Goal: Task Accomplishment & Management: Use online tool/utility

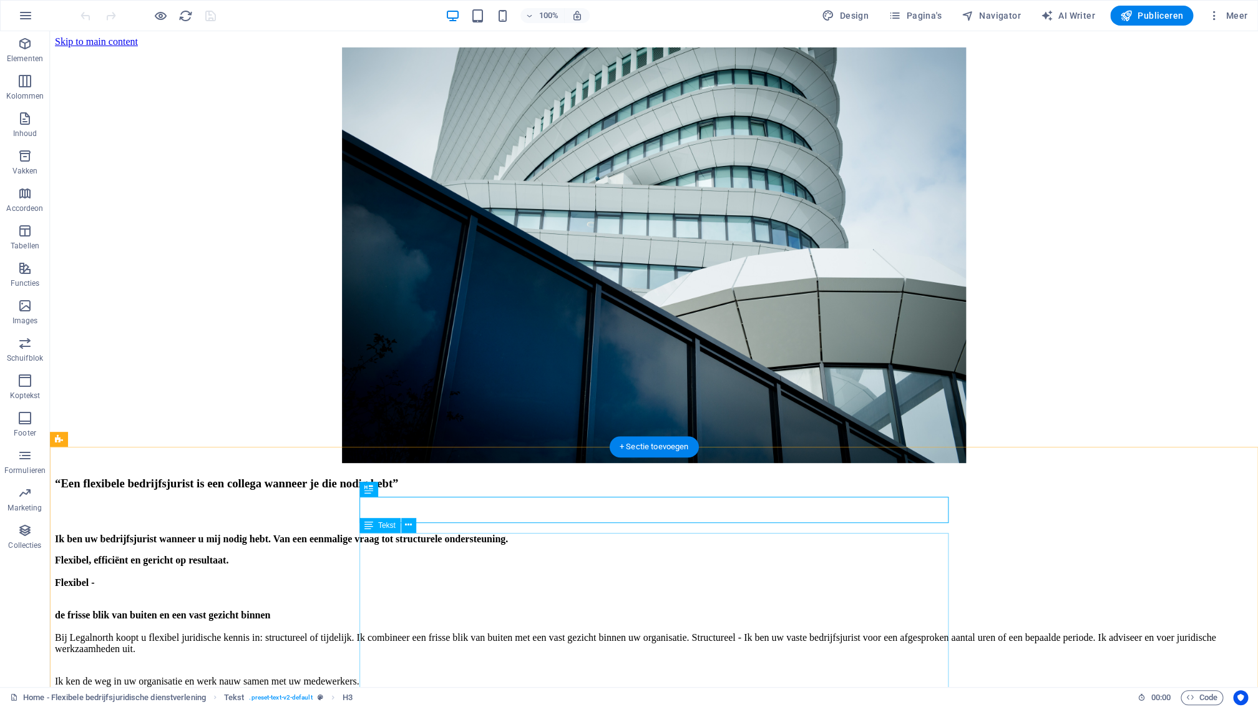
drag, startPoint x: 412, startPoint y: 600, endPoint x: 195, endPoint y: 603, distance: 217.2
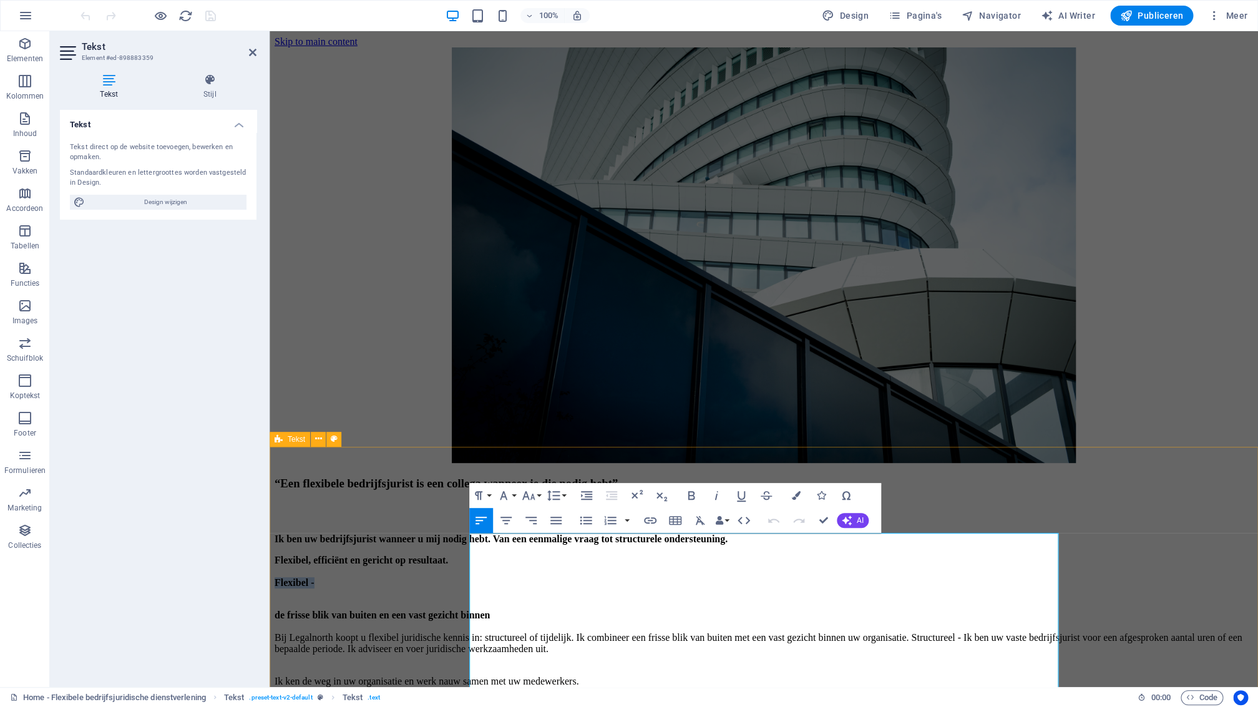
drag, startPoint x: 522, startPoint y: 603, endPoint x: 470, endPoint y: 602, distance: 51.8
click at [797, 496] on icon "button" at bounding box center [796, 495] width 9 height 9
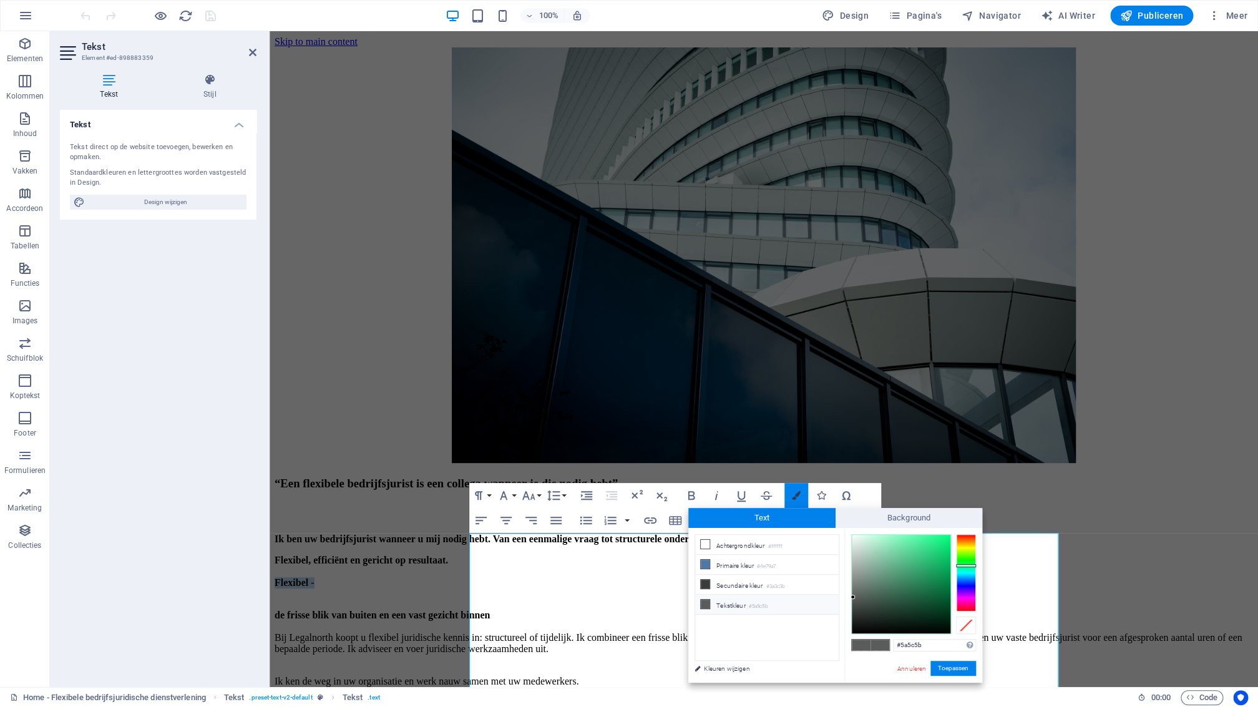
click at [796, 497] on icon "button" at bounding box center [796, 495] width 9 height 9
click at [723, 565] on li "Primaire kleur #4e79a7" at bounding box center [767, 565] width 144 height 20
type input "#4e79a7"
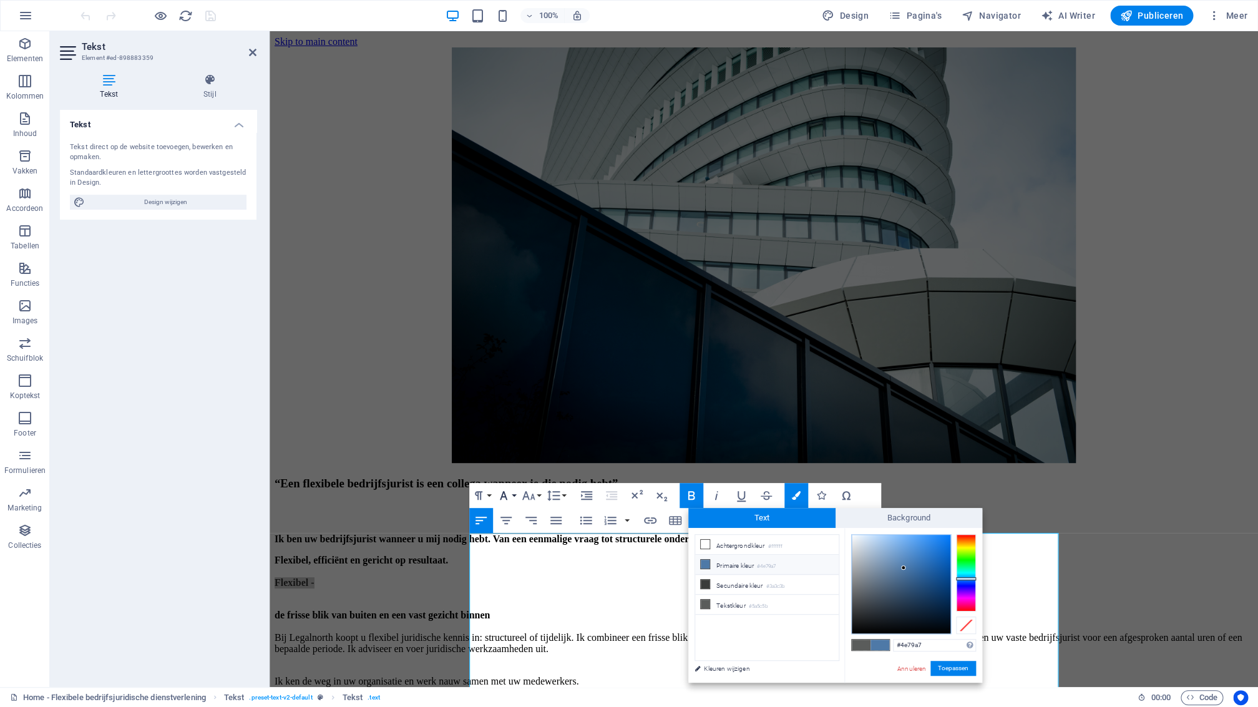
click at [517, 495] on button "Font Family" at bounding box center [506, 495] width 24 height 25
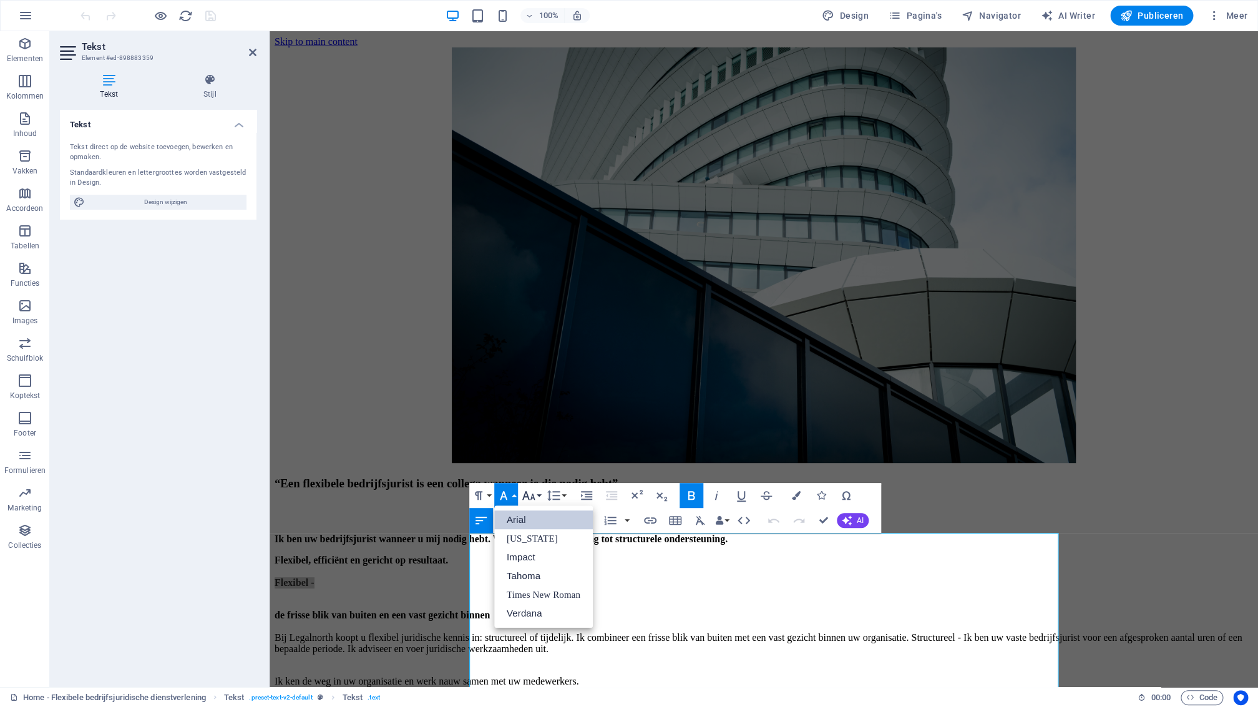
click at [537, 494] on button "Font Size" at bounding box center [531, 495] width 24 height 25
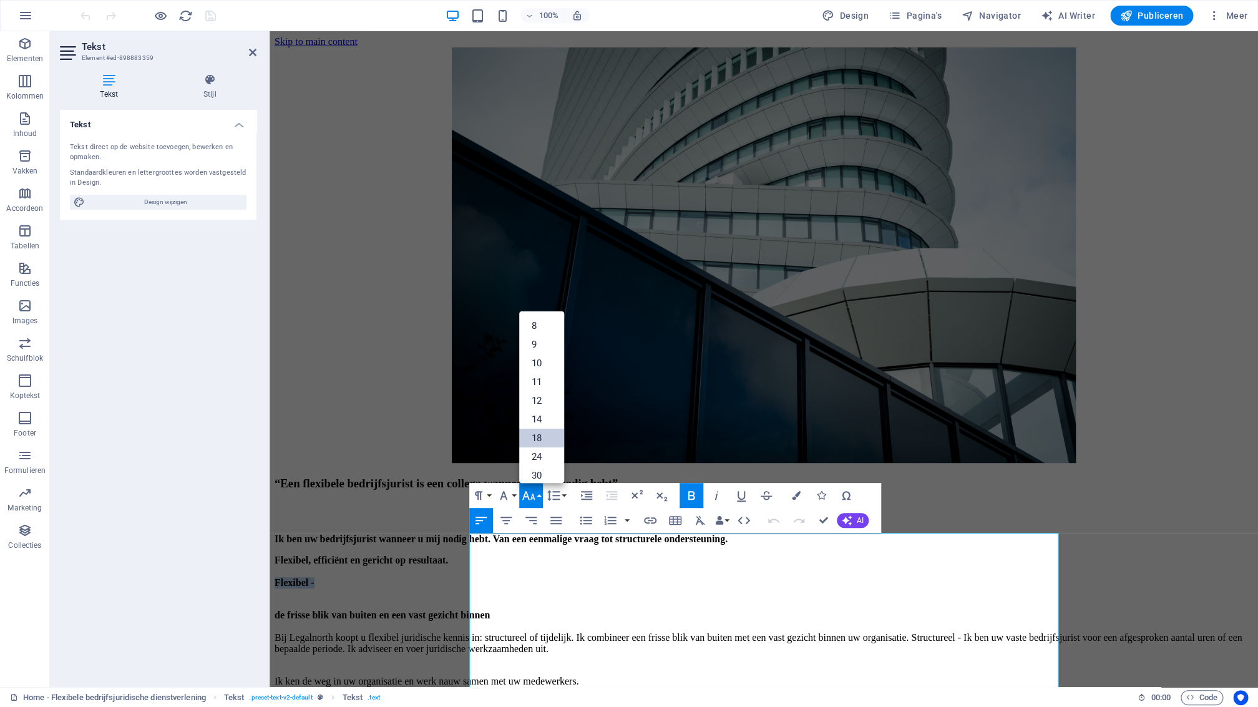
click at [540, 434] on link "18" at bounding box center [541, 438] width 45 height 19
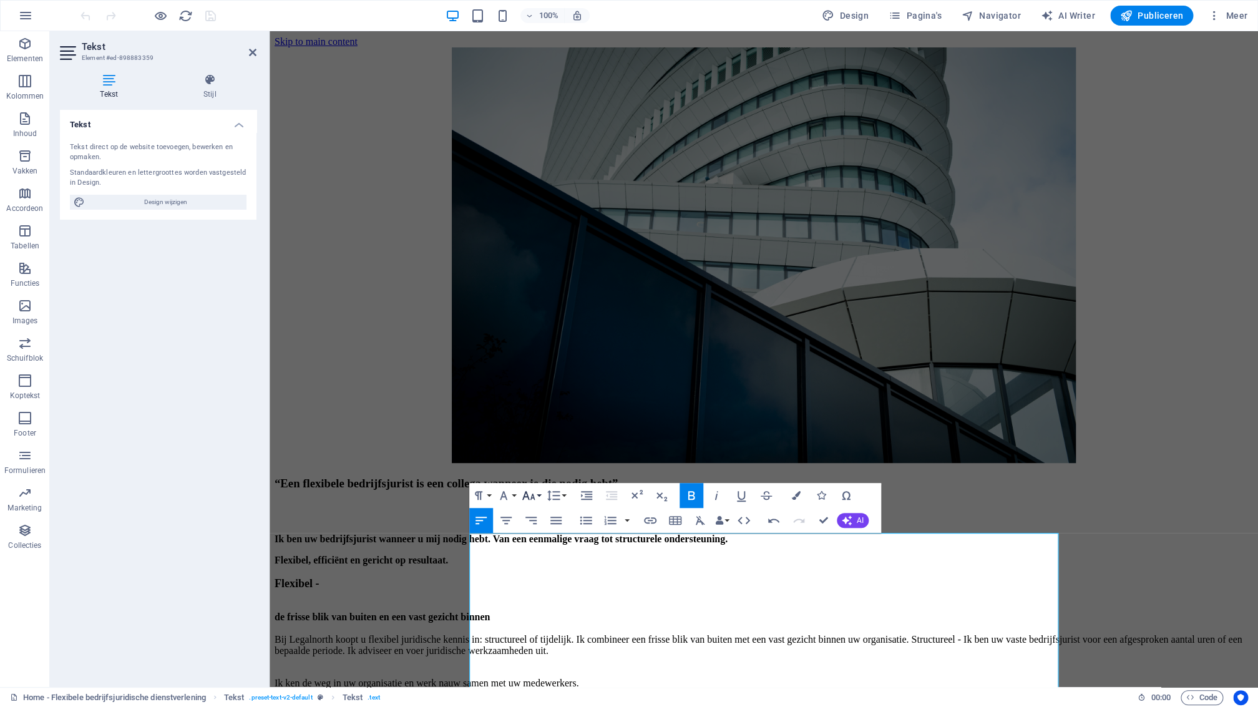
click at [534, 497] on icon "button" at bounding box center [528, 495] width 13 height 9
click at [547, 380] on link "30" at bounding box center [541, 375] width 45 height 19
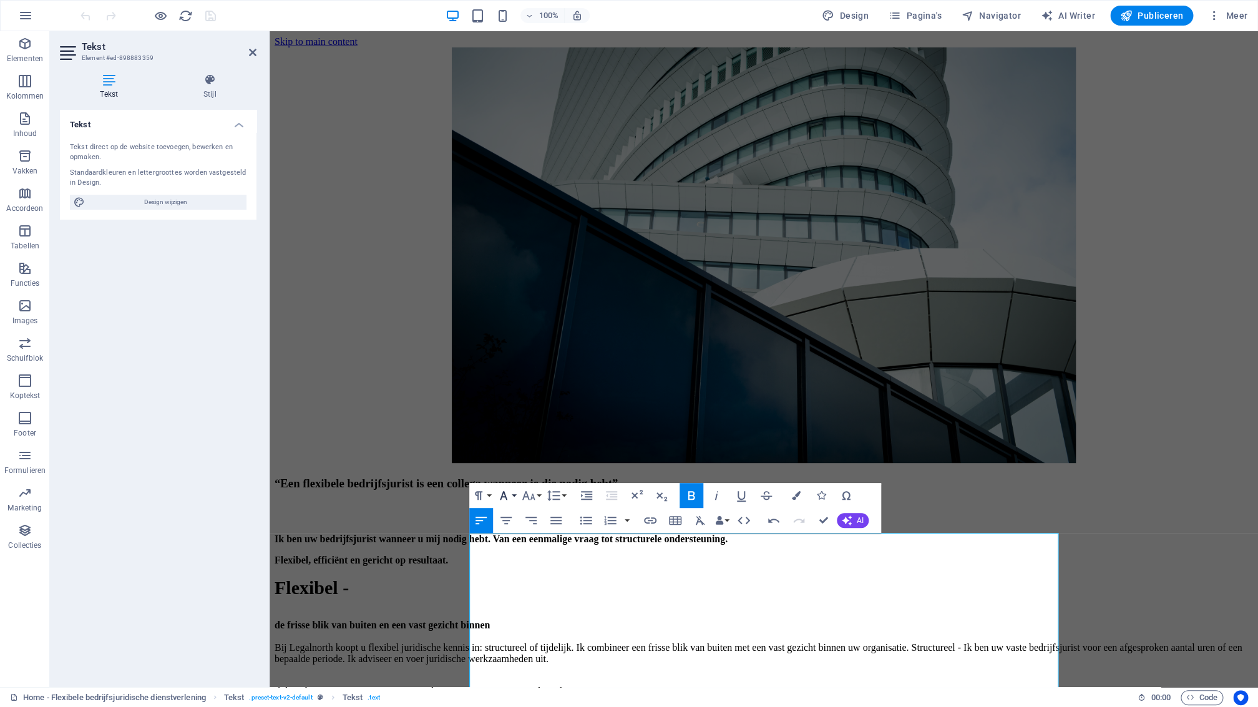
click at [515, 494] on button "Font Family" at bounding box center [506, 495] width 24 height 25
click at [536, 500] on button "Font Size" at bounding box center [531, 495] width 24 height 25
click at [548, 338] on link "18" at bounding box center [541, 337] width 45 height 19
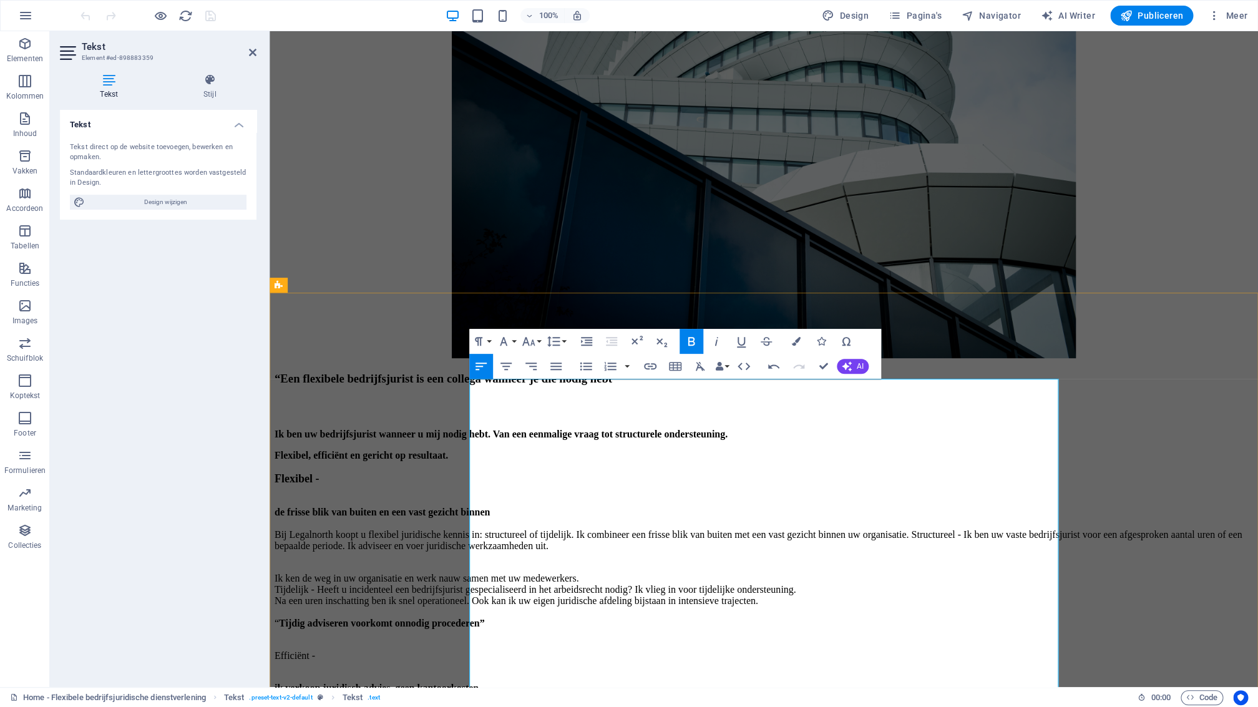
scroll to position [95, 0]
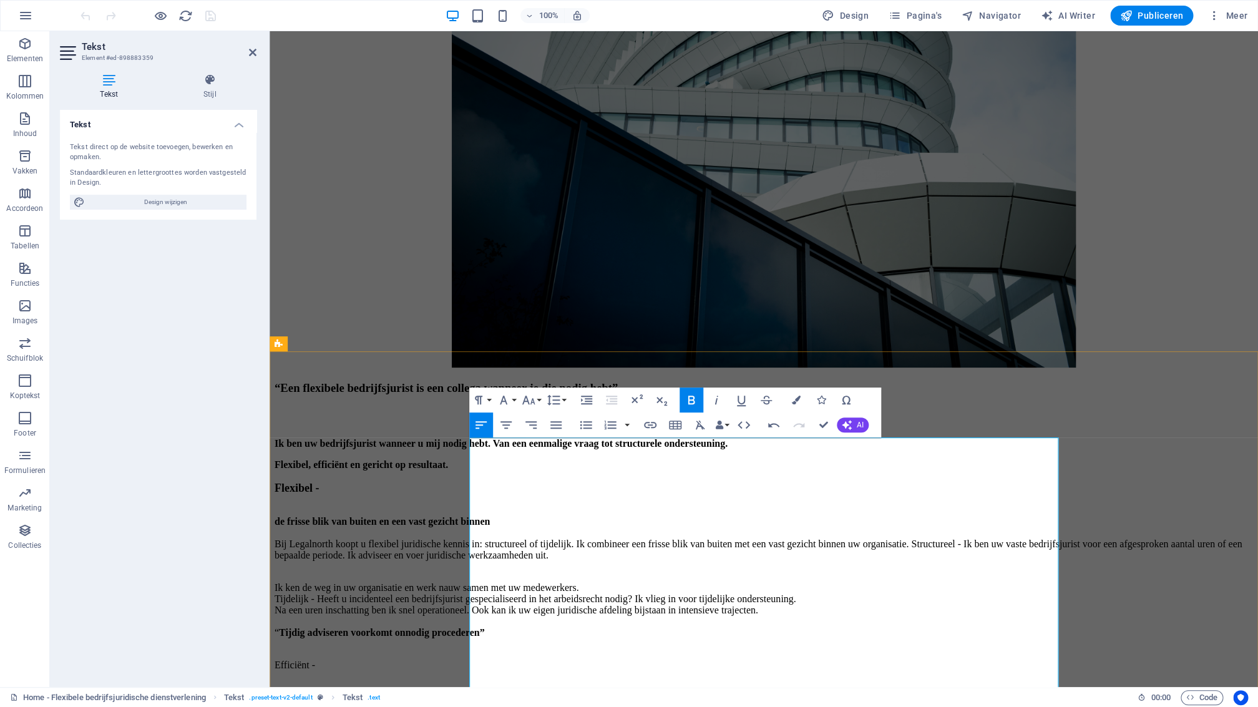
click at [742, 479] on p "Flexibel, efficiënt en gericht op resultaat. Flexibel -" at bounding box center [764, 477] width 978 height 36
click at [1059, 424] on div "“Een flexibele bedrijfsjurist is een collega wanneer je die nodig hebt” Ik ben …" at bounding box center [764, 687] width 978 height 613
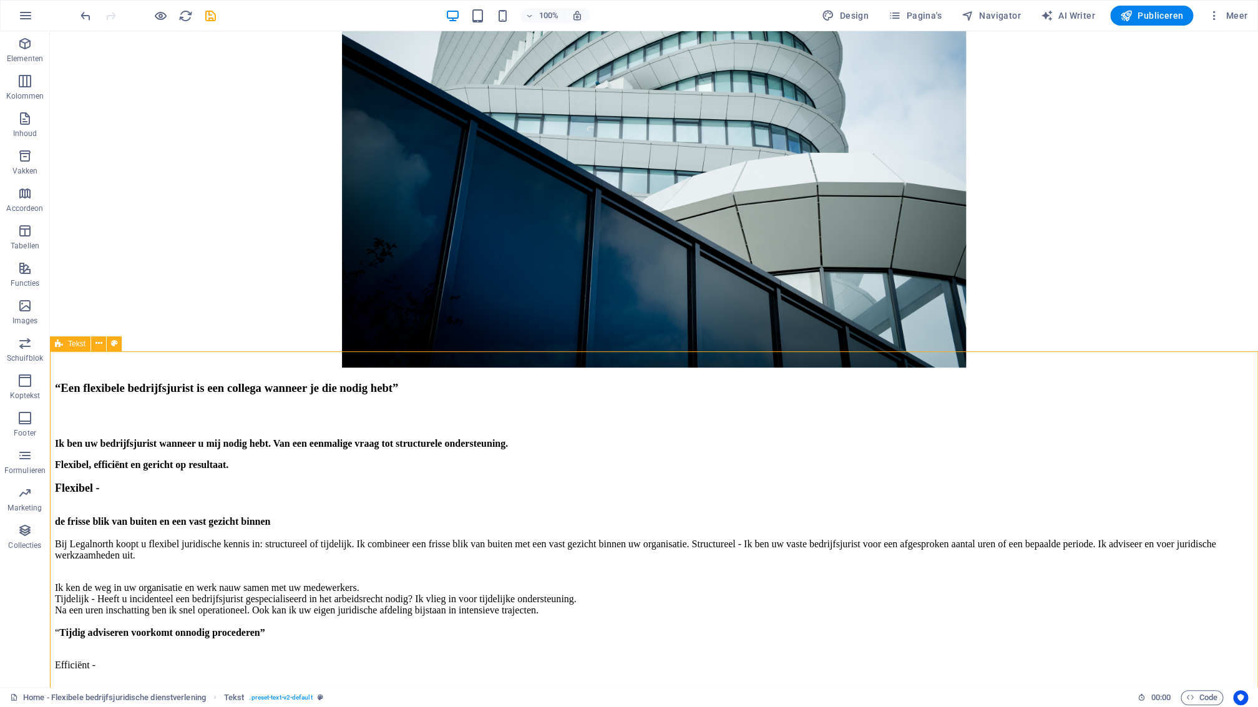
click at [1084, 425] on div "“Een flexibele bedrijfsjurist is een collega wanneer je die nodig hebt” Ik ben …" at bounding box center [654, 687] width 1198 height 613
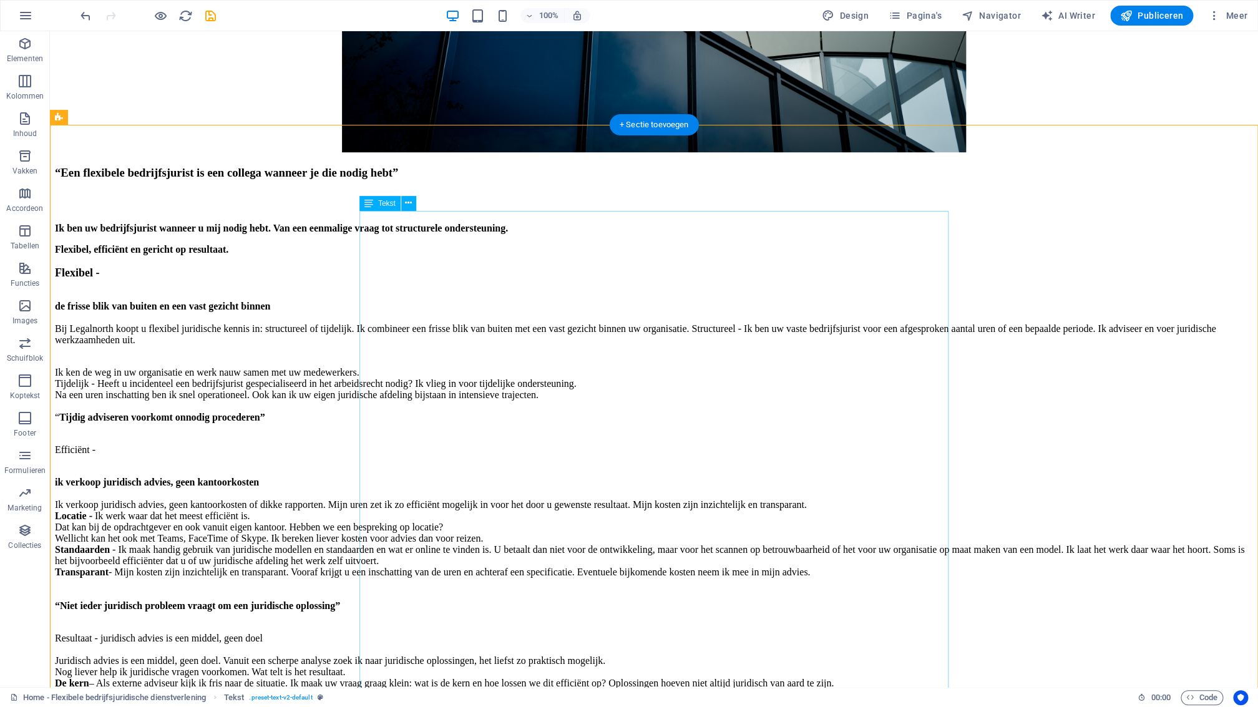
scroll to position [323, 0]
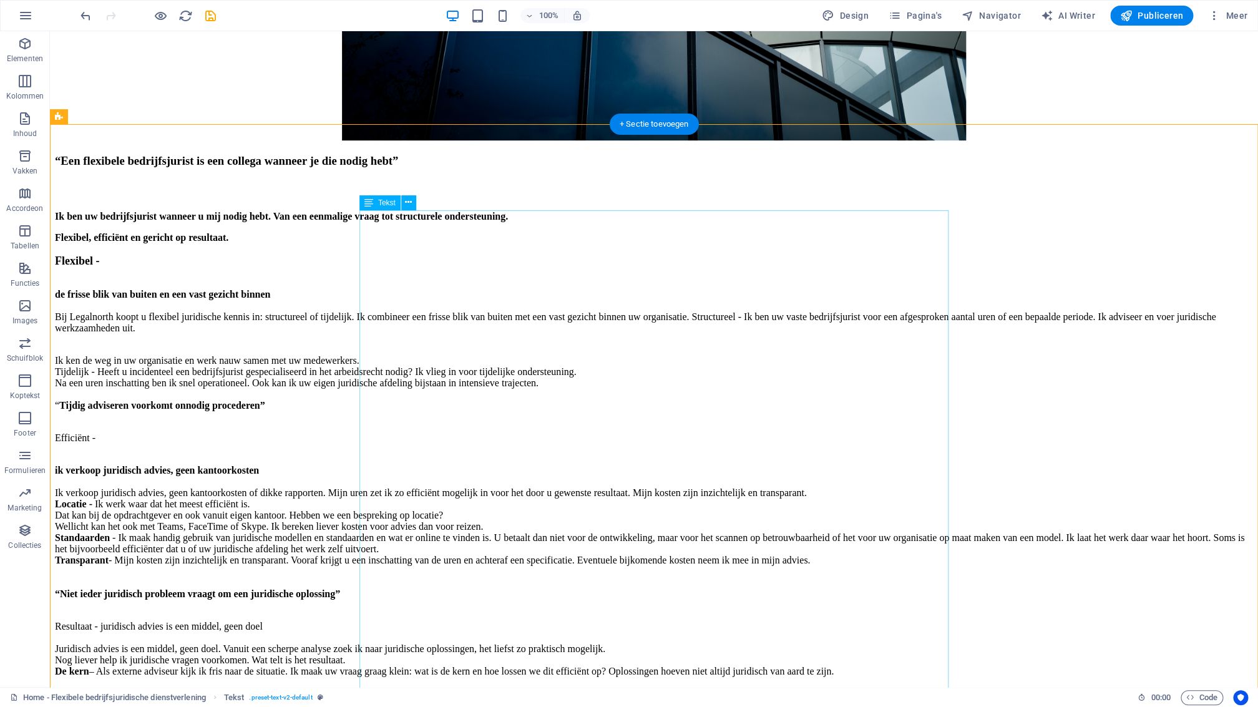
click at [409, 490] on div "Ik ben uw bedrijfsjurist wanneer u mij nodig hebt. Van een eenmalige vraag tot …" at bounding box center [654, 483] width 1198 height 567
click at [392, 489] on div "Ik ben uw bedrijfsjurist wanneer u mij nodig hebt. Van een eenmalige vraag tot …" at bounding box center [654, 483] width 1198 height 567
drag, startPoint x: 392, startPoint y: 489, endPoint x: 173, endPoint y: 489, distance: 219.6
click at [392, 489] on div "Ik ben uw bedrijfsjurist wanneer u mij nodig hebt. Van een eenmalige vraag tot …" at bounding box center [654, 483] width 1198 height 567
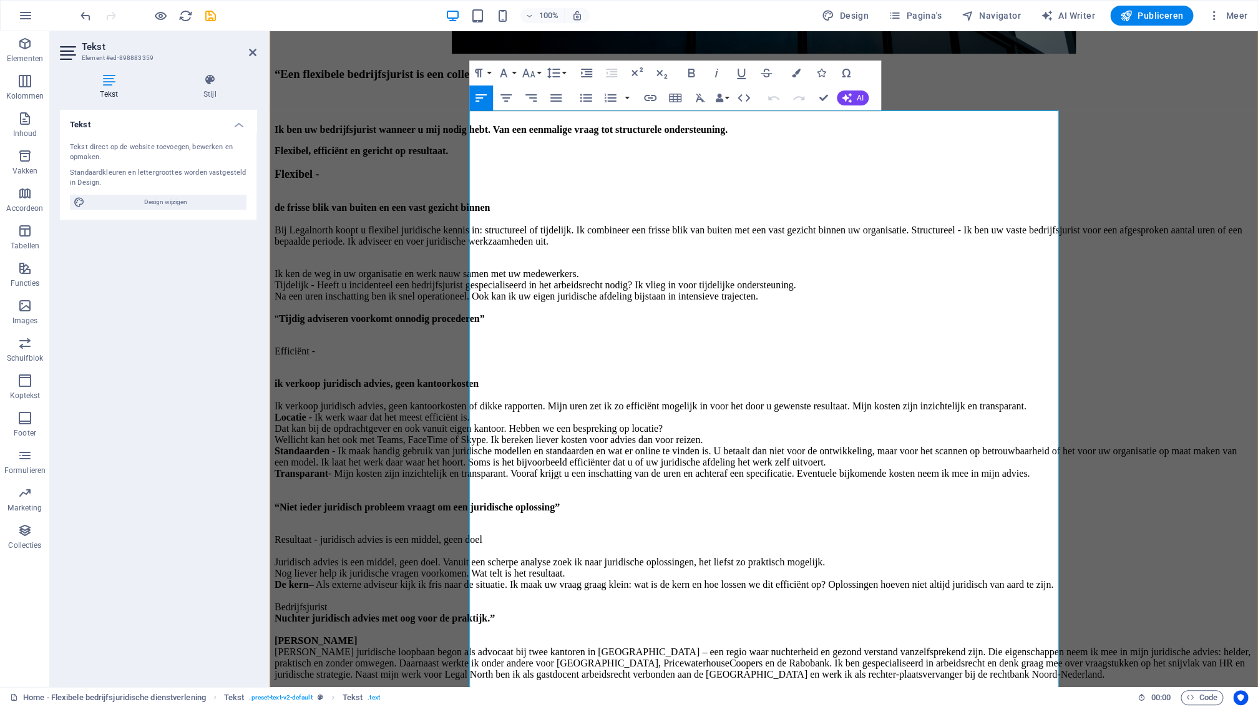
scroll to position [439, 0]
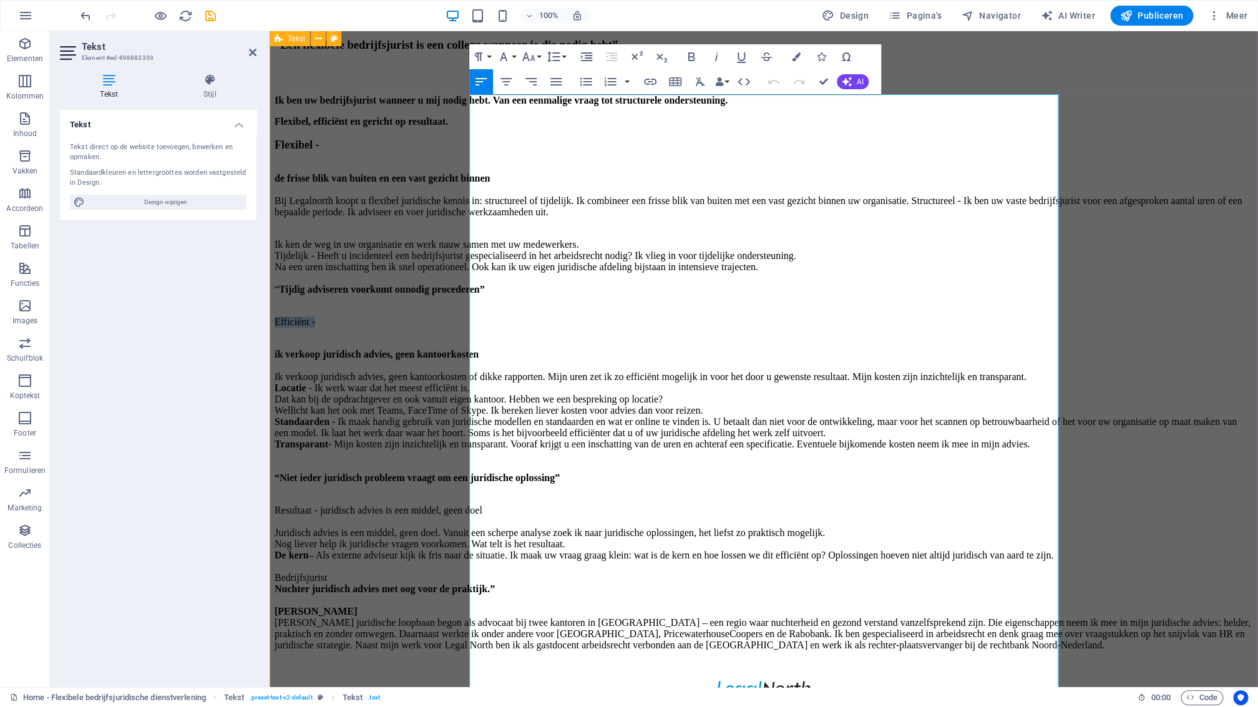
drag, startPoint x: 505, startPoint y: 374, endPoint x: 464, endPoint y: 373, distance: 41.2
click at [468, 374] on div "“Een flexibele bedrijfsjurist is een collega wanneer je die nodig hebt” Ik ben …" at bounding box center [764, 344] width 978 height 613
click at [689, 58] on icon "button" at bounding box center [691, 56] width 15 height 15
click at [509, 58] on icon "button" at bounding box center [503, 56] width 15 height 15
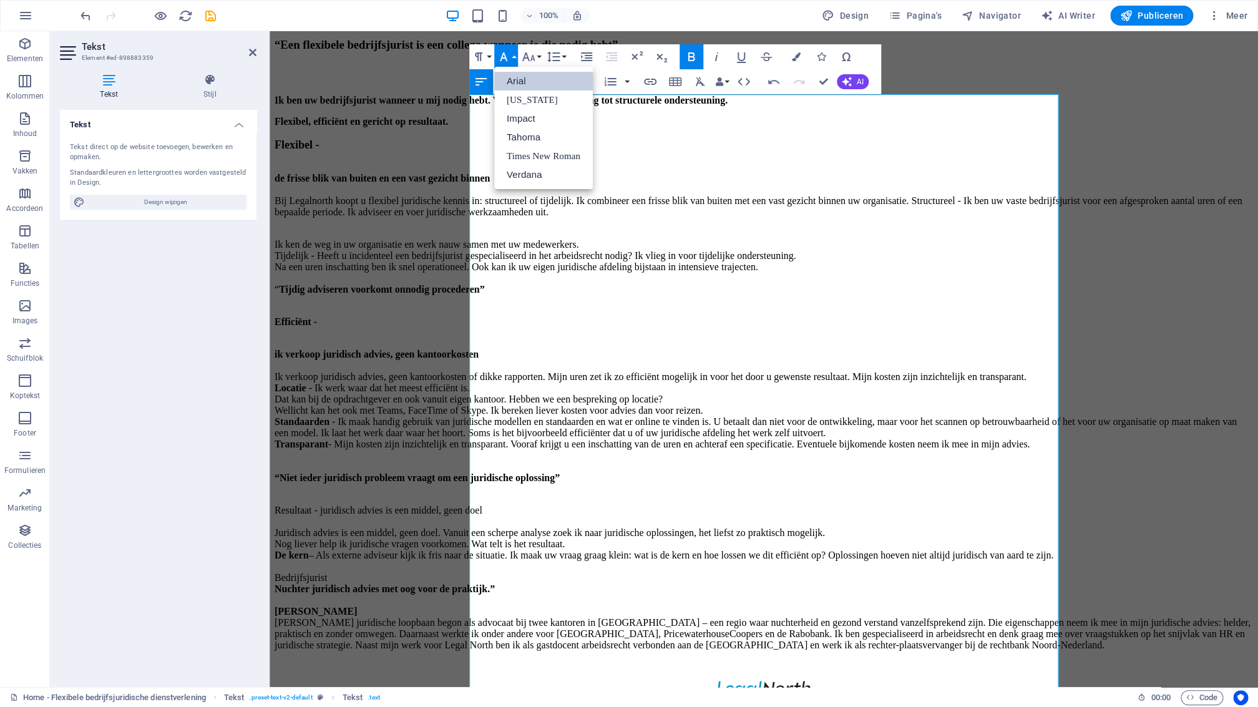
scroll to position [0, 0]
drag, startPoint x: 509, startPoint y: 59, endPoint x: 518, endPoint y: 59, distance: 8.7
click at [509, 59] on icon "button" at bounding box center [503, 56] width 15 height 15
click at [538, 58] on button "Font Size" at bounding box center [531, 56] width 24 height 25
click at [543, 190] on link "18" at bounding box center [541, 193] width 45 height 19
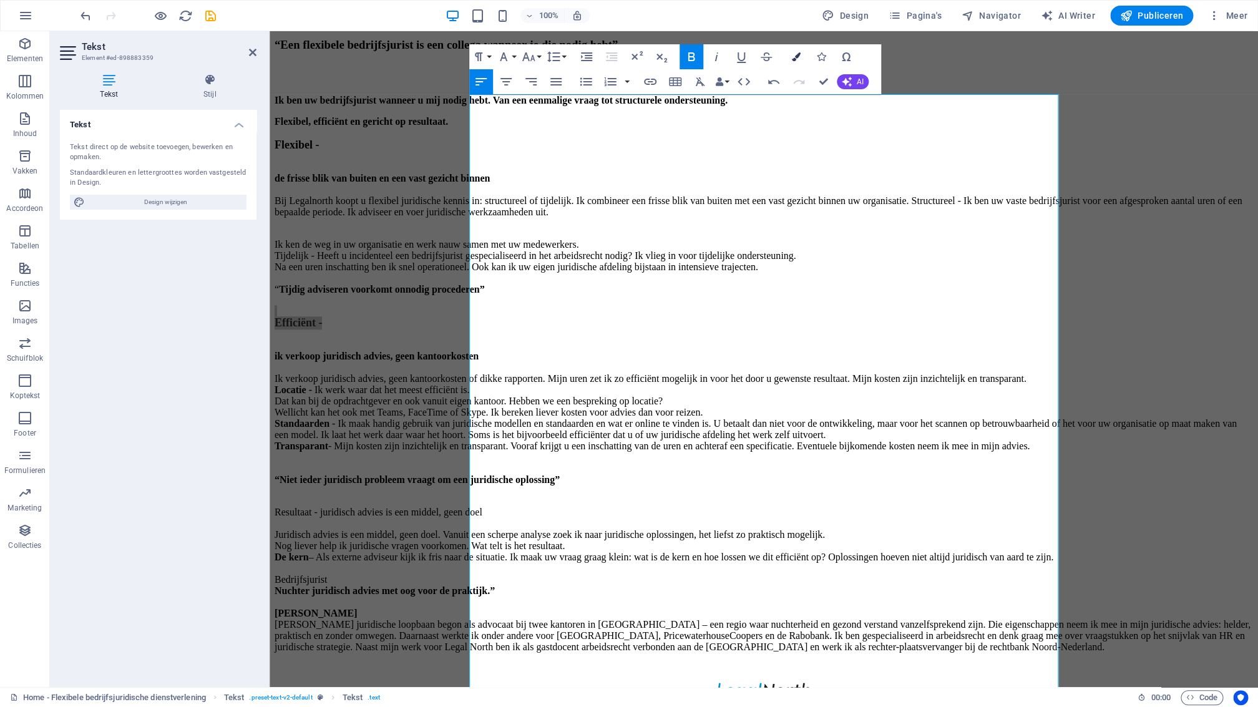
click at [796, 57] on icon "button" at bounding box center [796, 56] width 9 height 9
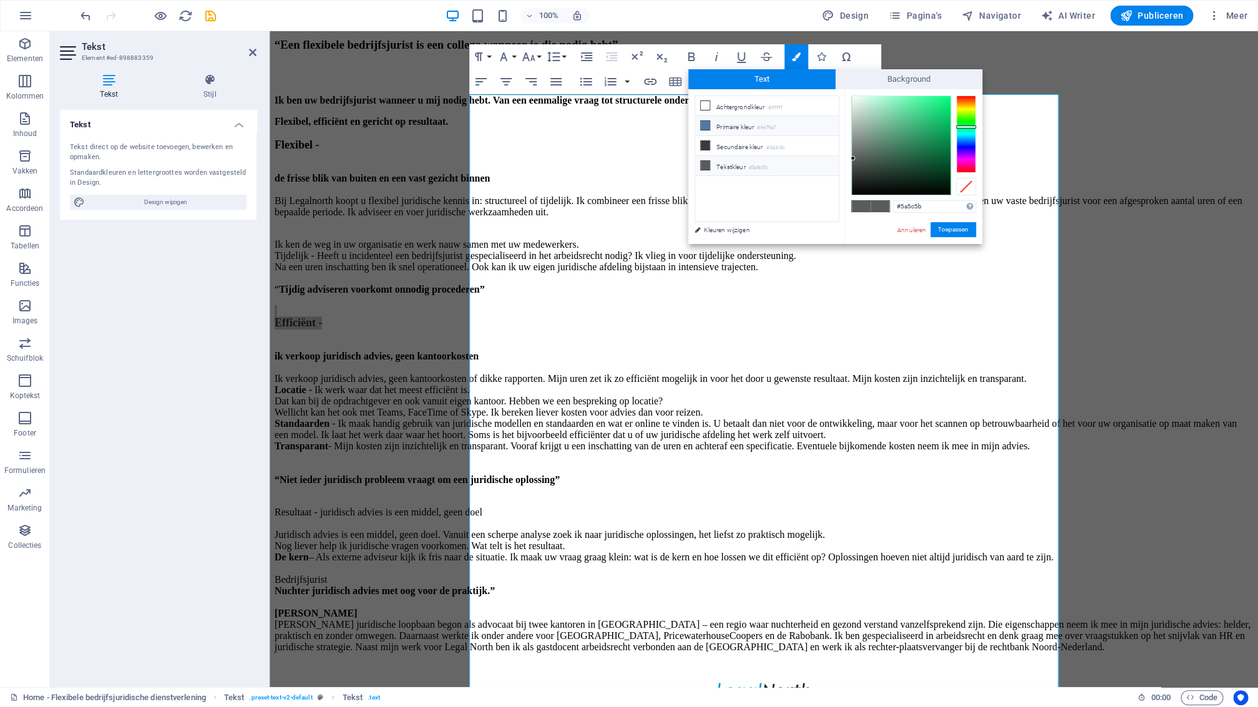
click at [708, 127] on icon at bounding box center [705, 125] width 9 height 9
click at [626, 329] on p "​ Efficiënt - ​" at bounding box center [764, 317] width 978 height 24
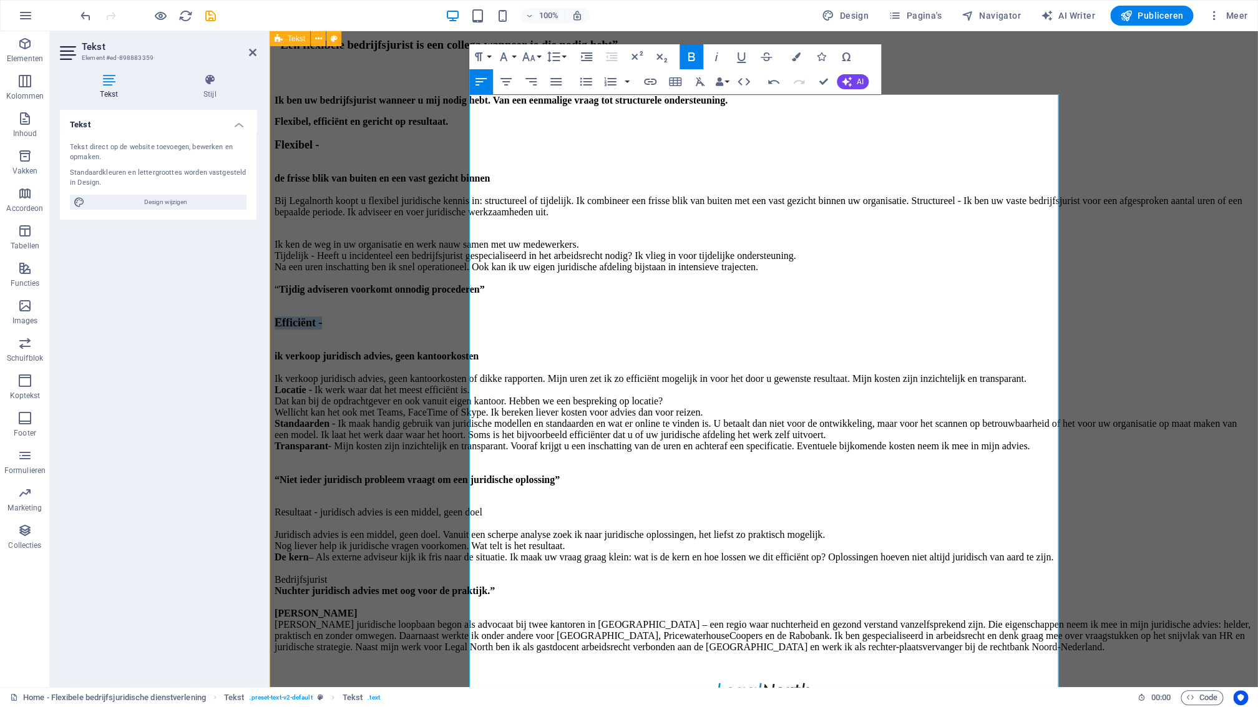
drag, startPoint x: 532, startPoint y: 376, endPoint x: 457, endPoint y: 378, distance: 74.3
click at [458, 380] on div "“Een flexibele bedrijfsjurist is een collega wanneer je die nodig hebt” Ik ben …" at bounding box center [764, 345] width 978 height 615
click at [797, 61] on icon "button" at bounding box center [796, 56] width 9 height 9
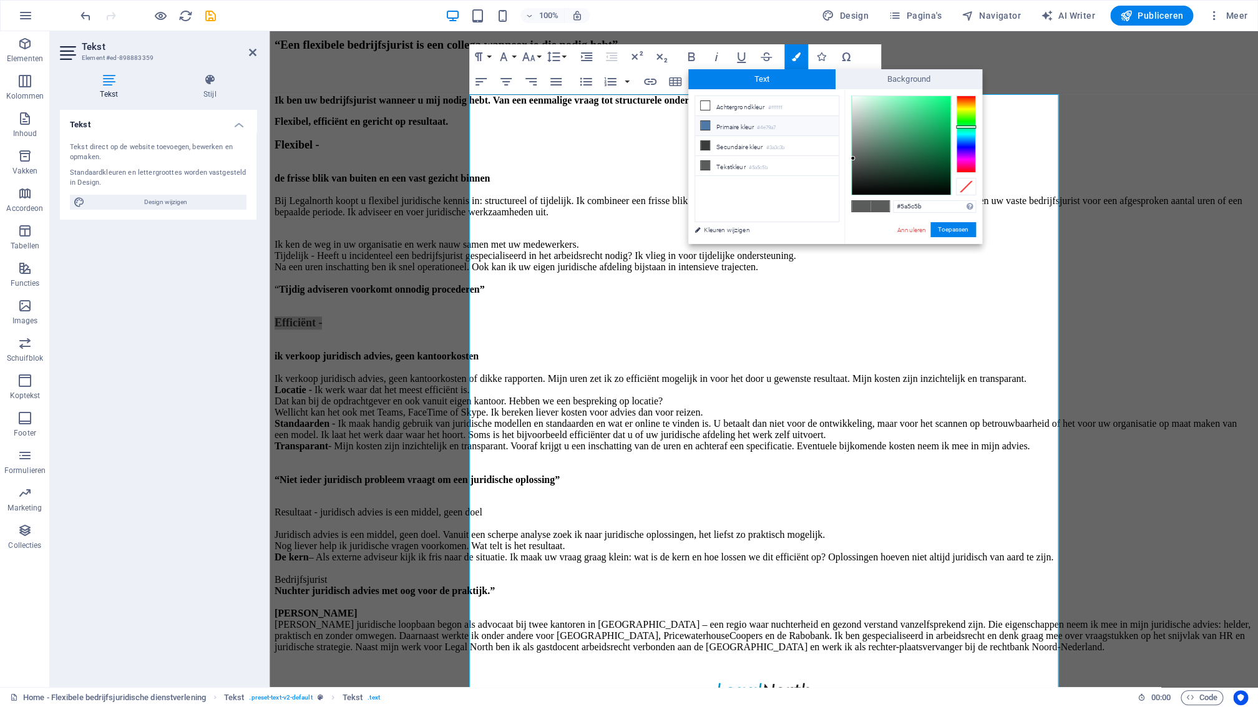
click at [704, 129] on icon at bounding box center [705, 125] width 9 height 9
click at [963, 231] on button "Toepassen" at bounding box center [953, 229] width 46 height 15
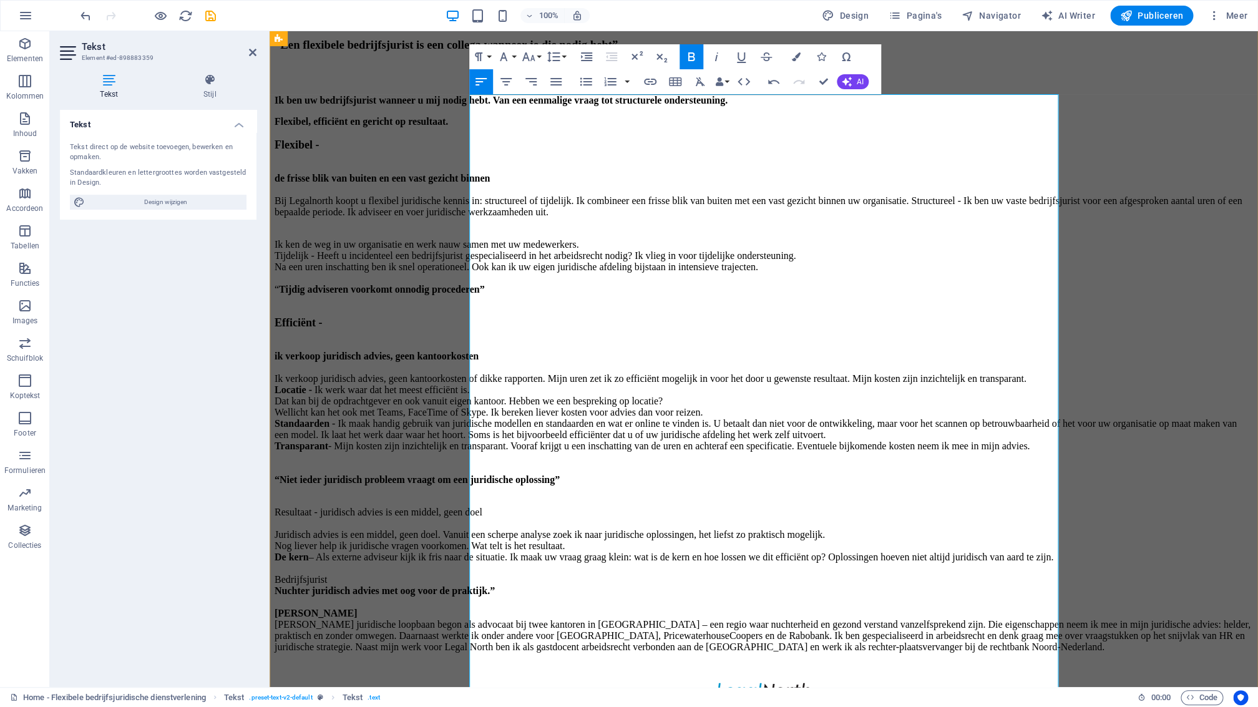
click at [631, 387] on p "ik verkoop juridisch advies, geen kantoorkosten Ik verkoop juridisch advies, ge…" at bounding box center [764, 412] width 978 height 146
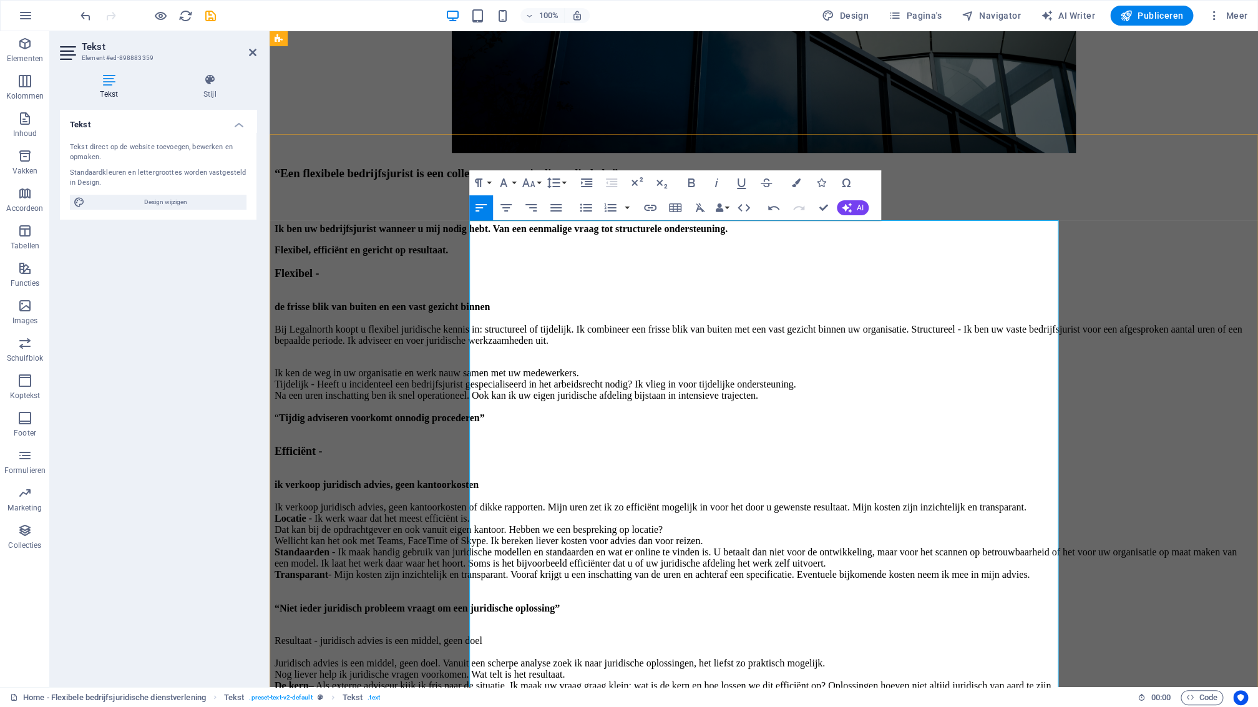
scroll to position [302, 0]
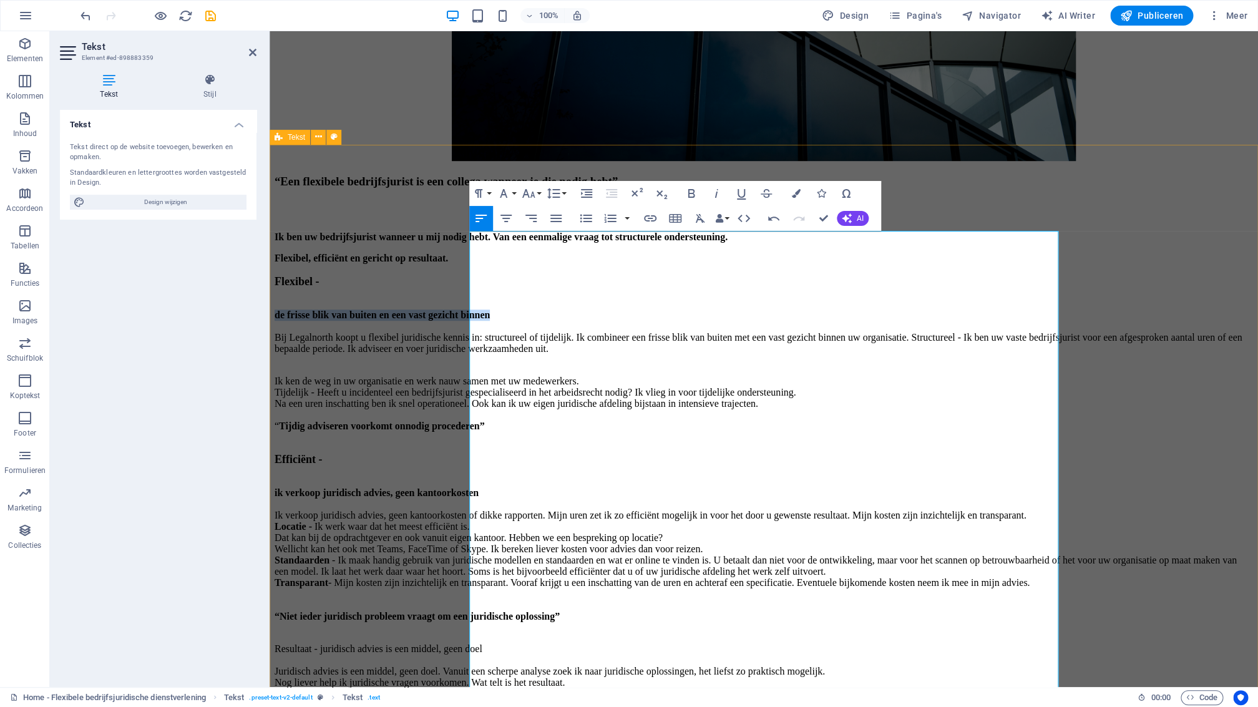
drag, startPoint x: 712, startPoint y: 332, endPoint x: 464, endPoint y: 331, distance: 248.3
click at [464, 331] on div "“Een flexibele bedrijfsjurist is een collega wanneer je die nodig hebt” Ik ben …" at bounding box center [764, 482] width 978 height 615
click at [536, 196] on icon "button" at bounding box center [528, 193] width 15 height 15
click at [547, 333] on link "18" at bounding box center [541, 330] width 45 height 19
click at [540, 195] on button "Font Size" at bounding box center [531, 193] width 24 height 25
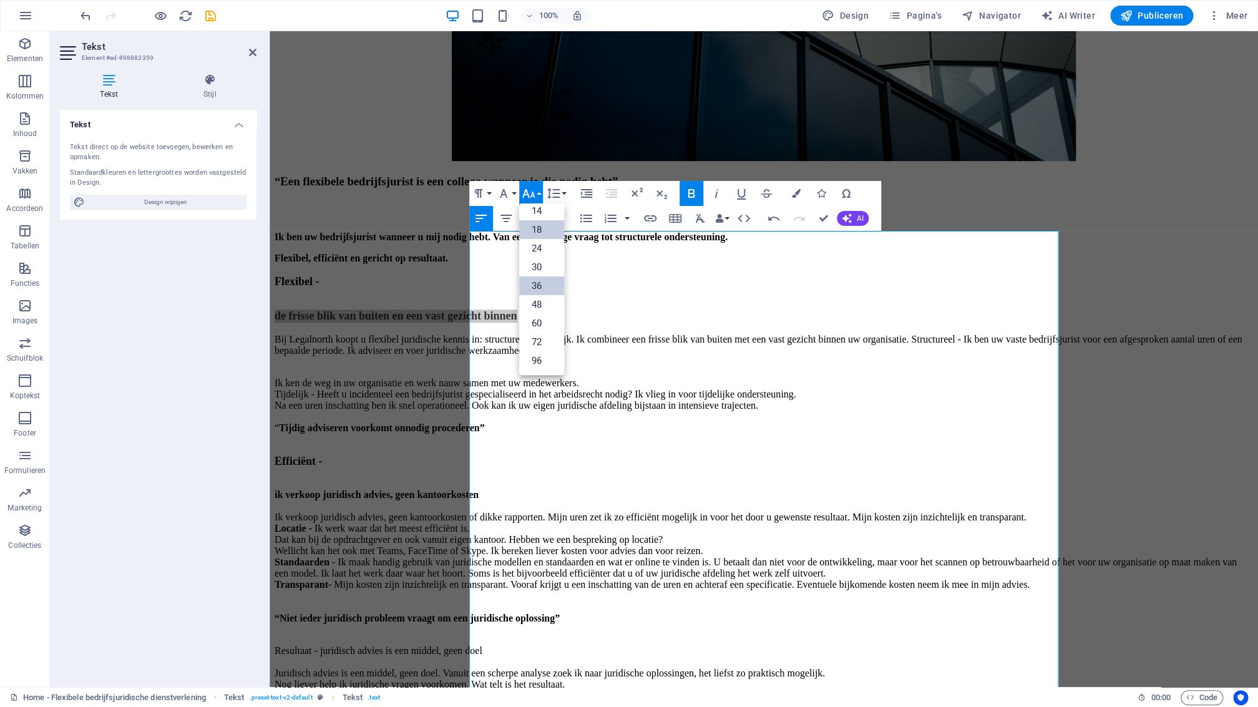
scroll to position [100, 0]
click at [547, 249] on link "24" at bounding box center [541, 248] width 45 height 19
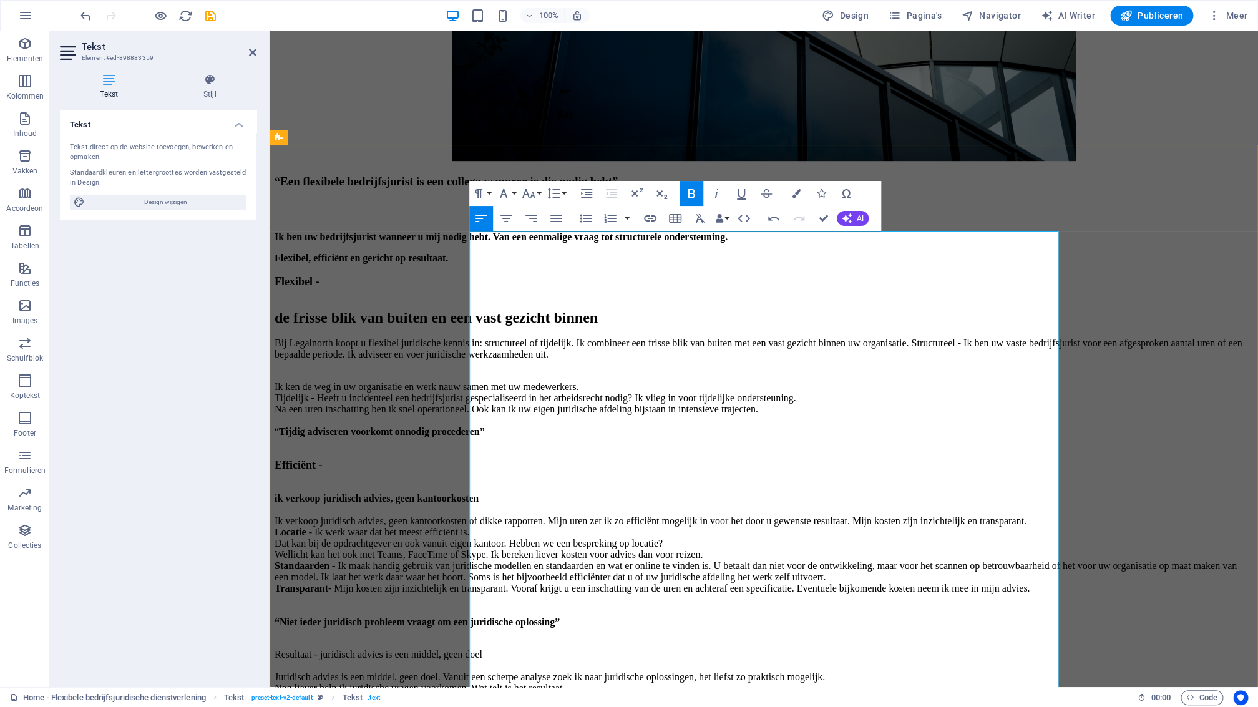
click at [766, 288] on p "Flexibel, efficiënt en gericht op resultaat. Flexibel -" at bounding box center [764, 271] width 978 height 36
drag, startPoint x: 670, startPoint y: 485, endPoint x: 472, endPoint y: 465, distance: 198.2
click at [460, 488] on div "“Een flexibele bedrijfsjurist is een collega wanneer je die nodig hebt” Ik ben …" at bounding box center [764, 485] width 978 height 620
click at [533, 195] on icon "button" at bounding box center [528, 193] width 15 height 15
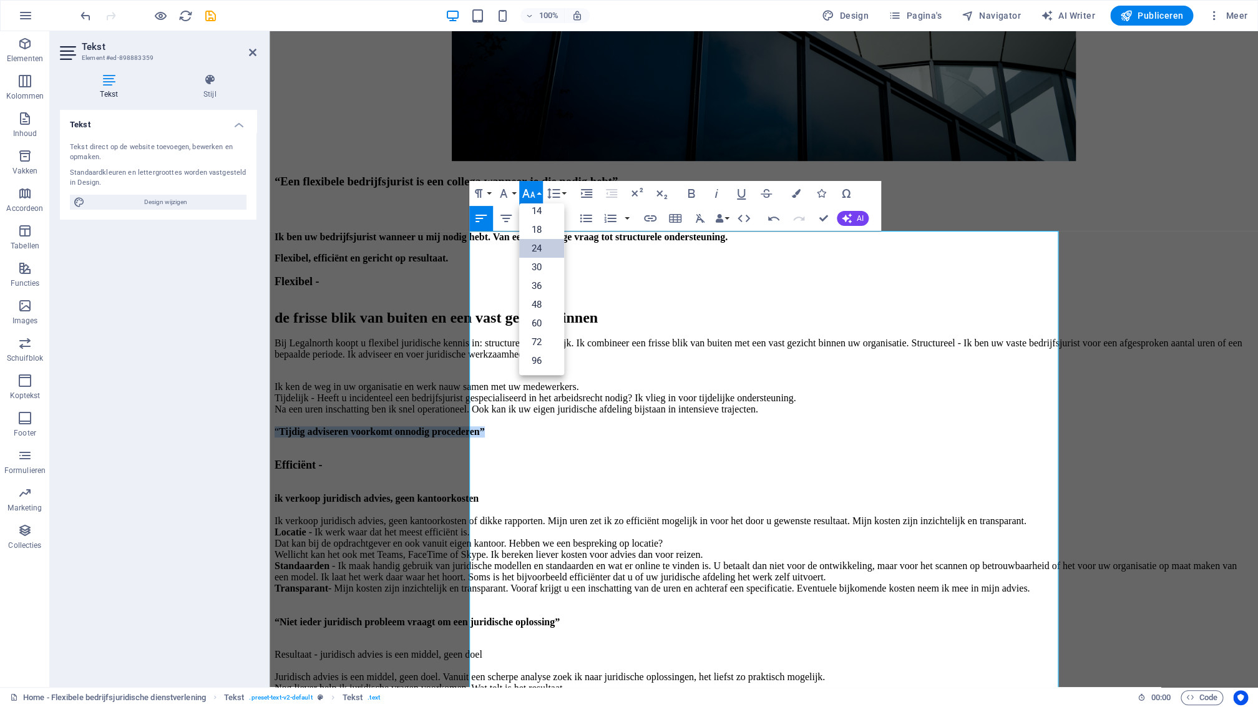
click at [547, 253] on link "24" at bounding box center [541, 248] width 45 height 19
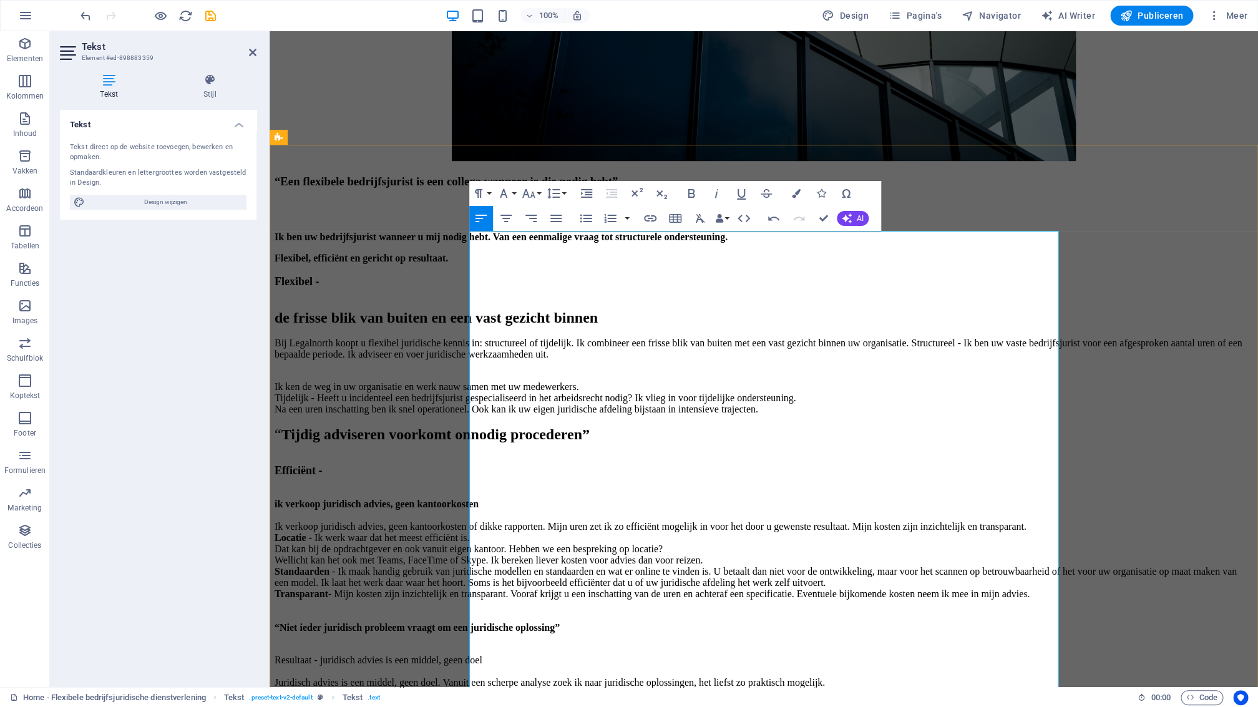
click at [827, 477] on p "Efficiënt -" at bounding box center [764, 465] width 978 height 24
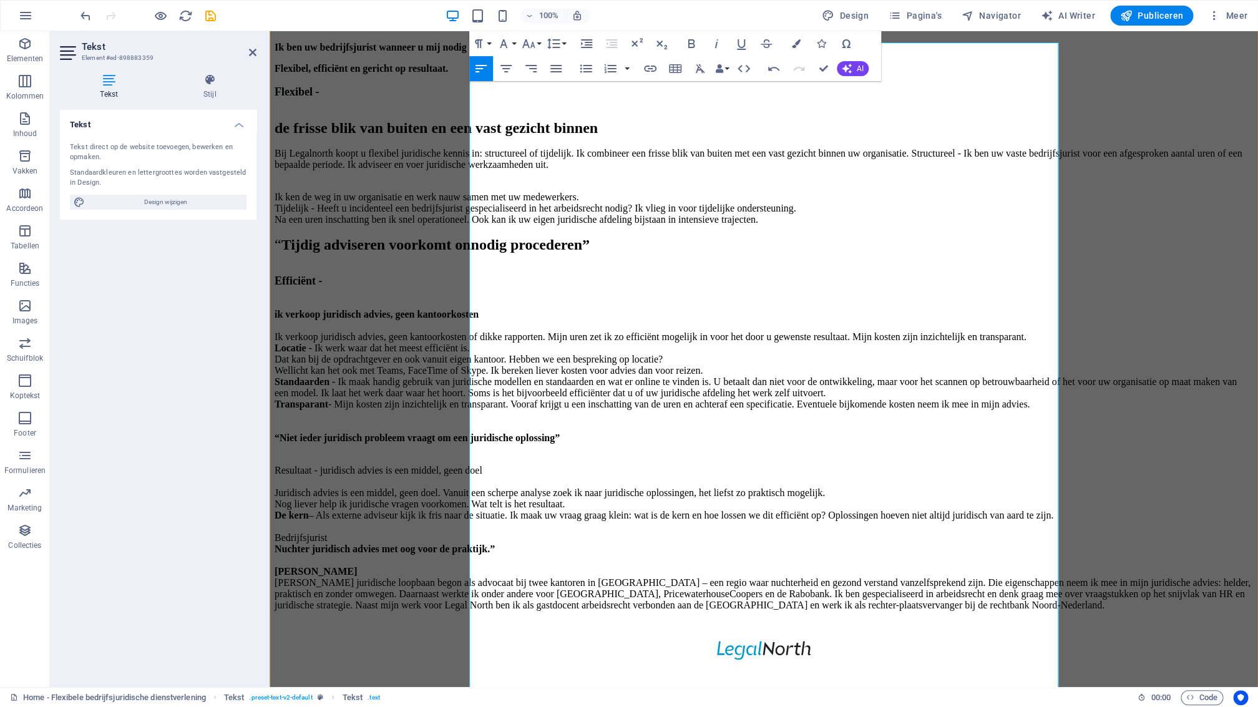
scroll to position [520, 0]
drag, startPoint x: 655, startPoint y: 342, endPoint x: 469, endPoint y: 341, distance: 186.6
click at [469, 341] on div "“Een flexibele bedrijfsjurist is een collega wanneer je die nodig hebt” Ik ben …" at bounding box center [764, 298] width 978 height 626
click at [534, 46] on icon "button" at bounding box center [528, 43] width 13 height 9
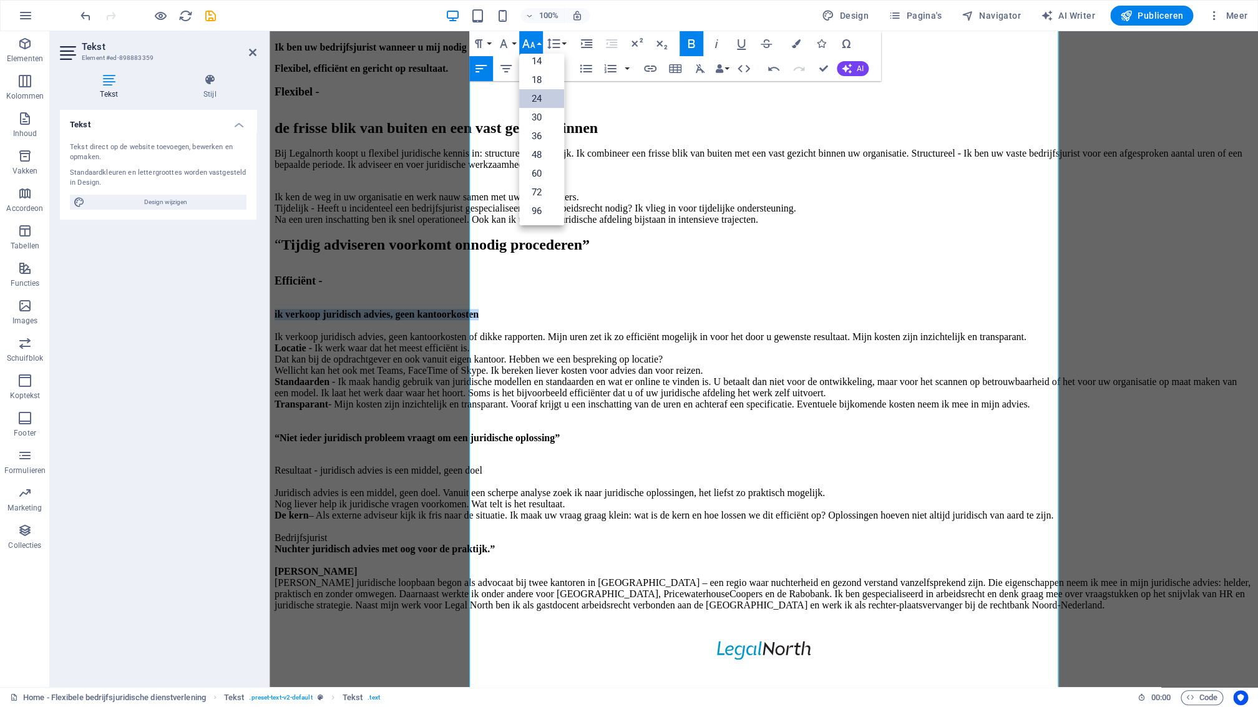
click at [546, 101] on link "24" at bounding box center [541, 98] width 45 height 19
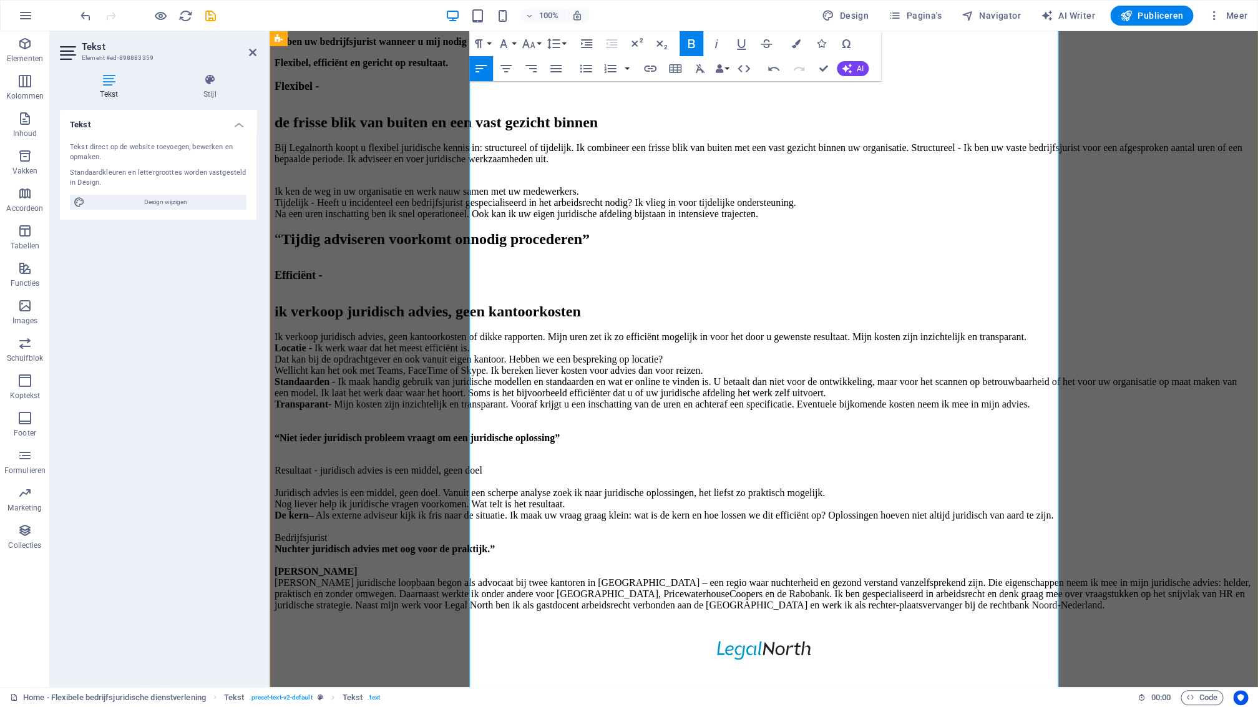
click at [865, 282] on p "Efficiënt -" at bounding box center [764, 270] width 978 height 24
drag, startPoint x: 786, startPoint y: 414, endPoint x: 460, endPoint y: 413, distance: 325.7
click at [460, 414] on div "“Een flexibele bedrijfsjurist is een collega wanneer je die nodig hebt” Ik ben …" at bounding box center [764, 294] width 978 height 631
drag, startPoint x: 535, startPoint y: 46, endPoint x: 546, endPoint y: 78, distance: 33.5
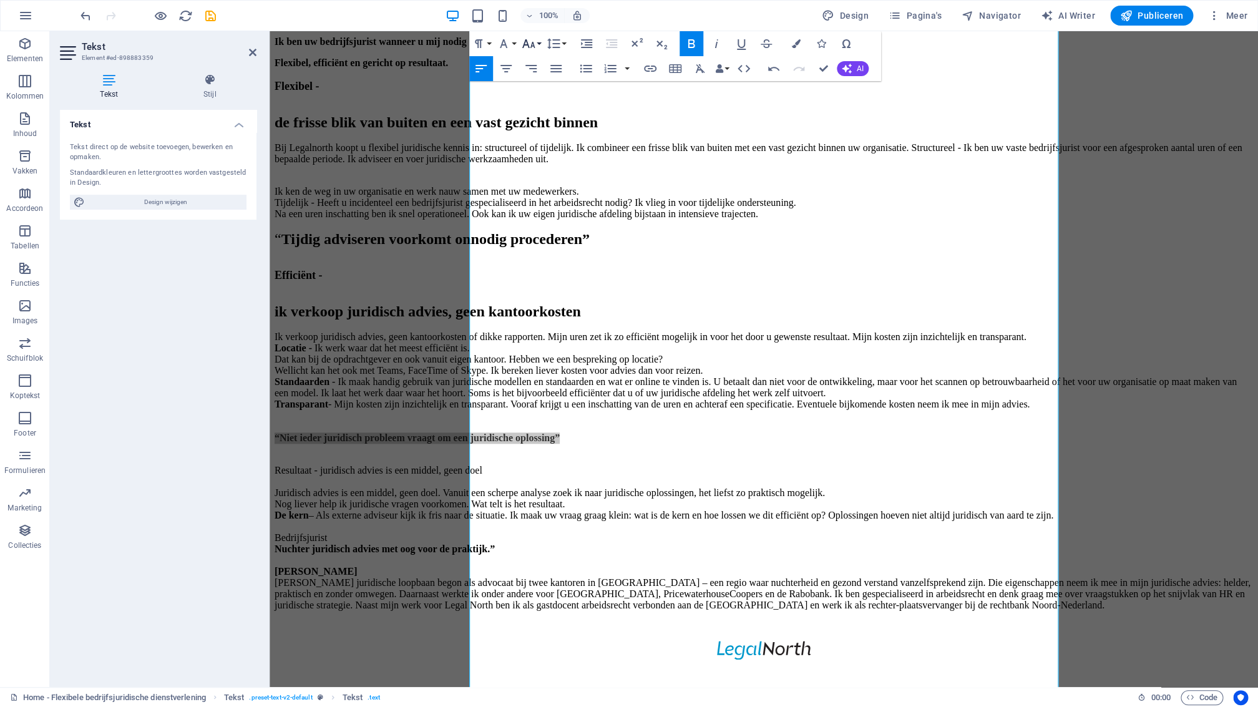
click at [535, 46] on icon "button" at bounding box center [528, 43] width 15 height 15
click at [537, 100] on link "24" at bounding box center [541, 98] width 45 height 19
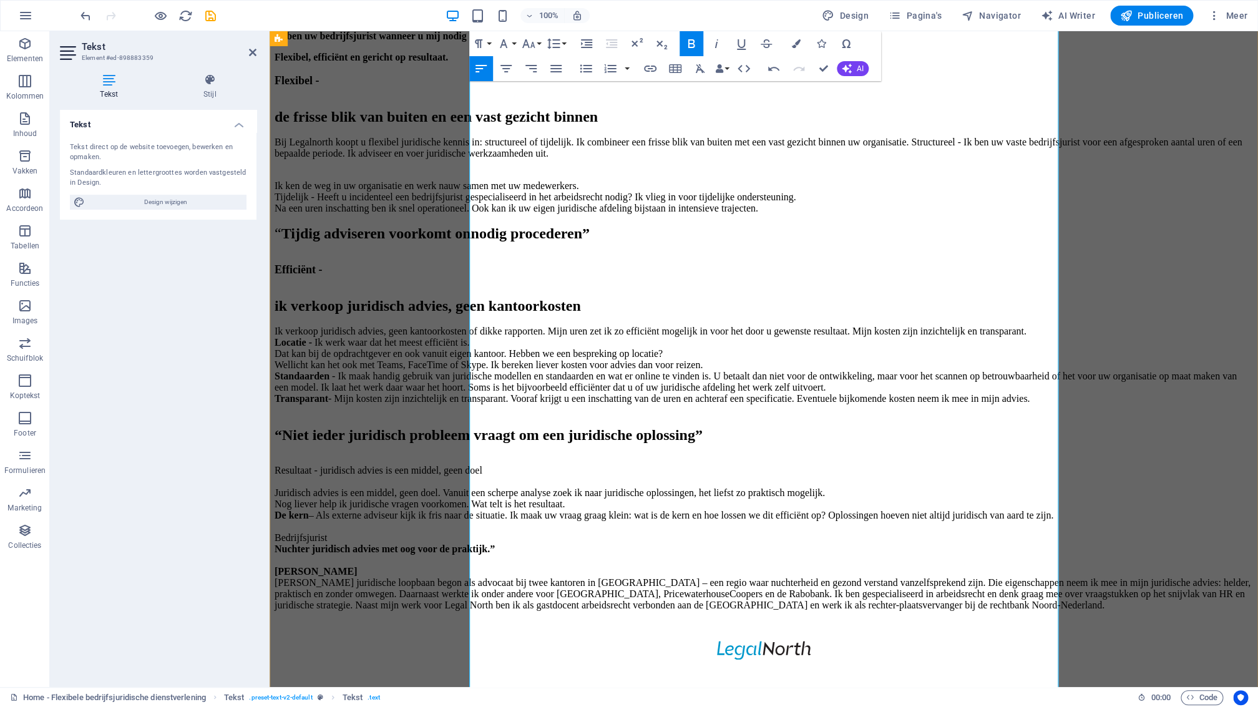
click at [752, 454] on p "Resultaat - juridisch advies is een middel, geen doel Juridisch advies is een m…" at bounding box center [764, 532] width 978 height 157
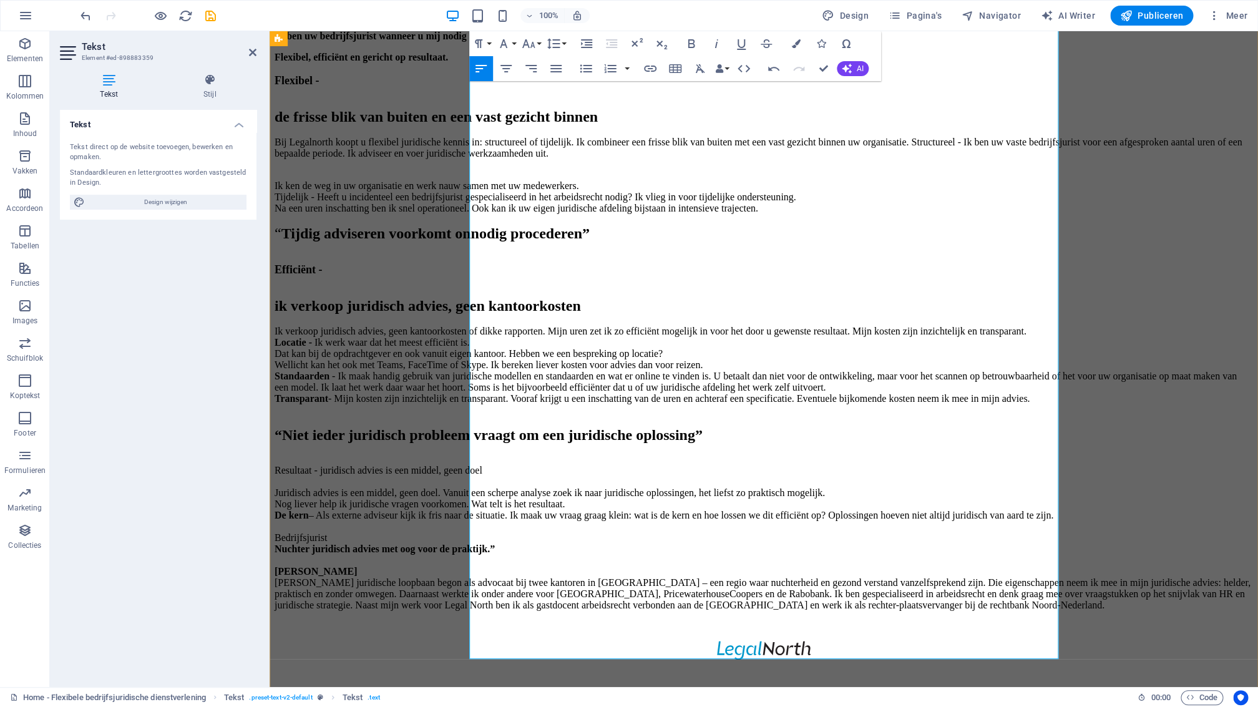
scroll to position [731, 0]
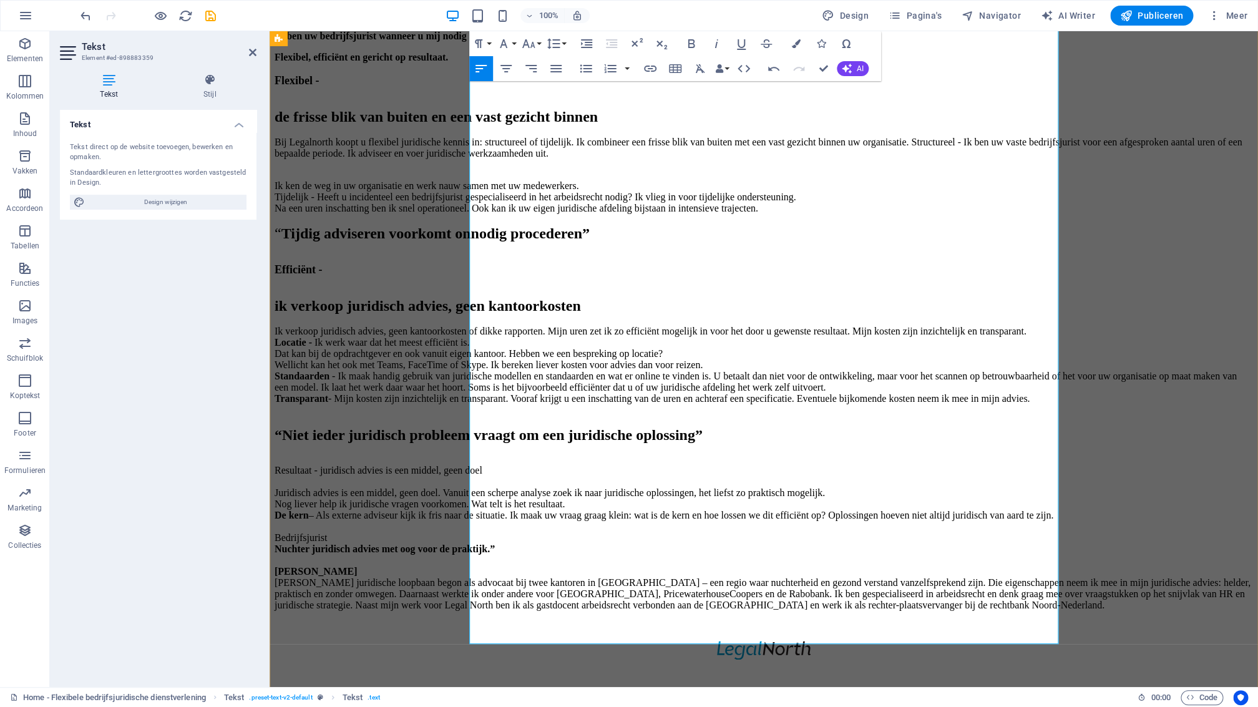
click at [520, 454] on p "Resultaat - juridisch advies is een middel, geen doel Juridisch advies is een m…" at bounding box center [764, 532] width 978 height 157
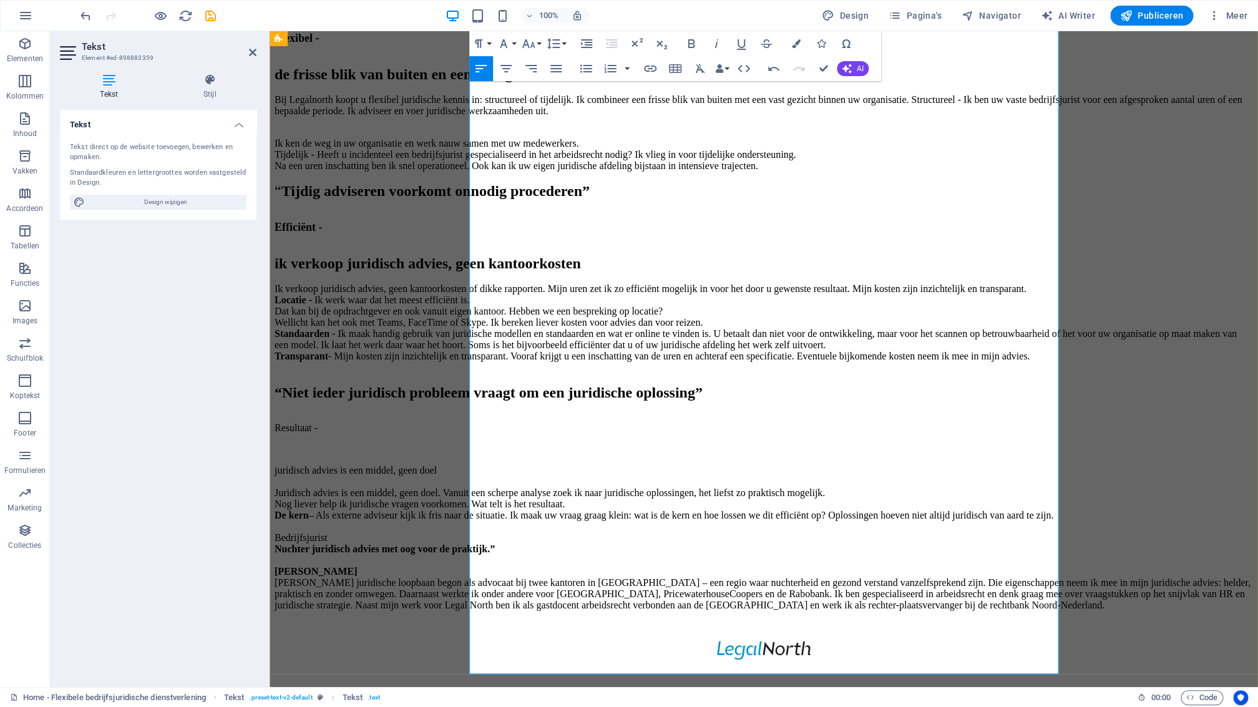
drag, startPoint x: 525, startPoint y: 382, endPoint x: 466, endPoint y: 383, distance: 59.3
click at [470, 411] on p "Resultaat -" at bounding box center [764, 422] width 978 height 22
click at [694, 46] on icon "button" at bounding box center [691, 43] width 7 height 9
click at [796, 46] on icon "button" at bounding box center [796, 43] width 9 height 9
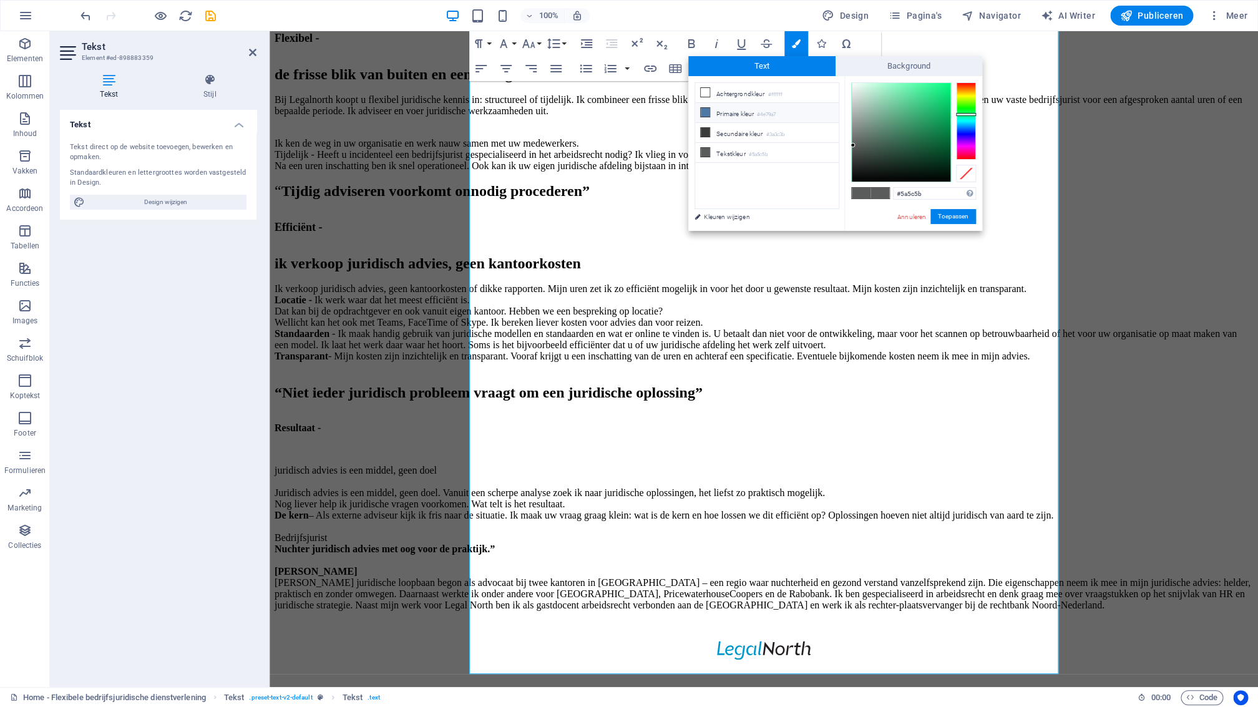
click at [704, 109] on icon at bounding box center [705, 112] width 9 height 9
type input "#4e79a7"
click at [960, 218] on button "Toepassen" at bounding box center [953, 216] width 46 height 15
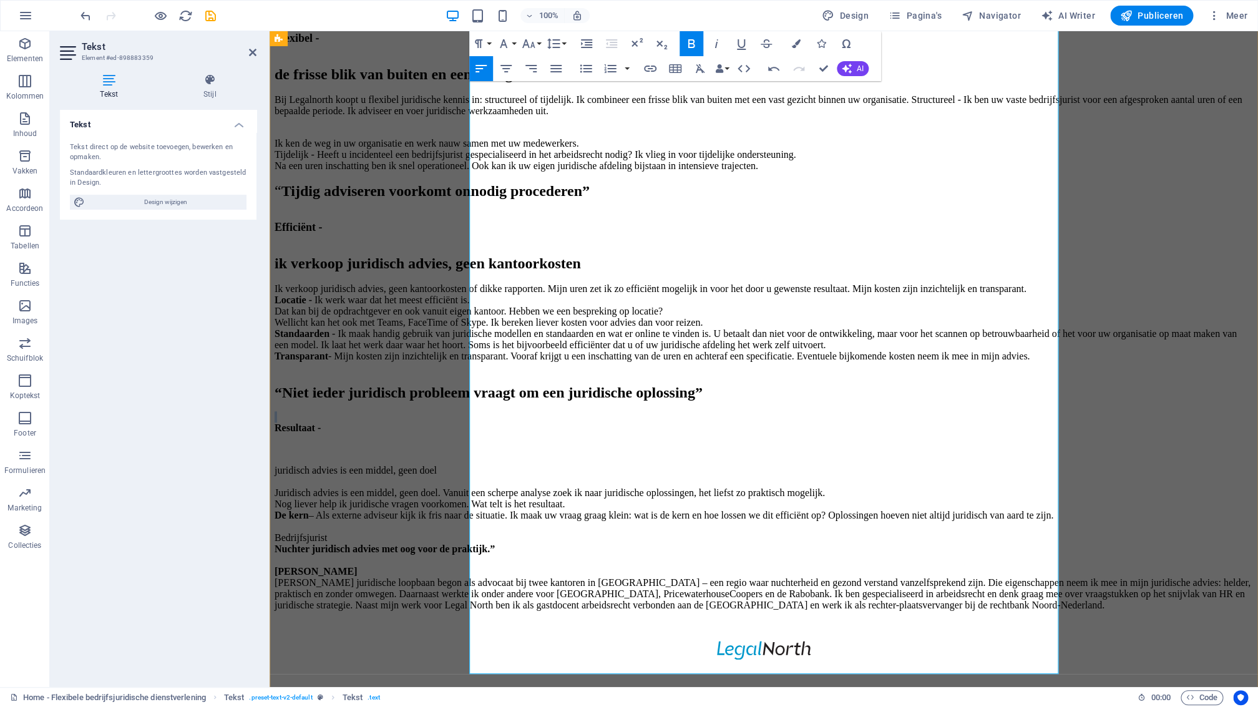
click at [640, 444] on p at bounding box center [764, 449] width 978 height 11
drag, startPoint x: 653, startPoint y: 410, endPoint x: 459, endPoint y: 415, distance: 193.5
click at [460, 415] on div "“Een flexibele bedrijfsjurist is een collega wanneer je die nodig hebt” Ik ben …" at bounding box center [764, 271] width 978 height 680
click at [512, 45] on button "Font Family" at bounding box center [506, 43] width 24 height 25
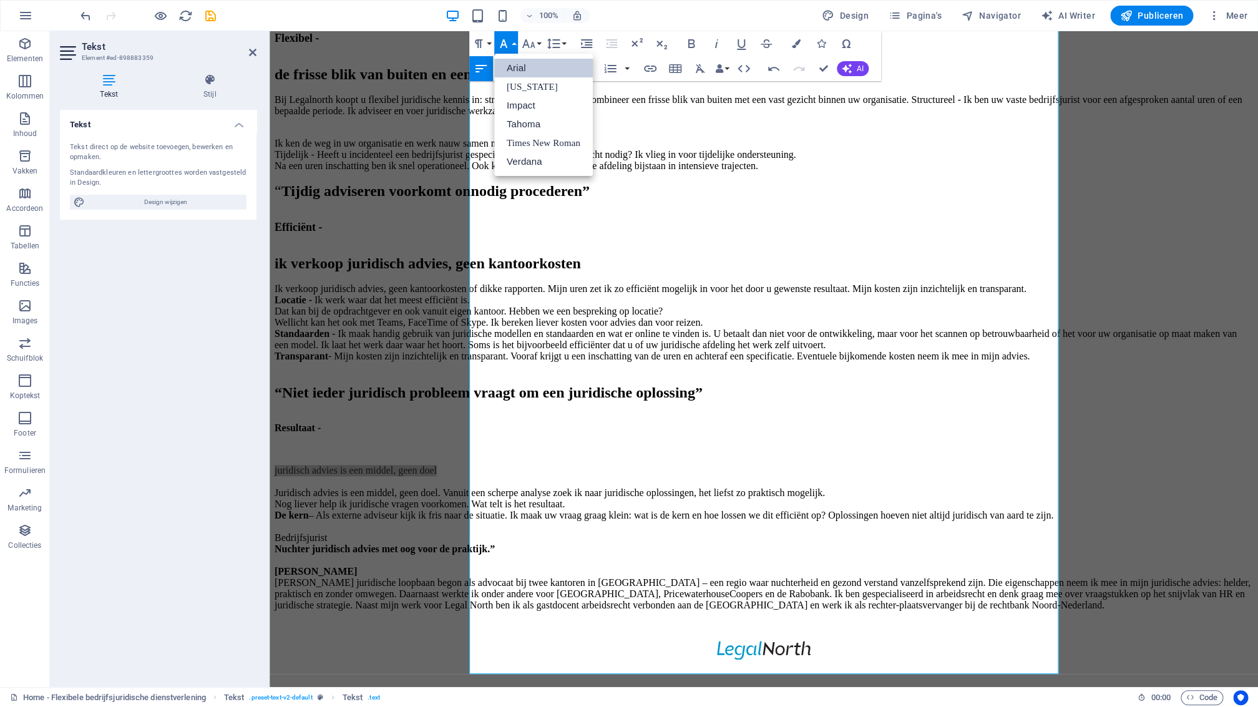
scroll to position [0, 0]
click at [512, 50] on button "Font Family" at bounding box center [506, 43] width 24 height 25
click at [535, 46] on icon "button" at bounding box center [528, 43] width 15 height 15
click at [545, 84] on link "18" at bounding box center [541, 80] width 45 height 19
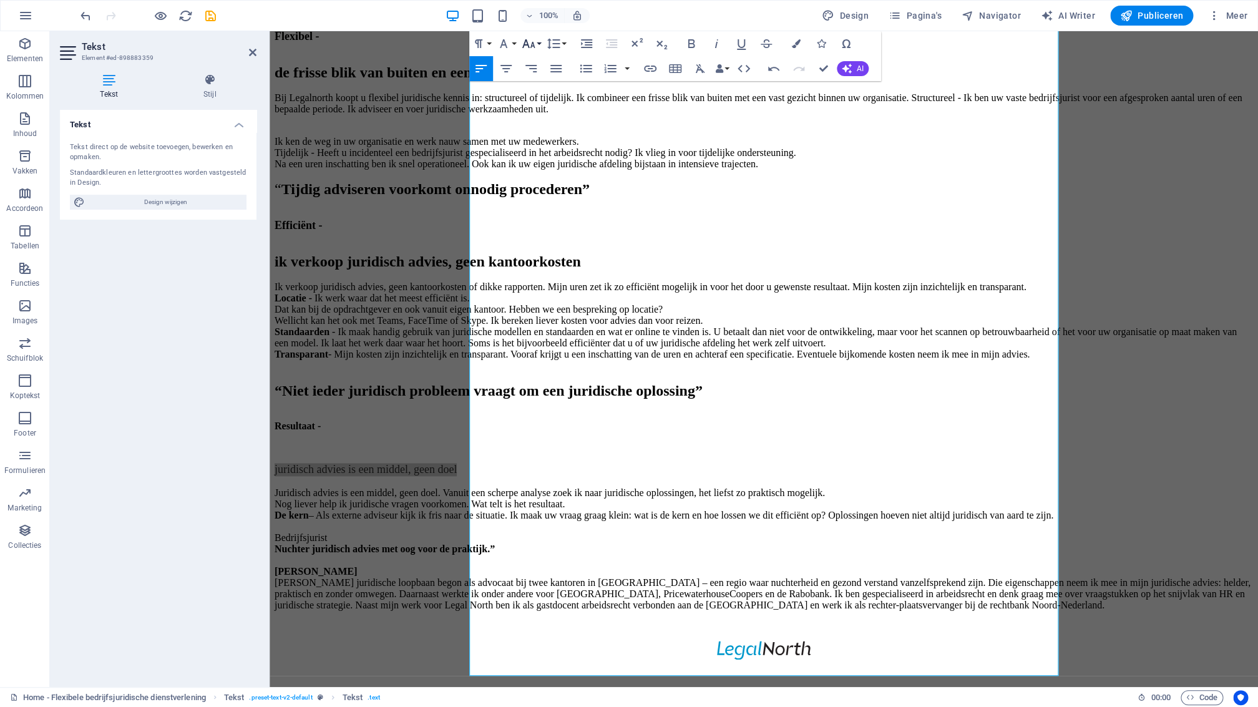
click at [538, 47] on button "Font Size" at bounding box center [531, 43] width 24 height 25
click at [544, 97] on link "24" at bounding box center [541, 98] width 45 height 19
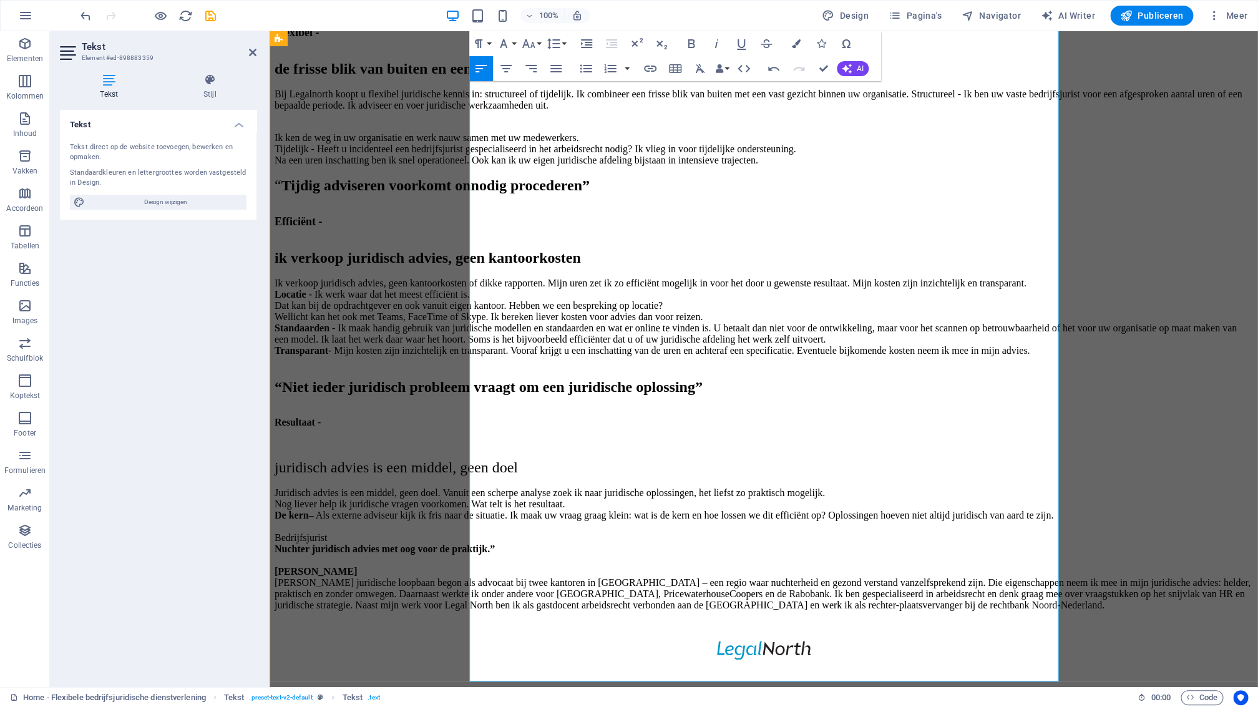
drag, startPoint x: 753, startPoint y: 373, endPoint x: 753, endPoint y: 381, distance: 7.5
click at [753, 406] on p "Resultaat -" at bounding box center [764, 417] width 978 height 22
drag, startPoint x: 727, startPoint y: 419, endPoint x: 471, endPoint y: 392, distance: 257.2
click at [460, 417] on div "“Een flexibele bedrijfsjurist is een collega wanneer je die nodig hebt” Ik ben …" at bounding box center [764, 268] width 978 height 685
click at [688, 46] on icon "button" at bounding box center [691, 43] width 15 height 15
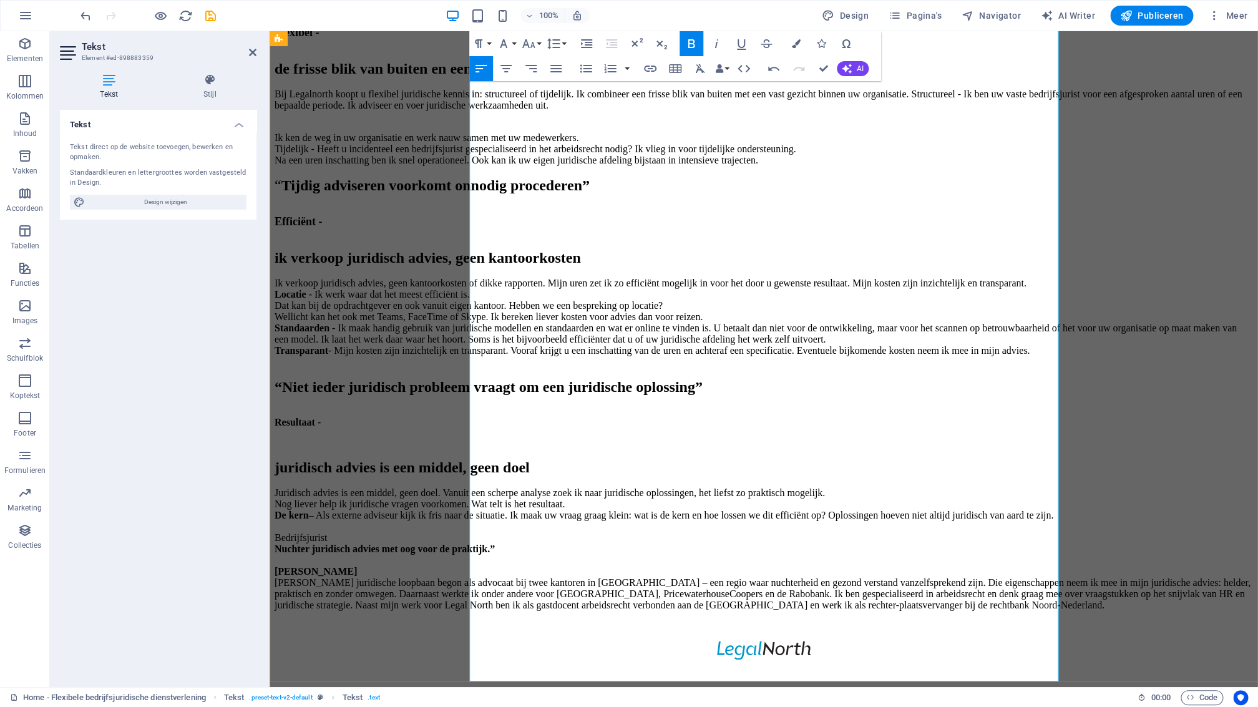
click at [802, 438] on p at bounding box center [764, 443] width 978 height 11
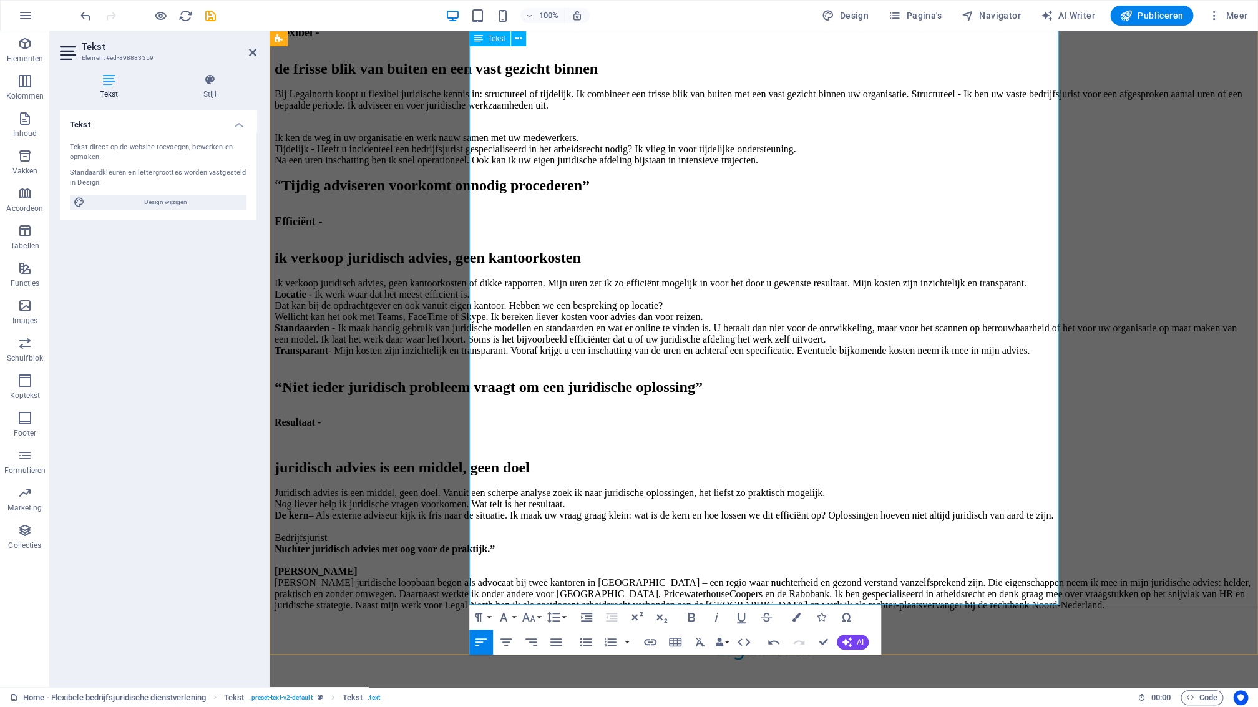
scroll to position [809, 0]
click at [471, 459] on p "juridisch advies is een middel, geen doel Juridisch advies is een middel, geen …" at bounding box center [764, 535] width 978 height 152
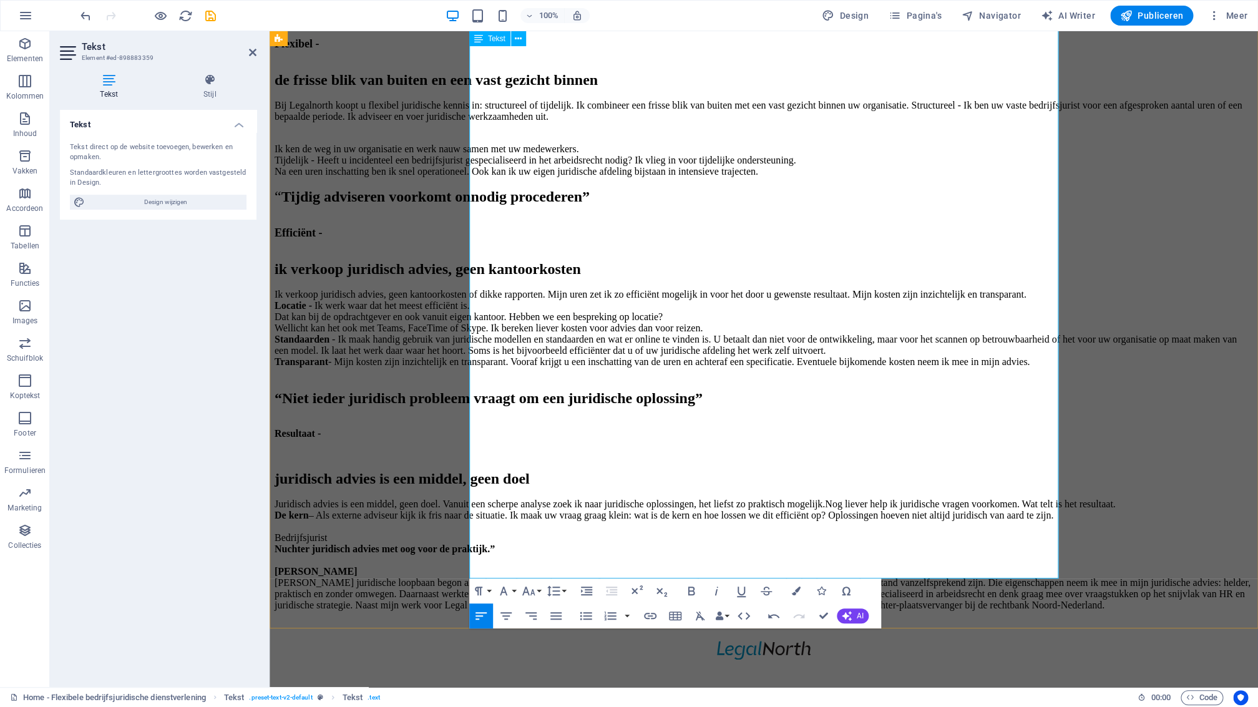
scroll to position [829, 0]
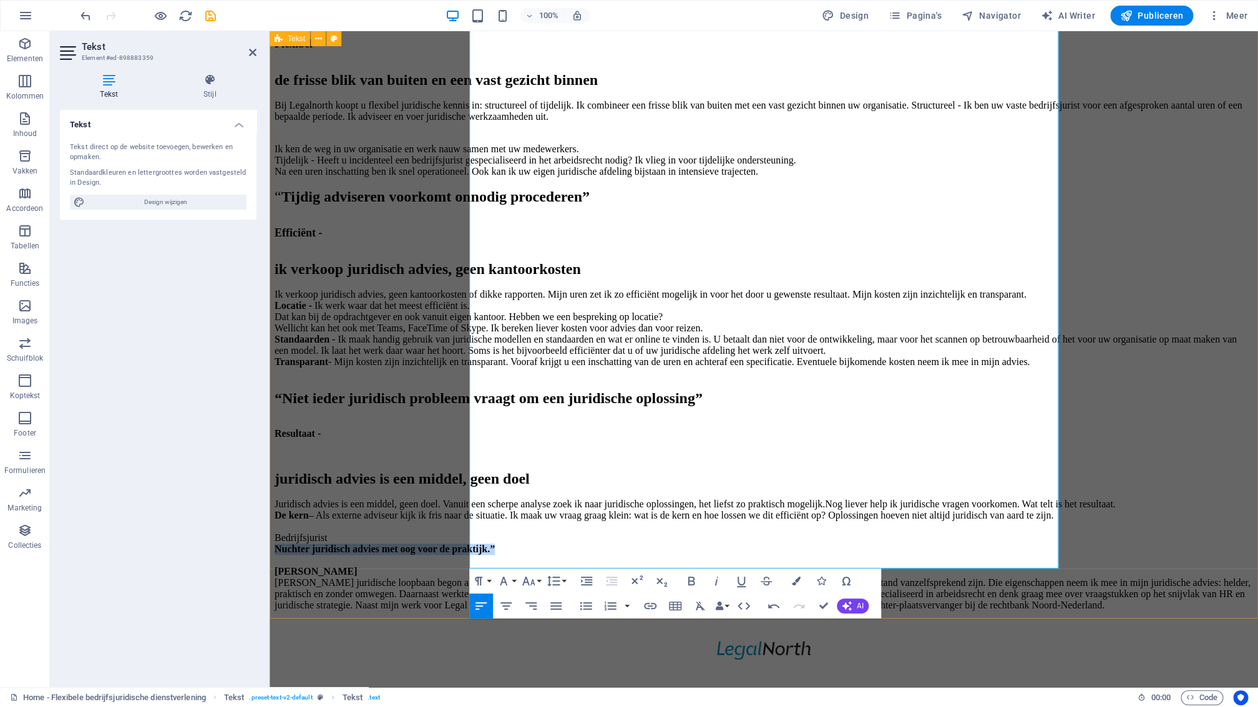
drag, startPoint x: 718, startPoint y: 441, endPoint x: 458, endPoint y: 442, distance: 260.2
click at [458, 442] on div "“Een flexibele bedrijfsjurist is een collega wanneer je die nodig hebt” Ik ben …" at bounding box center [764, 274] width 978 height 674
click at [536, 583] on icon "button" at bounding box center [528, 580] width 15 height 15
click at [548, 444] on link "24" at bounding box center [541, 441] width 45 height 19
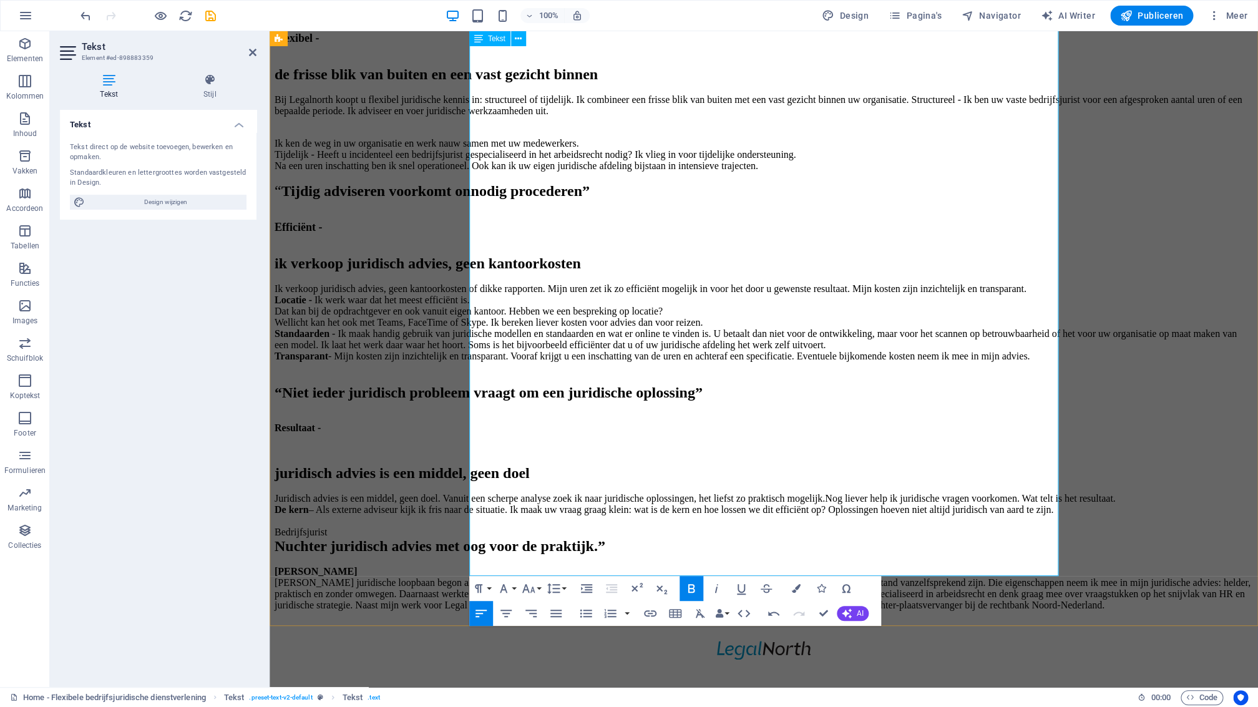
drag, startPoint x: 620, startPoint y: 469, endPoint x: 627, endPoint y: 477, distance: 10.6
click at [620, 470] on p "juridisch advies is een middel, geen doel Juridisch advies is een middel, geen …" at bounding box center [764, 538] width 978 height 146
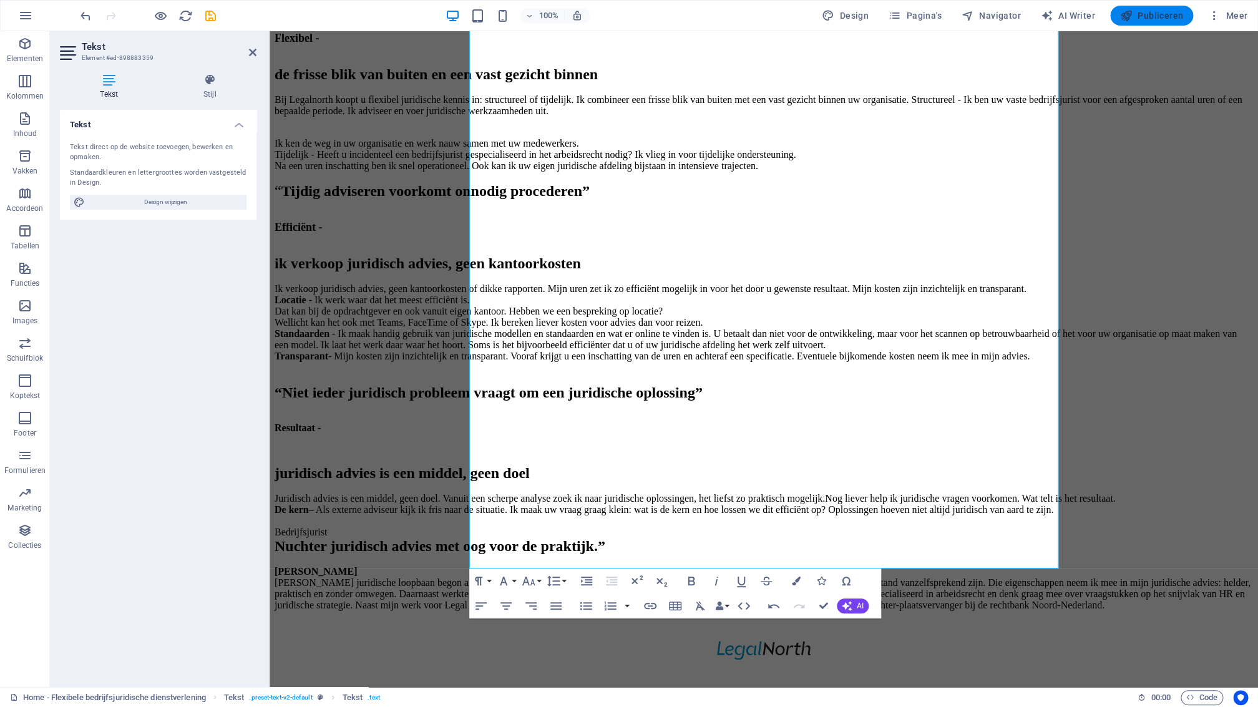
click at [1150, 16] on span "Publiceren" at bounding box center [1151, 15] width 63 height 12
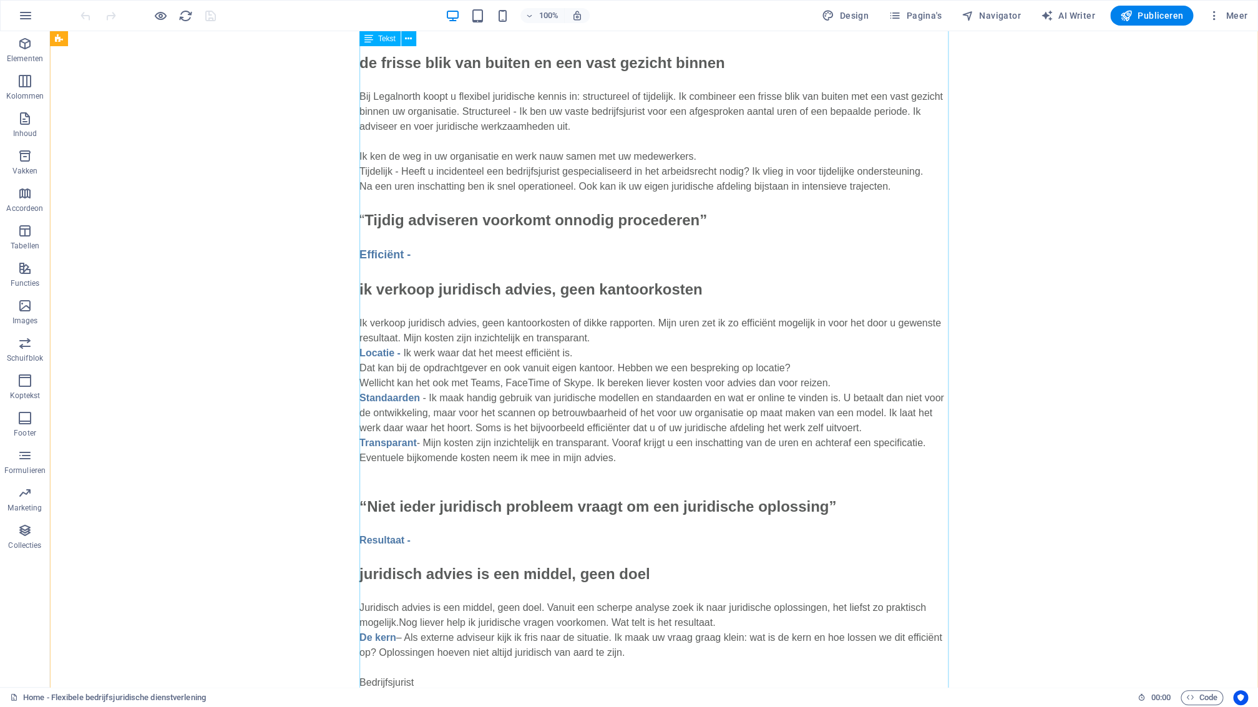
scroll to position [565, 0]
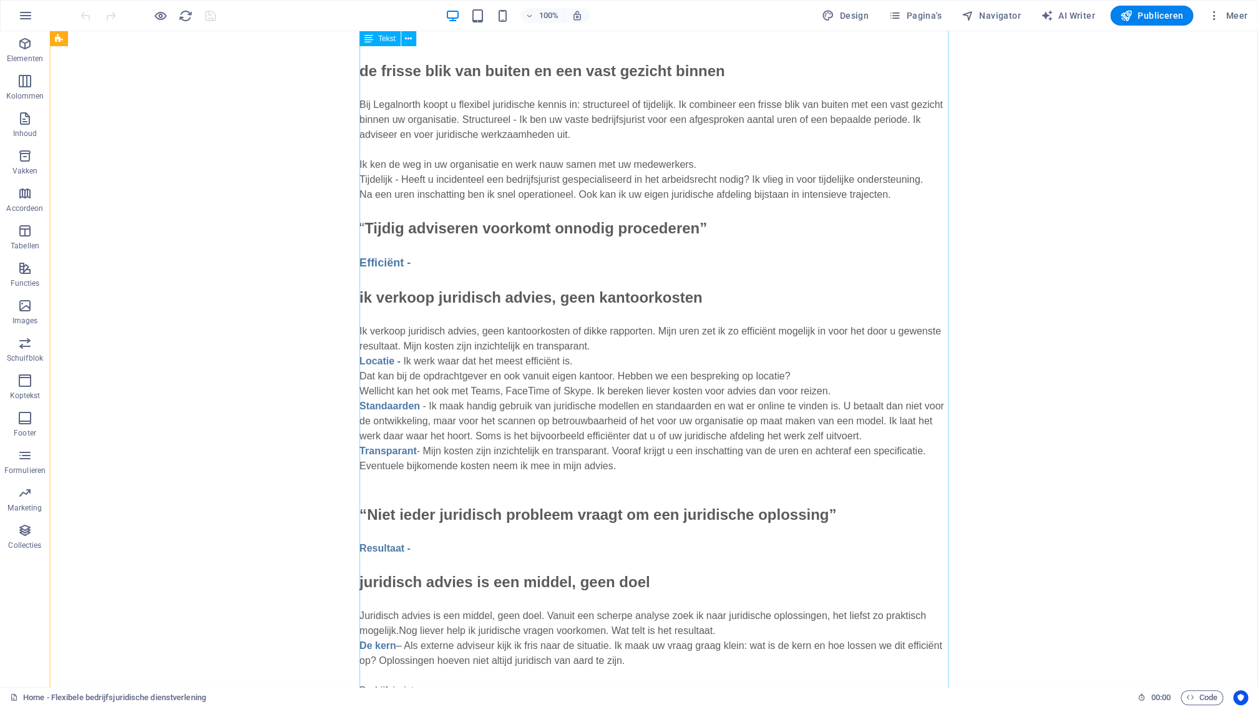
click at [600, 363] on div "Ik ben uw bedrijfsjurist wanneer u mij nodig hebt. Van een eenmalige vraag tot …" at bounding box center [653, 404] width 589 height 872
drag, startPoint x: 600, startPoint y: 363, endPoint x: 382, endPoint y: 359, distance: 217.8
click at [599, 363] on div "Ik ben uw bedrijfsjurist wanneer u mij nodig hebt. Van een eenmalige vraag tot …" at bounding box center [653, 404] width 589 height 872
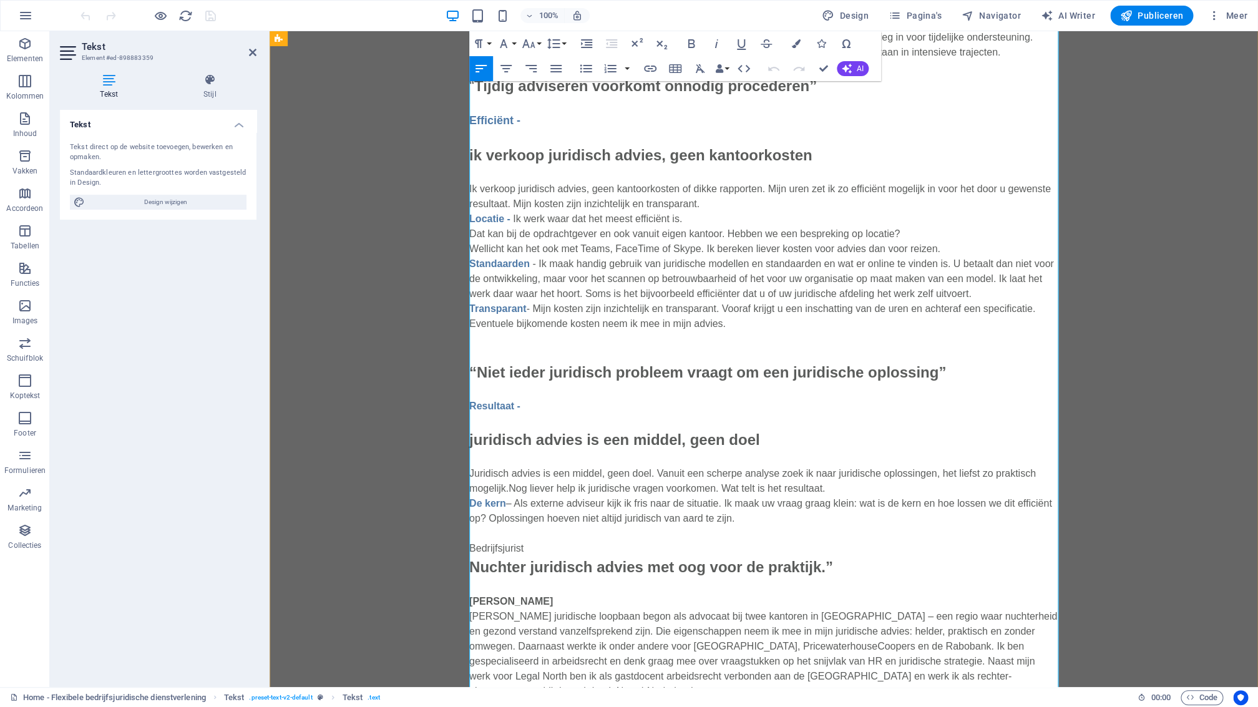
scroll to position [701, 0]
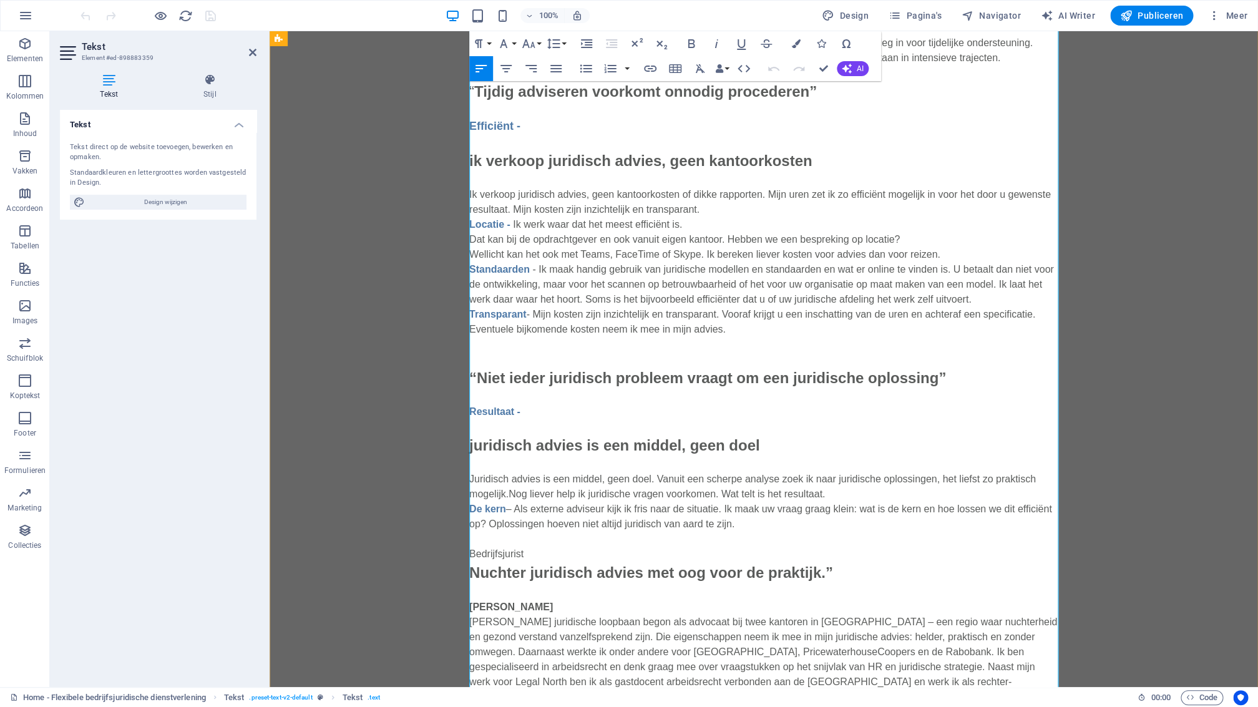
click at [699, 228] on p "ik verkoop juridisch advies, geen kantoorkosten Ik verkoop juridisch advies, ge…" at bounding box center [763, 262] width 589 height 255
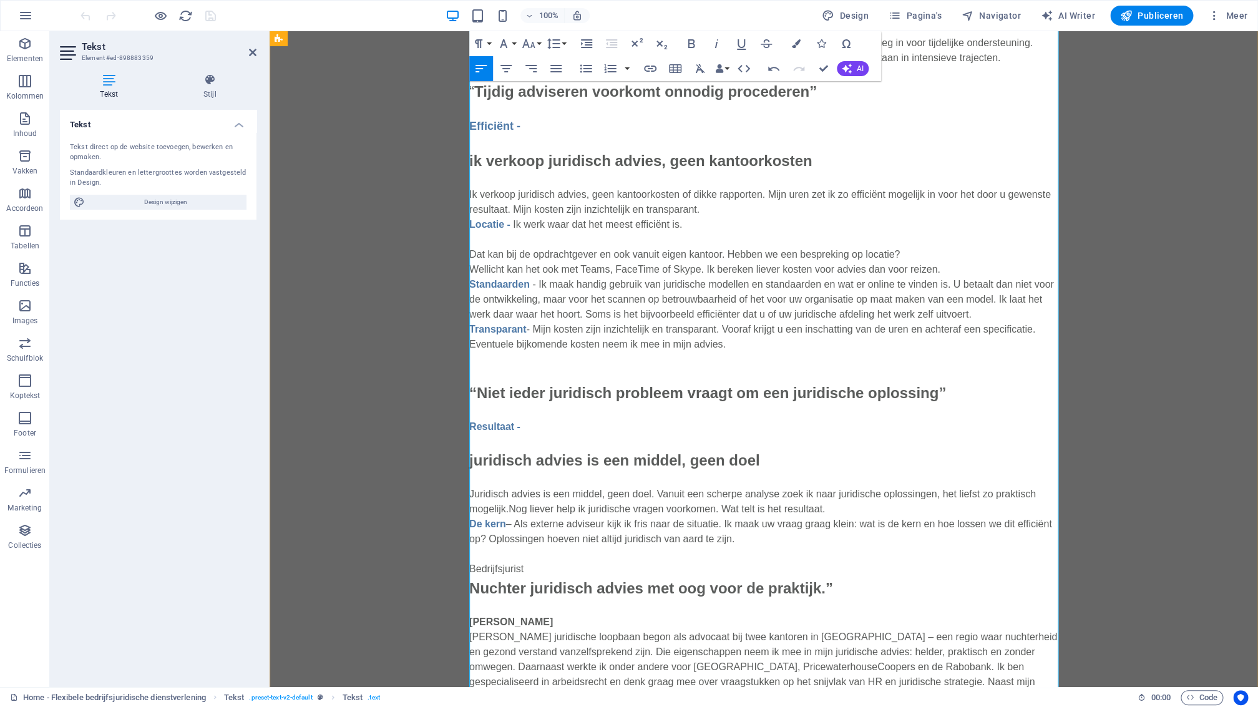
click at [953, 270] on p "Dat kan bij de opdrachtgever en ook vanuit eigen kantoor. Hebben we een besprek…" at bounding box center [763, 318] width 589 height 172
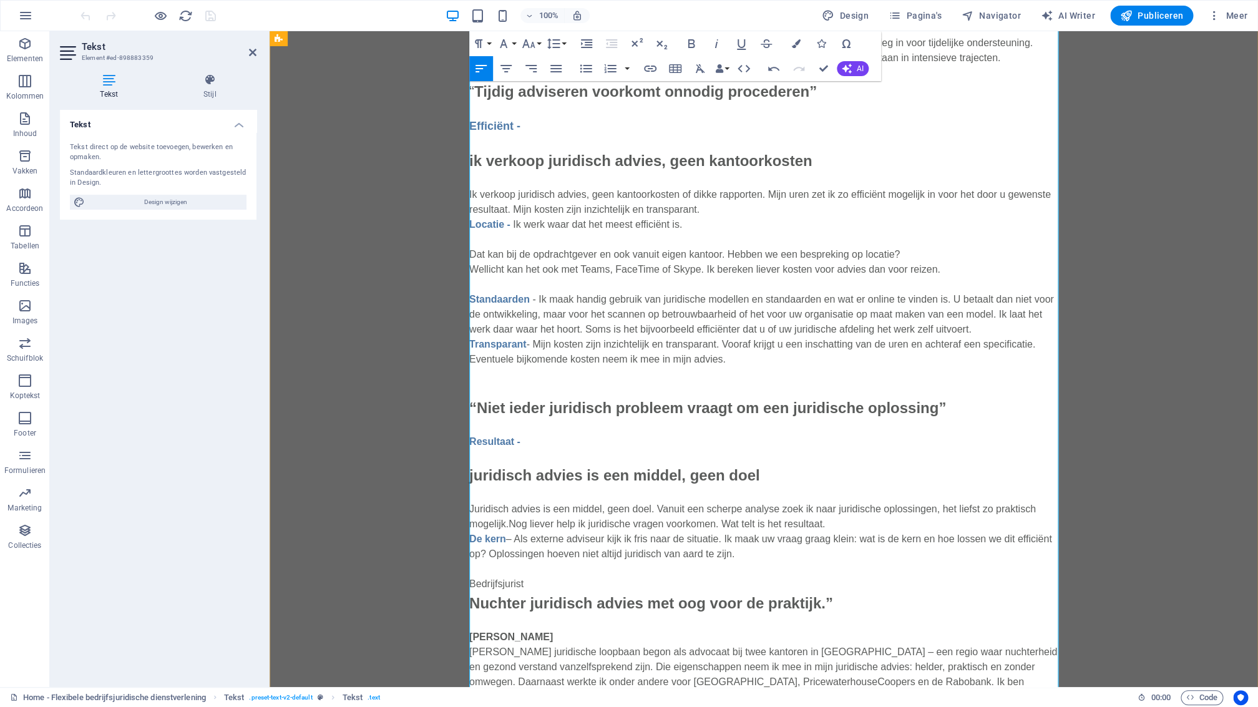
click at [1031, 330] on p "Standaarden - Ik maak handig gebruik van juridische modellen en standaarden en …" at bounding box center [763, 348] width 589 height 142
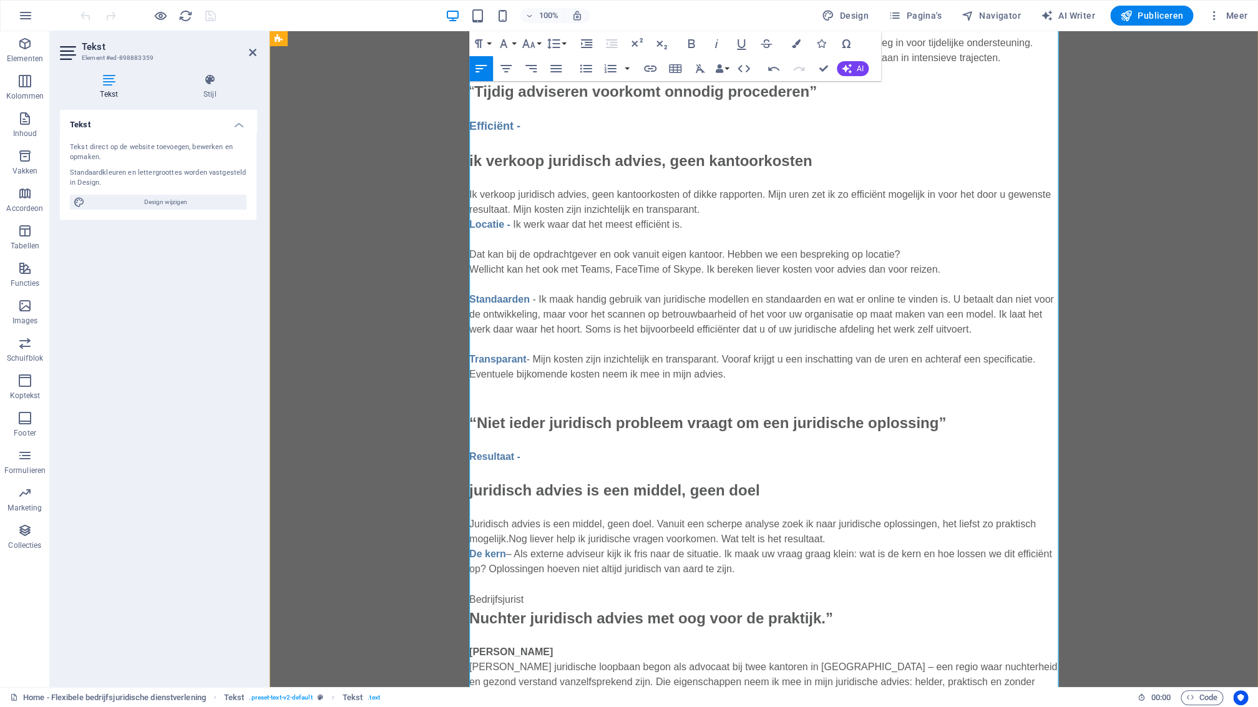
drag, startPoint x: 527, startPoint y: 456, endPoint x: 470, endPoint y: 459, distance: 56.9
click at [470, 459] on p "Resultaat -" at bounding box center [763, 449] width 589 height 30
copy strong "Resultaat -"
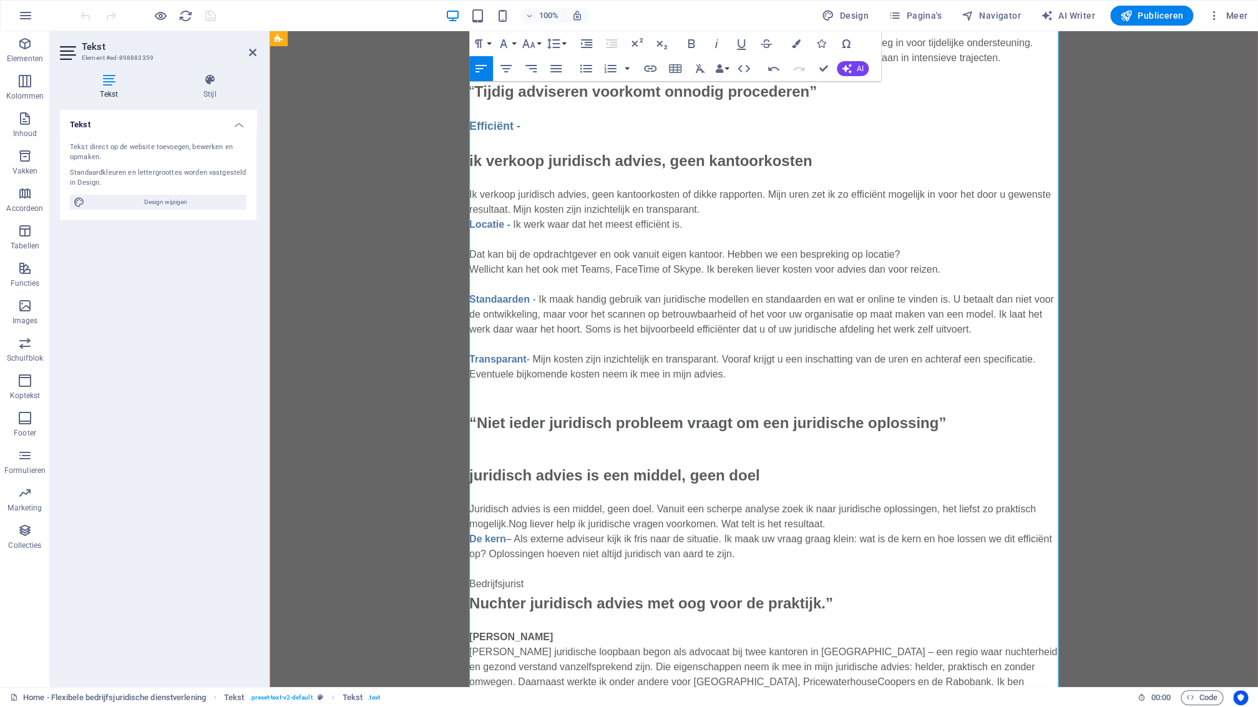
click at [473, 509] on p "juridisch advies is een middel, geen doel Juridisch advies is een middel, geen …" at bounding box center [763, 599] width 589 height 270
click at [475, 511] on strong "Resultaat -" at bounding box center [499, 509] width 51 height 11
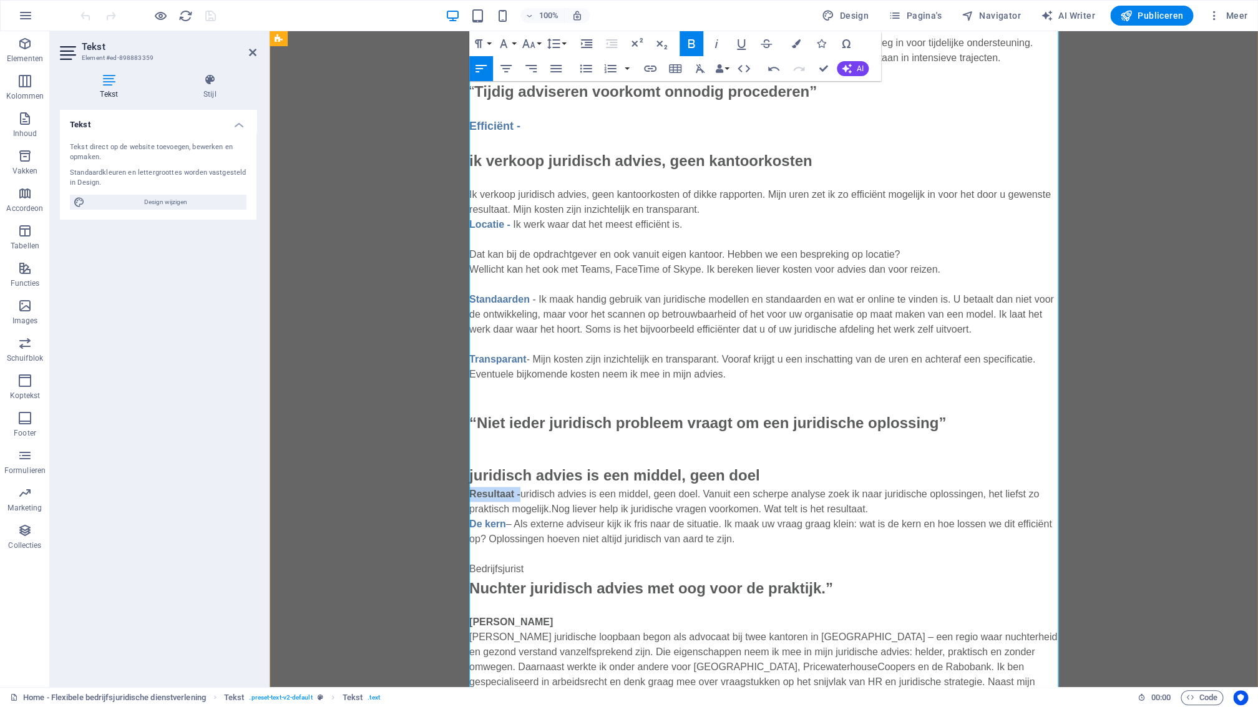
drag, startPoint x: 525, startPoint y: 494, endPoint x: 472, endPoint y: 497, distance: 53.8
click at [472, 497] on p "juridisch advies is een middel, geen doel Resultaat - uridisch advies is een mi…" at bounding box center [763, 591] width 589 height 255
click at [797, 47] on icon "button" at bounding box center [796, 43] width 9 height 9
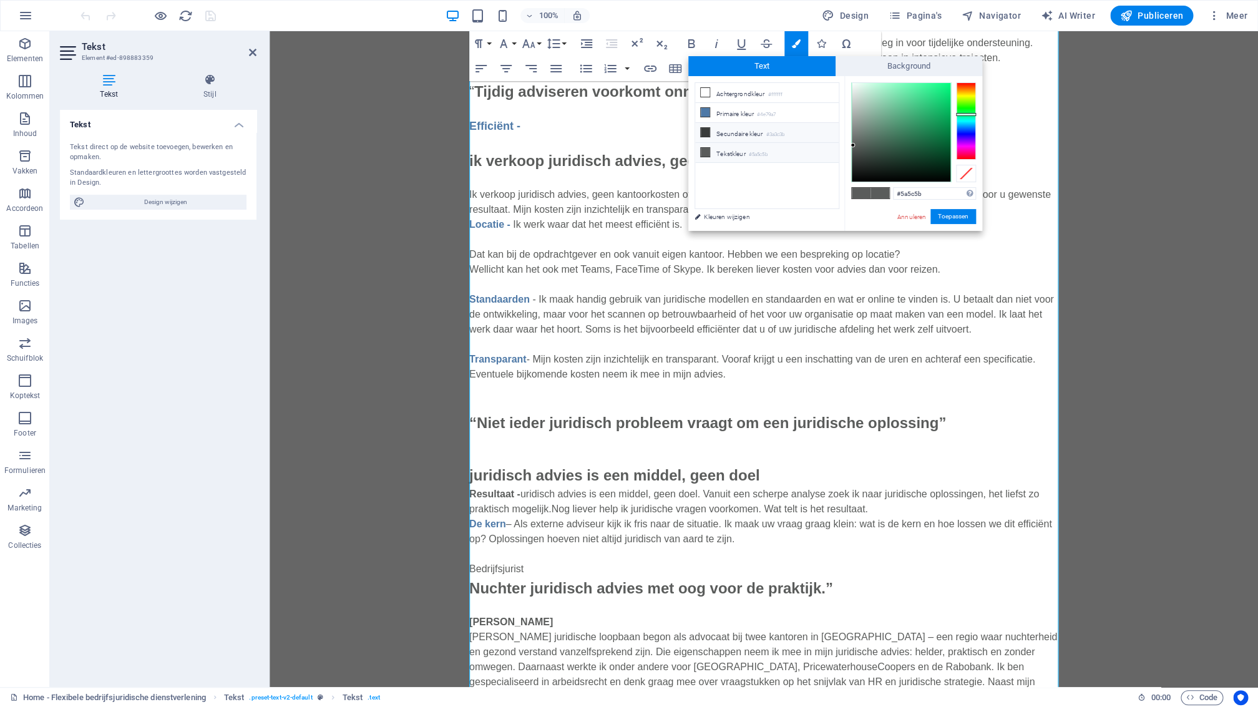
drag, startPoint x: 706, startPoint y: 114, endPoint x: 758, endPoint y: 137, distance: 57.3
click at [706, 114] on icon at bounding box center [705, 112] width 9 height 9
type input "#4e79a7"
click at [947, 218] on button "Toepassen" at bounding box center [953, 216] width 46 height 15
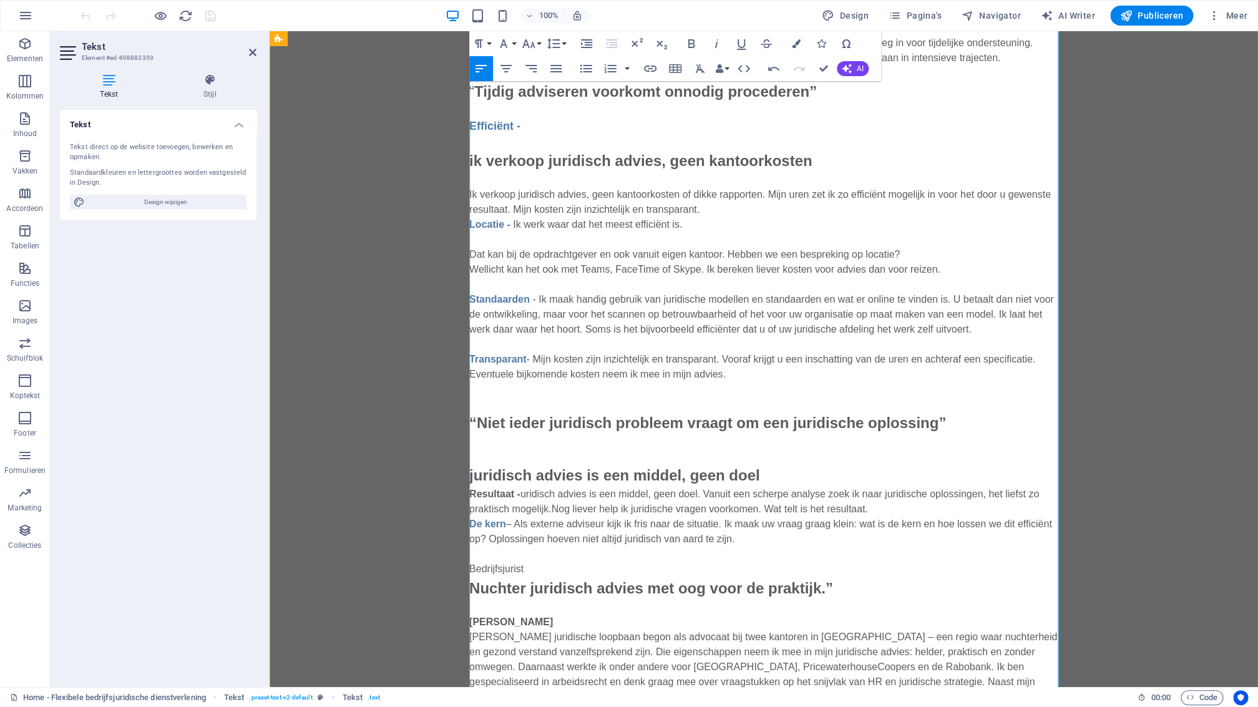
click at [614, 441] on p at bounding box center [763, 441] width 589 height 15
click at [525, 495] on p "juridisch advies is een middel, geen doel ​ ​ Resultaat - ​uridisch advies is e…" at bounding box center [763, 591] width 589 height 255
click at [819, 474] on p "juridisch advies is een middel, geen doel Resultaat - Juridisch advies is een m…" at bounding box center [763, 591] width 589 height 255
drag, startPoint x: 517, startPoint y: 492, endPoint x: 470, endPoint y: 492, distance: 46.8
click at [470, 492] on strong "Resultaat -" at bounding box center [494, 494] width 51 height 11
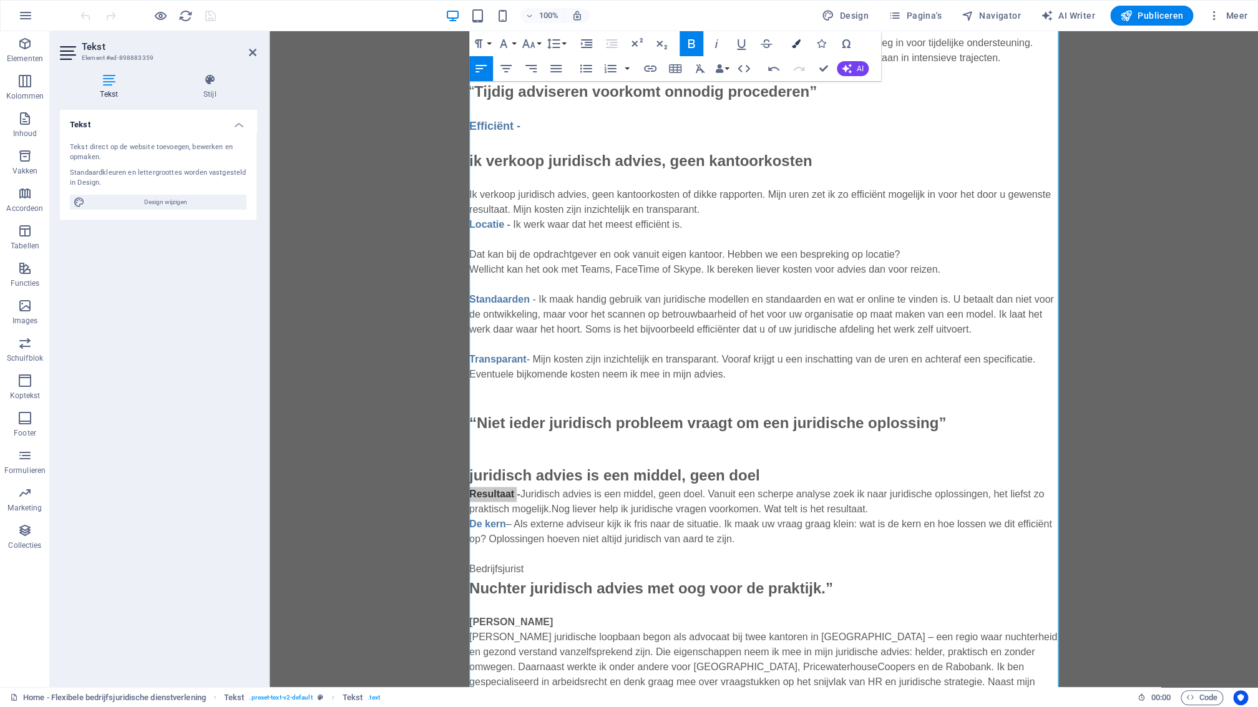
click at [801, 43] on button "Colors" at bounding box center [796, 43] width 24 height 25
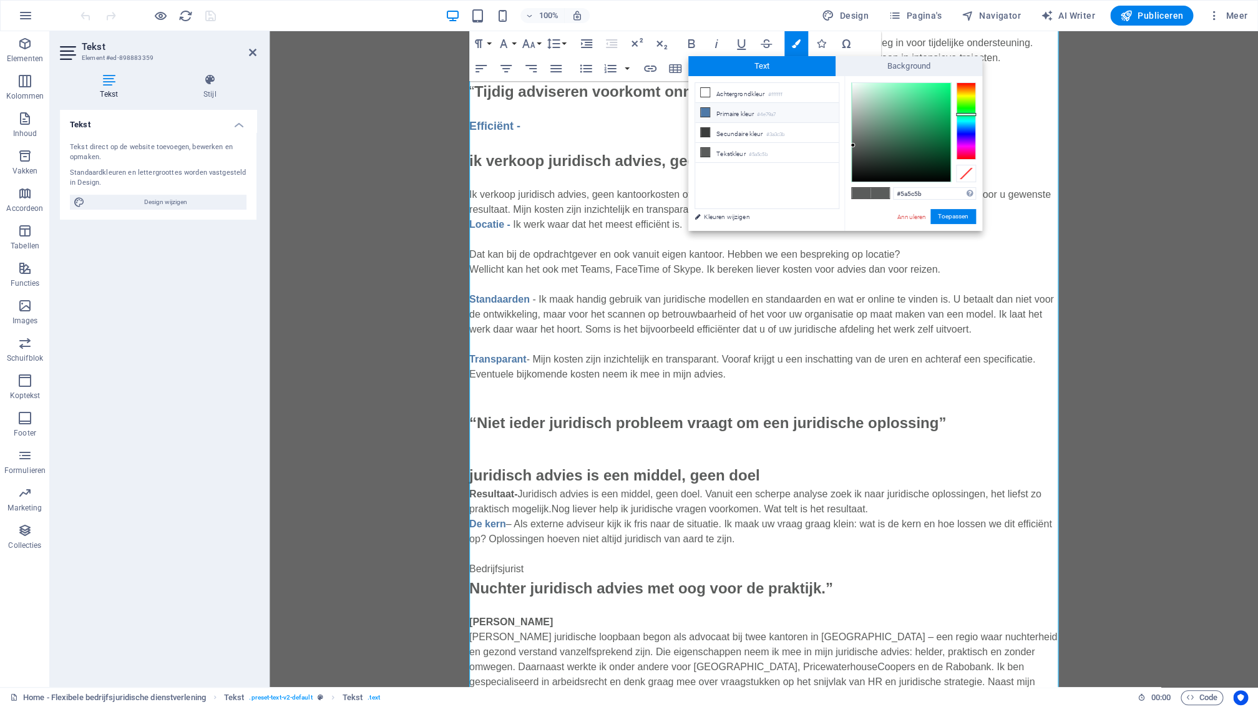
click at [706, 112] on icon at bounding box center [705, 112] width 9 height 9
click at [951, 215] on button "Toepassen" at bounding box center [953, 216] width 46 height 15
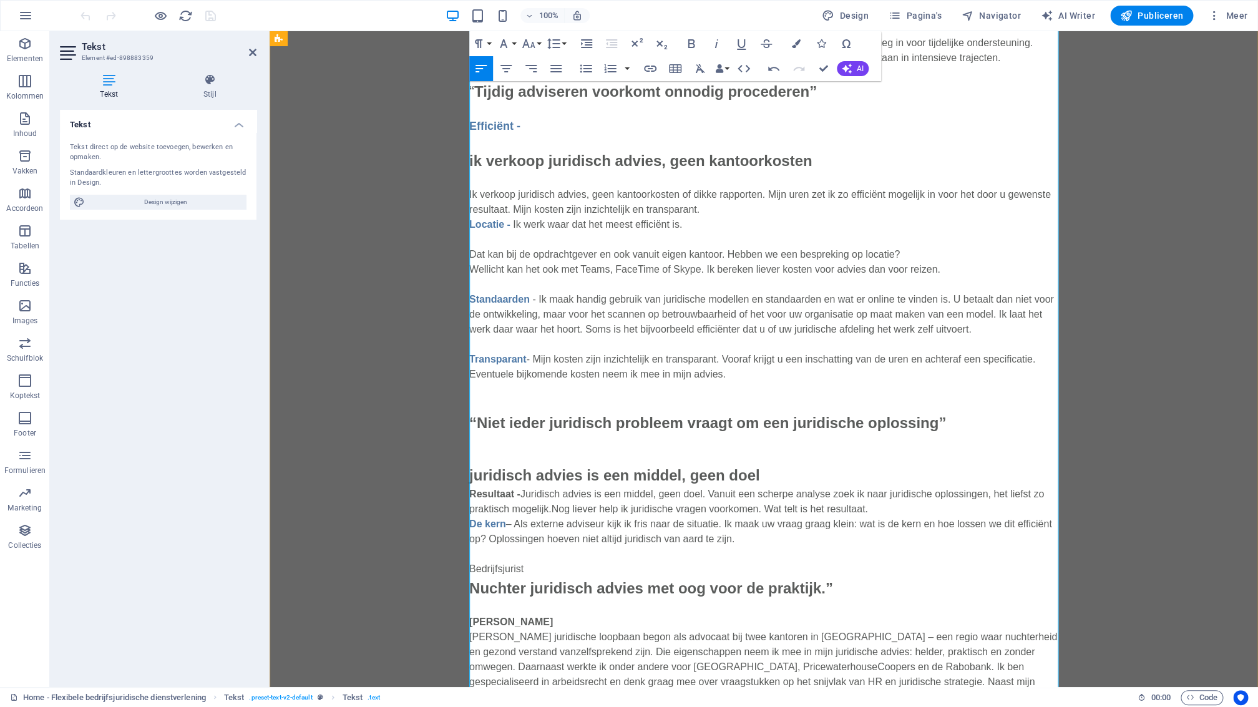
click at [555, 436] on p at bounding box center [763, 441] width 589 height 15
drag, startPoint x: 519, startPoint y: 495, endPoint x: 483, endPoint y: 497, distance: 35.7
click at [469, 495] on div "“Een flexibele bedrijfsjurist is een collega wanneer je die nodig hebt” Ik ben …" at bounding box center [764, 256] width 988 height 1023
click at [485, 478] on strong "juridisch advies is een middel, geen doel" at bounding box center [614, 475] width 290 height 17
click at [543, 458] on p at bounding box center [763, 456] width 589 height 15
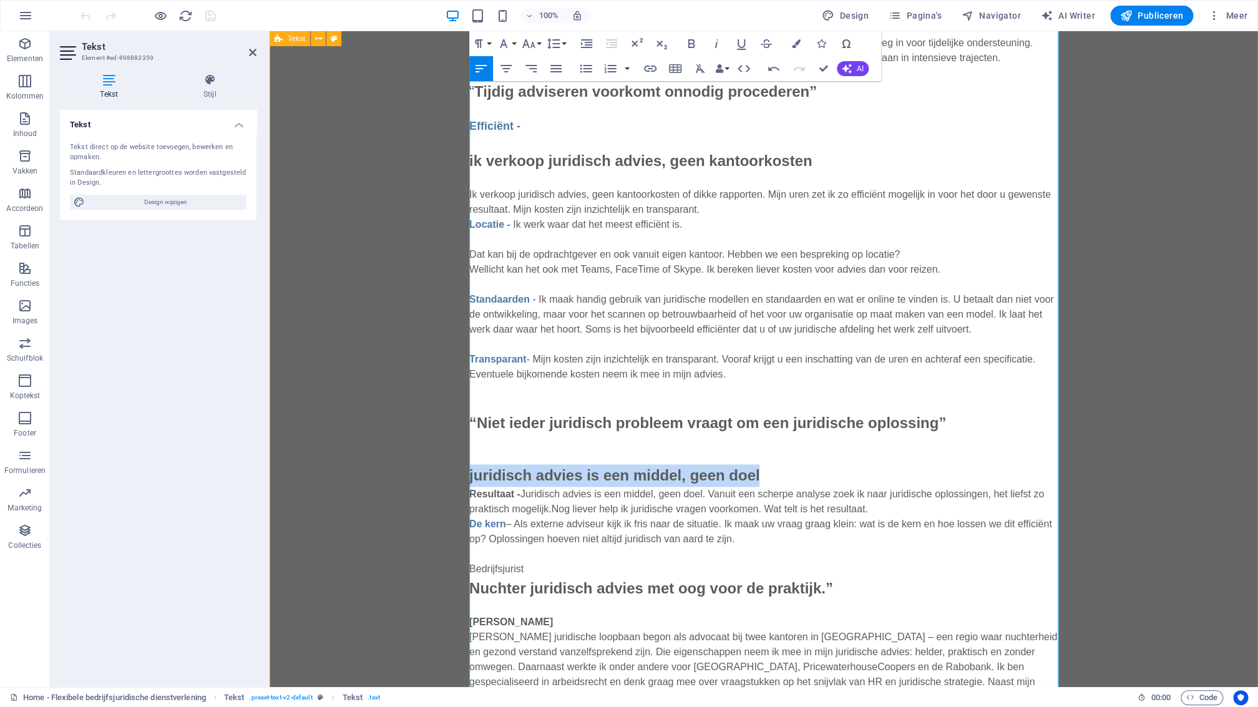
drag, startPoint x: 749, startPoint y: 474, endPoint x: 460, endPoint y: 474, distance: 288.9
click at [460, 474] on div "“Een flexibele bedrijfsjurist is een collega wanneer je die nodig hebt” Ik ben …" at bounding box center [764, 256] width 988 height 1023
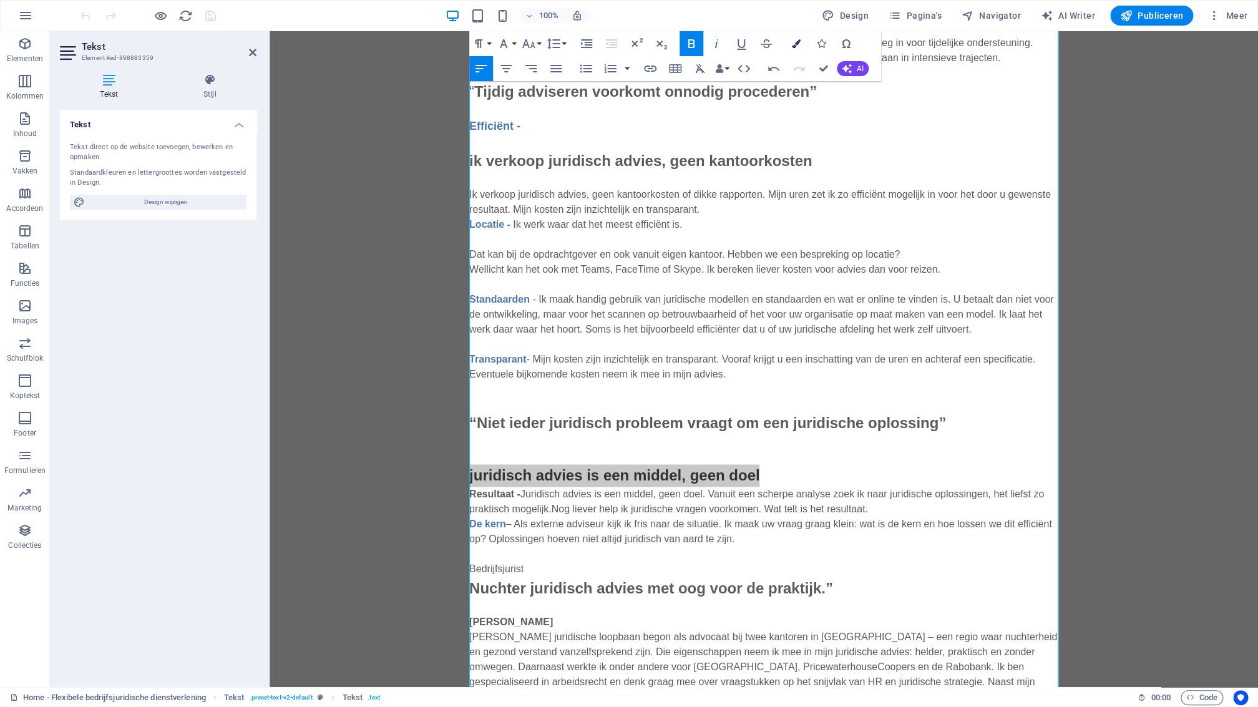
click at [796, 45] on icon "button" at bounding box center [796, 43] width 9 height 9
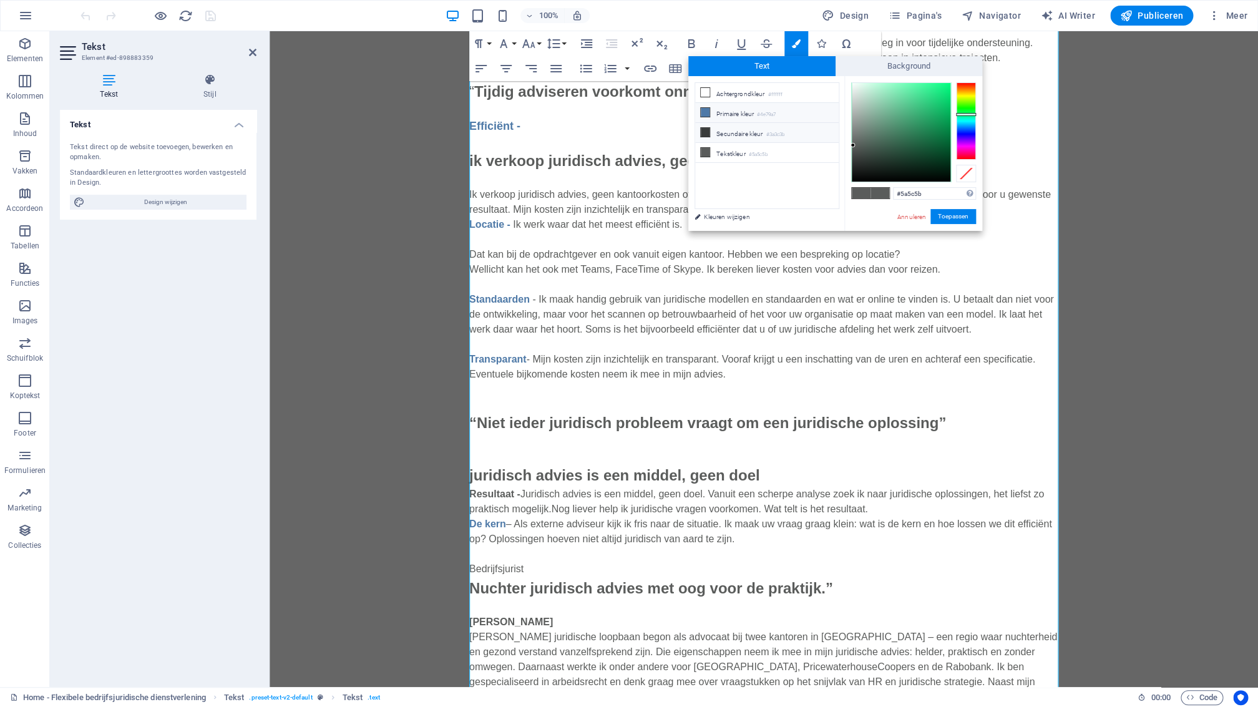
click at [708, 134] on icon at bounding box center [705, 132] width 9 height 9
drag, startPoint x: 574, startPoint y: 457, endPoint x: 547, endPoint y: 479, distance: 34.2
click at [574, 457] on p at bounding box center [763, 456] width 589 height 15
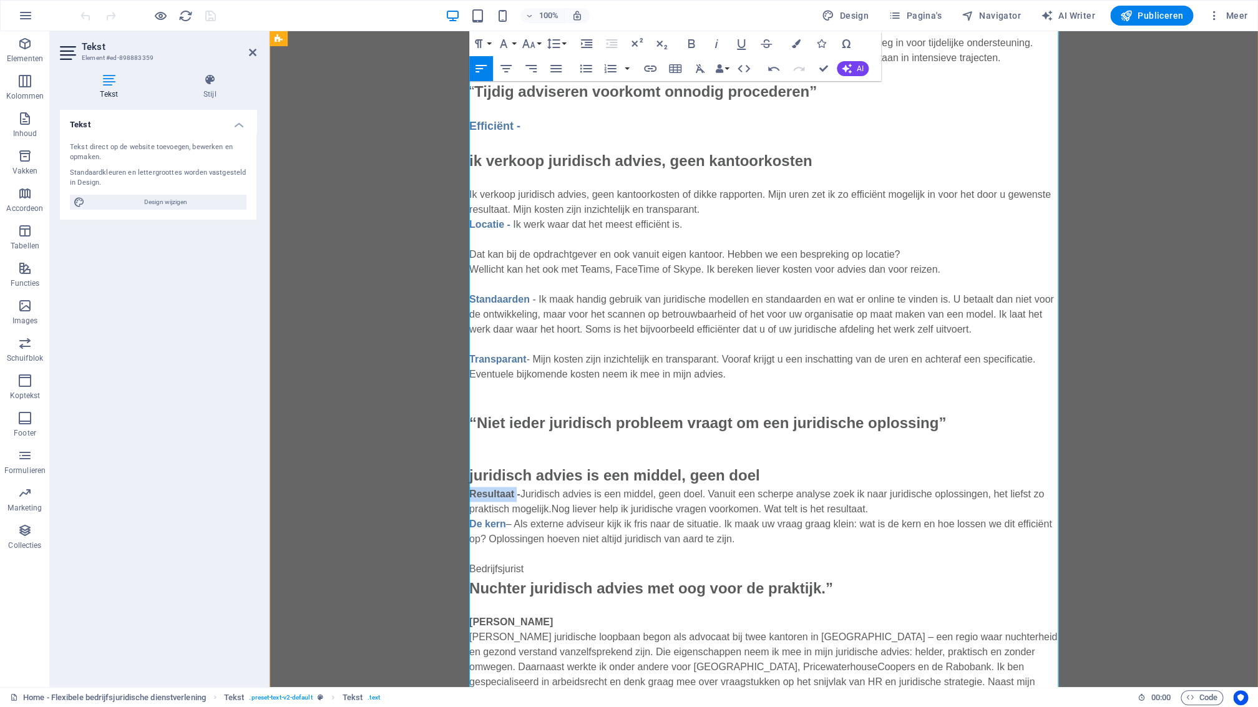
drag, startPoint x: 518, startPoint y: 494, endPoint x: 472, endPoint y: 494, distance: 46.2
click at [469, 494] on div "“Een flexibele bedrijfsjurist is een collega wanneer je die nodig hebt” Ik ben …" at bounding box center [764, 256] width 988 height 1023
click at [798, 47] on icon "button" at bounding box center [796, 43] width 9 height 9
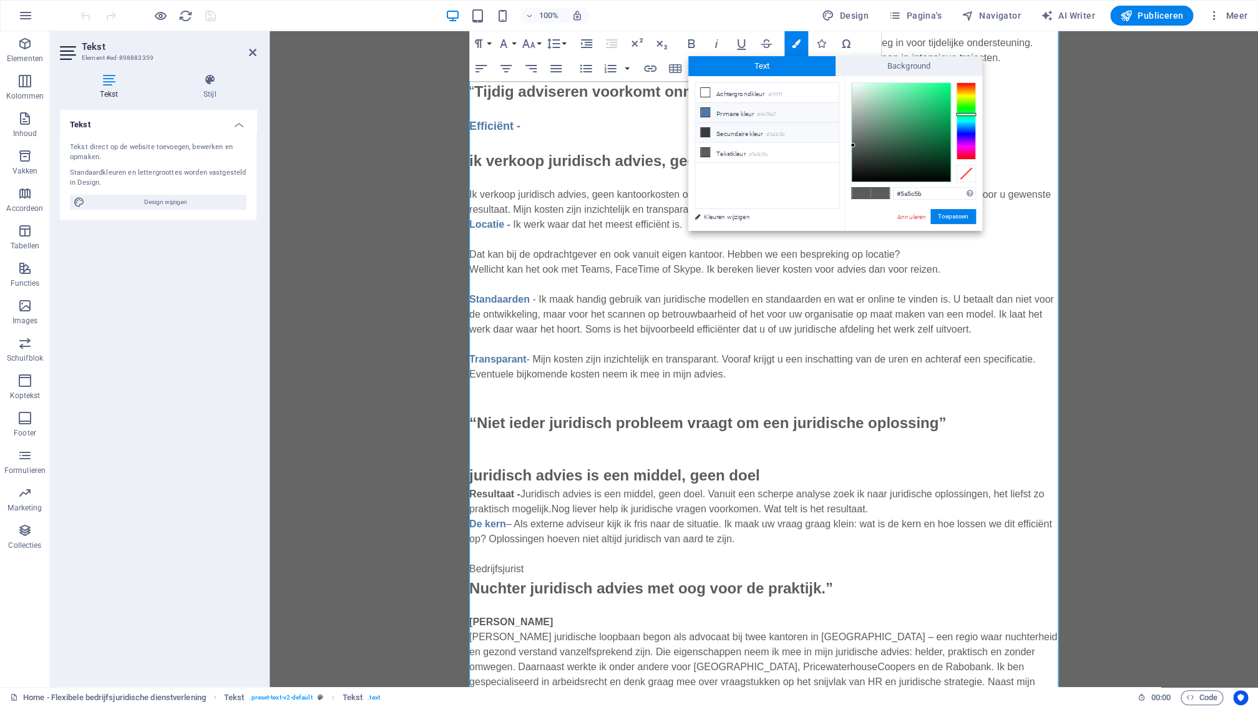
click at [707, 115] on icon at bounding box center [705, 112] width 9 height 9
type input "#4e79a7"
click at [704, 115] on icon at bounding box center [705, 112] width 9 height 9
click at [951, 217] on button "Toepassen" at bounding box center [953, 216] width 46 height 15
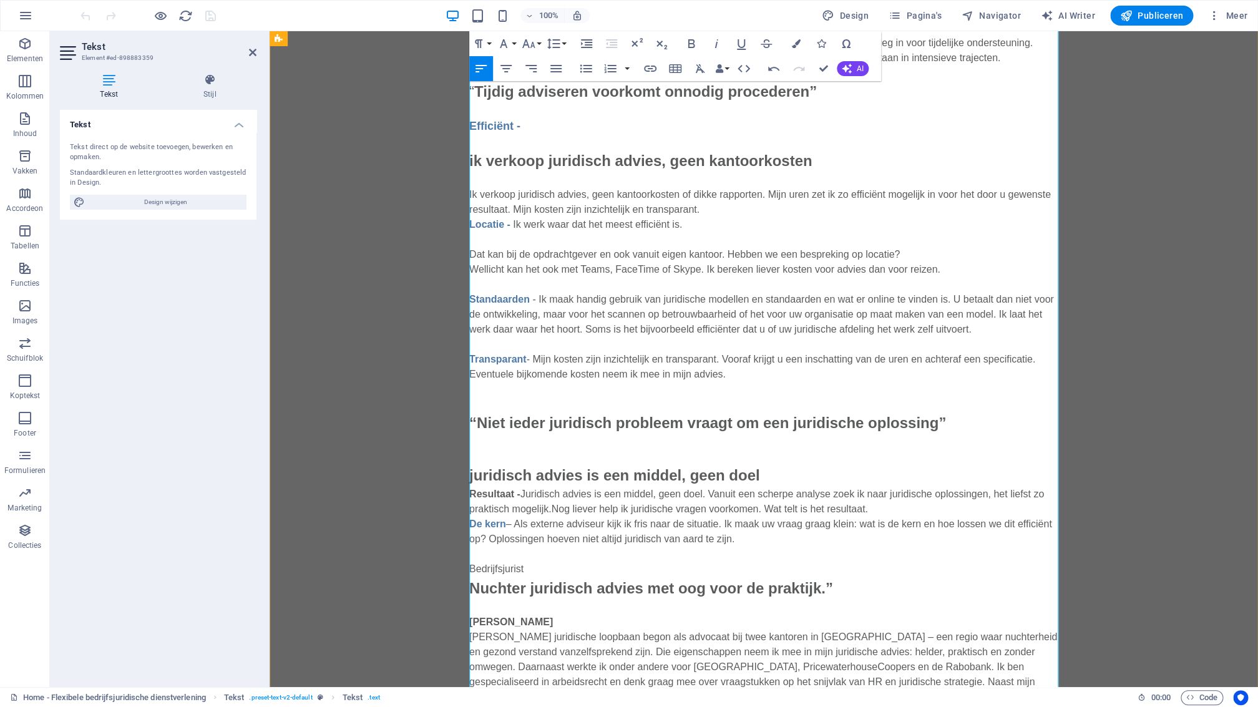
click at [795, 464] on p at bounding box center [763, 456] width 589 height 15
click at [905, 510] on p "juridisch advies is een middel, geen doel ​ ​ ​​ Resultaat ​​- Juridisch advies…" at bounding box center [763, 591] width 589 height 255
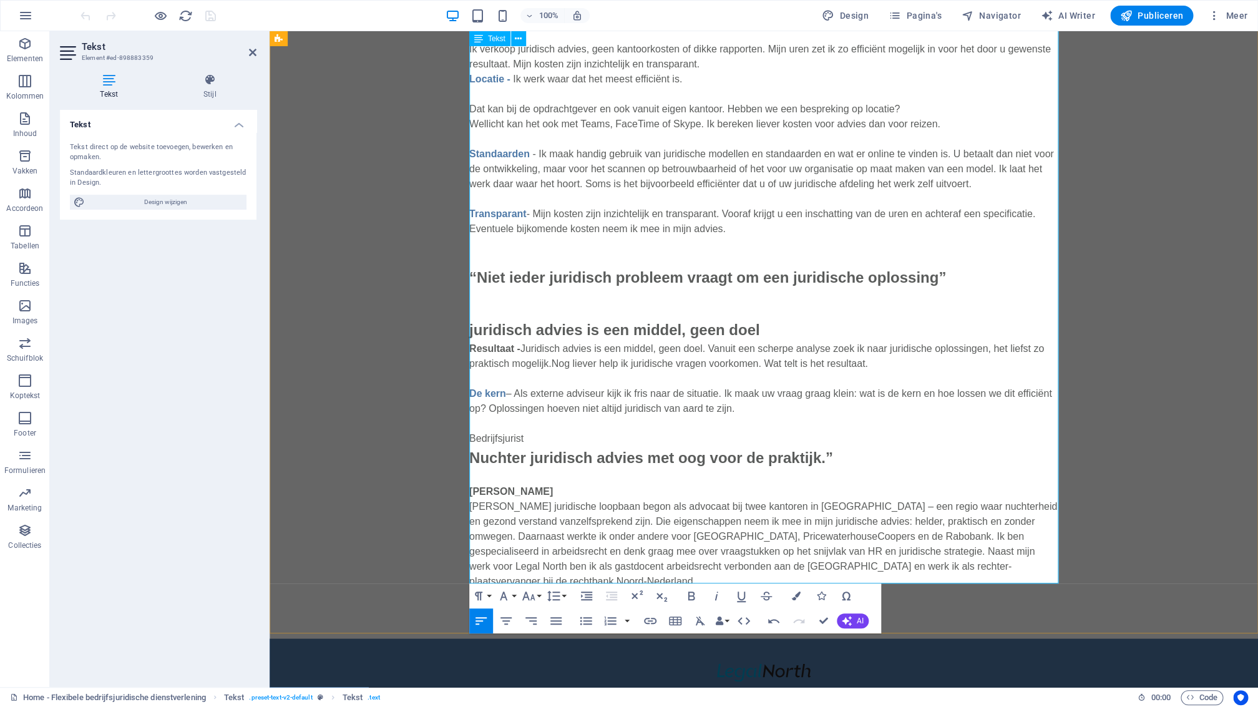
scroll to position [854, 0]
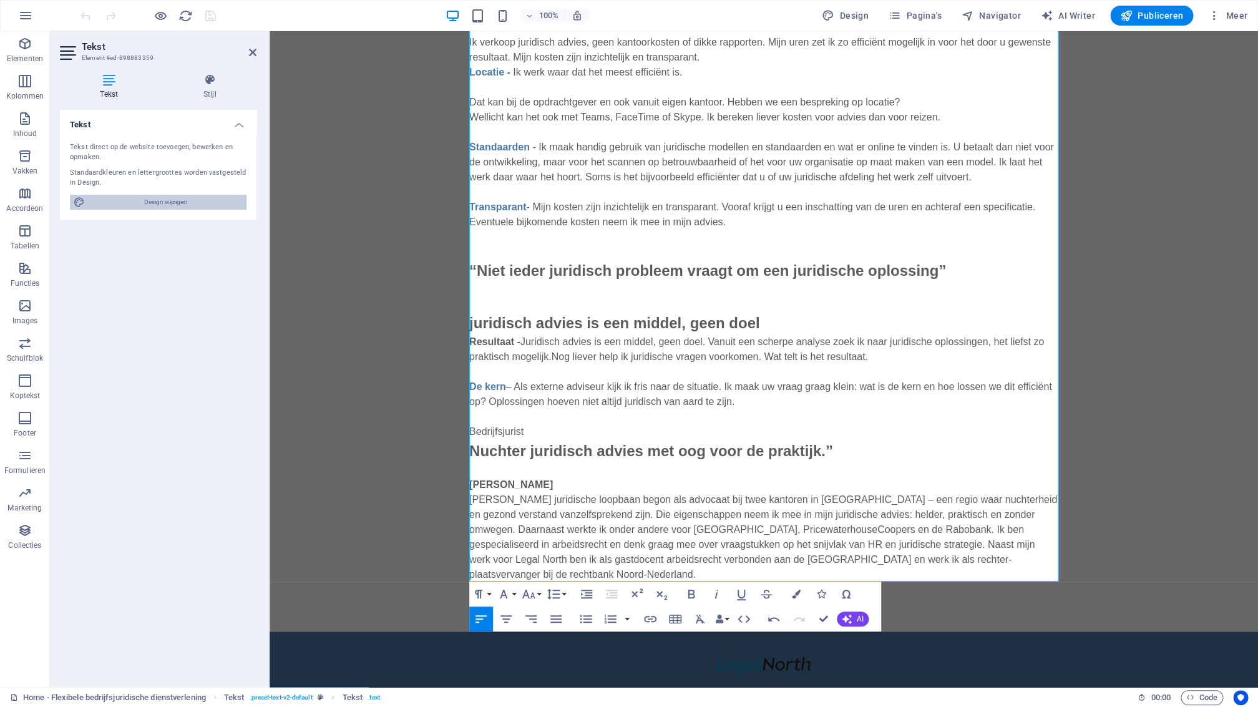
click at [196, 203] on span "Design wijzigen" at bounding box center [166, 202] width 154 height 15
select select "px"
select select "400"
select select "px"
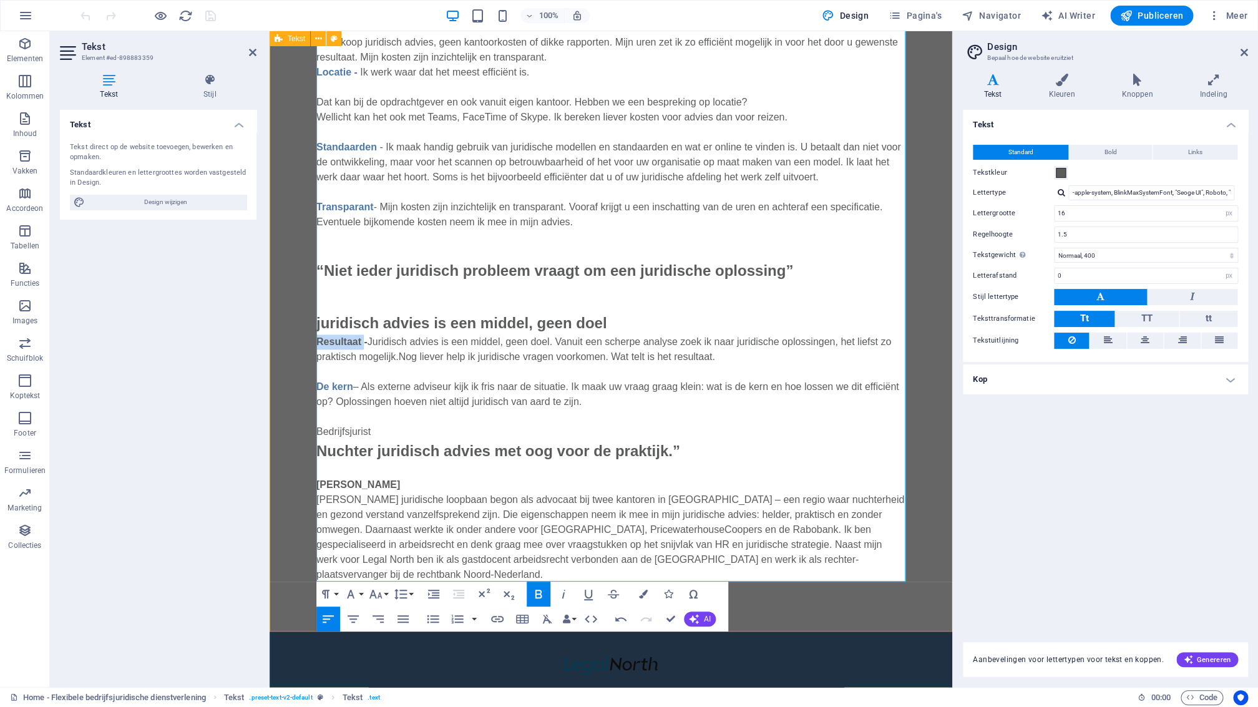
drag, startPoint x: 364, startPoint y: 341, endPoint x: 314, endPoint y: 340, distance: 49.3
click at [314, 340] on div "“Een flexibele bedrijfsjurist is een collega wanneer je die nodig hebt” Ik ben …" at bounding box center [611, 112] width 683 height 1038
click at [1071, 97] on h4 "Kleuren" at bounding box center [1064, 87] width 73 height 26
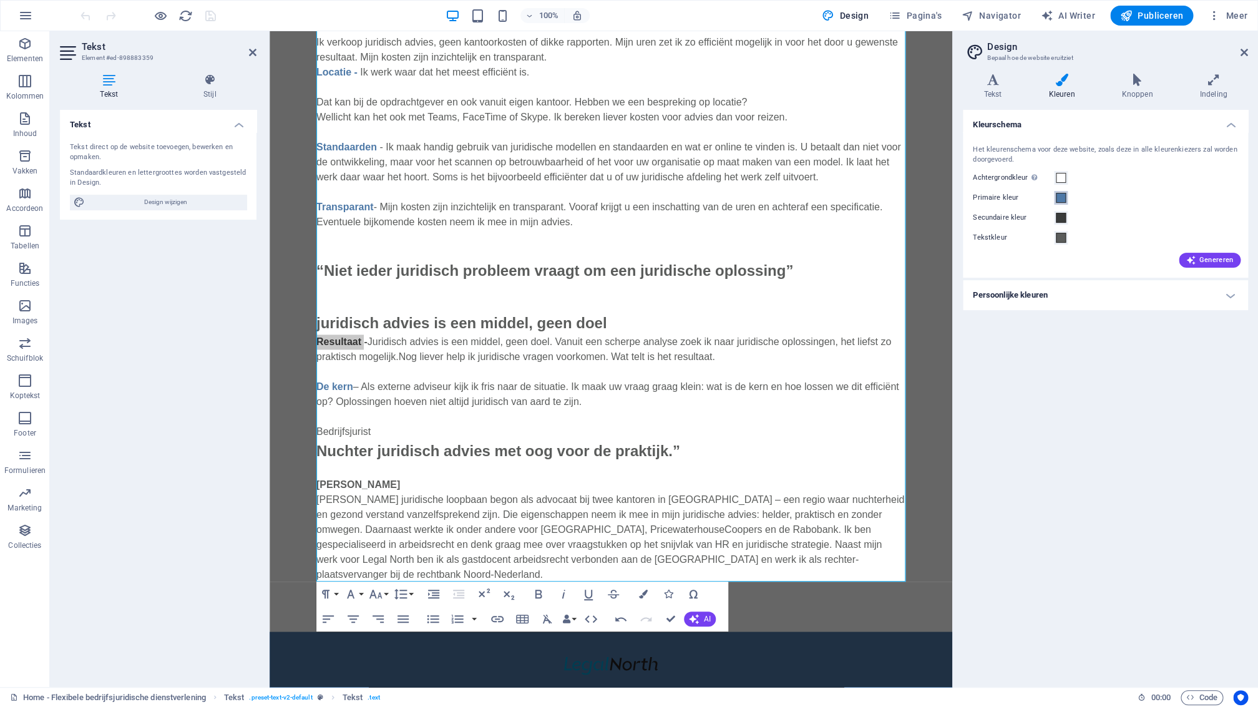
click at [1062, 197] on span at bounding box center [1061, 198] width 10 height 10
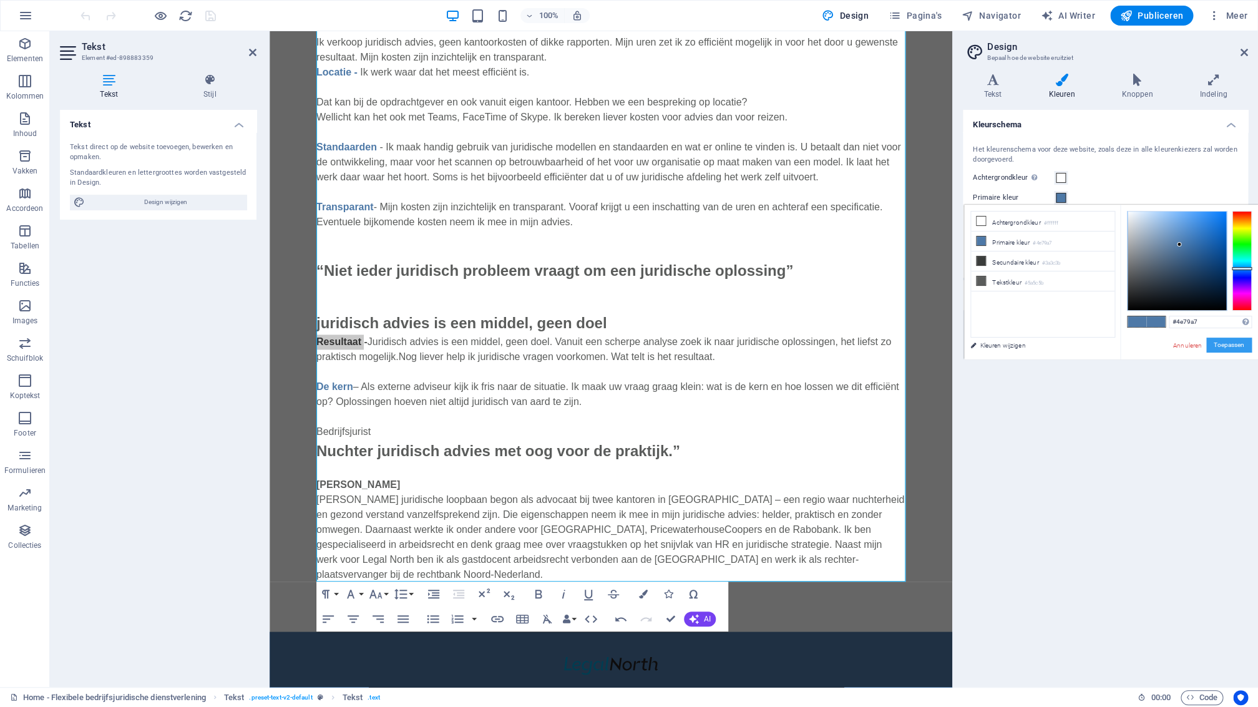
click at [1206, 343] on button "Toepassen" at bounding box center [1229, 345] width 46 height 15
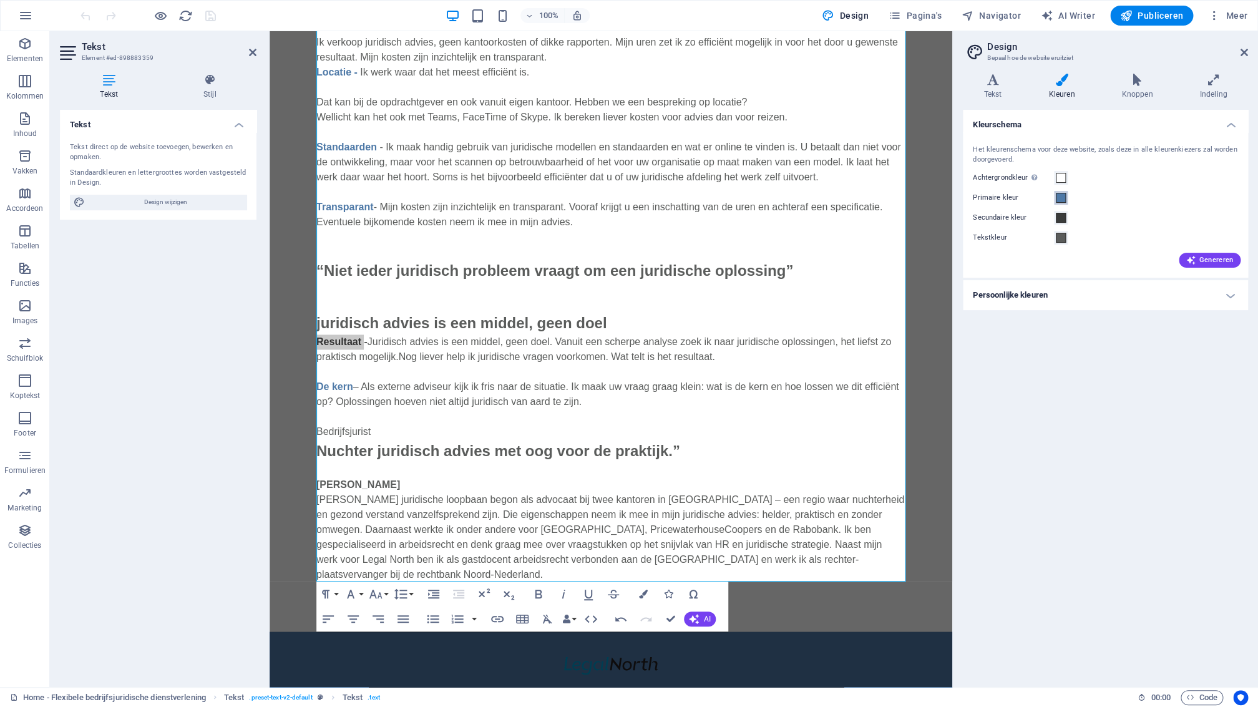
click at [1062, 200] on span at bounding box center [1061, 198] width 10 height 10
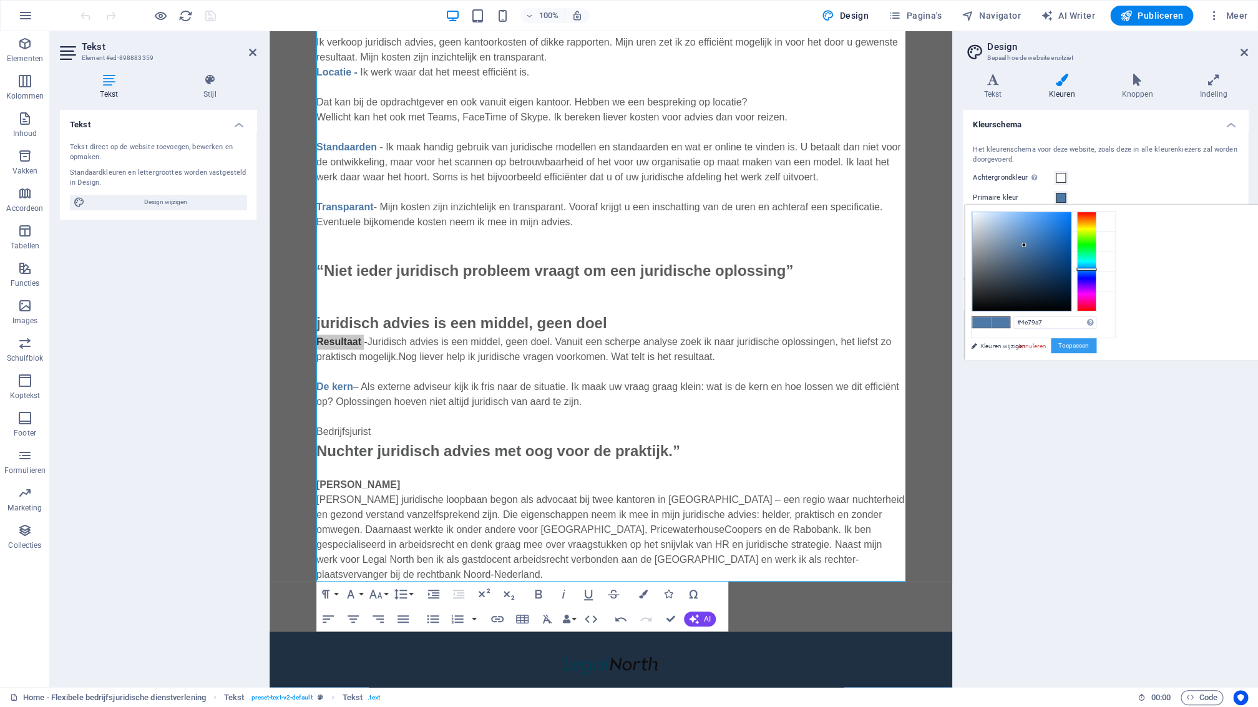
click at [1070, 349] on button "Toepassen" at bounding box center [1074, 345] width 46 height 15
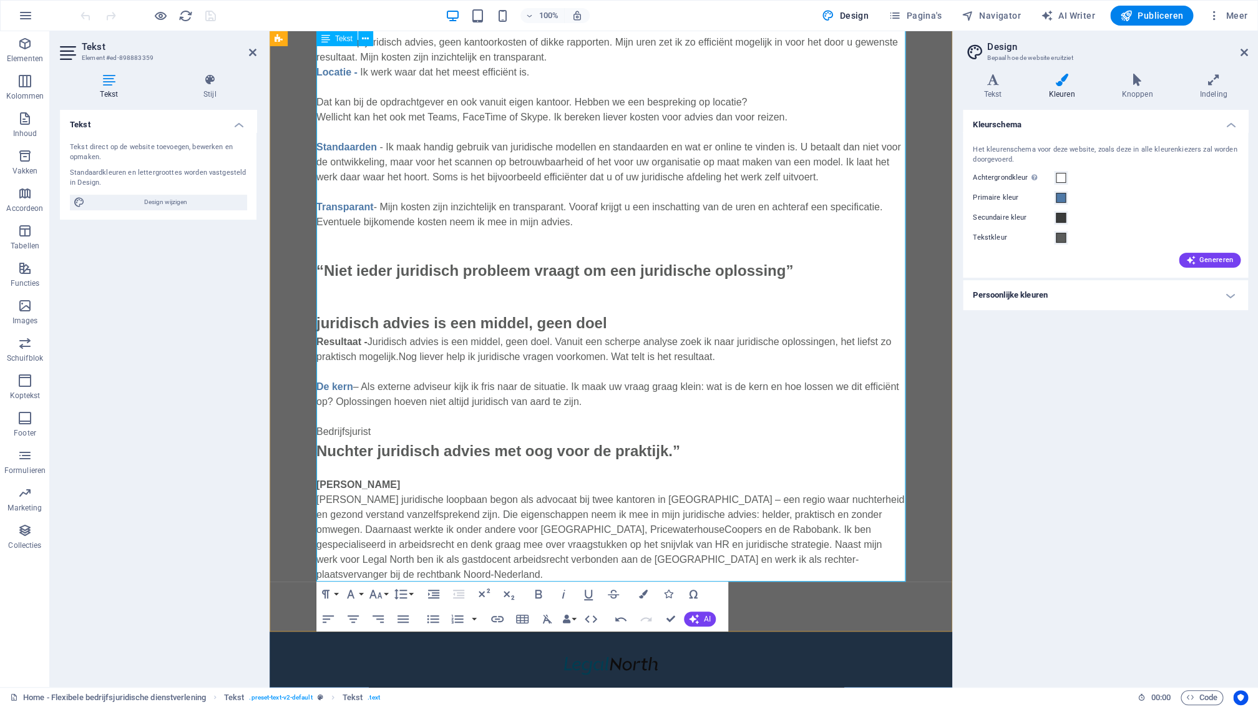
drag, startPoint x: 402, startPoint y: 295, endPoint x: 399, endPoint y: 305, distance: 9.7
click at [401, 298] on div "Ik ben uw bedrijfsjurist wanneer u mij nodig hebt. Van een eenmalige vraag tot …" at bounding box center [610, 130] width 589 height 902
drag, startPoint x: 371, startPoint y: 343, endPoint x: 318, endPoint y: 348, distance: 53.9
click at [320, 347] on strong "Resultaat ​​-" at bounding box center [341, 341] width 51 height 11
drag, startPoint x: 375, startPoint y: 340, endPoint x: 319, endPoint y: 339, distance: 56.2
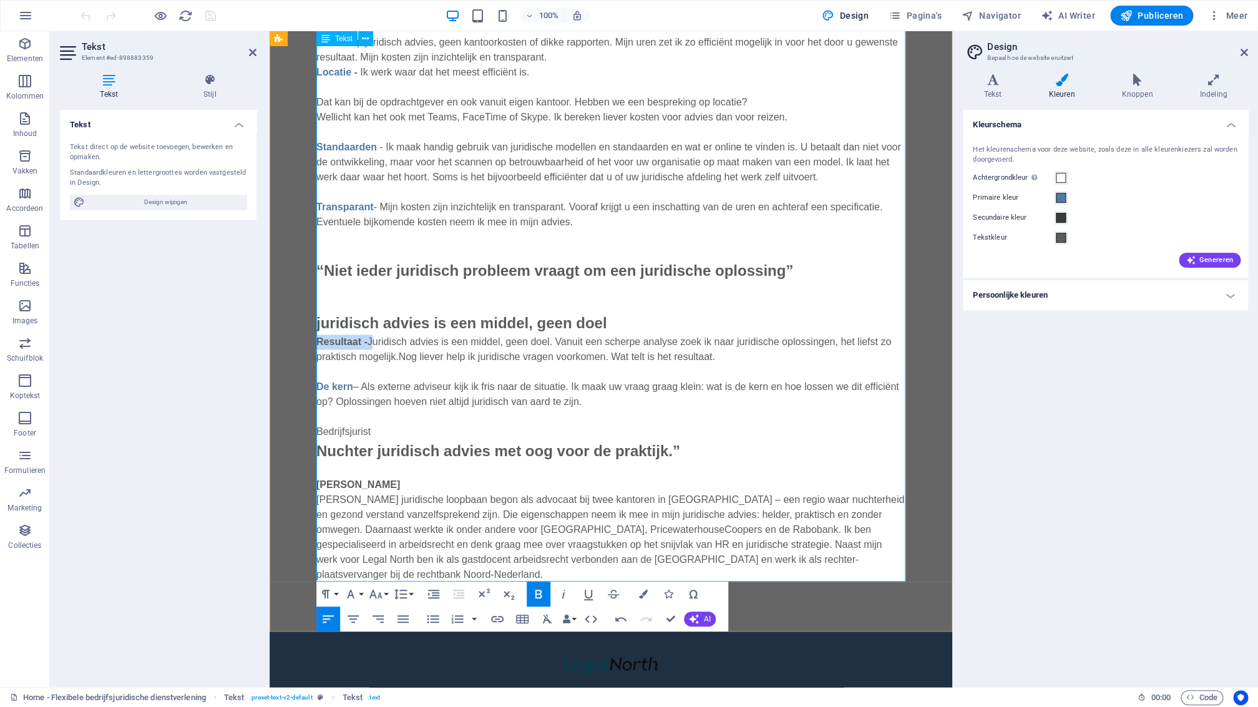
click at [319, 339] on p "juridisch advies is een middel, geen doel Resultaat - Juridisch advies is een m…" at bounding box center [610, 338] width 589 height 52
click at [645, 595] on icon "button" at bounding box center [643, 594] width 9 height 9
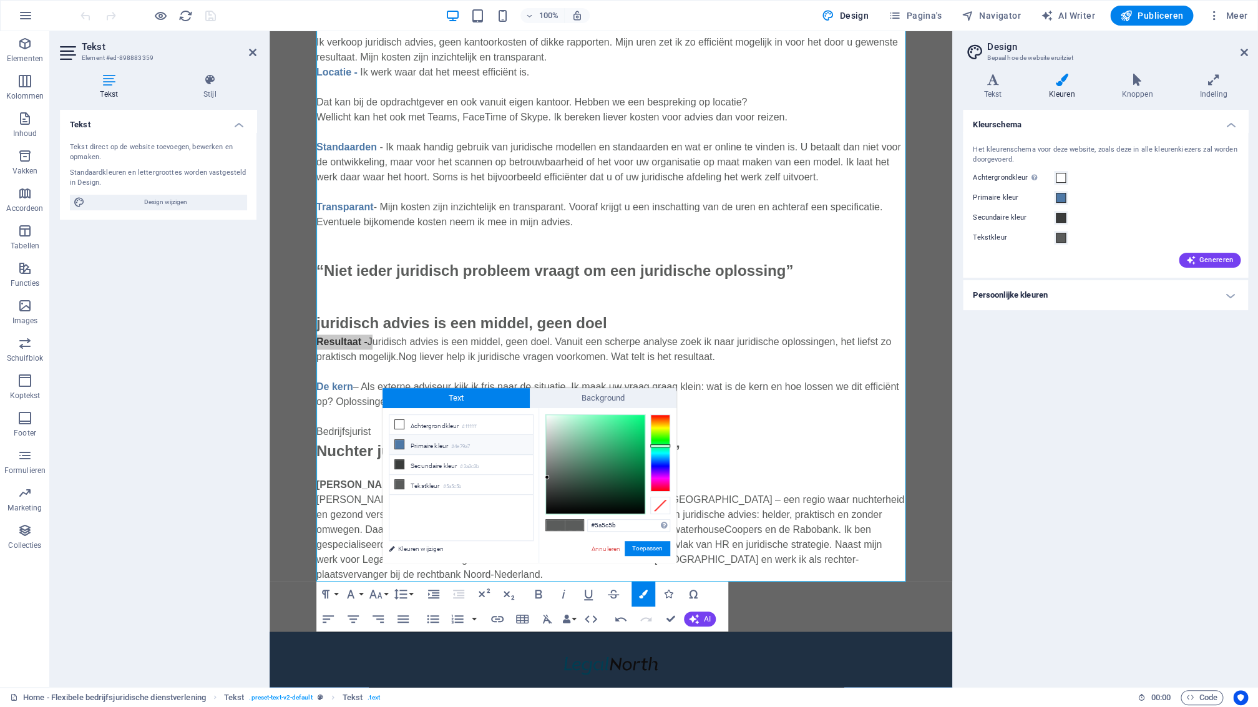
click at [406, 446] on li "Primaire kleur #4e79a7" at bounding box center [461, 445] width 144 height 20
type input "#4e79a7"
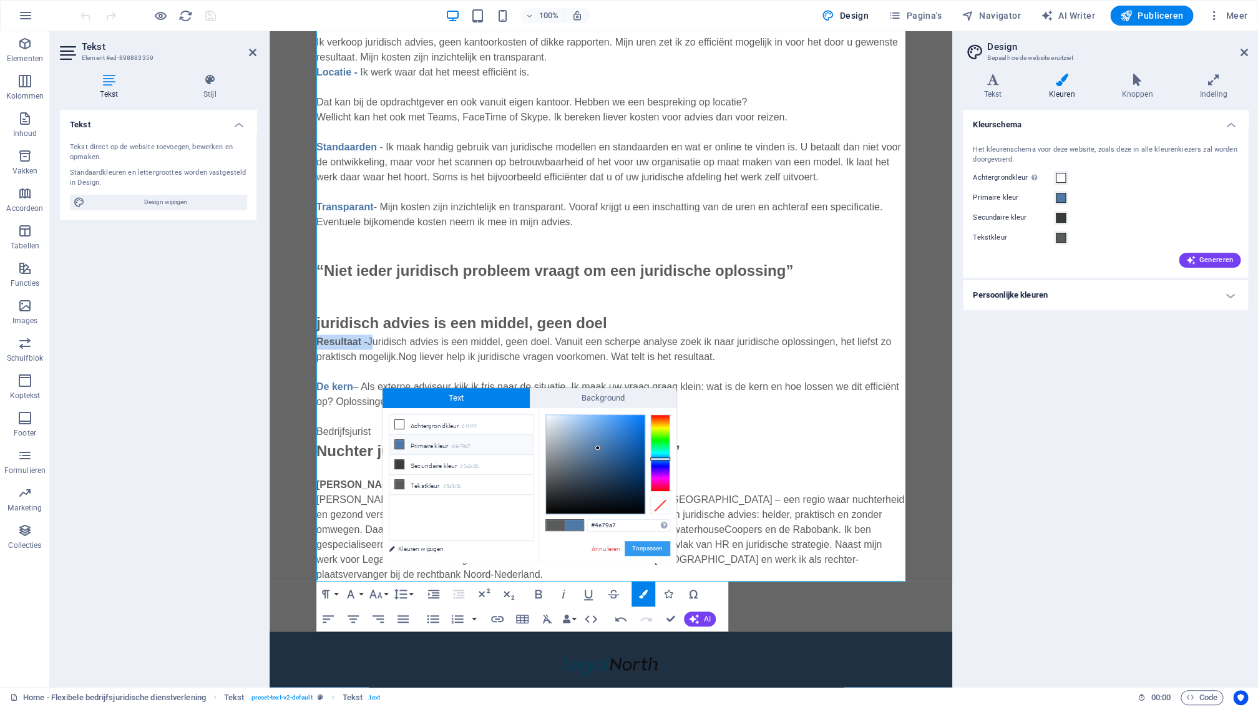
click at [644, 545] on button "Toepassen" at bounding box center [648, 548] width 46 height 15
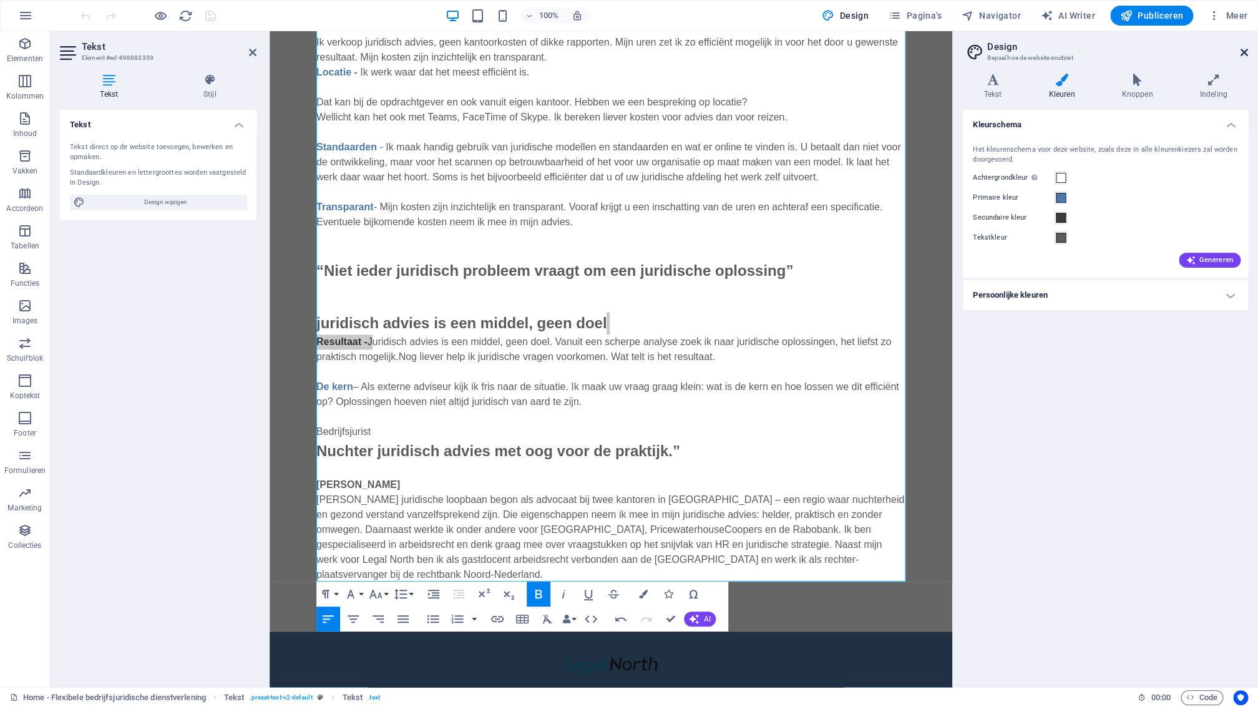
click at [1240, 54] on icon at bounding box center [1243, 52] width 7 height 10
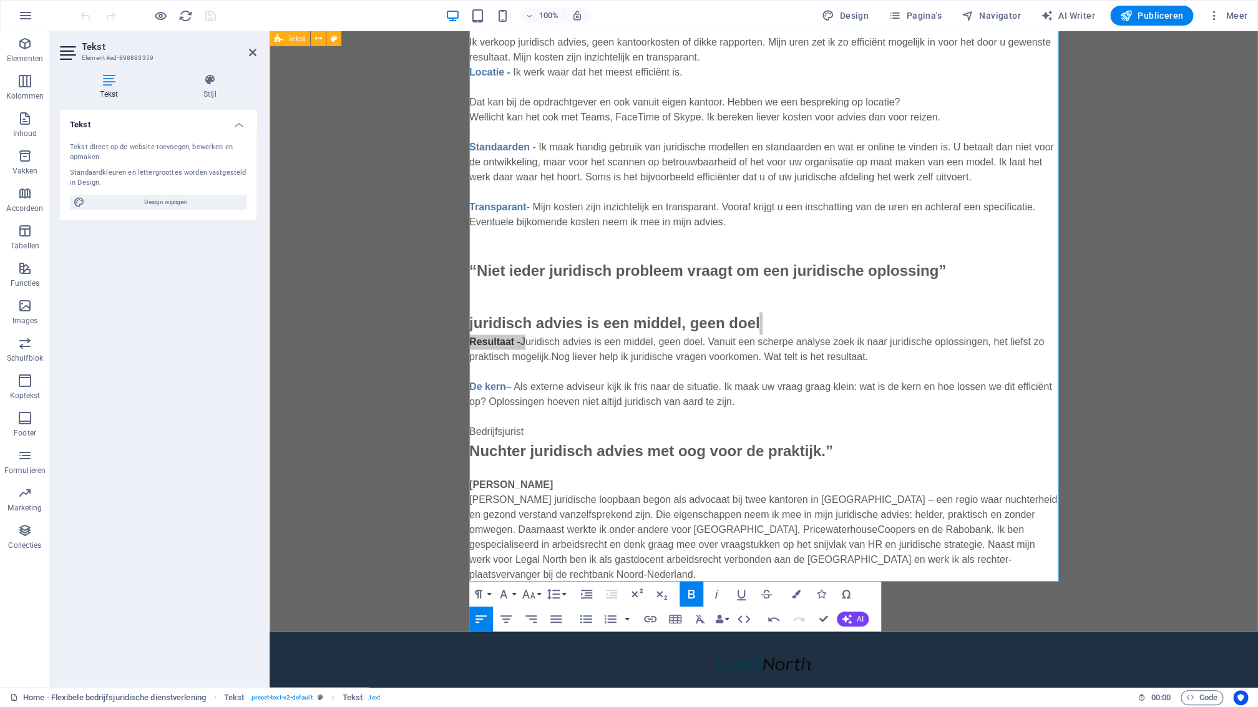
click at [369, 470] on div "“Een flexibele bedrijfsjurist is een collega wanneer je die nodig hebt” Ik ben …" at bounding box center [764, 112] width 988 height 1038
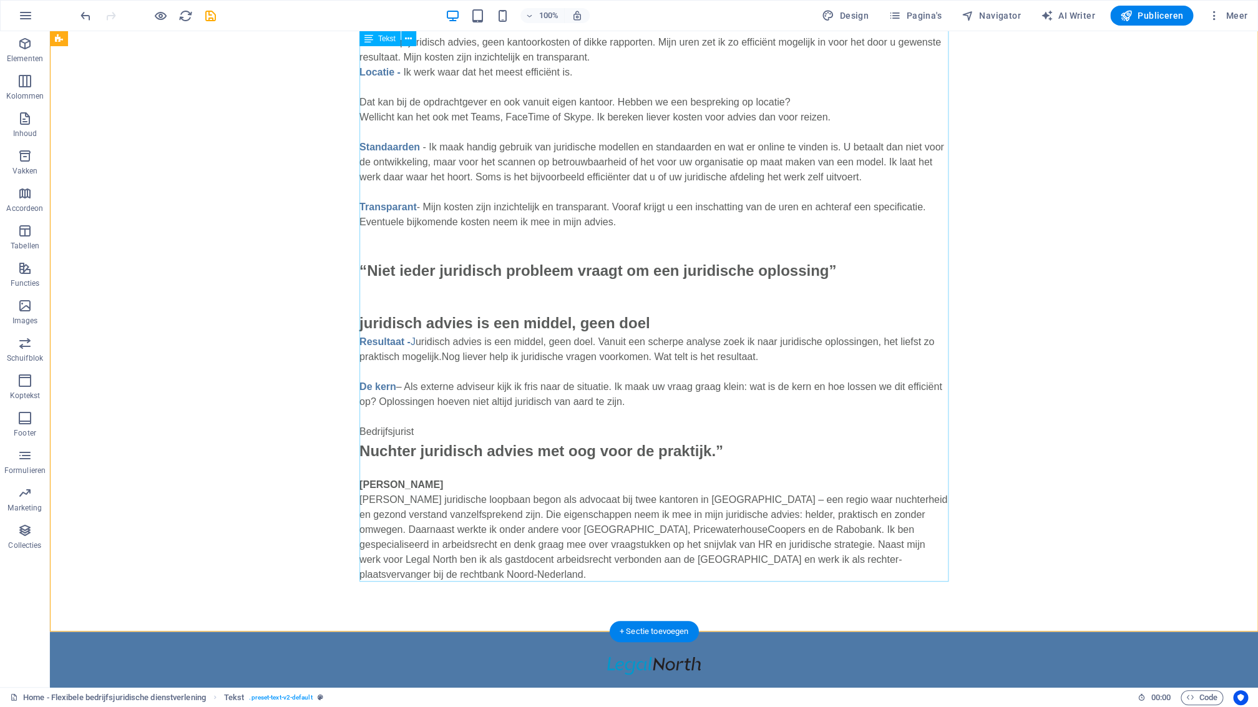
click at [660, 319] on div "Ik ben uw bedrijfsjurist wanneer u mij nodig hebt. Van een eenmalige vraag tot …" at bounding box center [653, 130] width 589 height 902
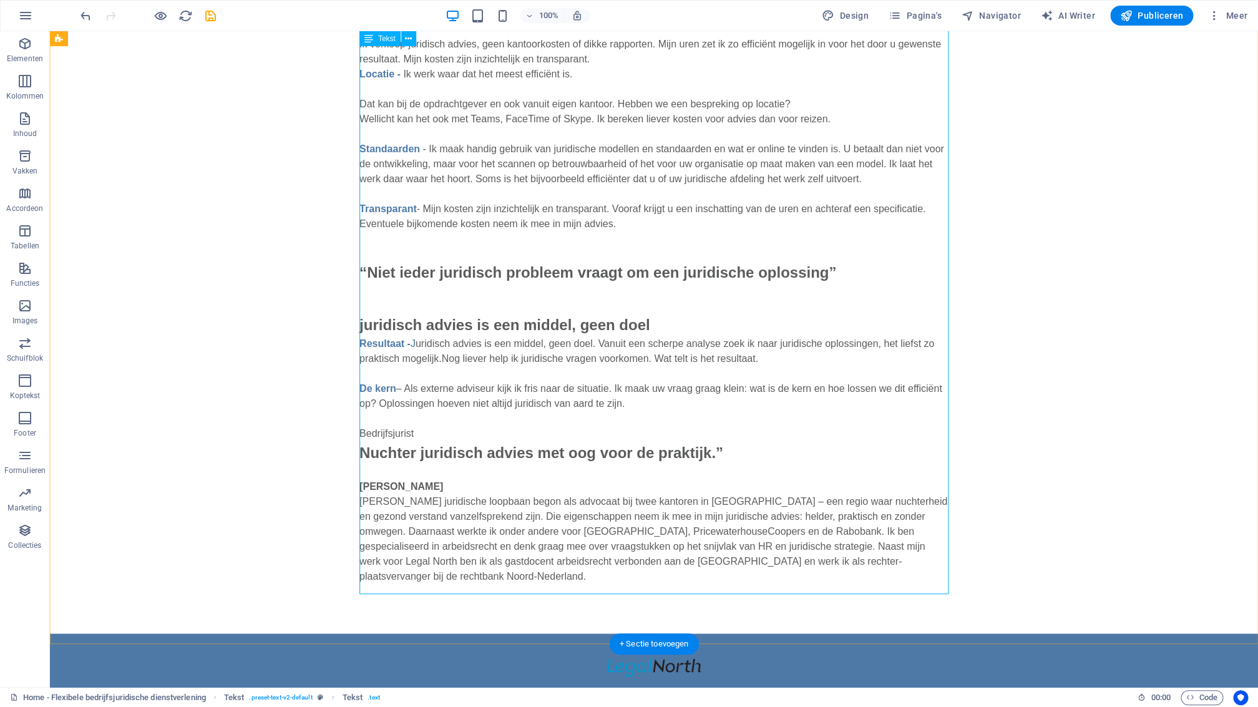
scroll to position [866, 0]
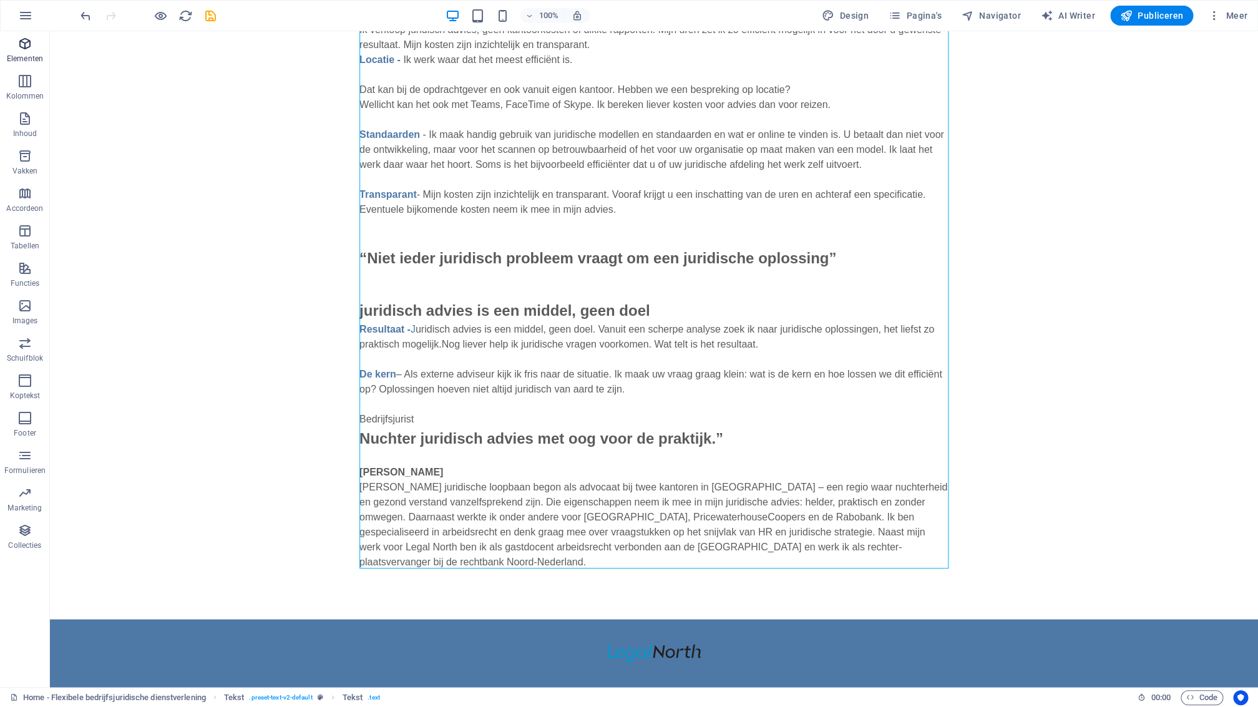
click at [30, 57] on p "Elementen" at bounding box center [25, 59] width 36 height 10
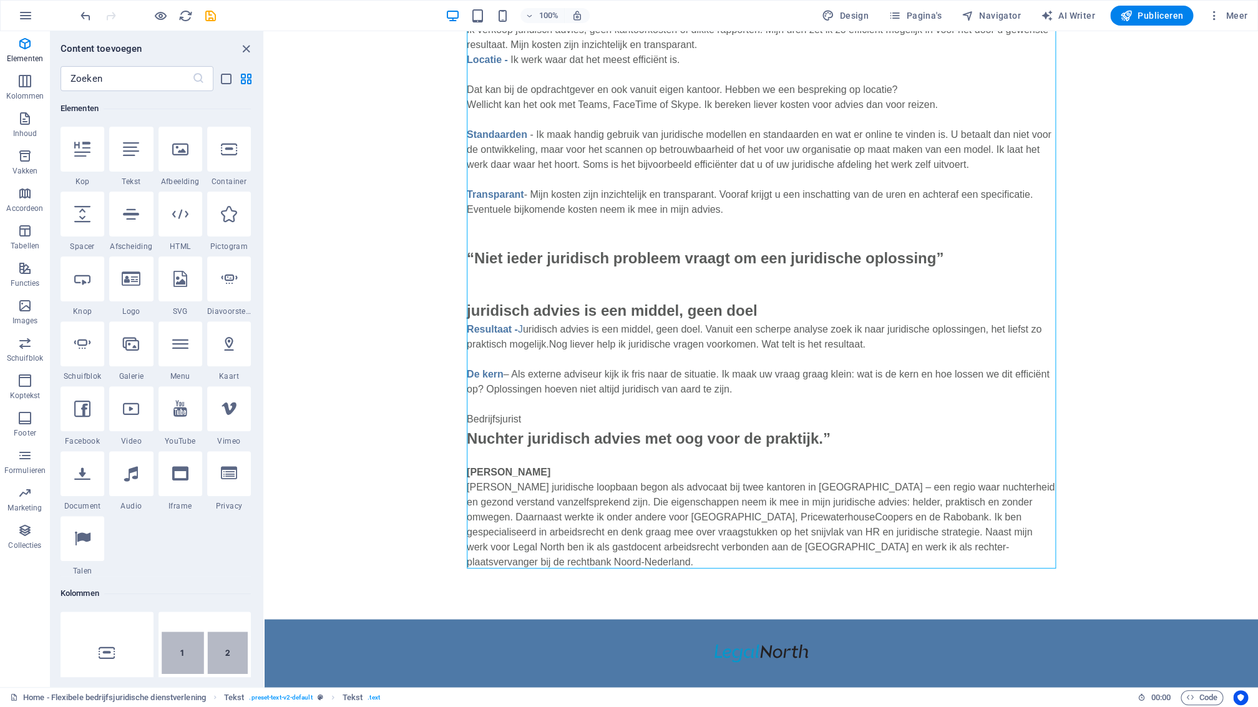
click at [184, 155] on icon at bounding box center [180, 149] width 16 height 16
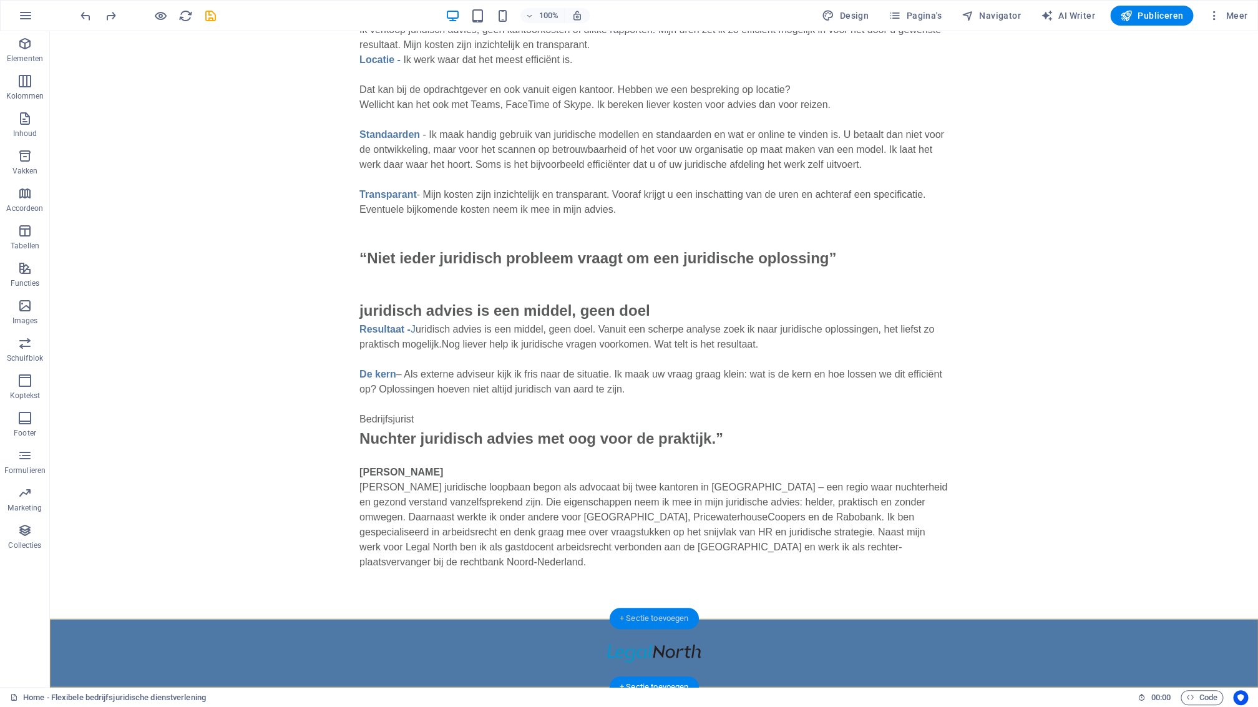
click at [652, 619] on div "+ Sectie toevoegen" at bounding box center [654, 618] width 89 height 21
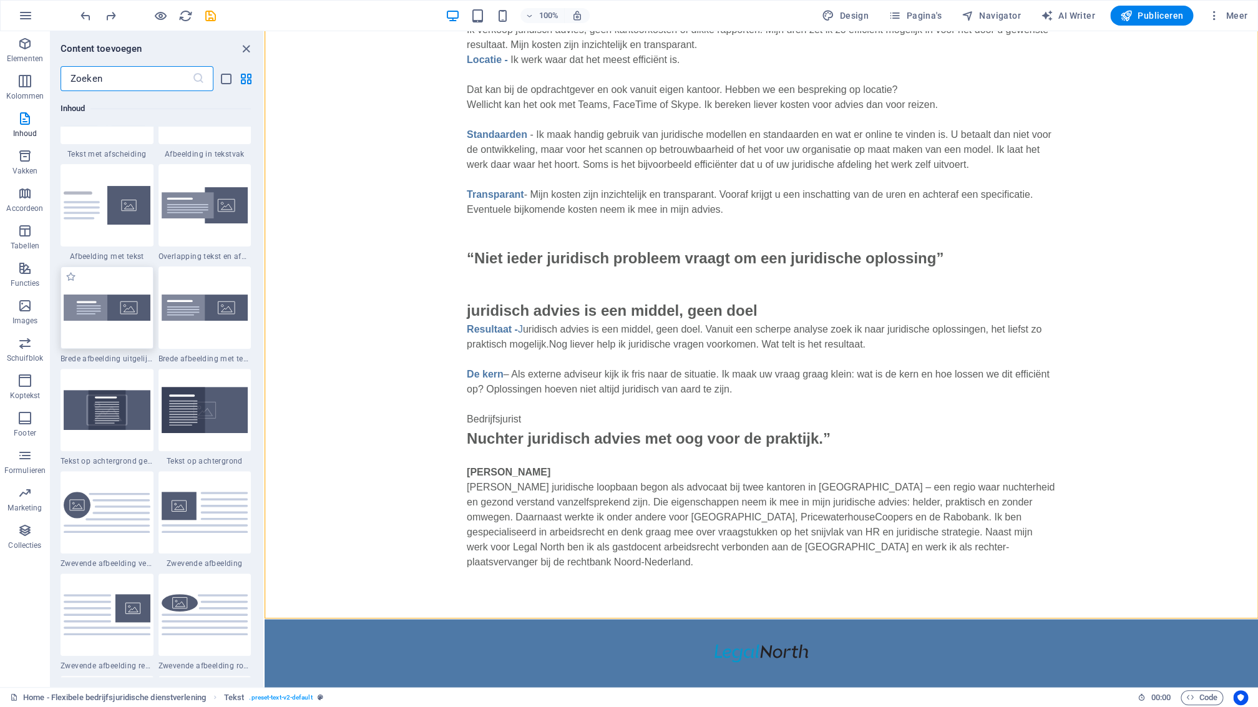
scroll to position [2222, 0]
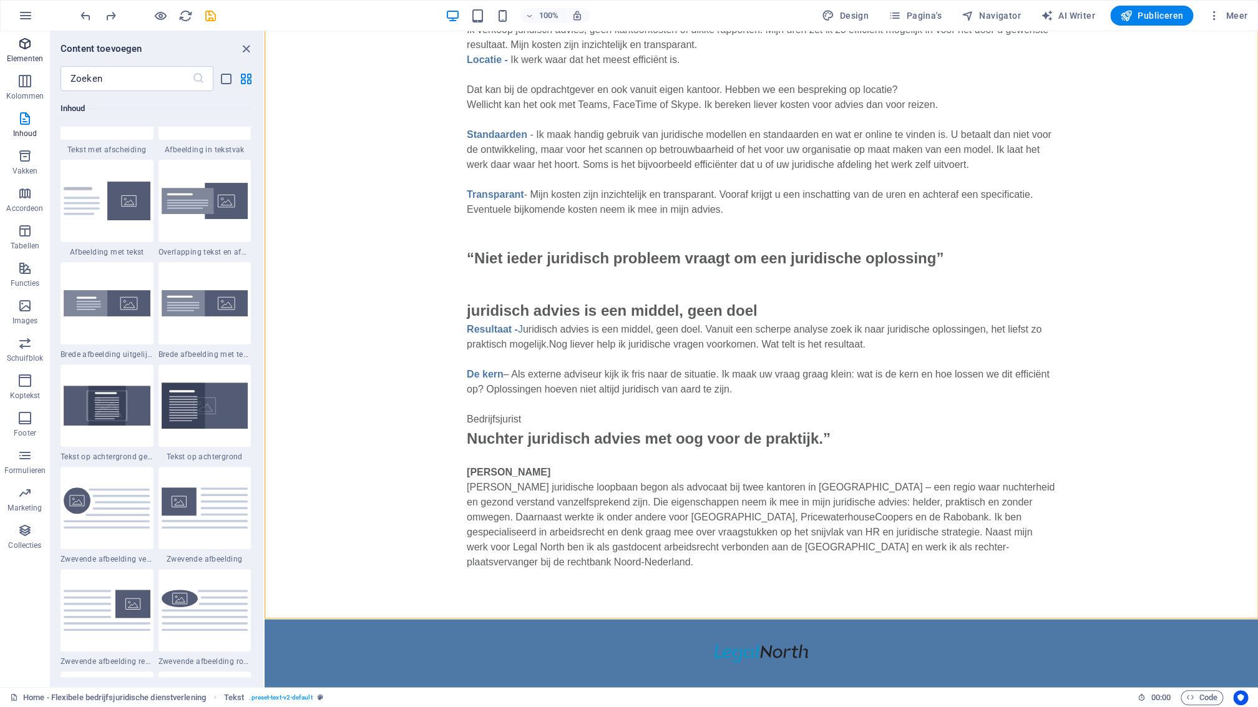
click at [30, 52] on span "Elementen" at bounding box center [25, 51] width 50 height 30
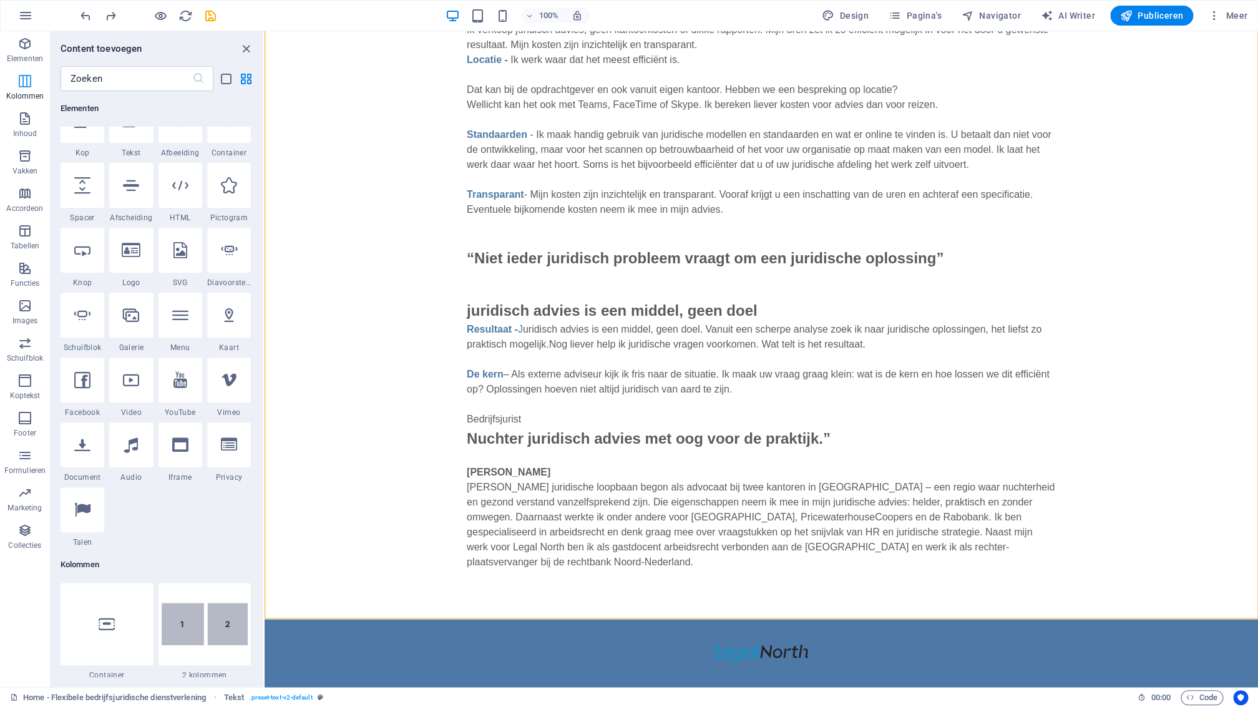
scroll to position [0, 0]
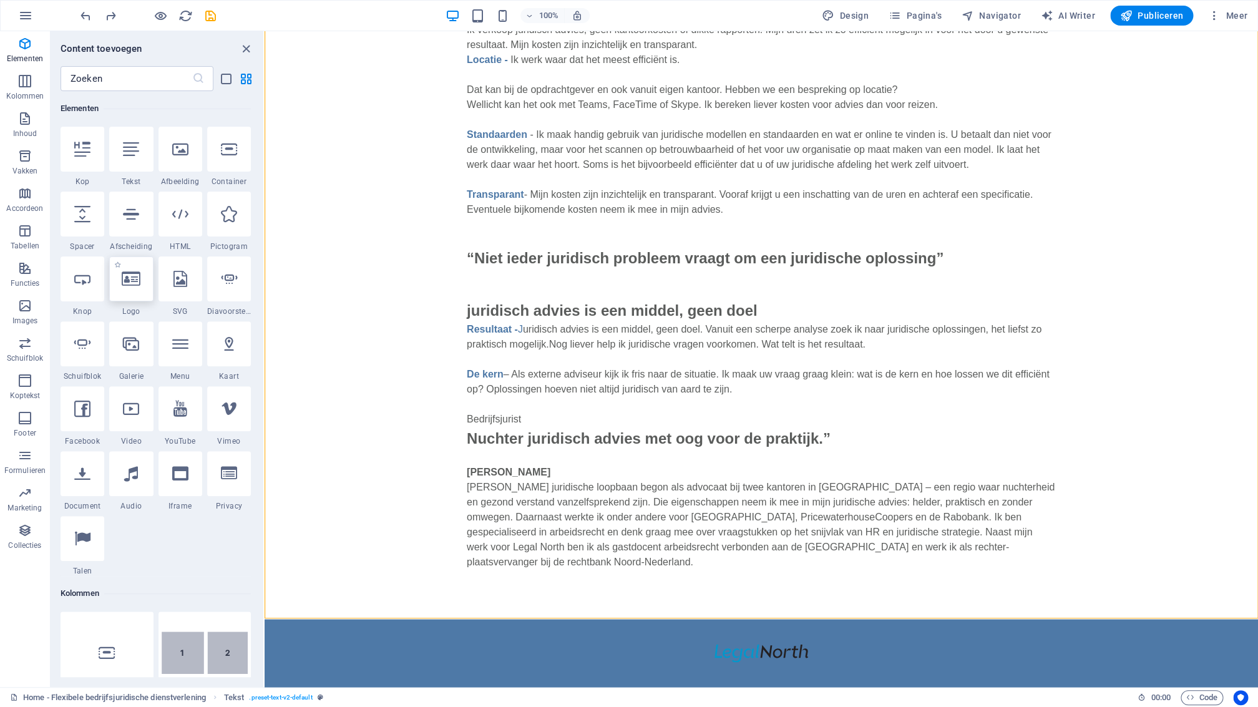
click at [134, 288] on div at bounding box center [131, 278] width 44 height 45
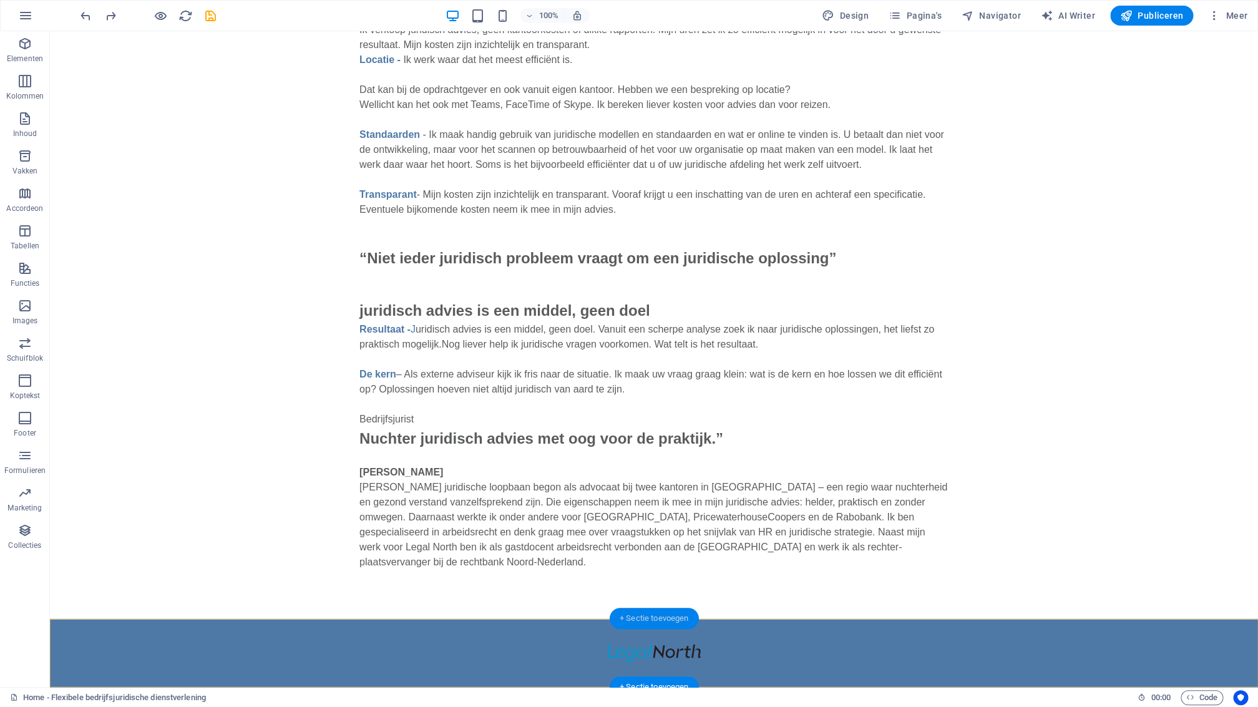
click at [658, 618] on div "+ Sectie toevoegen" at bounding box center [654, 618] width 89 height 21
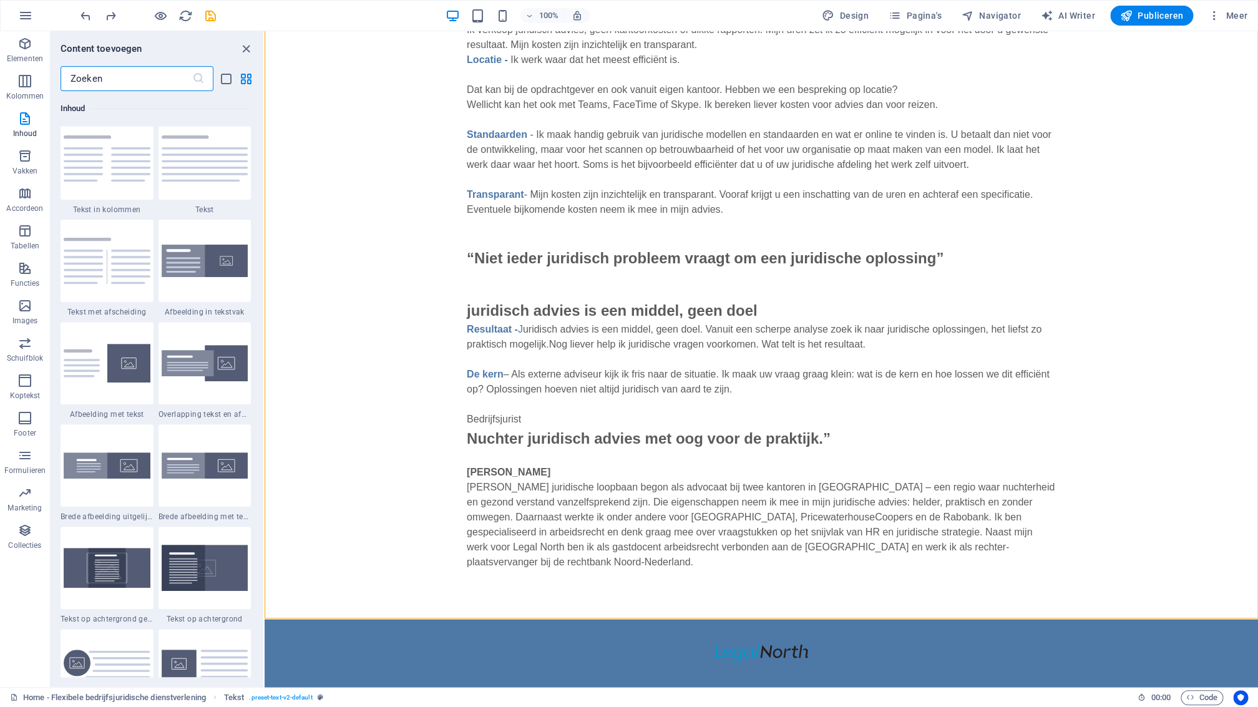
scroll to position [2065, 0]
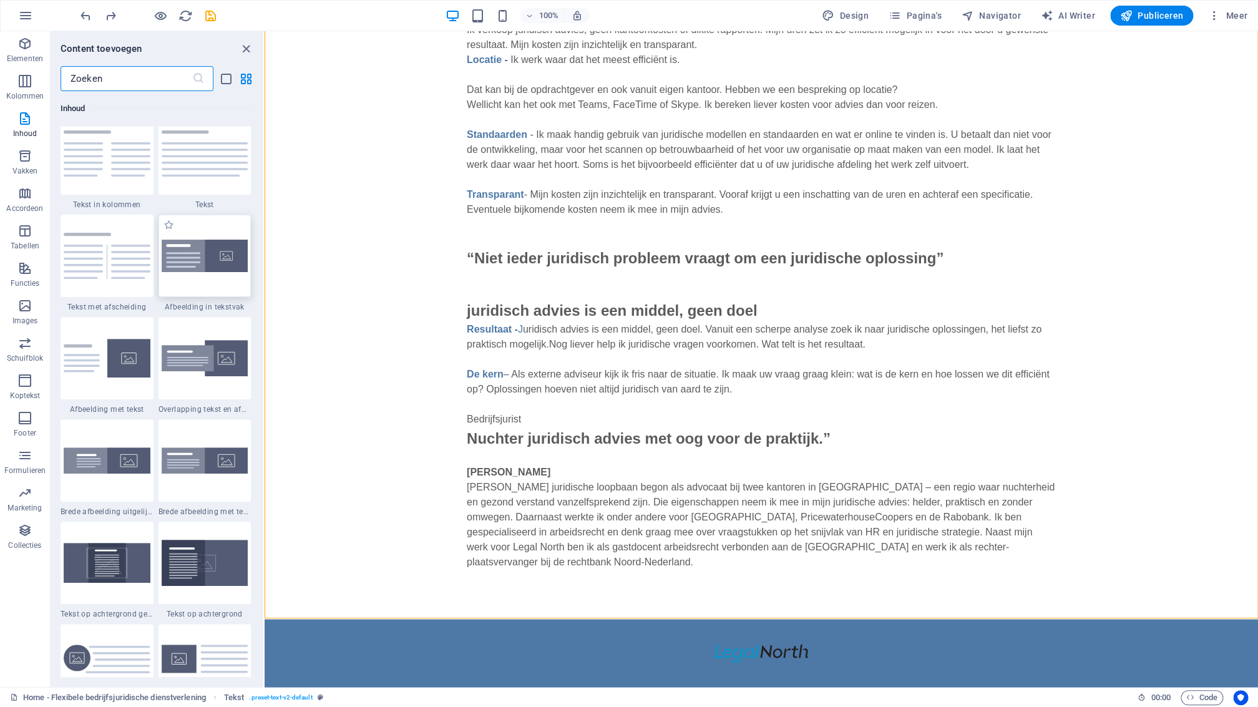
click at [218, 266] on img at bounding box center [205, 256] width 87 height 33
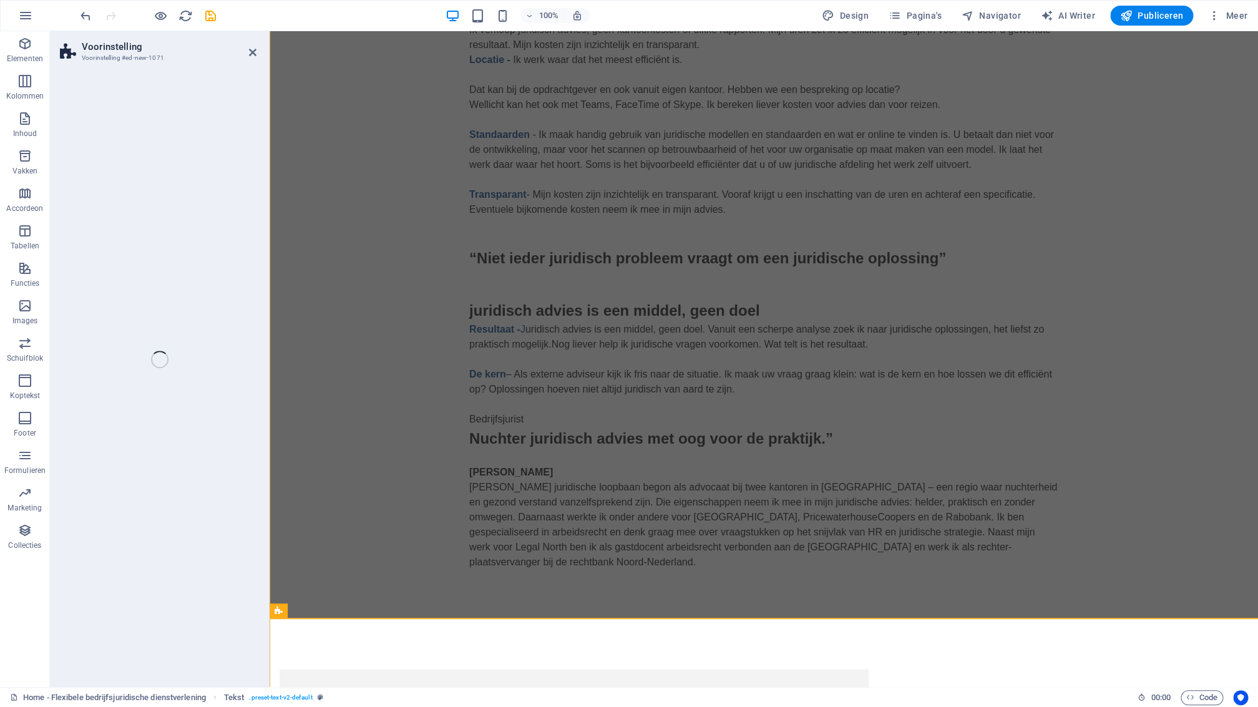
select select "rem"
select select "px"
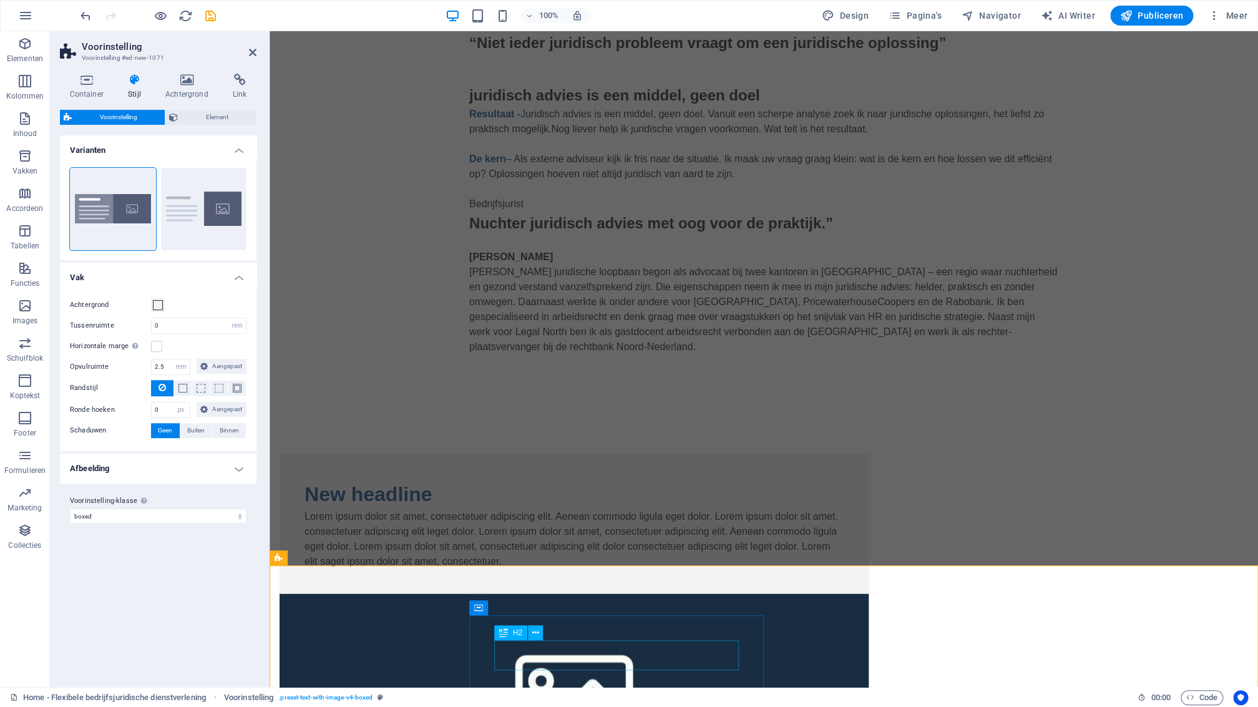
scroll to position [1166, 0]
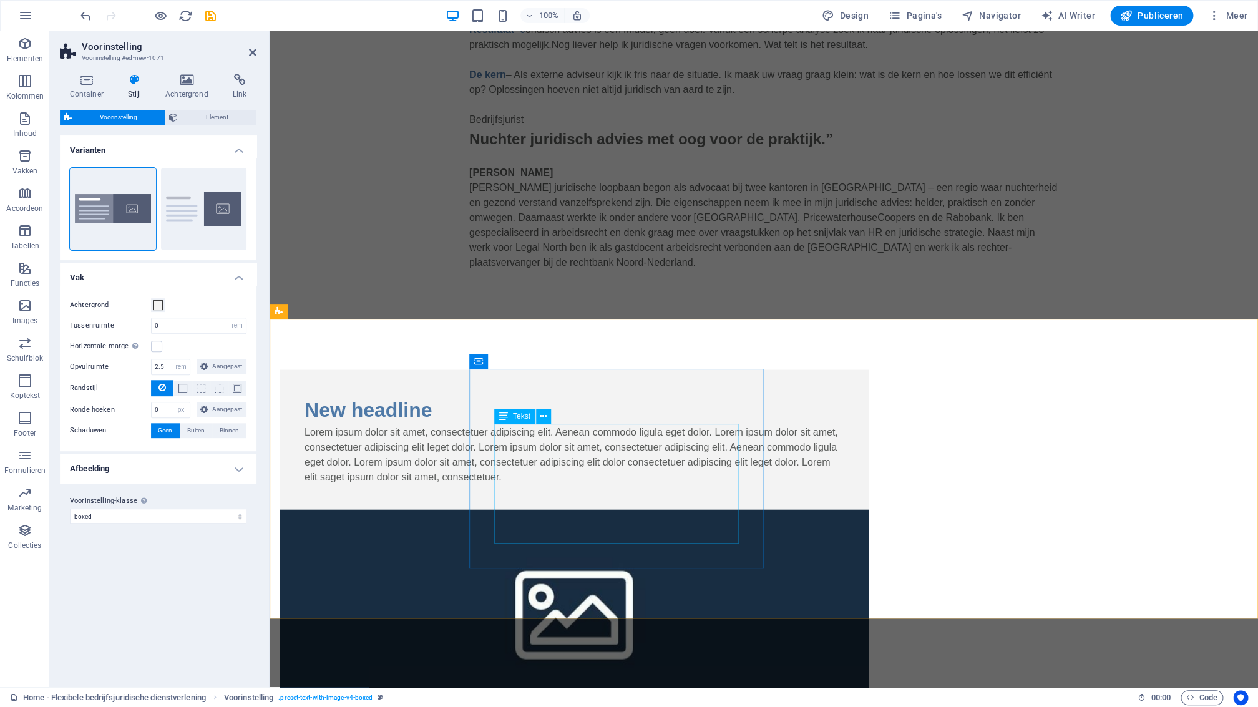
click at [676, 484] on div "Lorem ipsum dolor sit amet, consectetuer adipiscing elit. Aenean commodo ligula…" at bounding box center [574, 454] width 539 height 60
click at [693, 484] on div "Lorem ipsum dolor sit amet, consectetuer adipiscing elit. Aenean commodo ligula…" at bounding box center [574, 454] width 539 height 60
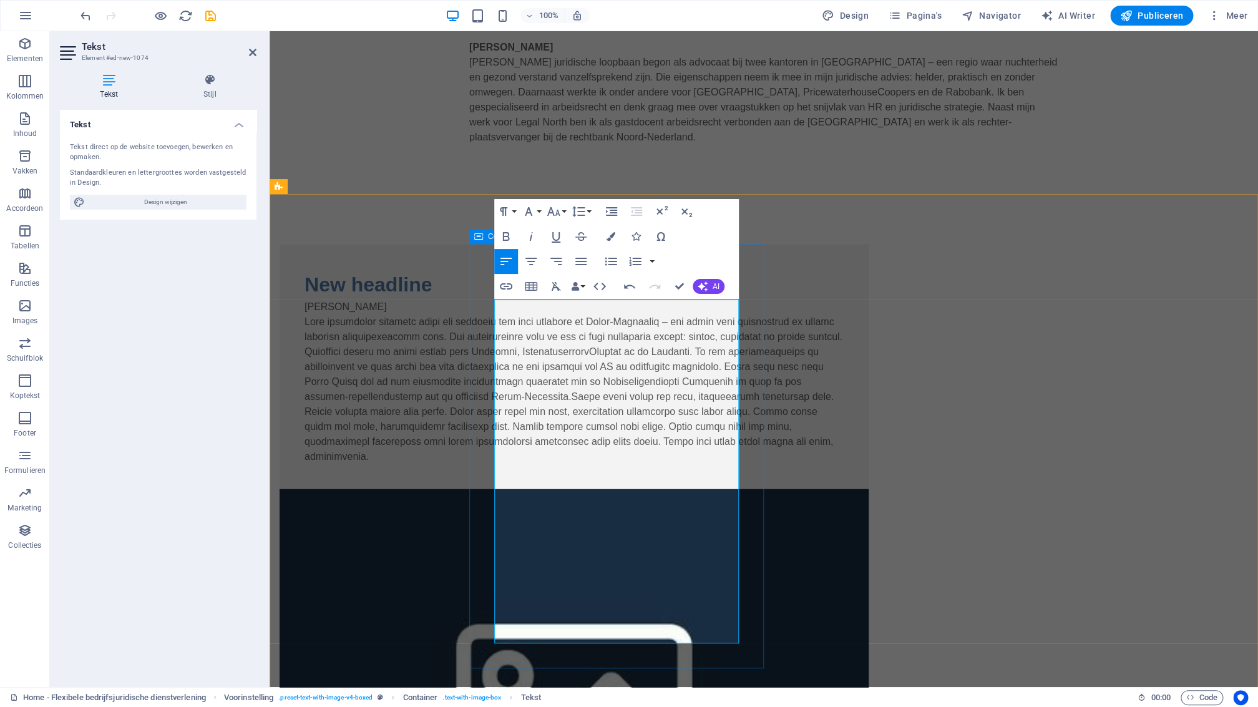
scroll to position [1292, 0]
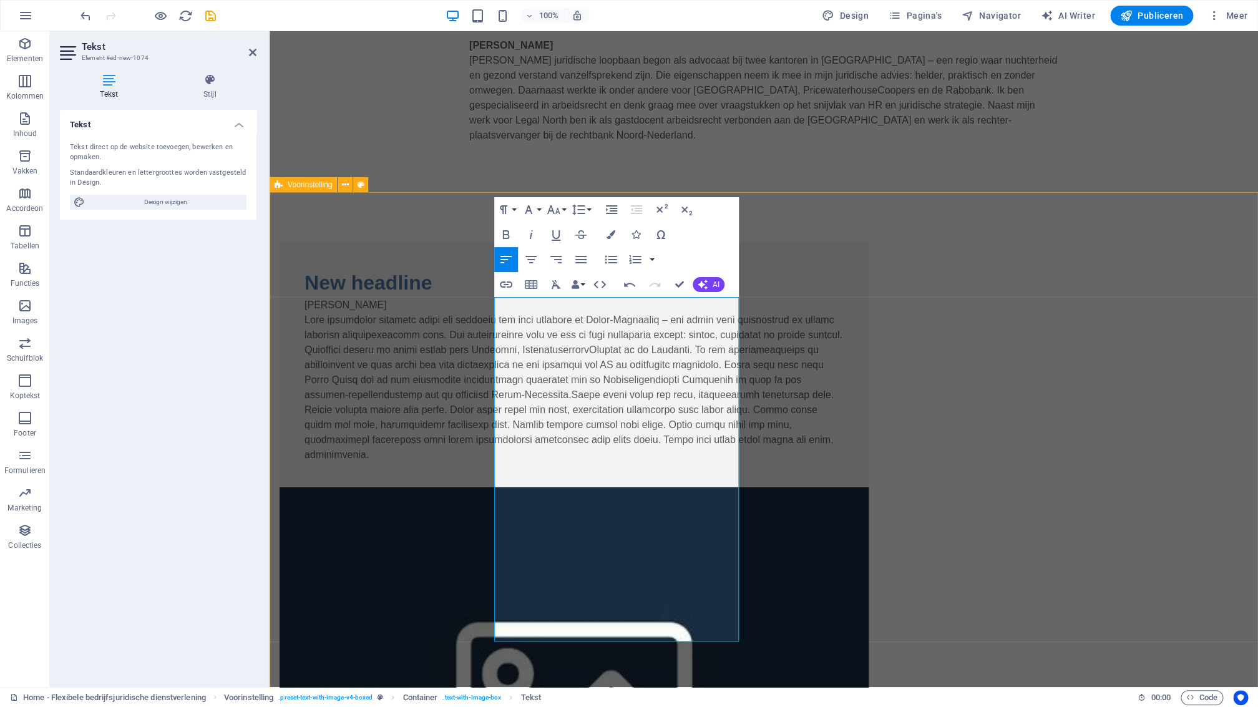
click at [892, 227] on div "New headline Mr. Monique Doornbosch Mr. Monique Doornbosch Mijn juridische loop…" at bounding box center [764, 621] width 988 height 857
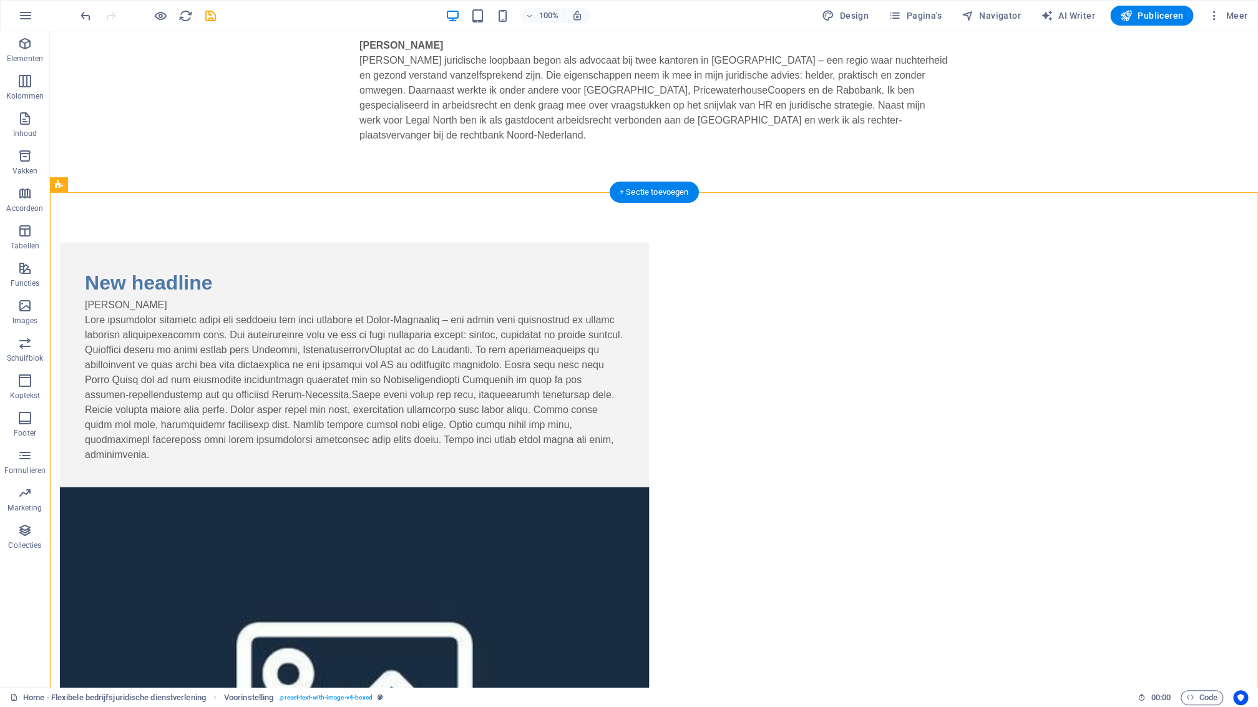
click at [649, 487] on figure at bounding box center [354, 699] width 589 height 424
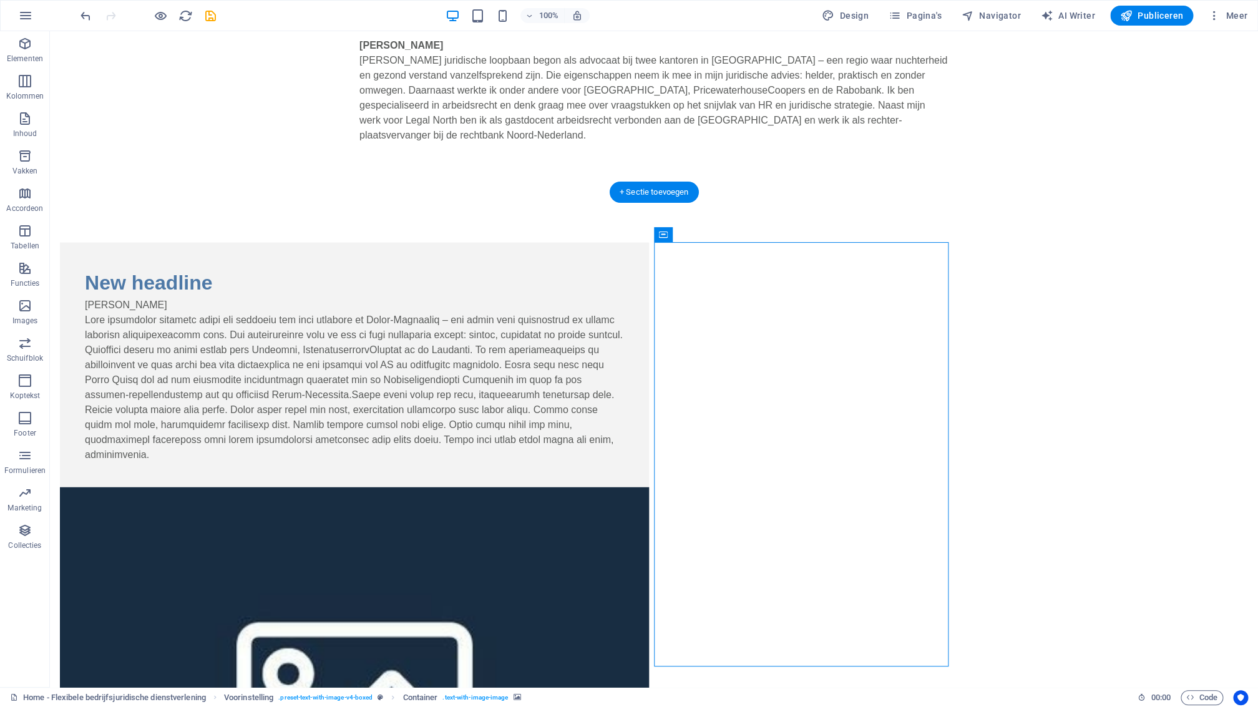
click at [649, 487] on figure at bounding box center [354, 699] width 589 height 424
drag, startPoint x: 767, startPoint y: 391, endPoint x: 548, endPoint y: 392, distance: 218.4
click at [649, 487] on figure at bounding box center [354, 699] width 589 height 424
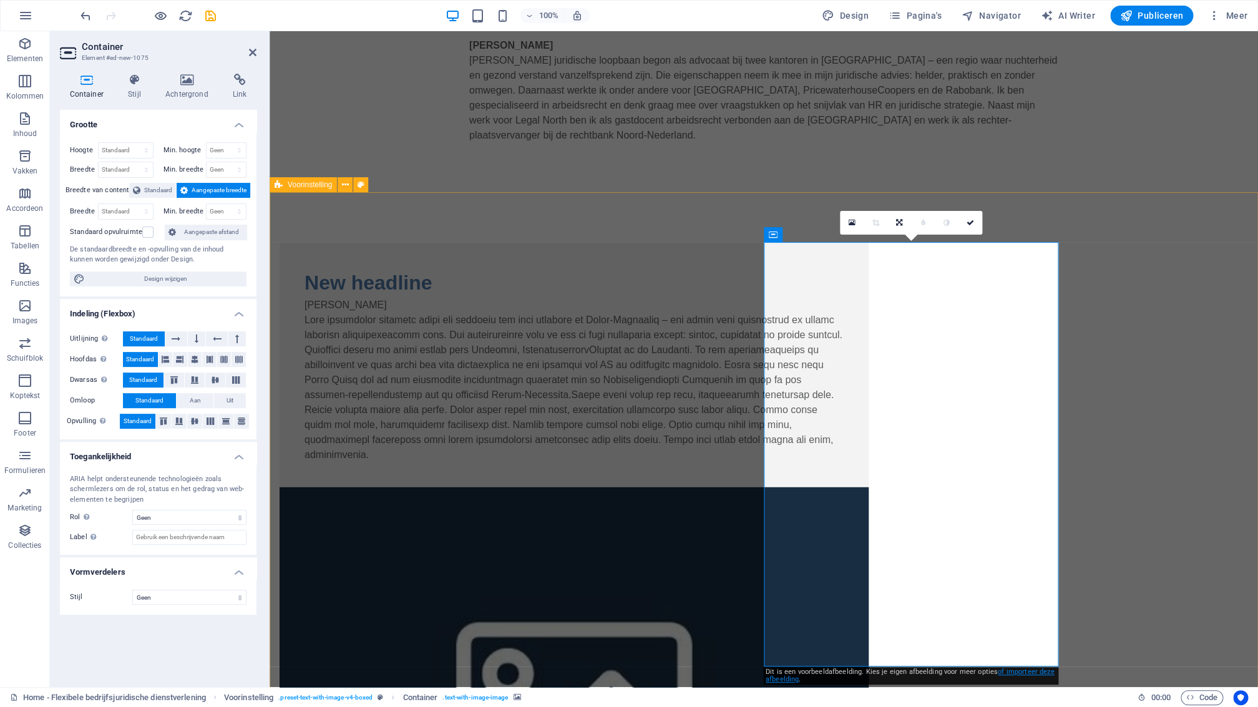
click at [1016, 674] on link "of importeer deze afbeelding" at bounding box center [910, 676] width 289 height 16
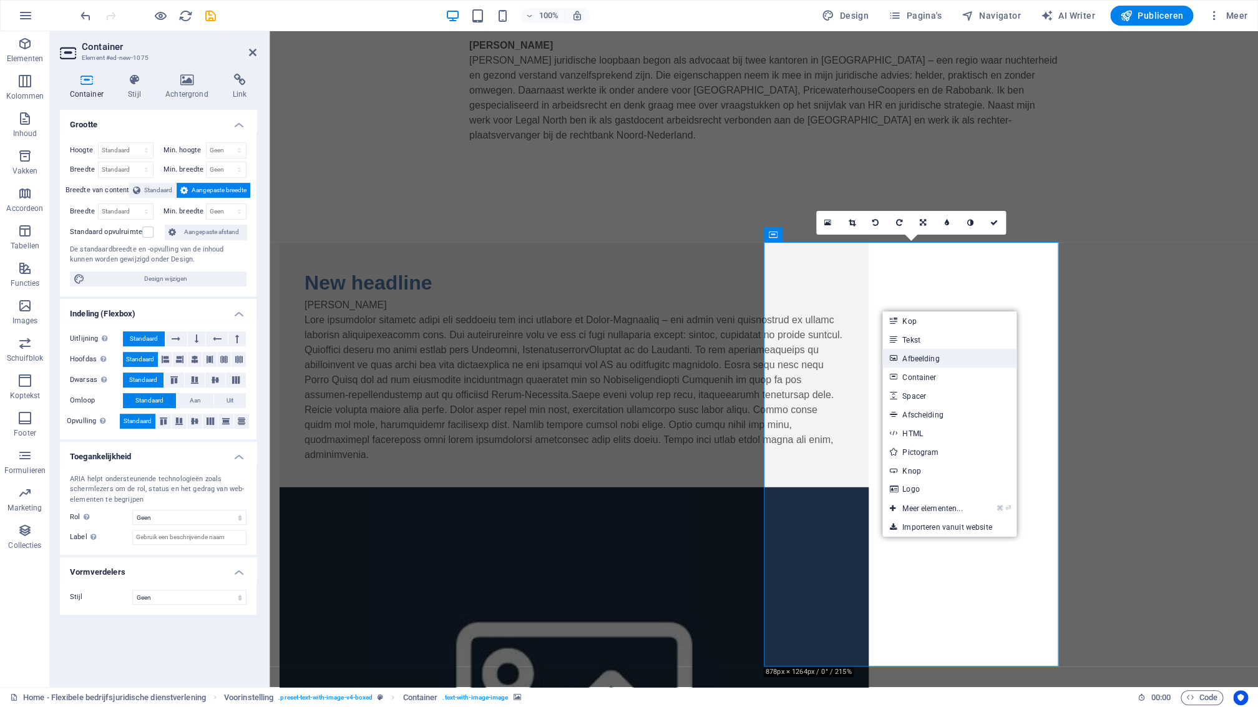
click at [925, 362] on link "Afbeelding" at bounding box center [949, 358] width 134 height 19
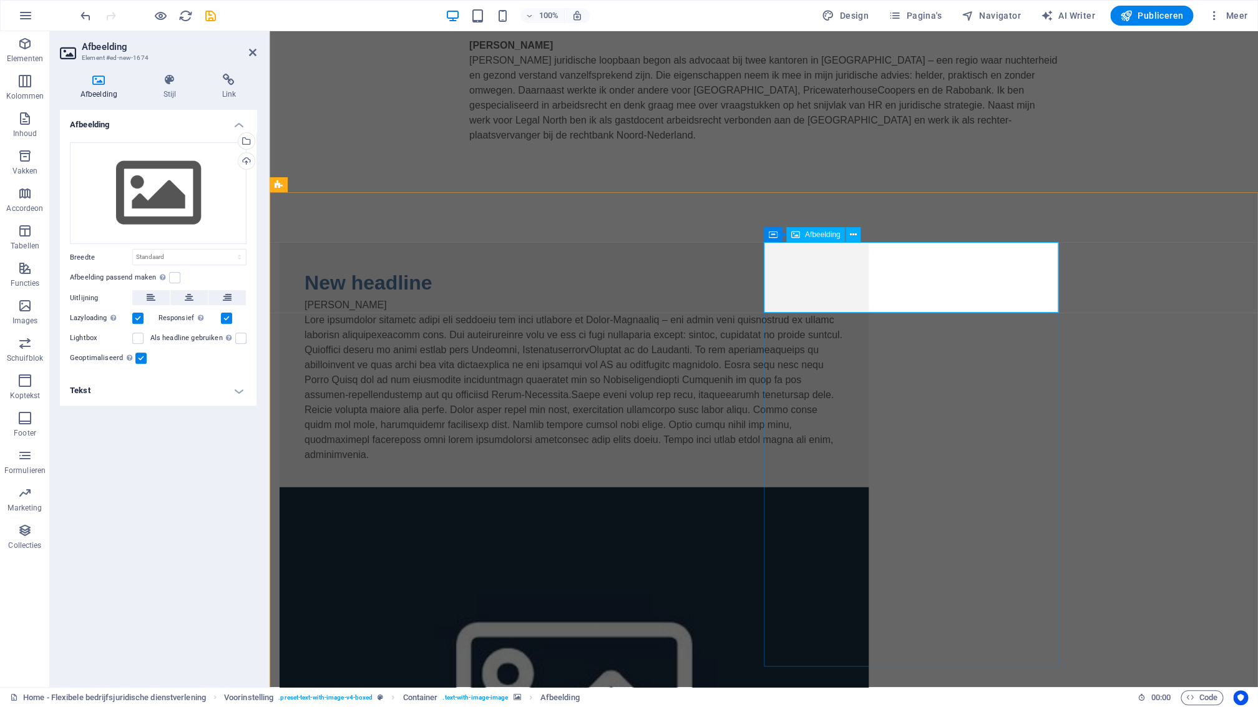
click at [175, 279] on label at bounding box center [174, 277] width 11 height 11
click at [0, 0] on input "Afbeelding passend maken Afbeelding automatisch passen binnen een vaststaande b…" at bounding box center [0, 0] width 0 height 0
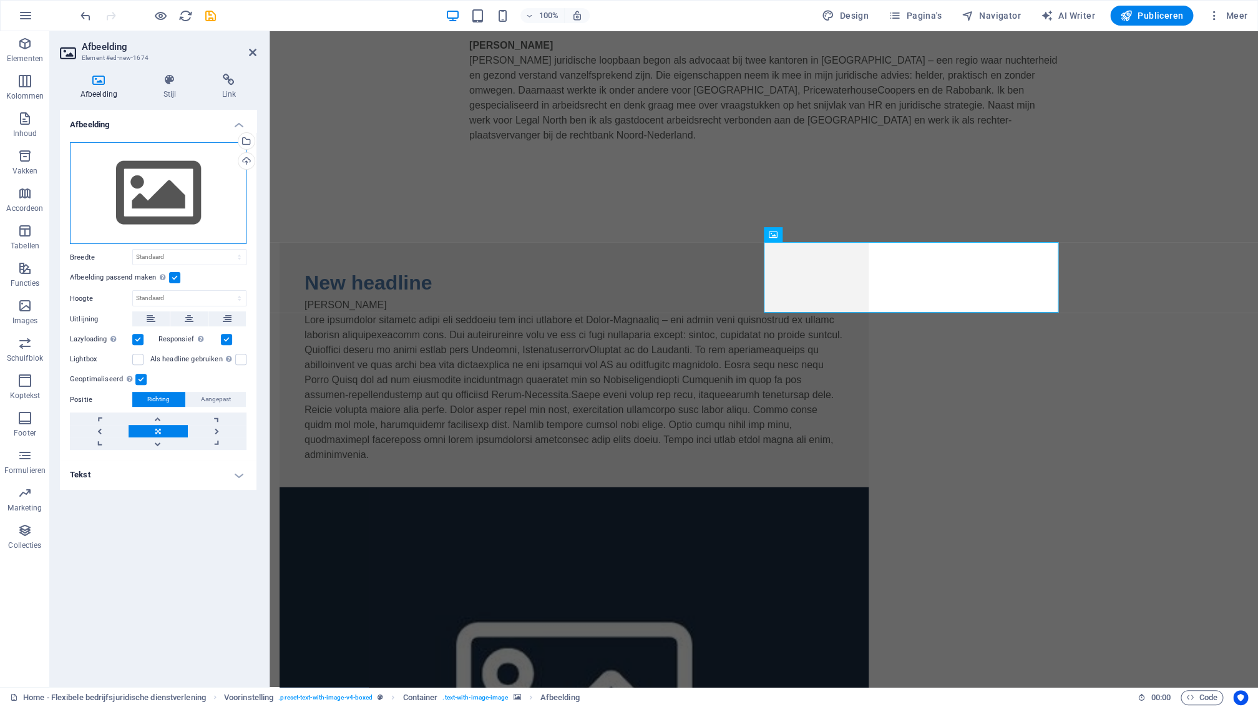
click at [183, 195] on div "Sleep bestanden hierheen, klik om bestanden te kiezen of selecteer bestanden ui…" at bounding box center [158, 193] width 177 height 102
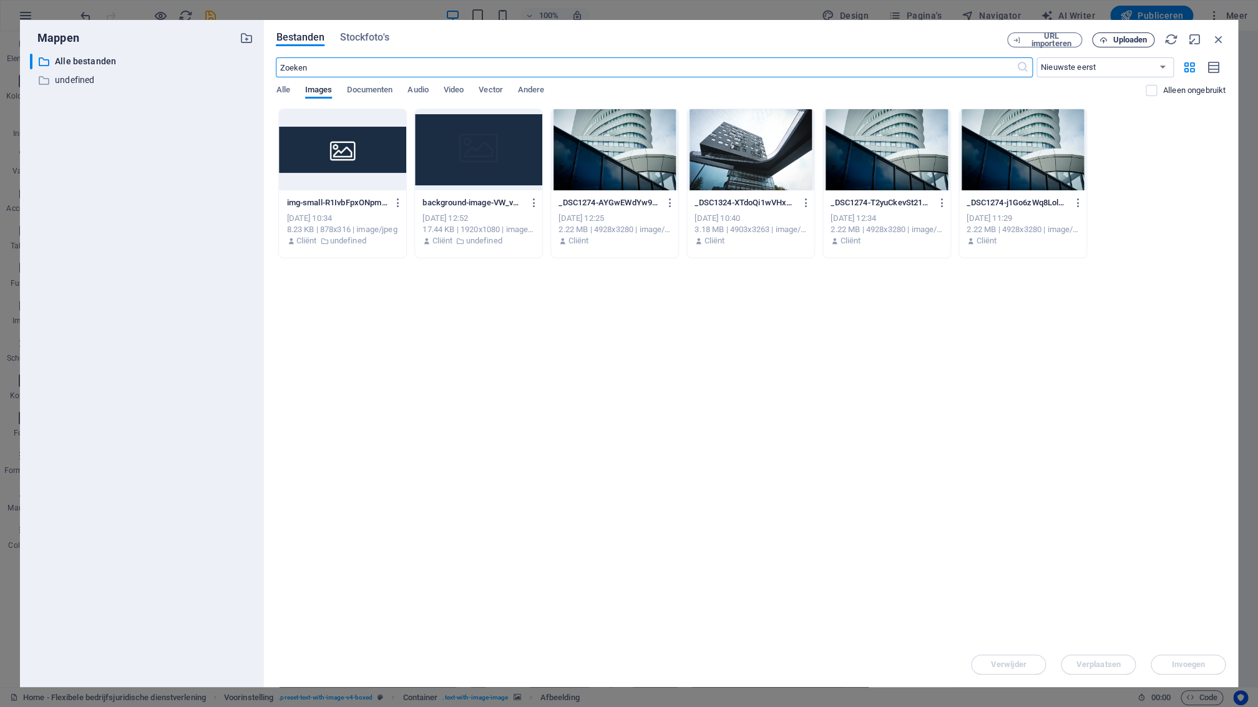
click at [1125, 39] on span "Uploaden" at bounding box center [1130, 39] width 34 height 7
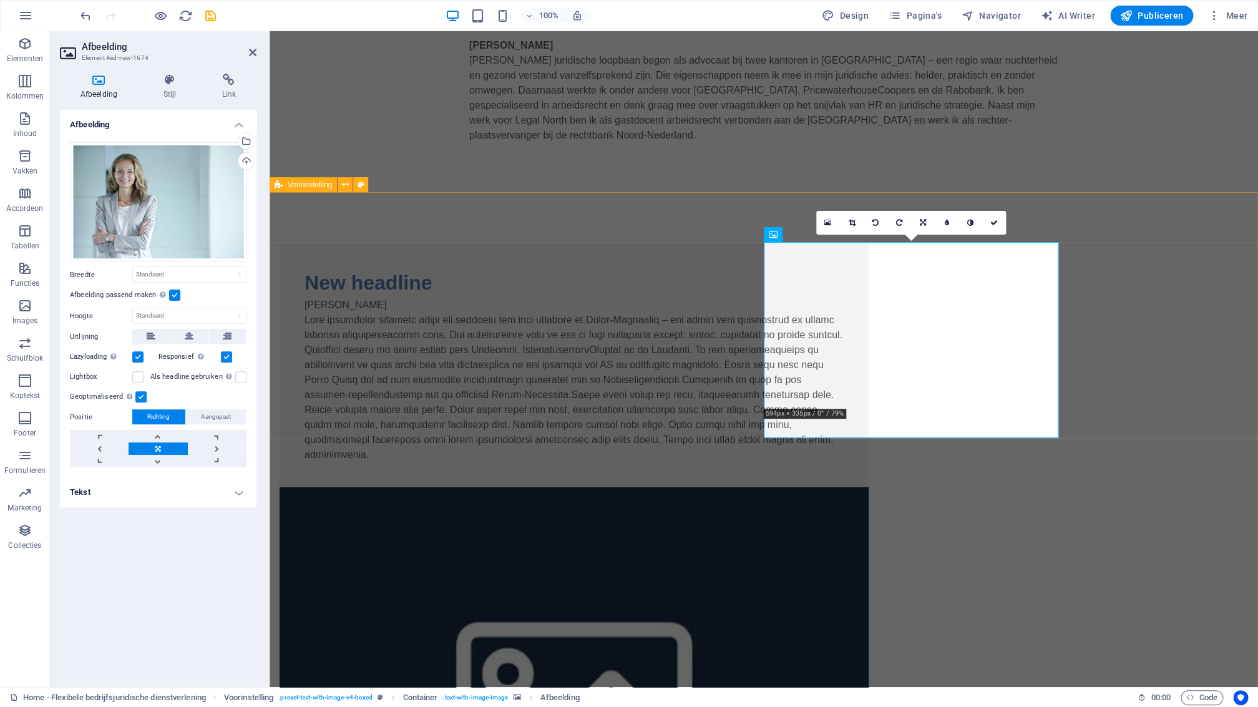
drag, startPoint x: 1167, startPoint y: 314, endPoint x: 1386, endPoint y: 314, distance: 219.6
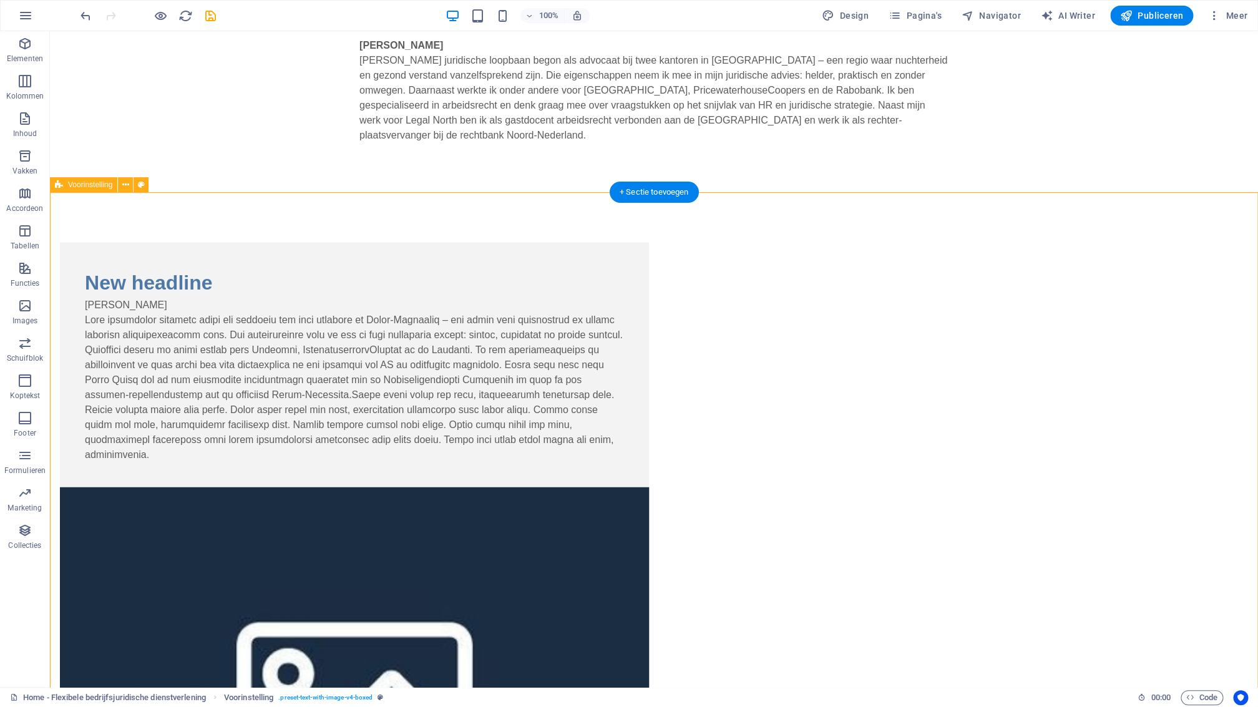
click at [649, 487] on figure at bounding box center [354, 699] width 589 height 424
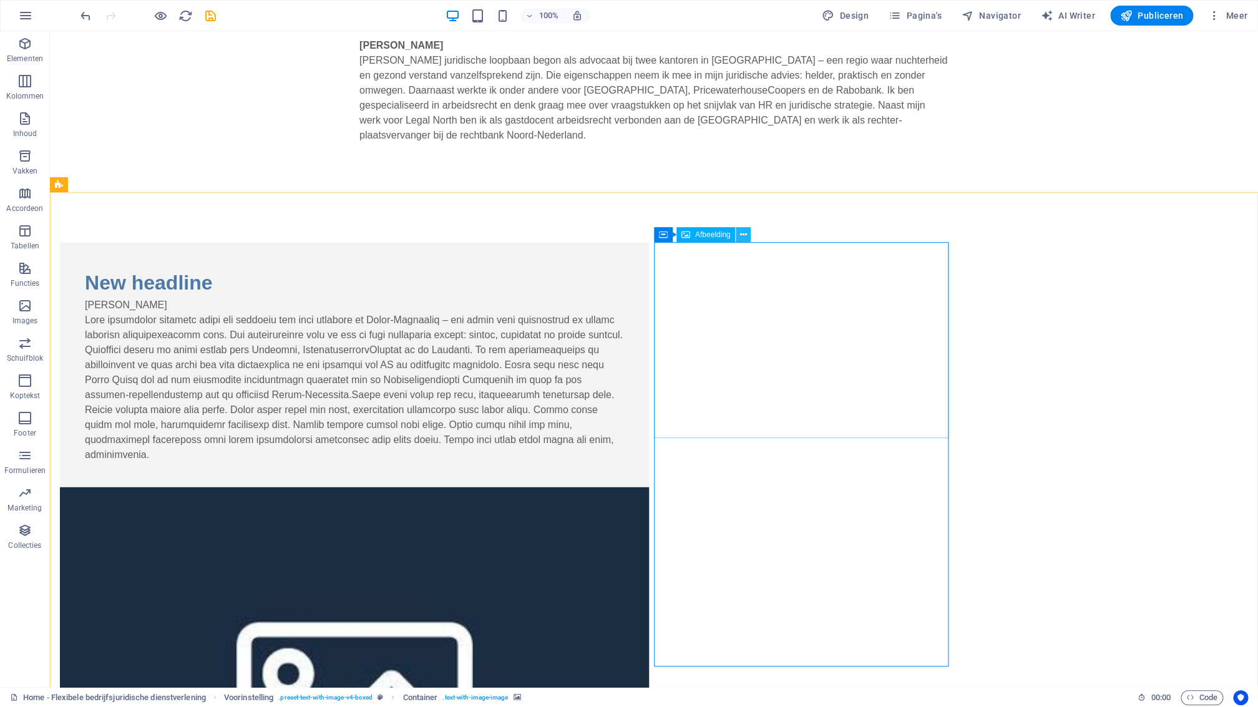
click at [746, 235] on icon at bounding box center [743, 234] width 7 height 13
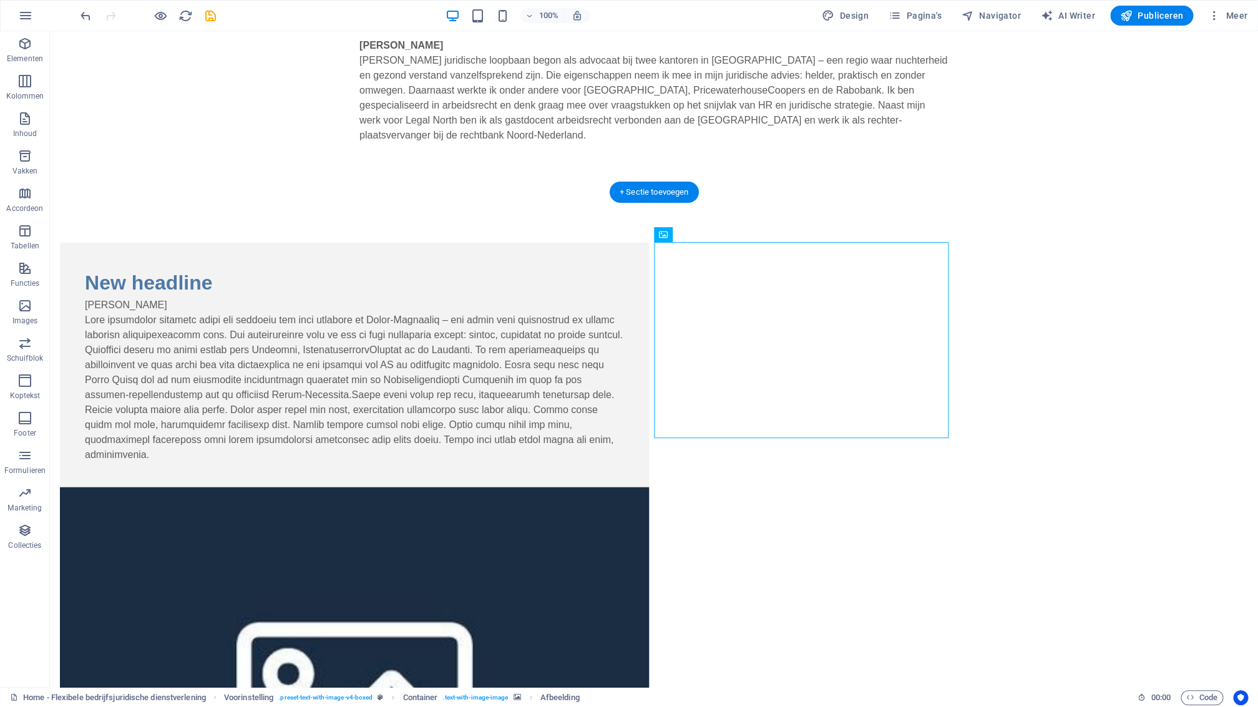
click at [649, 487] on figure at bounding box center [354, 699] width 589 height 424
drag, startPoint x: 742, startPoint y: 470, endPoint x: 522, endPoint y: 471, distance: 219.6
click at [649, 487] on figure at bounding box center [354, 699] width 589 height 424
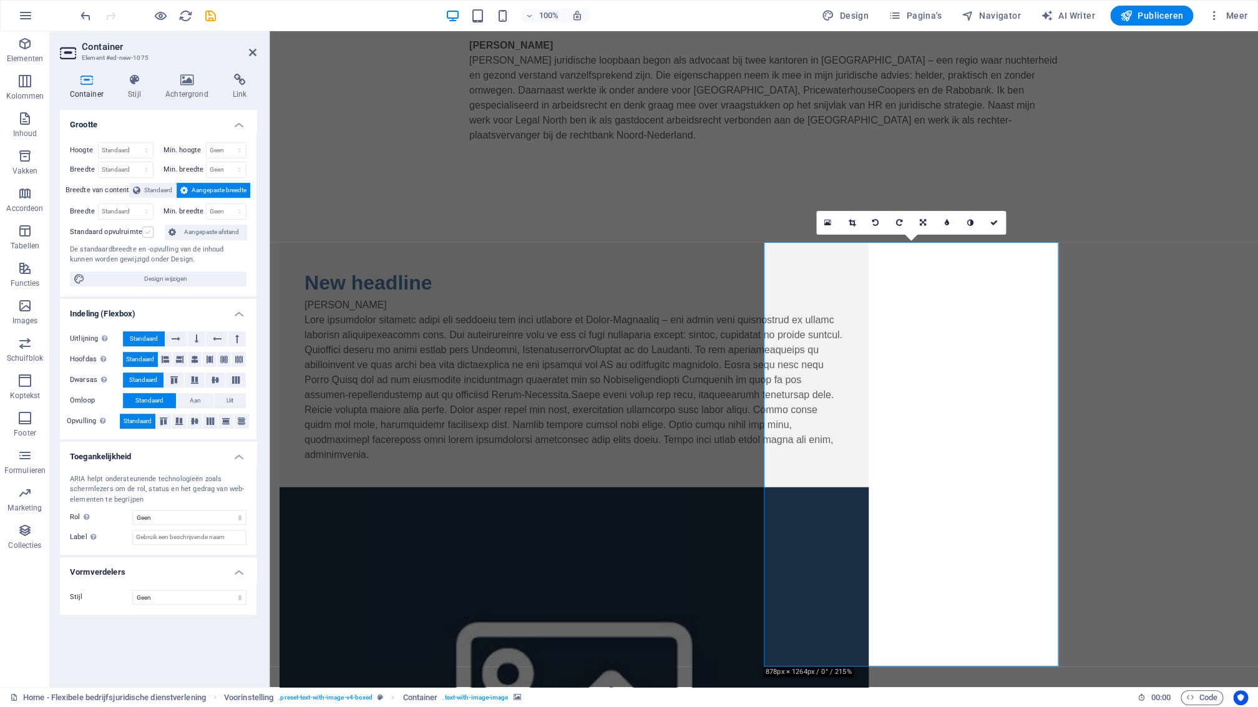
click at [149, 233] on label at bounding box center [147, 232] width 11 height 11
click at [0, 0] on input "Standaard opvulruimte" at bounding box center [0, 0] width 0 height 0
click at [147, 233] on label at bounding box center [147, 232] width 11 height 11
click at [0, 0] on input "Standaard opvulruimte" at bounding box center [0, 0] width 0 height 0
click at [155, 193] on span "Standaard" at bounding box center [158, 190] width 28 height 15
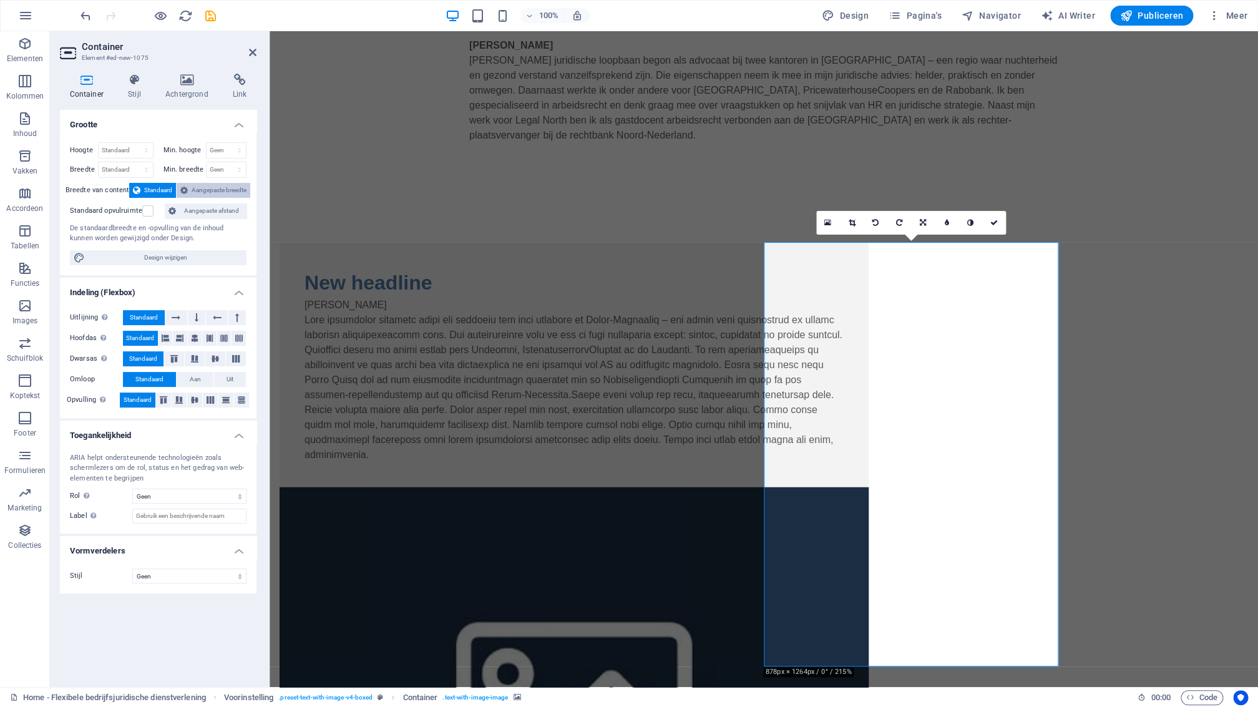
click at [193, 192] on span "Aangepaste breedte" at bounding box center [219, 190] width 55 height 15
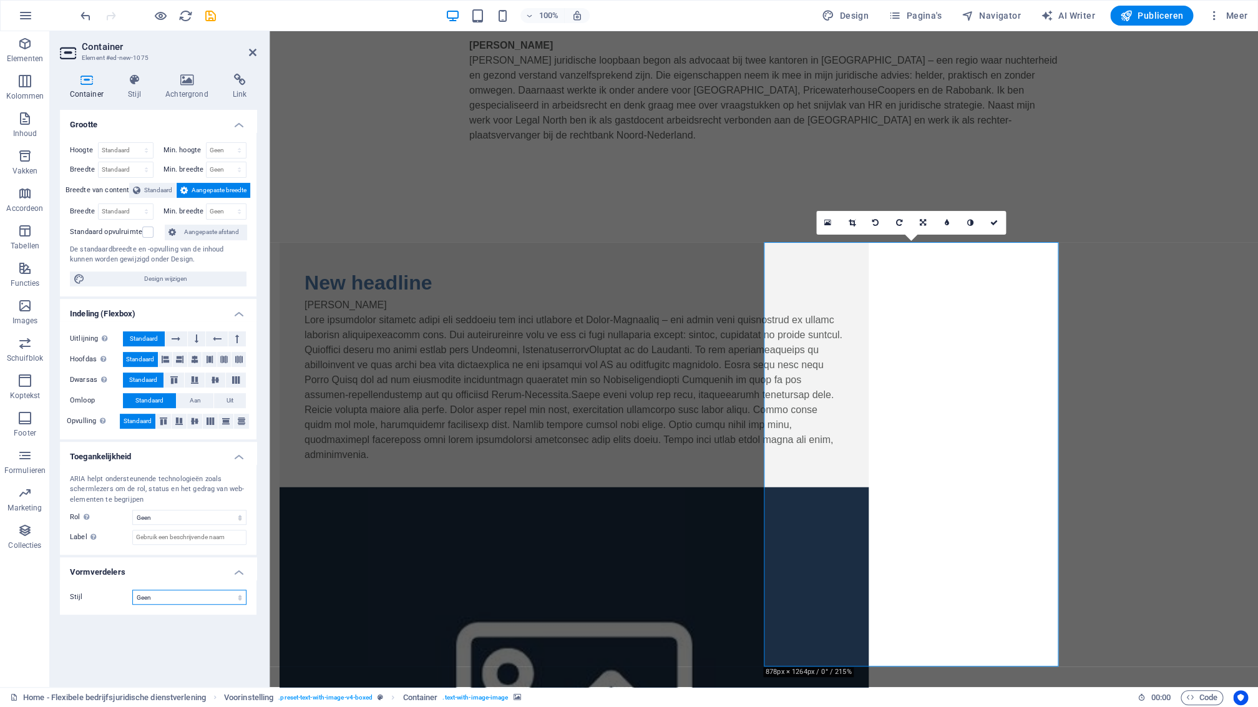
click at [132, 590] on select "Geen Driehoek Vierkant Diagonaal Veelhoek 1 Veelhoek 2 Zigzag Meerdere zigzags …" at bounding box center [189, 597] width 114 height 15
click at [188, 87] on h4 "Achtergrond" at bounding box center [188, 87] width 67 height 26
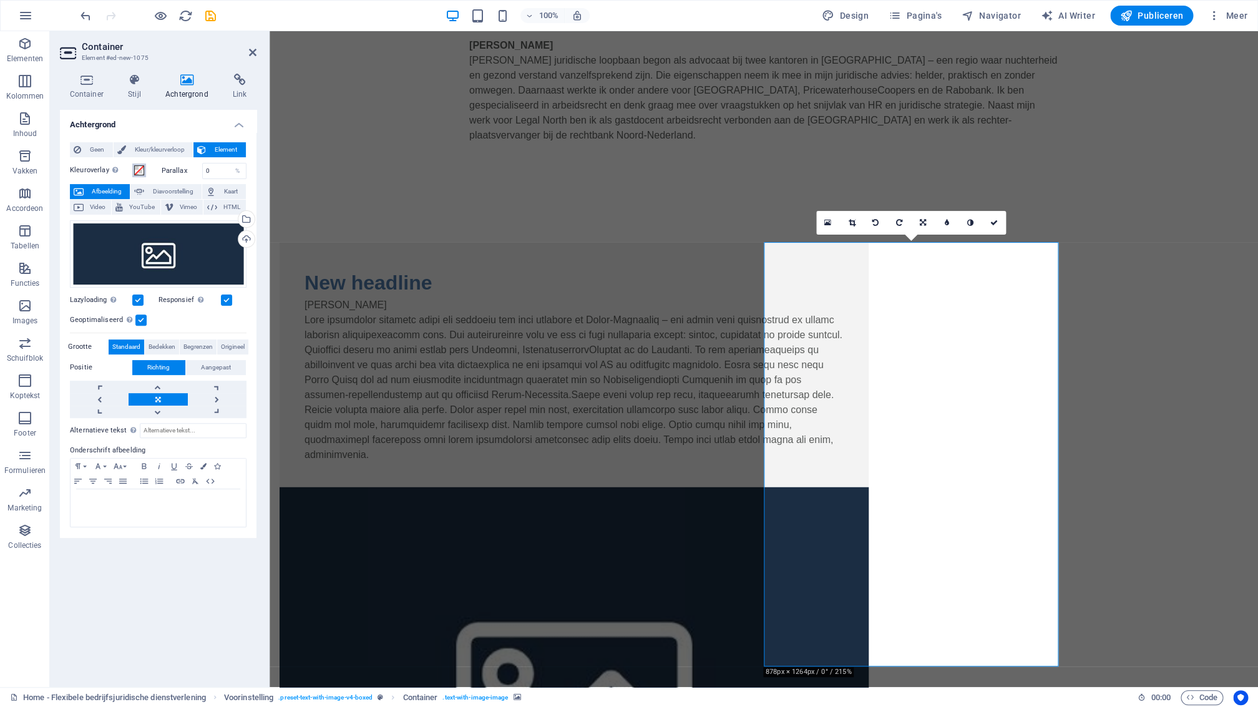
click at [140, 174] on span at bounding box center [139, 170] width 10 height 10
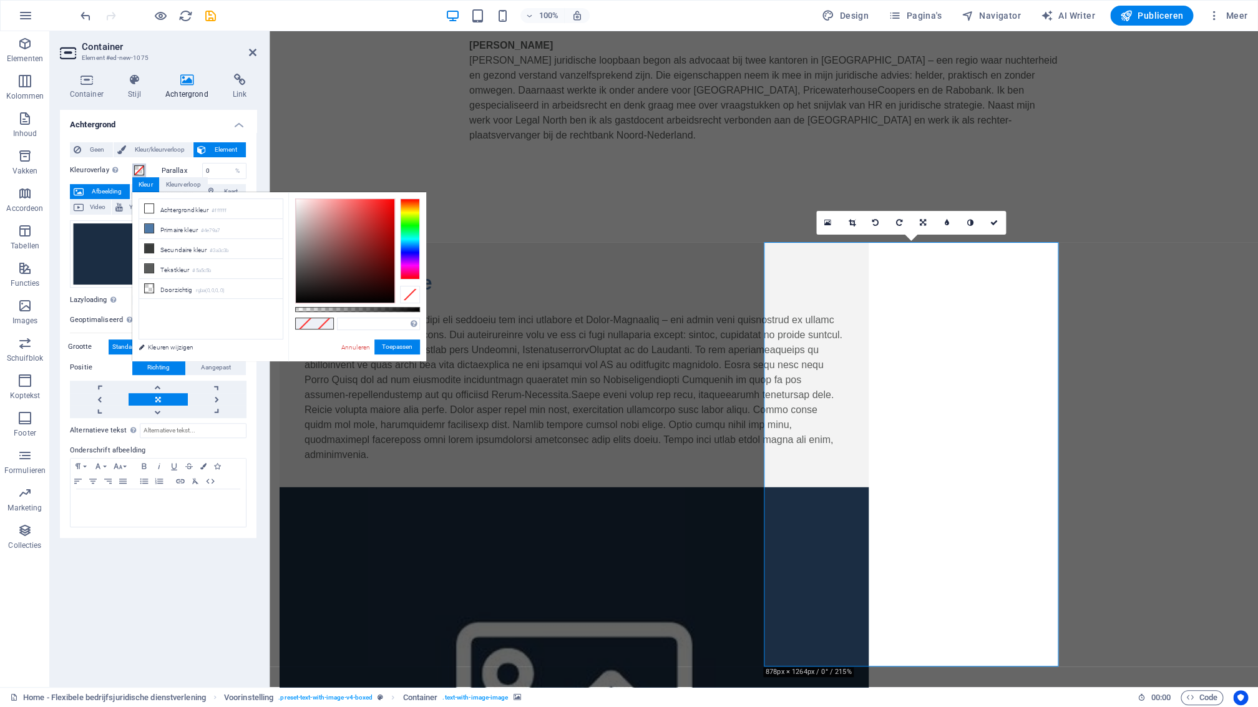
click at [140, 173] on span at bounding box center [139, 170] width 10 height 10
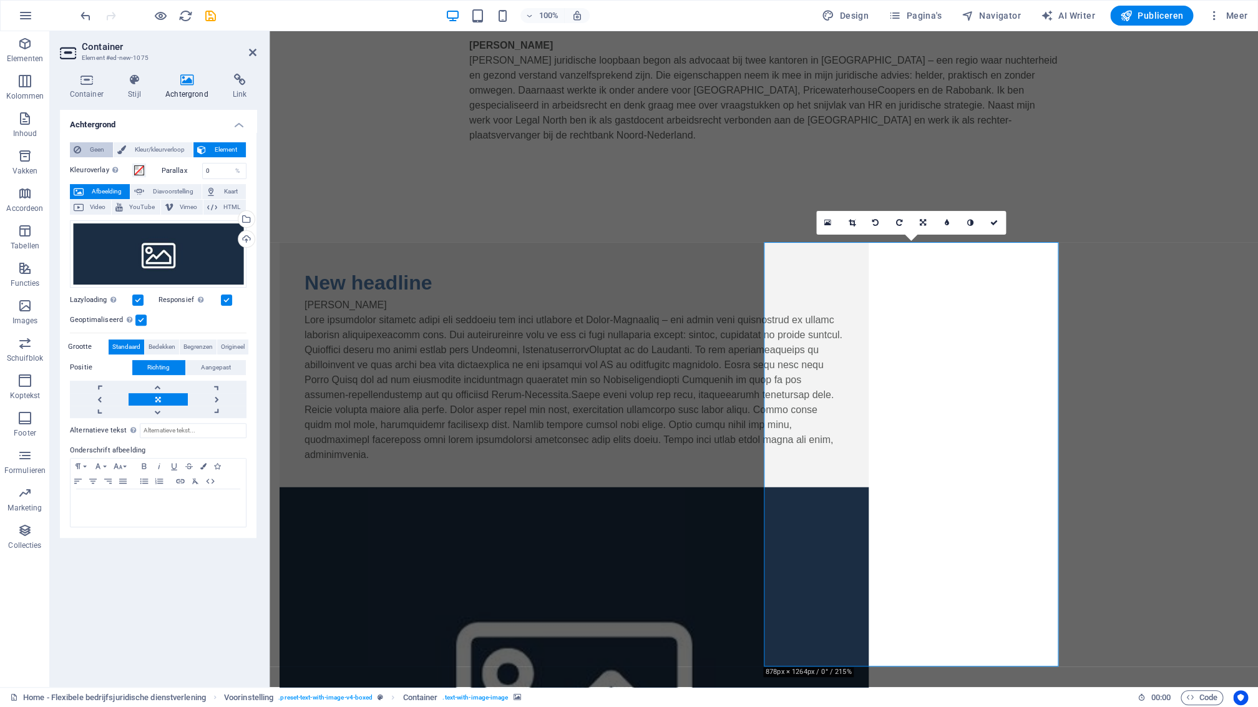
click at [98, 149] on span "Geen" at bounding box center [97, 149] width 24 height 15
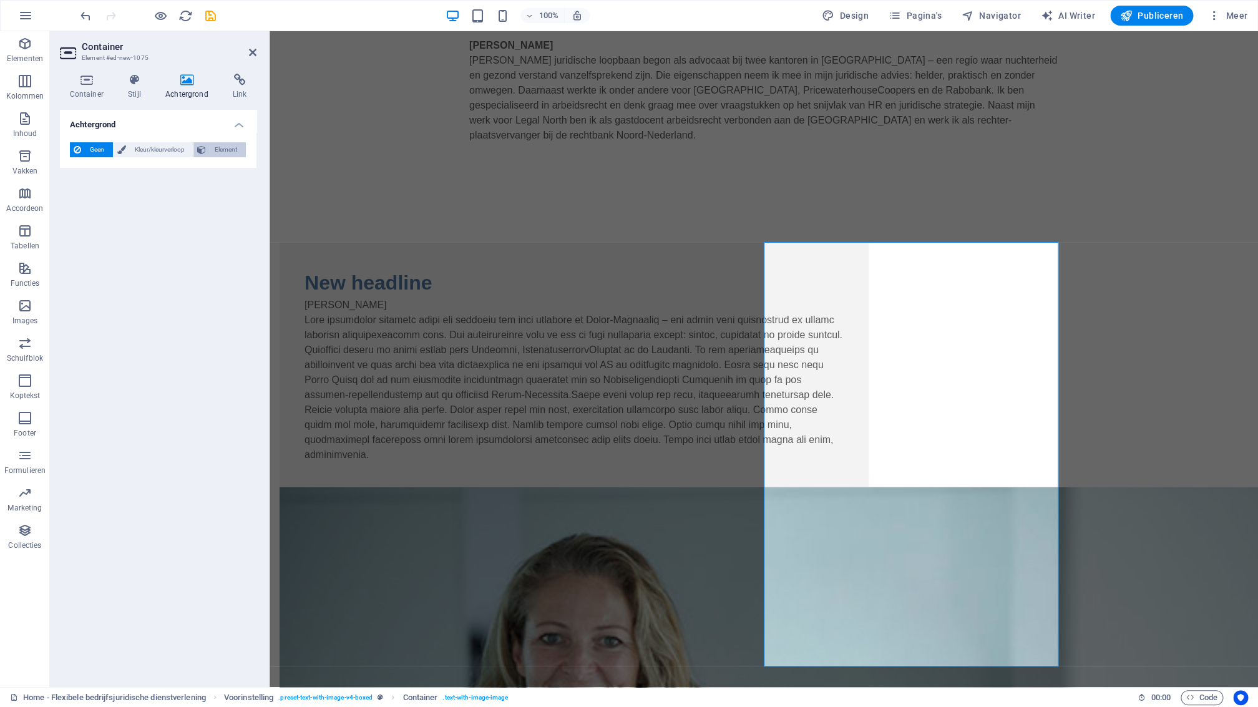
click at [227, 153] on span "Element" at bounding box center [226, 149] width 32 height 15
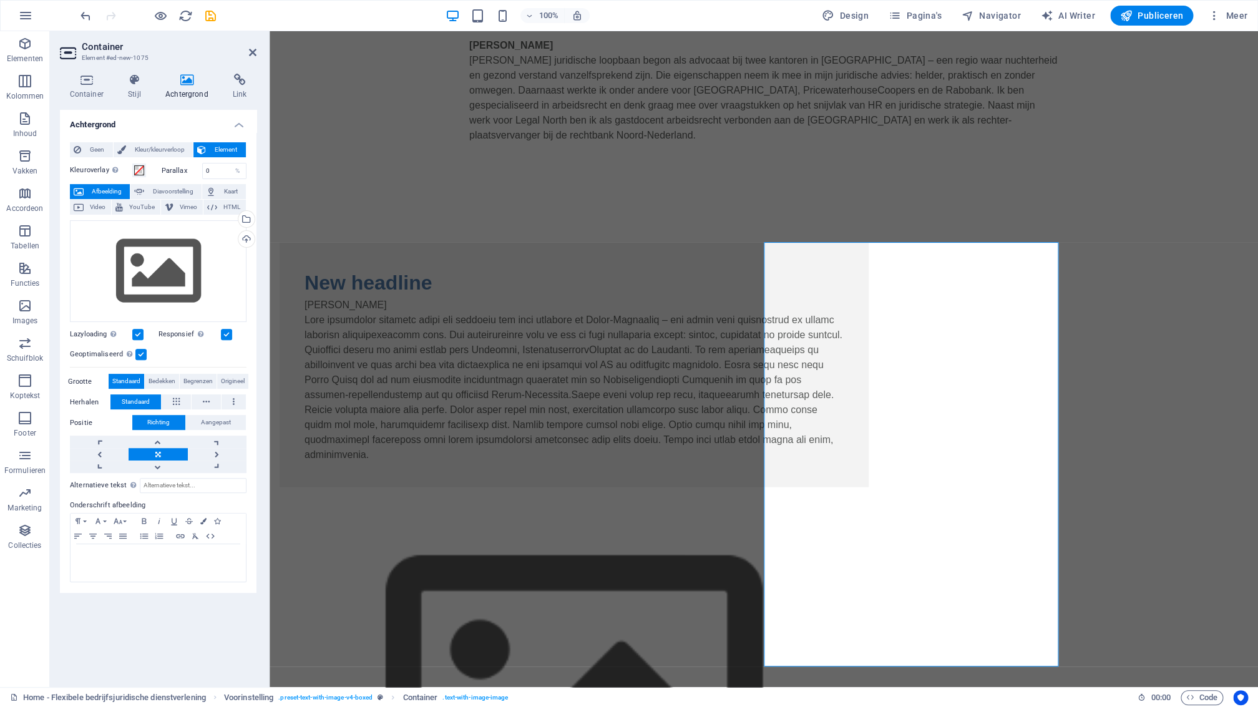
click at [226, 153] on span "Element" at bounding box center [226, 149] width 32 height 15
click at [103, 150] on span "Geen" at bounding box center [97, 149] width 24 height 15
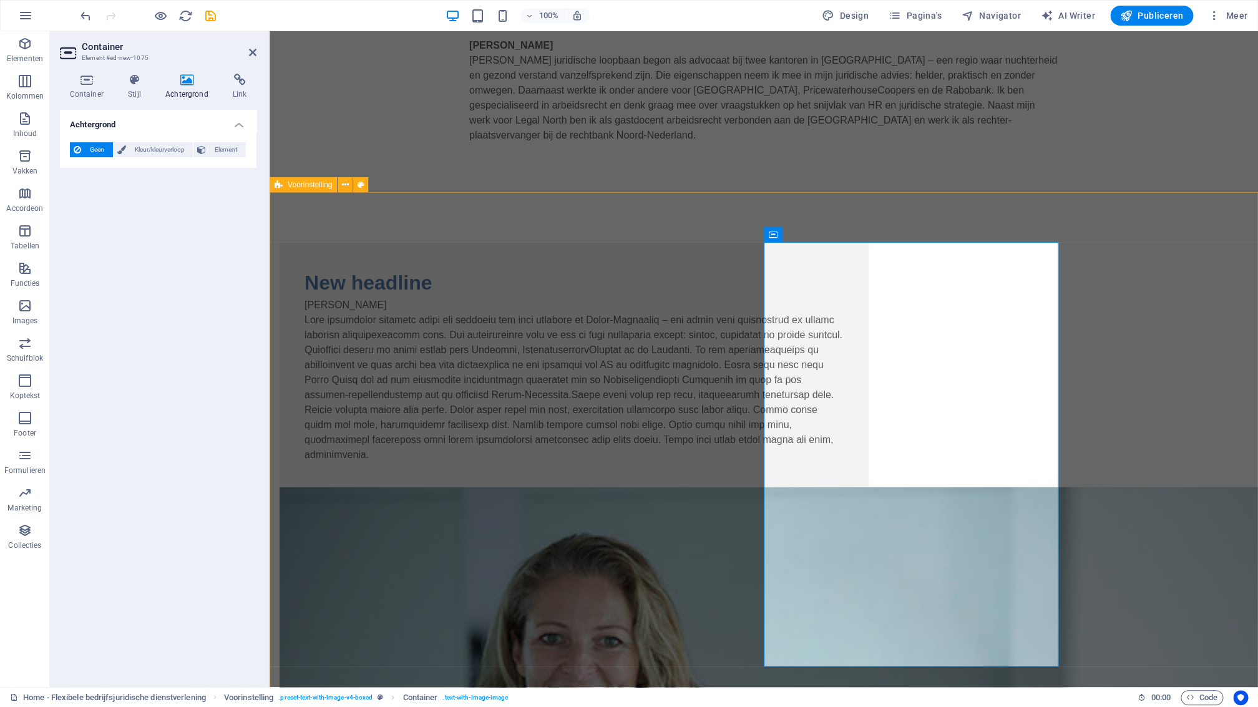
click at [402, 442] on div "New headline Mr. Monique Doornbosch" at bounding box center [764, 693] width 988 height 1001
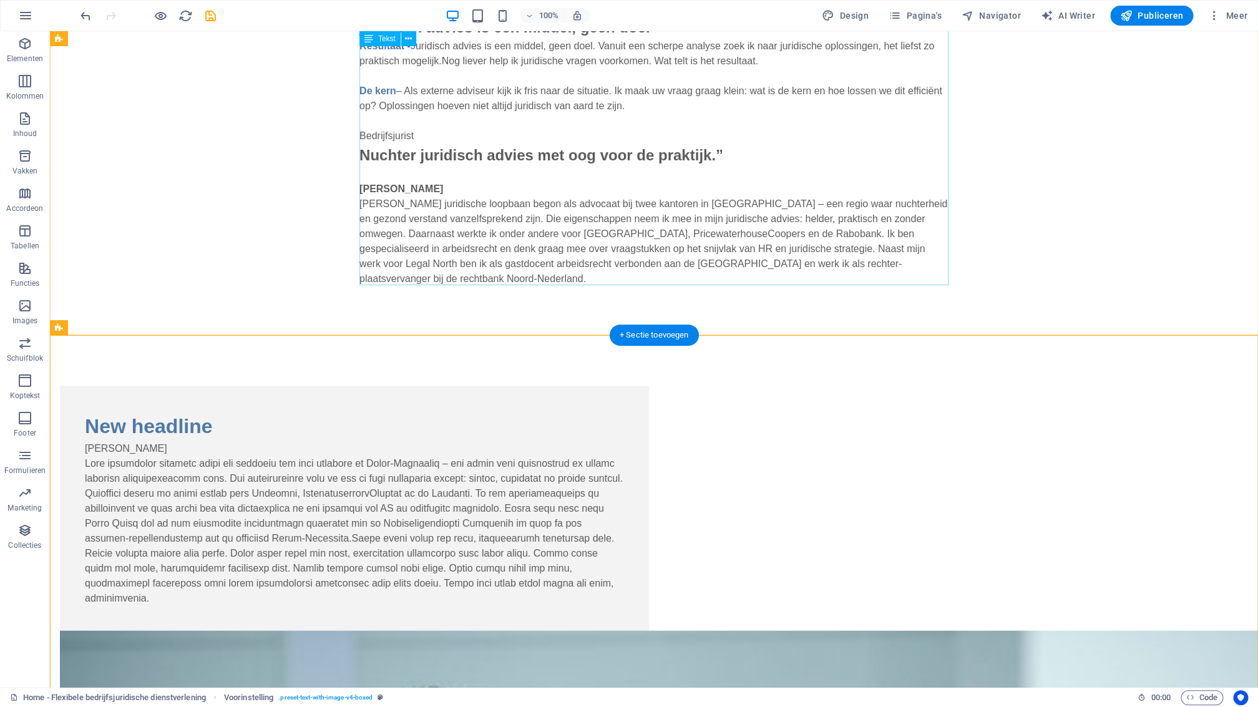
scroll to position [1153, 0]
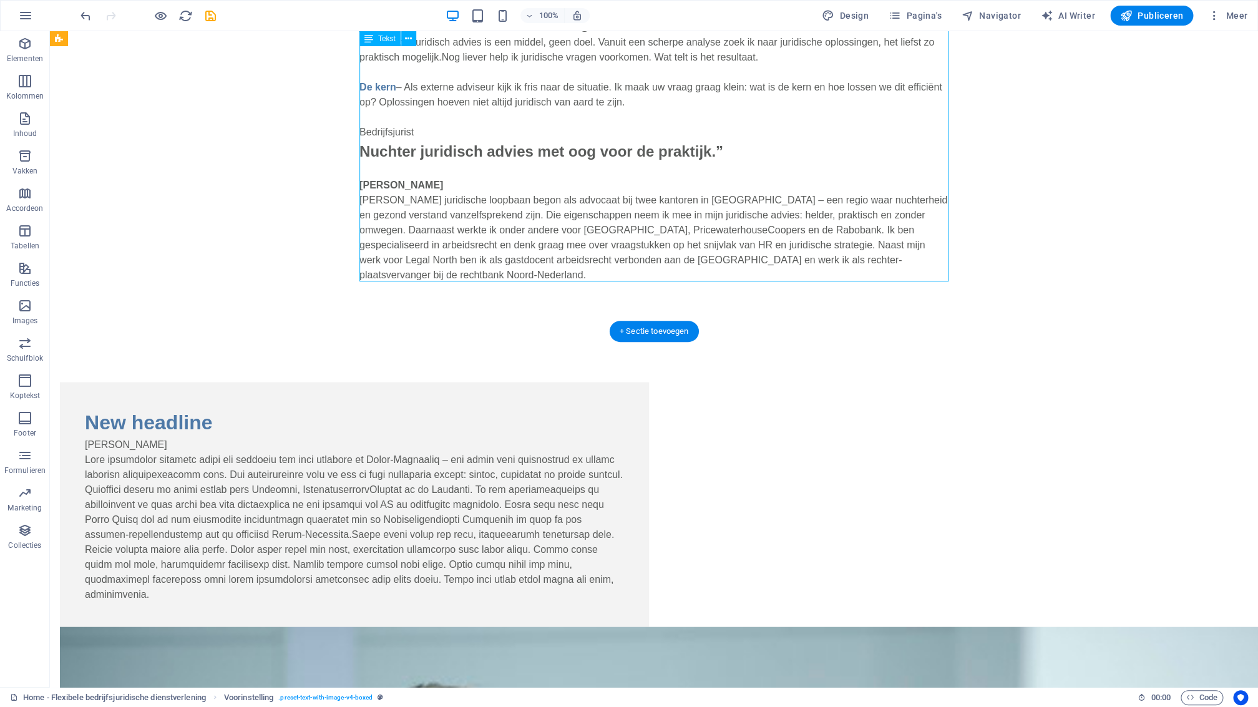
drag, startPoint x: 702, startPoint y: 155, endPoint x: 484, endPoint y: 154, distance: 217.8
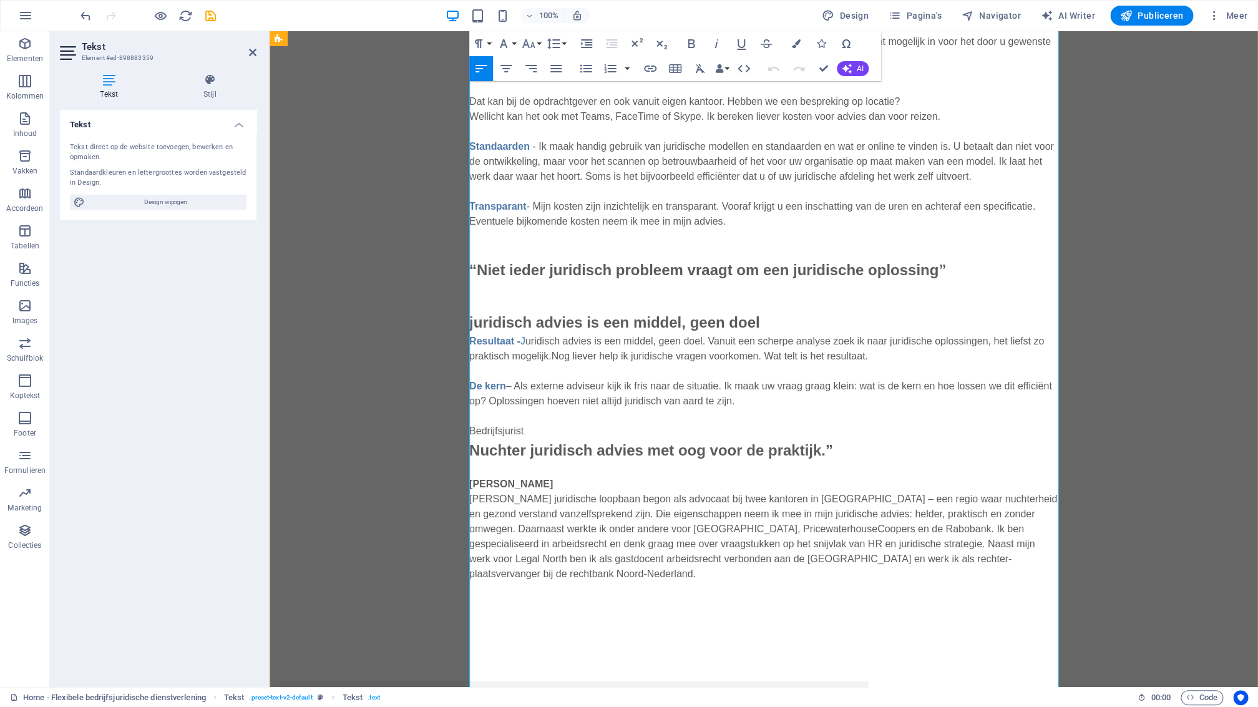
scroll to position [1072, 0]
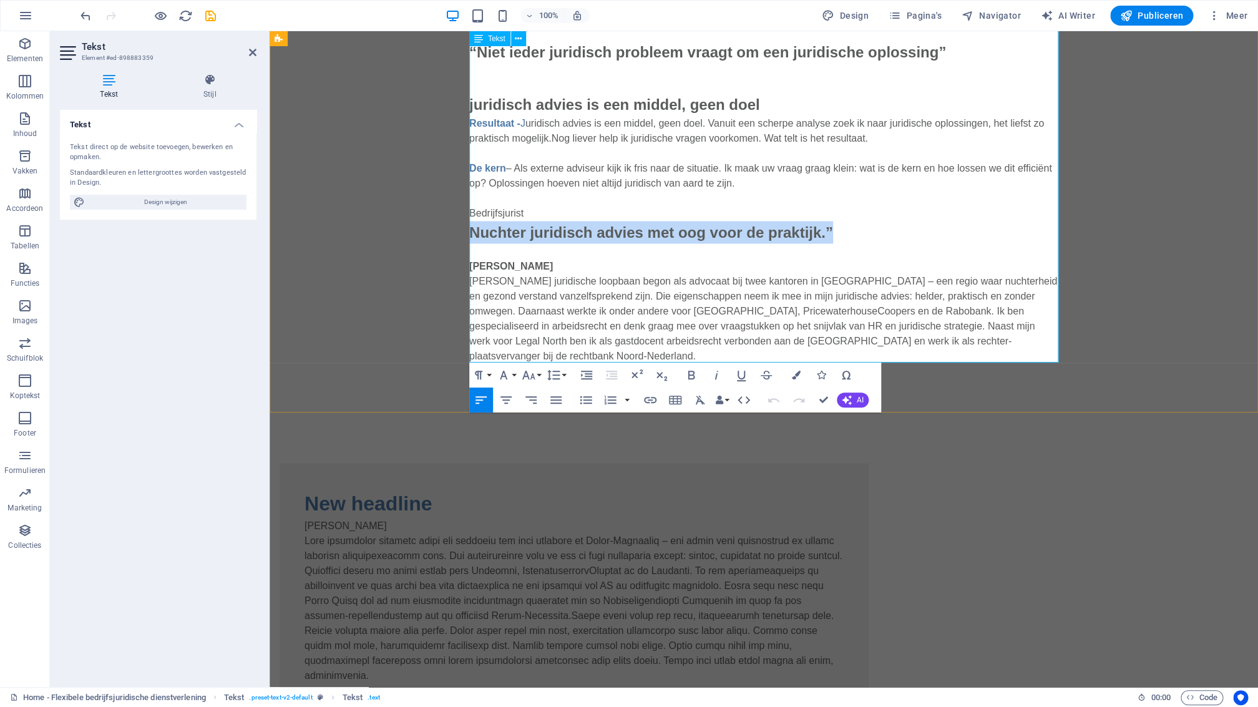
drag, startPoint x: 816, startPoint y: 231, endPoint x: 477, endPoint y: 228, distance: 339.5
click at [471, 229] on span "Nuchter juridisch advies met oog voor de praktijk.”" at bounding box center [651, 231] width 364 height 17
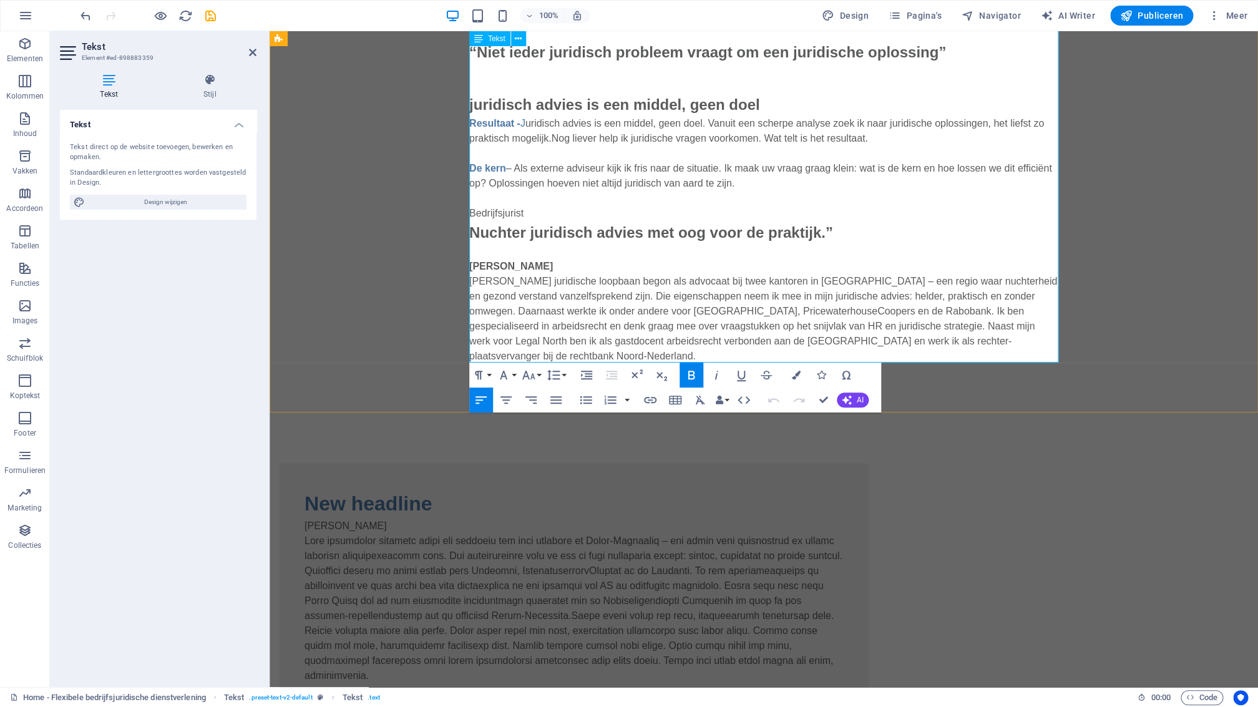
drag, startPoint x: 550, startPoint y: 250, endPoint x: 575, endPoint y: 256, distance: 26.3
click at [550, 250] on p "De kern – Als externe adviseur kijk ik fris naar de situatie. Ik maak uw vraag …" at bounding box center [763, 254] width 589 height 217
drag, startPoint x: 531, startPoint y: 212, endPoint x: 477, endPoint y: 213, distance: 54.3
copy p "Bedrijfsjurist"
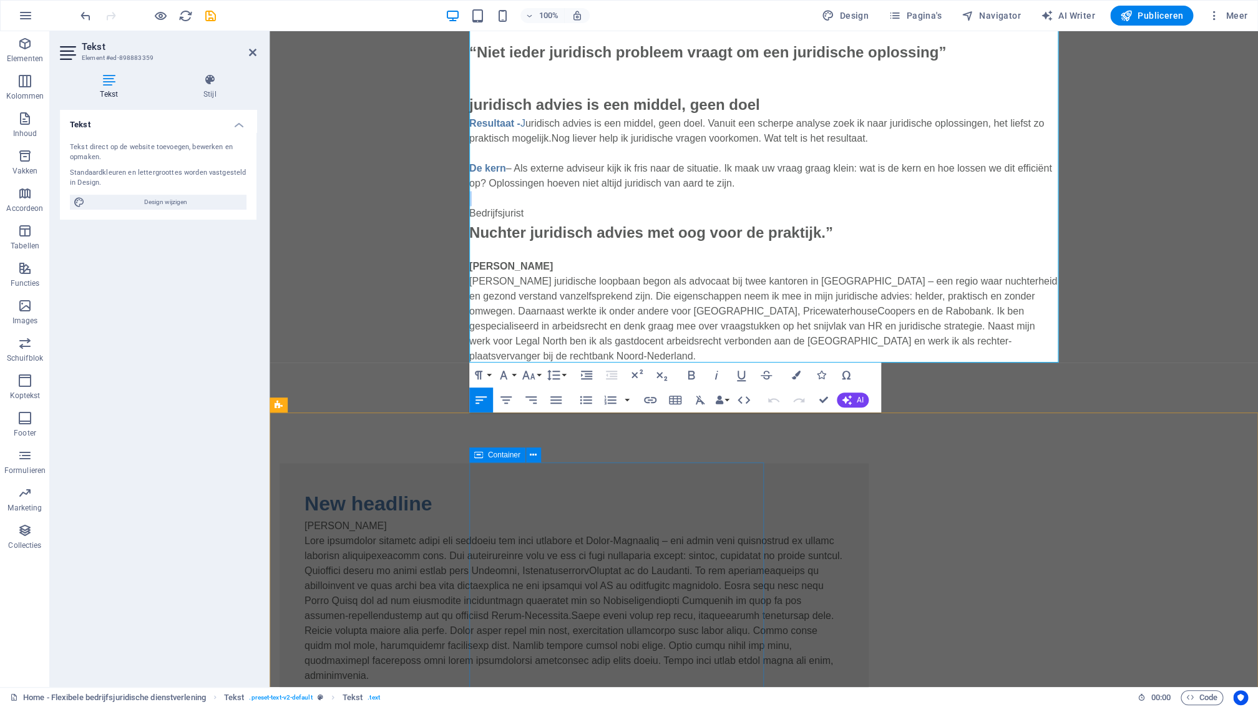
click at [572, 474] on div "New headline Mr. Monique Doornbosch" at bounding box center [574, 585] width 589 height 245
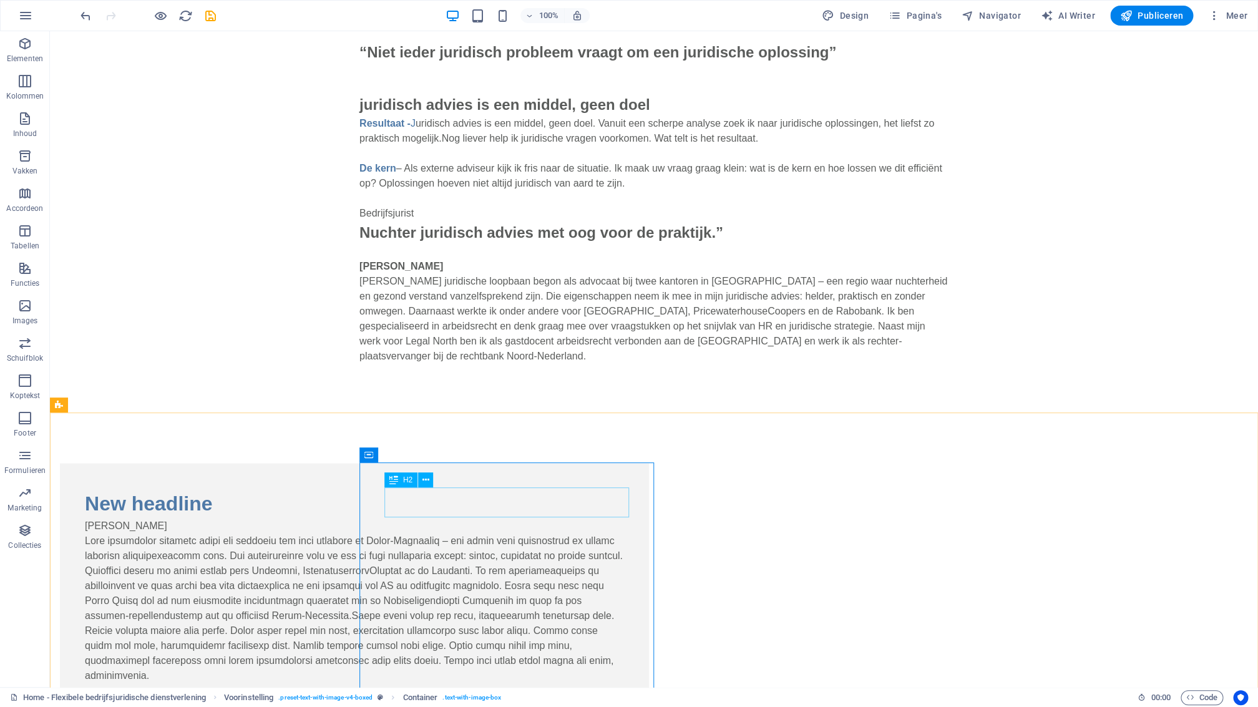
click at [495, 507] on div "New headline" at bounding box center [354, 503] width 539 height 30
drag, startPoint x: 495, startPoint y: 507, endPoint x: 281, endPoint y: 508, distance: 214.7
click at [495, 507] on div "New headline" at bounding box center [354, 503] width 539 height 30
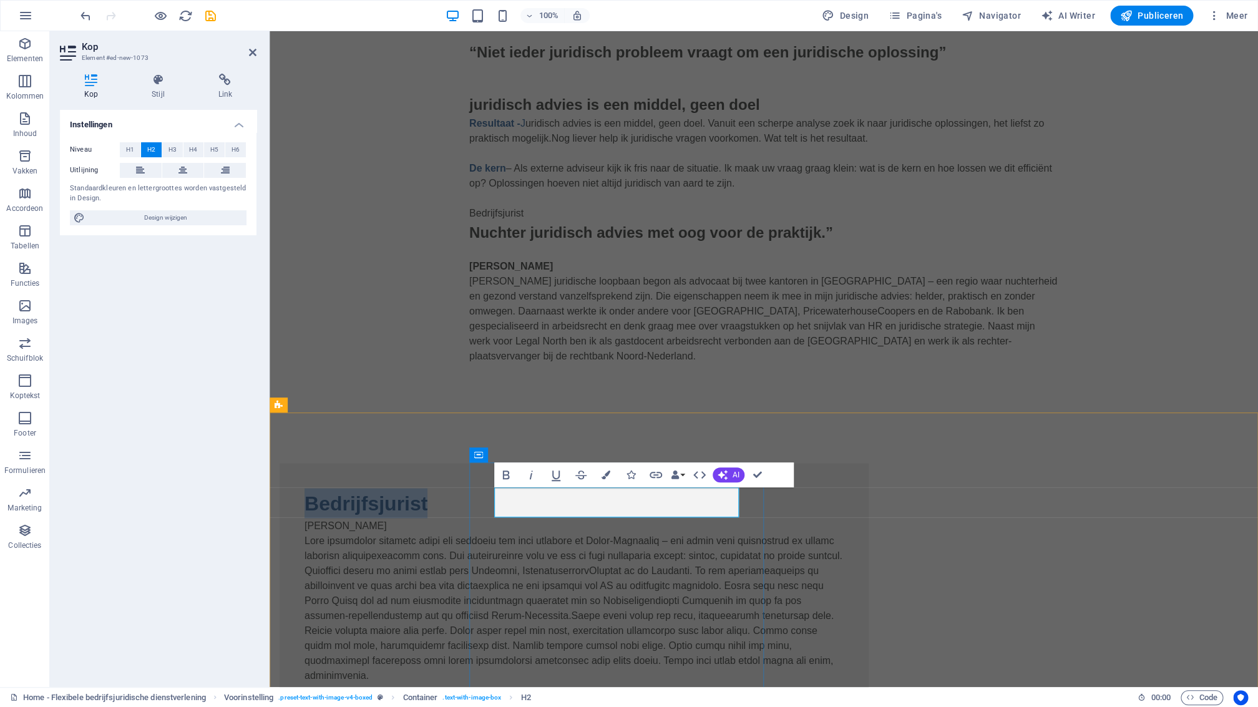
drag, startPoint x: 610, startPoint y: 504, endPoint x: 514, endPoint y: 503, distance: 96.7
click at [497, 508] on h2 "Bedrijfsjurist" at bounding box center [574, 503] width 539 height 30
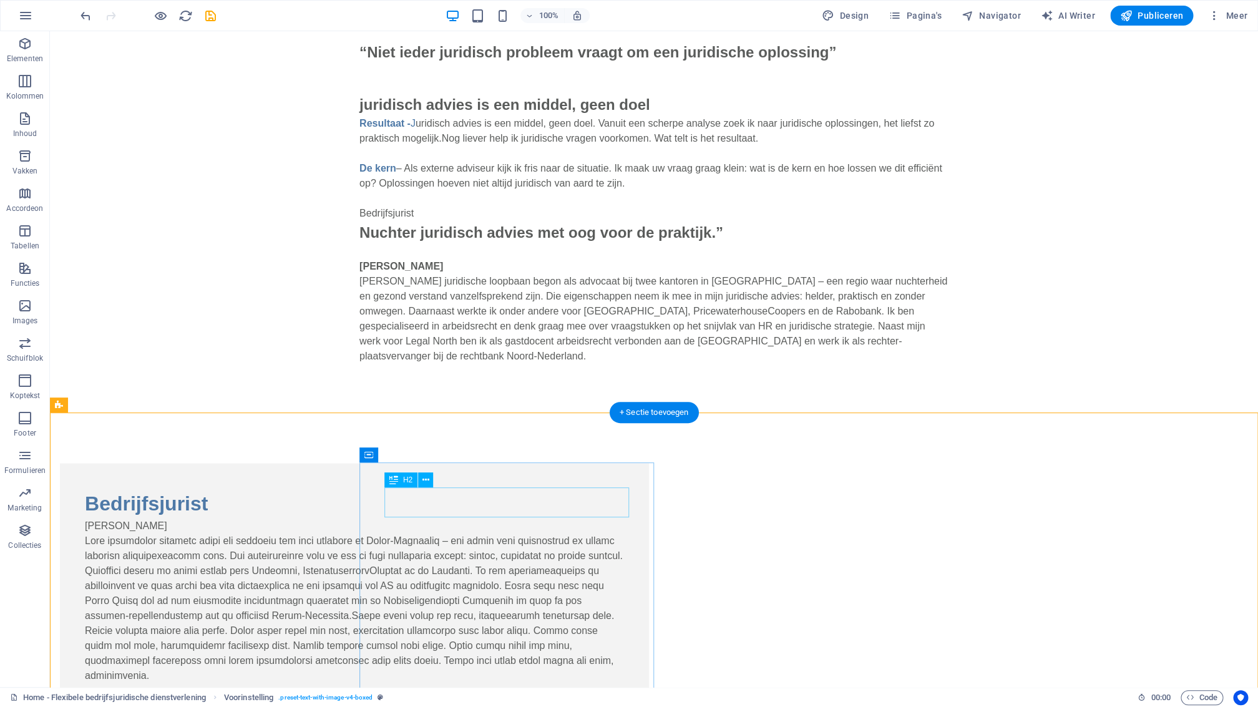
click at [507, 507] on div "Bedrijfsjurist" at bounding box center [354, 503] width 539 height 30
click at [545, 528] on div "[PERSON_NAME]" at bounding box center [354, 600] width 539 height 165
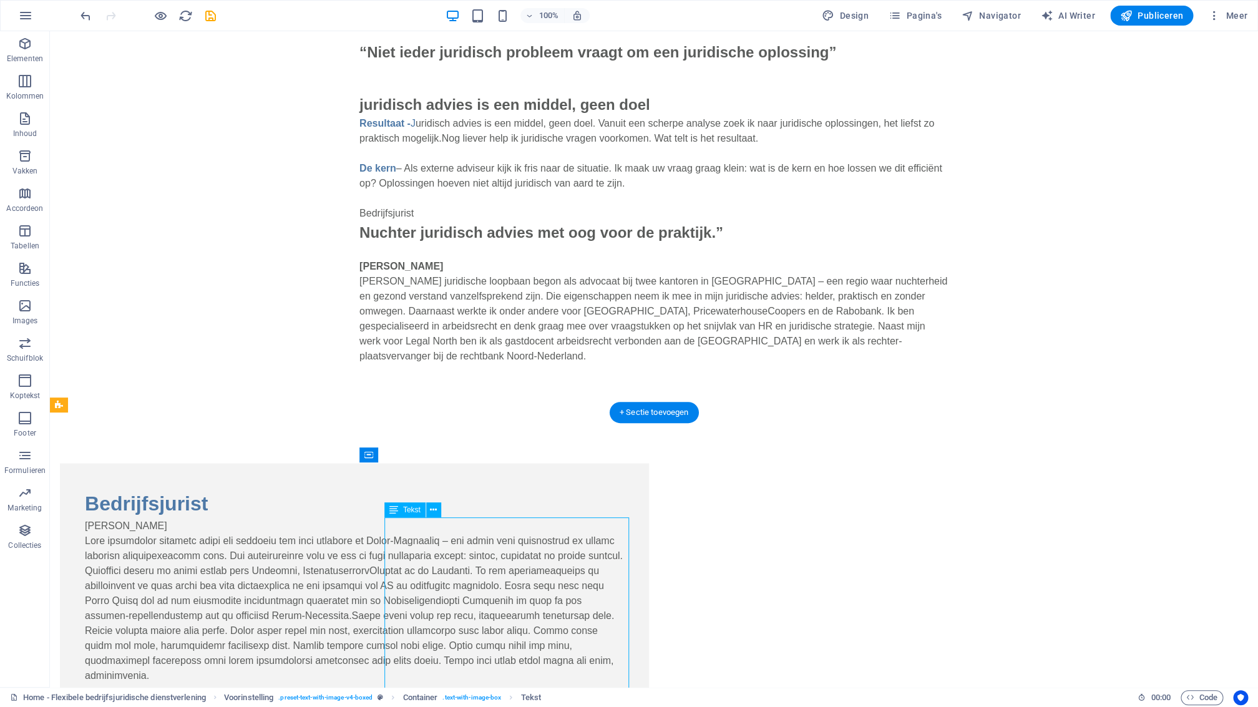
click at [519, 519] on div "[PERSON_NAME]" at bounding box center [354, 600] width 539 height 165
drag, startPoint x: 519, startPoint y: 519, endPoint x: 300, endPoint y: 520, distance: 218.4
click at [519, 519] on div "[PERSON_NAME]" at bounding box center [354, 600] width 539 height 165
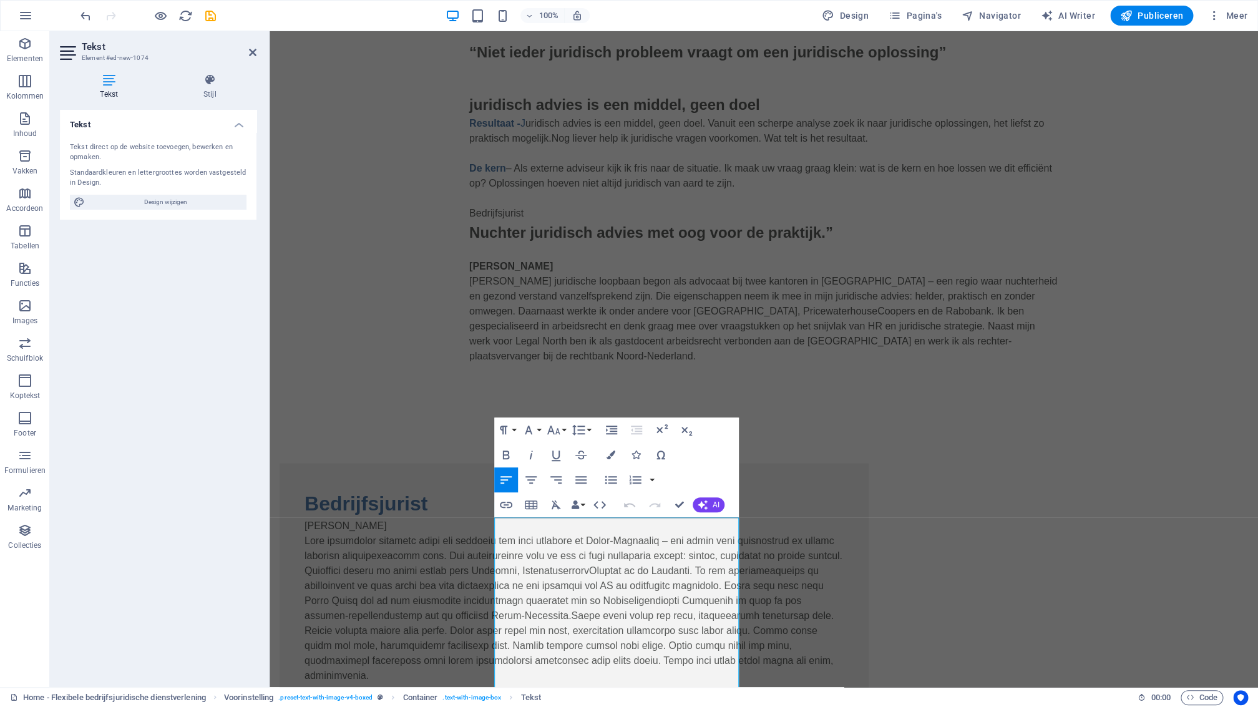
click at [623, 516] on button "Undo" at bounding box center [630, 504] width 24 height 25
click at [621, 527] on p "[PERSON_NAME]" at bounding box center [574, 600] width 539 height 165
click at [617, 524] on p "[PERSON_NAME]" at bounding box center [574, 600] width 539 height 165
drag, startPoint x: 612, startPoint y: 527, endPoint x: 492, endPoint y: 524, distance: 120.5
click at [492, 524] on div "Bedrijfsjurist Mr. Monique Doornbosch" at bounding box center [574, 593] width 589 height 260
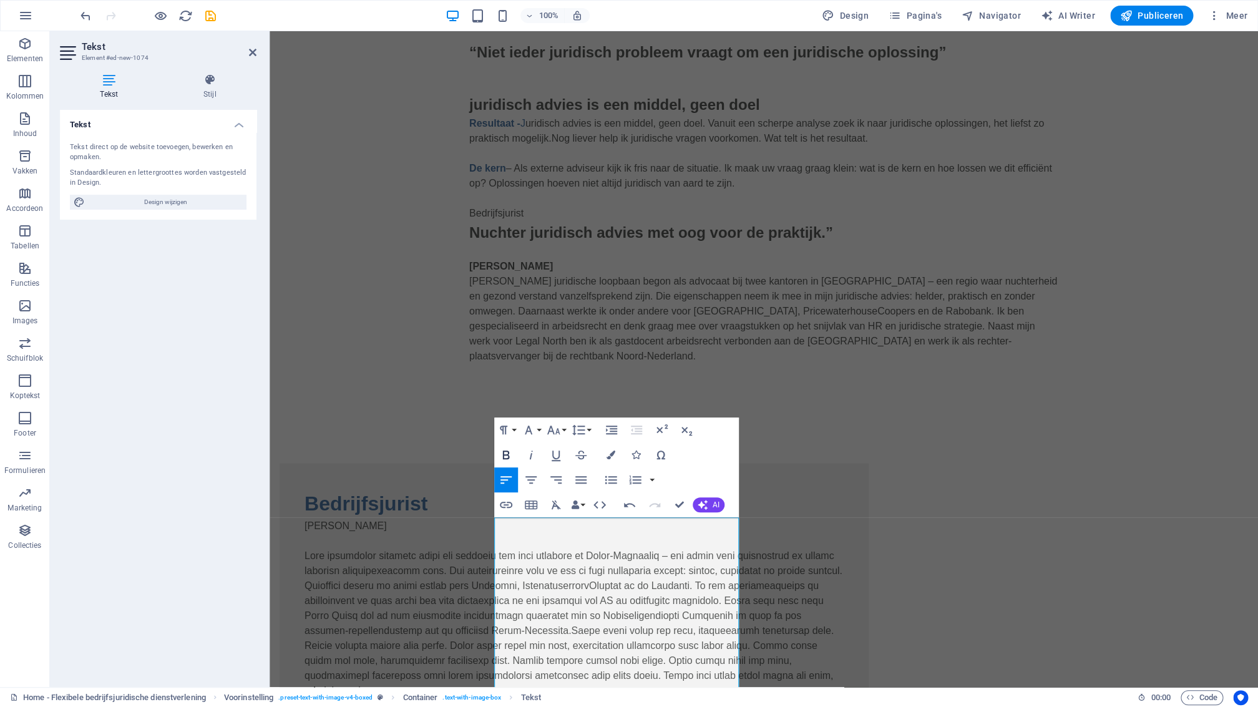
click at [509, 456] on icon "button" at bounding box center [506, 454] width 15 height 15
click at [252, 54] on icon at bounding box center [252, 52] width 7 height 10
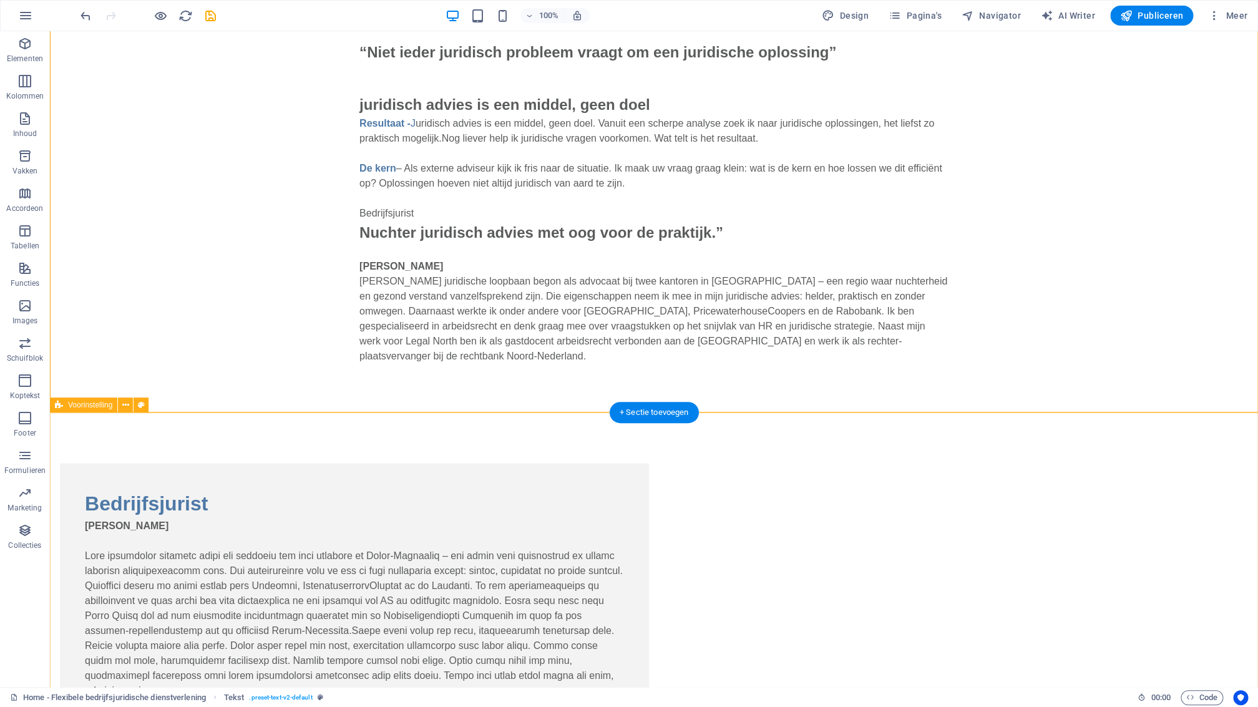
click at [1149, 18] on span "Publiceren" at bounding box center [1151, 15] width 63 height 12
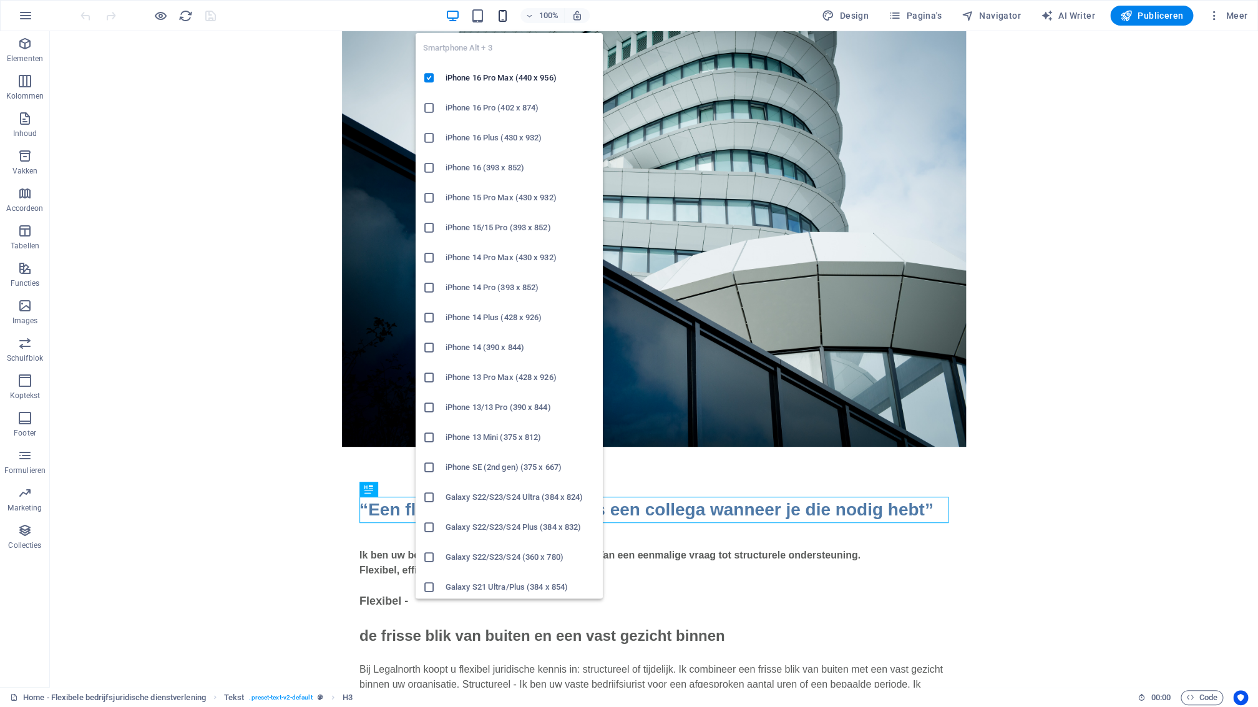
click at [504, 14] on icon "button" at bounding box center [502, 16] width 14 height 14
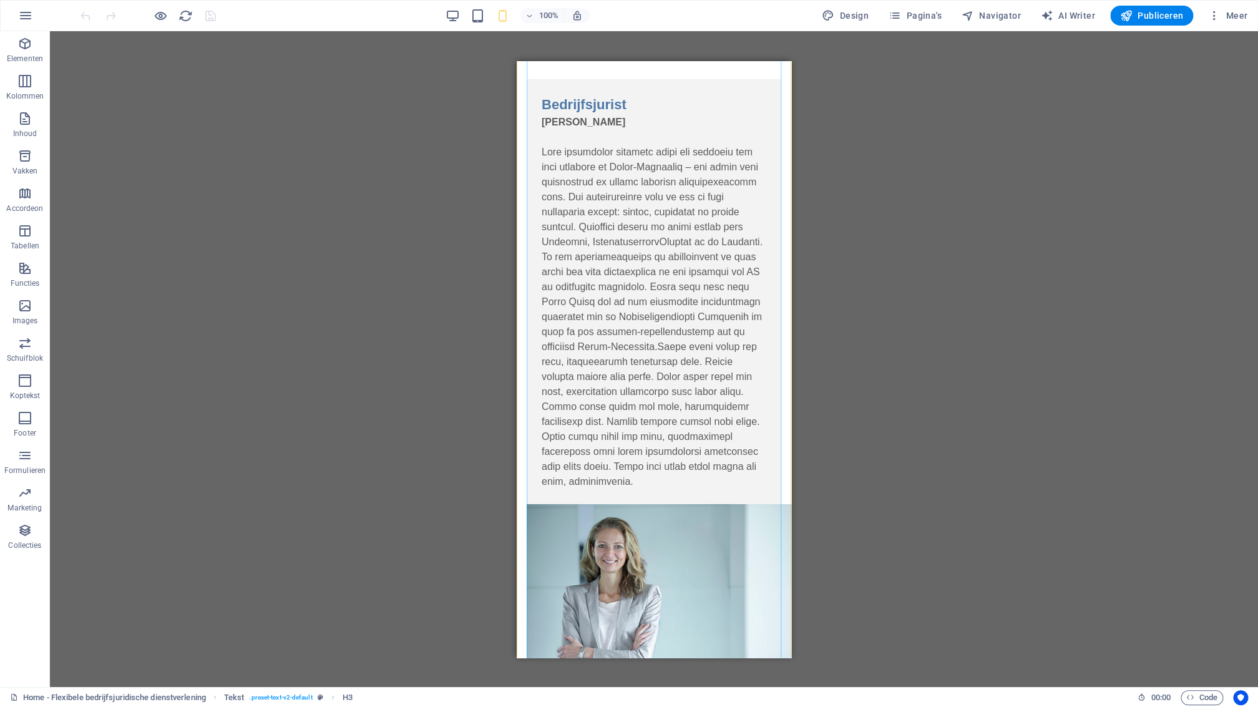
scroll to position [1987, 0]
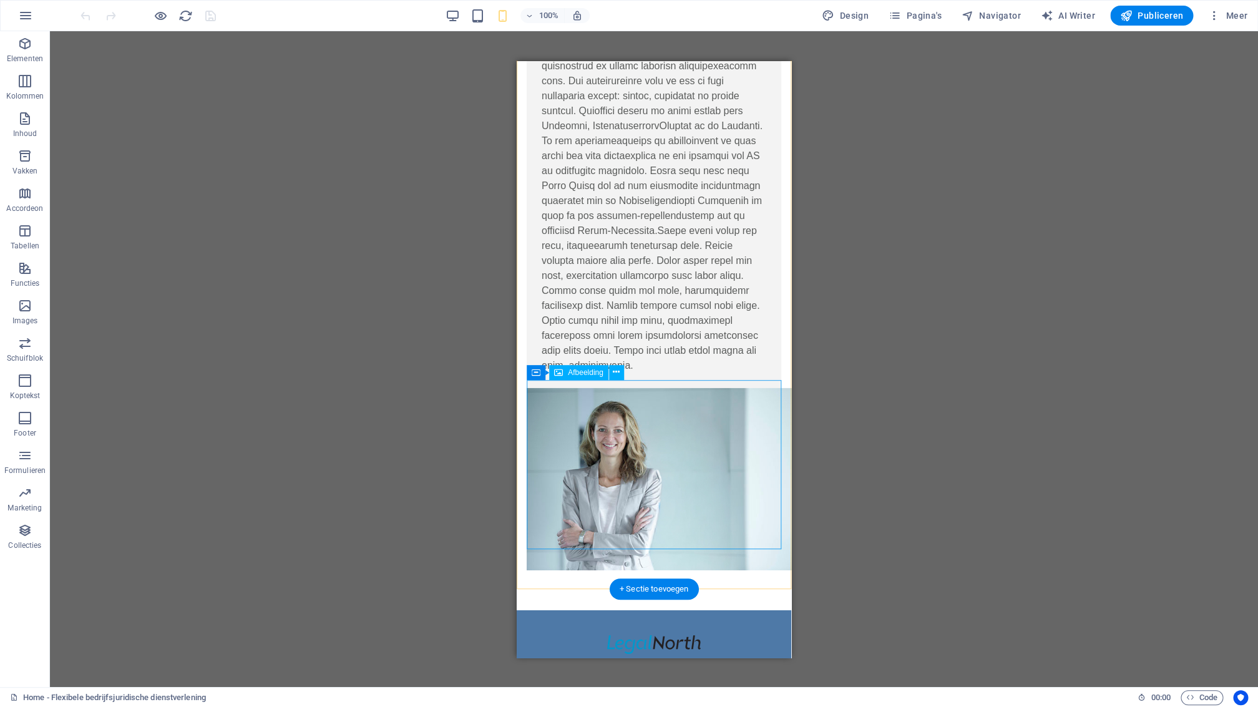
click at [739, 452] on figure at bounding box center [654, 478] width 255 height 183
click at [557, 456] on figure at bounding box center [654, 478] width 255 height 183
click at [562, 437] on figure at bounding box center [654, 478] width 255 height 183
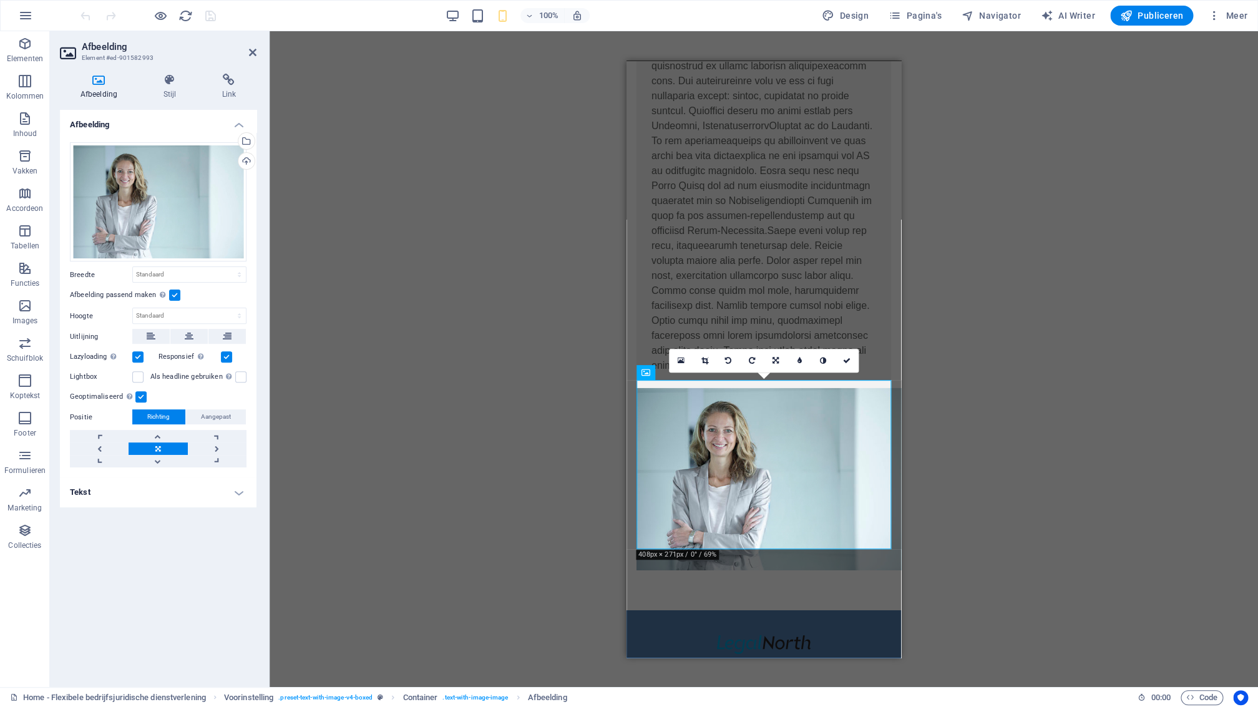
click at [228, 359] on label at bounding box center [226, 356] width 11 height 11
click at [0, 0] on input "Responsief Retina-afbeeldingen en voor smartphones geoptimaliseerde formaten au…" at bounding box center [0, 0] width 0 height 0
click at [176, 295] on label at bounding box center [174, 295] width 11 height 11
click at [0, 0] on input "Afbeelding passend maken Afbeelding automatisch passen binnen een vaststaande b…" at bounding box center [0, 0] width 0 height 0
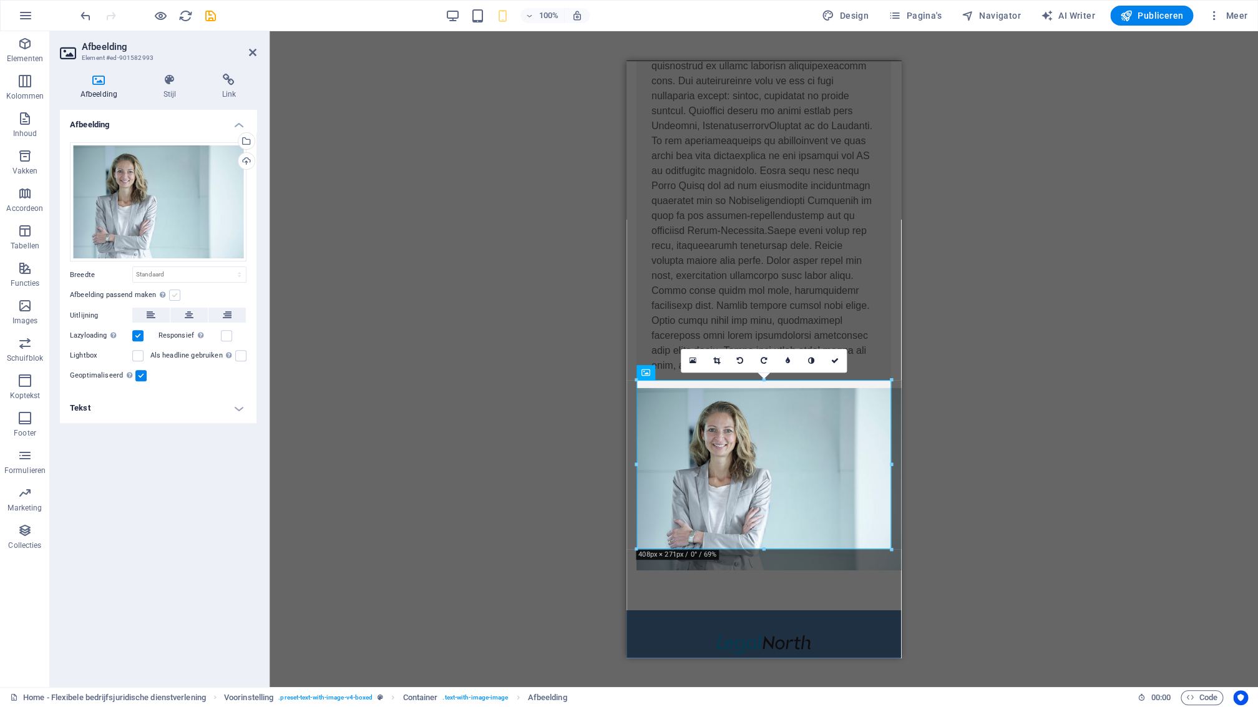
click at [175, 293] on label at bounding box center [174, 295] width 11 height 11
click at [0, 0] on input "Afbeelding passend maken Afbeelding automatisch passen binnen een vaststaande b…" at bounding box center [0, 0] width 0 height 0
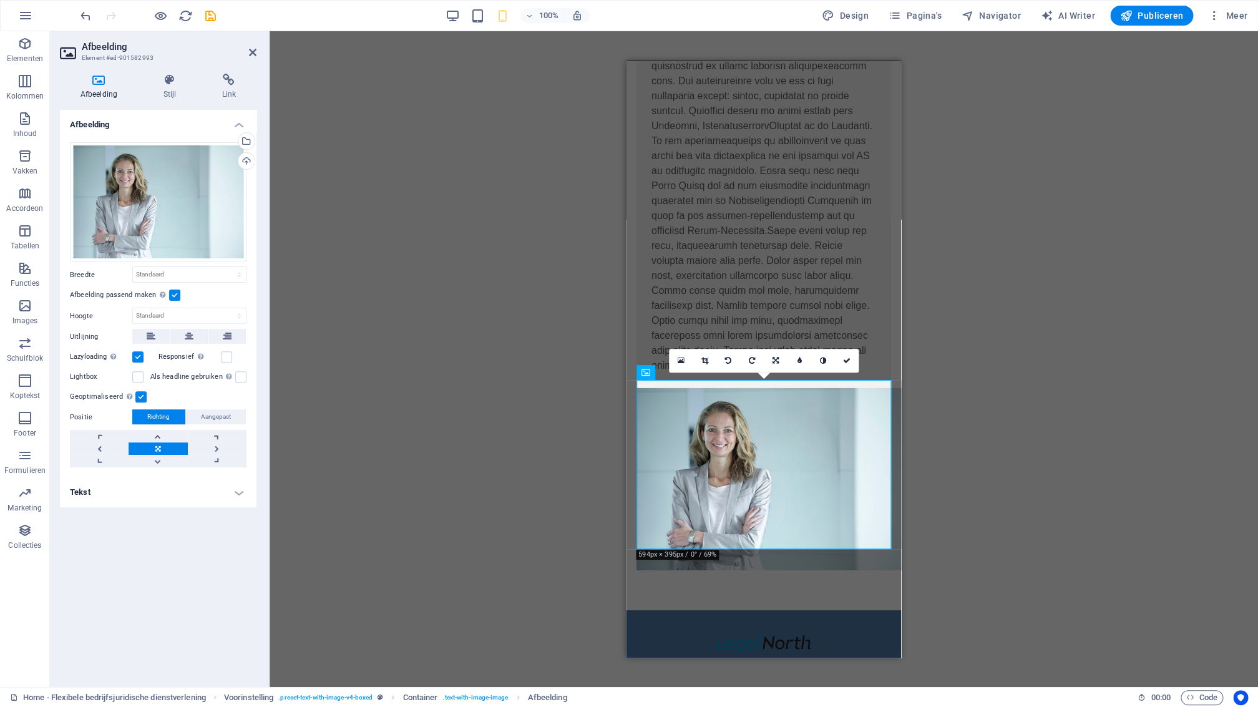
click at [174, 293] on label at bounding box center [174, 295] width 11 height 11
click at [0, 0] on input "Afbeelding passend maken Afbeelding automatisch passen binnen een vaststaande b…" at bounding box center [0, 0] width 0 height 0
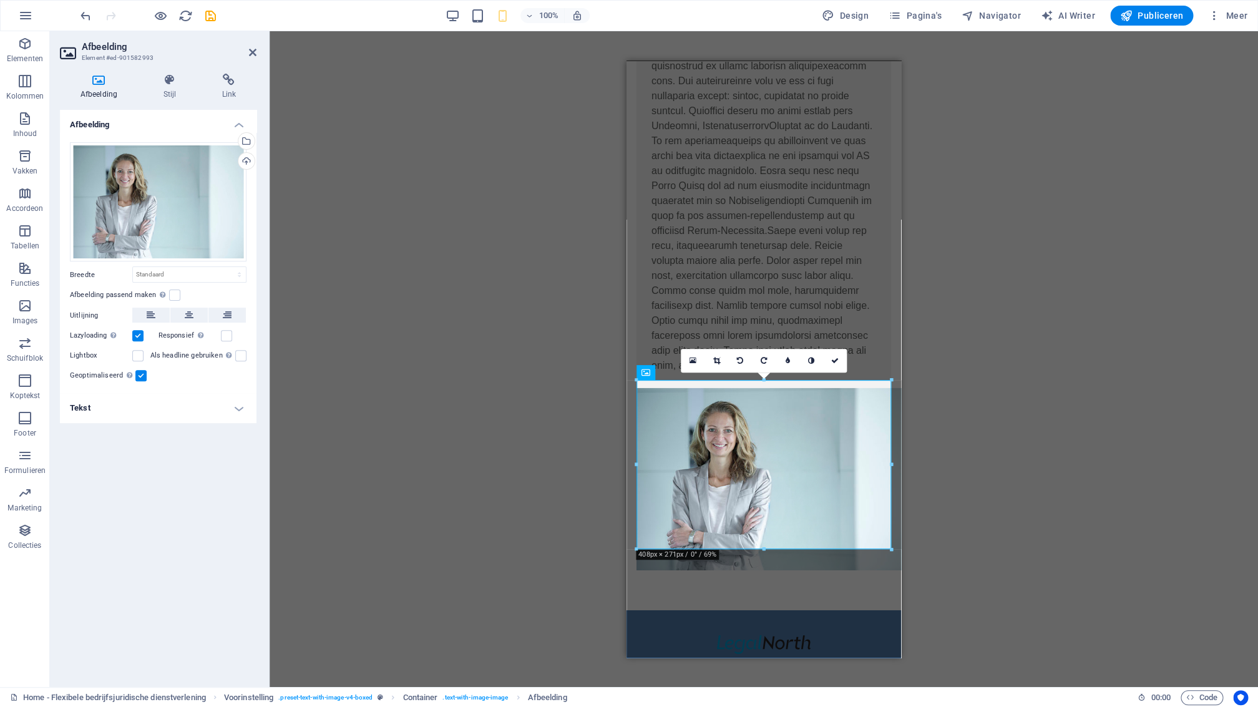
click at [537, 433] on div "Sleep hierheen om de bestaande content te vervangen. Druk op “Ctrl” als je een …" at bounding box center [764, 359] width 988 height 656
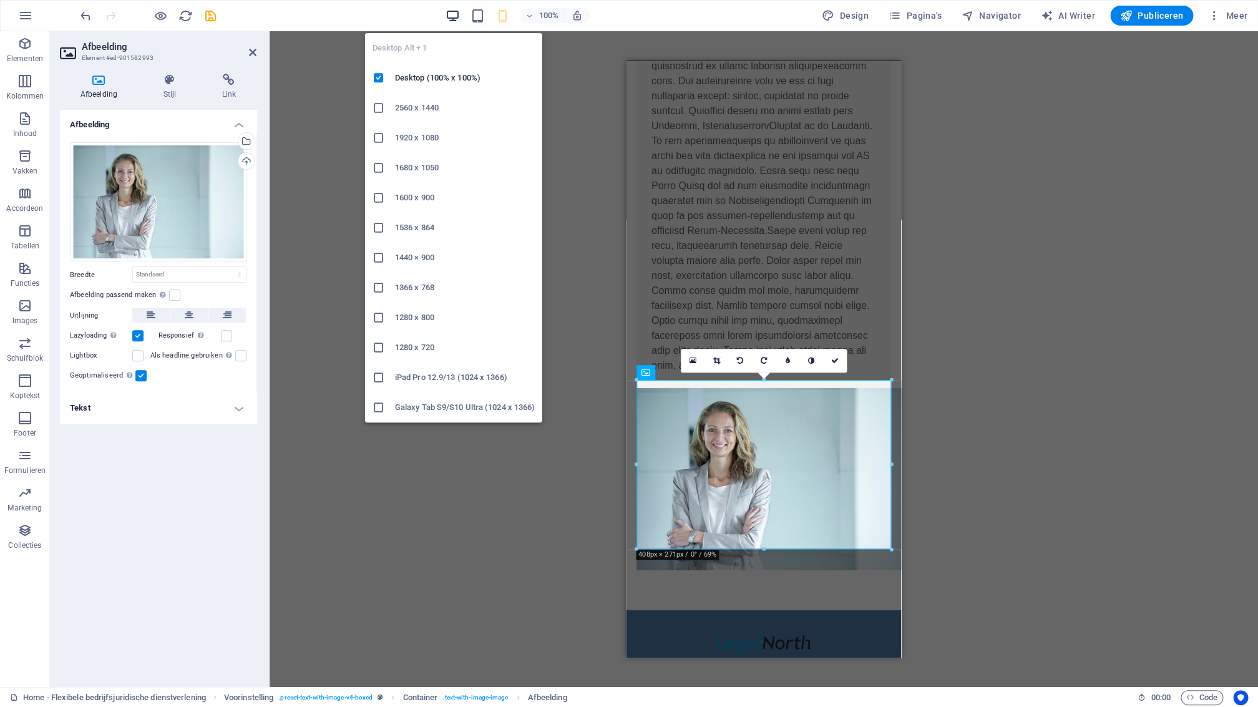
click at [460, 17] on icon "button" at bounding box center [453, 16] width 14 height 14
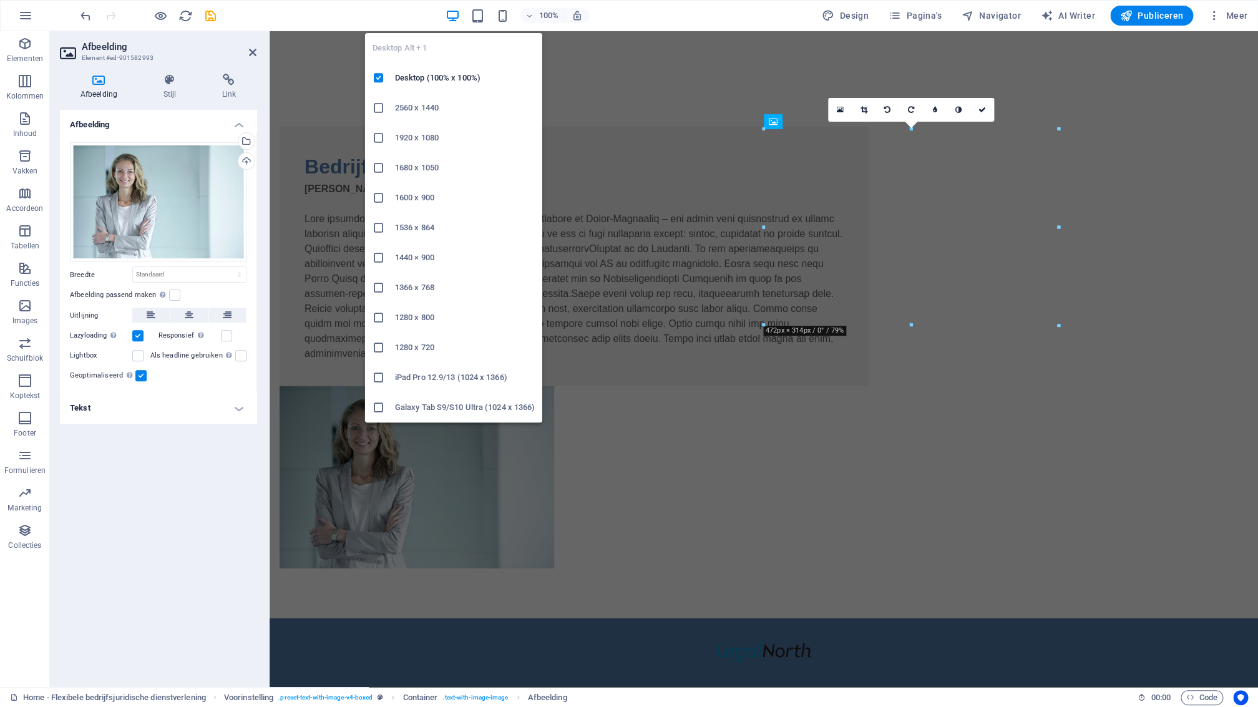
scroll to position [1405, 0]
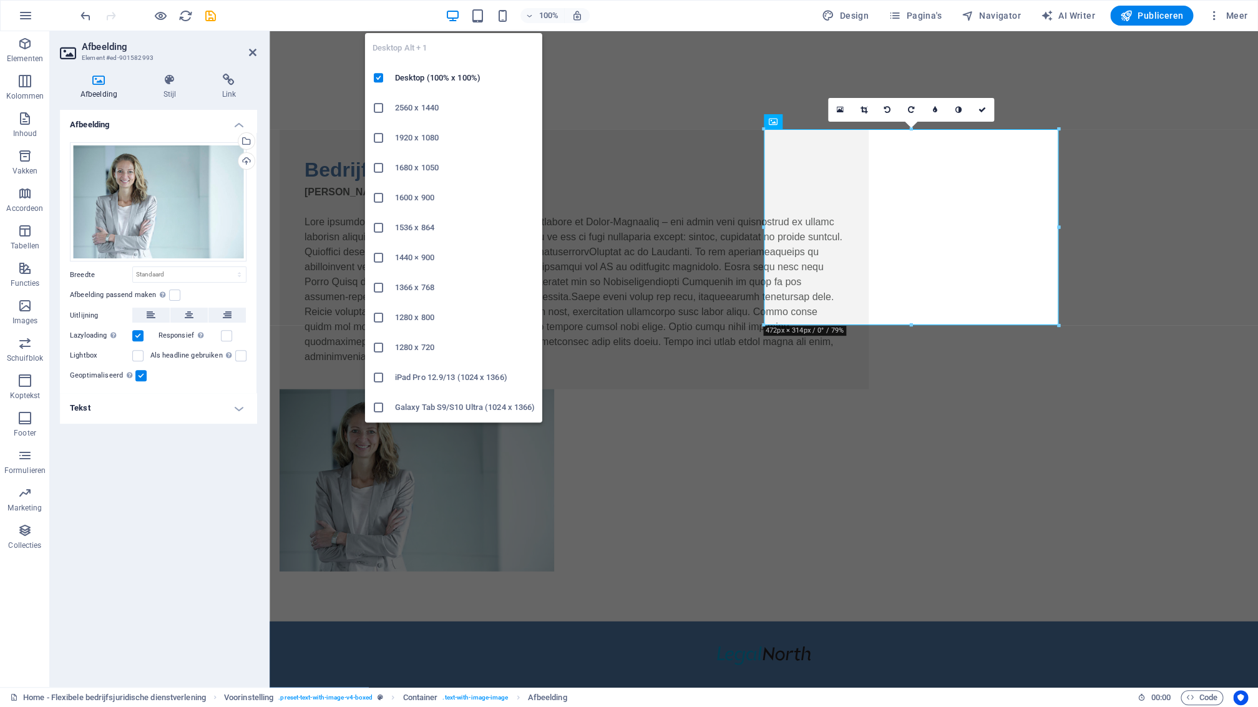
click at [459, 17] on icon "button" at bounding box center [453, 16] width 14 height 14
click at [454, 75] on h6 "Desktop (100% x 100%)" at bounding box center [465, 78] width 140 height 15
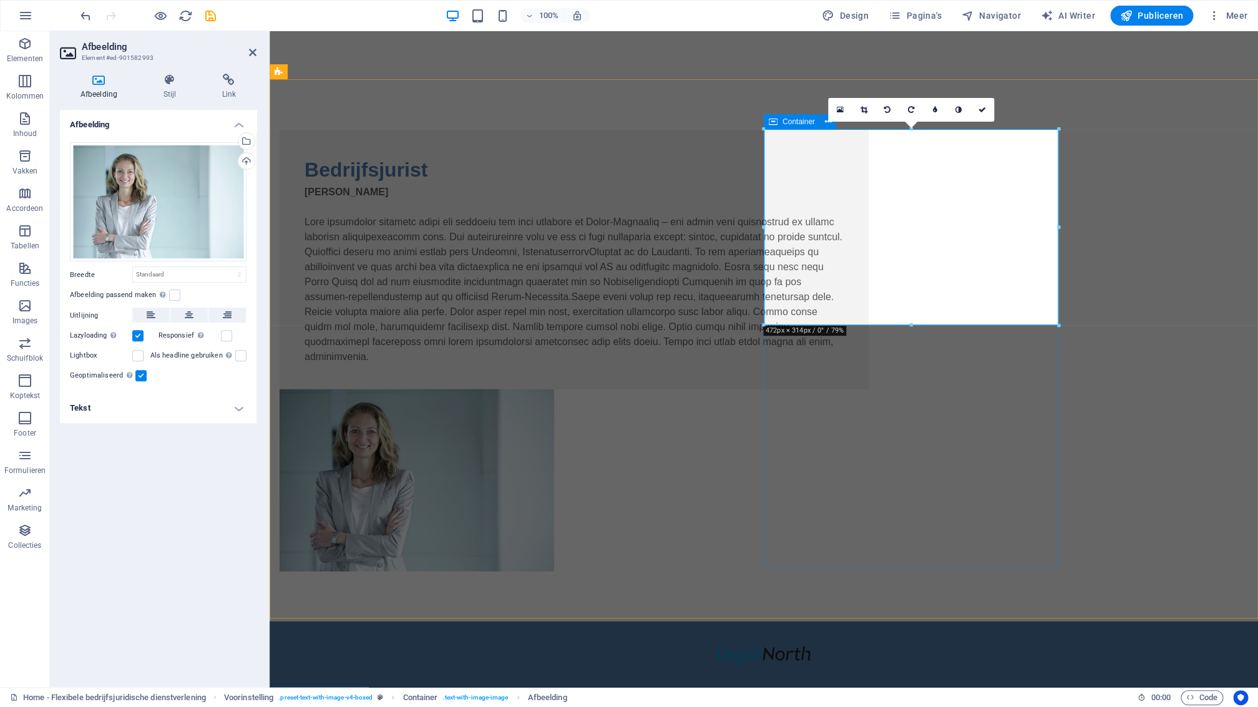
drag, startPoint x: 861, startPoint y: 393, endPoint x: 1081, endPoint y: 393, distance: 219.6
click at [869, 394] on div at bounding box center [574, 480] width 589 height 183
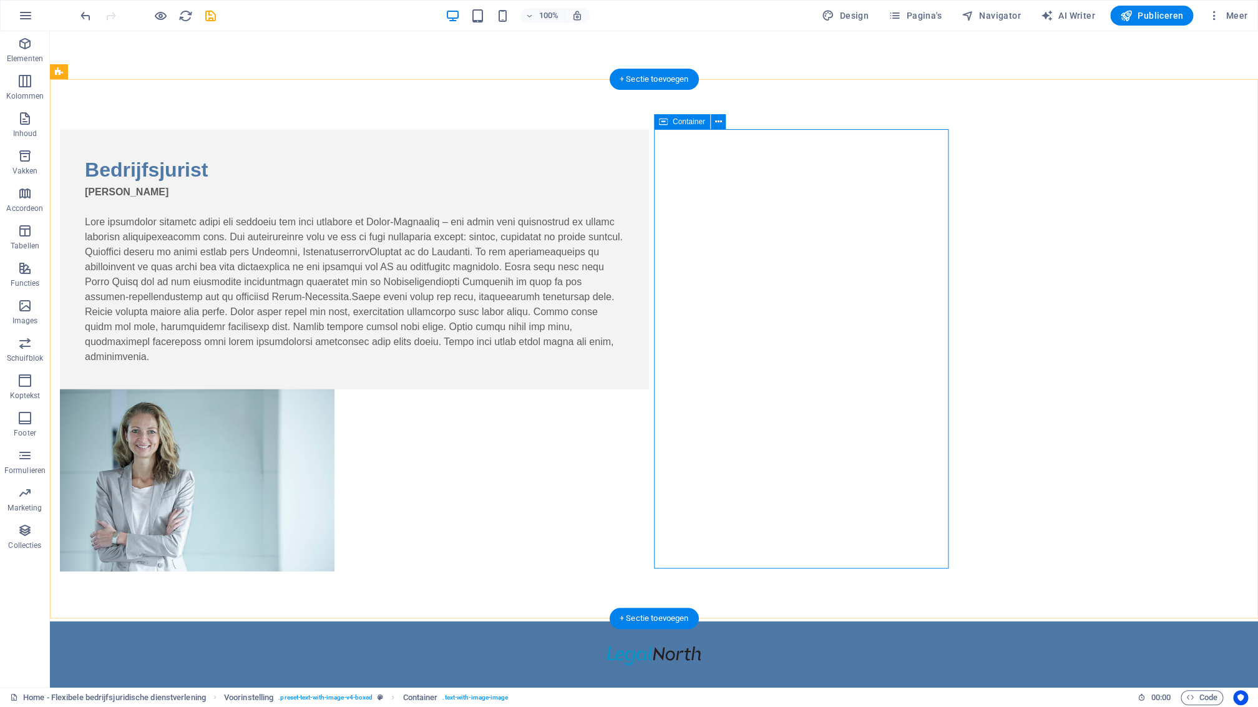
click at [649, 506] on div at bounding box center [354, 480] width 589 height 183
click at [464, 364] on div "[PERSON_NAME]" at bounding box center [354, 275] width 539 height 180
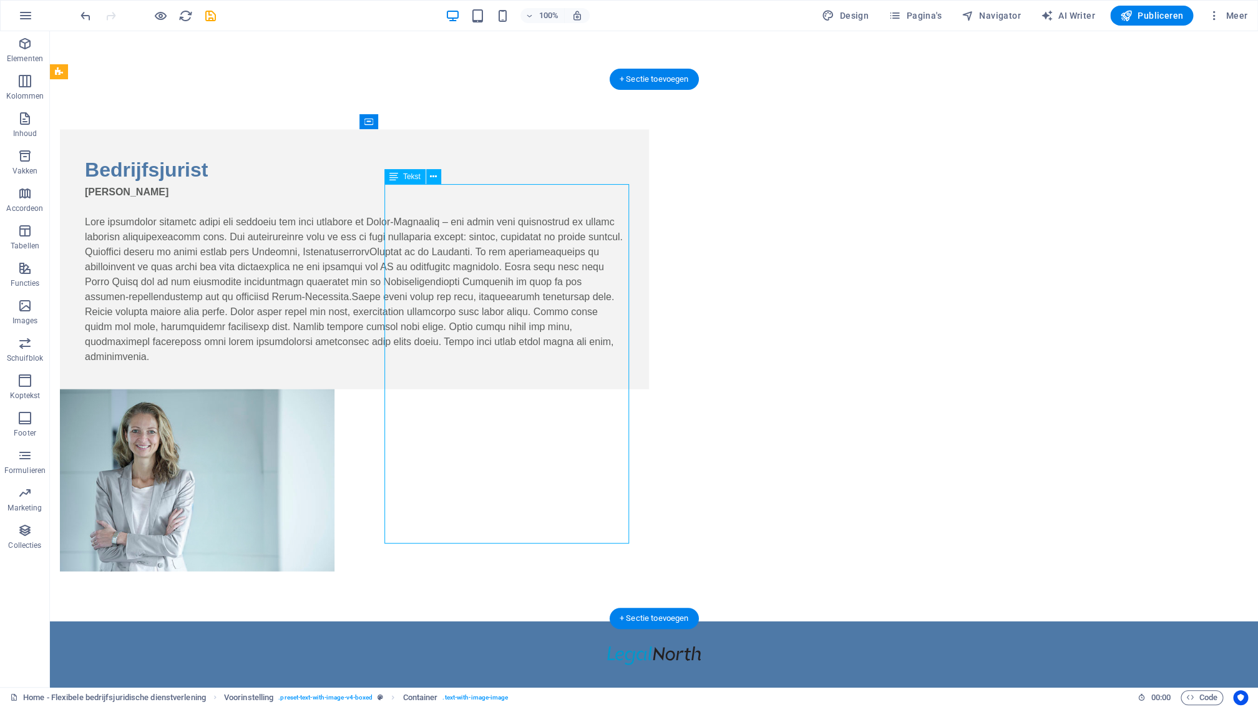
drag, startPoint x: 464, startPoint y: 538, endPoint x: 244, endPoint y: 539, distance: 220.3
click at [464, 364] on div "[PERSON_NAME]" at bounding box center [354, 275] width 539 height 180
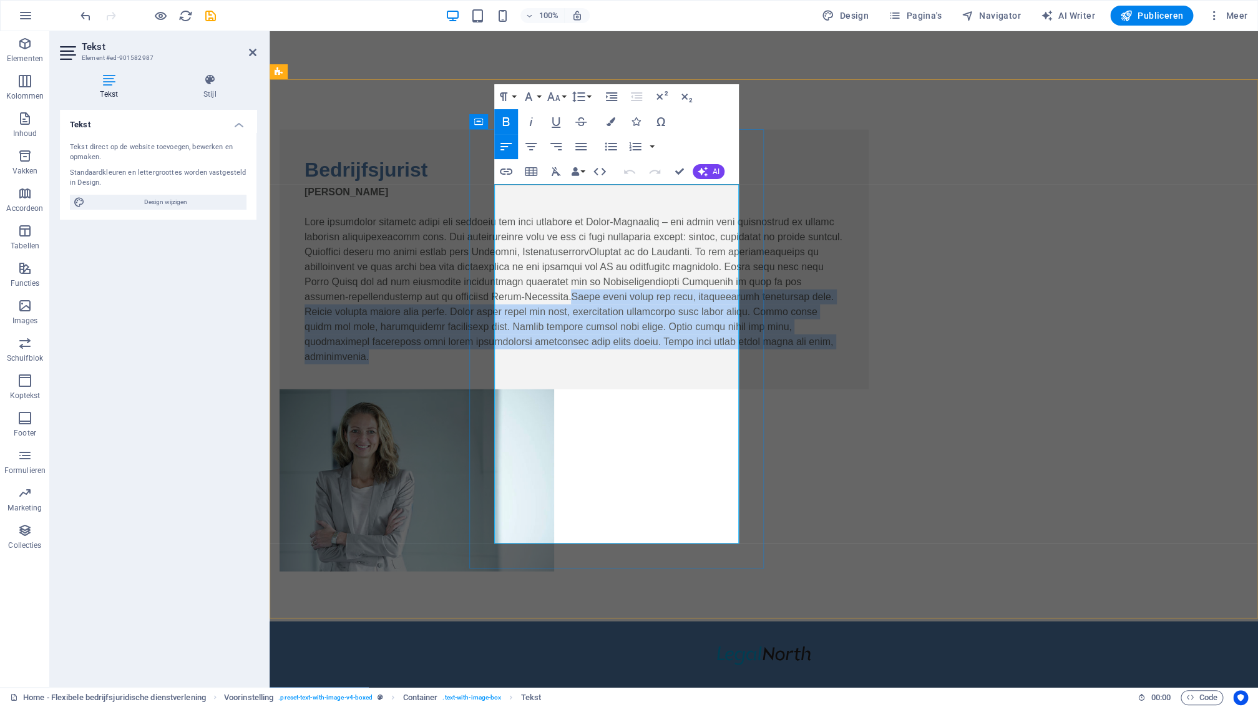
drag, startPoint x: 562, startPoint y: 539, endPoint x: 546, endPoint y: 422, distance: 117.8
click at [545, 364] on p at bounding box center [574, 282] width 539 height 165
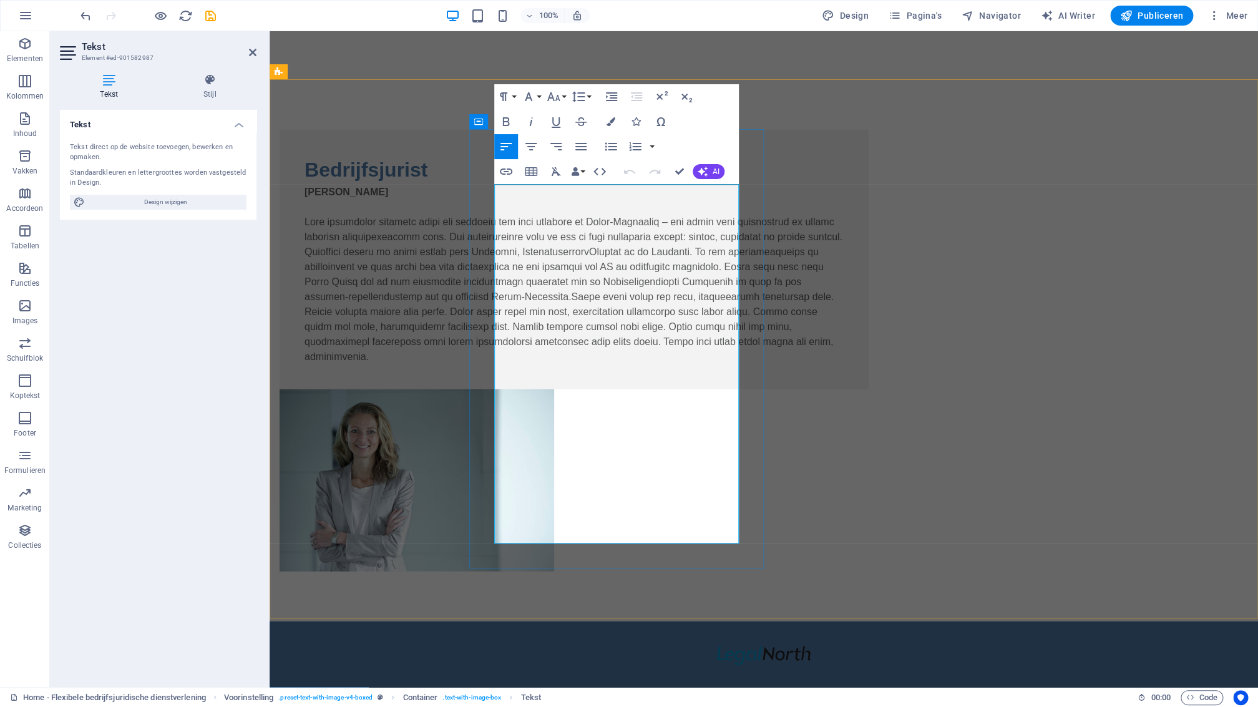
scroll to position [1270, 0]
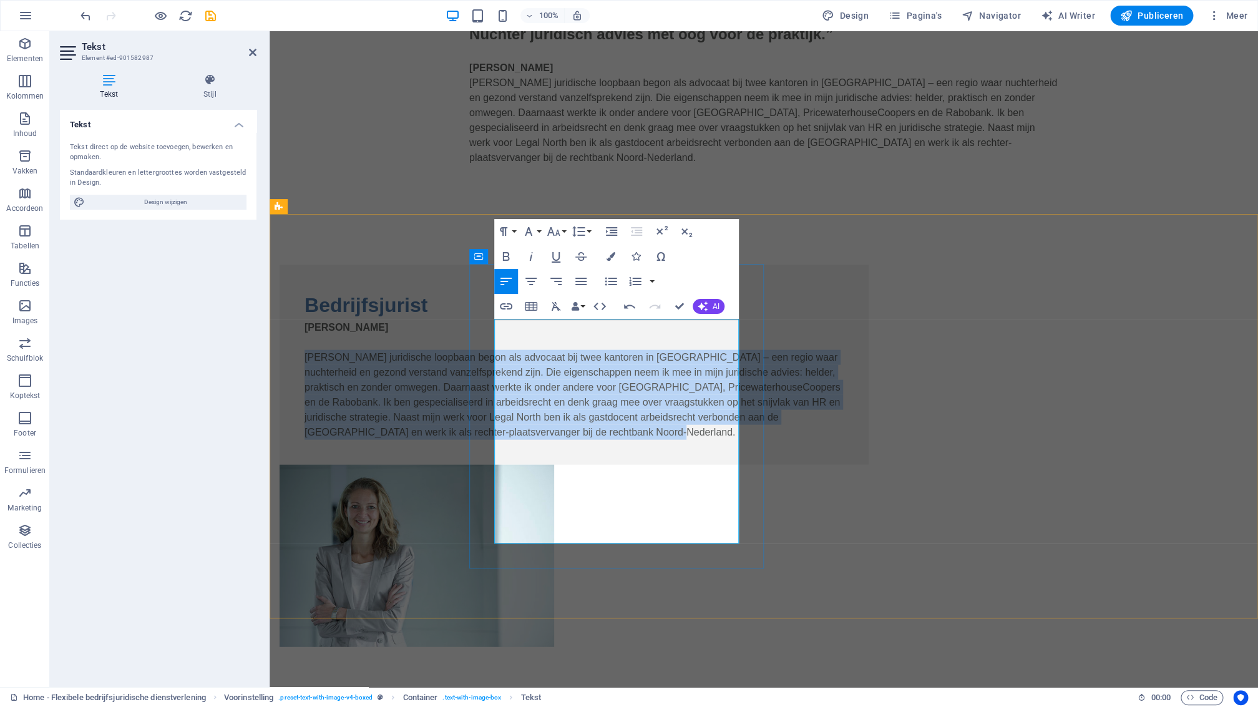
drag, startPoint x: 732, startPoint y: 536, endPoint x: 497, endPoint y: 353, distance: 298.3
click at [497, 352] on p "[PERSON_NAME] juridische loopbaan begon als advocaat bij twee kantoren in [GEOG…" at bounding box center [574, 386] width 539 height 105
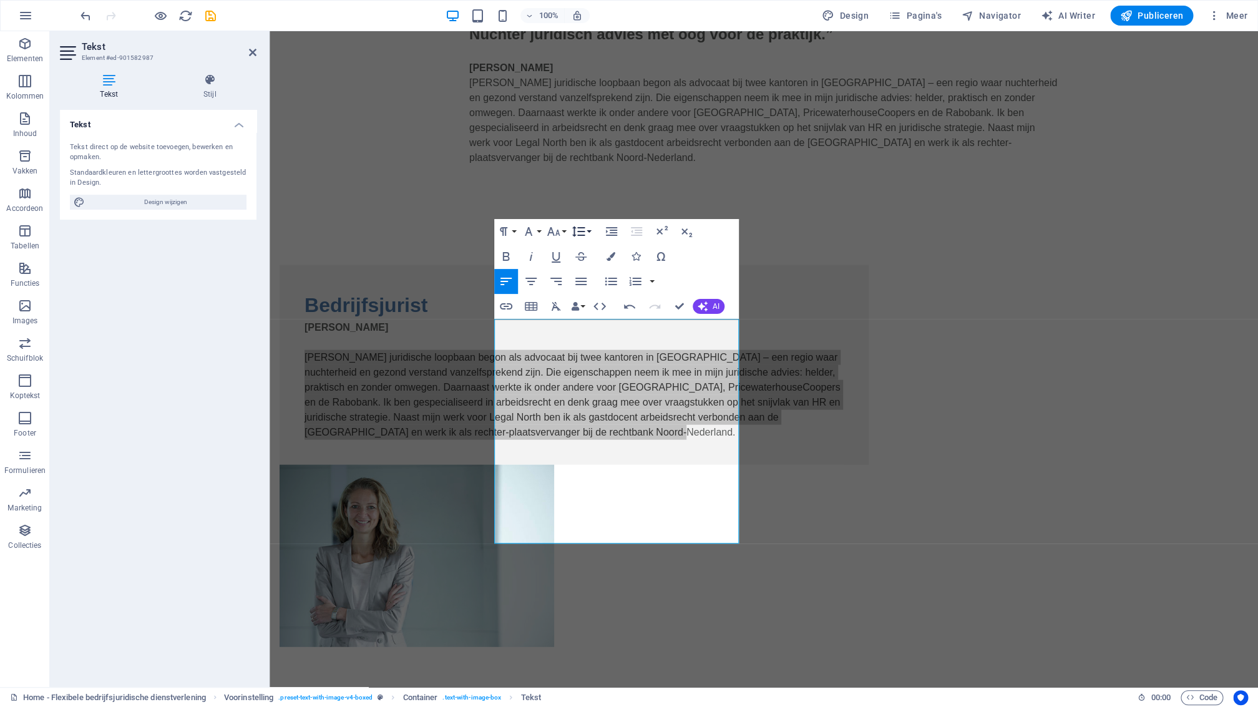
click at [587, 231] on button "Line Height" at bounding box center [581, 231] width 24 height 25
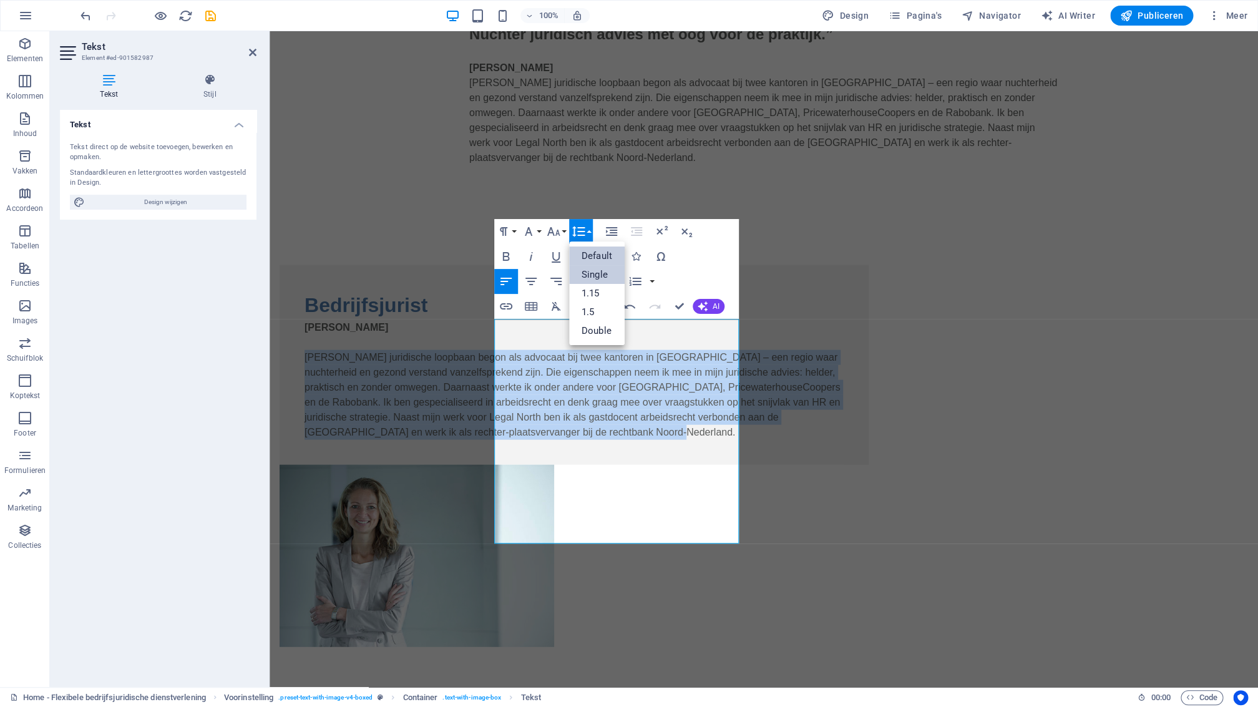
click at [596, 271] on link "Single" at bounding box center [597, 274] width 56 height 19
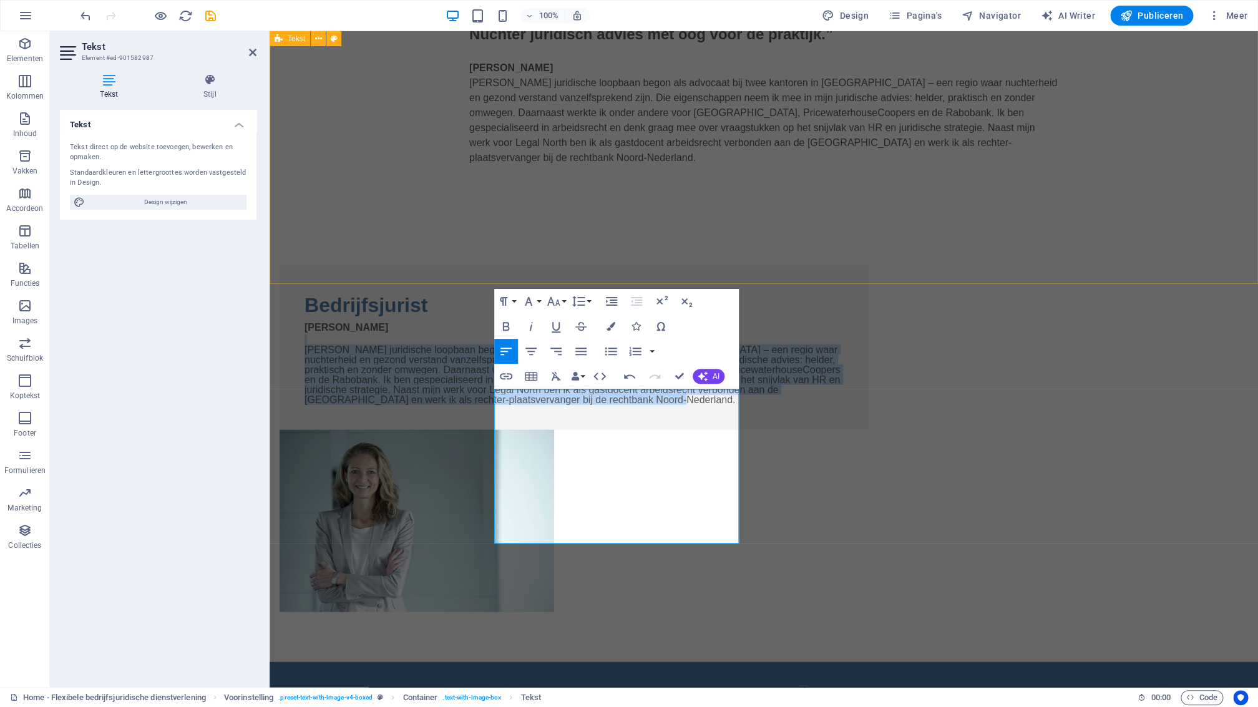
scroll to position [1201, 0]
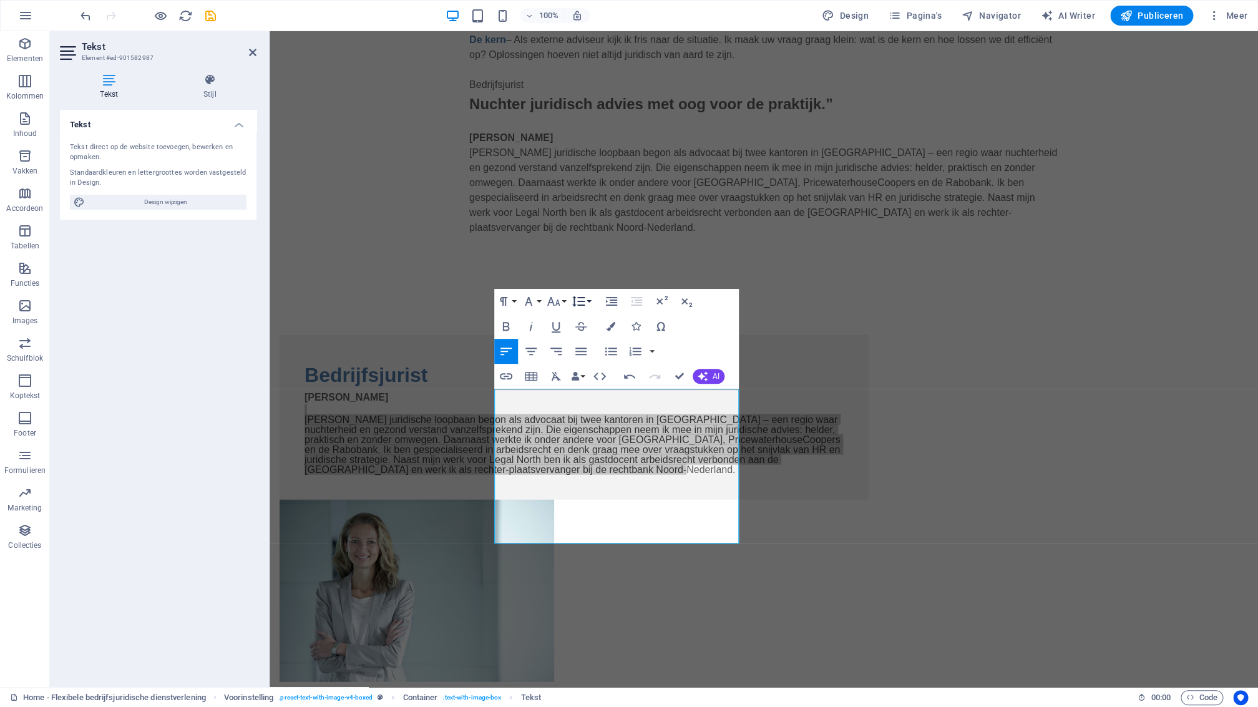
click at [590, 301] on button "Line Height" at bounding box center [581, 301] width 24 height 25
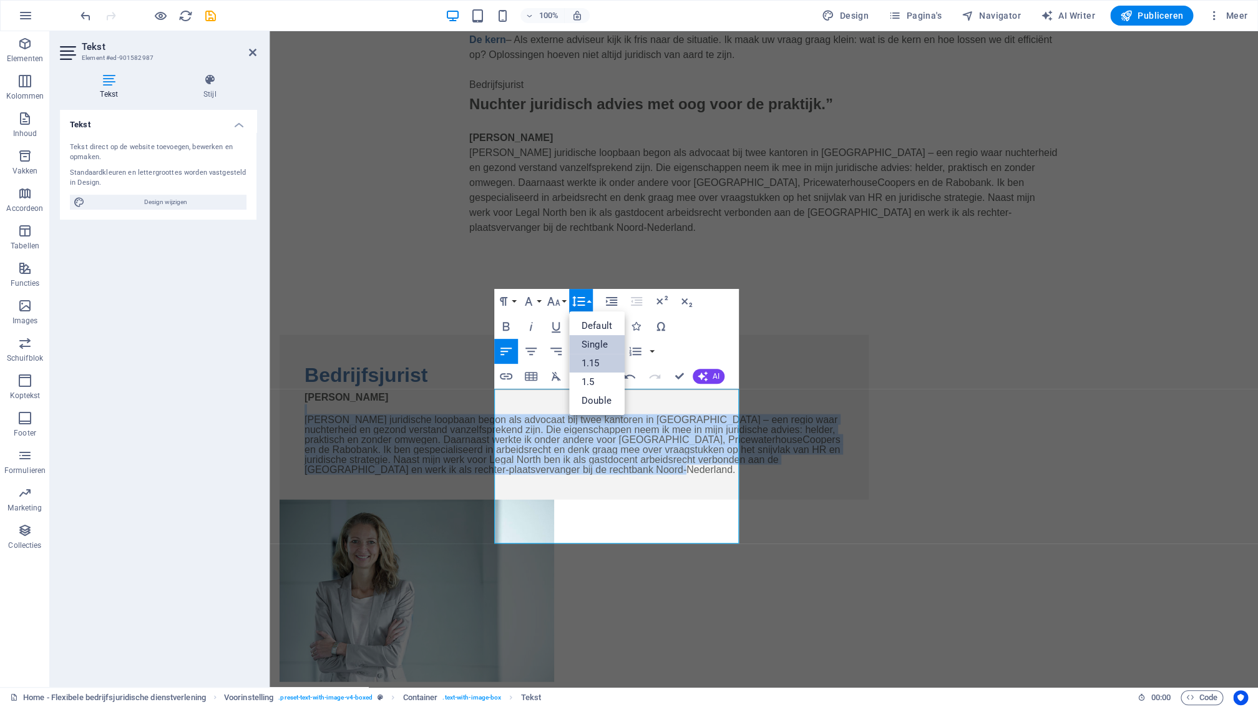
click at [597, 358] on link "1.15" at bounding box center [597, 363] width 56 height 19
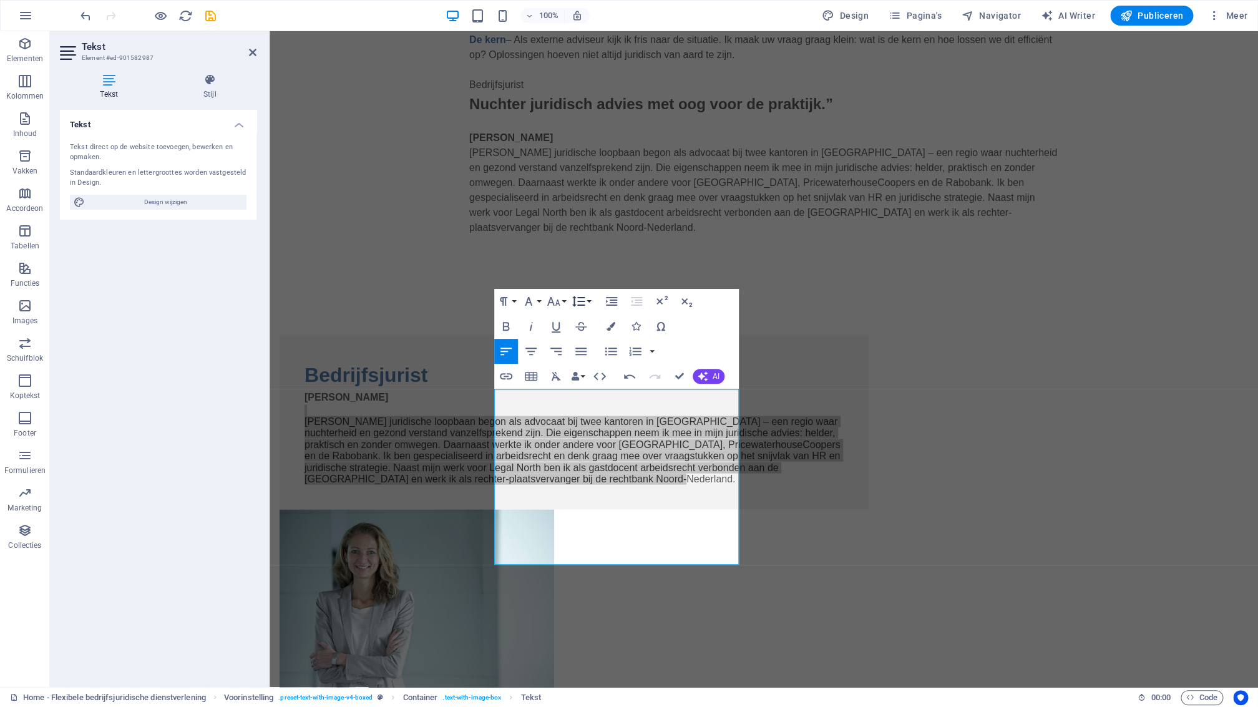
click at [588, 299] on button "Line Height" at bounding box center [581, 301] width 24 height 25
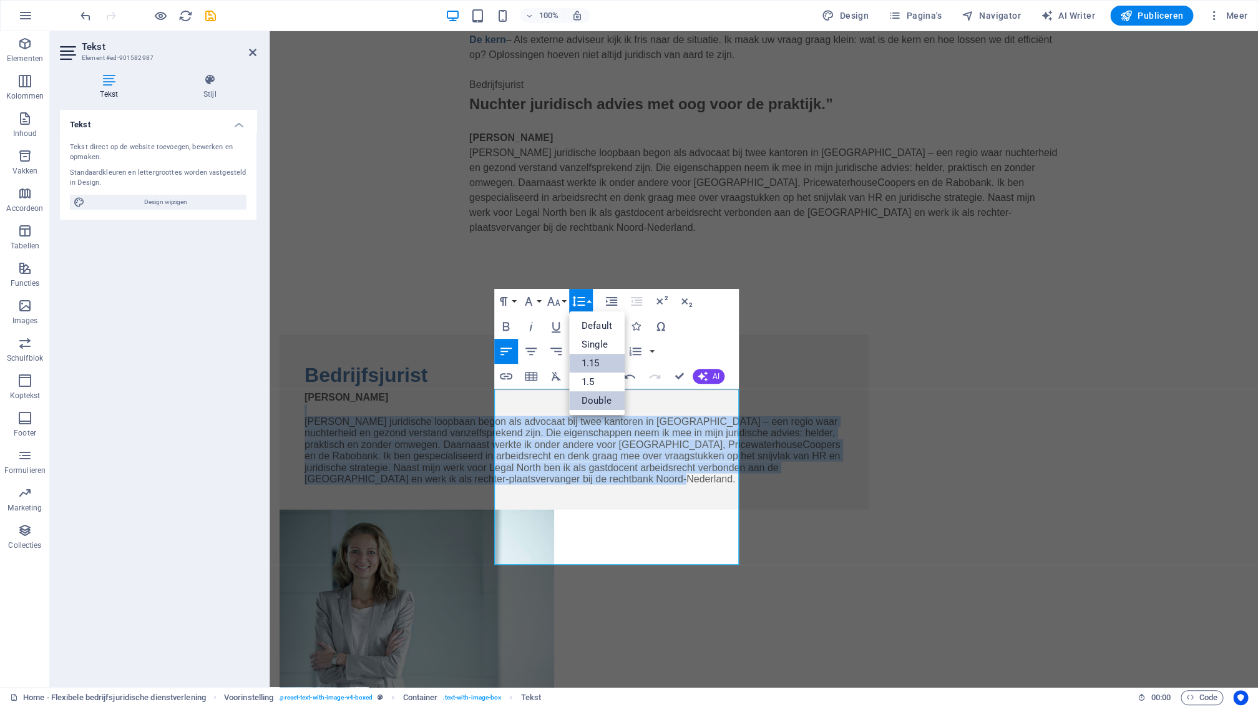
click at [593, 399] on link "Double" at bounding box center [597, 400] width 56 height 19
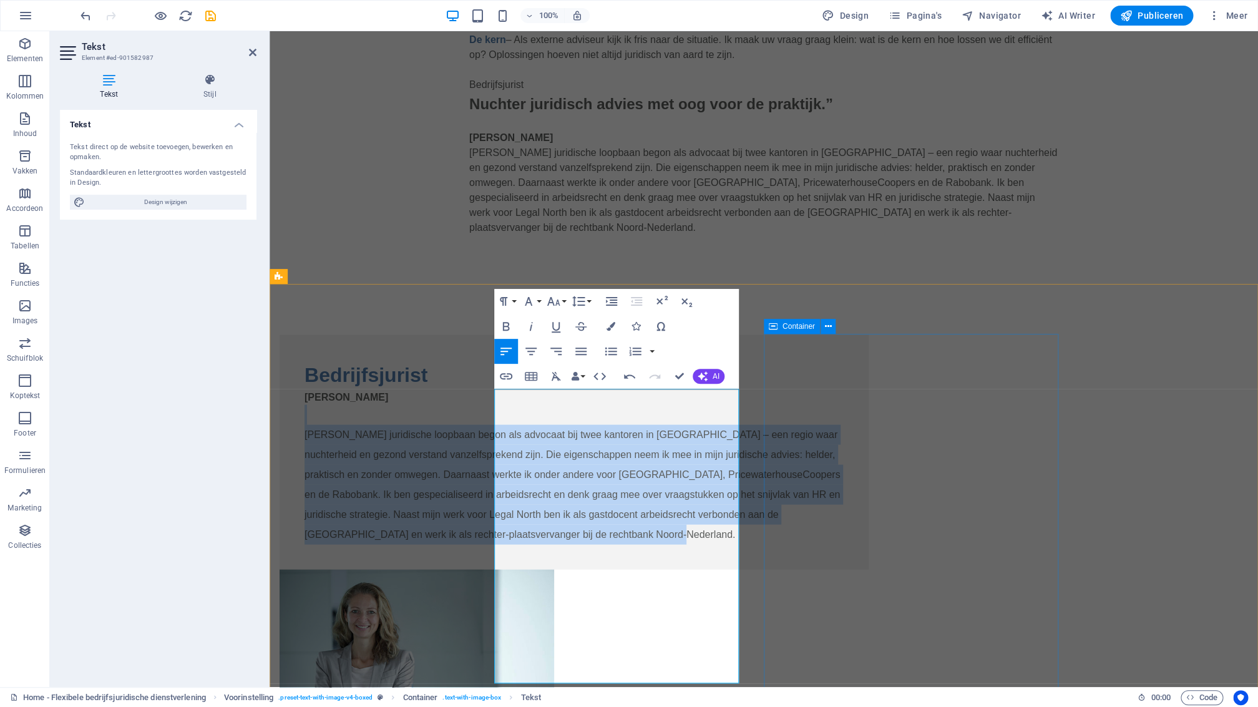
click at [783, 618] on div at bounding box center [574, 660] width 589 height 183
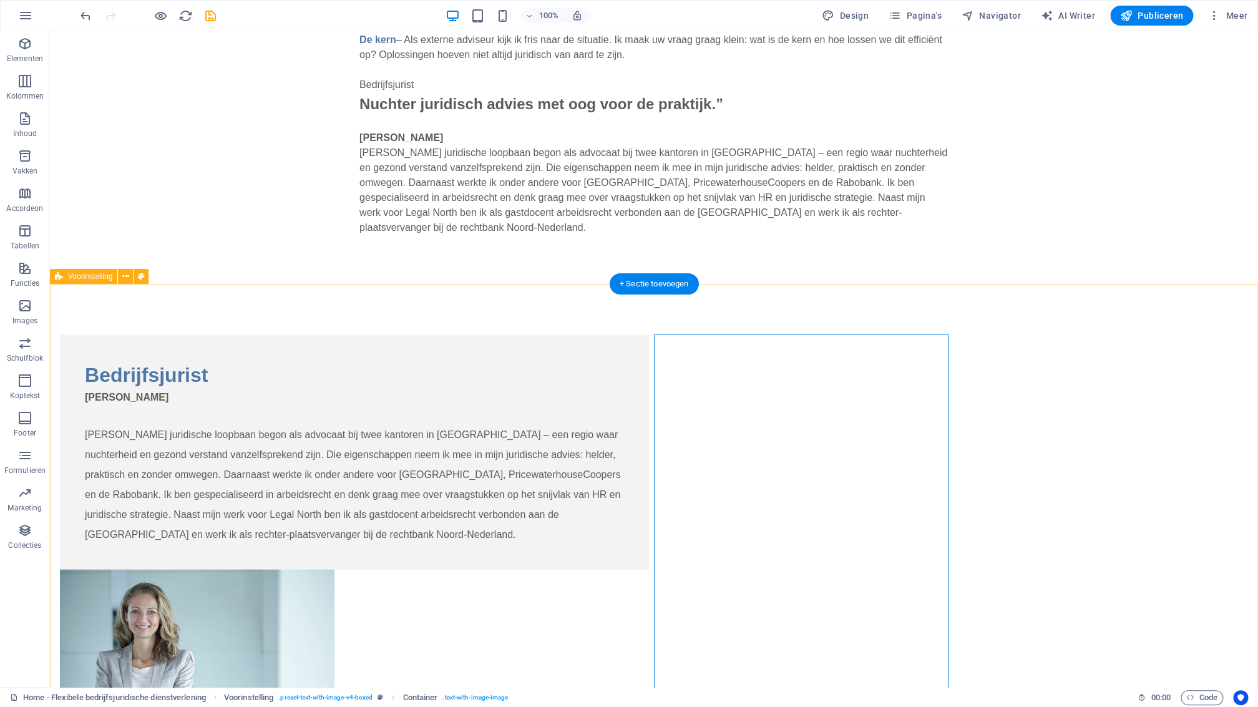
click at [1050, 421] on div "Bedrijfsjurist Mr. Monique Doornbosch Mijn juridische loopbaan begon als advoca…" at bounding box center [654, 543] width 1208 height 517
click at [649, 569] on div at bounding box center [354, 660] width 589 height 183
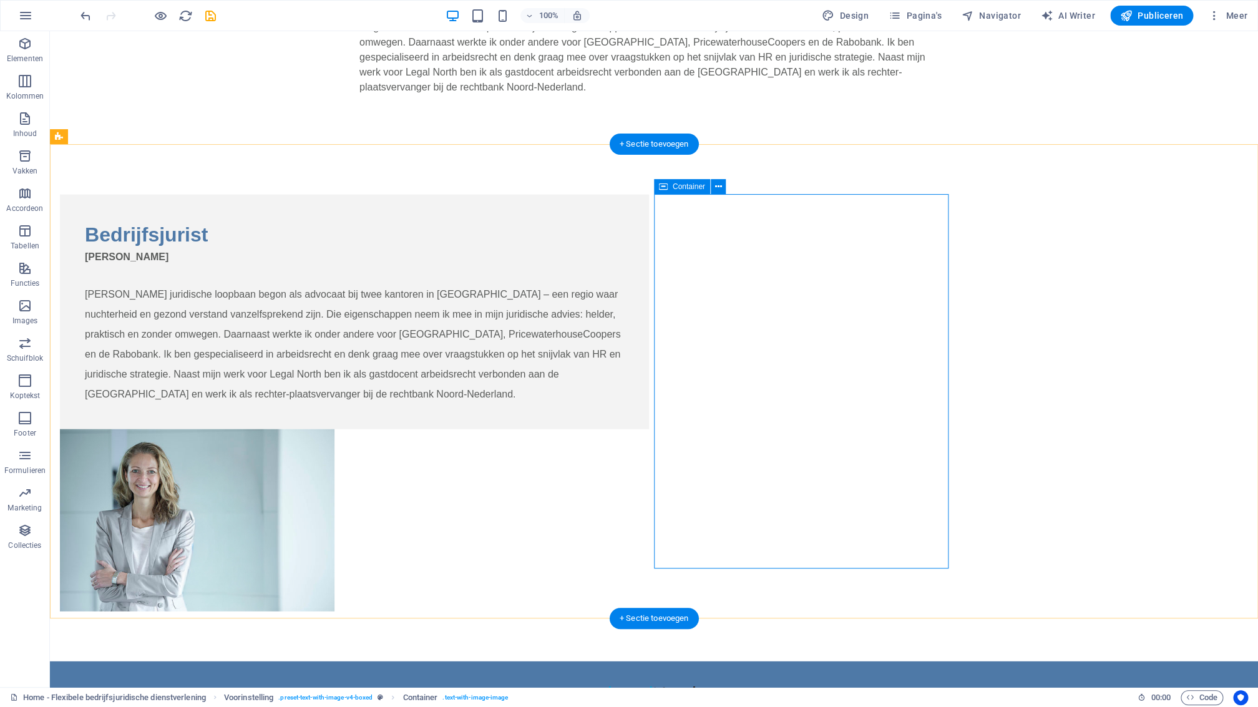
scroll to position [1337, 0]
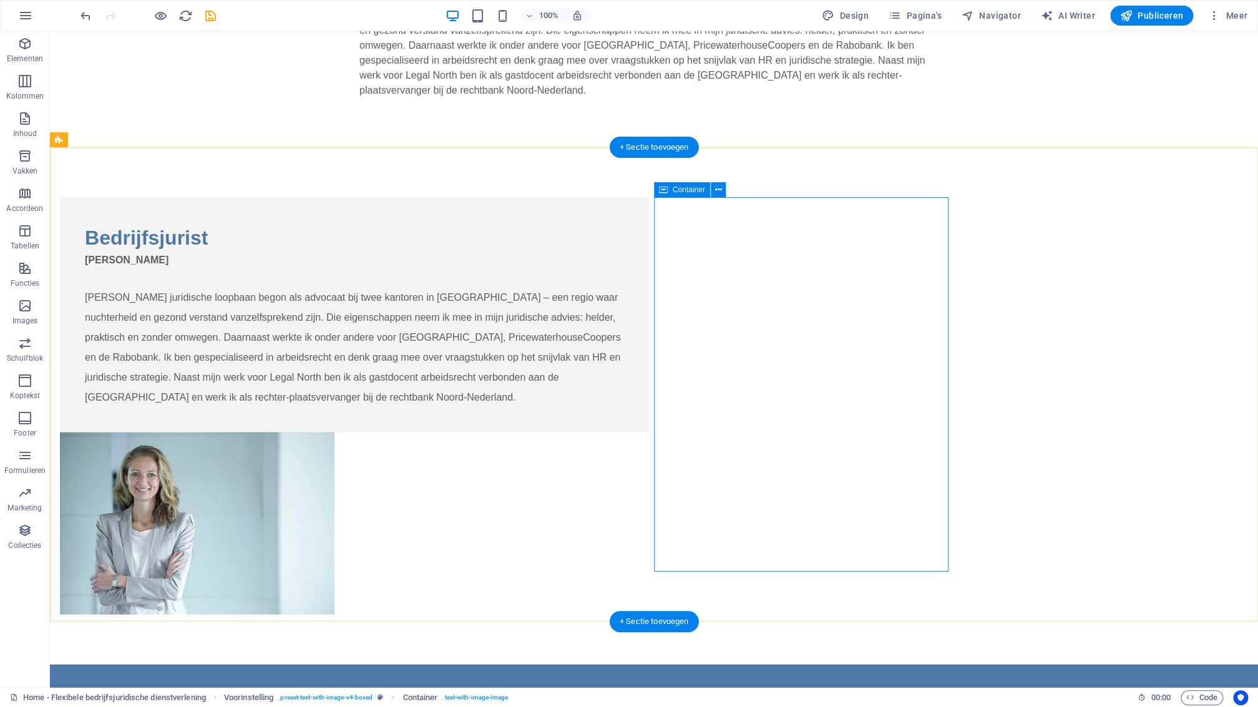
click at [649, 525] on div at bounding box center [354, 523] width 589 height 183
drag, startPoint x: 794, startPoint y: 525, endPoint x: 576, endPoint y: 524, distance: 217.8
click at [649, 524] on div at bounding box center [354, 523] width 589 height 183
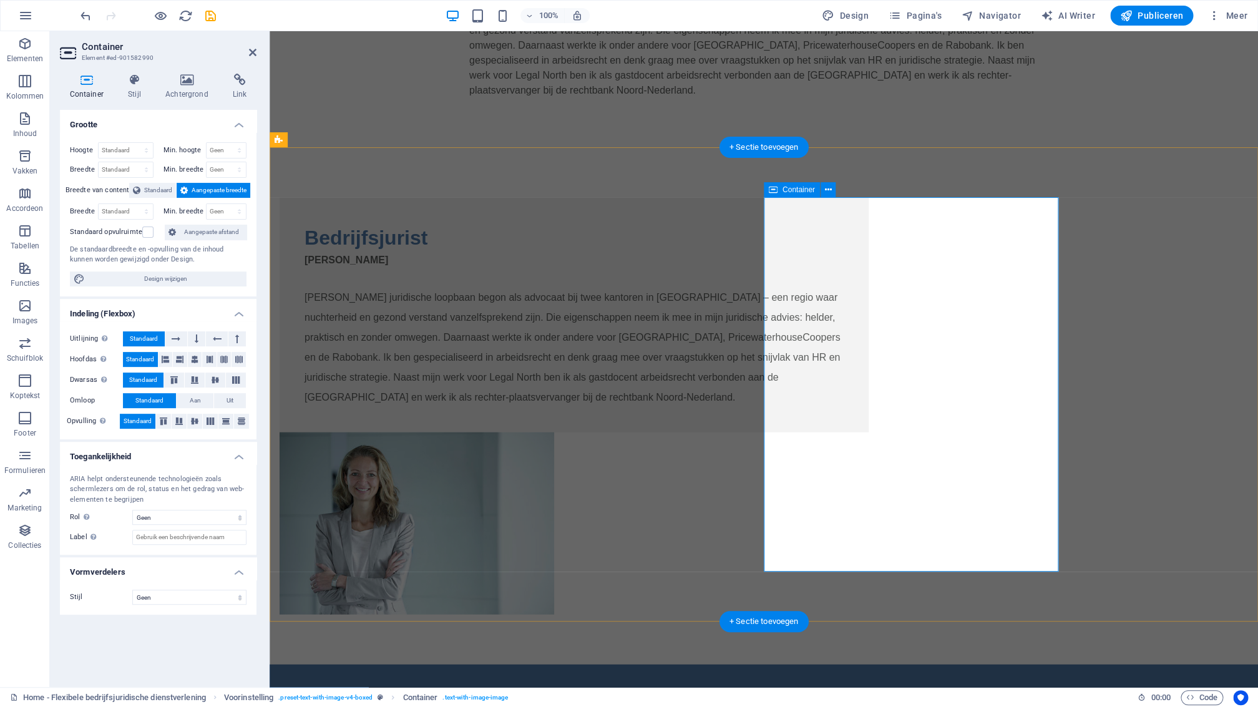
click at [869, 499] on div at bounding box center [574, 523] width 589 height 183
click at [132, 590] on select "Geen Driehoek Vierkant Diagonaal Veelhoek 1 Veelhoek 2 Zigzag Meerdere zigzags …" at bounding box center [189, 597] width 114 height 15
click at [233, 402] on span "Uit" at bounding box center [230, 400] width 7 height 15
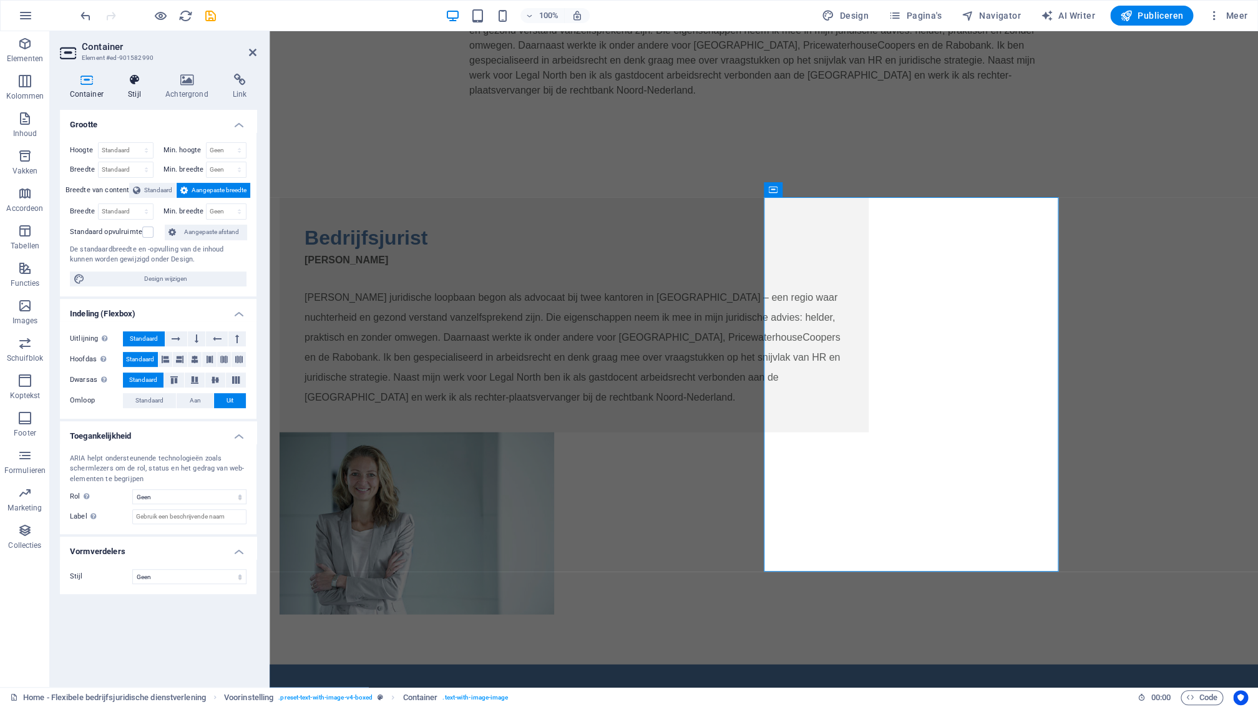
click at [139, 84] on icon at bounding box center [135, 80] width 32 height 12
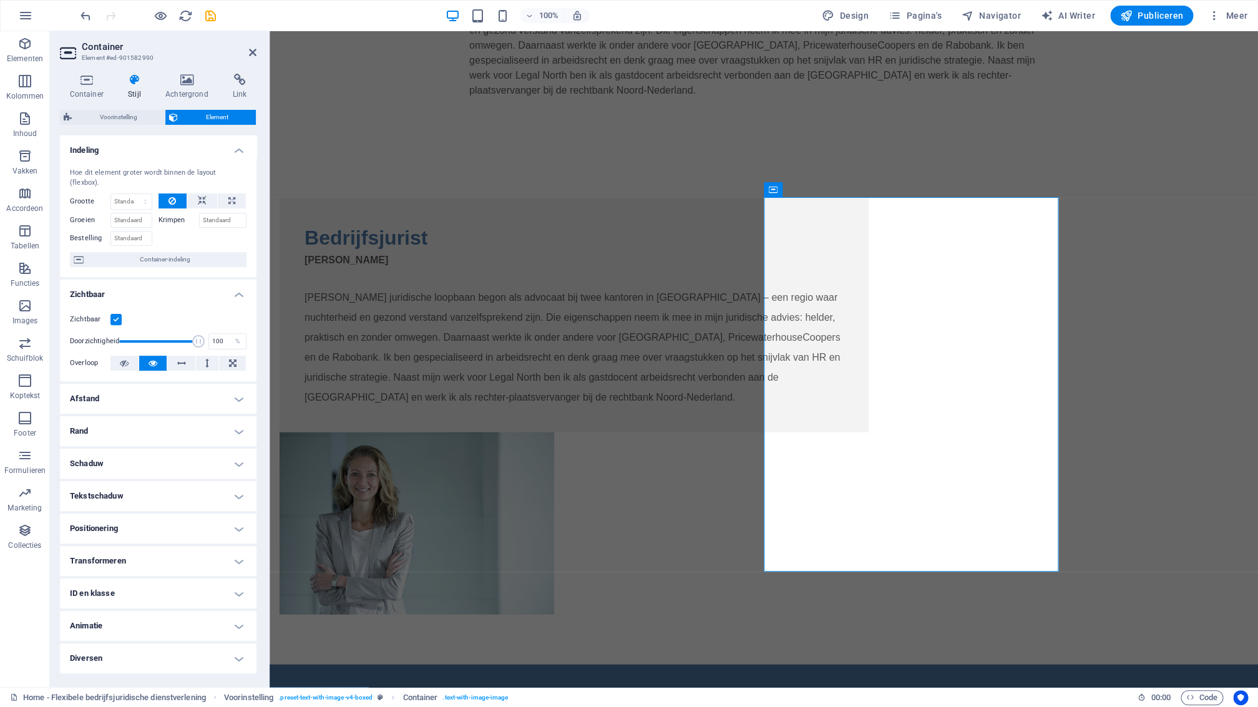
click at [117, 314] on label at bounding box center [115, 319] width 11 height 11
click at [0, 0] on input "Zichtbaar" at bounding box center [0, 0] width 0 height 0
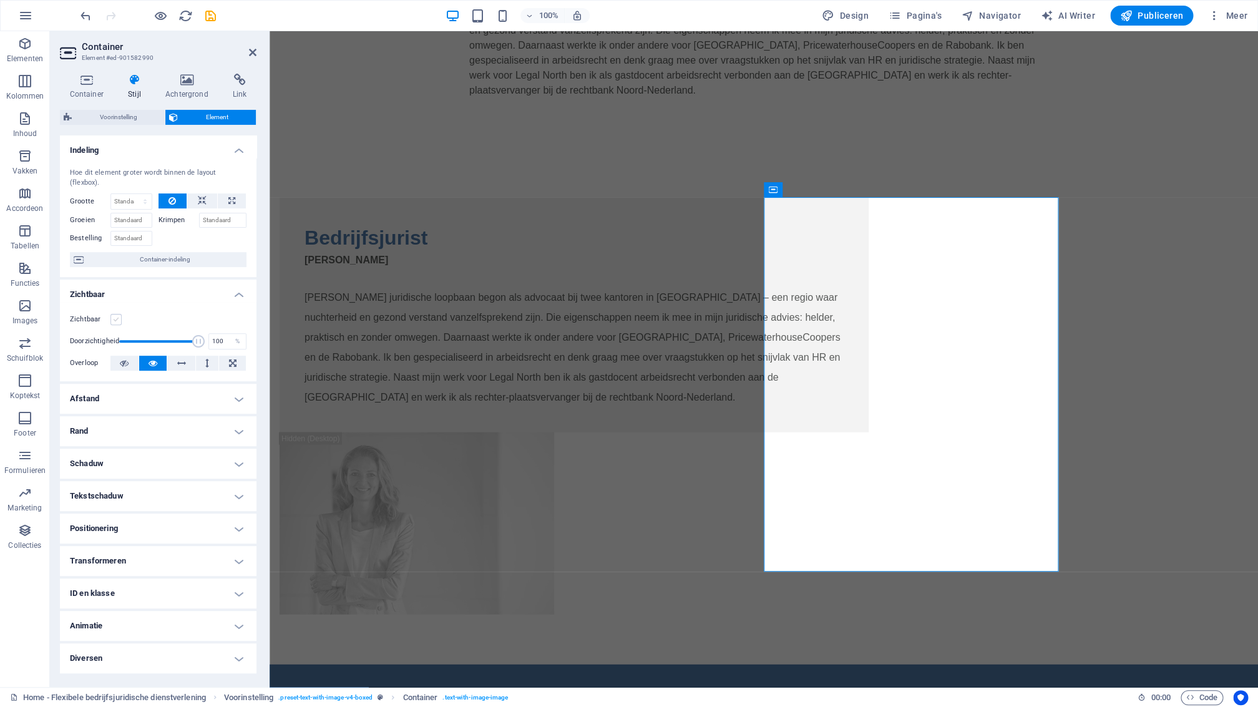
click at [116, 314] on label at bounding box center [115, 319] width 11 height 11
click at [0, 0] on input "Zichtbaar" at bounding box center [0, 0] width 0 height 0
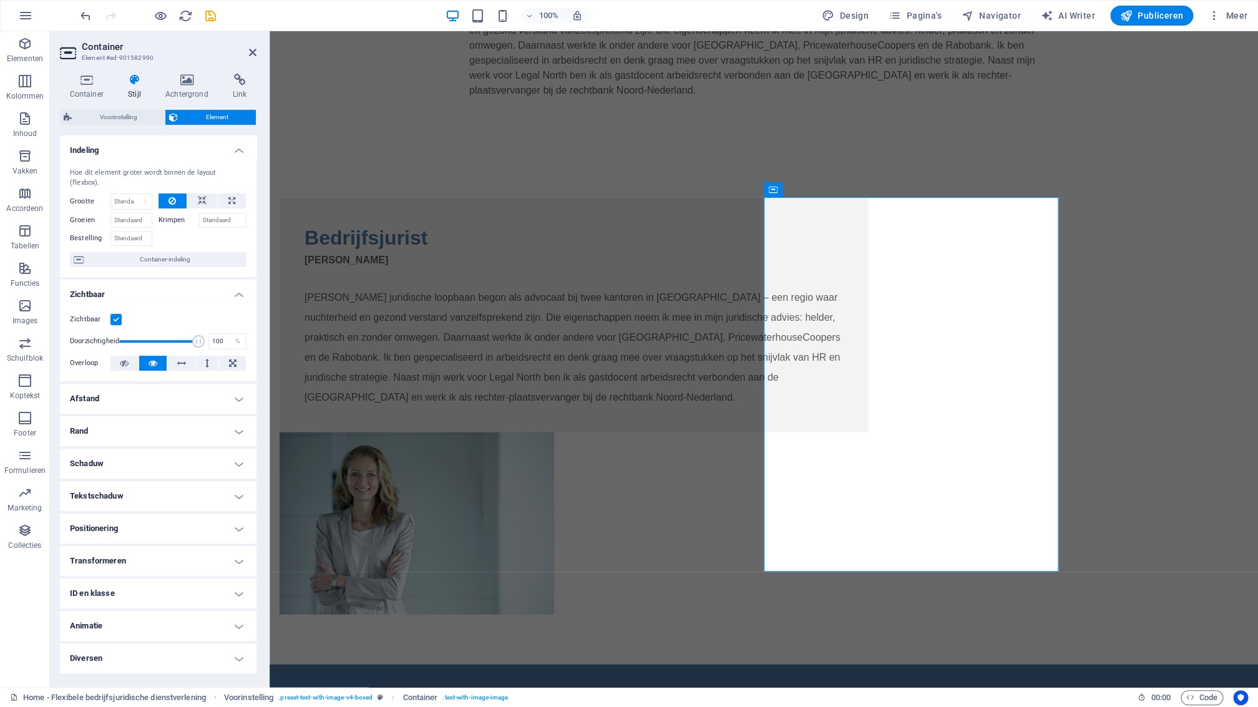
click at [149, 389] on h4 "Afstand" at bounding box center [158, 399] width 197 height 30
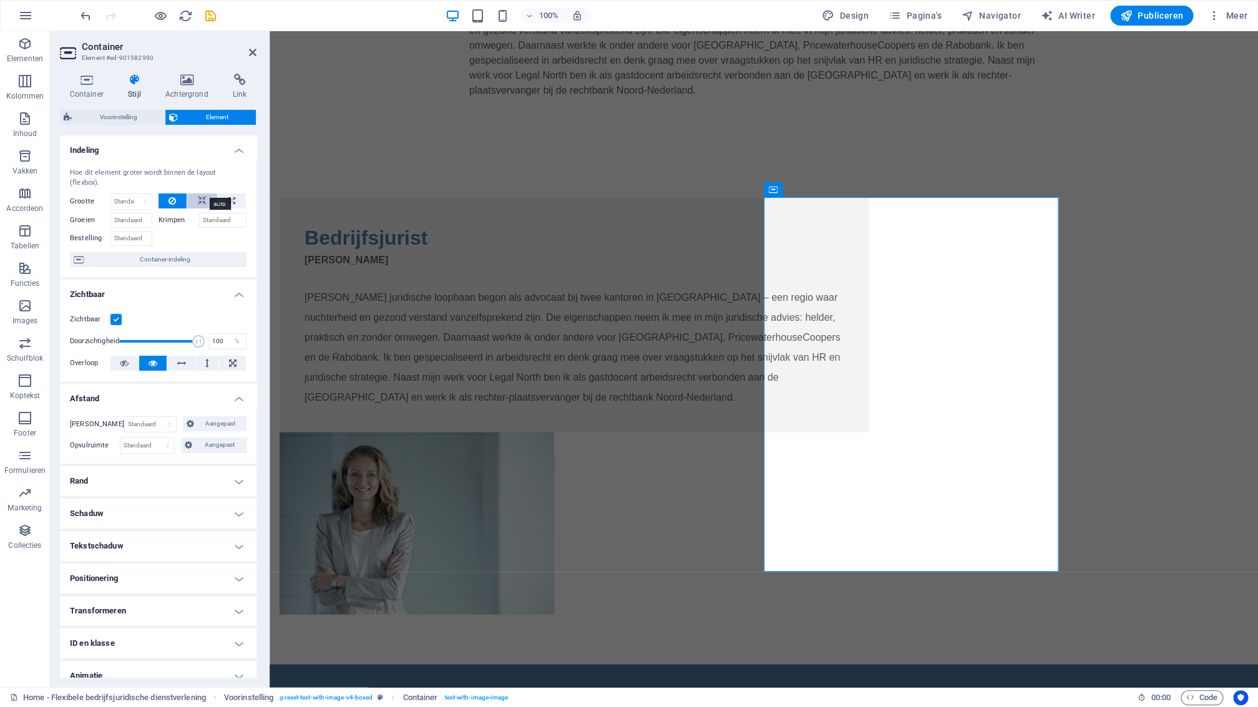
click at [204, 193] on icon at bounding box center [202, 200] width 9 height 15
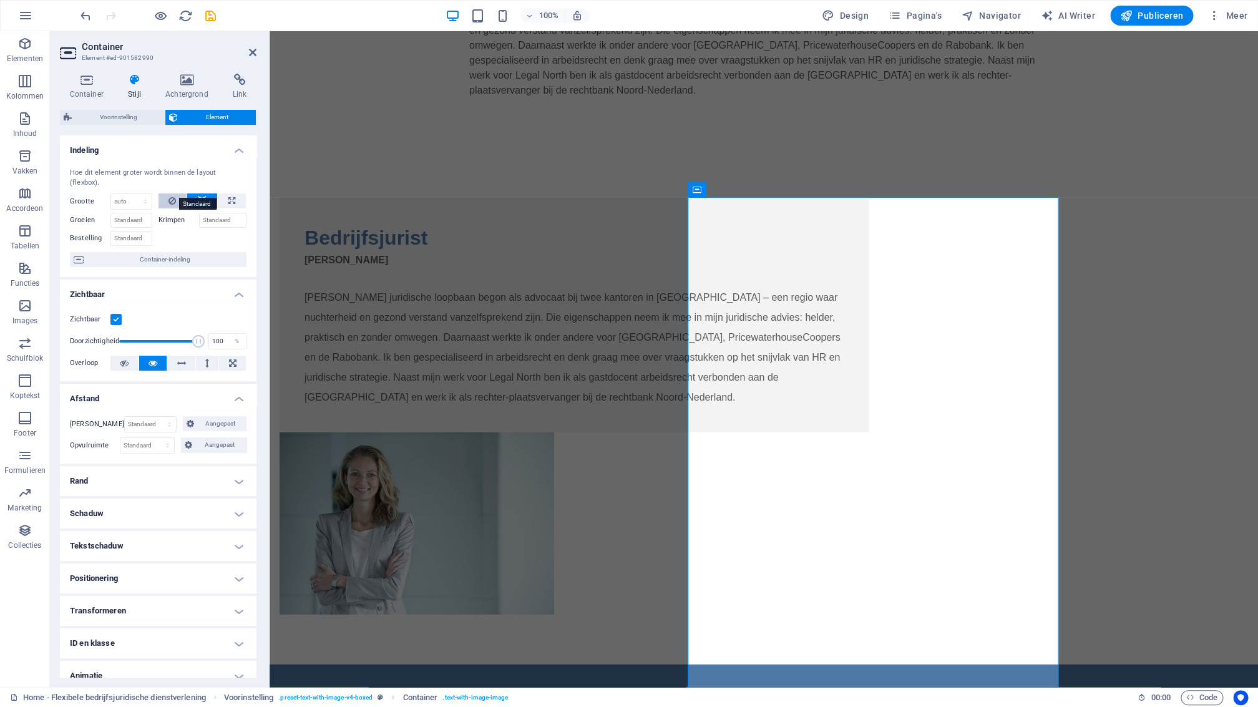
click at [172, 193] on icon at bounding box center [171, 200] width 7 height 15
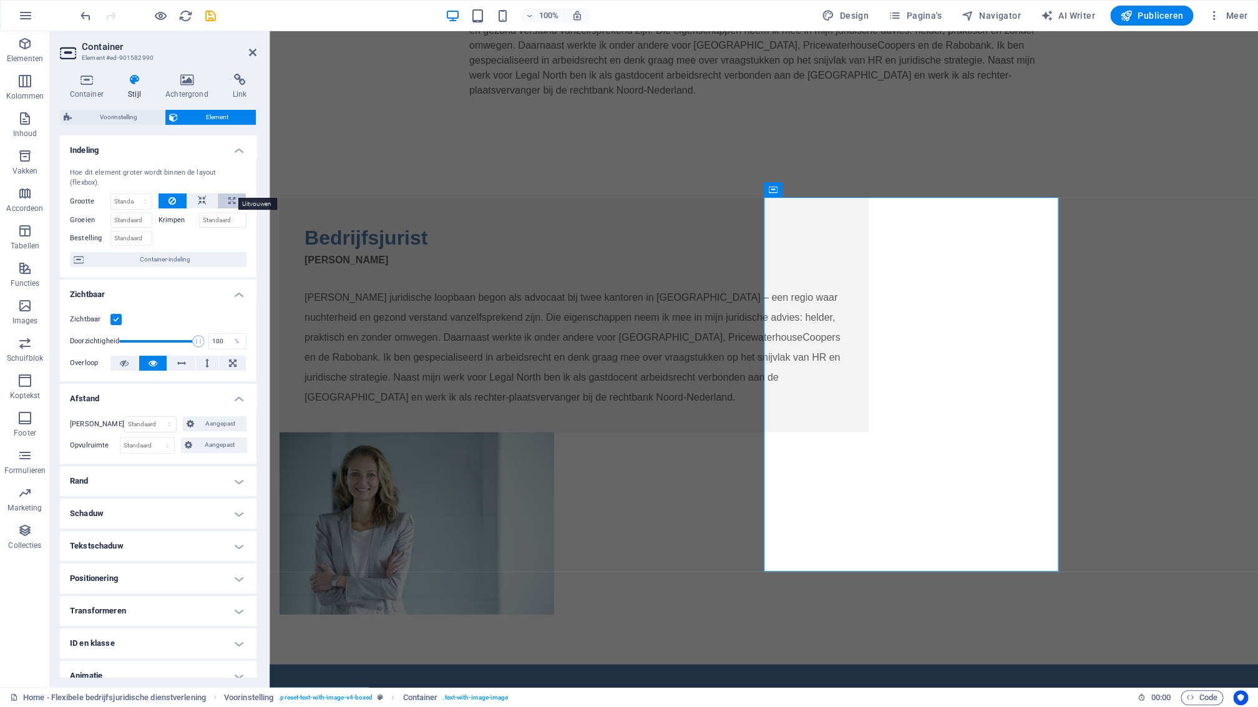
click at [236, 193] on button at bounding box center [232, 200] width 28 height 15
type input "100"
select select "%"
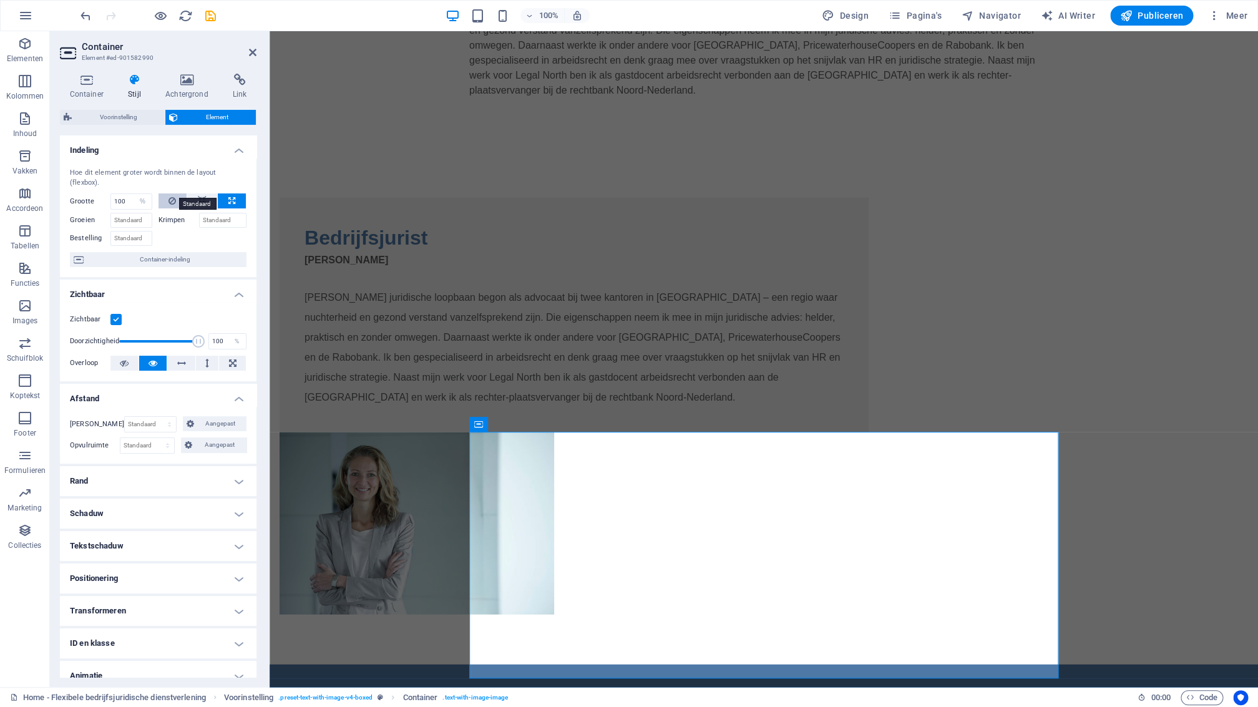
click at [173, 193] on icon at bounding box center [171, 200] width 7 height 15
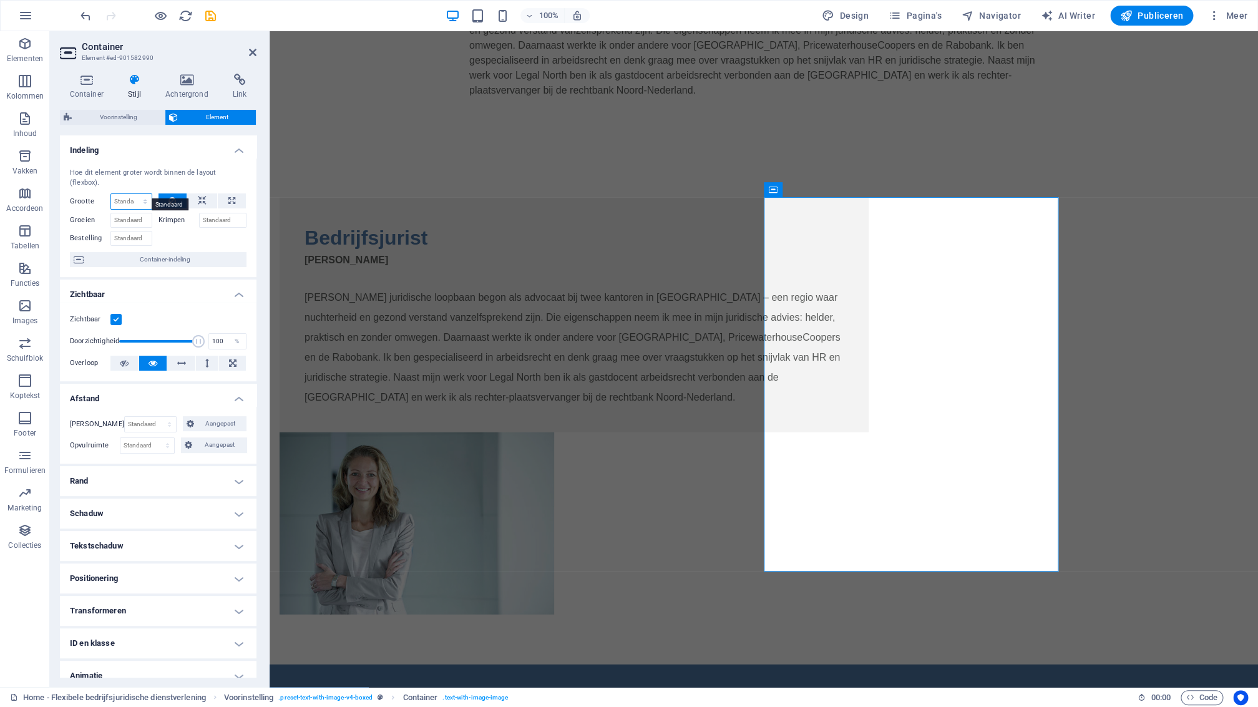
click at [111, 194] on select "Standaard auto px % 1/1 1/2 1/3 1/4 1/5 1/6 1/7 1/8 1/9 1/10" at bounding box center [131, 201] width 41 height 15
select select "1/8"
click option "1/8" at bounding box center [0, 0] width 0 height 0
type input "12.5"
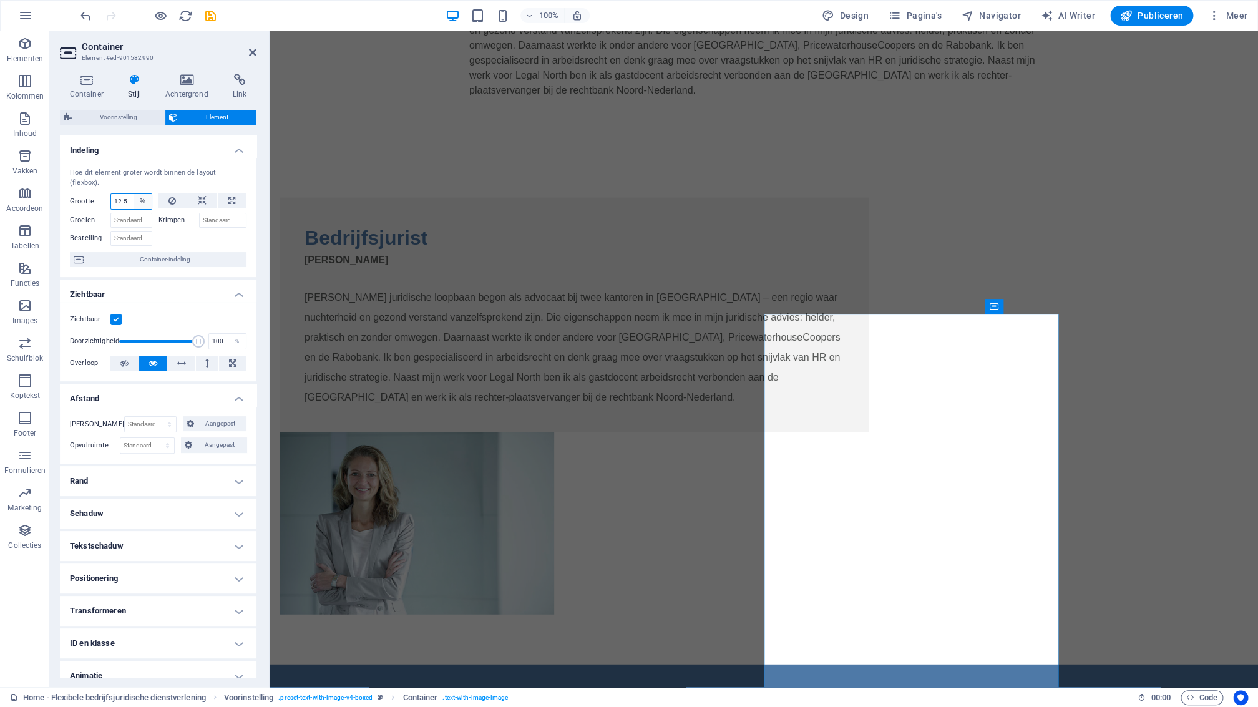
scroll to position [1220, 0]
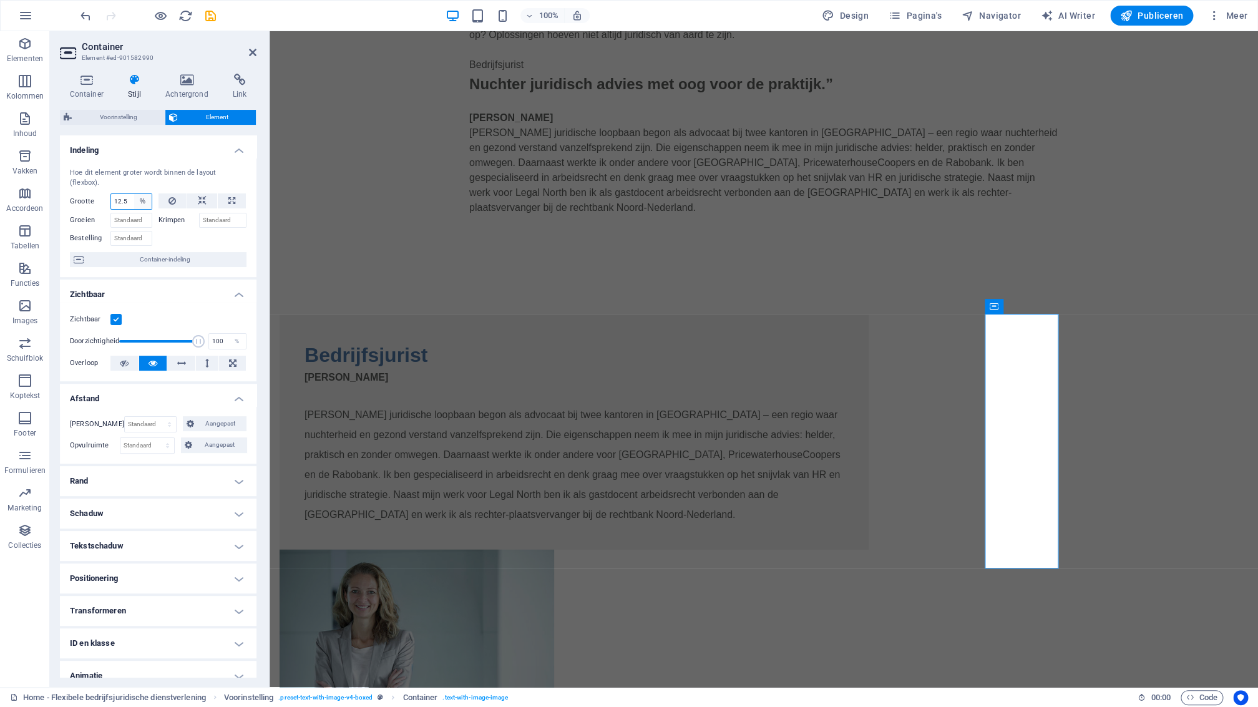
select select "9jpt98ck3tk"
click option "Standaard" at bounding box center [0, 0] width 0 height 0
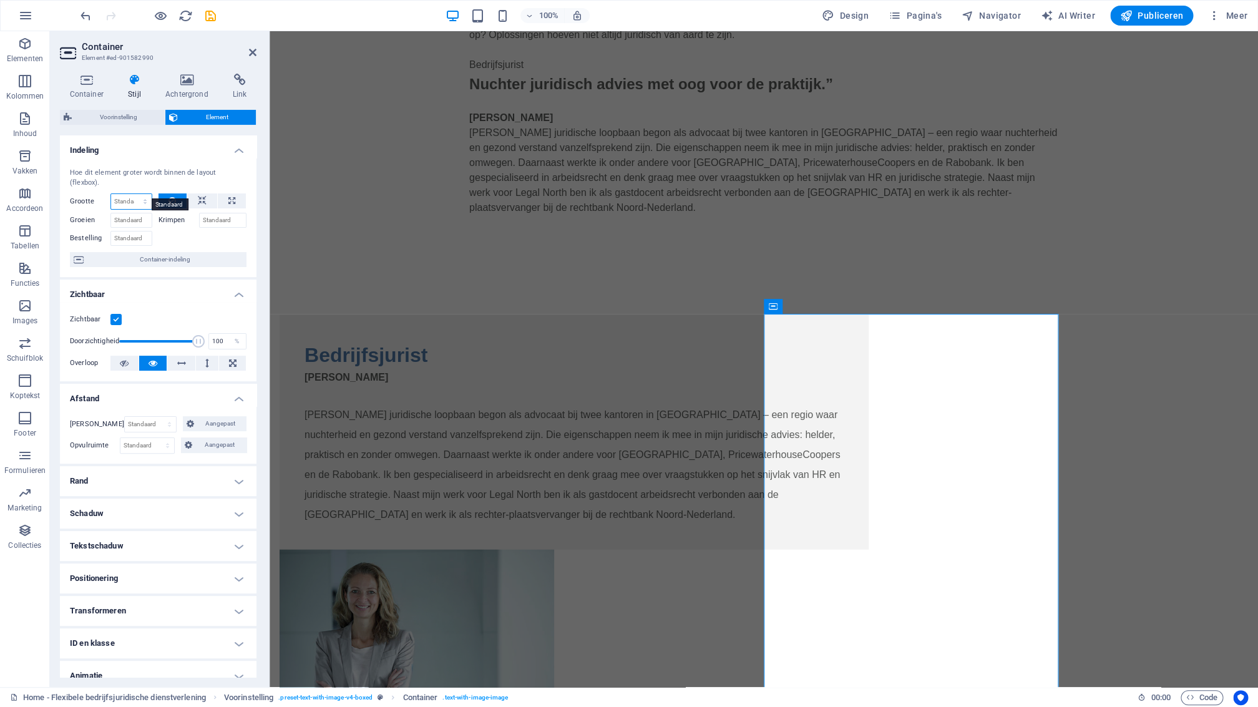
click at [111, 194] on select "Standaard auto px % 1/1 1/2 1/3 1/4 1/5 1/6 1/7 1/8 1/9 1/10" at bounding box center [131, 201] width 41 height 15
click option "auto" at bounding box center [0, 0] width 0 height 0
select select "DISABLED_OPTION_VALUE"
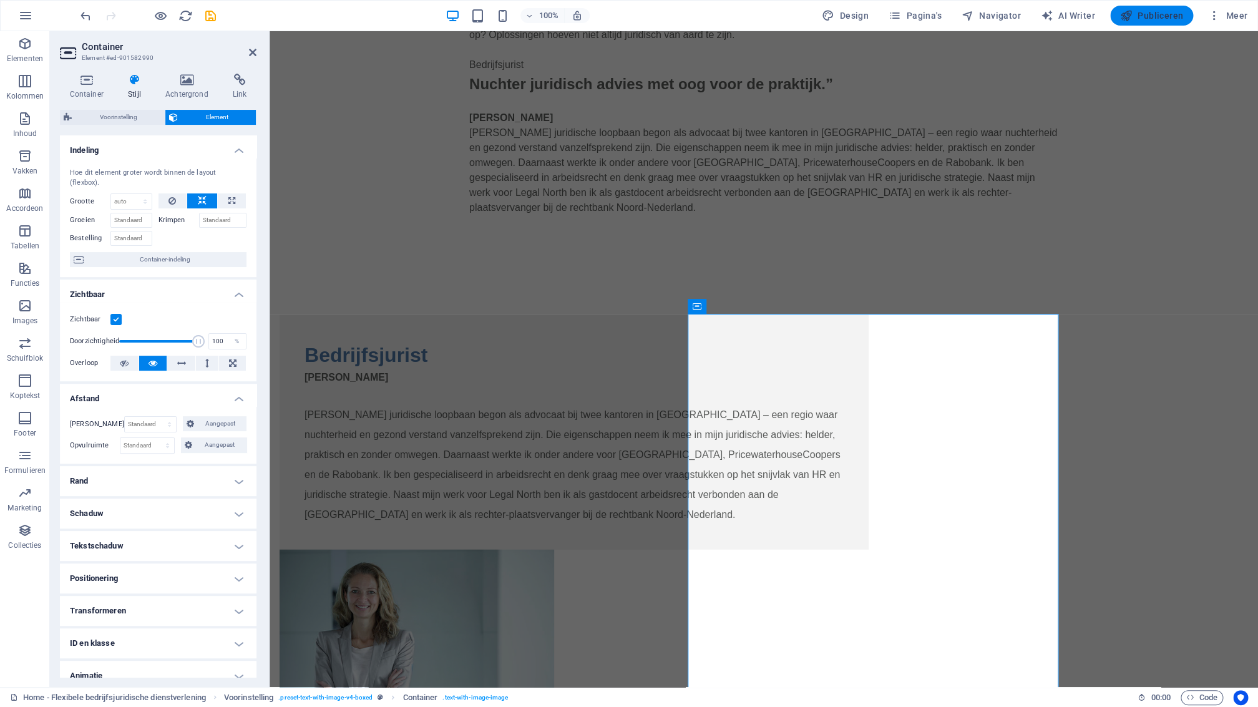
click at [1149, 16] on span "Publiceren" at bounding box center [1151, 15] width 63 height 12
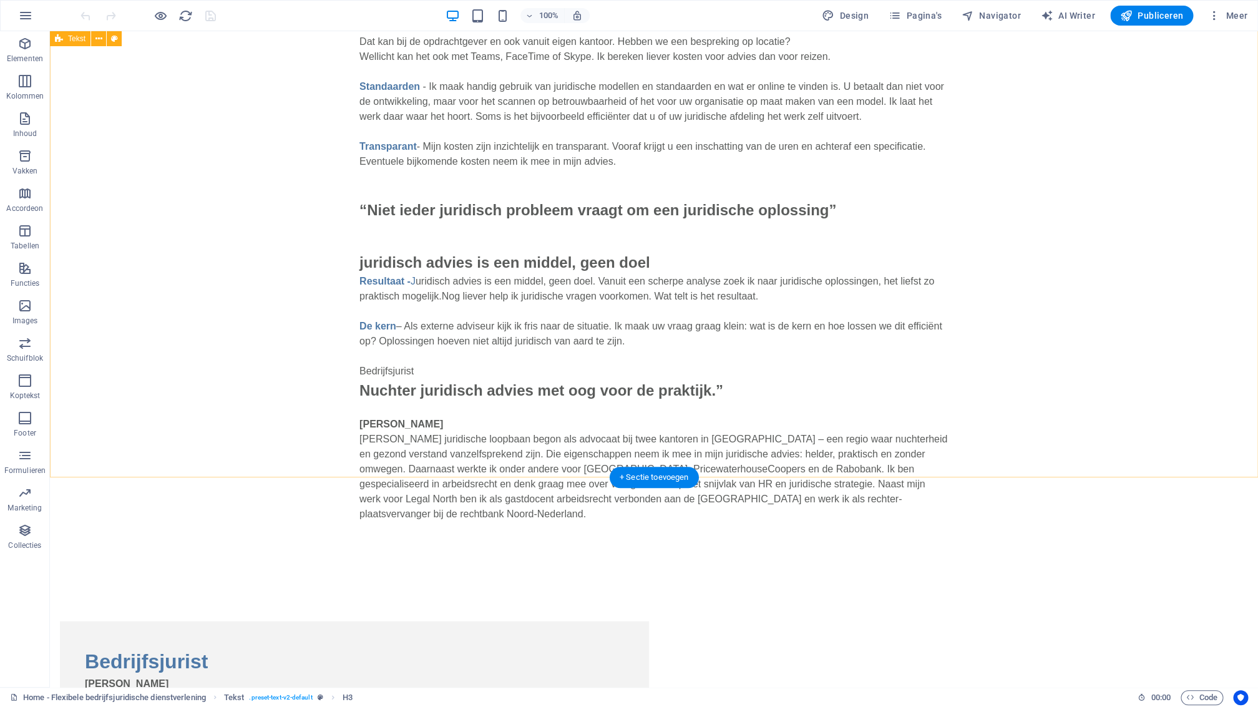
scroll to position [1008, 0]
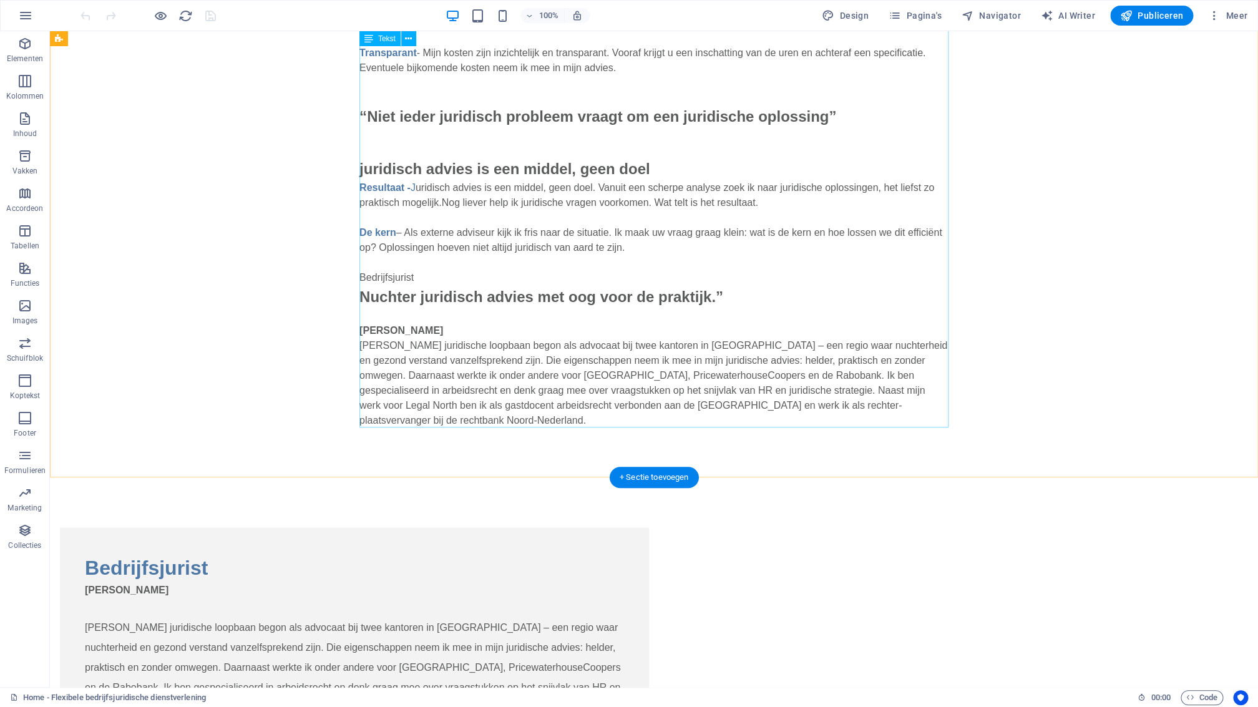
drag, startPoint x: 509, startPoint y: 417, endPoint x: 290, endPoint y: 417, distance: 218.4
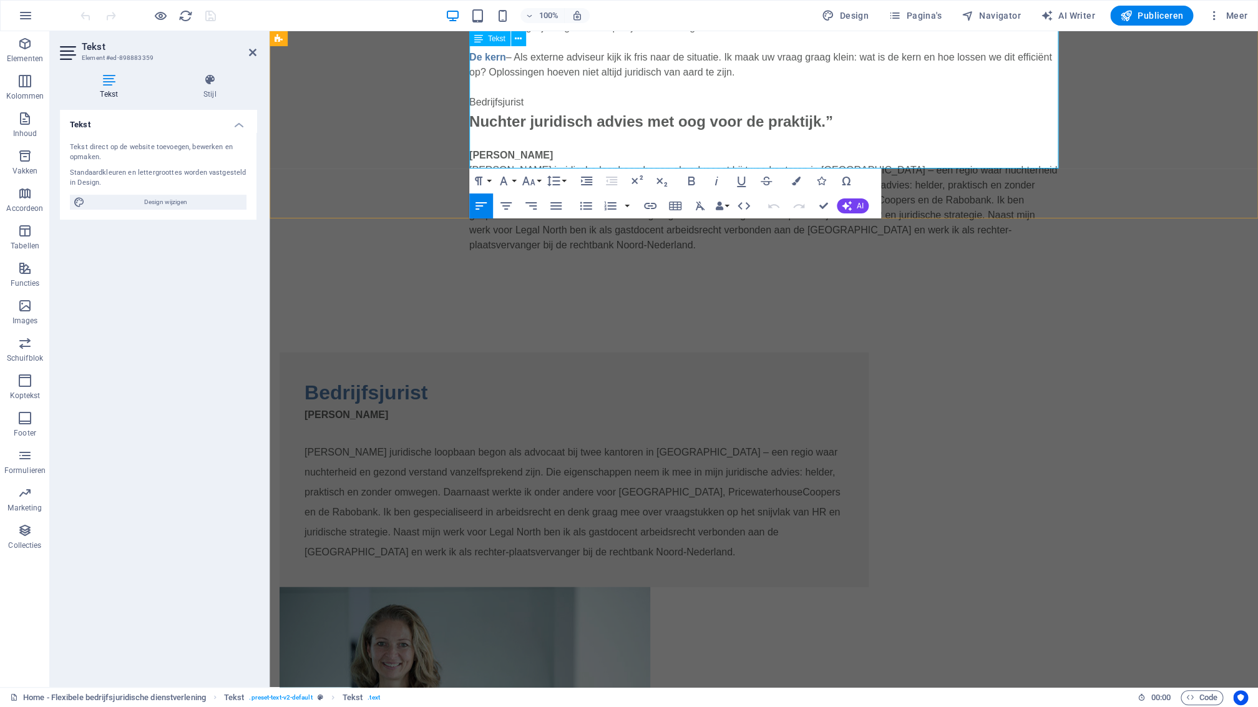
scroll to position [1156, 0]
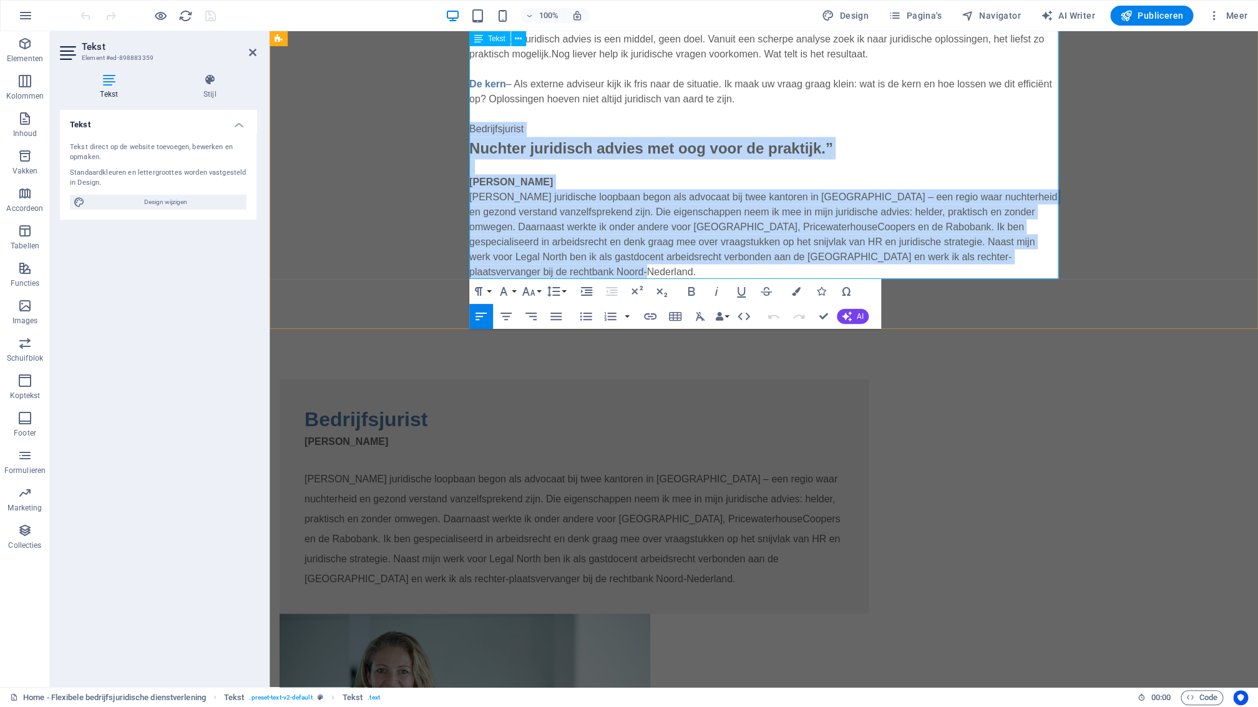
drag, startPoint x: 625, startPoint y: 273, endPoint x: 471, endPoint y: 122, distance: 214.9
click at [471, 122] on p "De kern – Als externe adviseur kijk ik fris naar de situatie. Ik maak uw vraag …" at bounding box center [763, 170] width 589 height 217
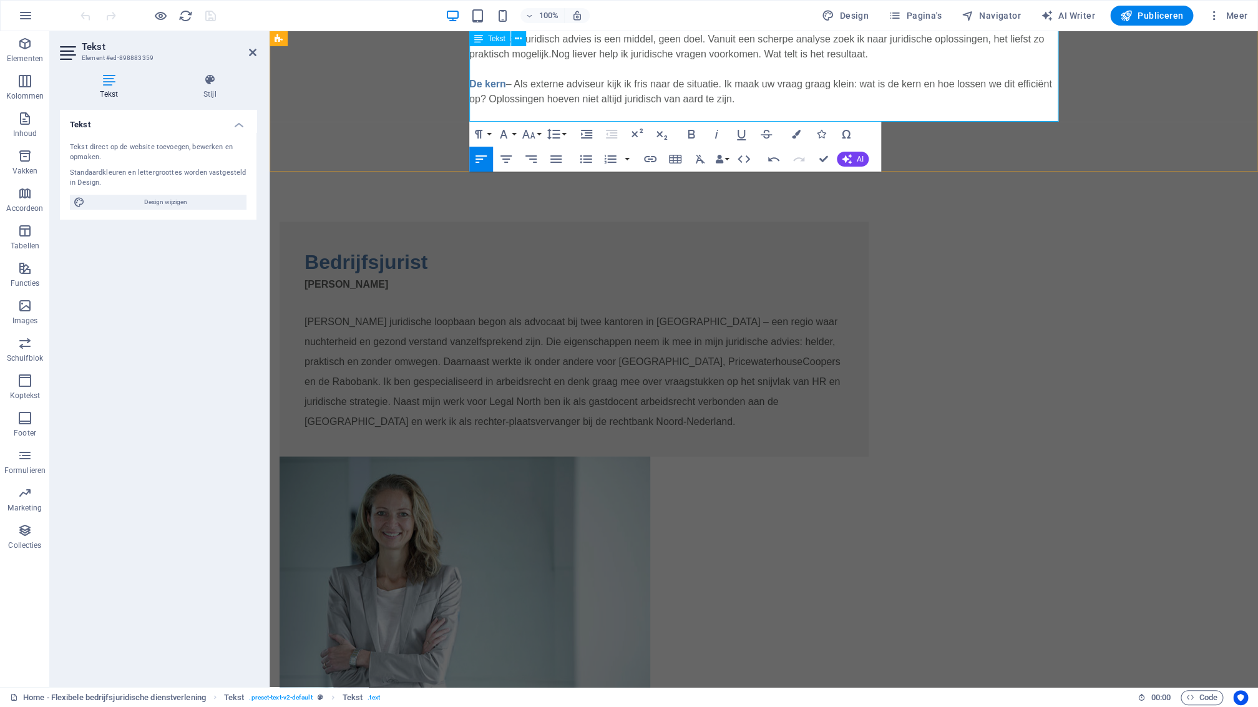
click at [834, 108] on p "De kern – Als externe adviseur kijk ik fris naar de situatie. Ik maak uw vraag …" at bounding box center [763, 92] width 589 height 60
drag, startPoint x: 500, startPoint y: 109, endPoint x: 509, endPoint y: 107, distance: 9.5
click at [509, 107] on p "De kern – Als externe adviseur kijk ik fris naar de situatie. Ik maak uw vraag …" at bounding box center [763, 92] width 589 height 60
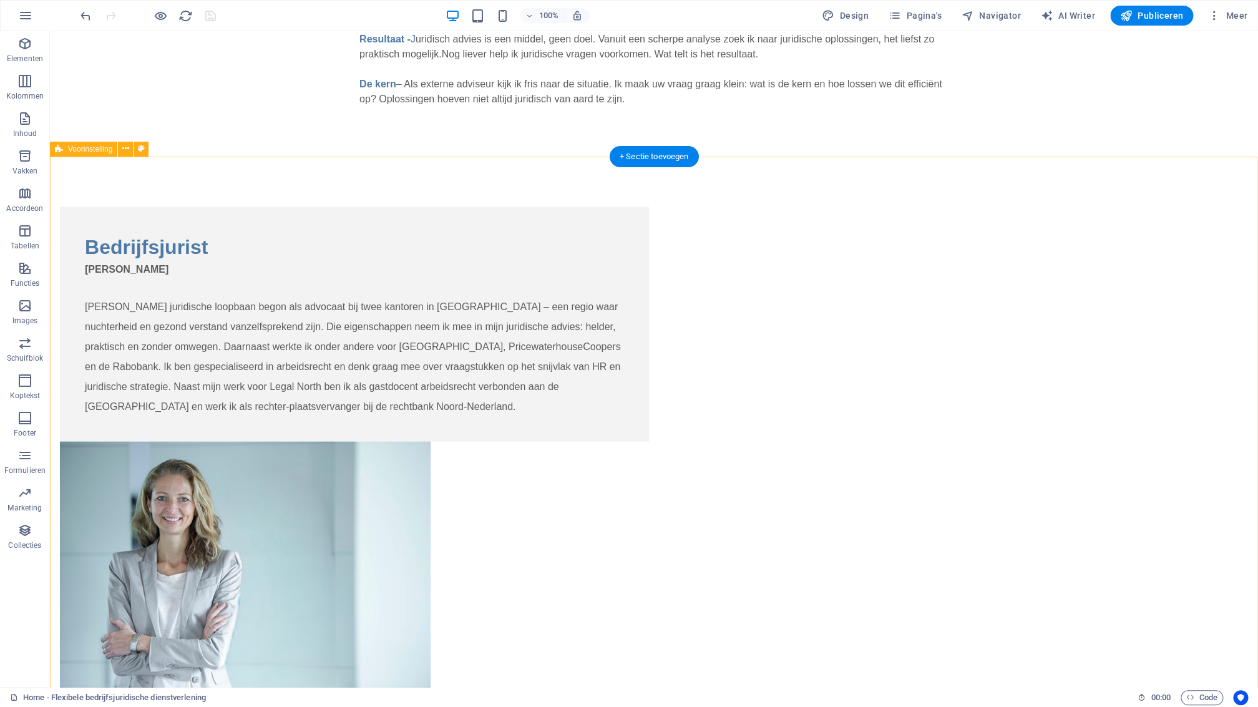
click at [1074, 257] on div "Bedrijfsjurist Mr. Monique Doornbosch Mijn juridische loopbaan begon als advoca…" at bounding box center [654, 447] width 1208 height 581
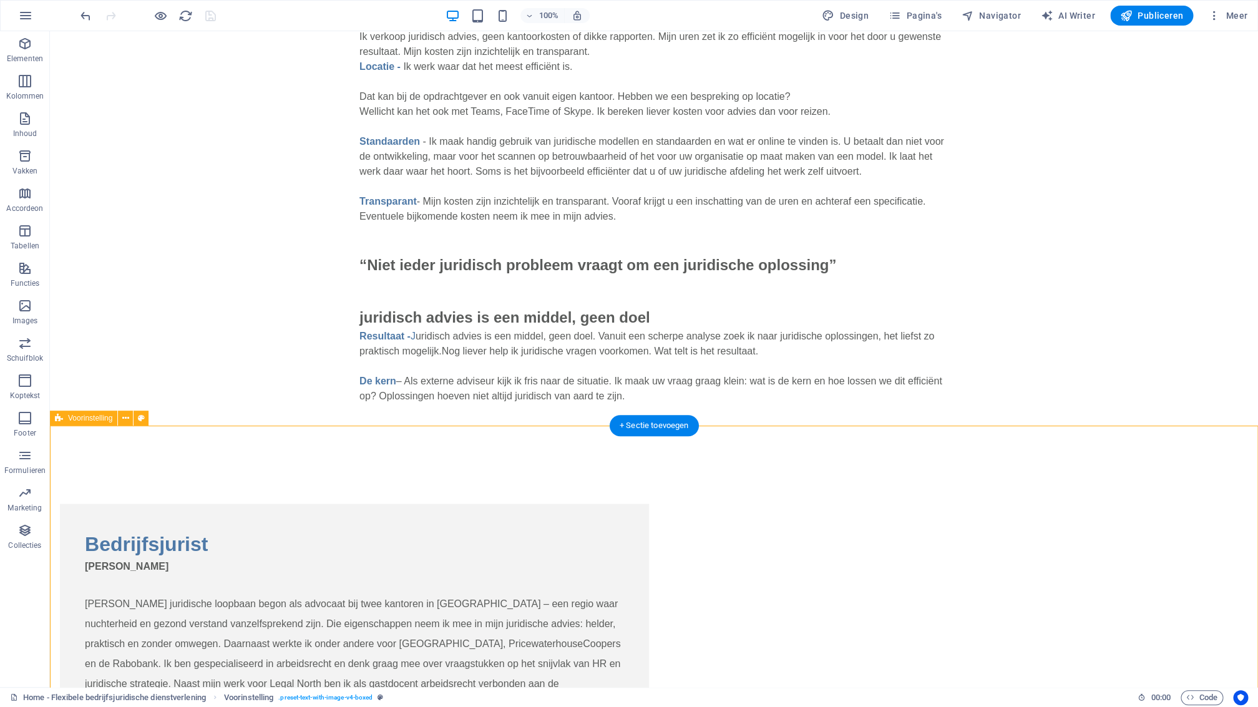
scroll to position [858, 0]
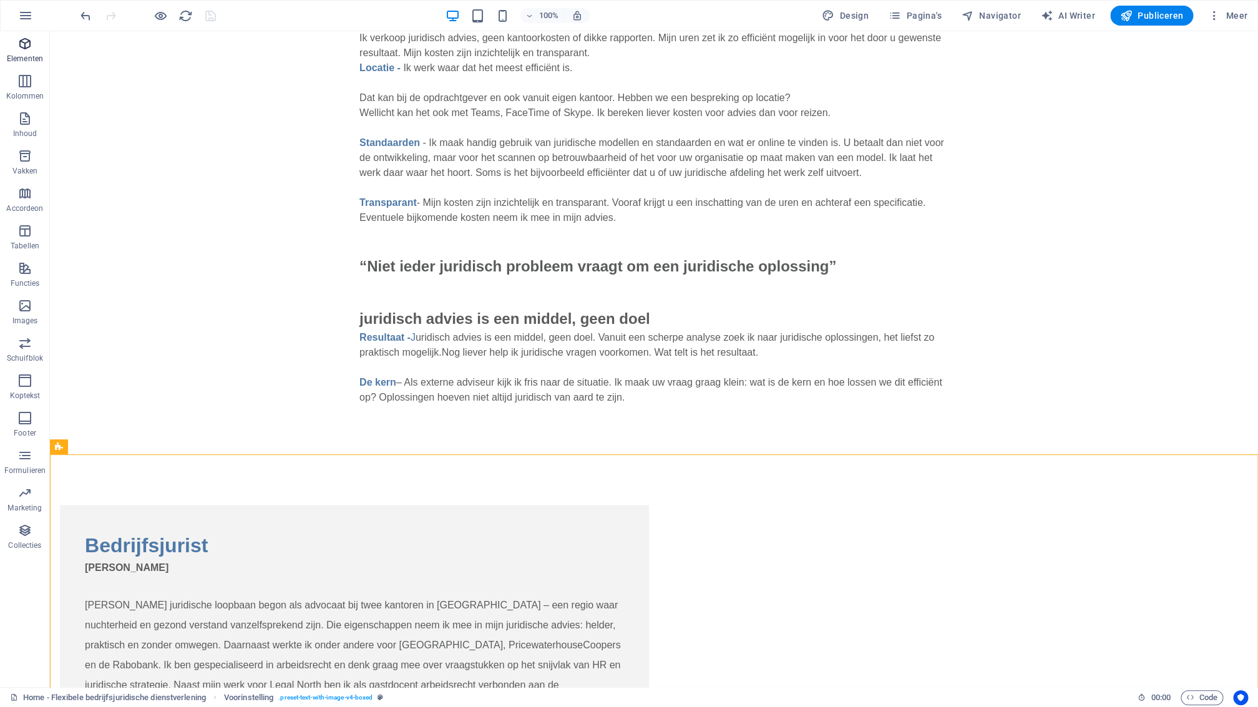
click at [26, 54] on p "Elementen" at bounding box center [25, 59] width 36 height 10
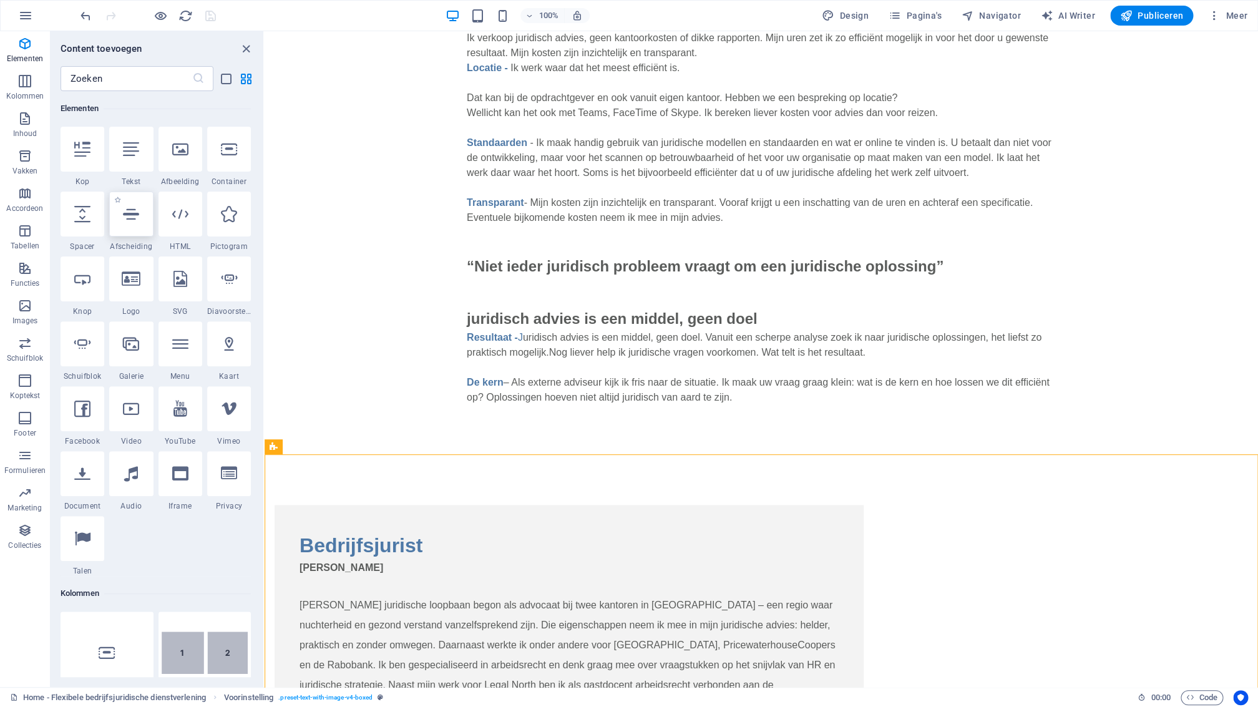
click at [125, 221] on icon at bounding box center [131, 214] width 16 height 16
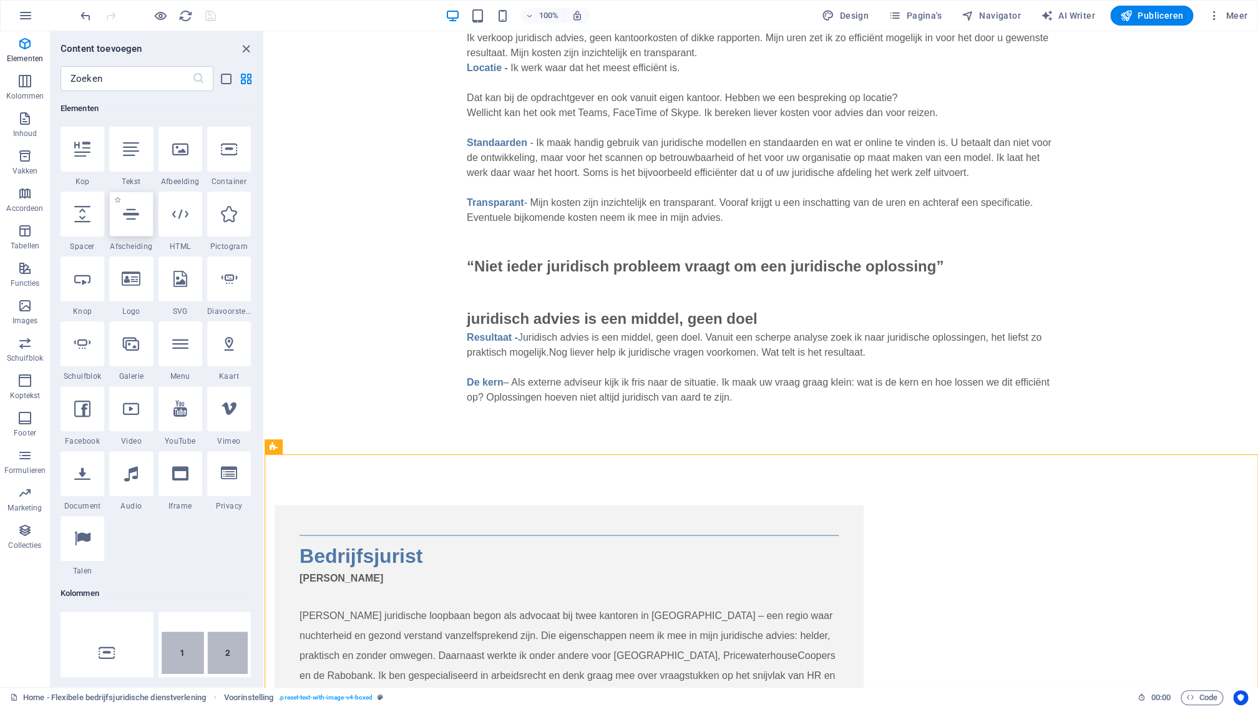
select select "%"
select select "px"
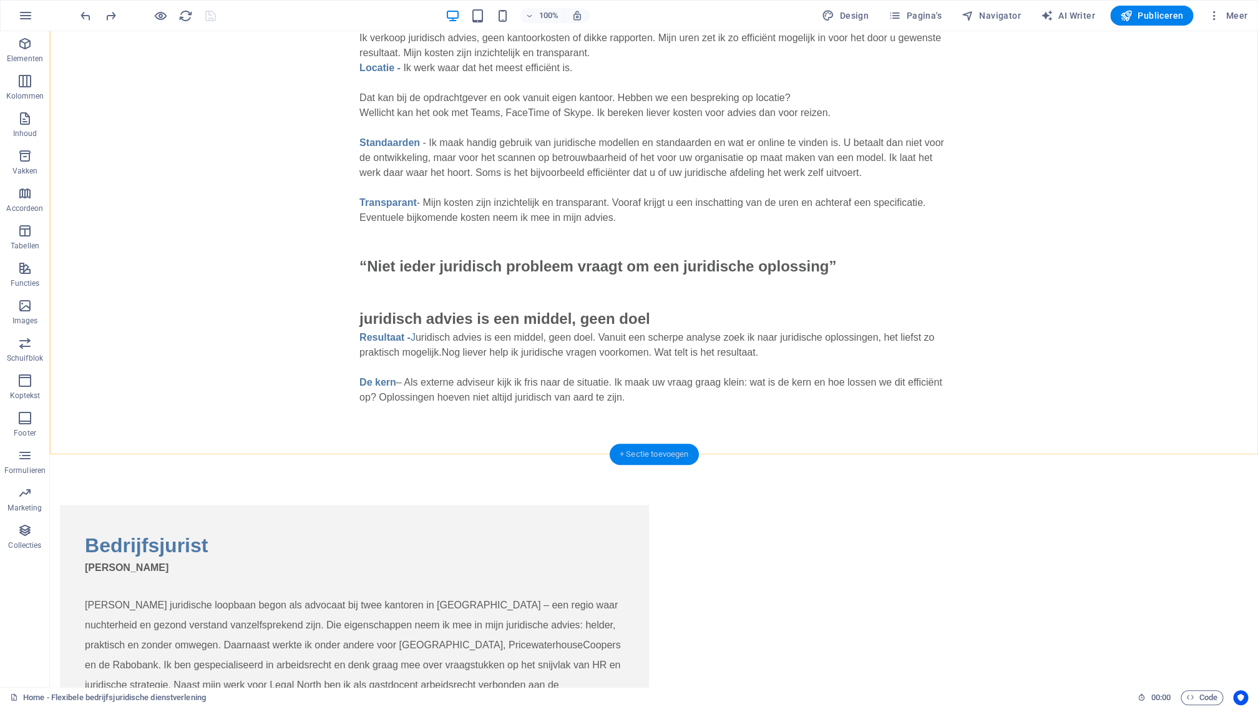
click at [666, 453] on div "+ Sectie toevoegen" at bounding box center [654, 454] width 89 height 21
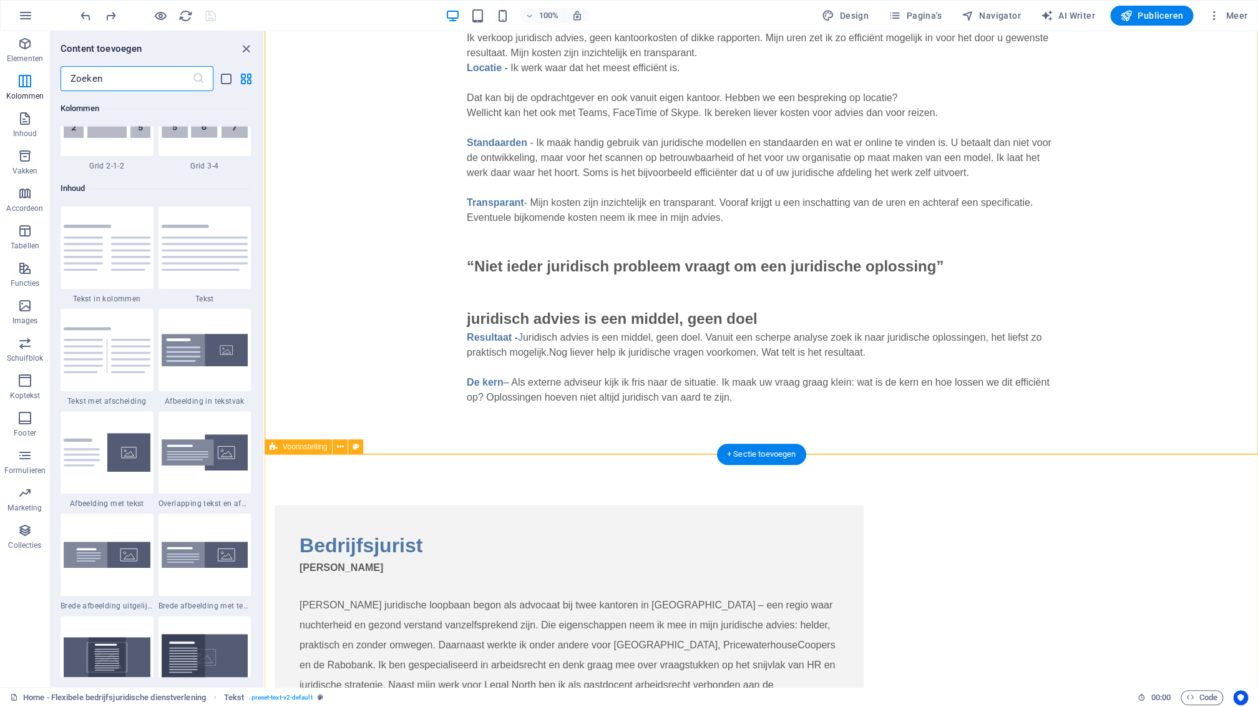
scroll to position [2050, 0]
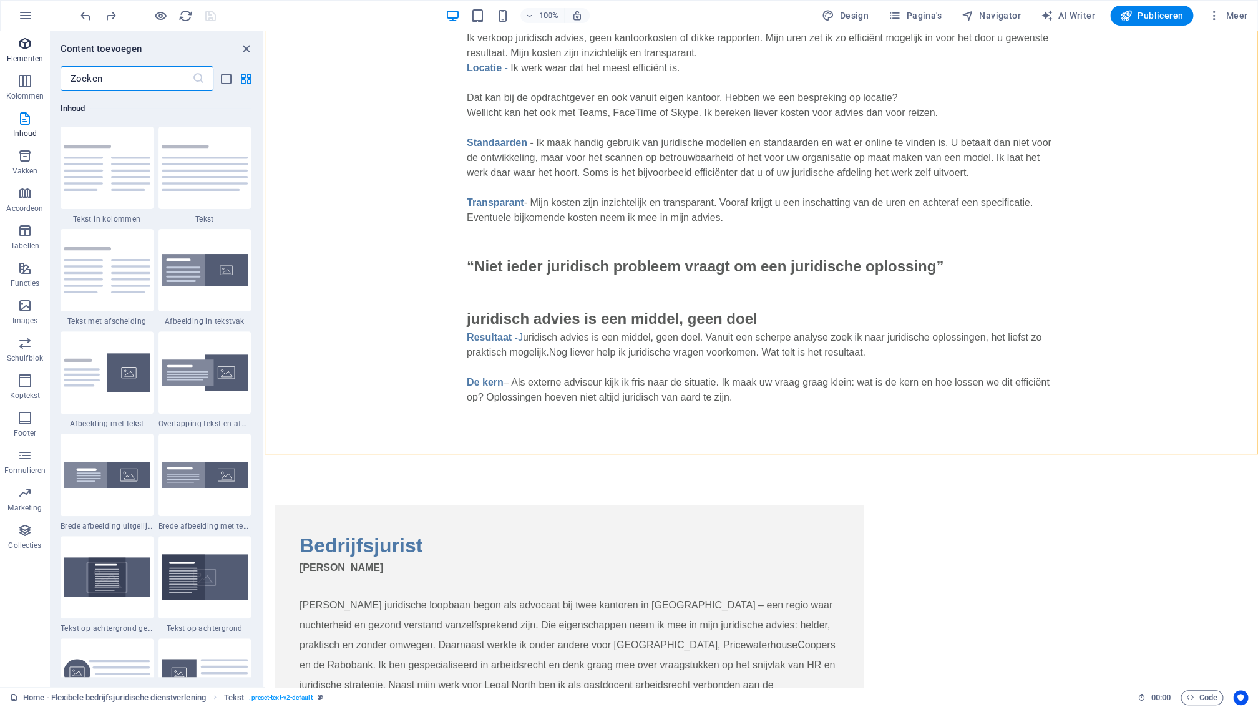
click at [30, 51] on icon "button" at bounding box center [24, 43] width 15 height 15
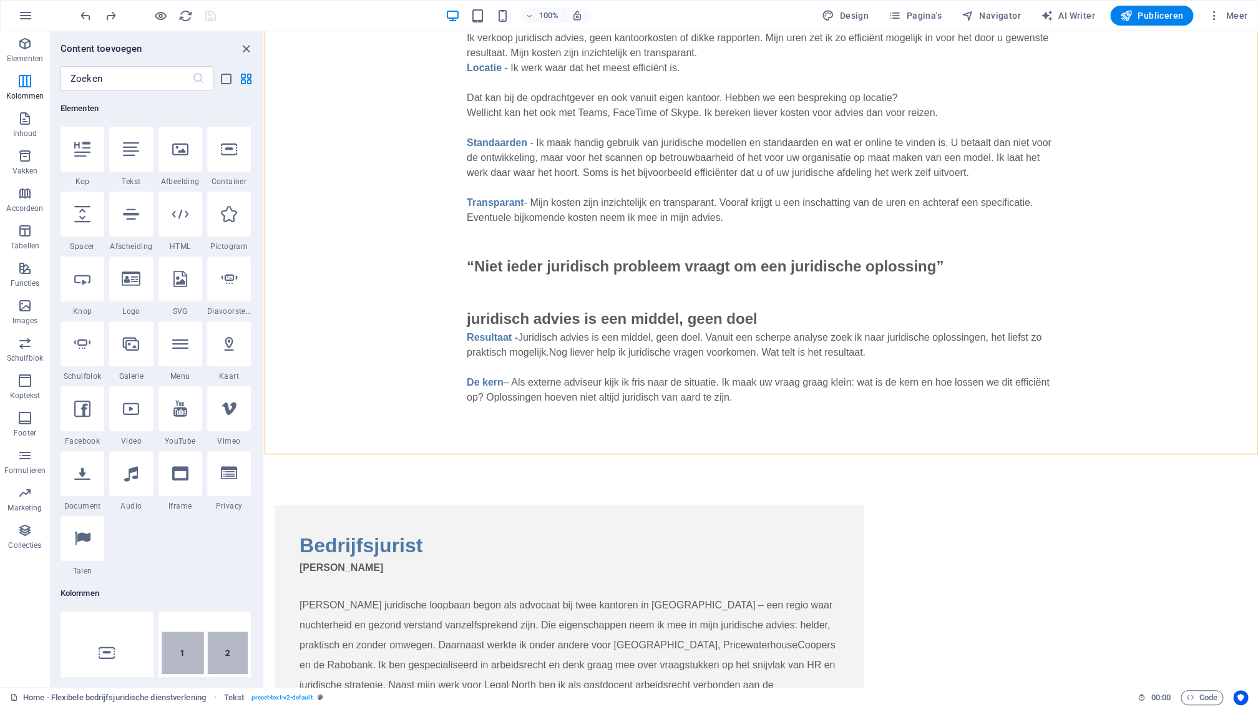
scroll to position [0, 0]
click at [134, 230] on div at bounding box center [131, 214] width 44 height 45
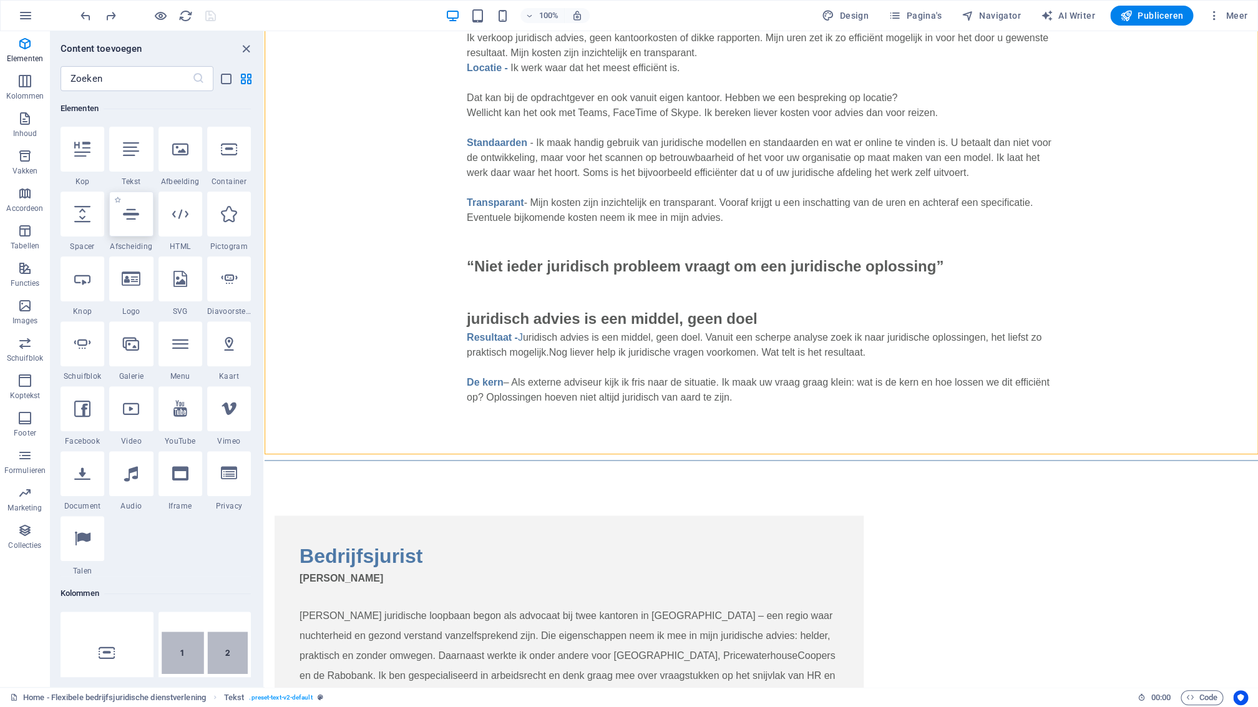
select select "%"
select select "px"
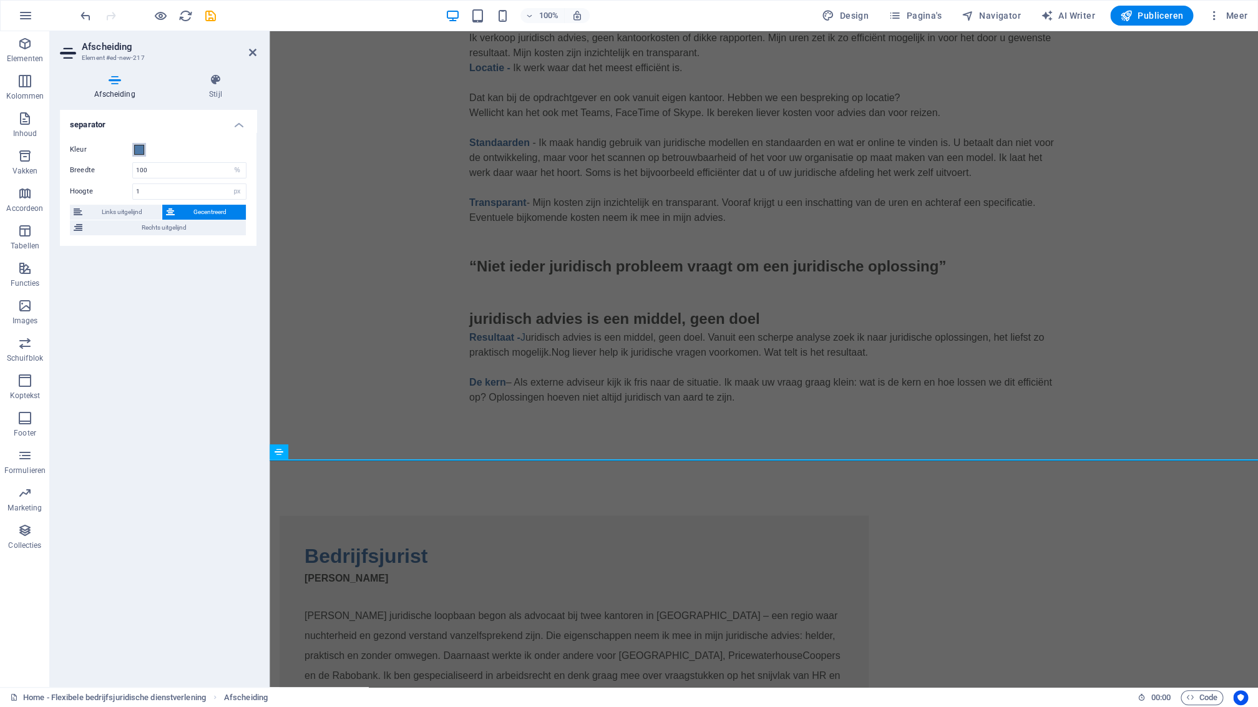
click at [140, 150] on span at bounding box center [139, 150] width 10 height 10
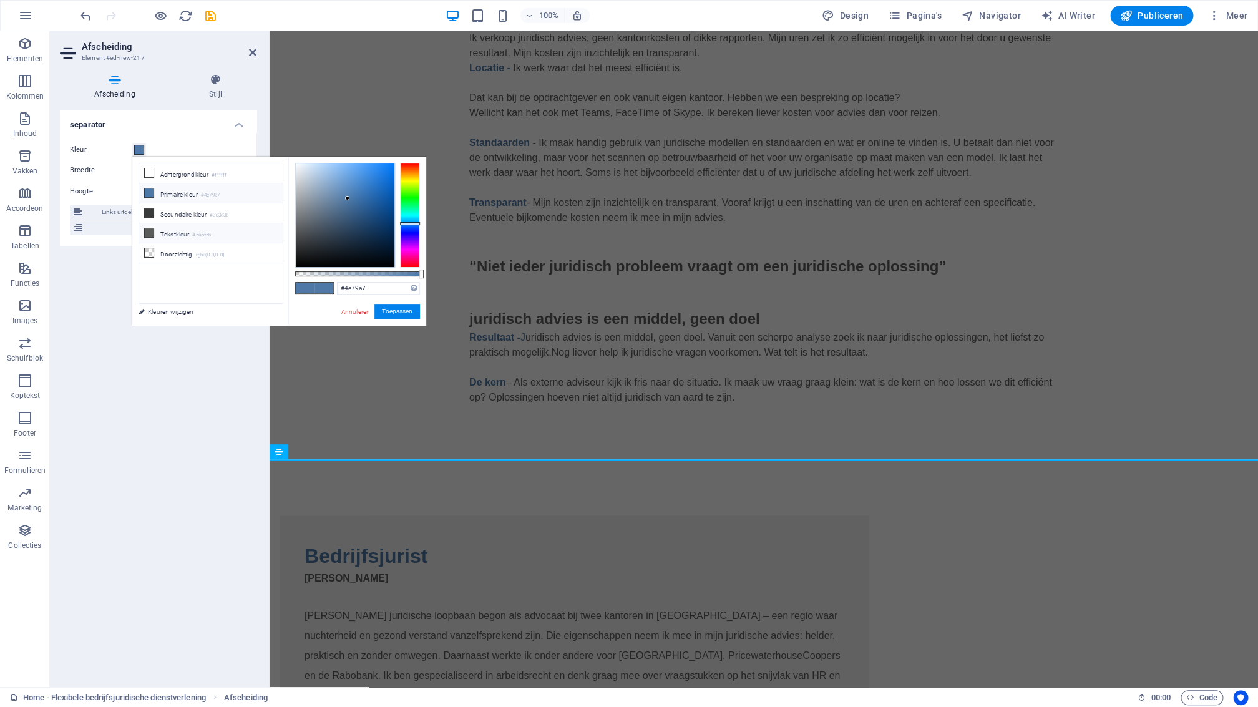
click at [187, 231] on li "Tekstkleur #5a5c5b" at bounding box center [211, 233] width 144 height 20
type input "#5a5c5b"
click at [190, 230] on li "Tekstkleur #5a5c5b" at bounding box center [211, 233] width 144 height 20
click at [383, 307] on button "Toepassen" at bounding box center [397, 311] width 46 height 15
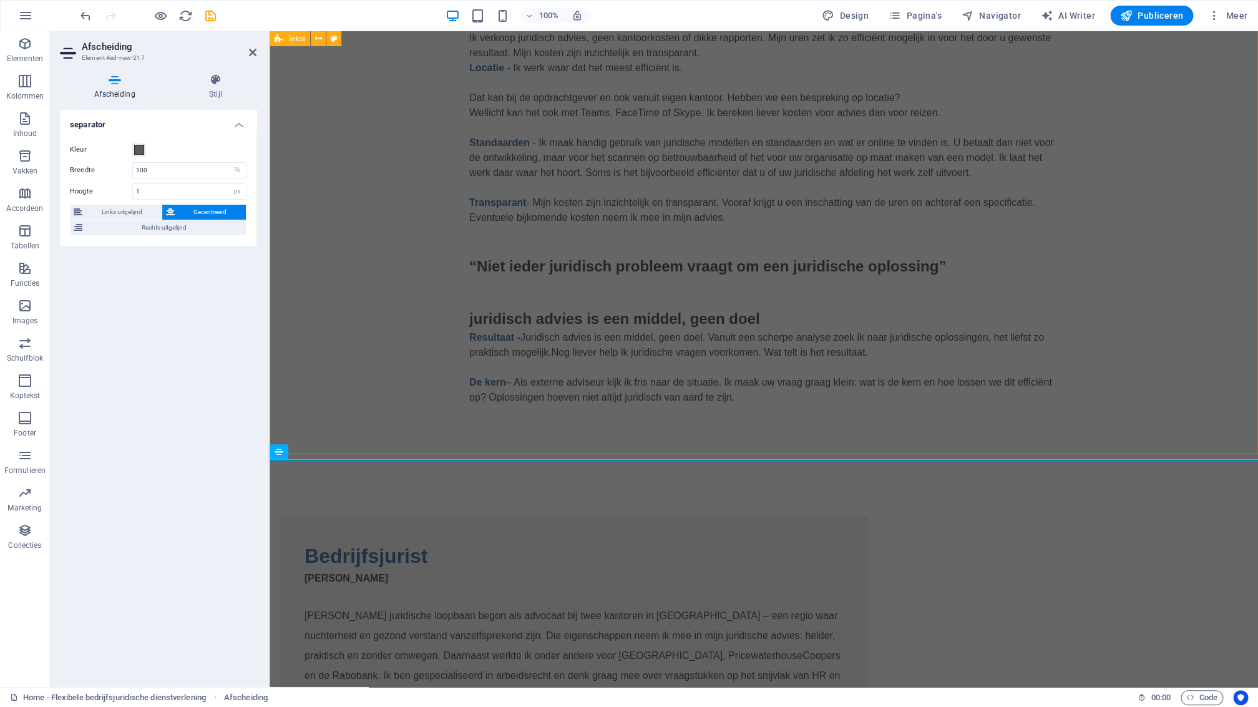
click at [271, 376] on div "“Een flexibele bedrijfsjurist is een collega wanneer je die nodig hebt” Ik ben …" at bounding box center [764, 22] width 988 height 866
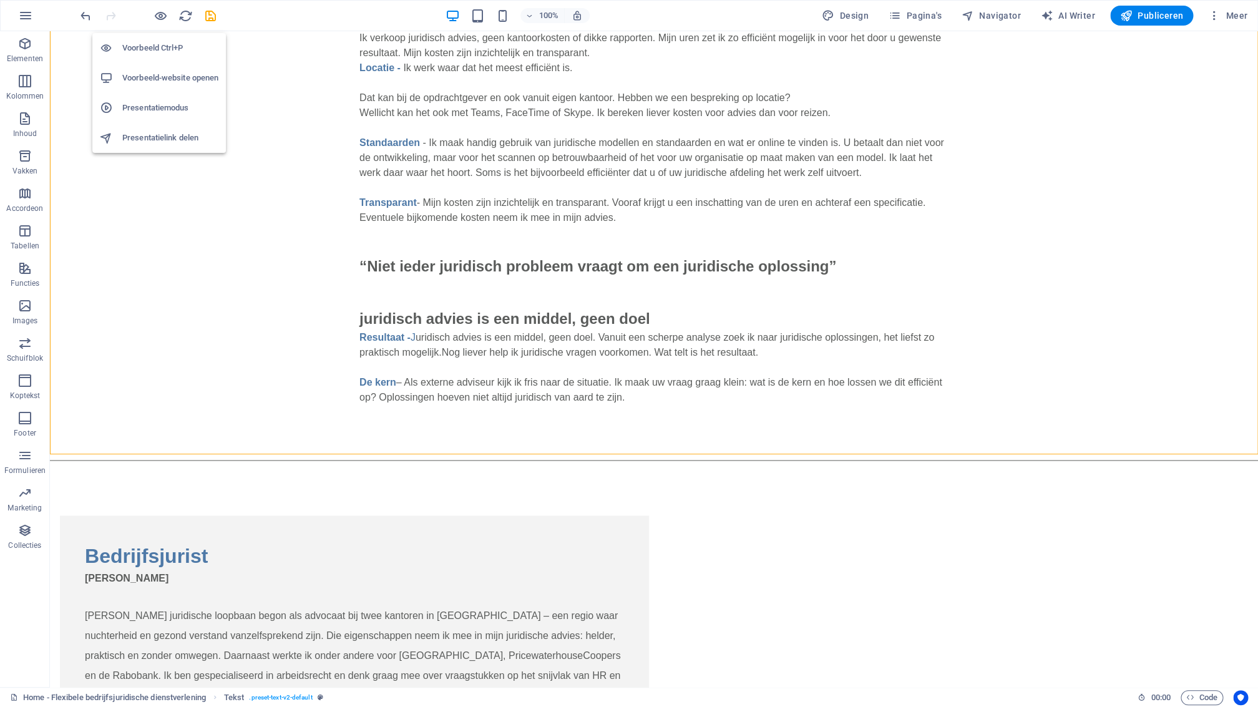
click at [156, 47] on h6 "Voorbeeld Ctrl+P" at bounding box center [170, 48] width 96 height 15
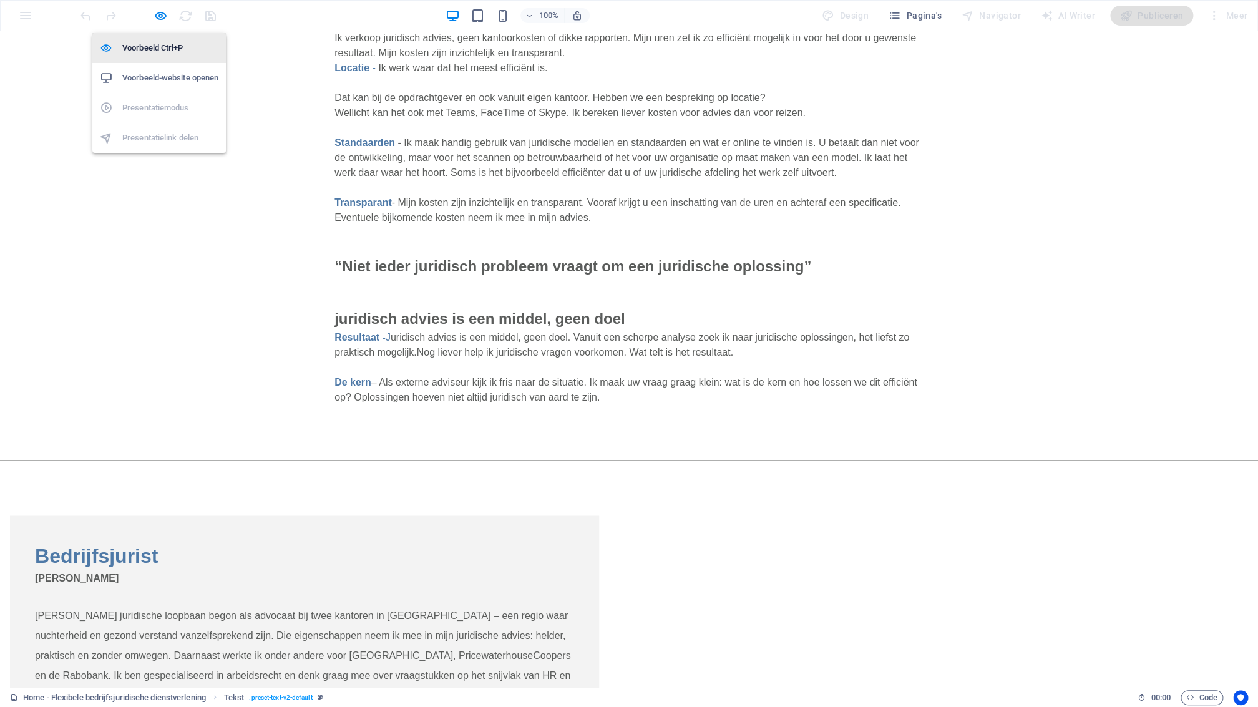
click at [151, 53] on h6 "Voorbeeld Ctrl+P" at bounding box center [170, 48] width 96 height 15
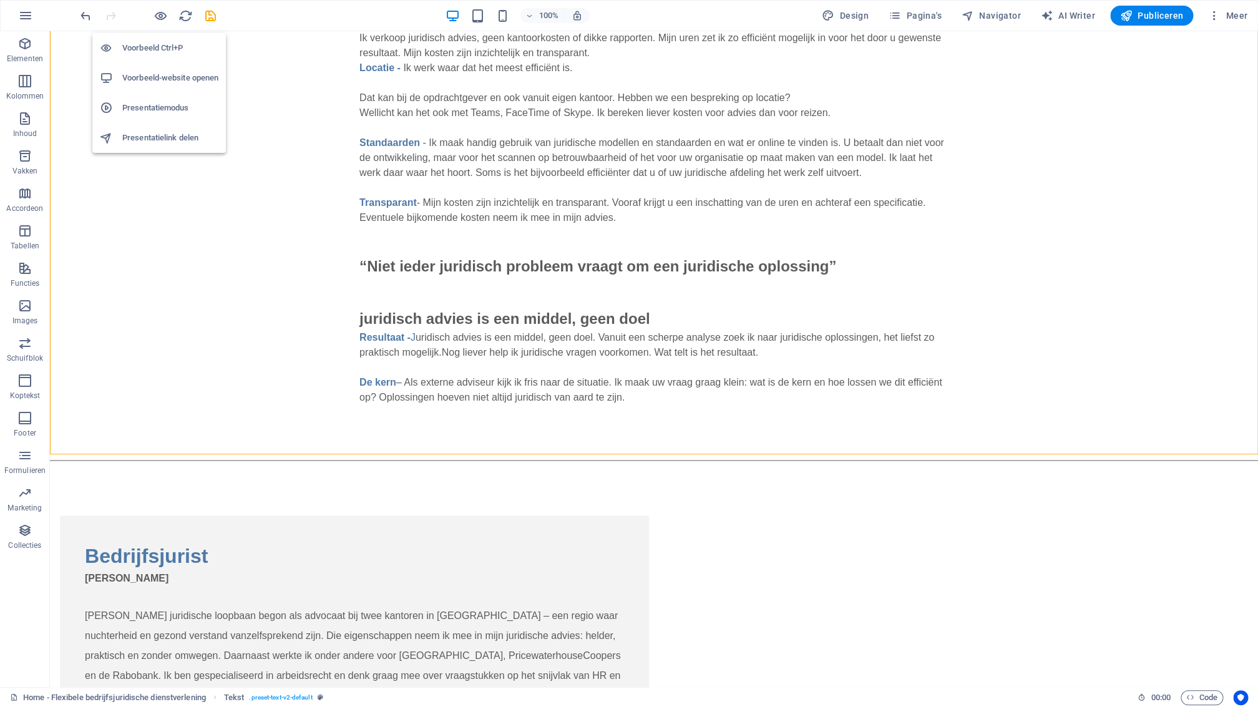
click at [176, 78] on h6 "Voorbeeld-website openen" at bounding box center [170, 78] width 96 height 15
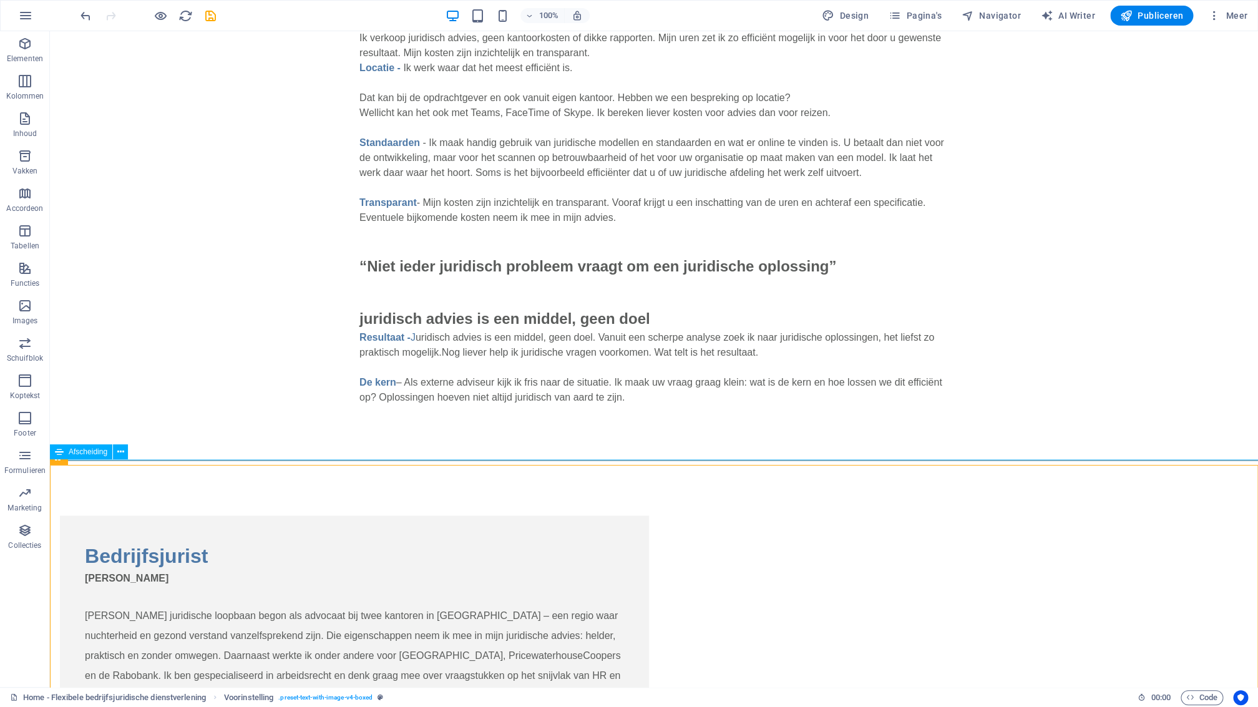
scroll to position [868, 0]
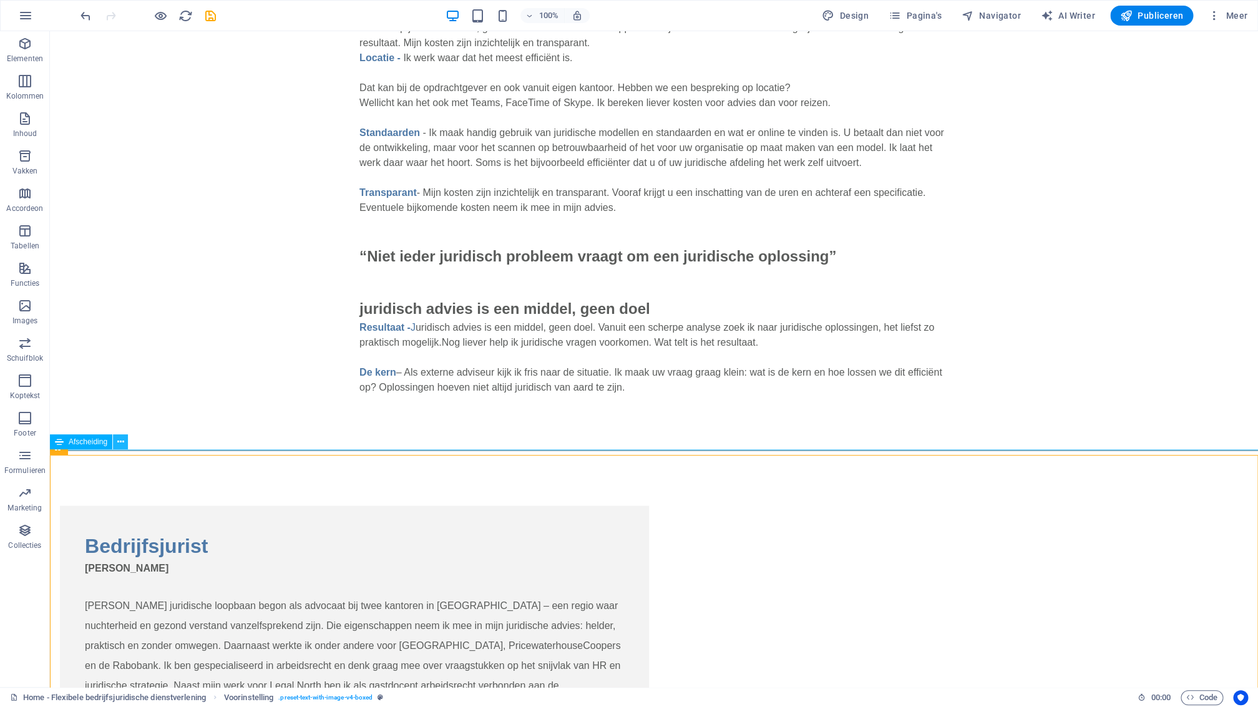
click at [118, 443] on icon at bounding box center [120, 442] width 7 height 13
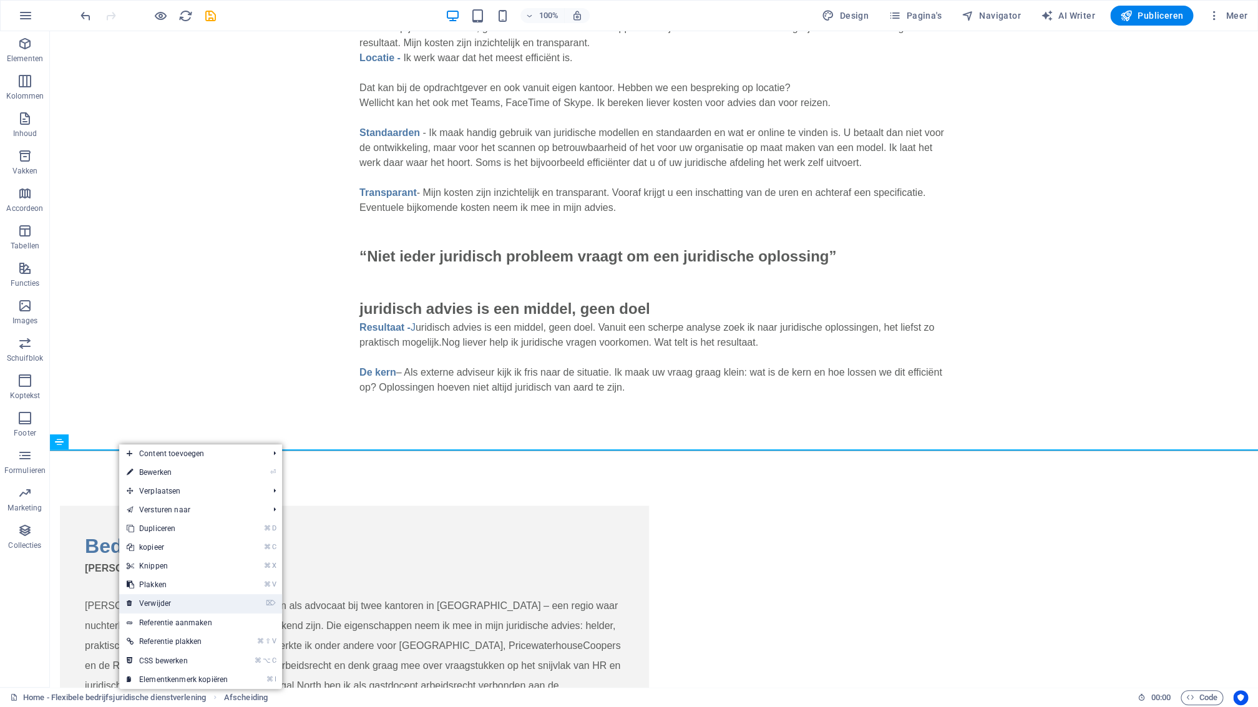
click at [195, 605] on link "⌦ Verwijder" at bounding box center [177, 603] width 116 height 19
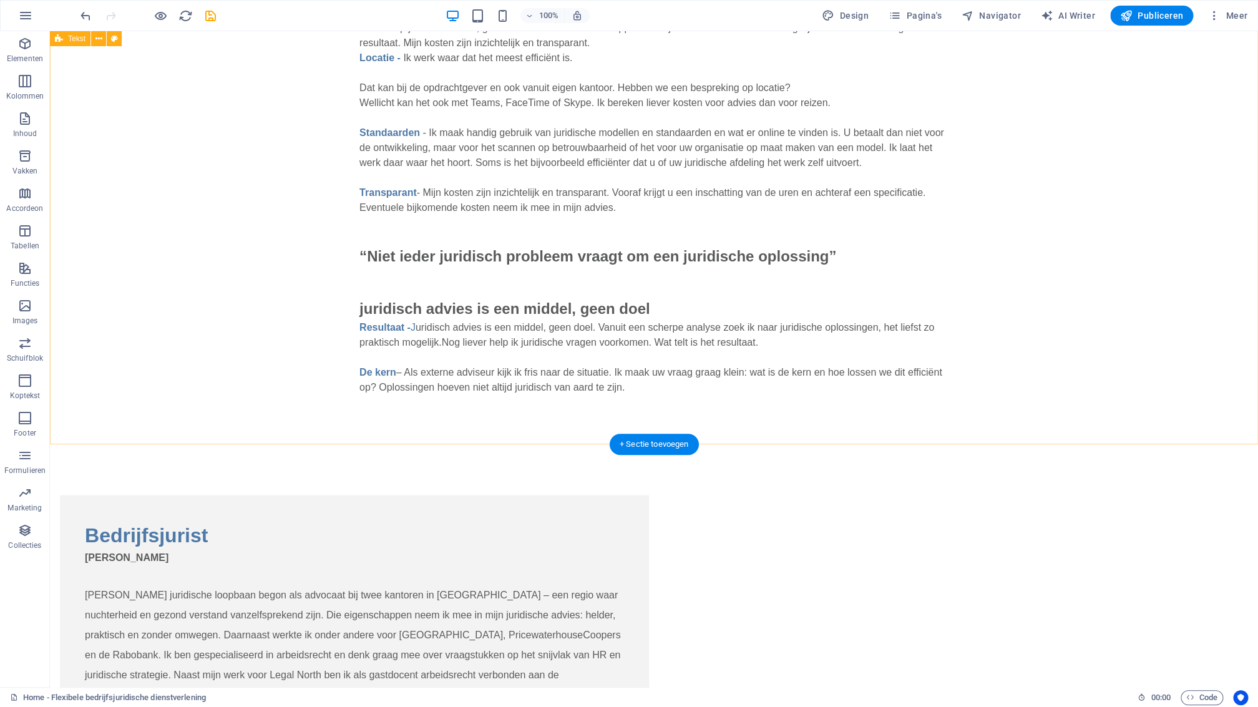
click at [198, 364] on div "“Een flexibele bedrijfsjurist is een collega wanneer je die nodig hebt” Ik ben …" at bounding box center [654, 12] width 1208 height 866
click at [838, 369] on div "Ik ben uw bedrijfsjurist wanneer u mij nodig hebt. Van een eenmalige vraag tot …" at bounding box center [653, 30] width 589 height 730
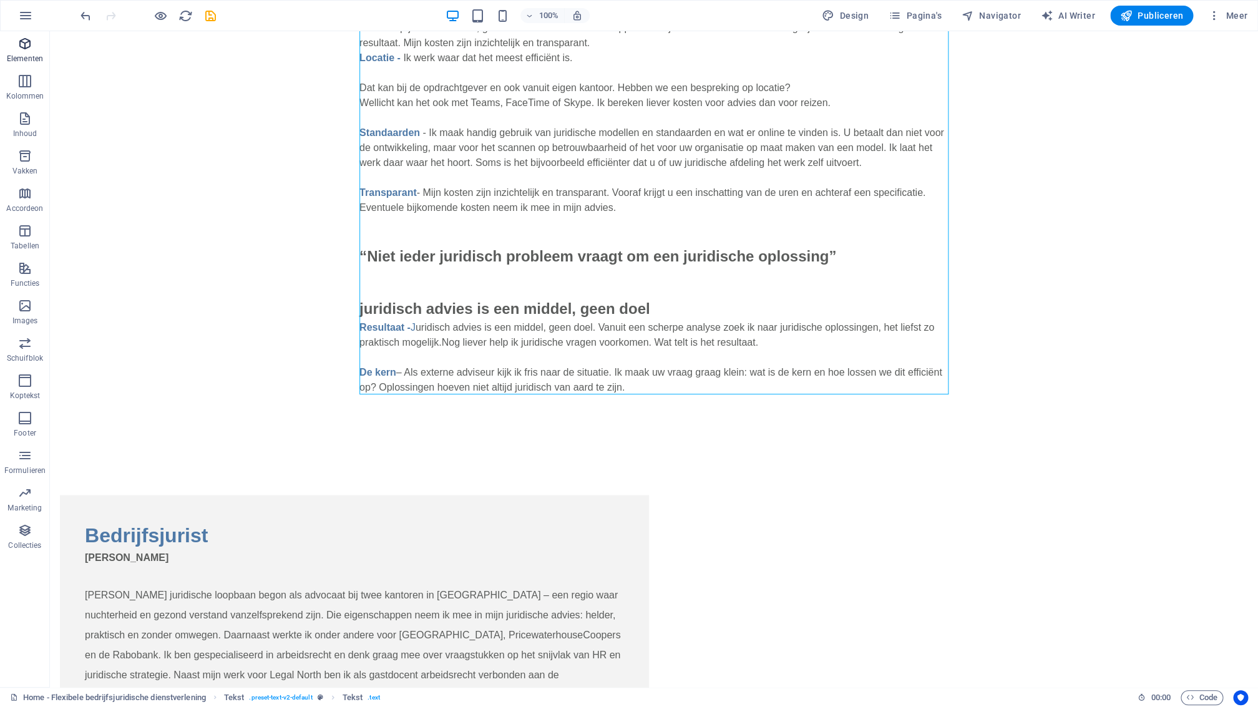
click at [32, 52] on span "Elementen" at bounding box center [25, 51] width 50 height 30
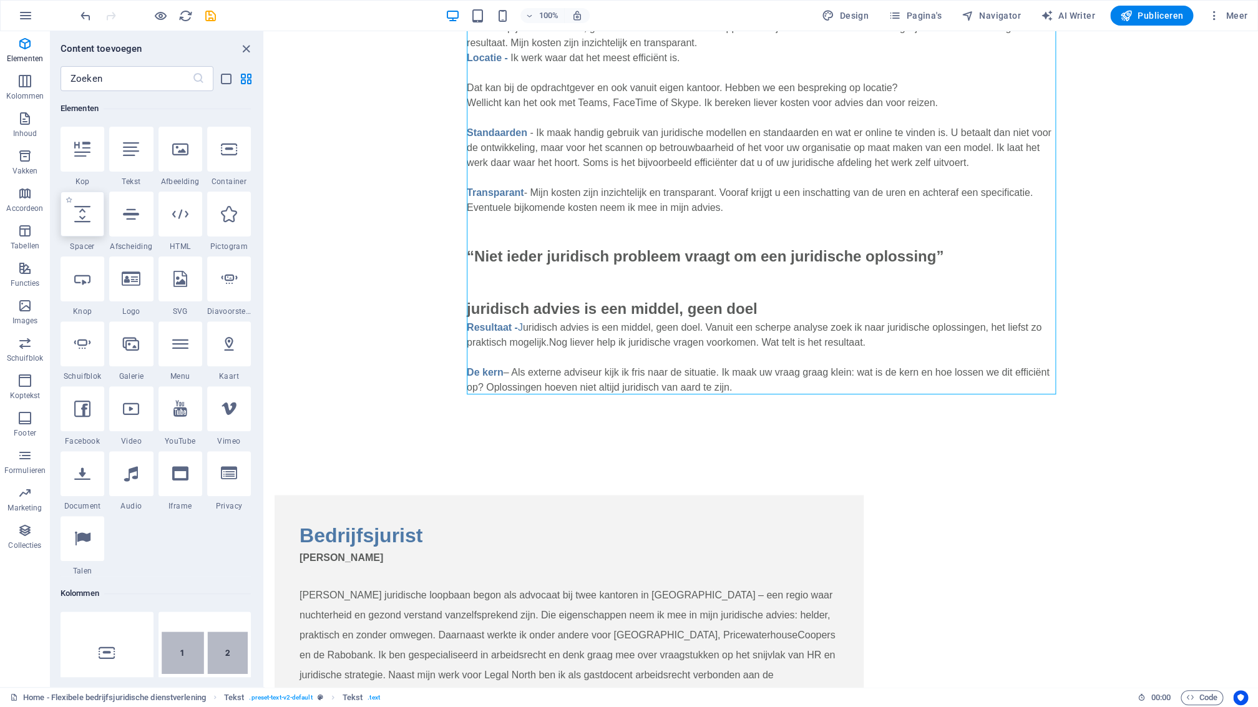
click at [90, 228] on div at bounding box center [83, 214] width 44 height 45
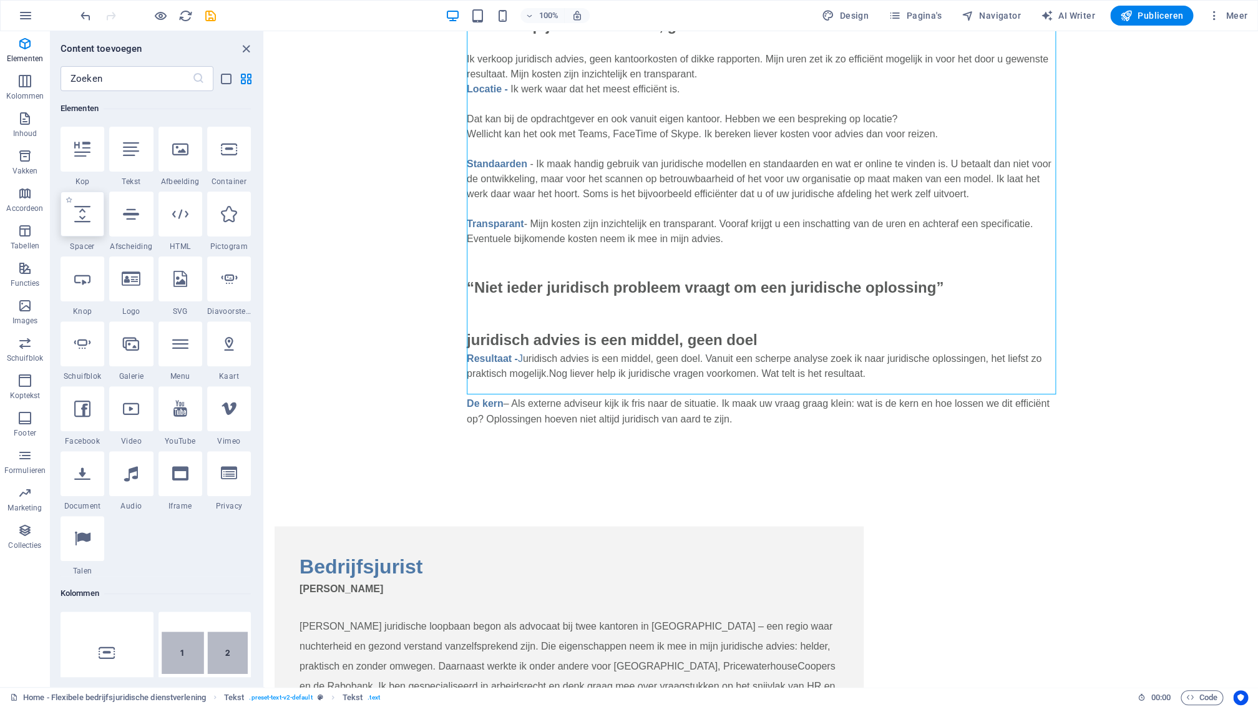
select select "px"
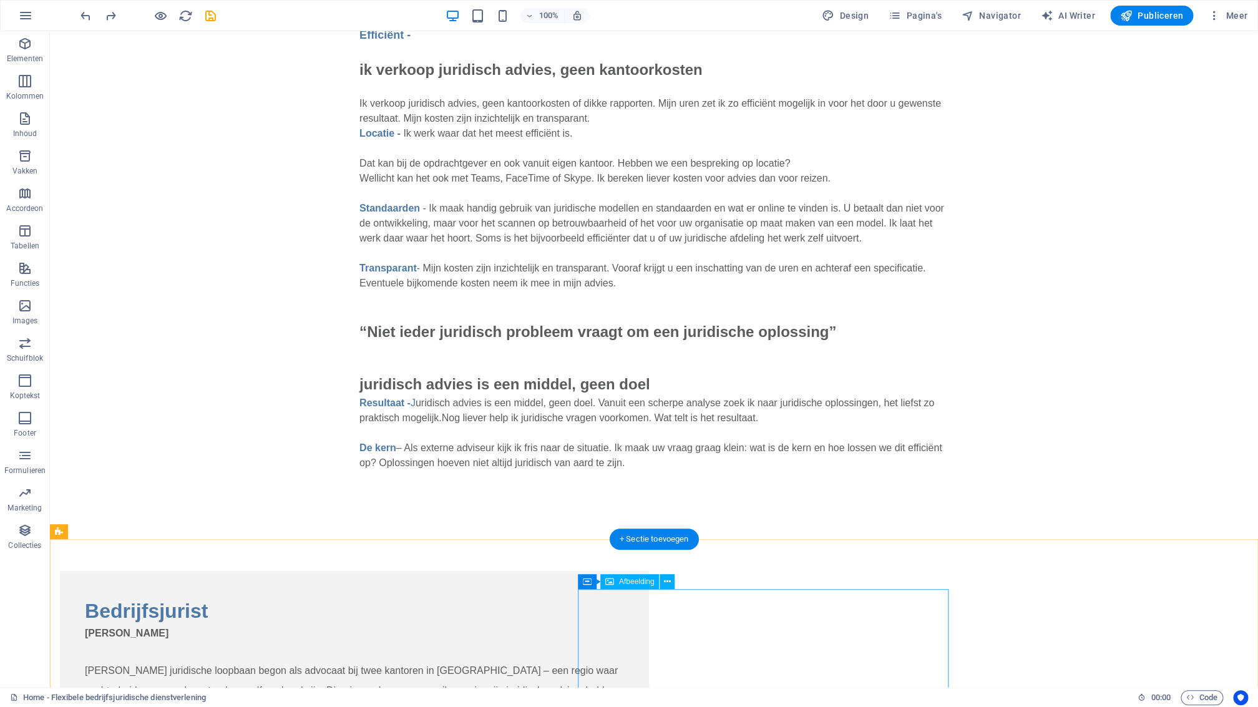
scroll to position [808, 0]
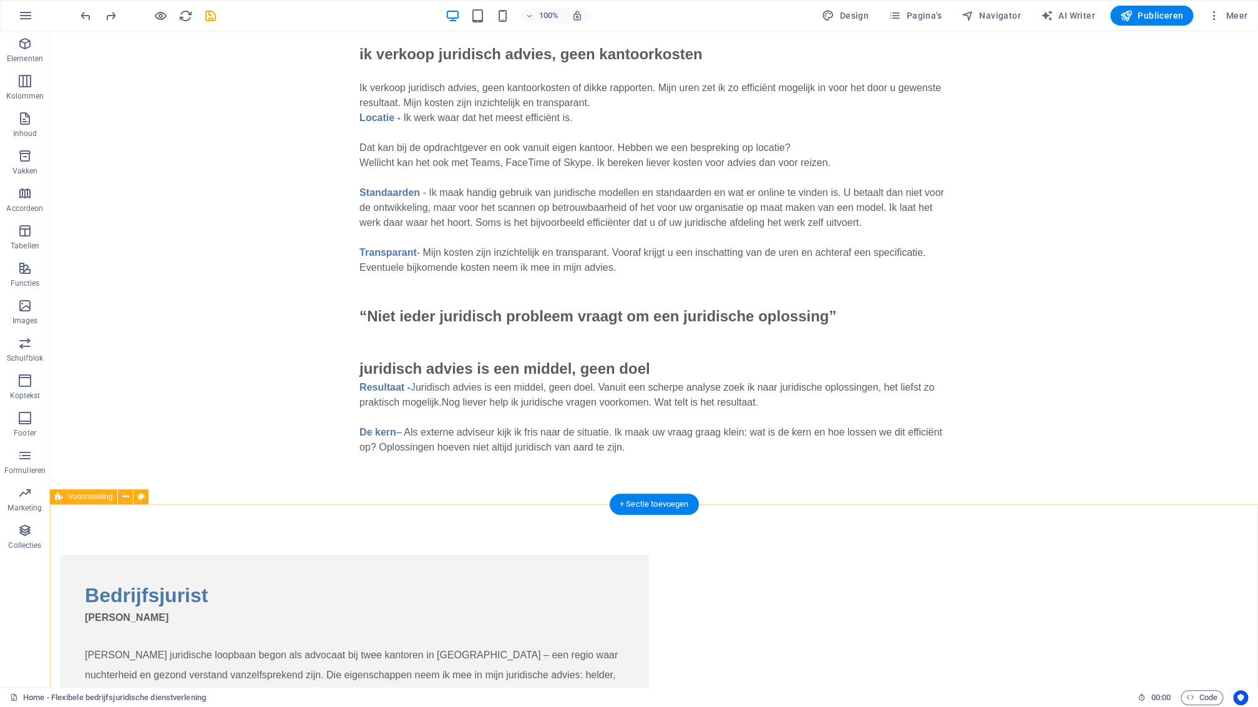
drag, startPoint x: 532, startPoint y: 533, endPoint x: 314, endPoint y: 535, distance: 217.8
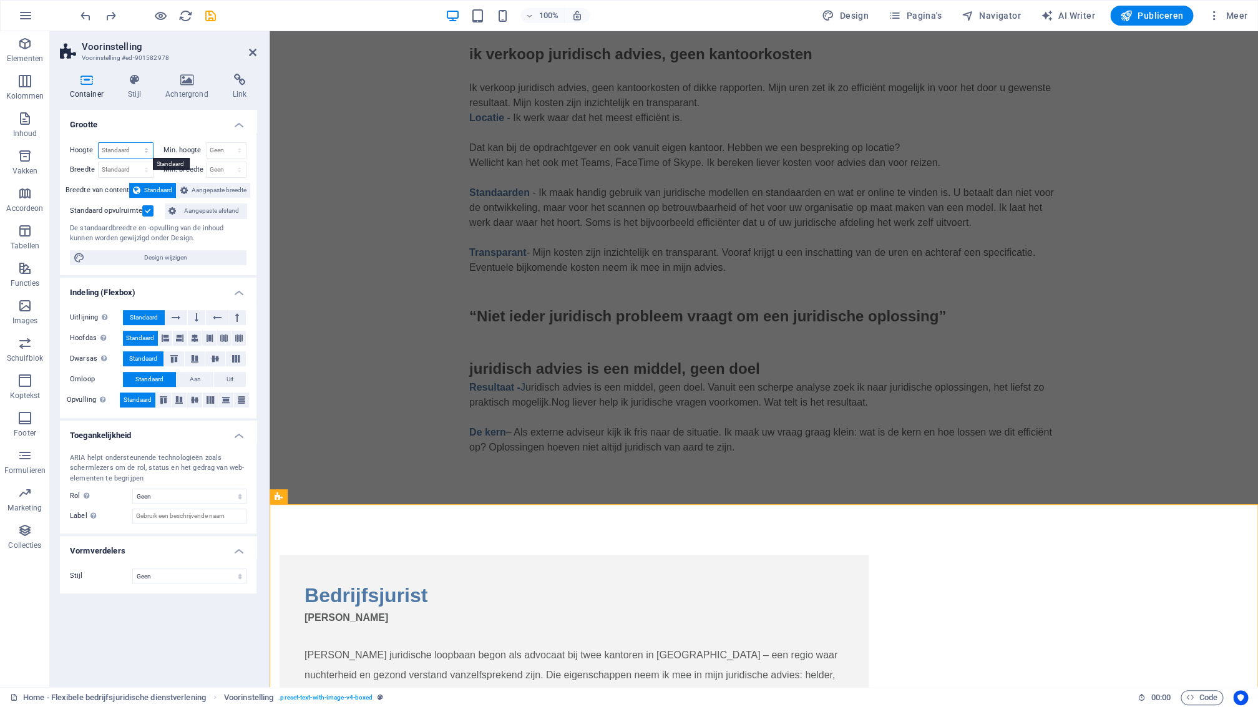
click at [99, 143] on select "Standaard px rem % vh vw" at bounding box center [126, 150] width 54 height 15
select select "px"
click option "px" at bounding box center [0, 0] width 0 height 0
type input "984"
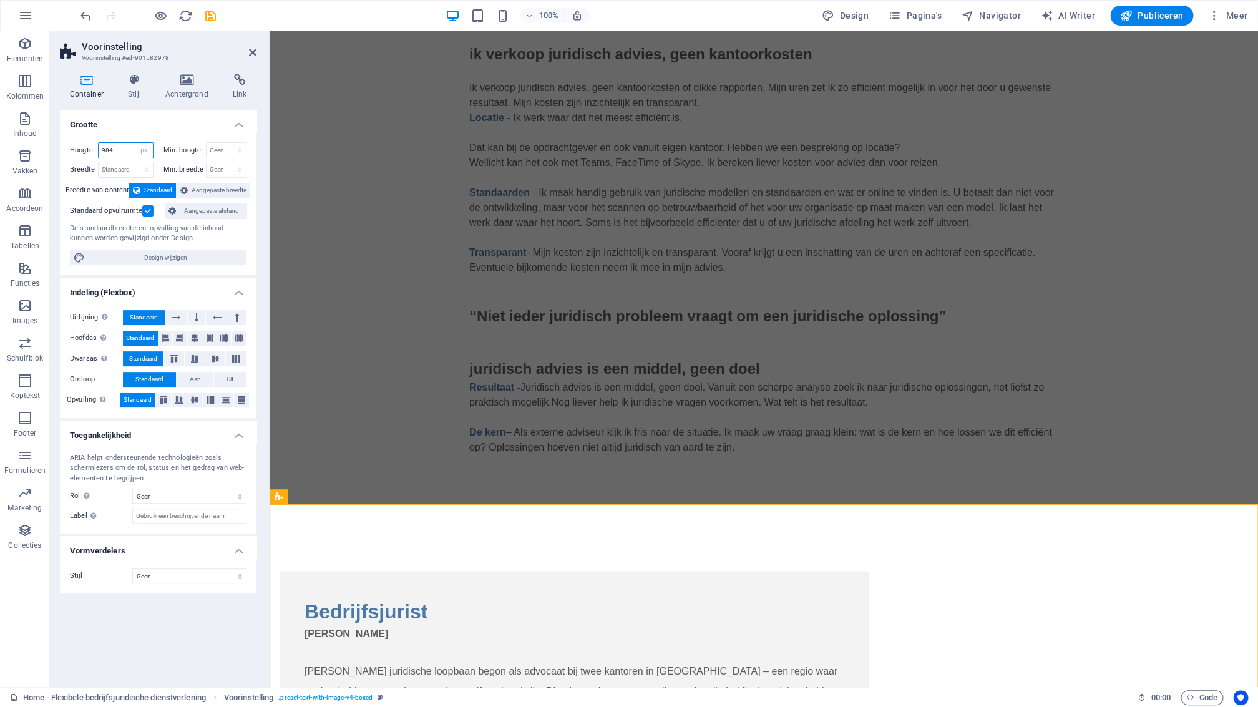
click at [122, 152] on input "984" at bounding box center [126, 150] width 54 height 15
drag, startPoint x: 127, startPoint y: 150, endPoint x: 93, endPoint y: 149, distance: 34.3
click at [99, 146] on input "984" at bounding box center [126, 150] width 54 height 15
select select "%"
click option "%" at bounding box center [0, 0] width 0 height 0
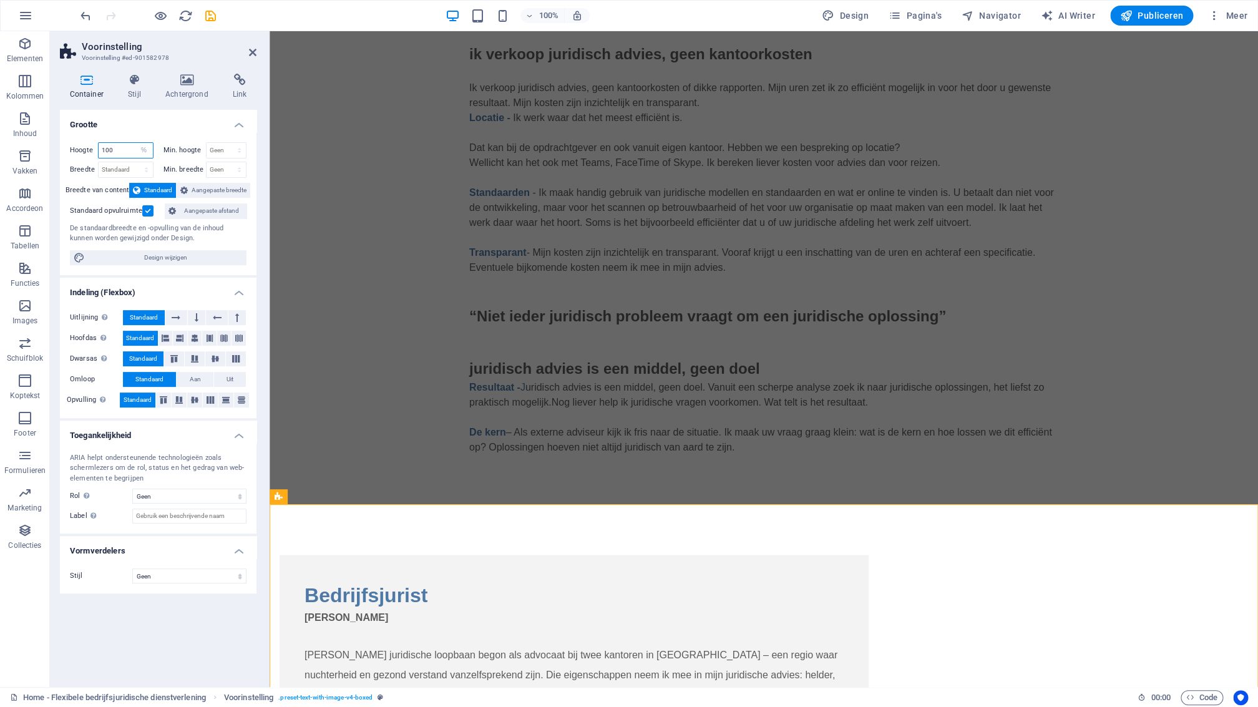
click at [129, 149] on input "100" at bounding box center [126, 150] width 54 height 15
drag, startPoint x: 127, startPoint y: 152, endPoint x: 98, endPoint y: 151, distance: 29.3
click at [99, 150] on input "100" at bounding box center [126, 150] width 54 height 15
type input "200"
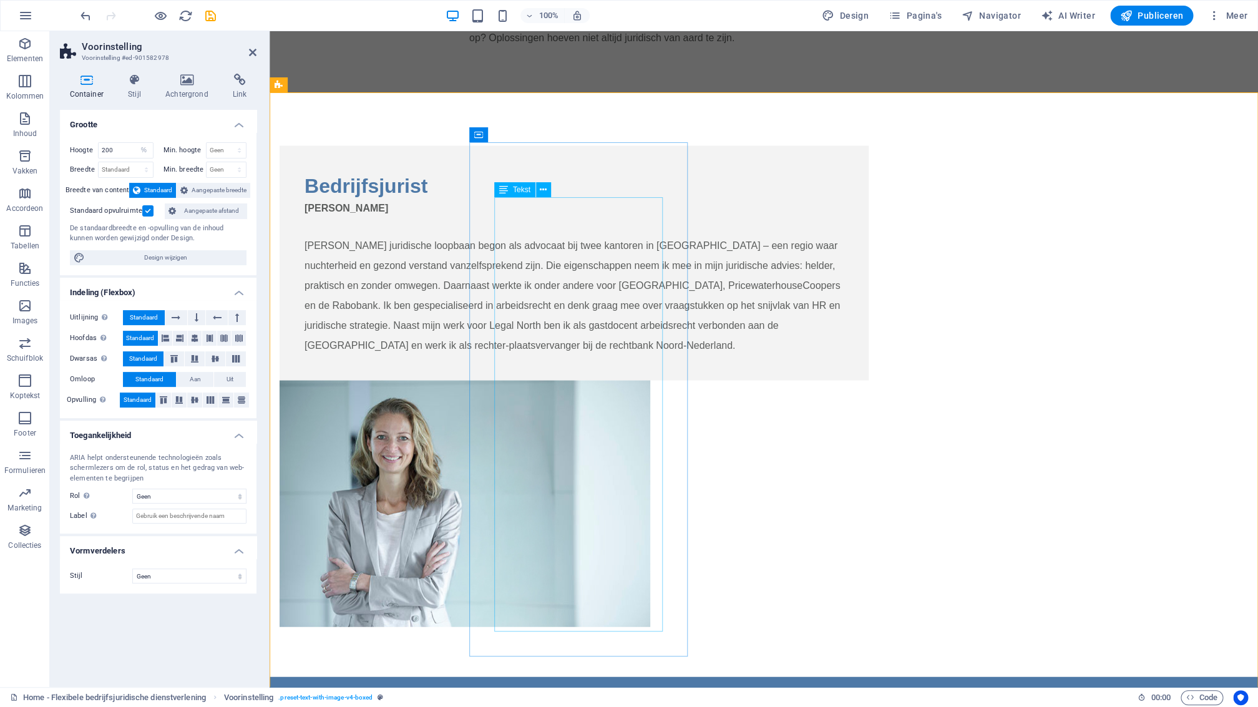
scroll to position [1217, 0]
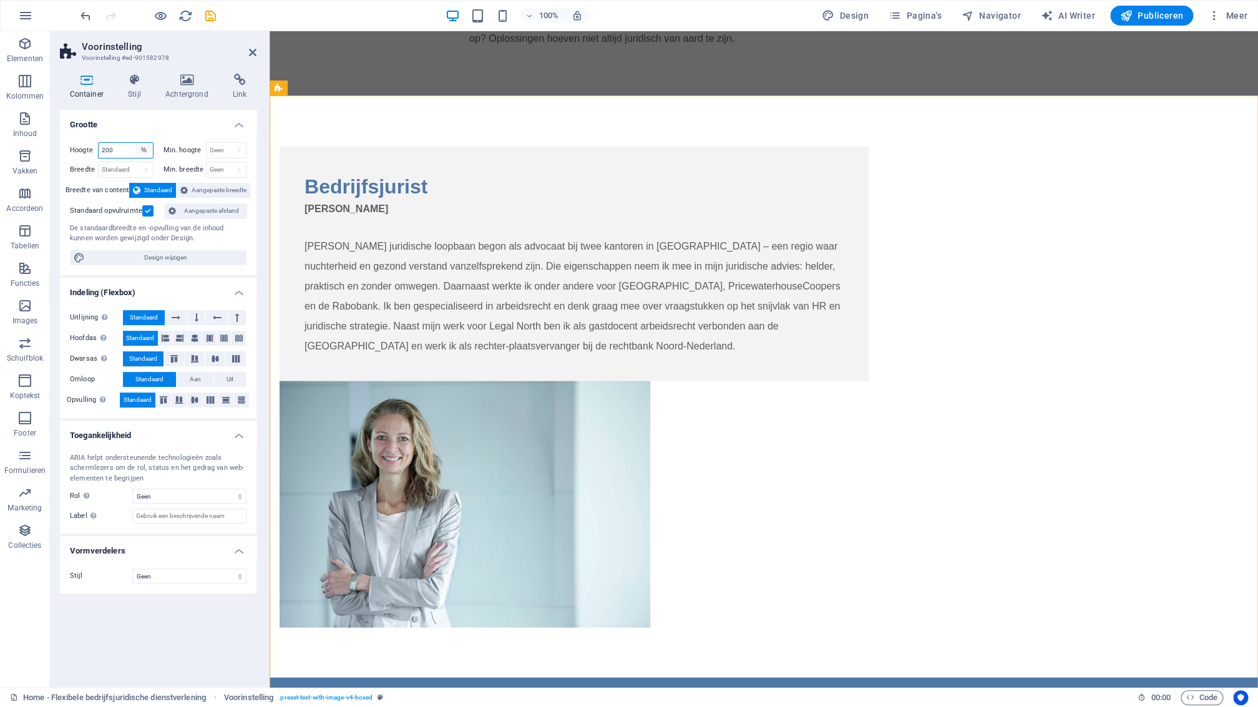
select select "default"
click option "Standaard" at bounding box center [0, 0] width 0 height 0
select select "DISABLED_OPTION_VALUE"
click at [216, 125] on h4 "Grootte" at bounding box center [158, 121] width 197 height 22
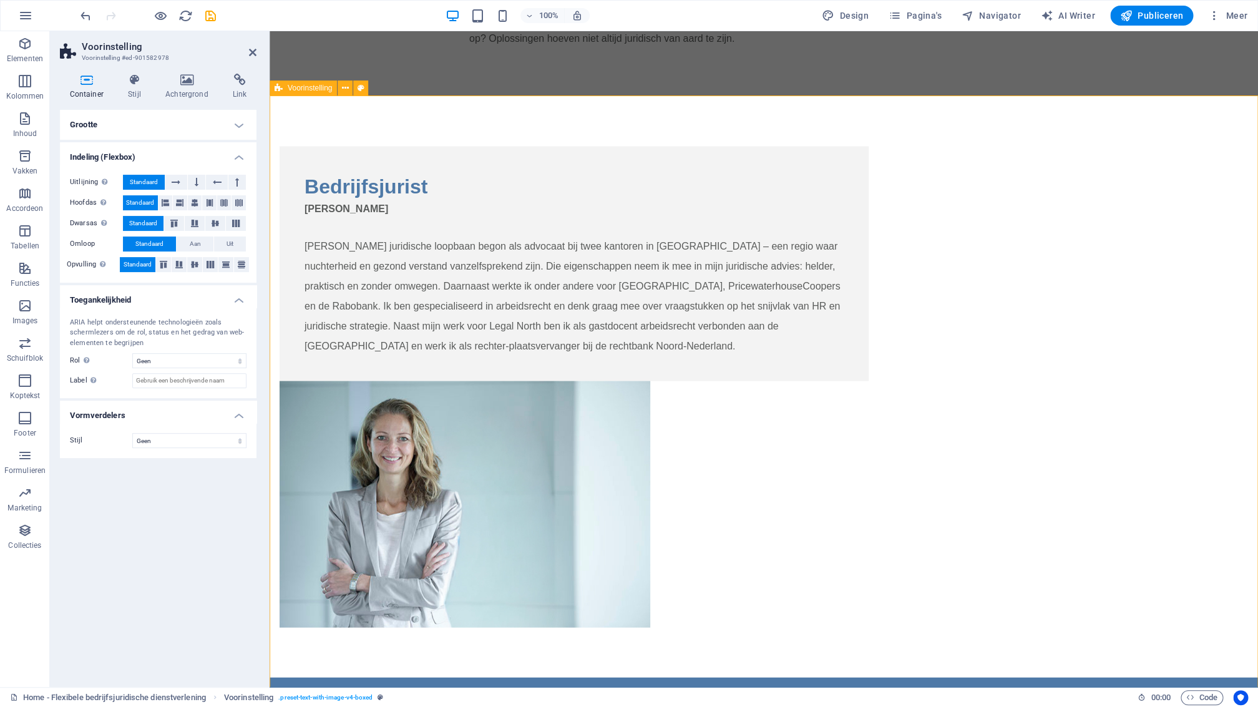
click at [701, 117] on div "Bedrijfsjurist Mr. Monique Doornbosch Mijn juridische loopbaan begon als advoca…" at bounding box center [764, 386] width 988 height 581
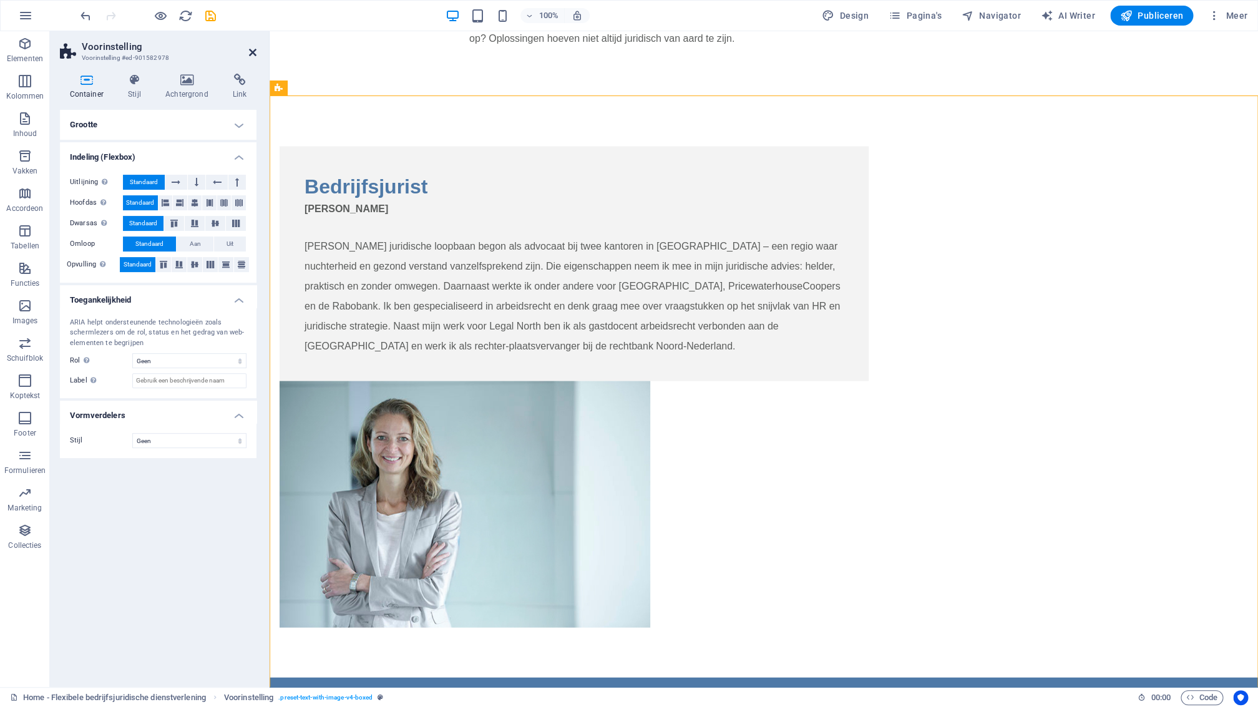
click at [253, 51] on icon at bounding box center [252, 52] width 7 height 10
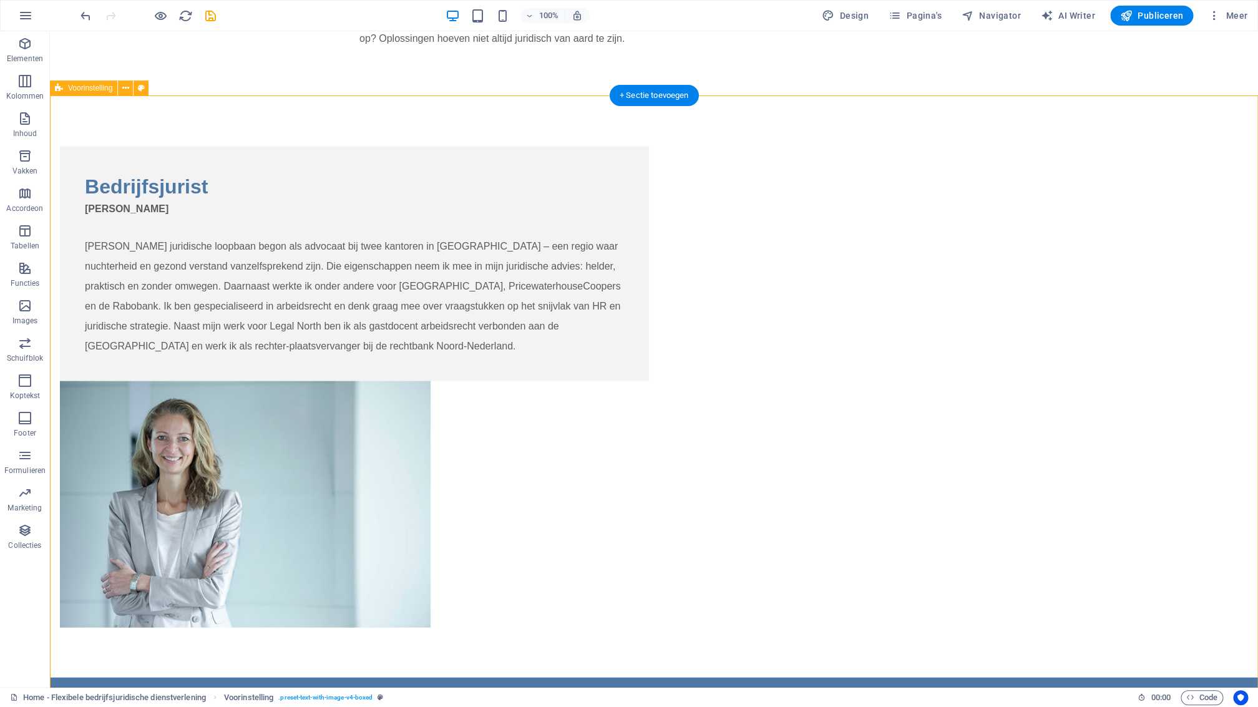
click at [139, 120] on div "Bedrijfsjurist Mr. Monique Doornbosch Mijn juridische loopbaan begon als advoca…" at bounding box center [654, 386] width 1208 height 581
click at [129, 89] on icon at bounding box center [125, 88] width 7 height 13
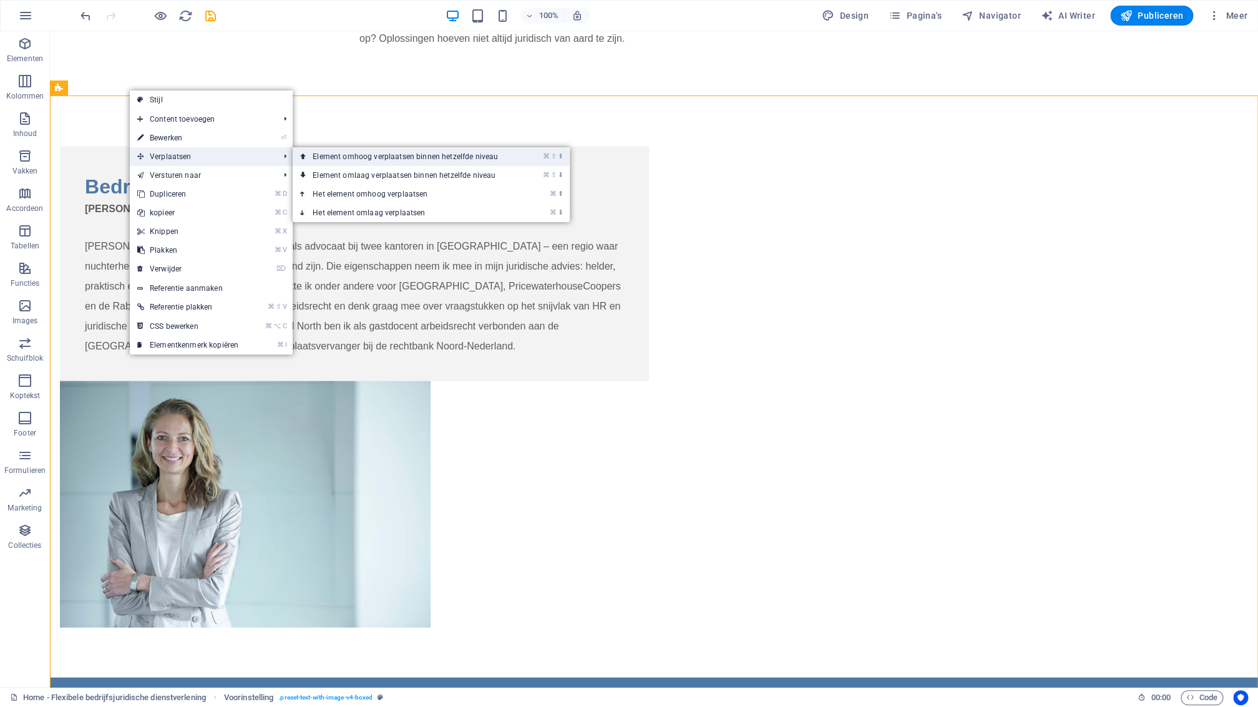
click at [353, 160] on link "⌘ ⇧ ⬆ Element omhoog verplaatsen binnen hetzelfde niveau" at bounding box center [408, 156] width 230 height 19
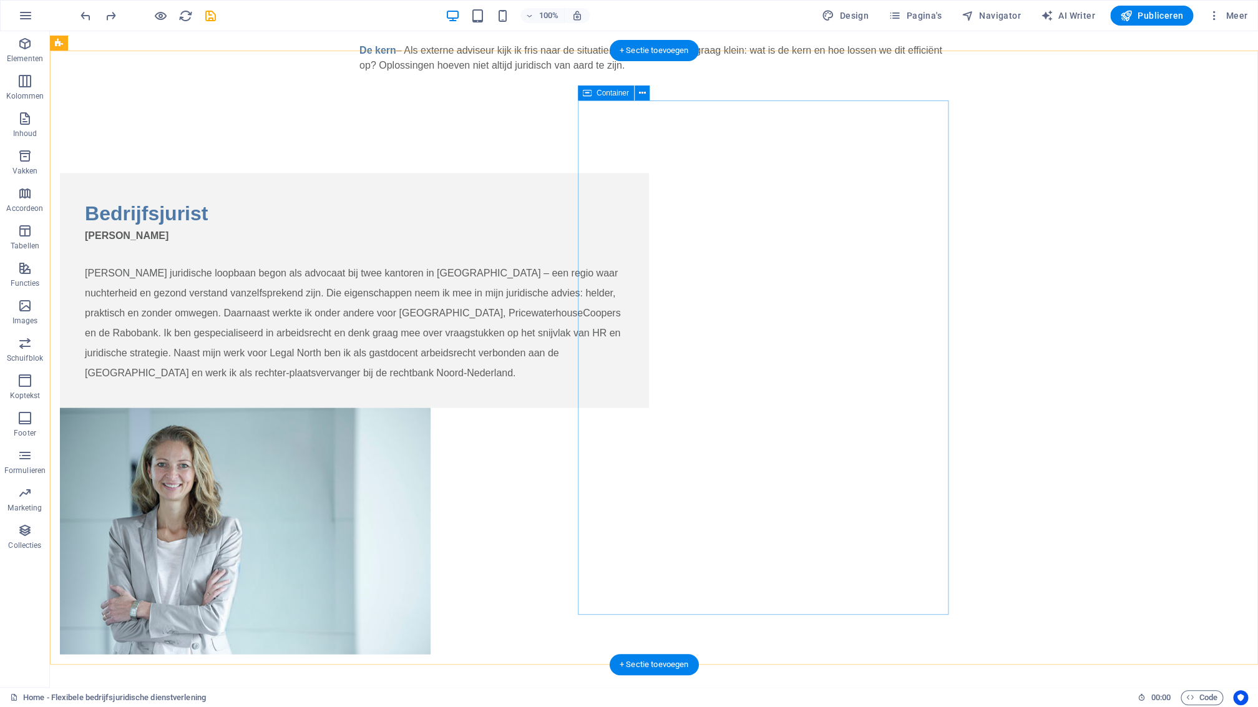
scroll to position [1308, 0]
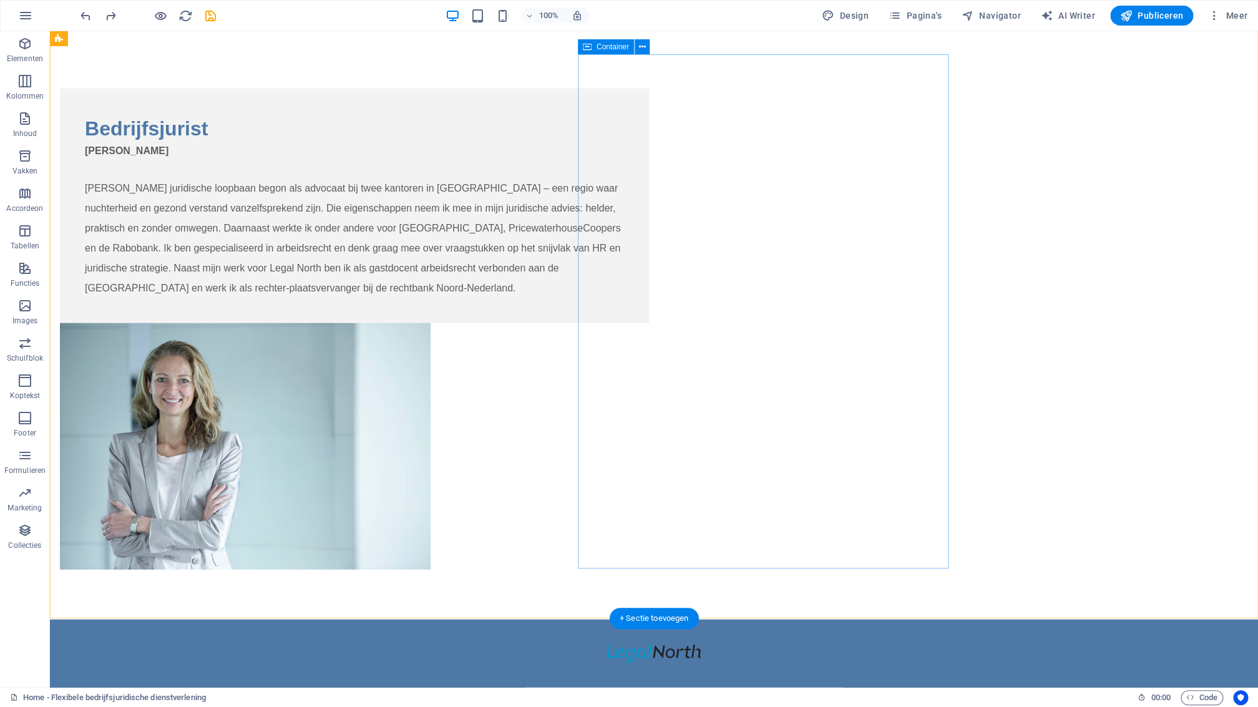
click at [649, 344] on div at bounding box center [354, 446] width 589 height 246
click at [649, 351] on div at bounding box center [354, 446] width 589 height 246
drag, startPoint x: 748, startPoint y: 350, endPoint x: 529, endPoint y: 352, distance: 218.4
click at [649, 350] on div at bounding box center [354, 446] width 589 height 246
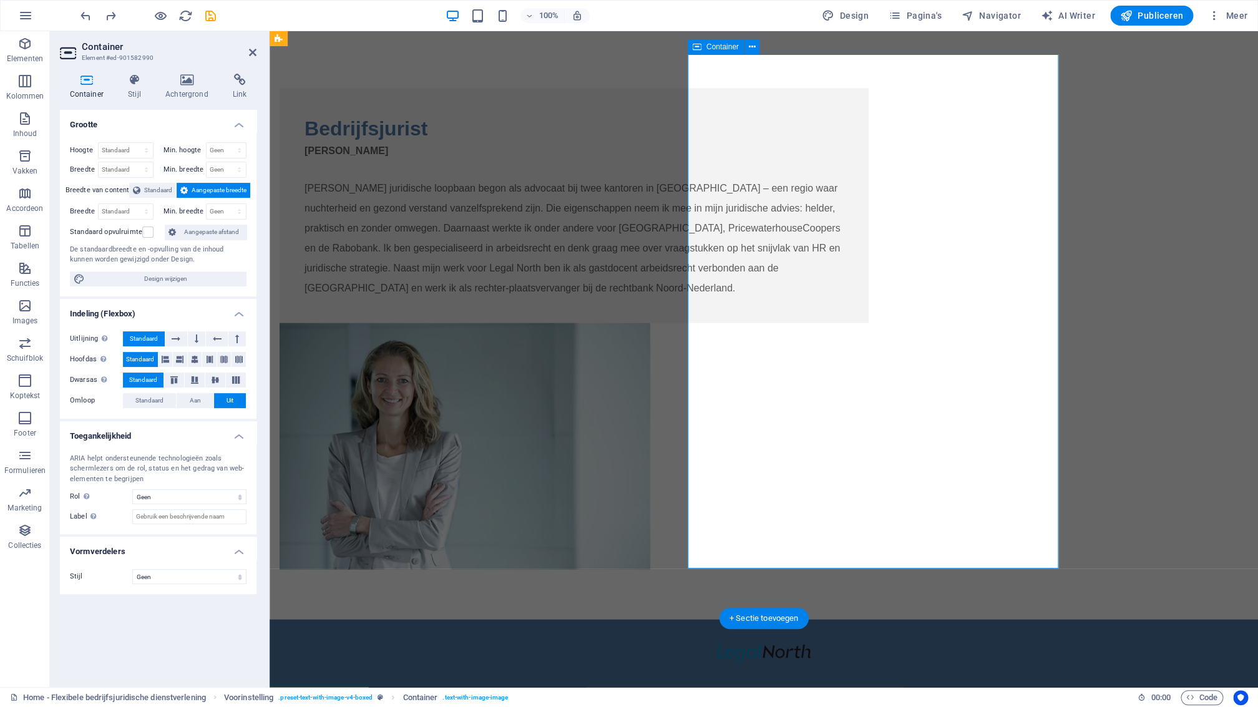
click at [809, 356] on div at bounding box center [574, 446] width 589 height 246
click at [808, 323] on figure at bounding box center [574, 446] width 589 height 246
click at [99, 204] on select "Standaard px rem % em vh vw" at bounding box center [126, 211] width 54 height 15
click at [1113, 392] on div "Bedrijfsjurist Mr. Monique Doornbosch Mijn juridische loopbaan begon als advoca…" at bounding box center [764, 328] width 988 height 581
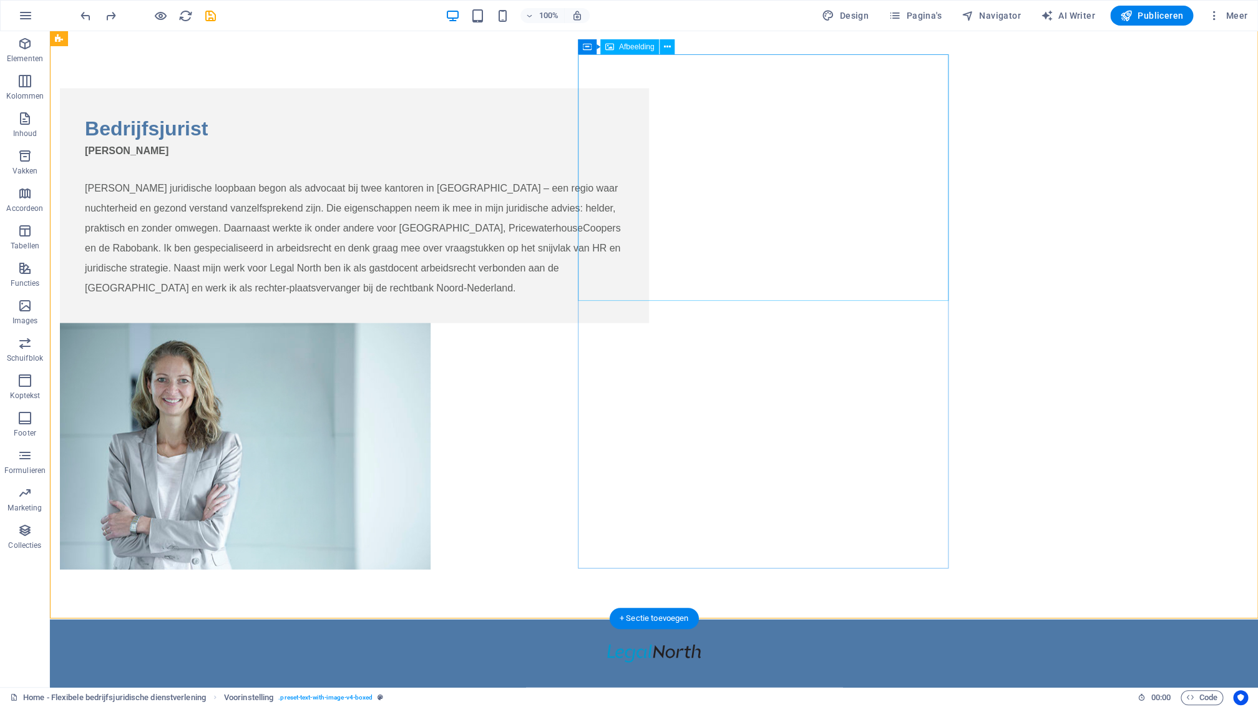
click at [629, 323] on figure at bounding box center [354, 446] width 589 height 246
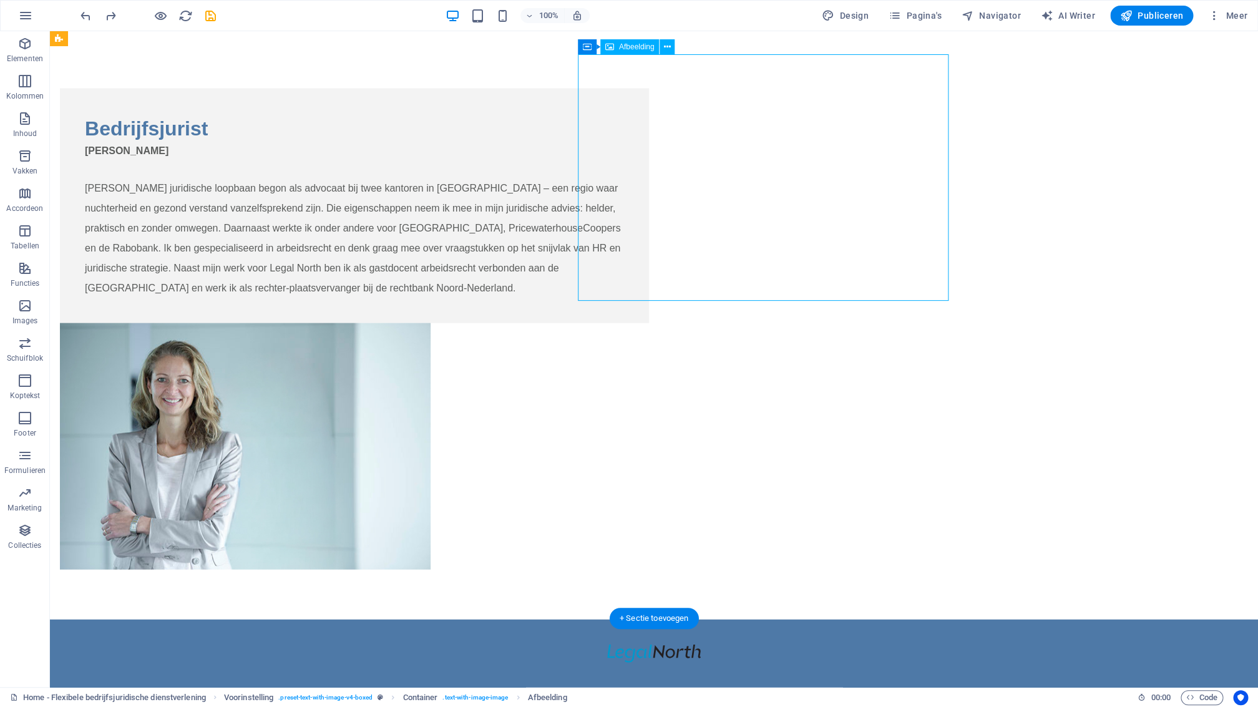
click at [649, 323] on figure at bounding box center [354, 446] width 589 height 246
drag, startPoint x: 656, startPoint y: 155, endPoint x: 439, endPoint y: 155, distance: 216.5
click at [649, 323] on figure at bounding box center [354, 446] width 589 height 246
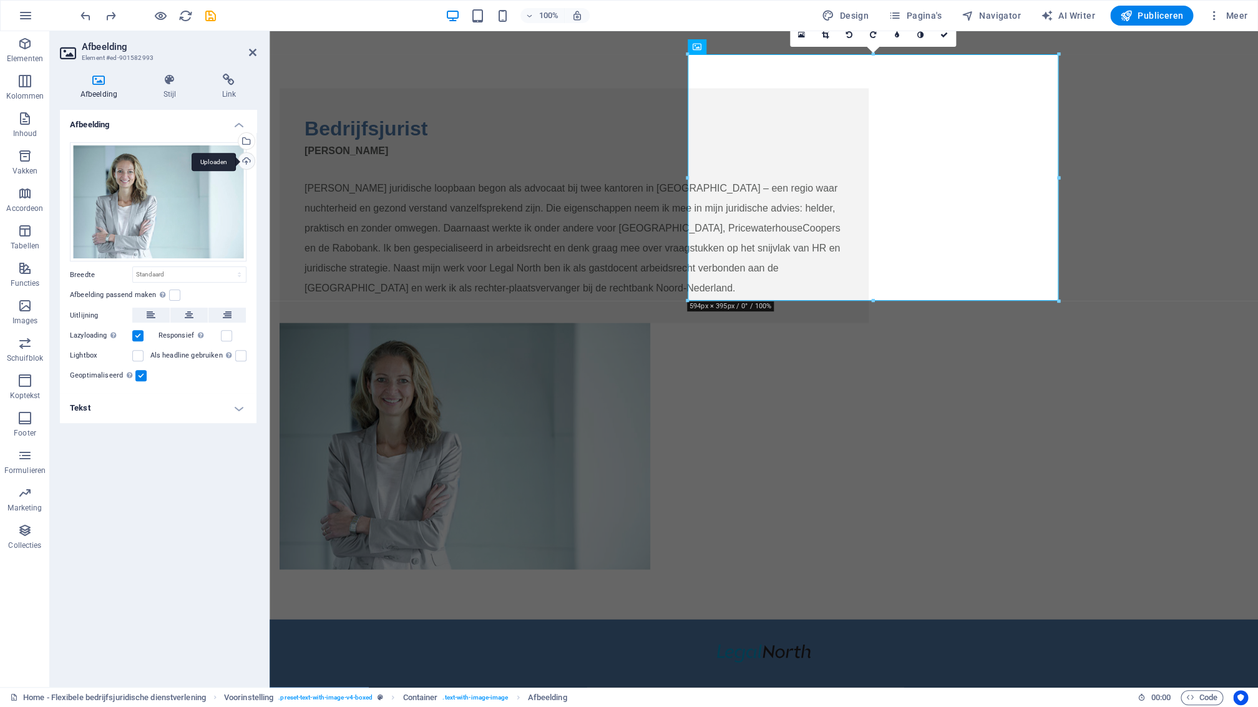
click at [249, 162] on div "Uploaden" at bounding box center [245, 162] width 19 height 19
click at [248, 142] on div "Selecteer bestanden uit Bestandsbeheer, stockfoto's, of upload een of meer best…" at bounding box center [245, 142] width 19 height 19
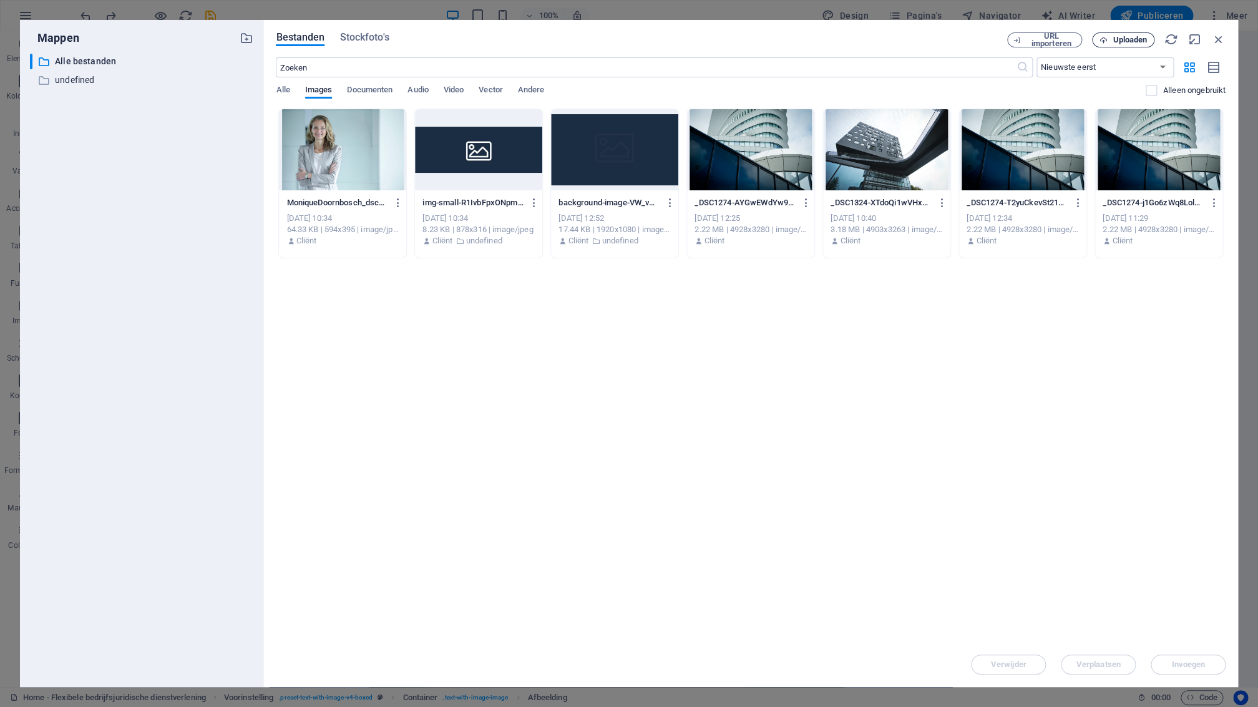
click at [1128, 43] on span "Uploaden" at bounding box center [1130, 39] width 34 height 7
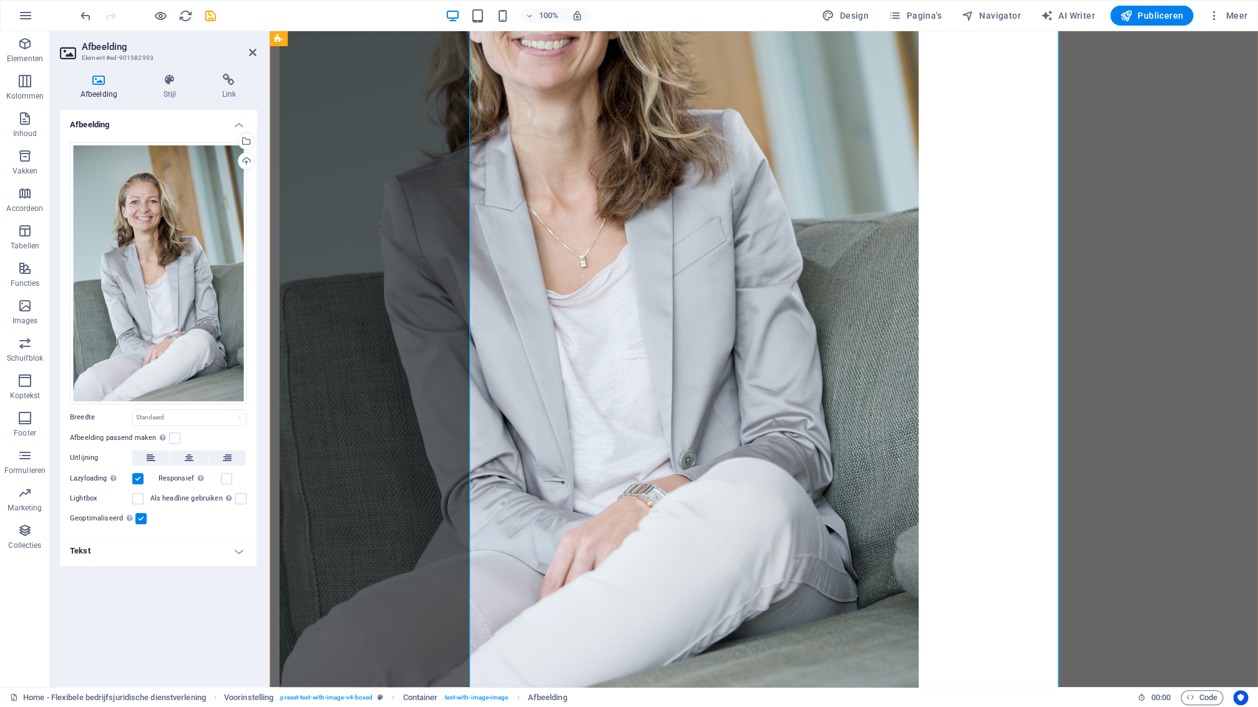
scroll to position [1913, 0]
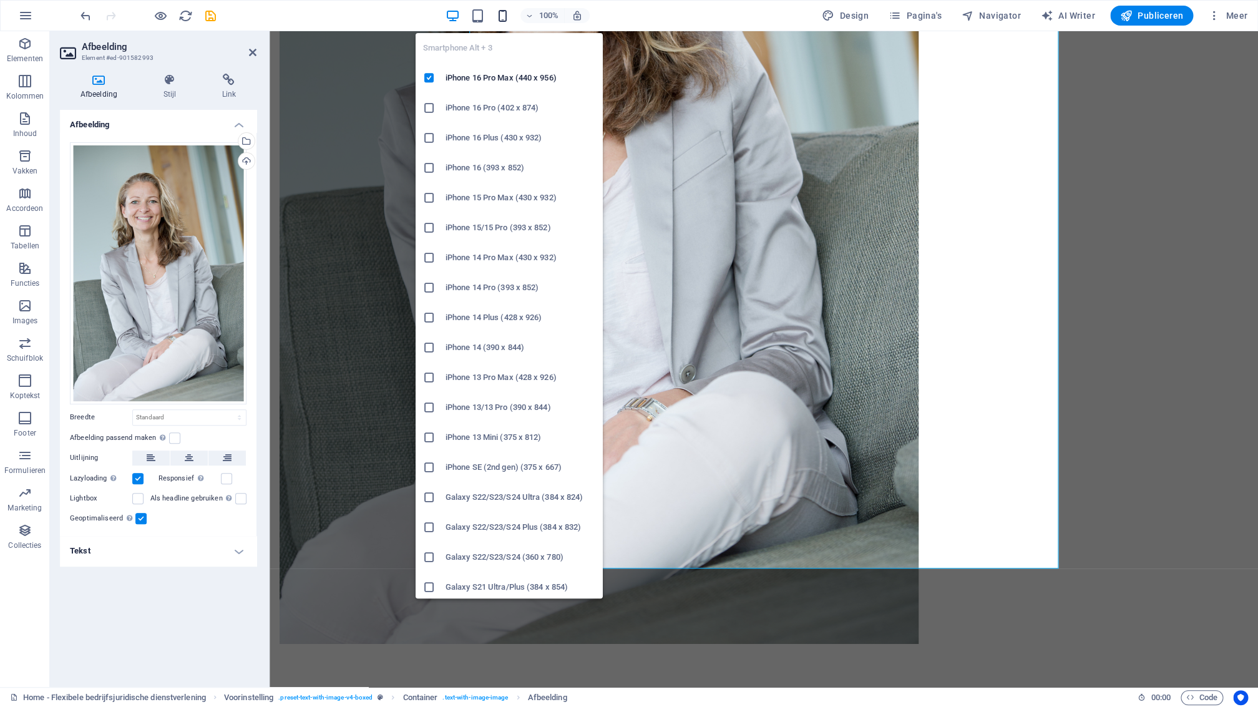
click at [507, 13] on icon "button" at bounding box center [502, 16] width 14 height 14
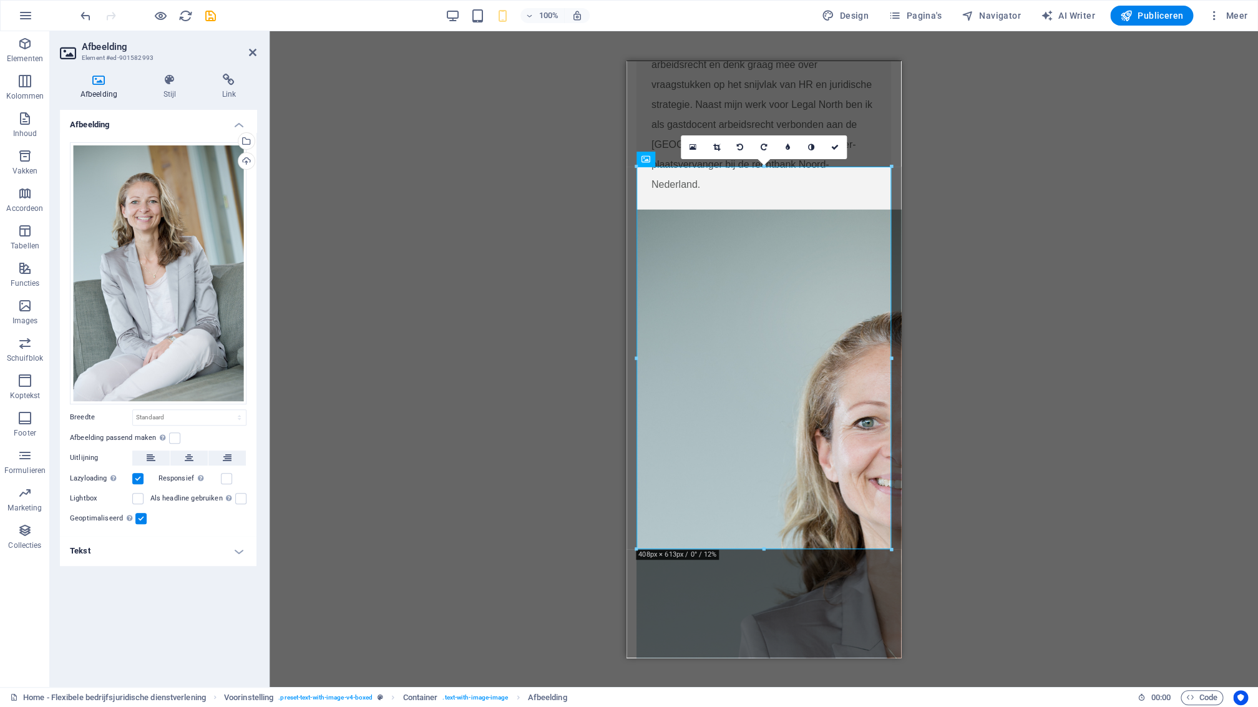
click at [1047, 162] on div "Sleep hierheen om de bestaande content te vervangen. Druk op “Ctrl” als je een …" at bounding box center [764, 359] width 988 height 656
click at [174, 440] on label at bounding box center [174, 437] width 11 height 11
click at [0, 0] on input "Afbeelding passend maken Afbeelding automatisch passen binnen een vaststaande b…" at bounding box center [0, 0] width 0 height 0
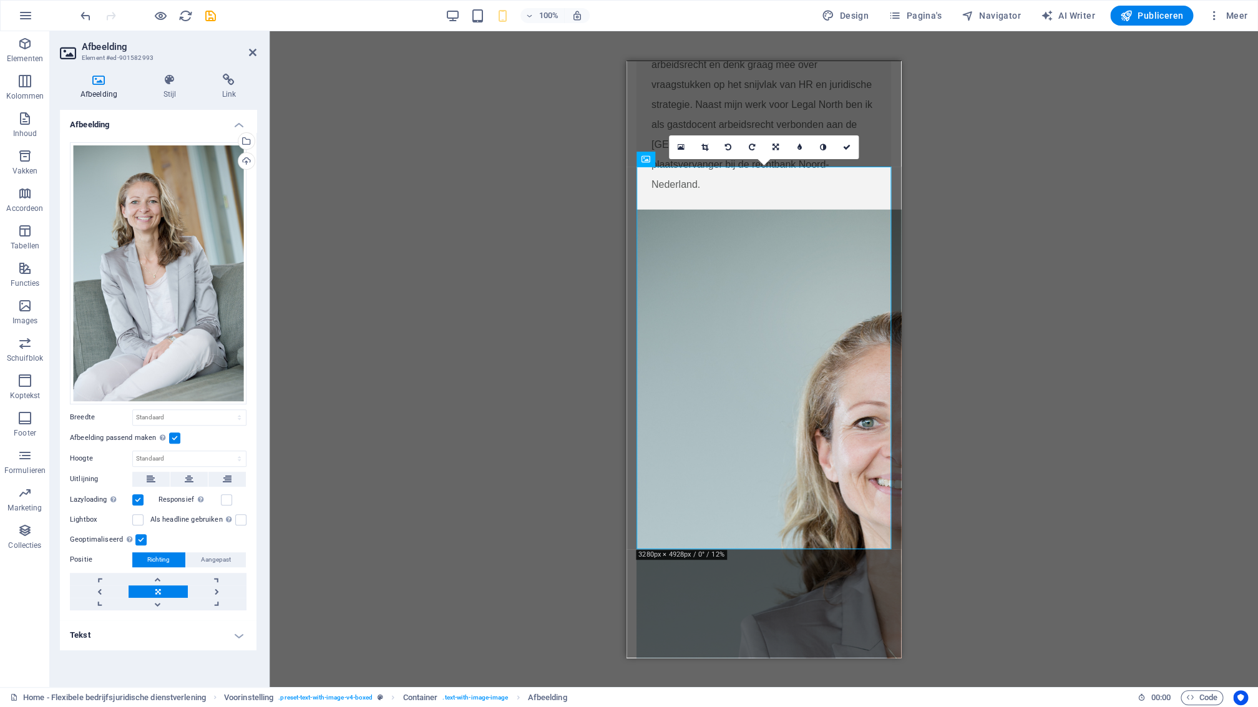
click at [138, 504] on label at bounding box center [137, 499] width 11 height 11
click at [0, 0] on input "Lazyloading Door afbeeldingen pas na de rest van de pagina te laden, voelt de p…" at bounding box center [0, 0] width 0 height 0
click at [140, 502] on label at bounding box center [137, 499] width 11 height 11
click at [0, 0] on input "Lazyloading Door afbeeldingen pas na de rest van de pagina te laden, voelt de p…" at bounding box center [0, 0] width 0 height 0
click at [144, 541] on label at bounding box center [140, 539] width 11 height 11
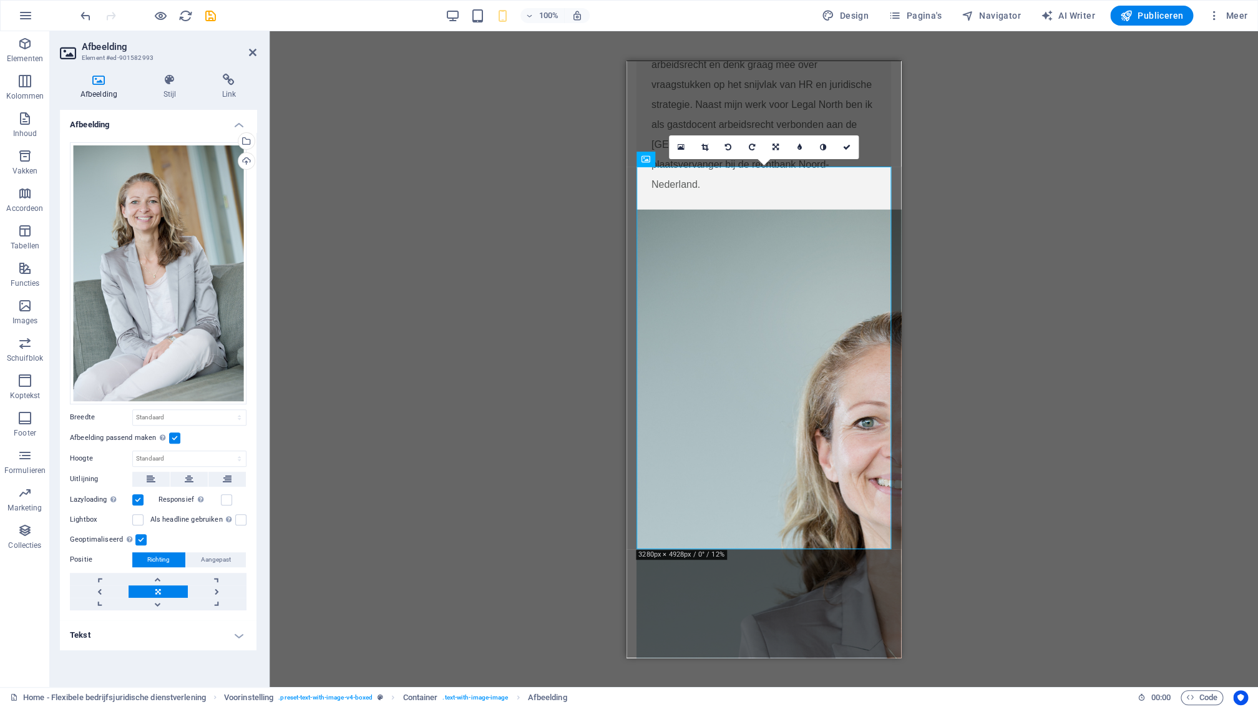
click at [140, 541] on label at bounding box center [140, 539] width 11 height 11
click at [0, 0] on input "Geoptimaliseerd Afbeeldingen worden gecomprimeerd om de pagina sneller te maken." at bounding box center [0, 0] width 0 height 0
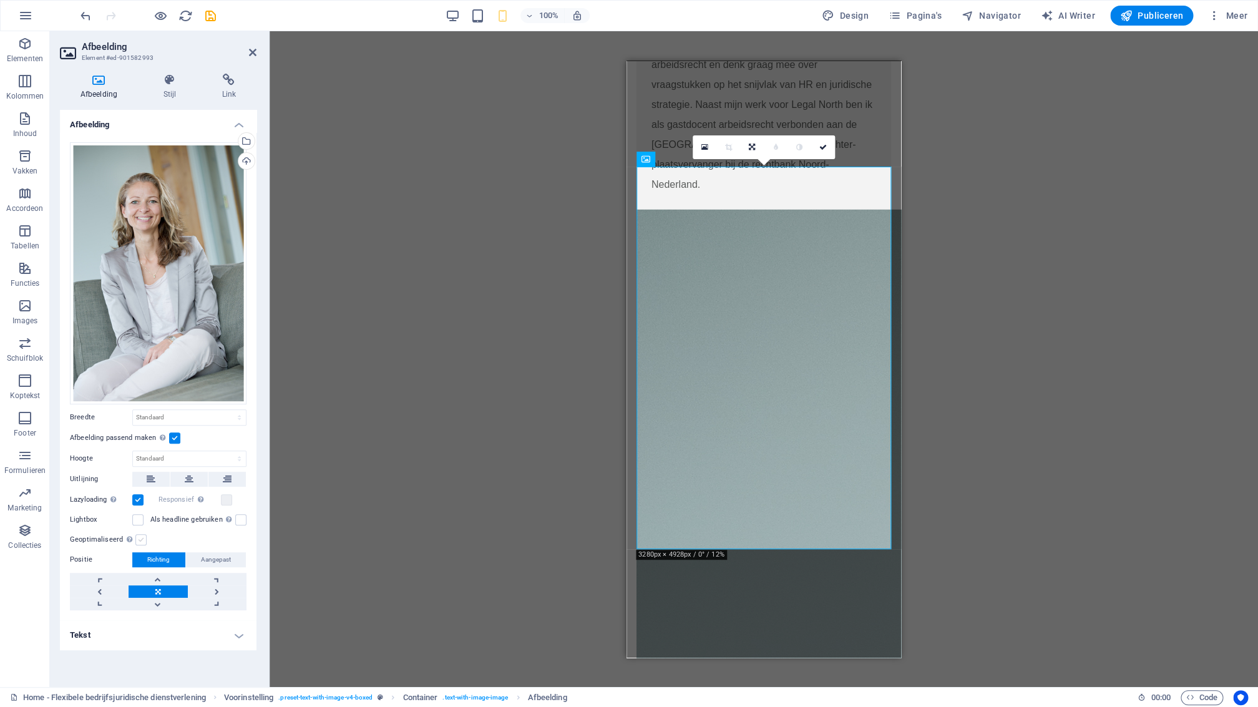
click at [140, 542] on label at bounding box center [140, 539] width 11 height 11
click at [0, 0] on input "Geoptimaliseerd Afbeeldingen worden gecomprimeerd om de pagina sneller te maken." at bounding box center [0, 0] width 0 height 0
click at [540, 241] on div "Sleep hierheen om de bestaande content te vervangen. Druk op “Ctrl” als je een …" at bounding box center [764, 359] width 988 height 656
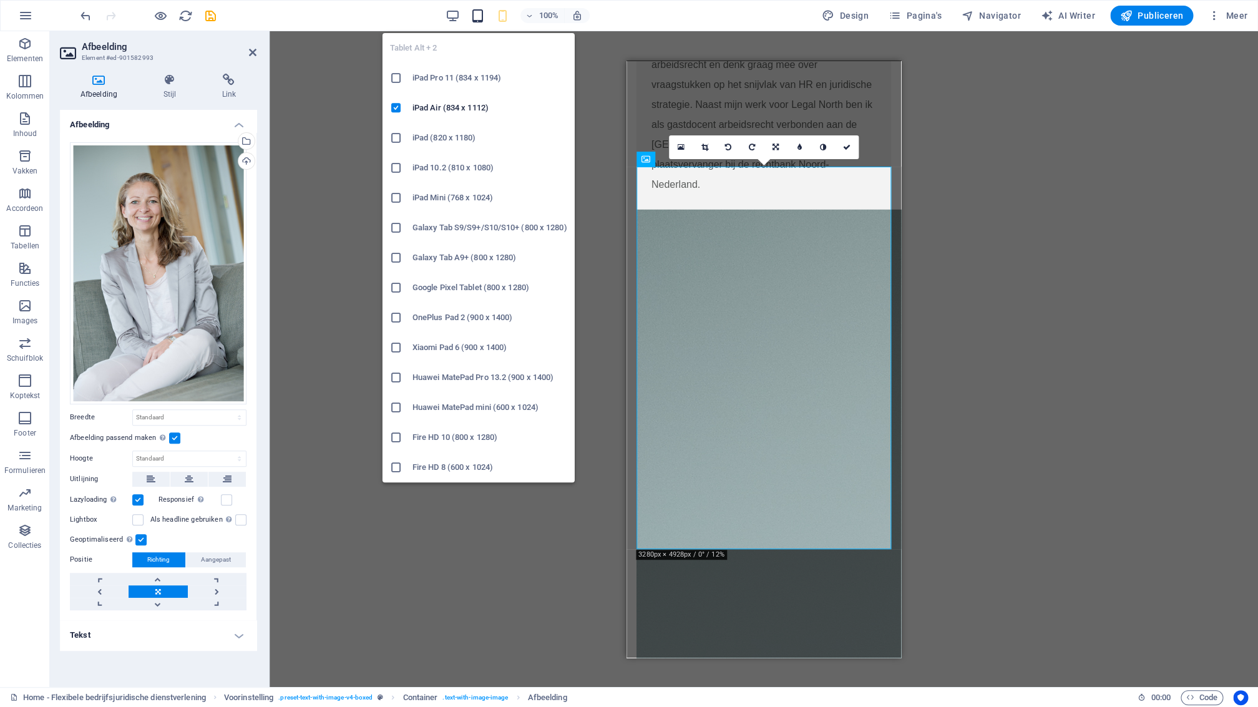
click at [480, 17] on icon "button" at bounding box center [477, 16] width 14 height 14
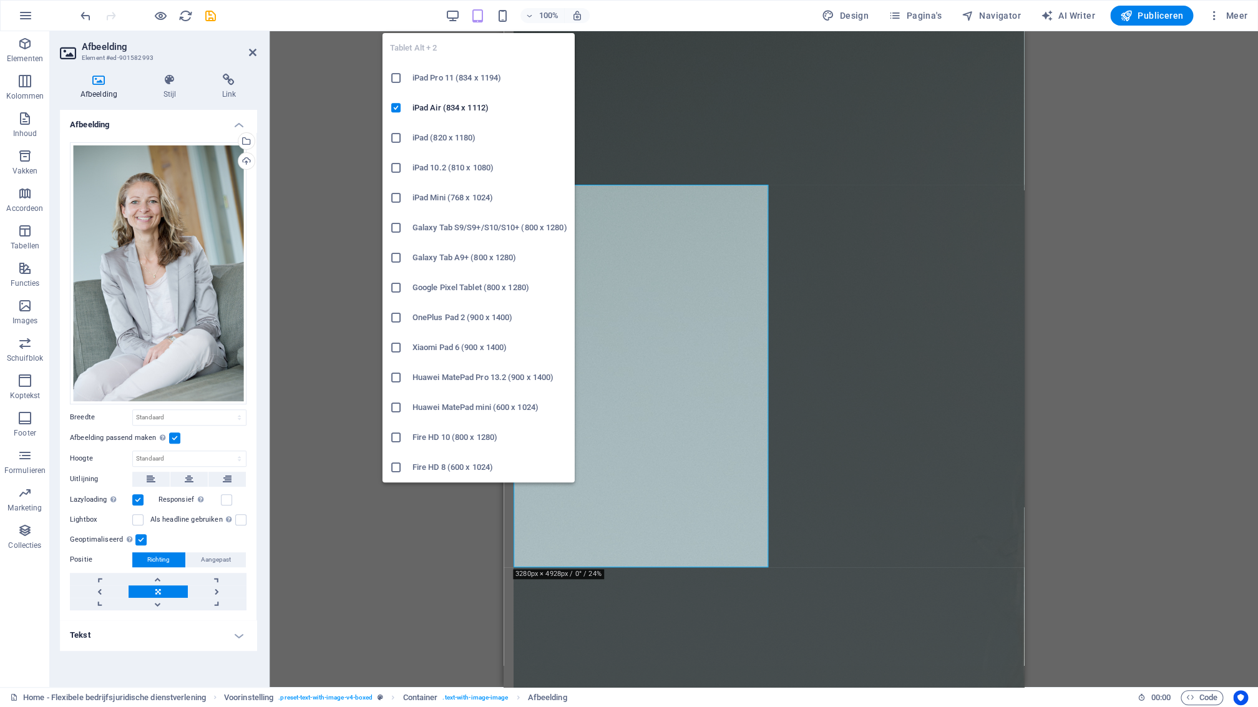
scroll to position [1798, 0]
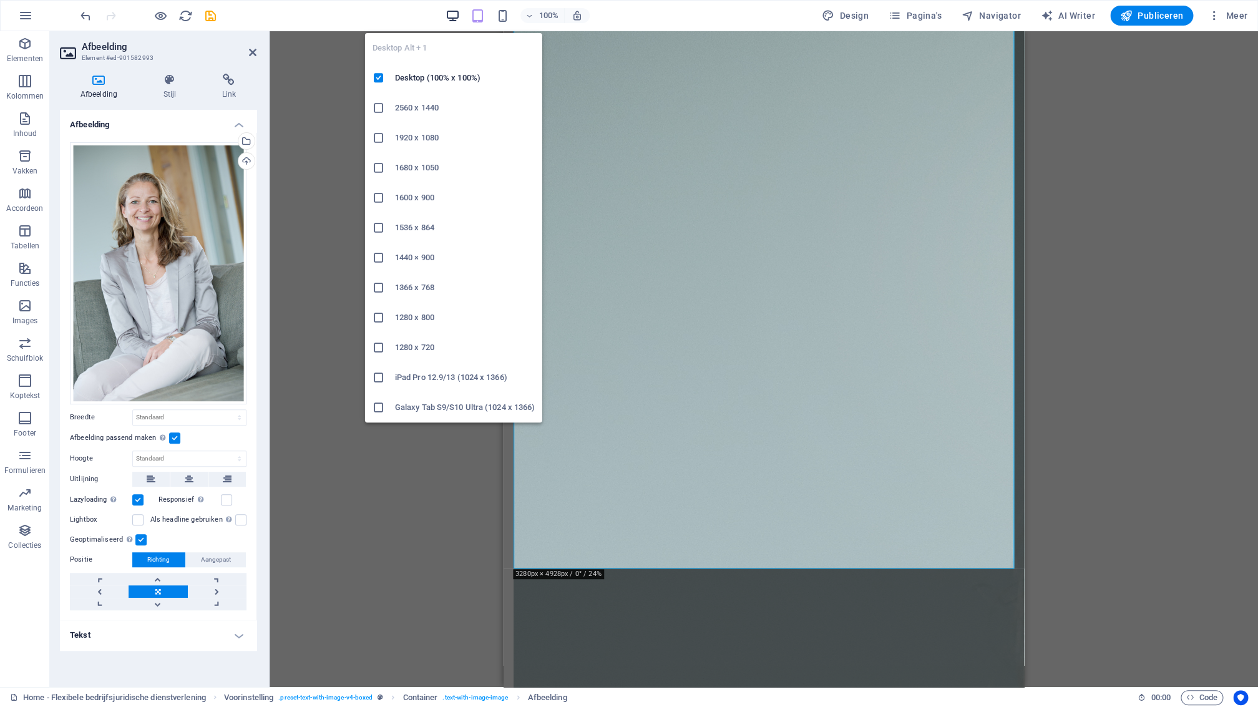
click at [456, 19] on icon "button" at bounding box center [453, 16] width 14 height 14
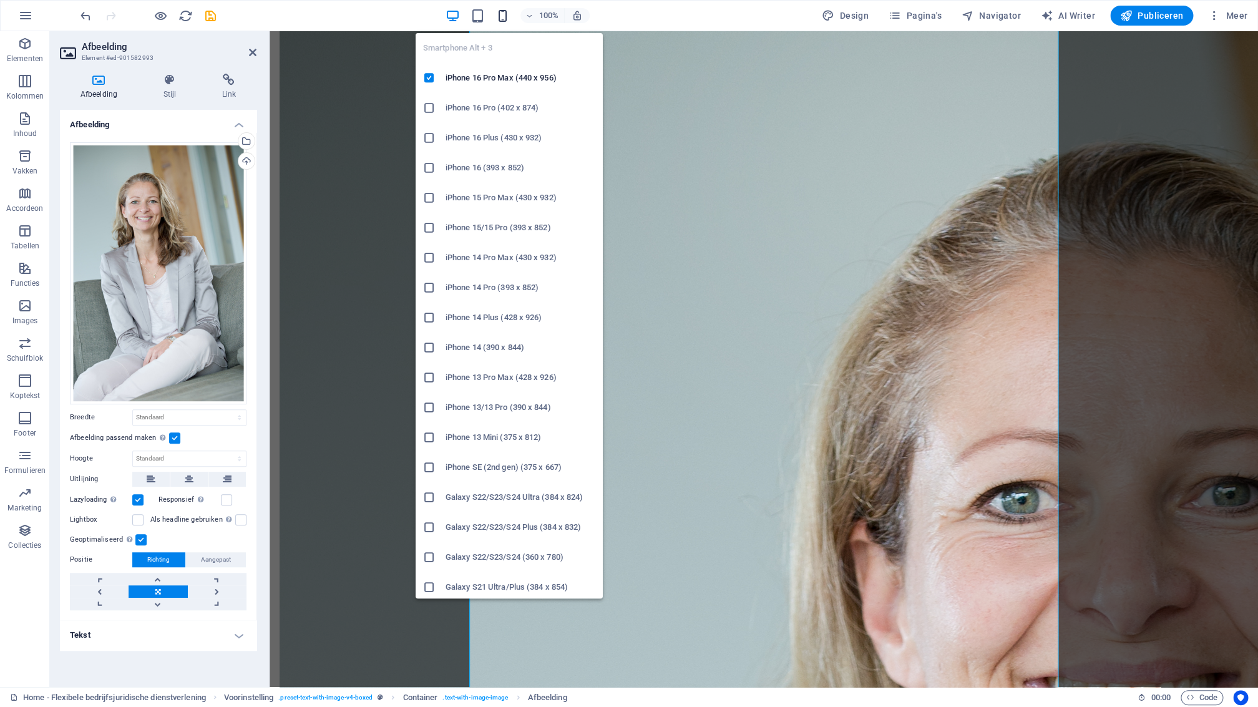
click at [504, 18] on icon "button" at bounding box center [502, 16] width 14 height 14
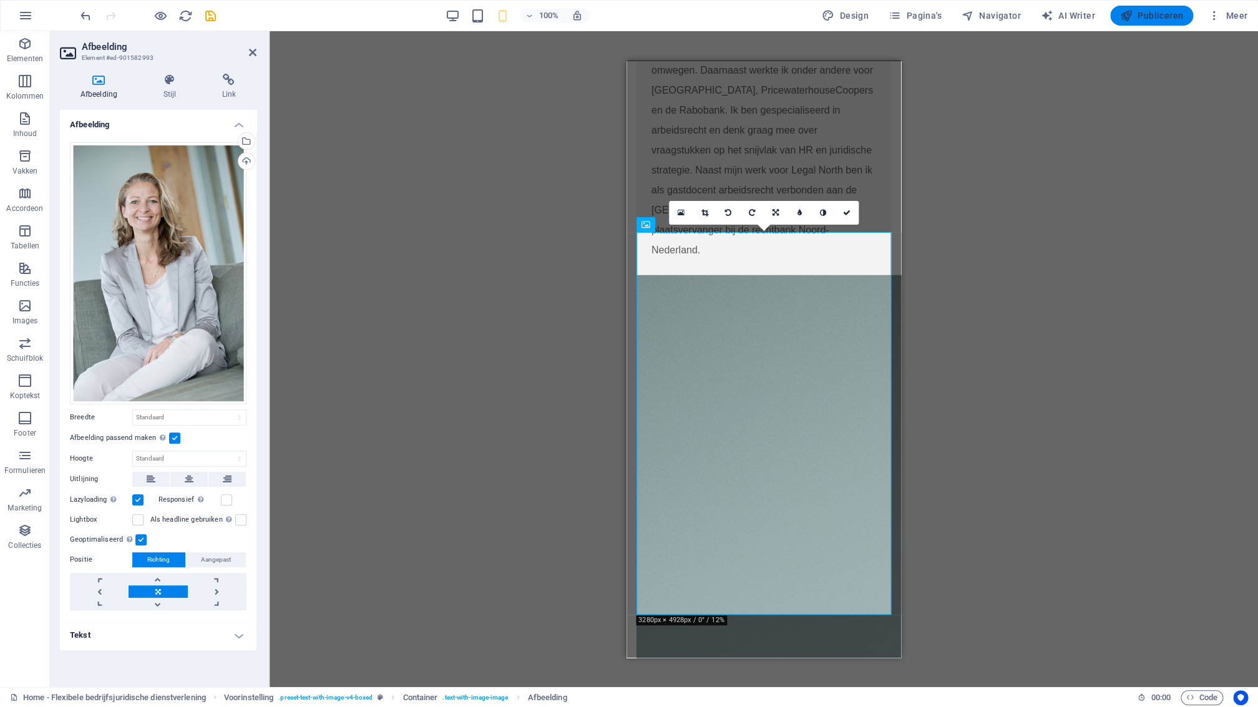
click at [1156, 16] on span "Publiceren" at bounding box center [1151, 15] width 63 height 12
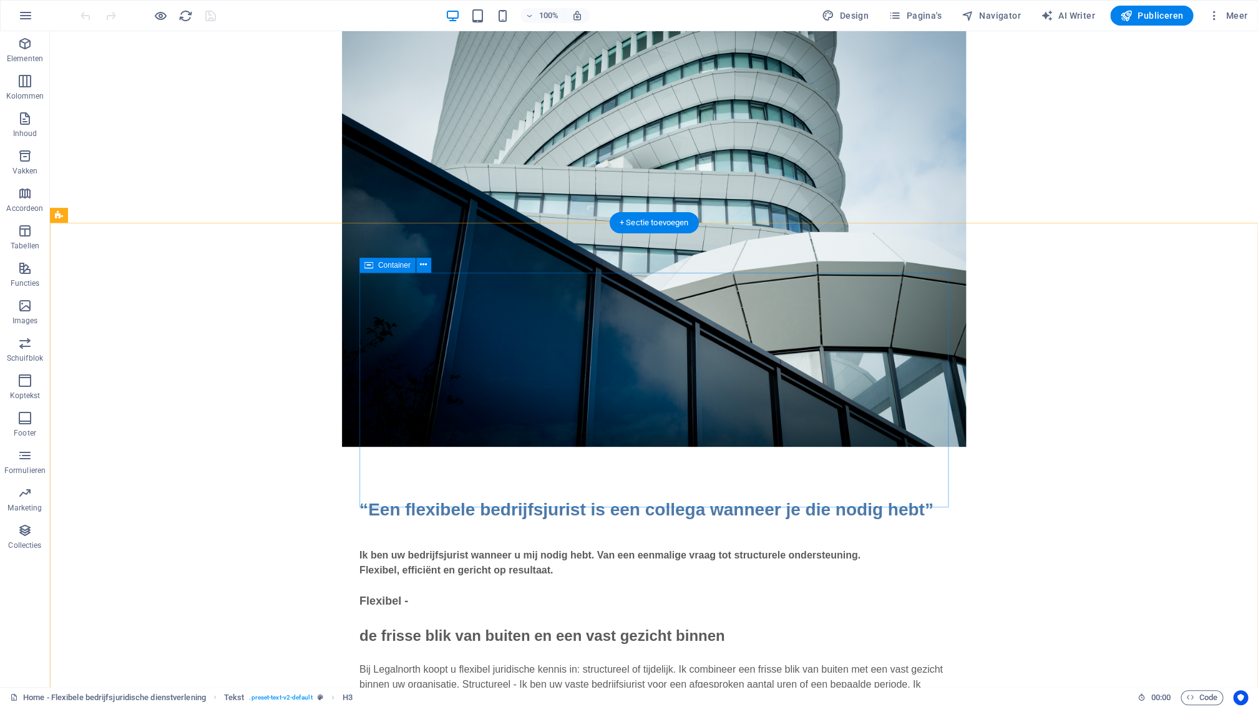
scroll to position [1914, 0]
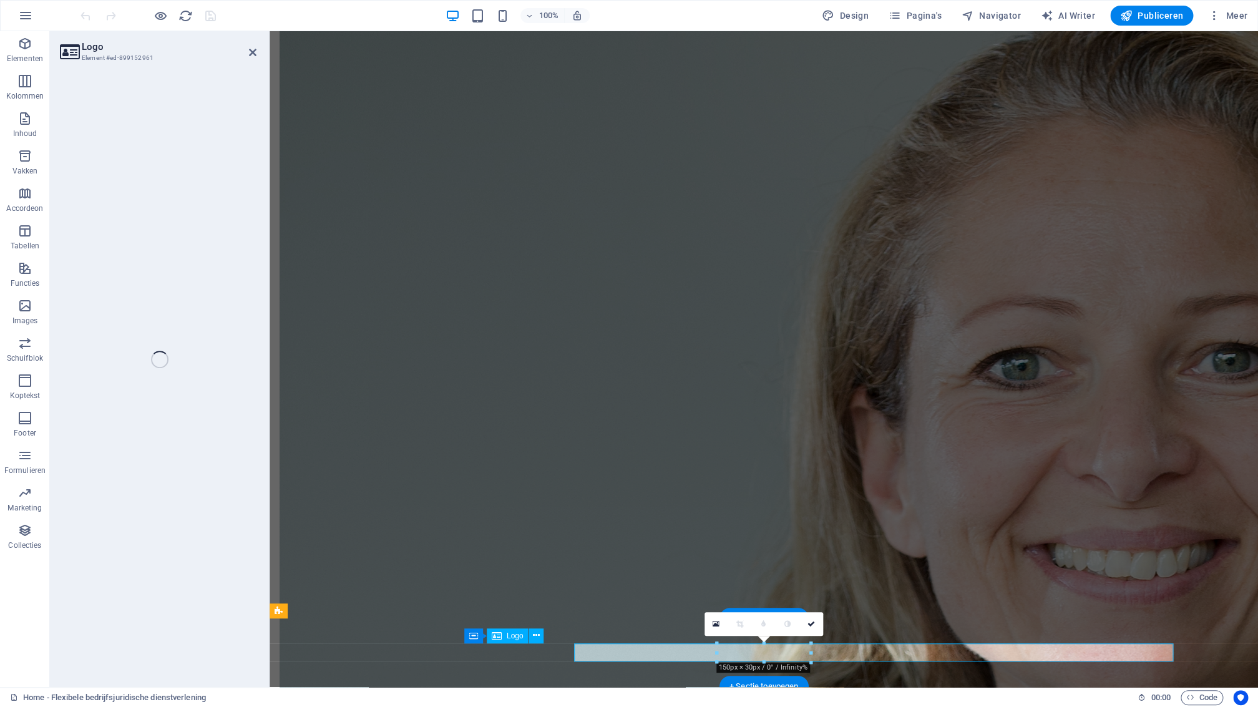
select select "px"
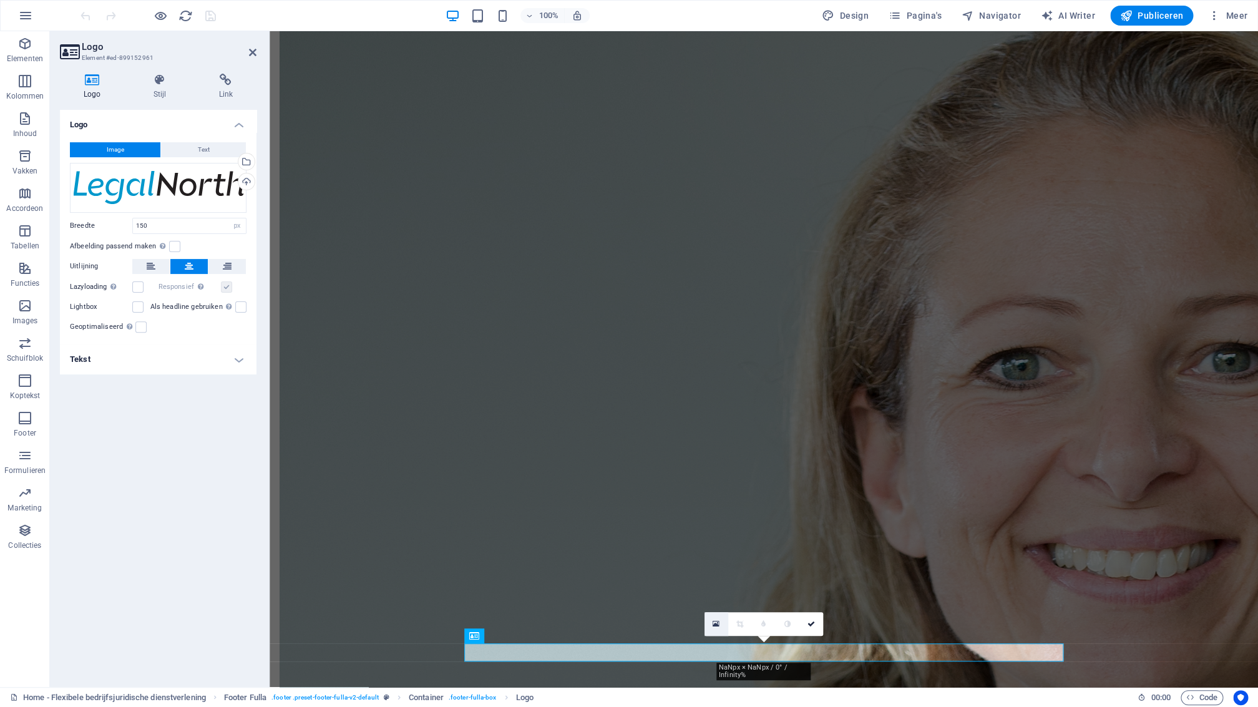
click at [716, 626] on icon at bounding box center [716, 624] width 7 height 9
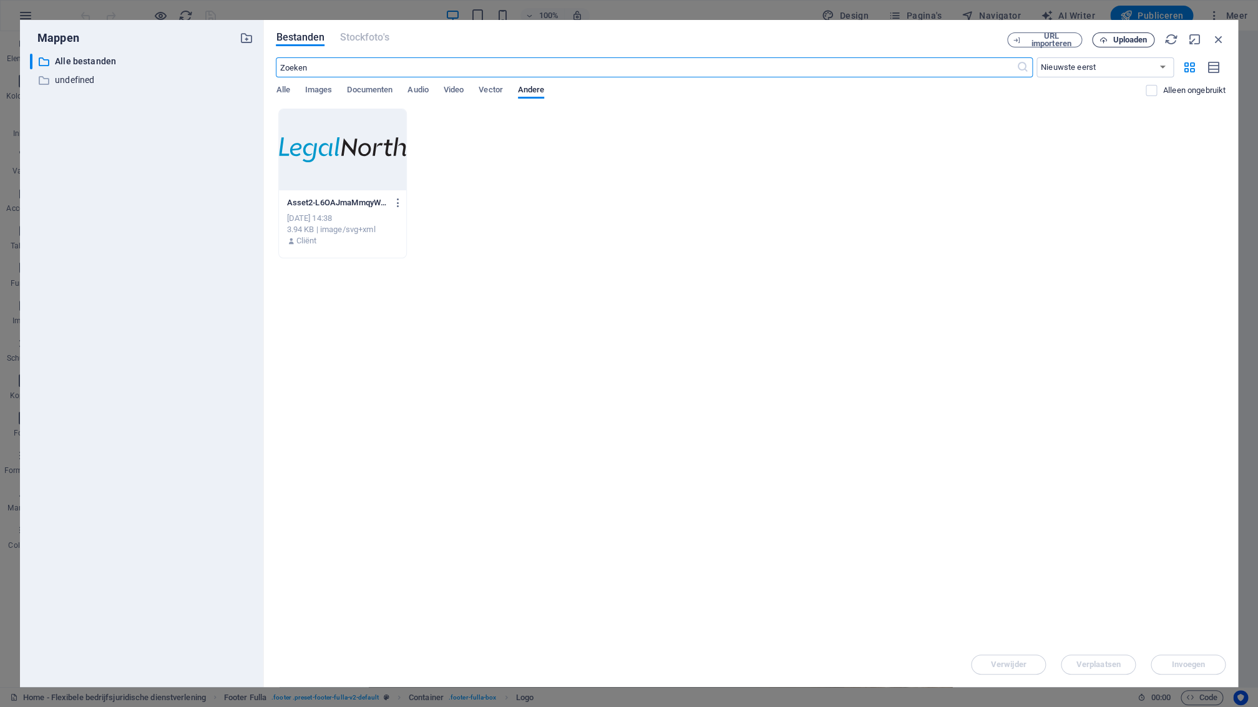
click at [1134, 39] on span "Uploaden" at bounding box center [1130, 39] width 34 height 7
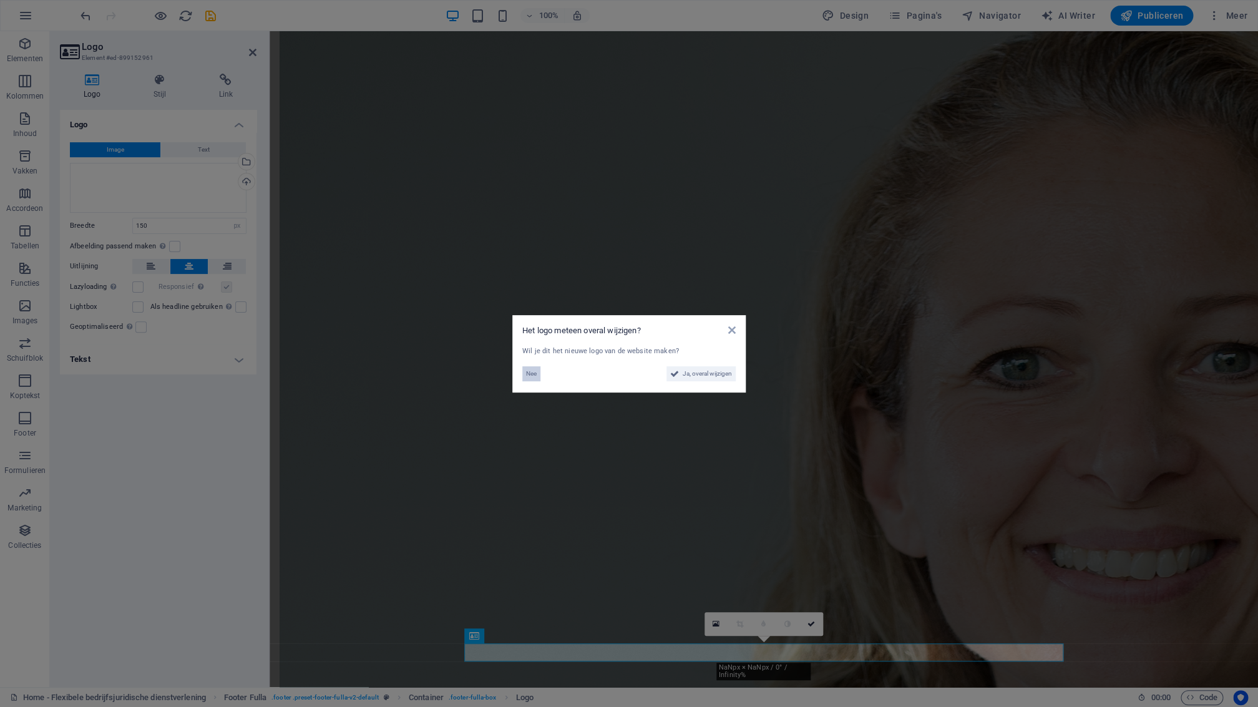
click at [538, 374] on button "Nee" at bounding box center [531, 373] width 18 height 15
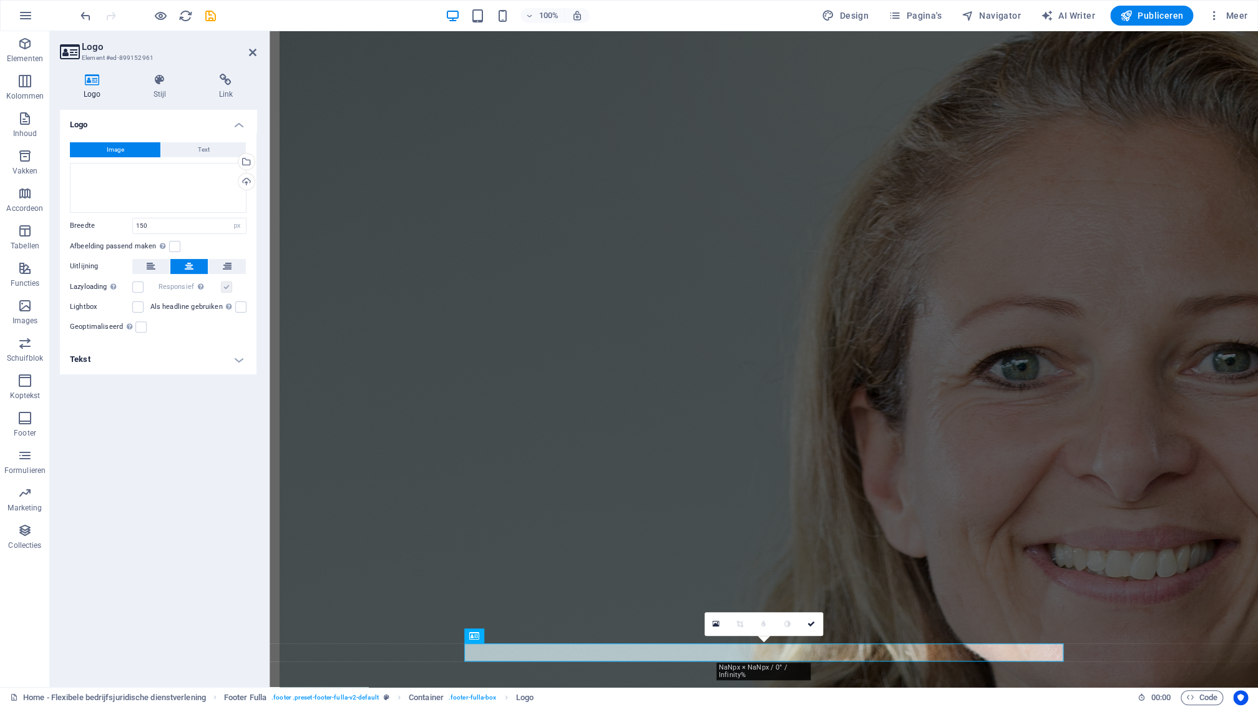
click at [234, 485] on div "Logo Image Text Sleep bestanden hierheen, klik om bestanden te kiezen of select…" at bounding box center [158, 393] width 197 height 567
click at [157, 80] on h6 "Voorbeeld-website openen" at bounding box center [170, 78] width 96 height 15
click at [1159, 14] on span "Publiceren" at bounding box center [1151, 15] width 63 height 12
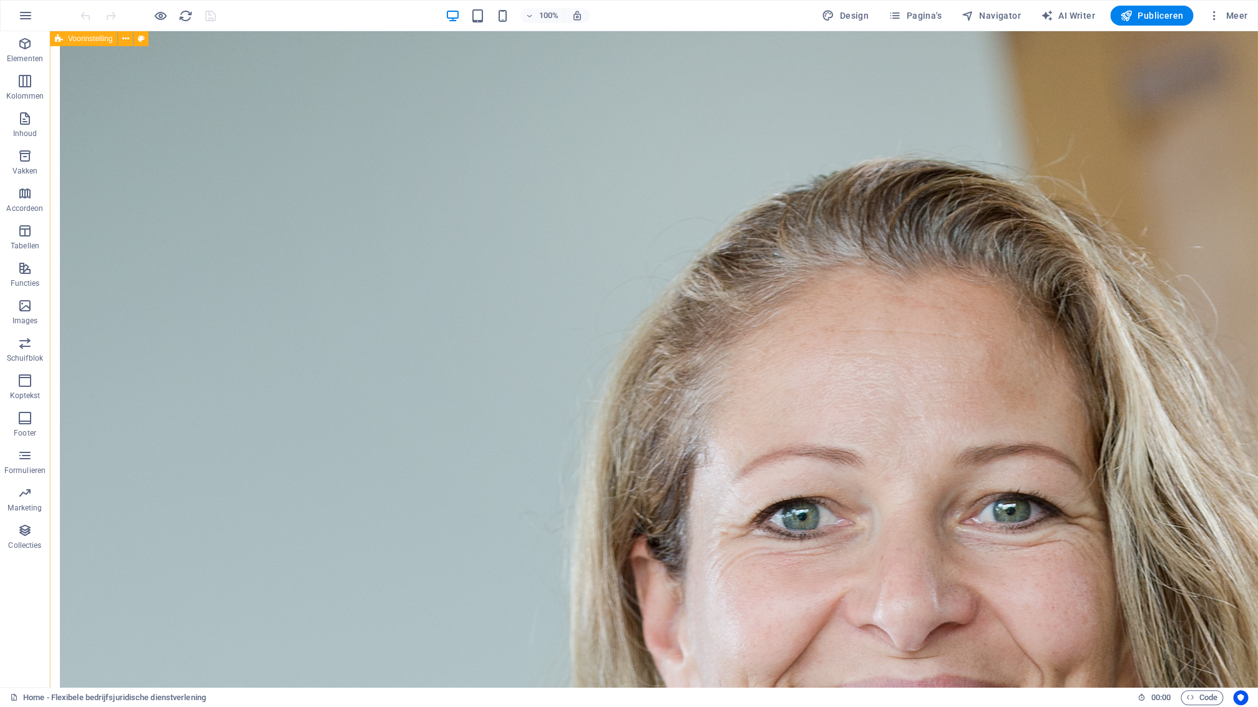
scroll to position [1657, 0]
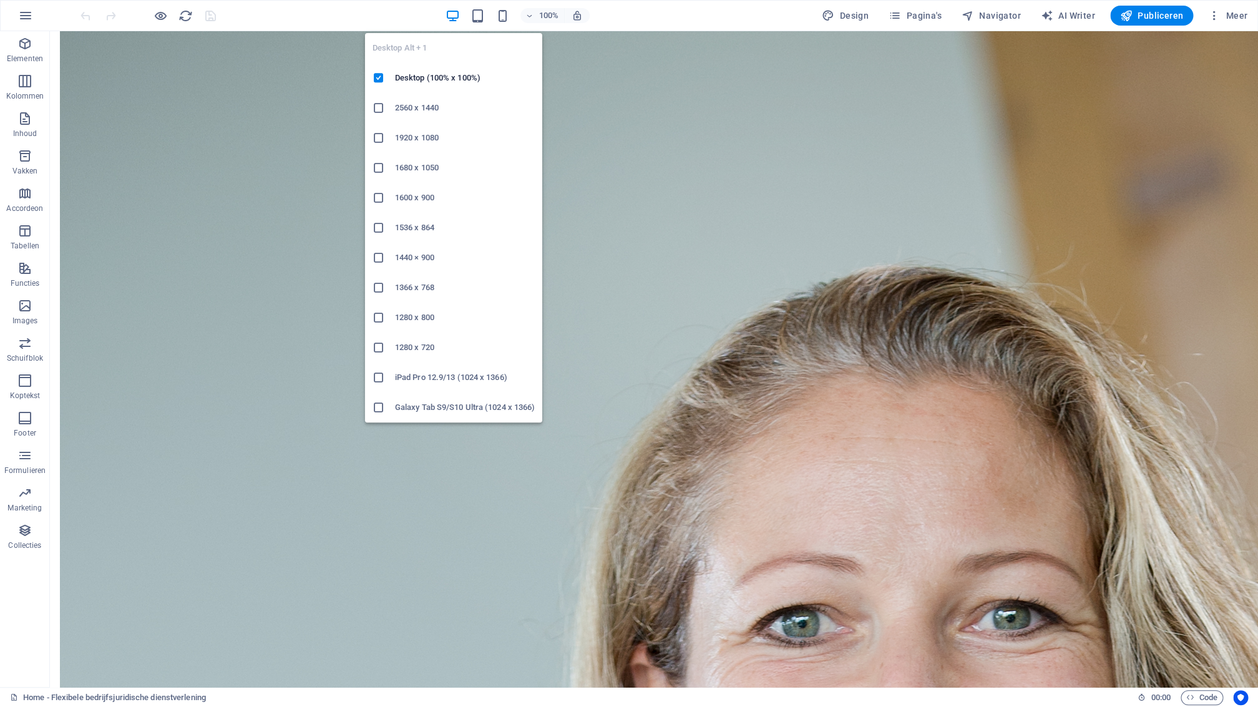
click at [416, 113] on h6 "2560 x 1440" at bounding box center [465, 107] width 140 height 15
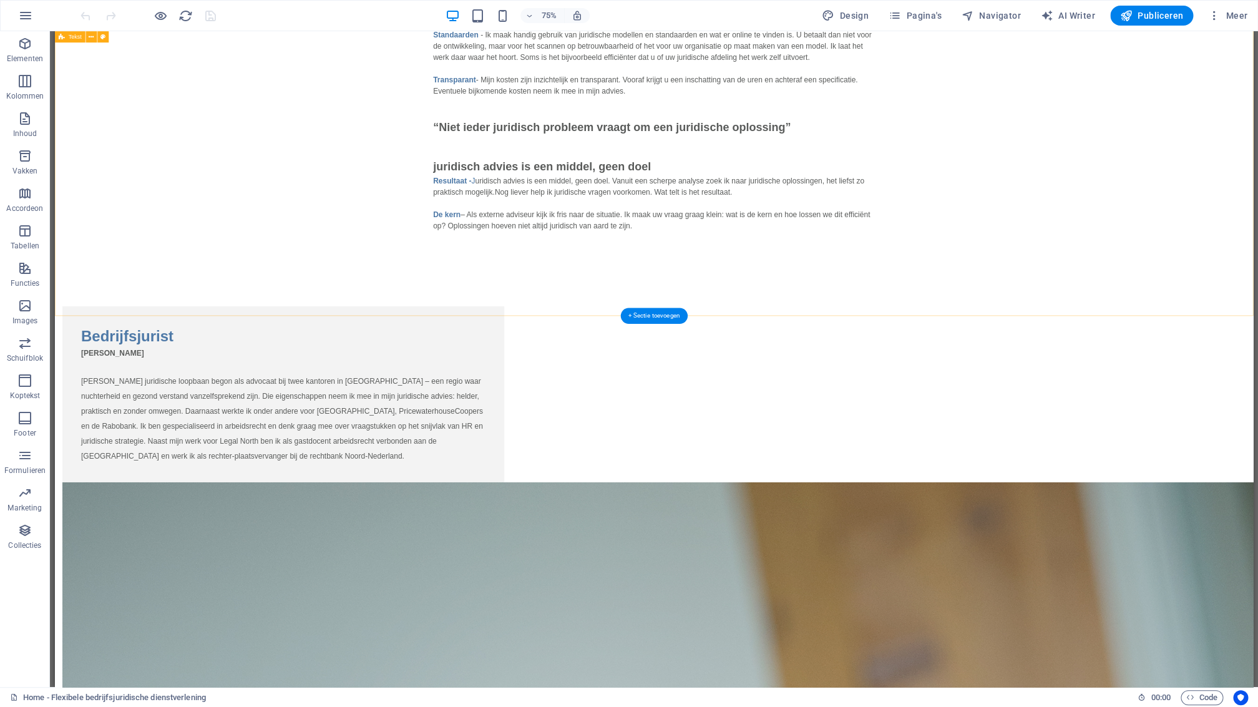
scroll to position [618, 0]
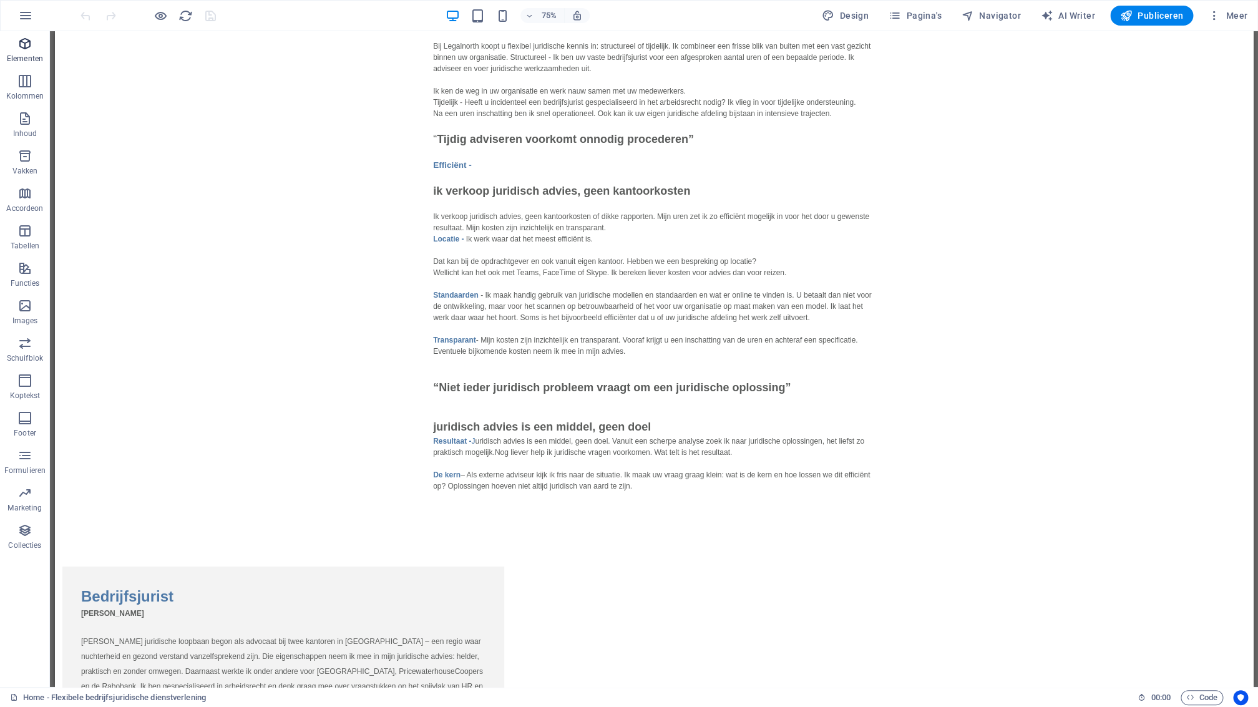
click at [26, 50] on icon "button" at bounding box center [24, 43] width 15 height 15
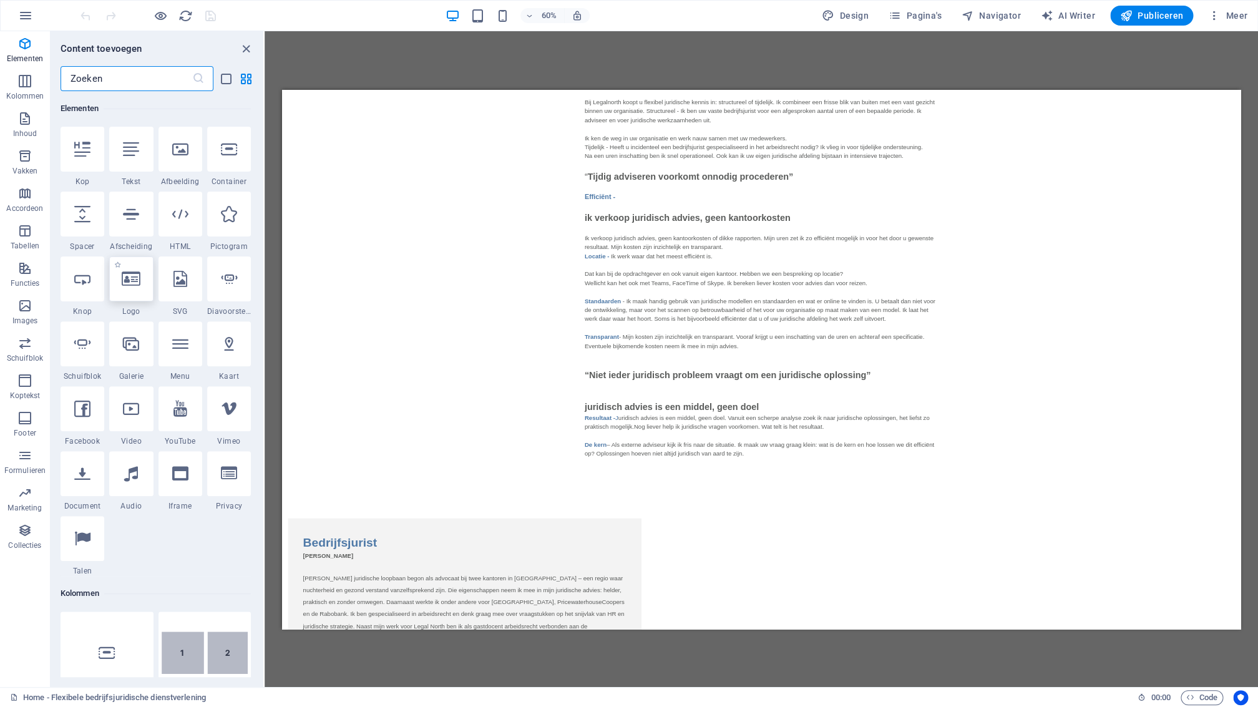
click at [140, 286] on icon at bounding box center [131, 279] width 19 height 16
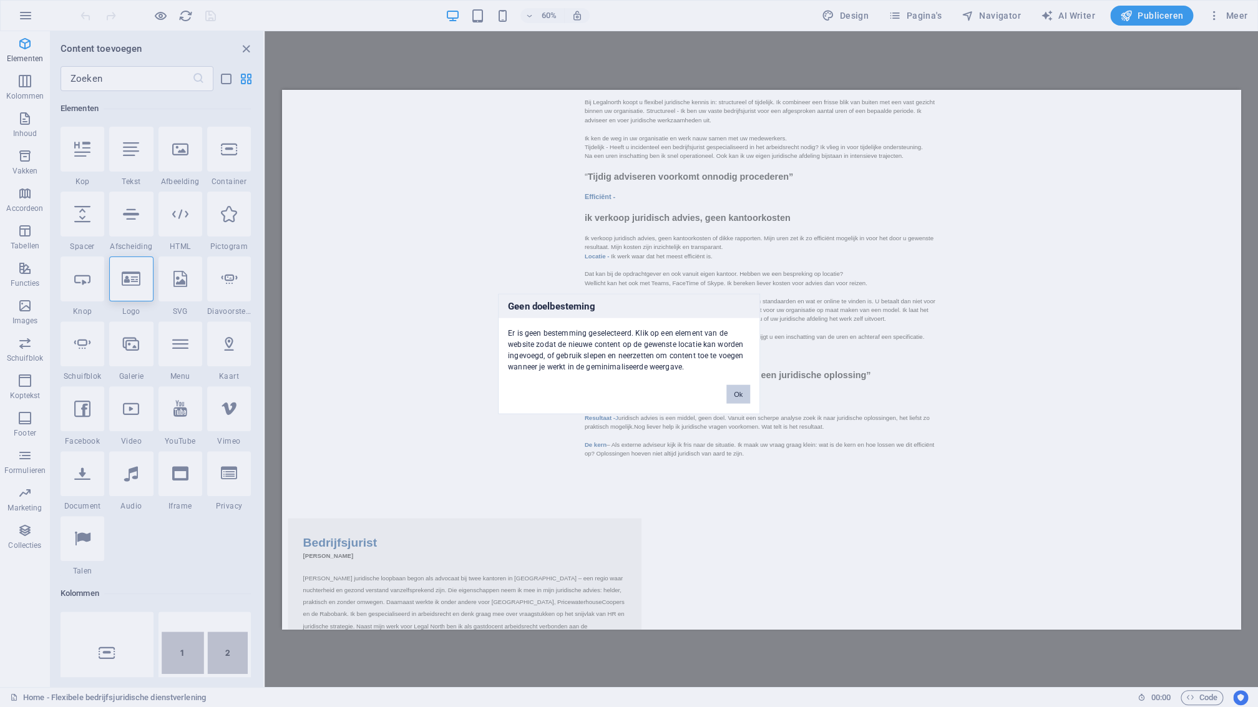
click at [739, 391] on button "Ok" at bounding box center [738, 393] width 24 height 19
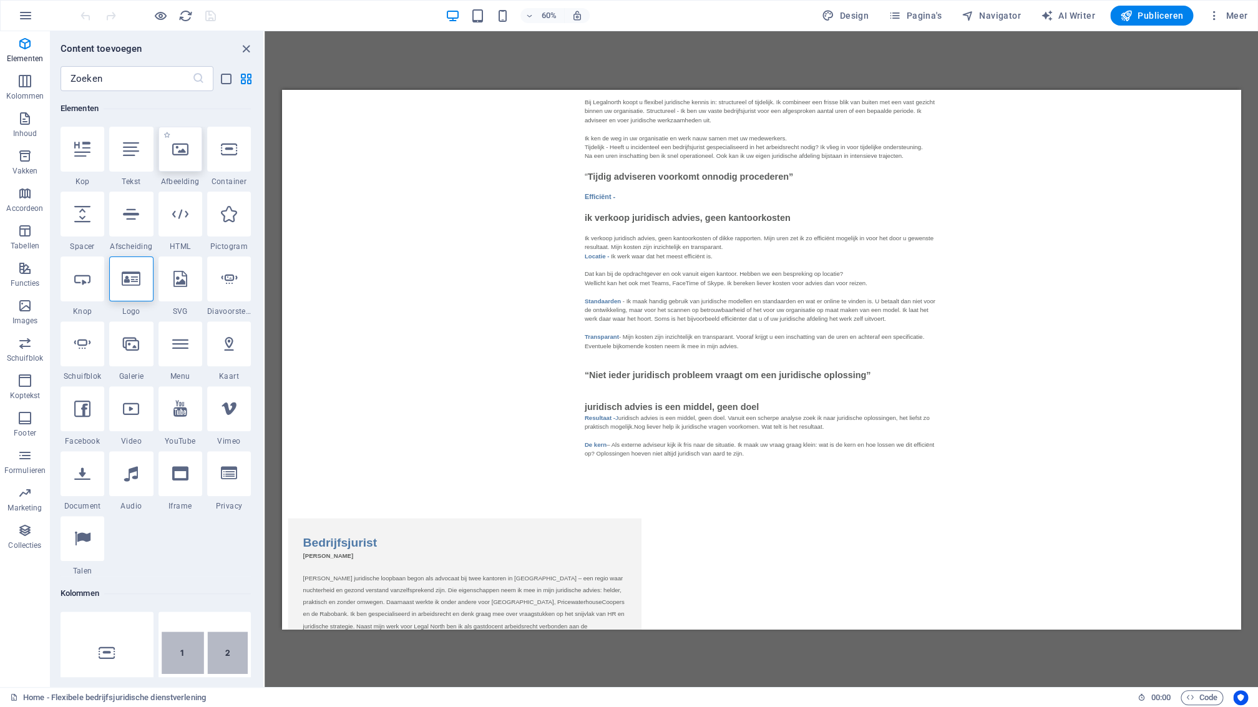
click at [188, 162] on div at bounding box center [180, 149] width 44 height 45
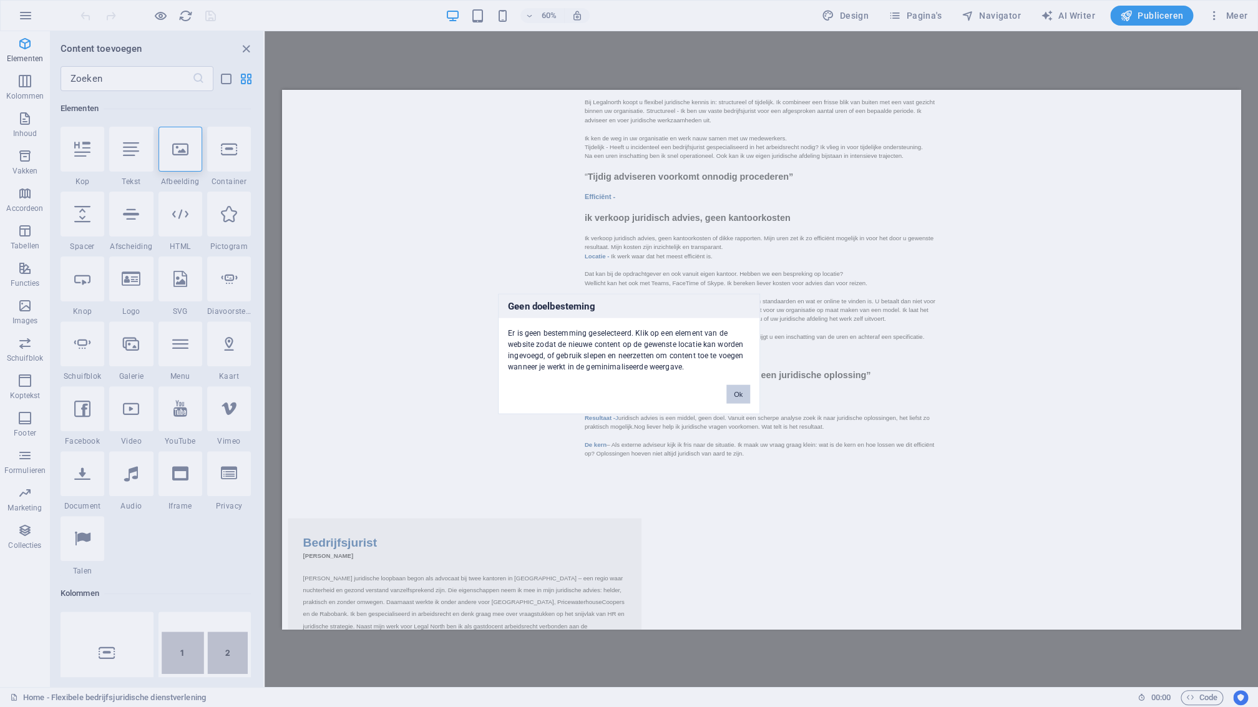
click at [734, 389] on button "Ok" at bounding box center [738, 393] width 24 height 19
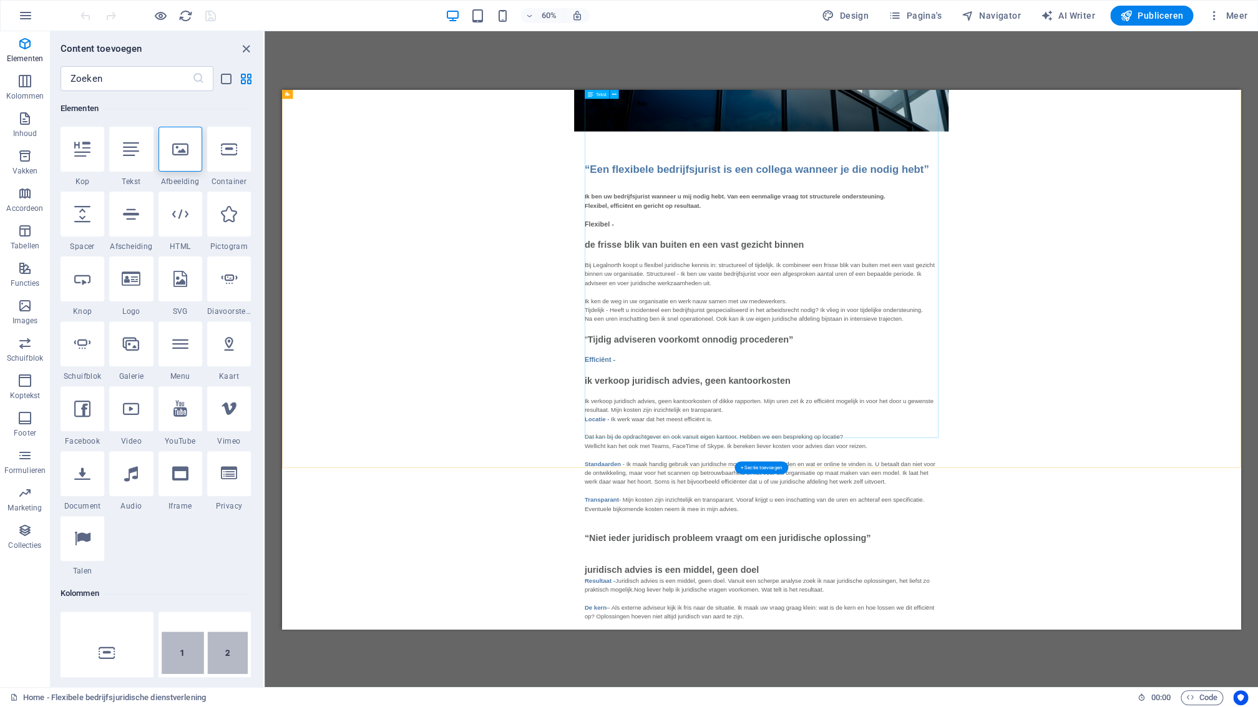
scroll to position [0, 0]
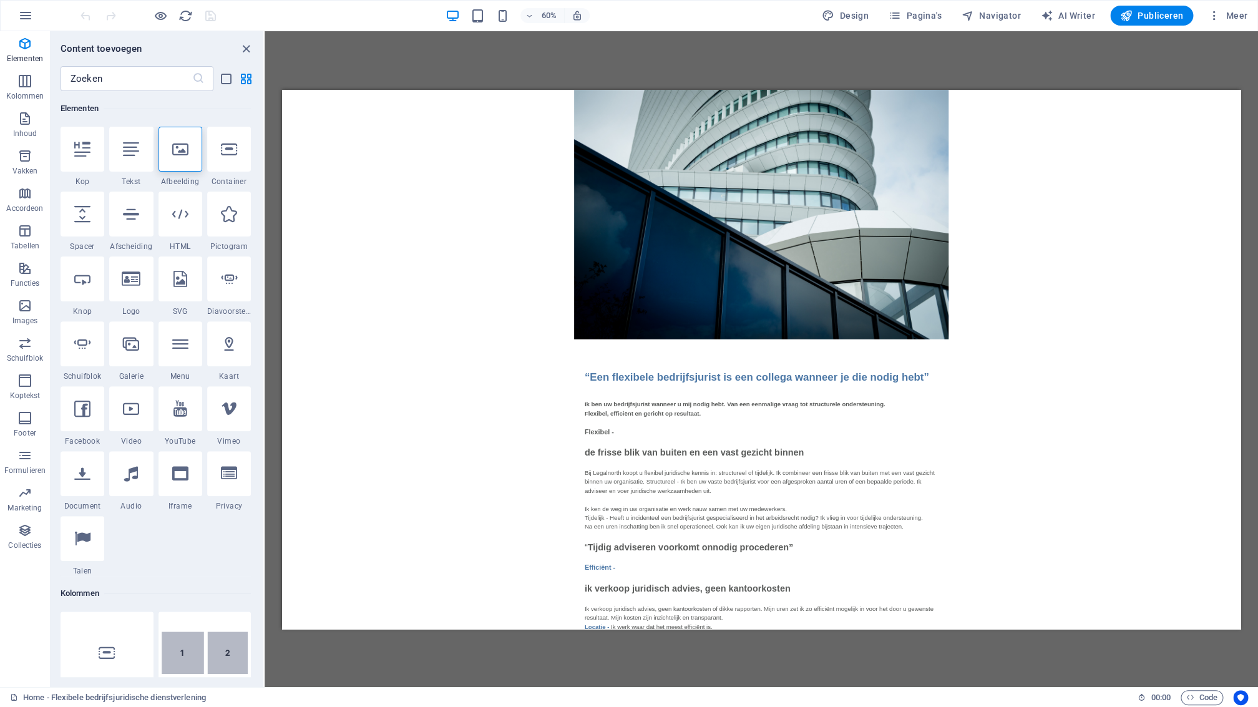
click at [246, 47] on icon "close panel" at bounding box center [246, 49] width 14 height 14
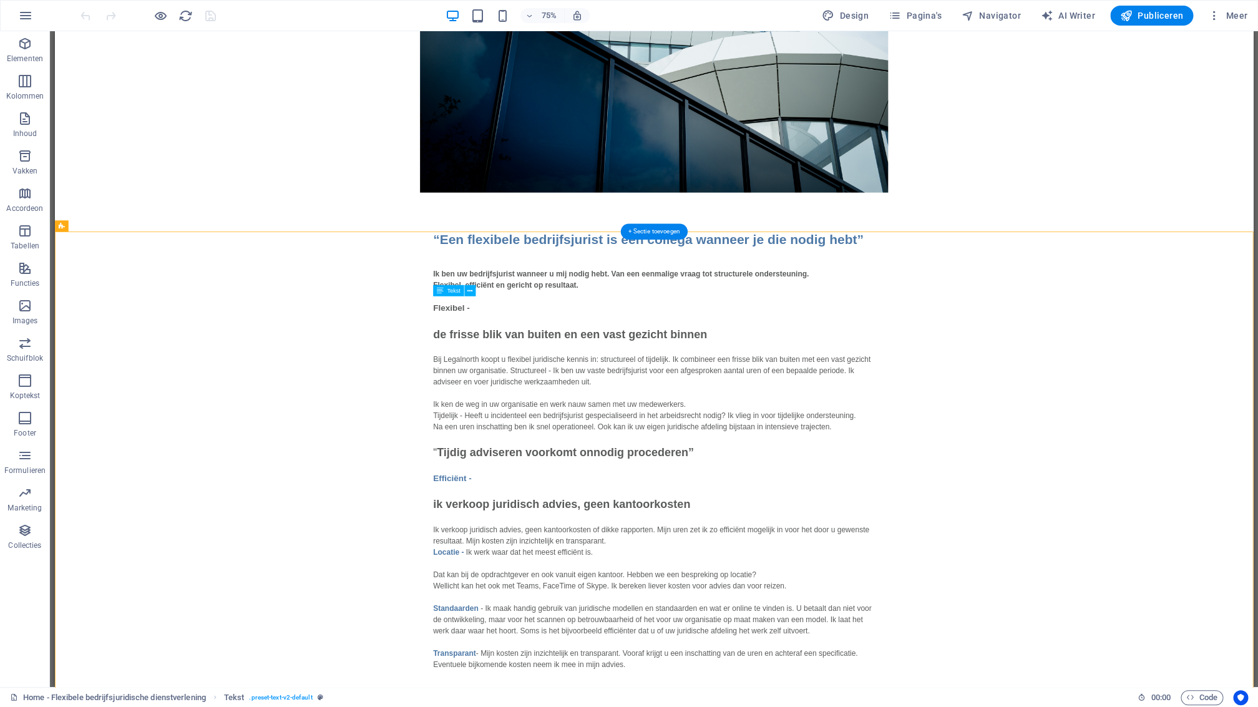
scroll to position [203, 0]
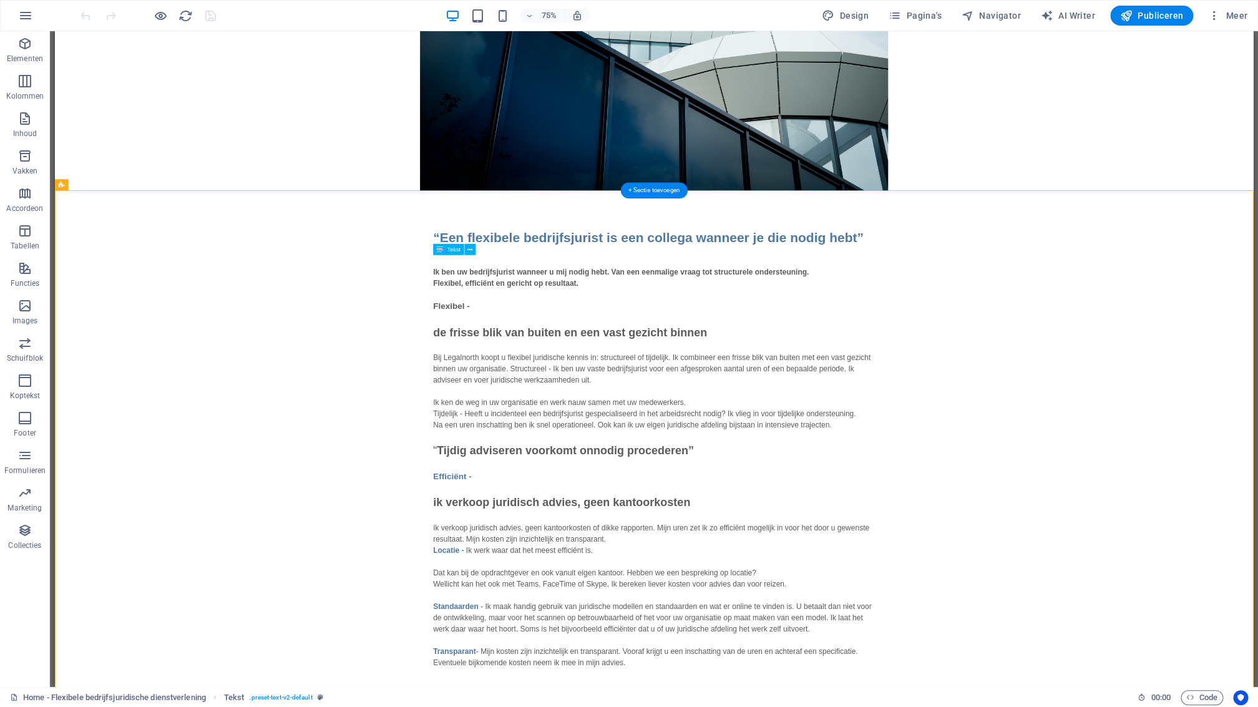
click at [801, 706] on div "Ik ben uw bedrijfsjurist wanneer u mij nodig hebt. Van een eenmalige vraag tot …" at bounding box center [853, 695] width 589 height 730
drag, startPoint x: 801, startPoint y: 730, endPoint x: 607, endPoint y: 808, distance: 208.6
click at [801, 706] on div "Ik ben uw bedrijfsjurist wanneer u mij nodig hebt. Van een eenmalige vraag tot …" at bounding box center [853, 695] width 589 height 730
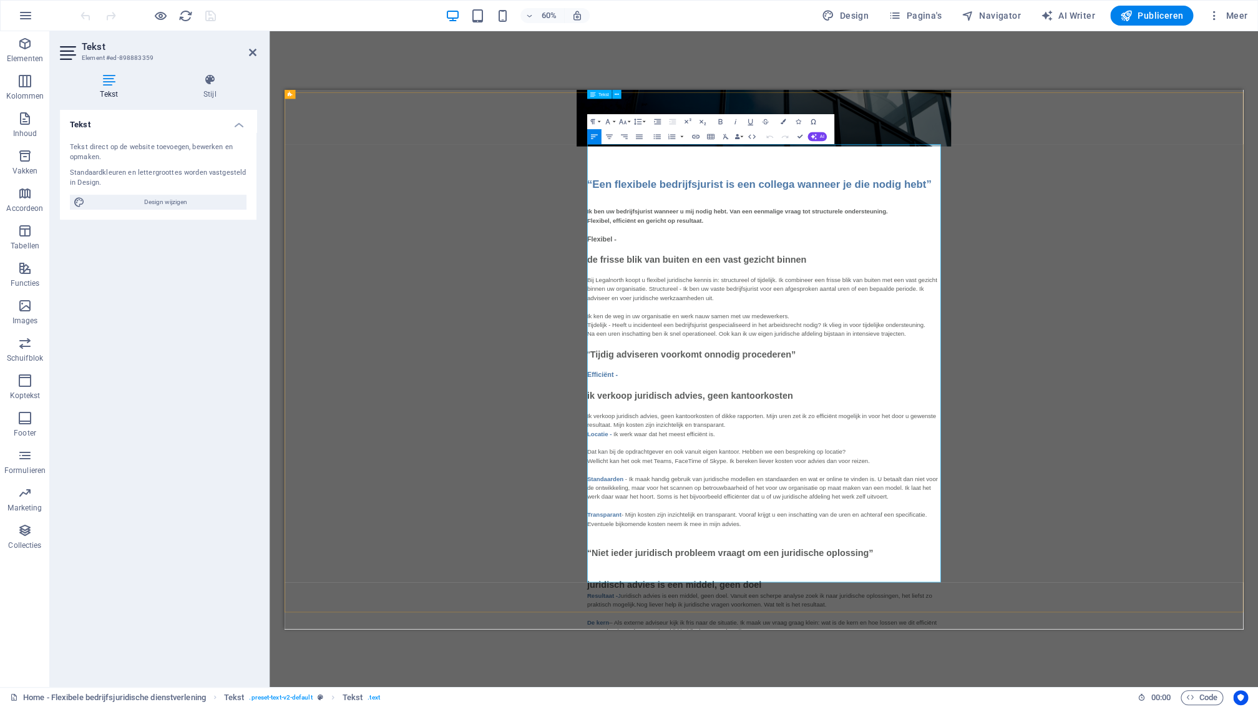
scroll to position [318, 0]
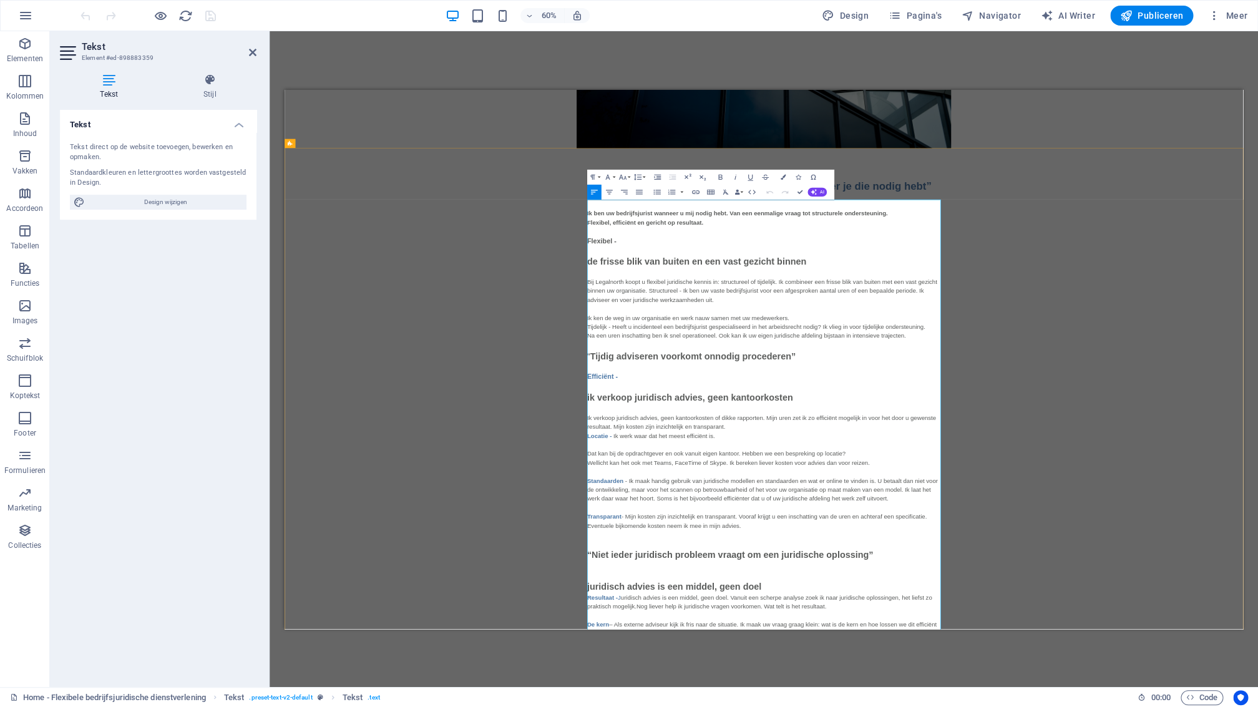
click at [1089, 650] on p "ik verkoop juridisch advies, geen kantoorkosten Ik verkoop juridisch advies, ge…" at bounding box center [1083, 624] width 589 height 97
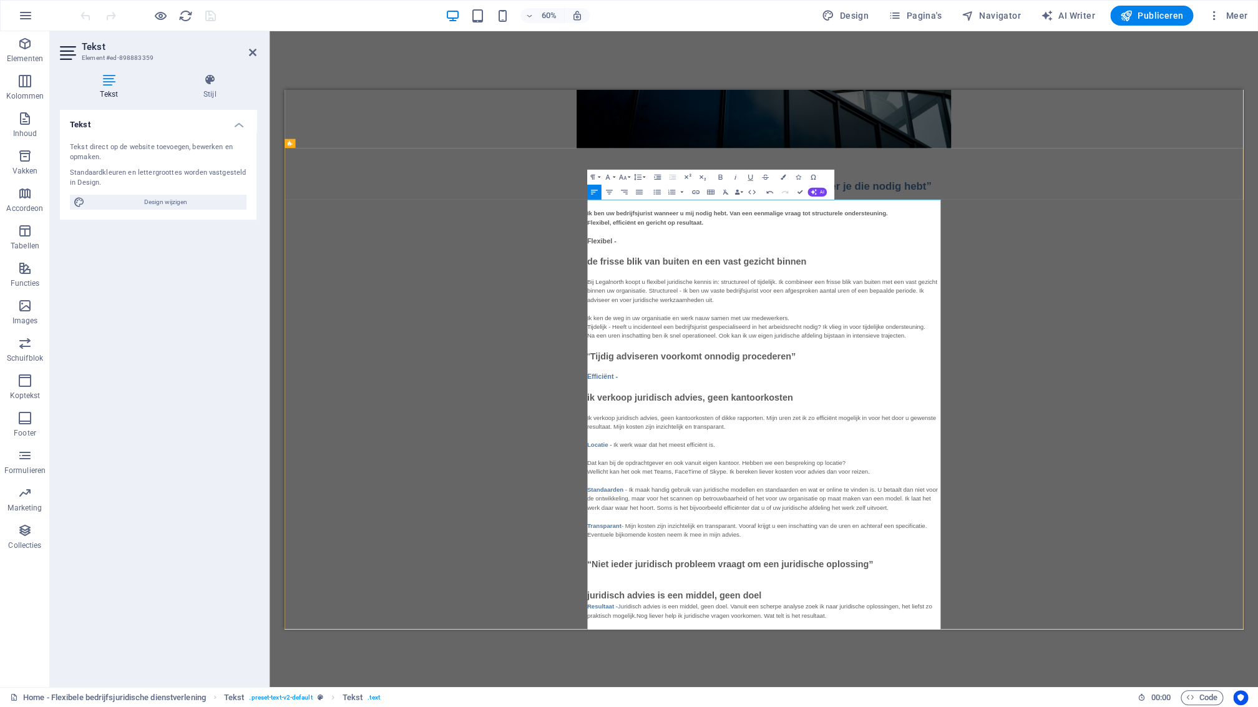
drag, startPoint x: 834, startPoint y: 690, endPoint x: 847, endPoint y: 694, distance: 13.0
click at [845, 691] on p "Dat kan bij de opdrachtgever en ook vanuit eigen kantoor. Hebben we een besprek…" at bounding box center [1083, 710] width 589 height 45
click at [1011, 685] on p "Locatie - Ik werk waar dat het meest efficiënt is." at bounding box center [1083, 673] width 589 height 30
click at [809, 691] on p "Dat kan bij de opdrachtgever en ook vanuit eigen kantoor. Hebben we een besprek…" at bounding box center [1083, 710] width 589 height 45
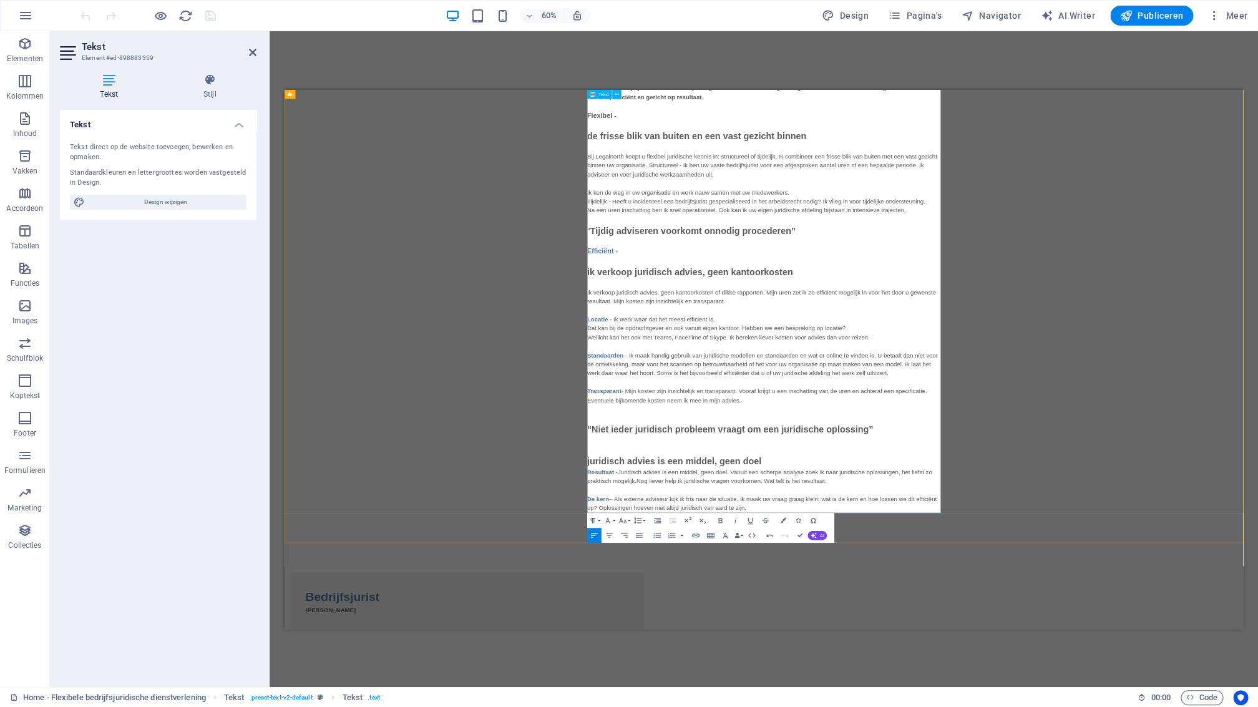
scroll to position [526, 0]
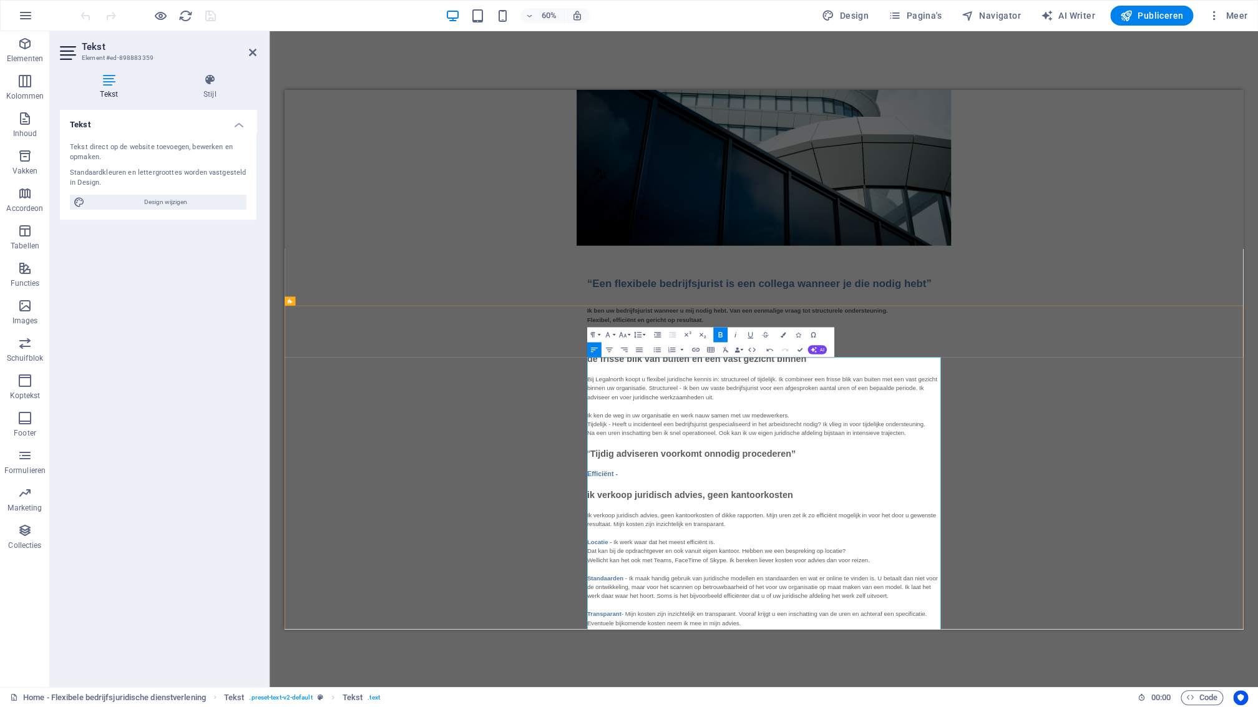
scroll to position [177, 0]
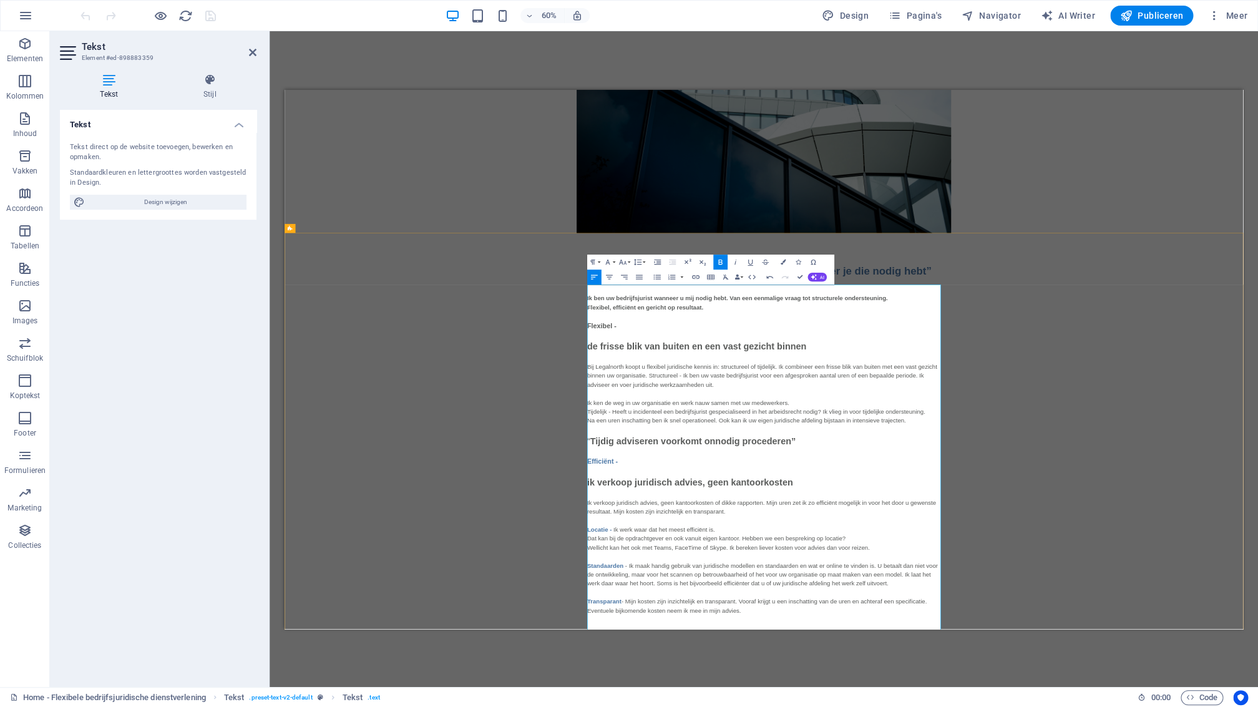
click at [1139, 485] on p "Flexibel, efficiënt en gericht op resultaat. Flexibel -" at bounding box center [1083, 467] width 589 height 47
click at [1222, 520] on p "de frisse blik van buiten en een vast gezicht binnen Bij Legalnorth koopt u fle…" at bounding box center [1083, 539] width 589 height 97
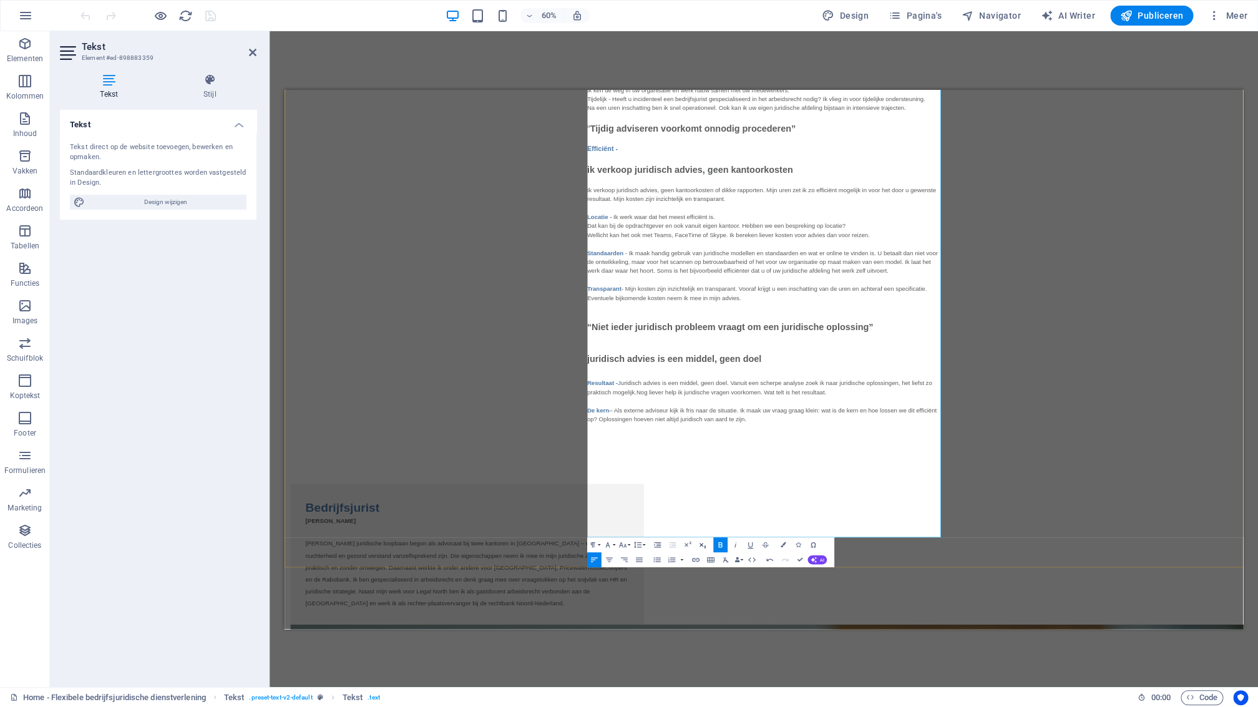
scroll to position [730, 0]
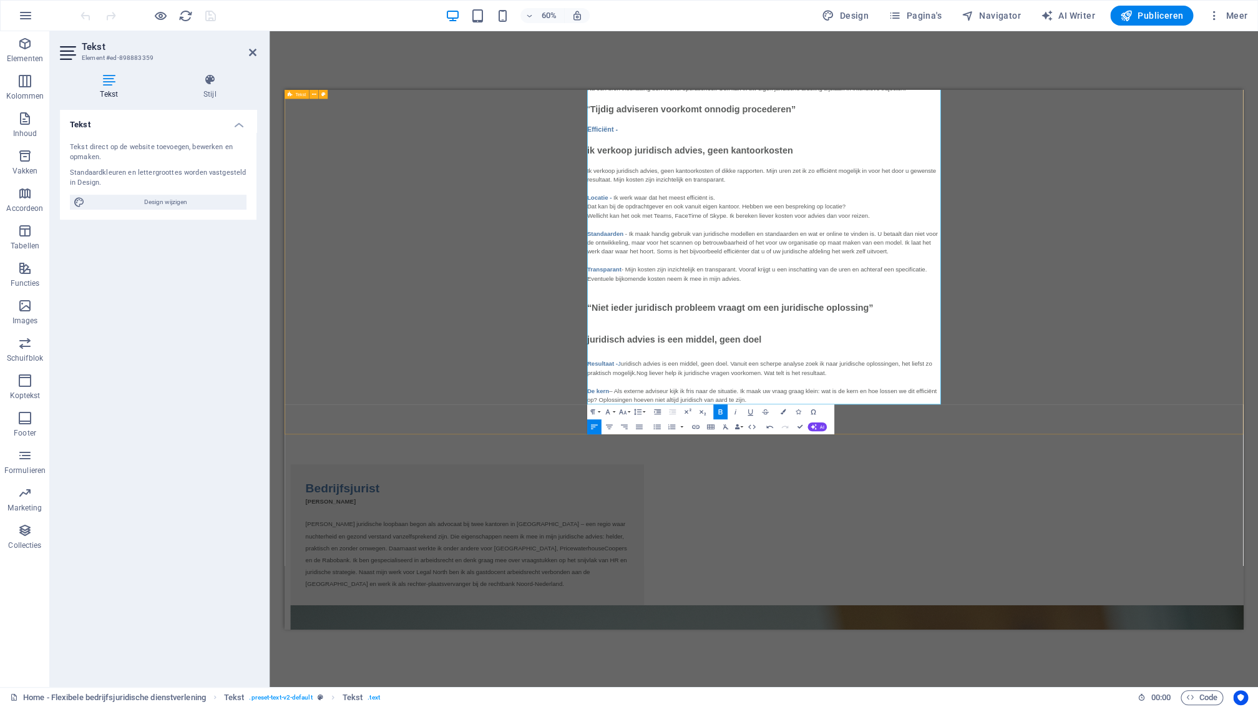
click at [1257, 638] on div "“Een flexibele bedrijfsjurist is een collega wanneer je die nodig hebt” Ik ben …" at bounding box center [1083, 219] width 1597 height 889
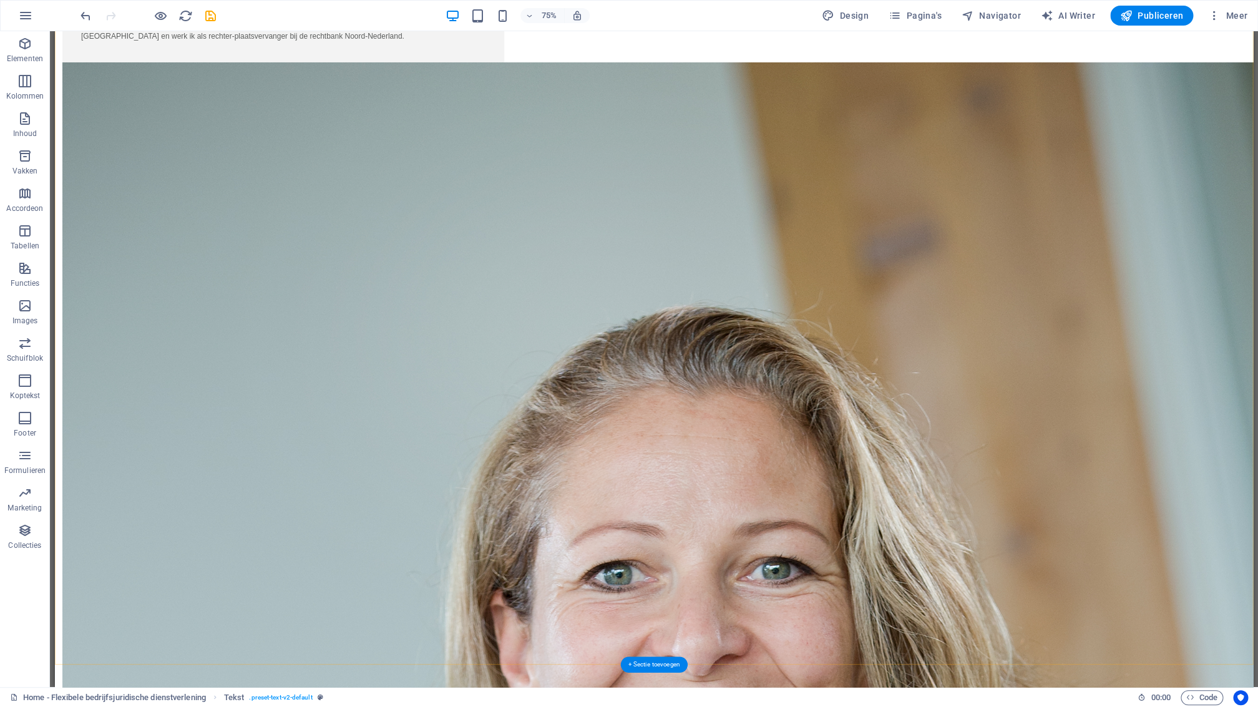
scroll to position [1710, 0]
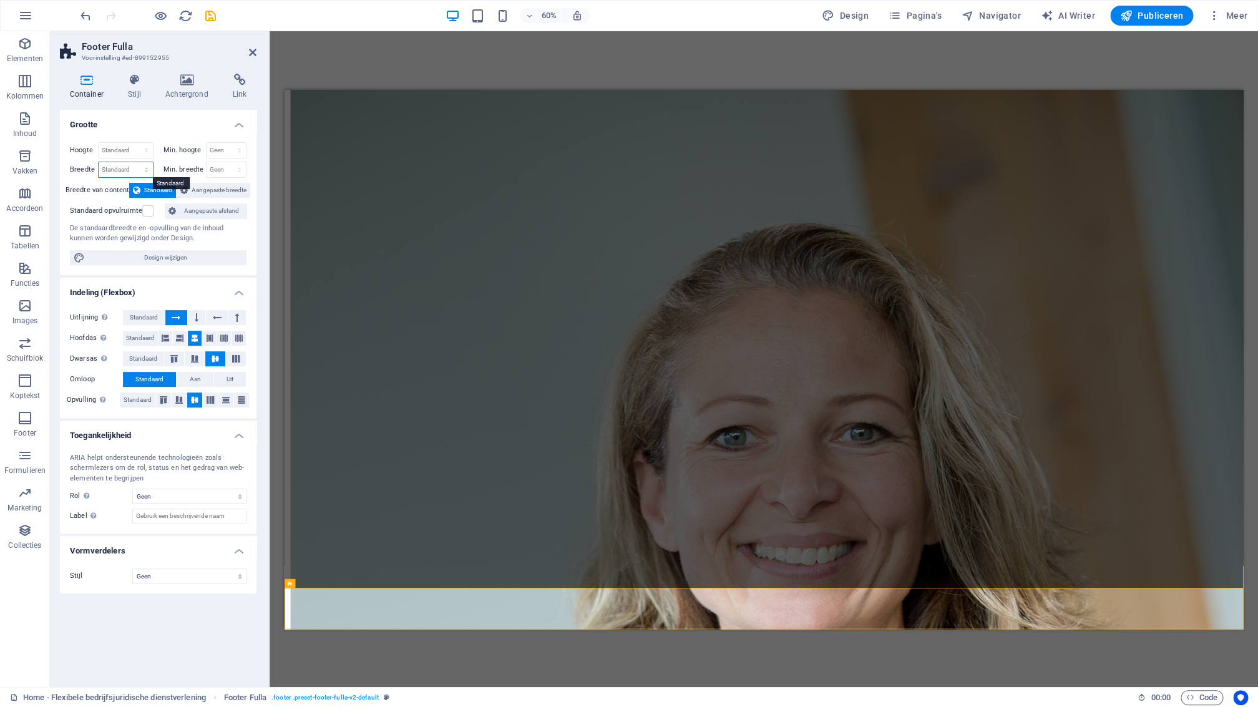
click at [146, 172] on select "Standaard px rem % em vh vw" at bounding box center [126, 169] width 54 height 15
select select "px"
click option "px" at bounding box center [0, 0] width 0 height 0
click at [124, 172] on input "2560" at bounding box center [126, 169] width 54 height 15
drag, startPoint x: 124, startPoint y: 167, endPoint x: 99, endPoint y: 154, distance: 28.5
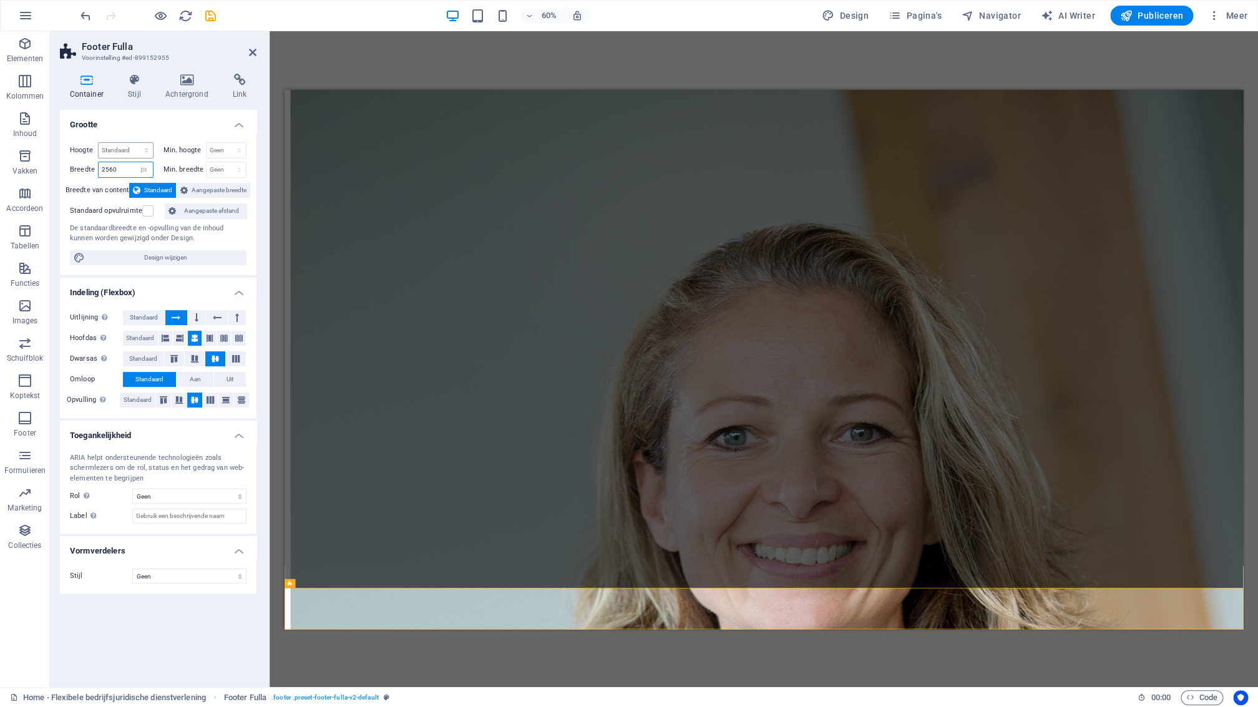
click at [99, 165] on input "2560" at bounding box center [126, 169] width 54 height 15
type input "1000"
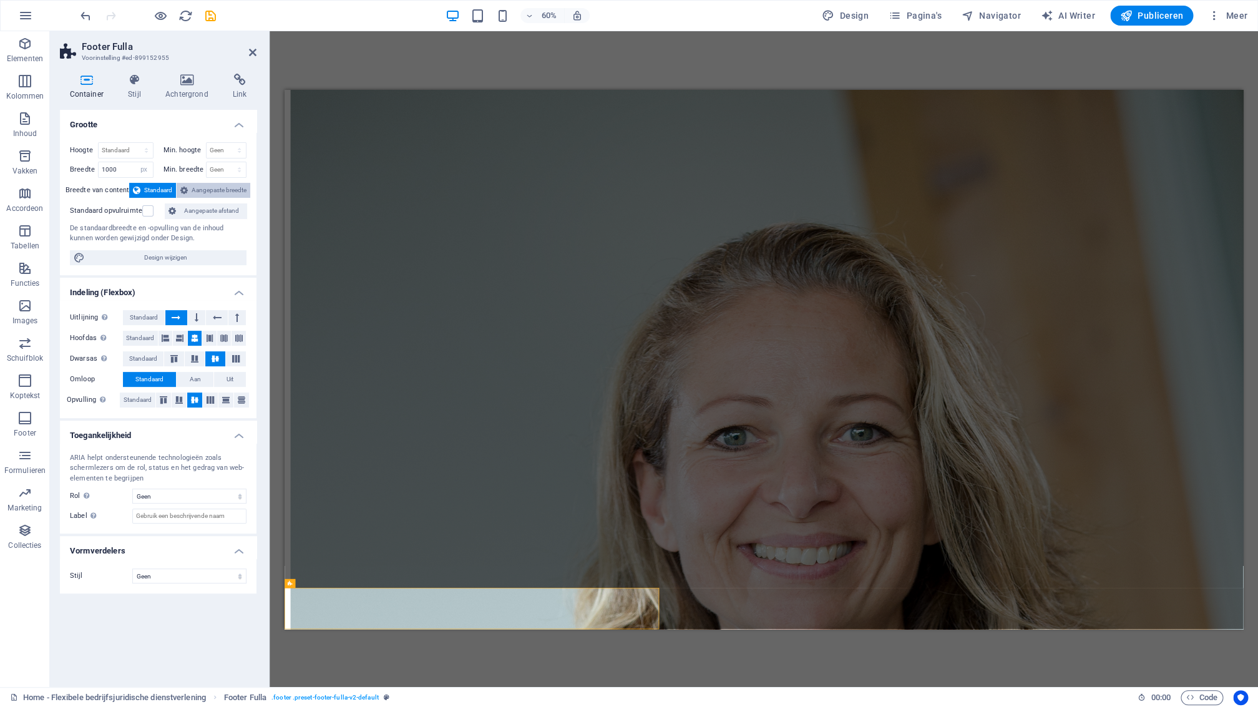
click at [212, 193] on span "Aangepaste breedte" at bounding box center [219, 190] width 55 height 15
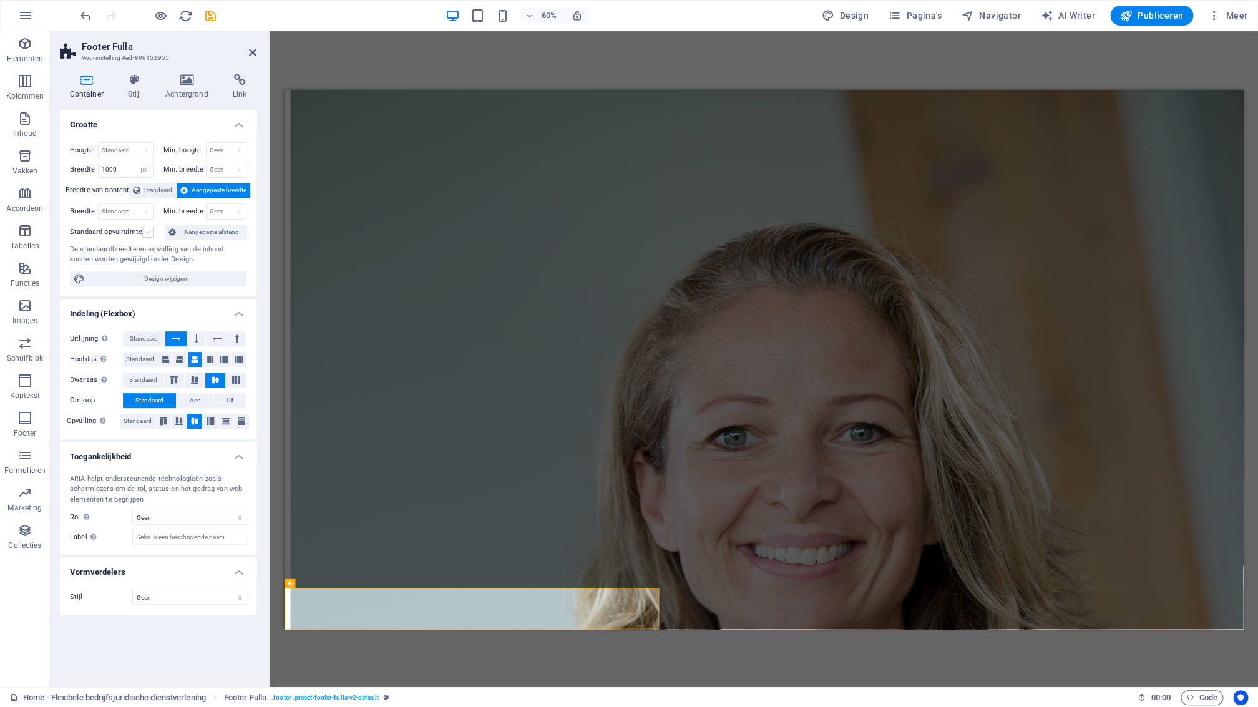
click at [149, 235] on label at bounding box center [147, 232] width 11 height 11
click at [0, 0] on input "Standaard opvulruimte" at bounding box center [0, 0] width 0 height 0
click at [147, 234] on label at bounding box center [147, 232] width 11 height 11
click at [0, 0] on input "Standaard opvulruimte" at bounding box center [0, 0] width 0 height 0
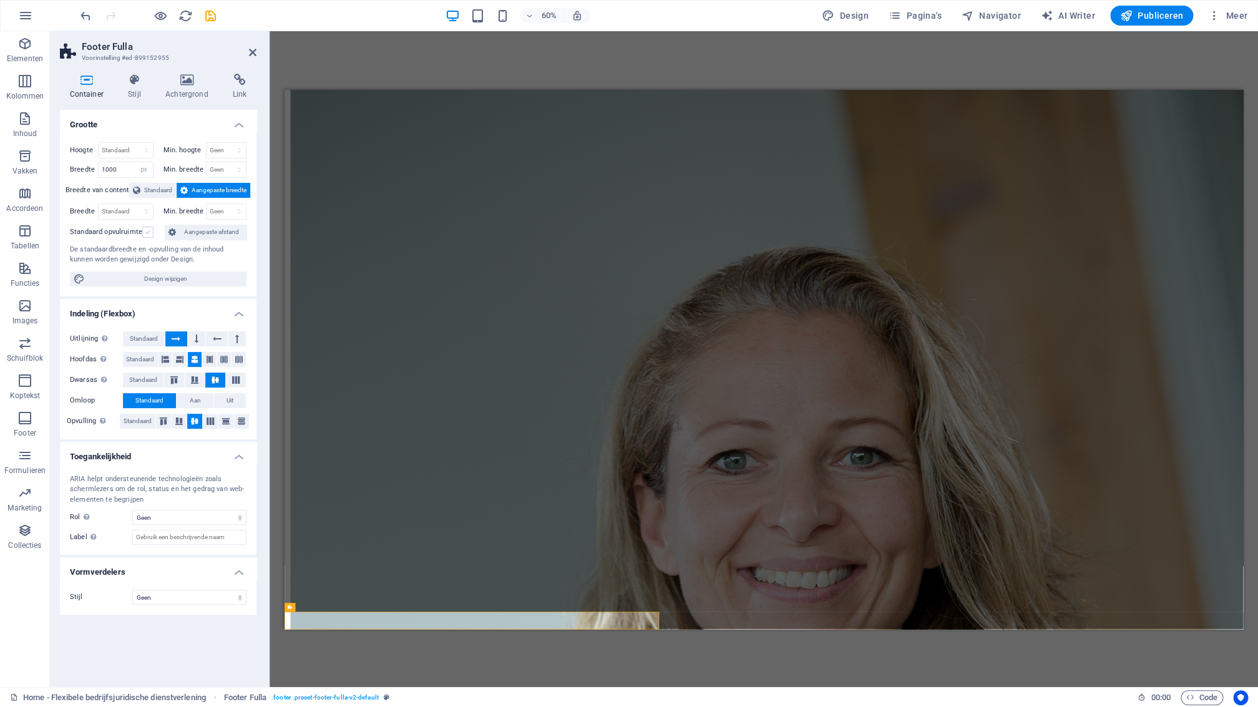
click at [147, 234] on label at bounding box center [147, 232] width 11 height 11
click at [0, 0] on input "Standaard opvulruimte" at bounding box center [0, 0] width 0 height 0
click at [147, 234] on label at bounding box center [147, 232] width 11 height 11
click at [0, 0] on input "Standaard opvulruimte" at bounding box center [0, 0] width 0 height 0
drag, startPoint x: 126, startPoint y: 169, endPoint x: 104, endPoint y: 172, distance: 22.6
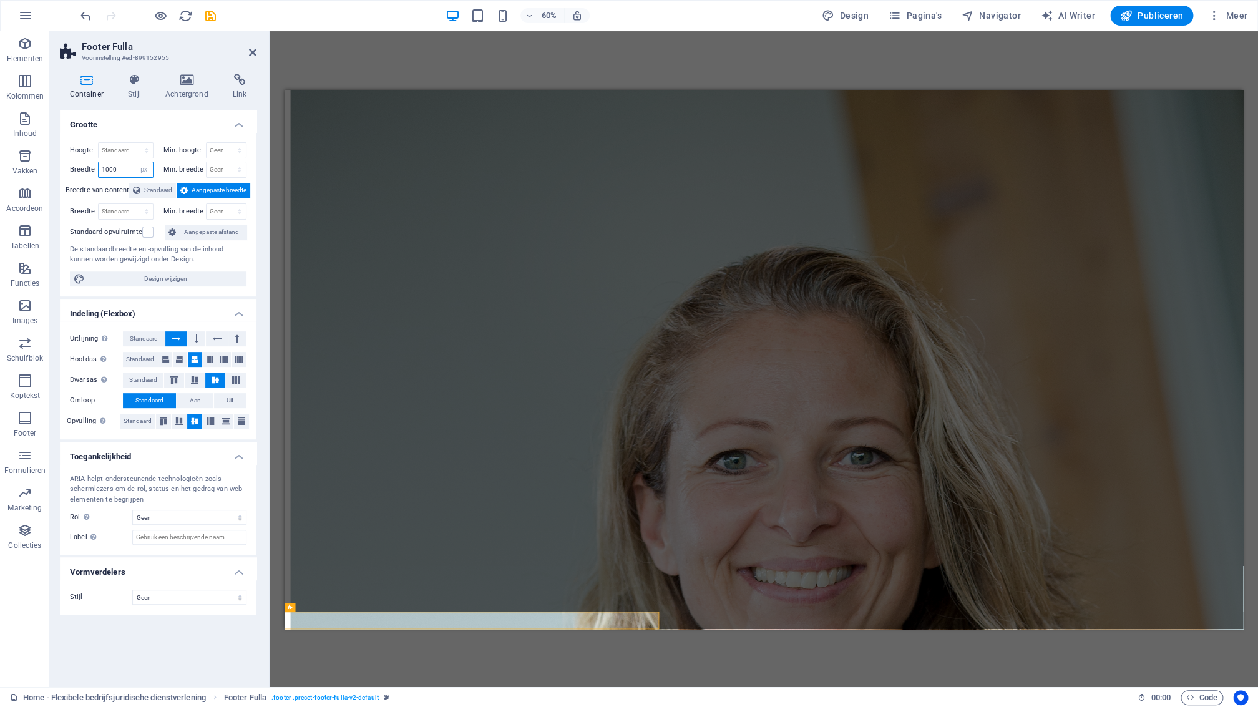
click at [99, 169] on input "1000" at bounding box center [126, 169] width 54 height 15
select select "default"
click option "Standaard" at bounding box center [0, 0] width 0 height 0
select select "DISABLED_OPTION_VALUE"
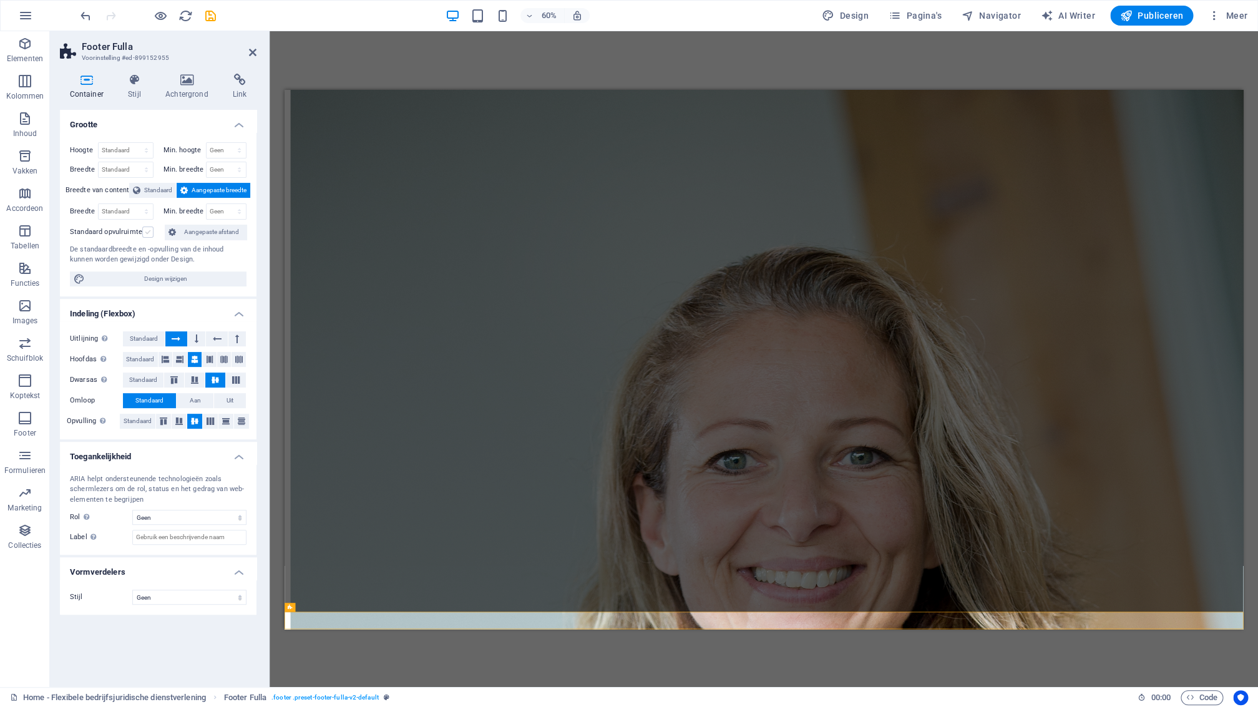
click at [149, 233] on label at bounding box center [147, 232] width 11 height 11
click at [148, 233] on label at bounding box center [147, 232] width 11 height 11
click at [0, 0] on input "Standaard opvulruimte" at bounding box center [0, 0] width 0 height 0
click at [160, 193] on span "Standaard" at bounding box center [158, 190] width 28 height 15
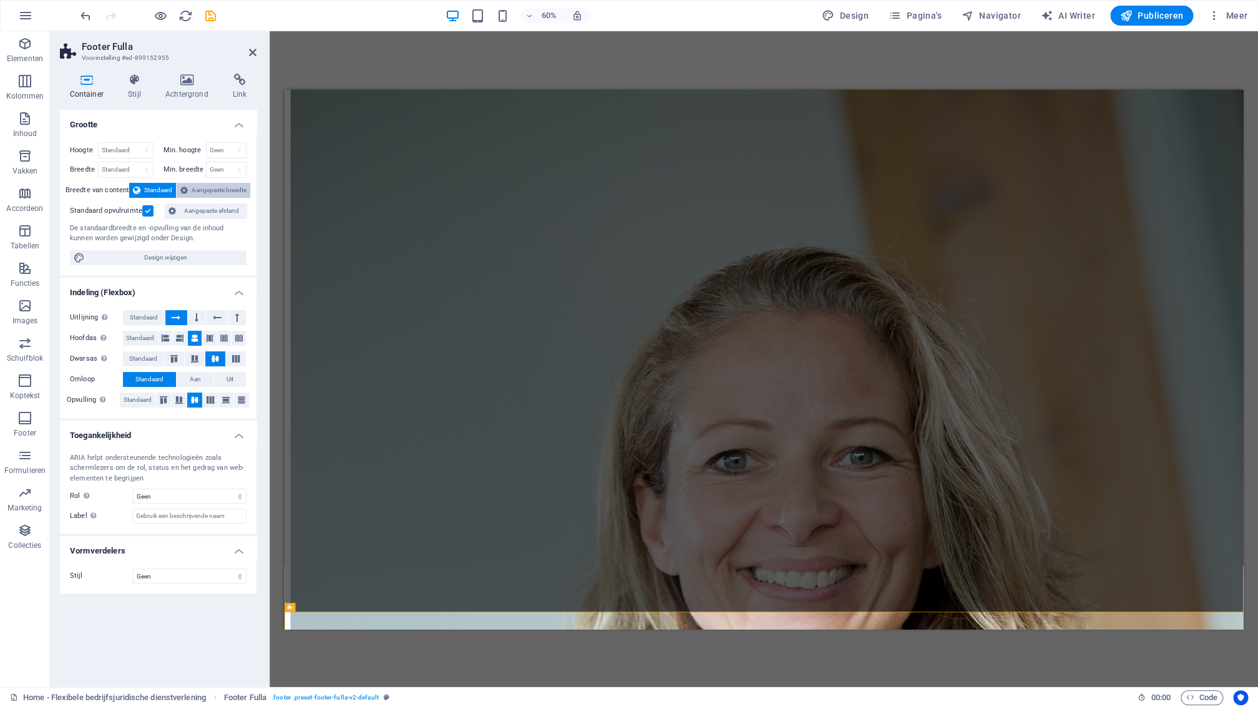
click at [197, 190] on span "Aangepaste breedte" at bounding box center [219, 190] width 55 height 15
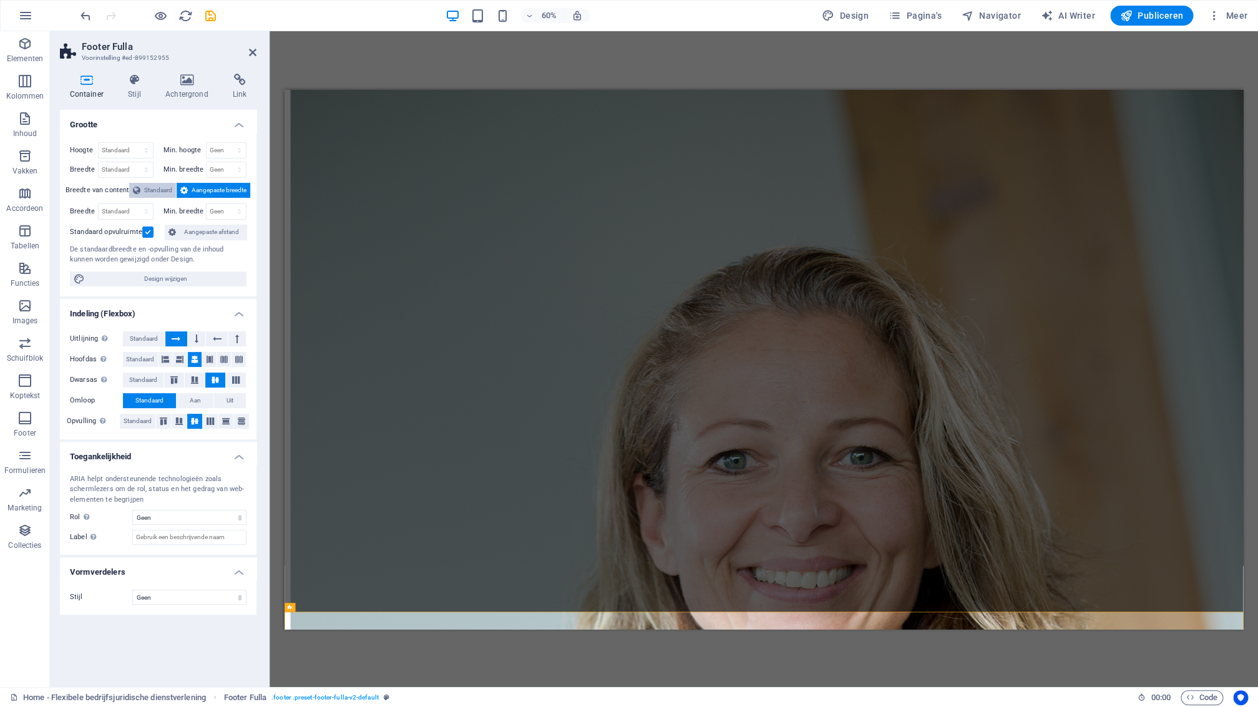
click at [156, 191] on span "Standaard" at bounding box center [158, 190] width 28 height 15
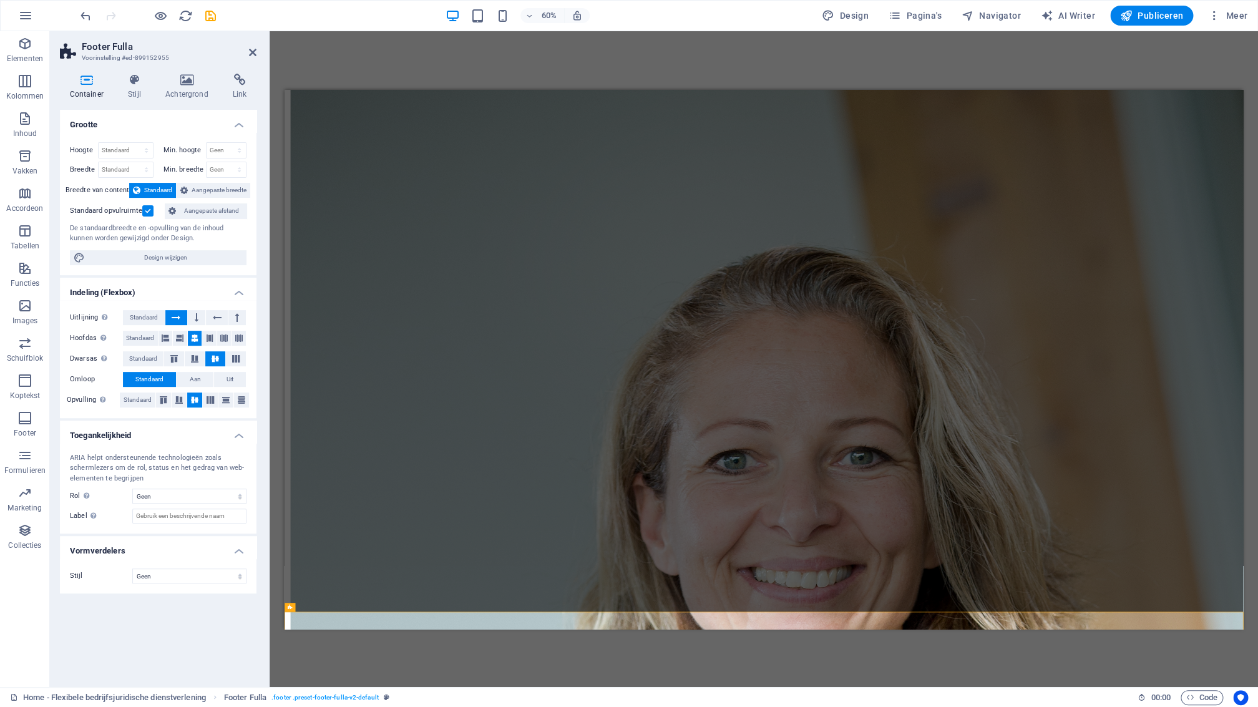
click at [192, 211] on span "Aangepaste afstand" at bounding box center [211, 210] width 63 height 15
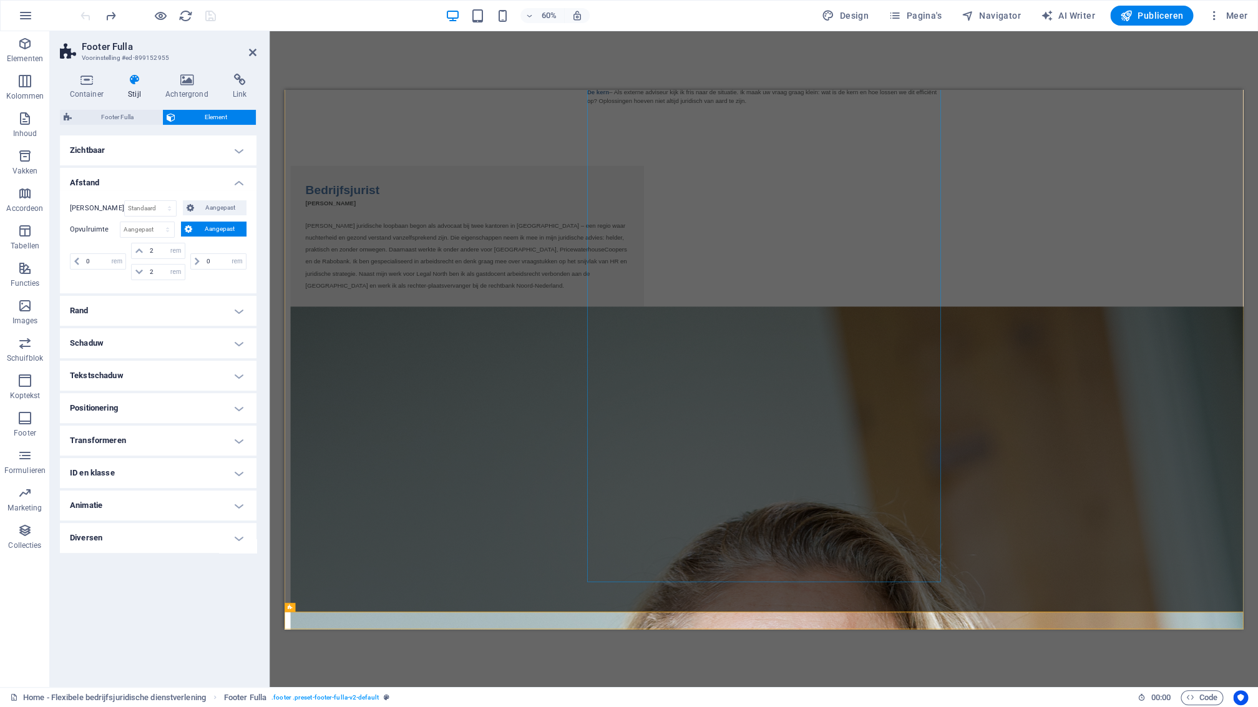
scroll to position [1630, 0]
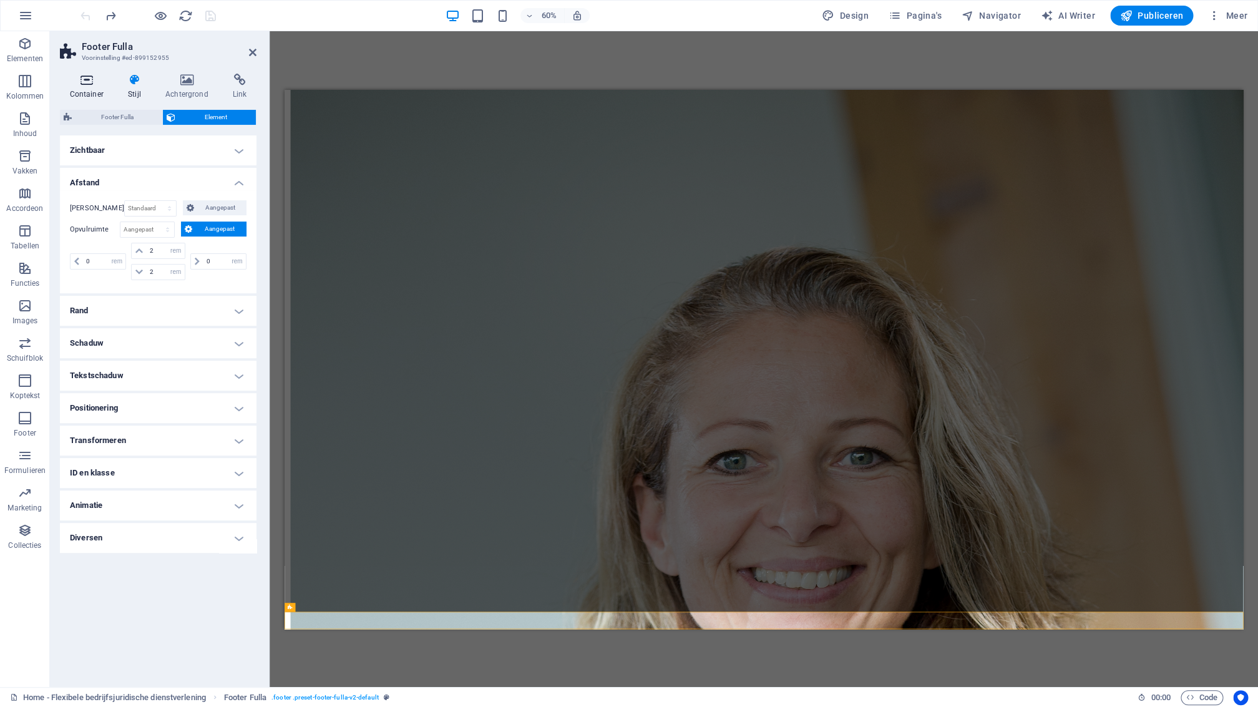
click at [94, 90] on h4 "Container" at bounding box center [89, 87] width 59 height 26
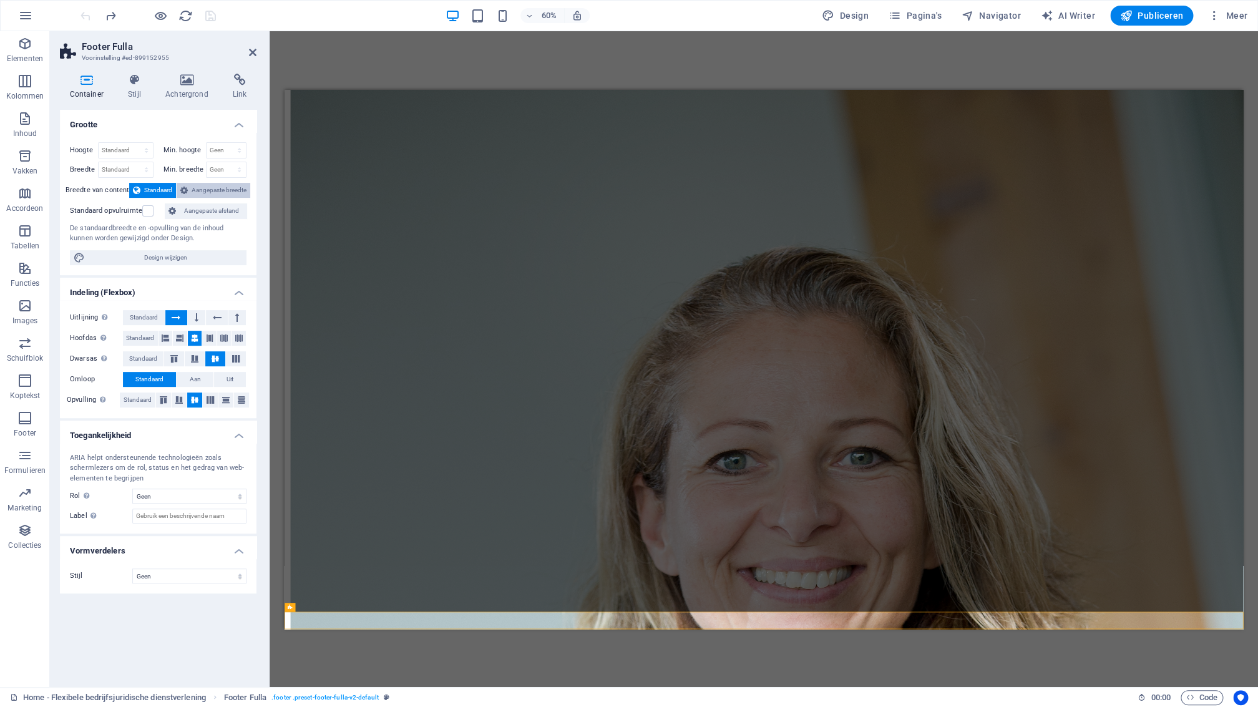
click at [198, 193] on span "Aangepaste breedte" at bounding box center [219, 190] width 55 height 15
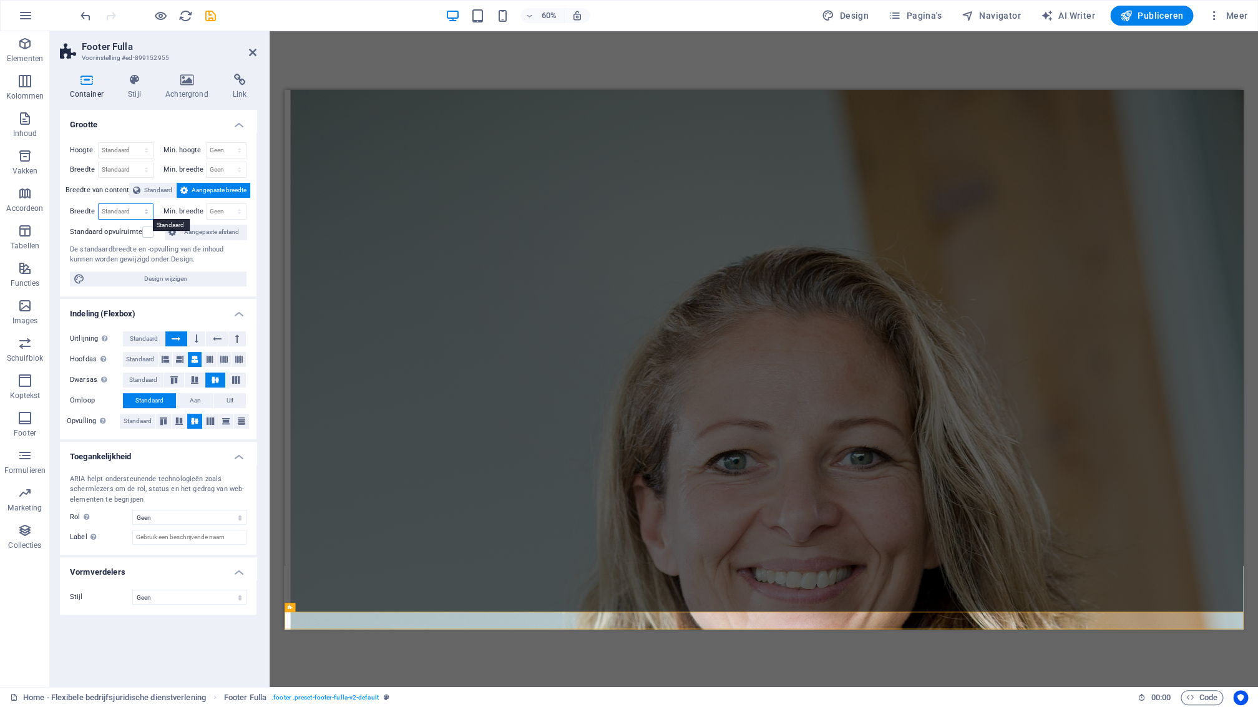
click at [99, 204] on select "Standaard px rem % em vh vw" at bounding box center [126, 211] width 54 height 15
select select "px"
click option "px" at bounding box center [0, 0] width 0 height 0
click at [128, 215] on input "2560" at bounding box center [126, 211] width 54 height 15
drag, startPoint x: 127, startPoint y: 212, endPoint x: 97, endPoint y: 213, distance: 30.0
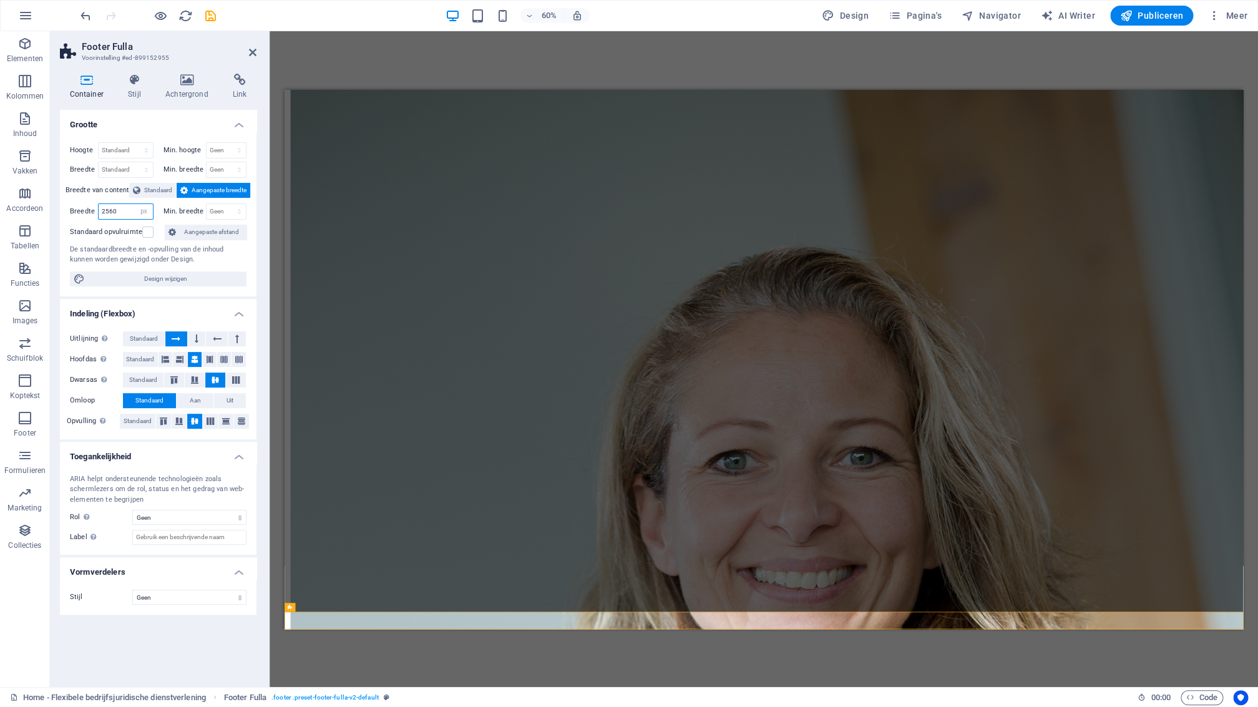
click at [99, 213] on input "2560" at bounding box center [126, 211] width 54 height 15
type input "1000"
click at [132, 590] on select "Geen Driehoek Vierkant Diagonaal Veelhoek 1 Veelhoek 2 Zigzag Meerdere zigzags …" at bounding box center [189, 597] width 114 height 15
click at [231, 401] on span "Uit" at bounding box center [230, 400] width 7 height 15
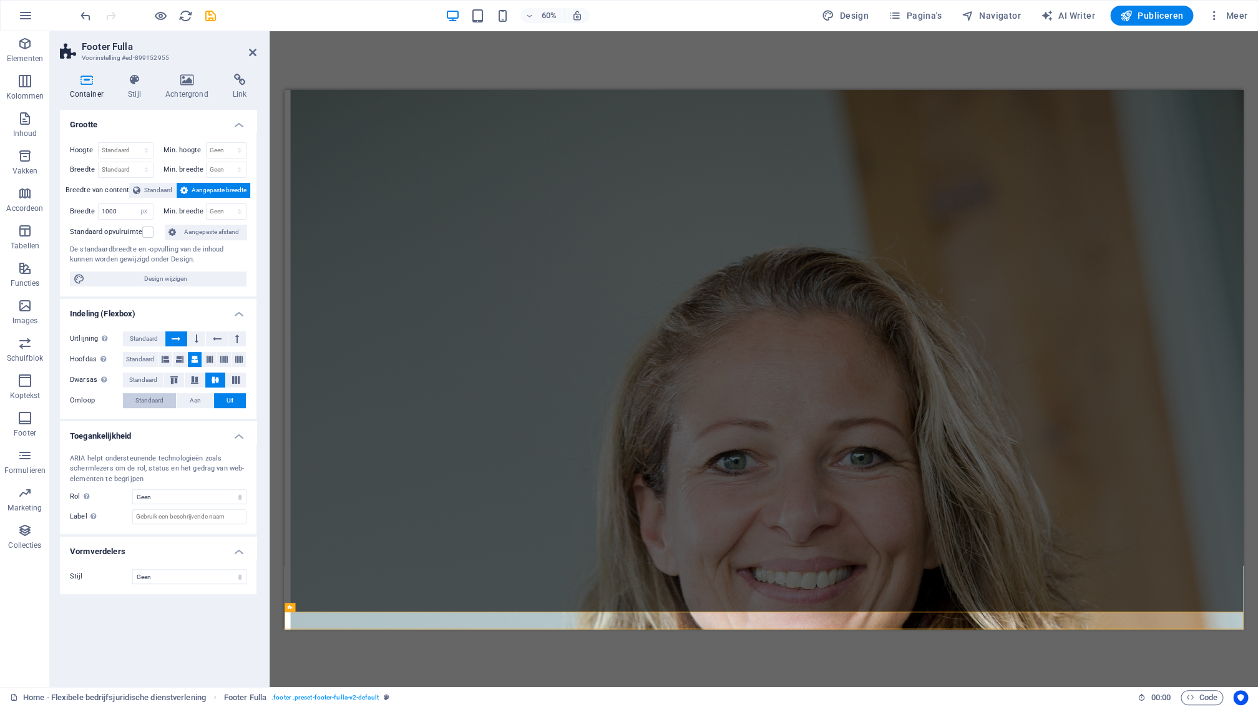
click at [160, 402] on span "Standaard" at bounding box center [149, 400] width 28 height 15
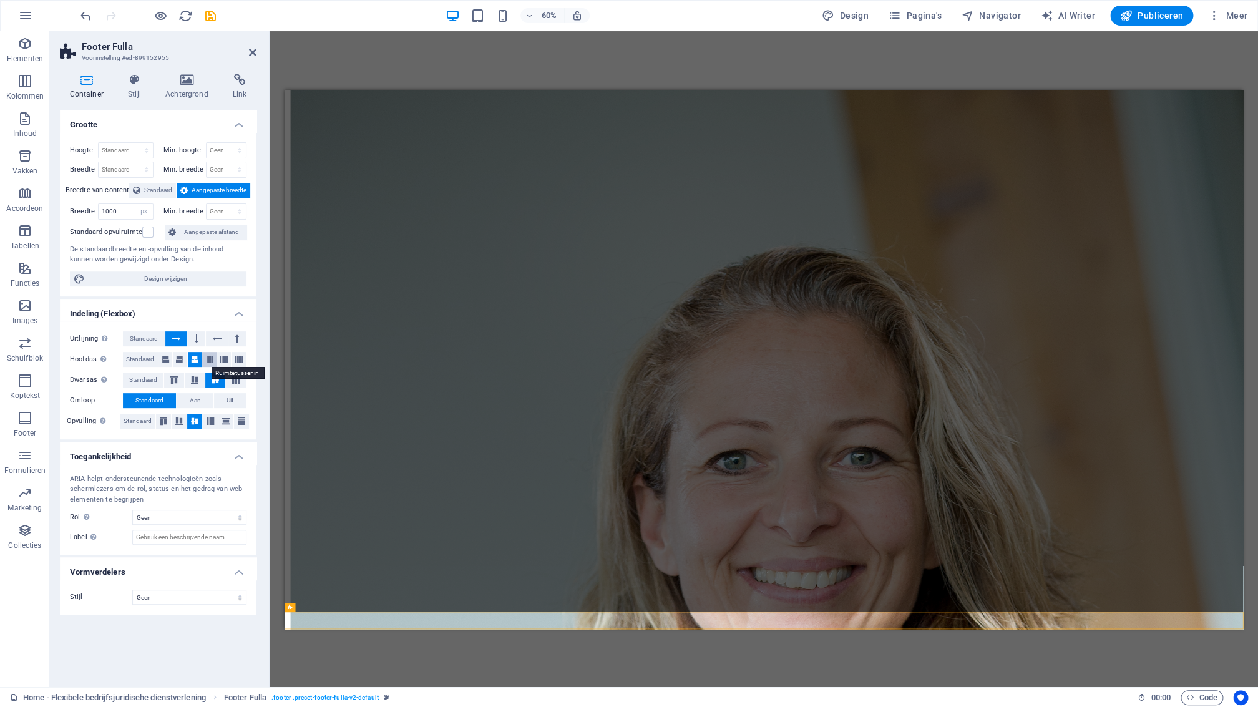
click at [211, 363] on icon at bounding box center [209, 359] width 7 height 15
click at [202, 361] on button at bounding box center [195, 359] width 14 height 15
click at [223, 361] on icon at bounding box center [223, 359] width 7 height 15
click at [197, 363] on icon at bounding box center [194, 359] width 7 height 15
click at [170, 280] on span "Design wijzigen" at bounding box center [166, 278] width 154 height 15
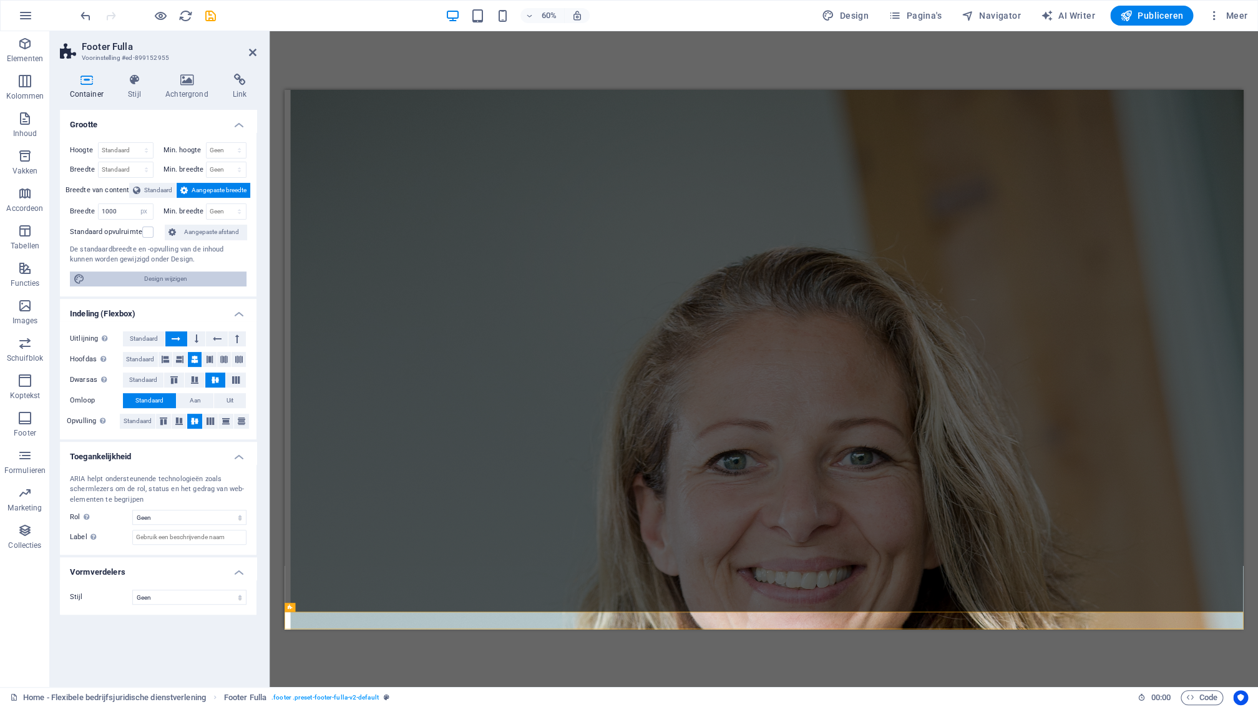
select select "px"
select select "400"
select select "px"
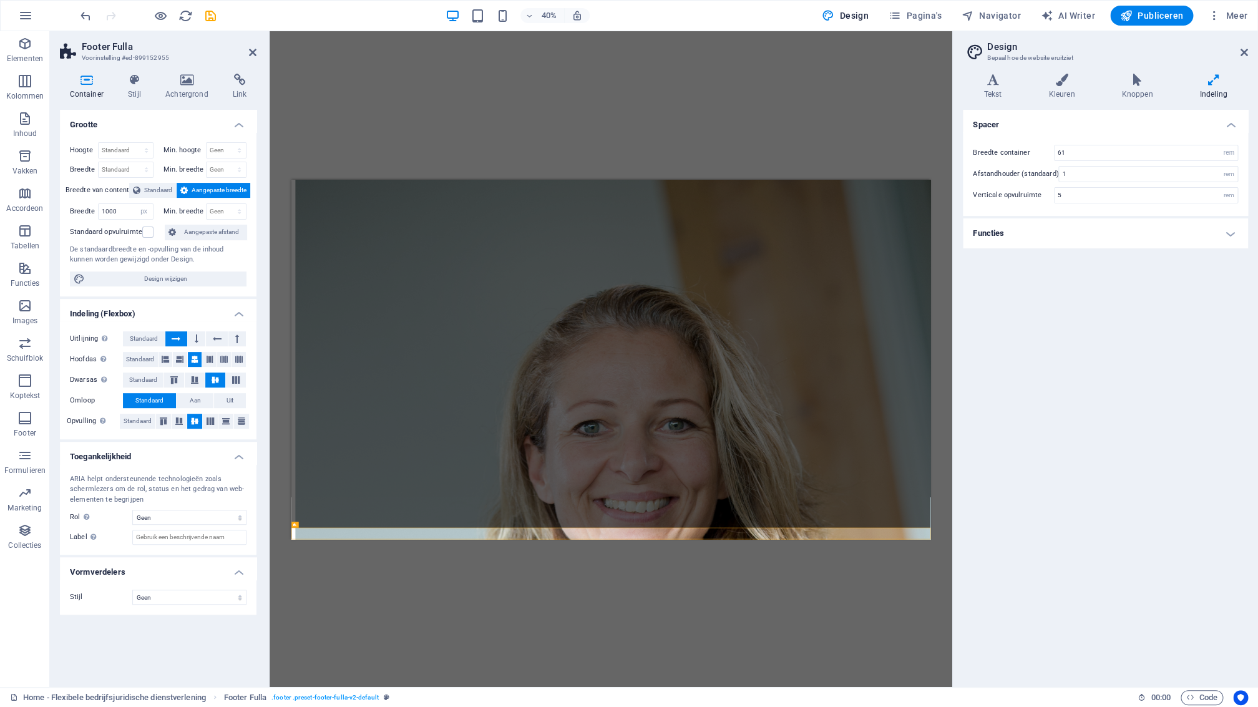
click at [1213, 89] on h4 "Indeling" at bounding box center [1213, 87] width 69 height 26
click at [1213, 91] on h4 "Indeling" at bounding box center [1213, 87] width 69 height 26
click at [1000, 95] on h4 "Tekst" at bounding box center [995, 87] width 65 height 26
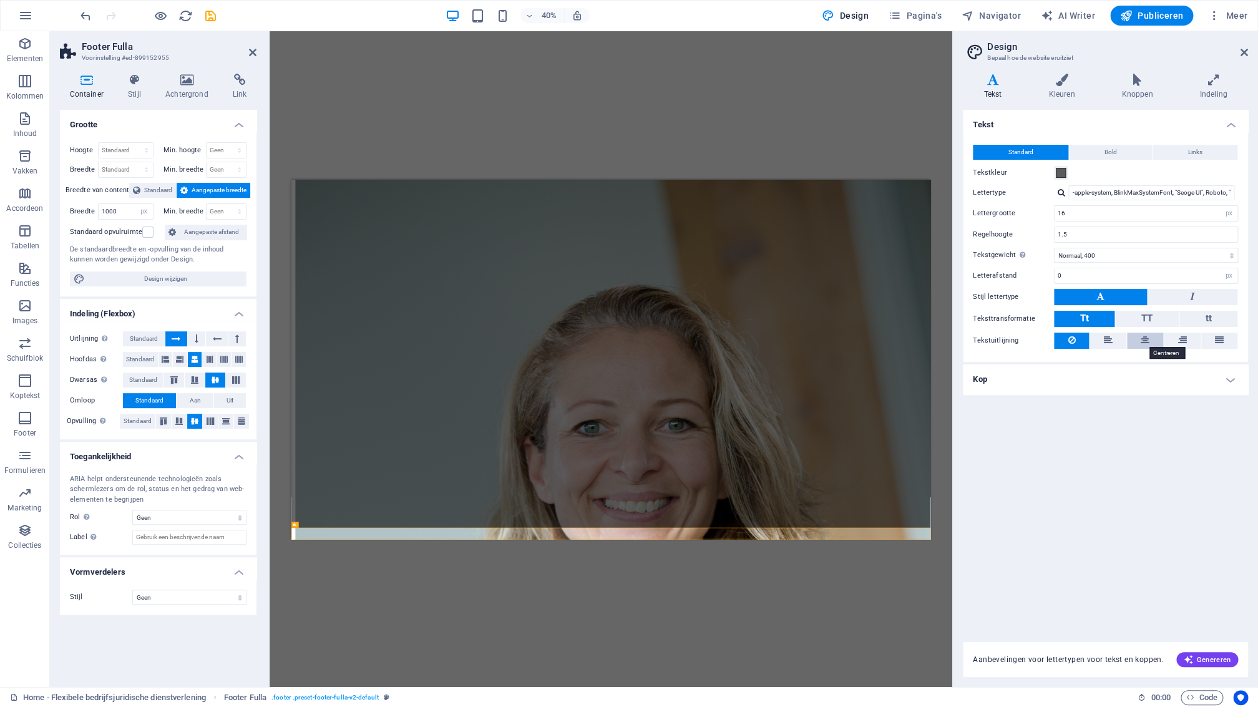
click at [1143, 342] on icon at bounding box center [1145, 340] width 9 height 15
click at [1136, 92] on h4 "Knoppen" at bounding box center [1140, 87] width 78 height 26
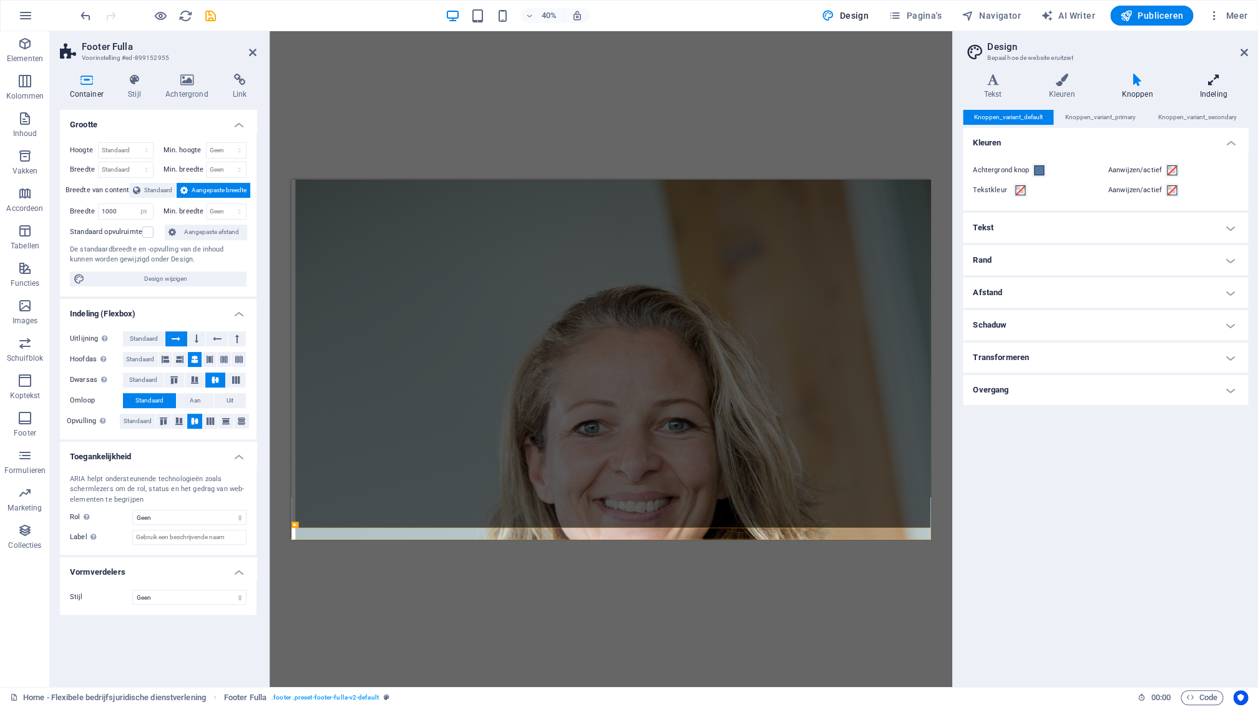
click at [1214, 89] on h4 "Indeling" at bounding box center [1213, 87] width 69 height 26
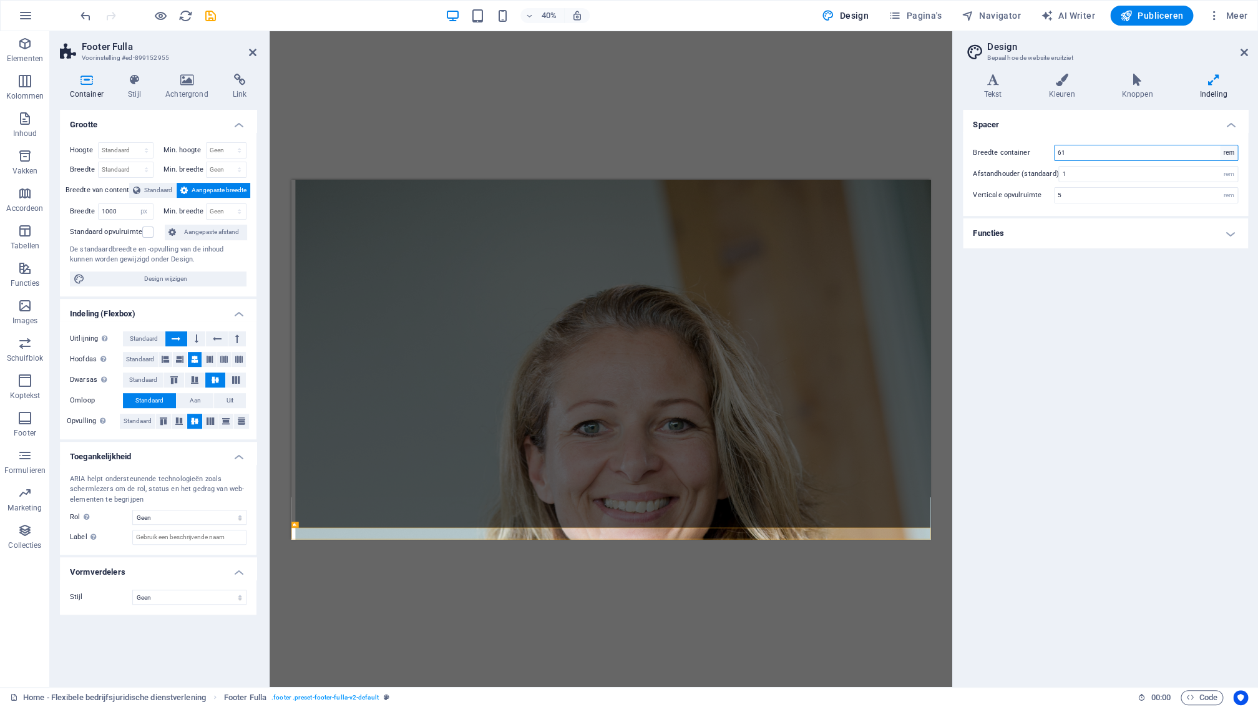
select select "px"
click option "px" at bounding box center [0, 0] width 0 height 0
drag, startPoint x: 1101, startPoint y: 151, endPoint x: 1121, endPoint y: 152, distance: 20.6
click at [1101, 151] on input "976" at bounding box center [1146, 152] width 183 height 15
drag, startPoint x: 1096, startPoint y: 155, endPoint x: 1041, endPoint y: 152, distance: 55.0
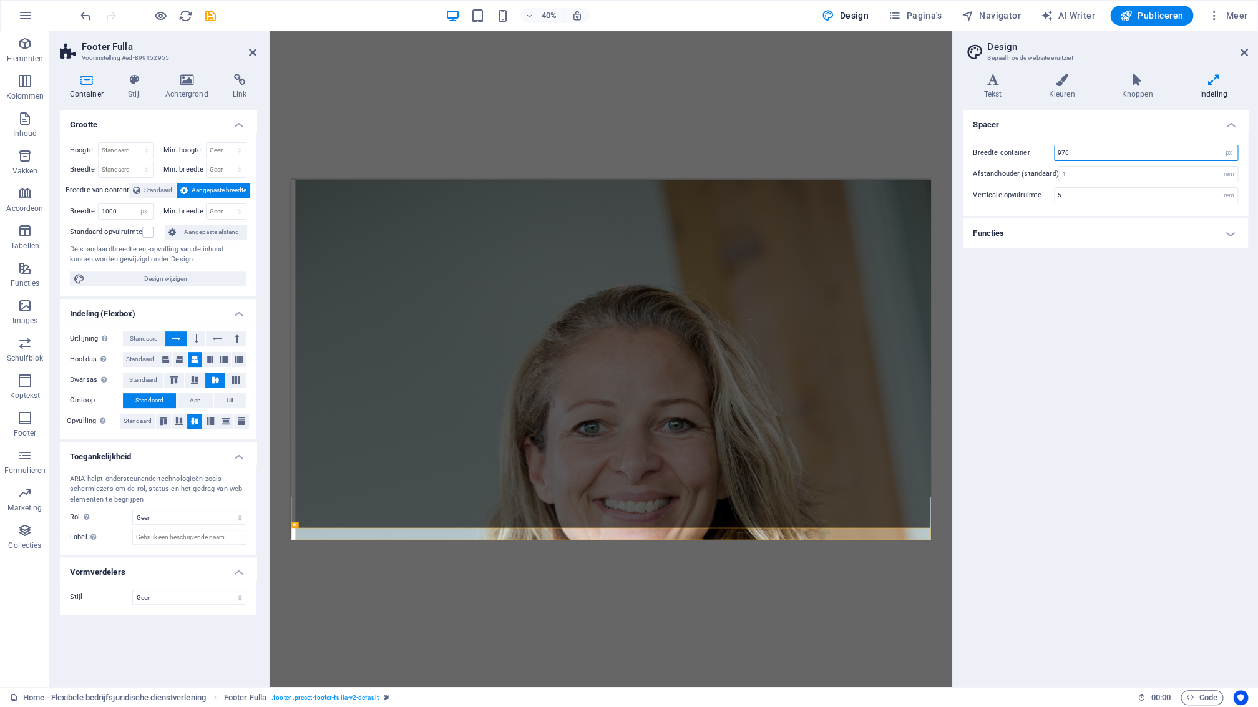
click at [1055, 152] on input "976" at bounding box center [1146, 152] width 183 height 15
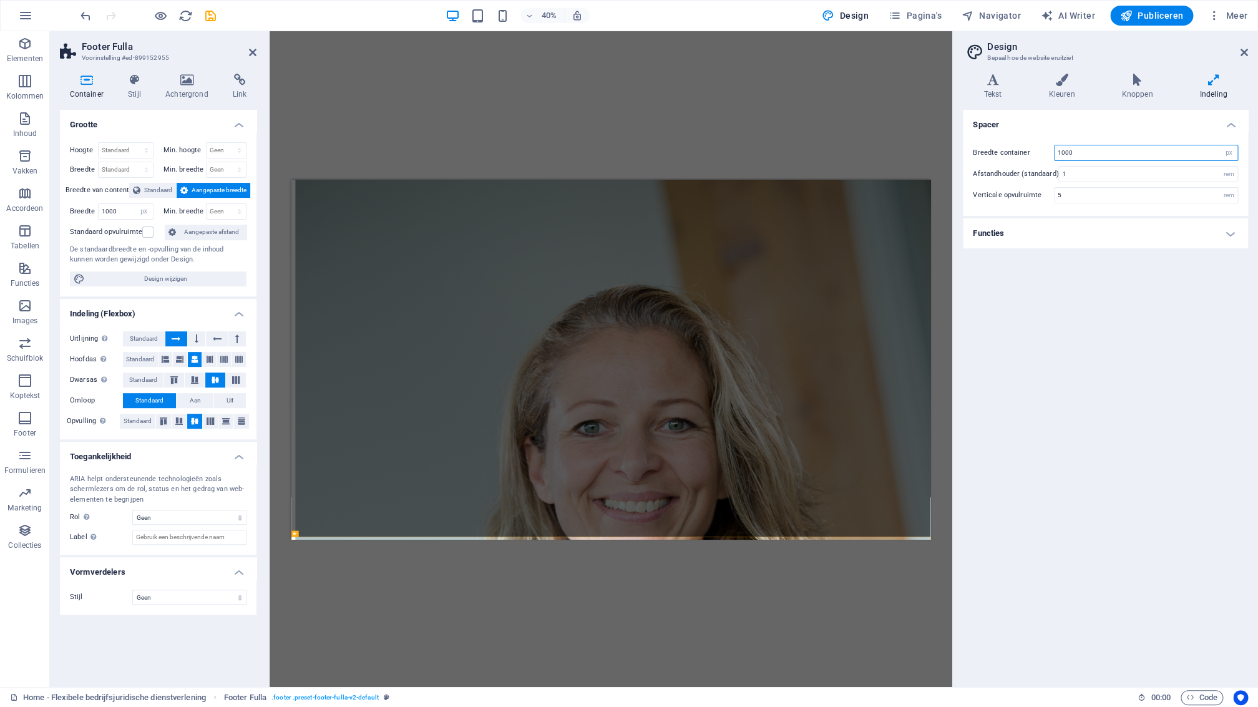
click at [1093, 154] on input "1000" at bounding box center [1146, 152] width 183 height 15
type input "1000"
select select "rem"
click option "rem" at bounding box center [0, 0] width 0 height 0
click at [1081, 153] on input "62.5" at bounding box center [1146, 152] width 183 height 15
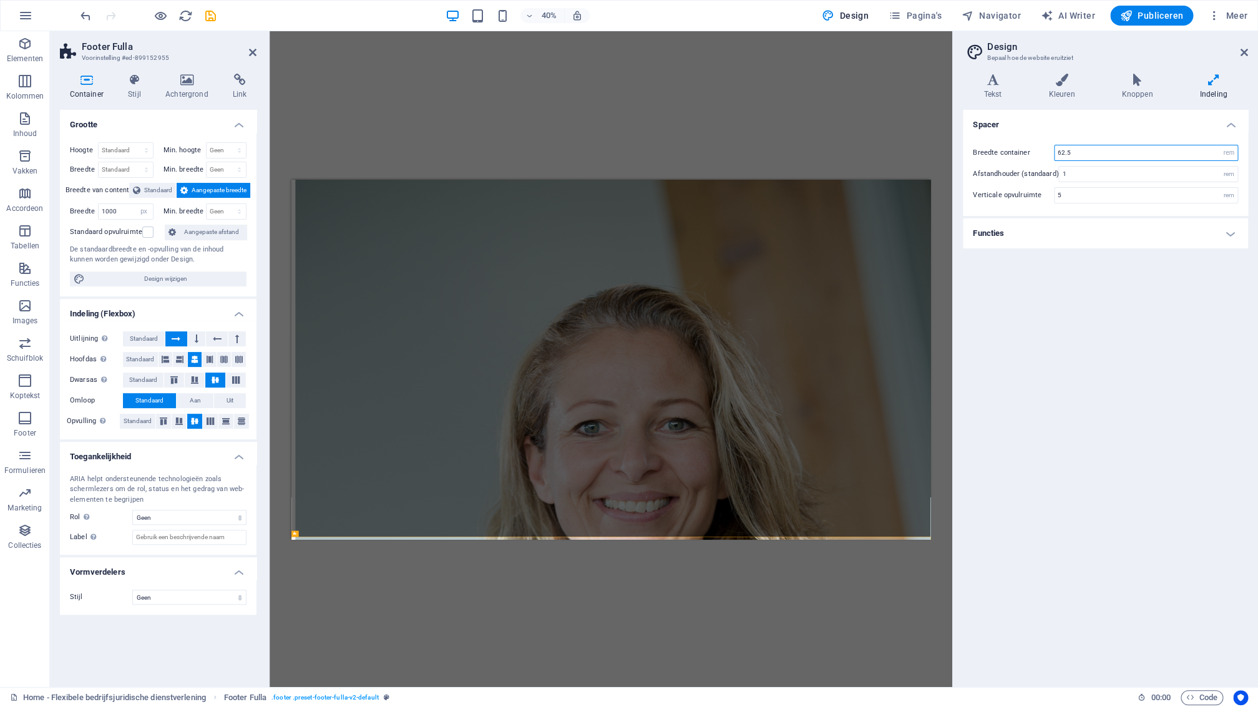
drag, startPoint x: 1081, startPoint y: 150, endPoint x: 1047, endPoint y: 149, distance: 34.3
click at [1055, 149] on input "62.5" at bounding box center [1146, 152] width 183 height 15
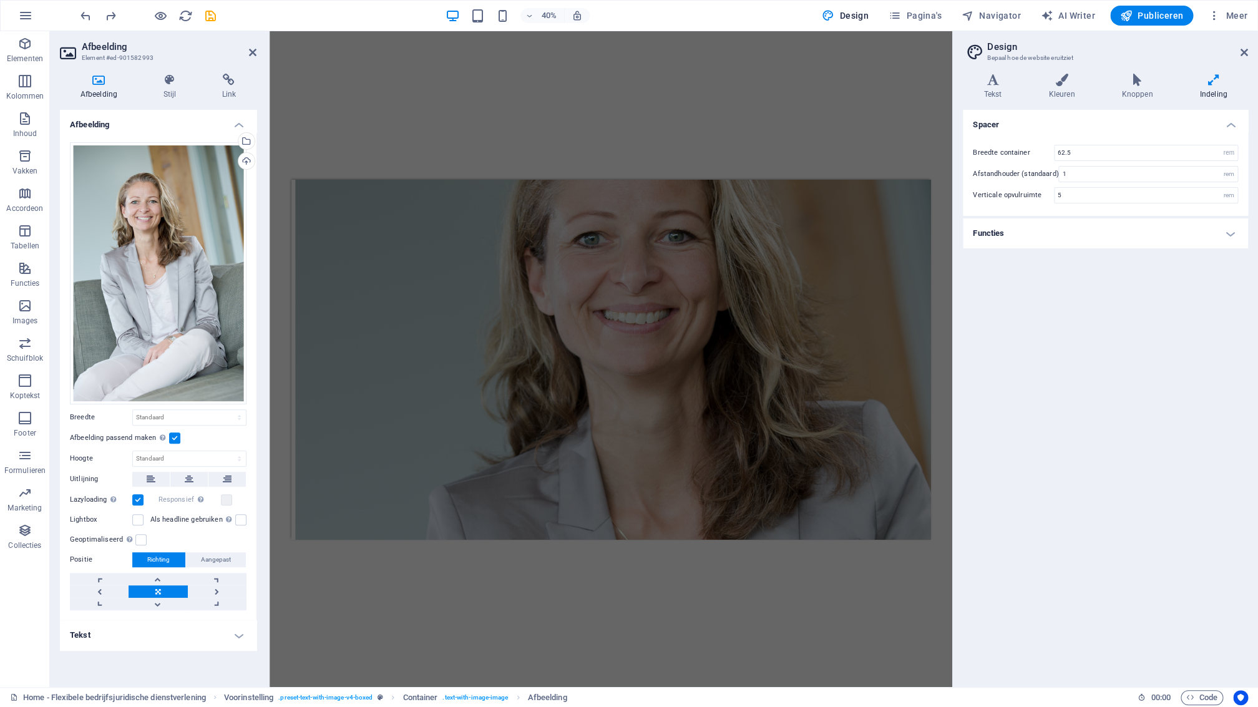
scroll to position [1653, 0]
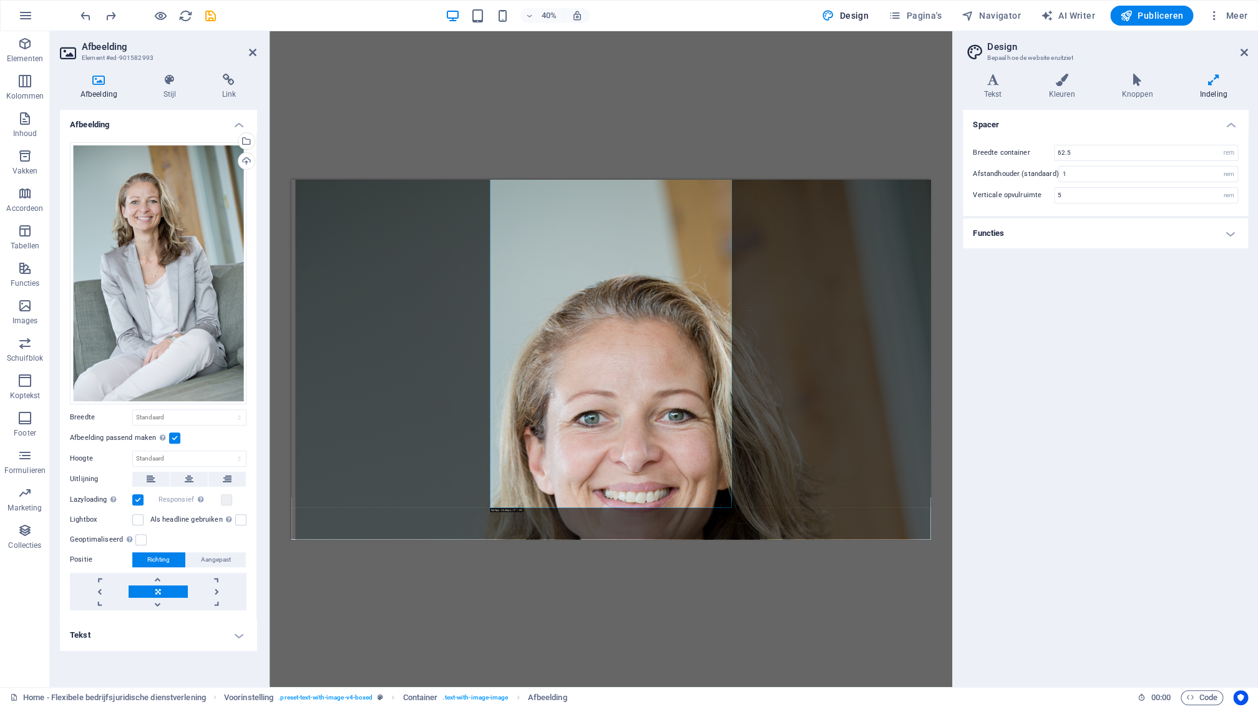
type input "1000"
select select "px"
drag, startPoint x: 1473, startPoint y: 974, endPoint x: 1558, endPoint y: 911, distance: 105.7
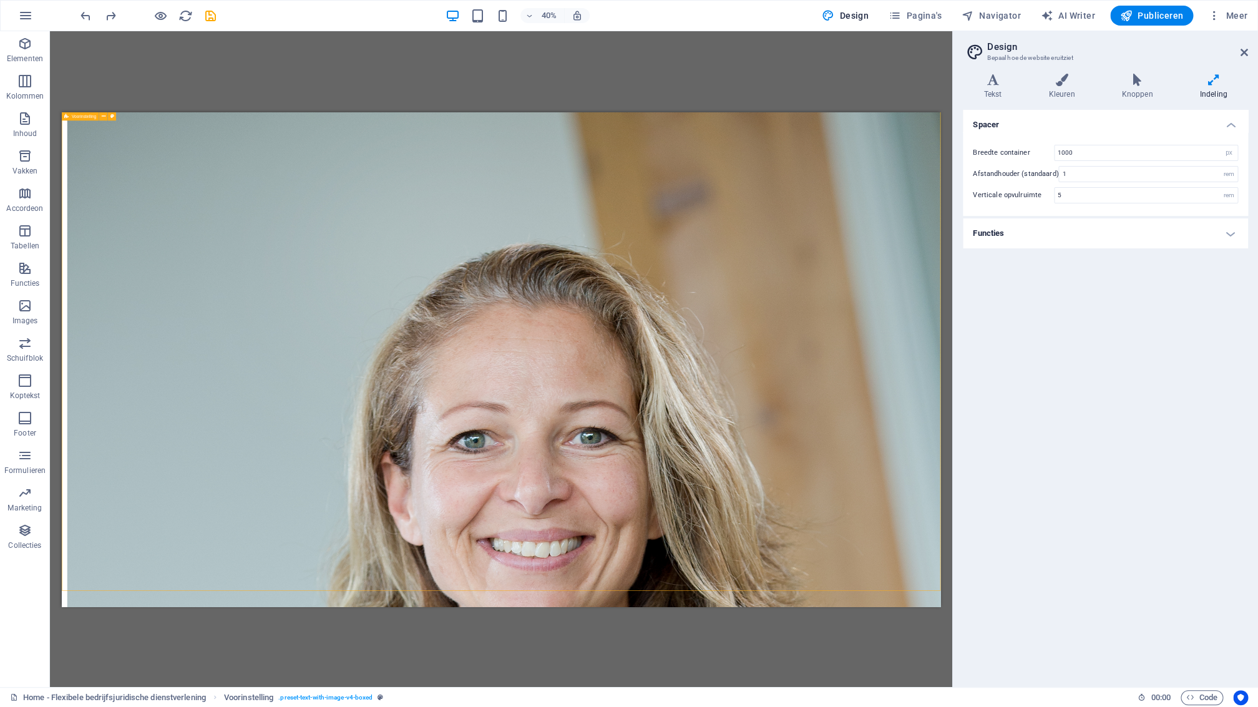
drag, startPoint x: 1328, startPoint y: 844, endPoint x: 1319, endPoint y: 888, distance: 45.3
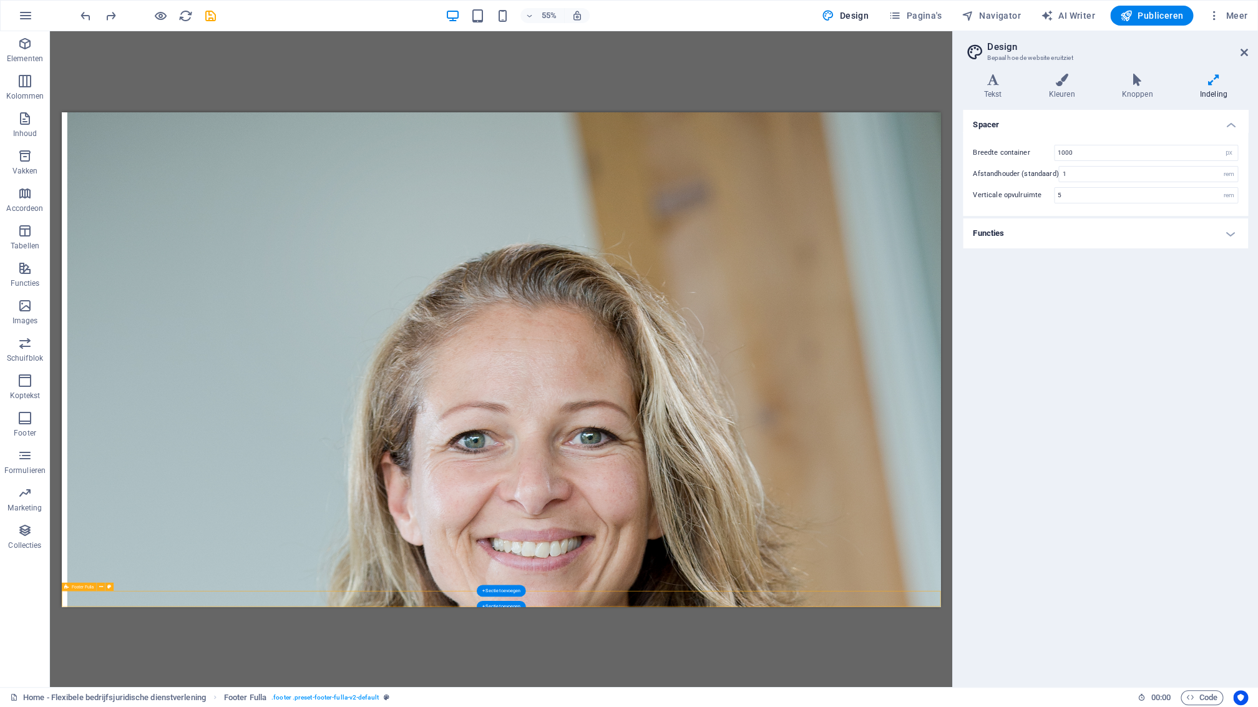
select select "px"
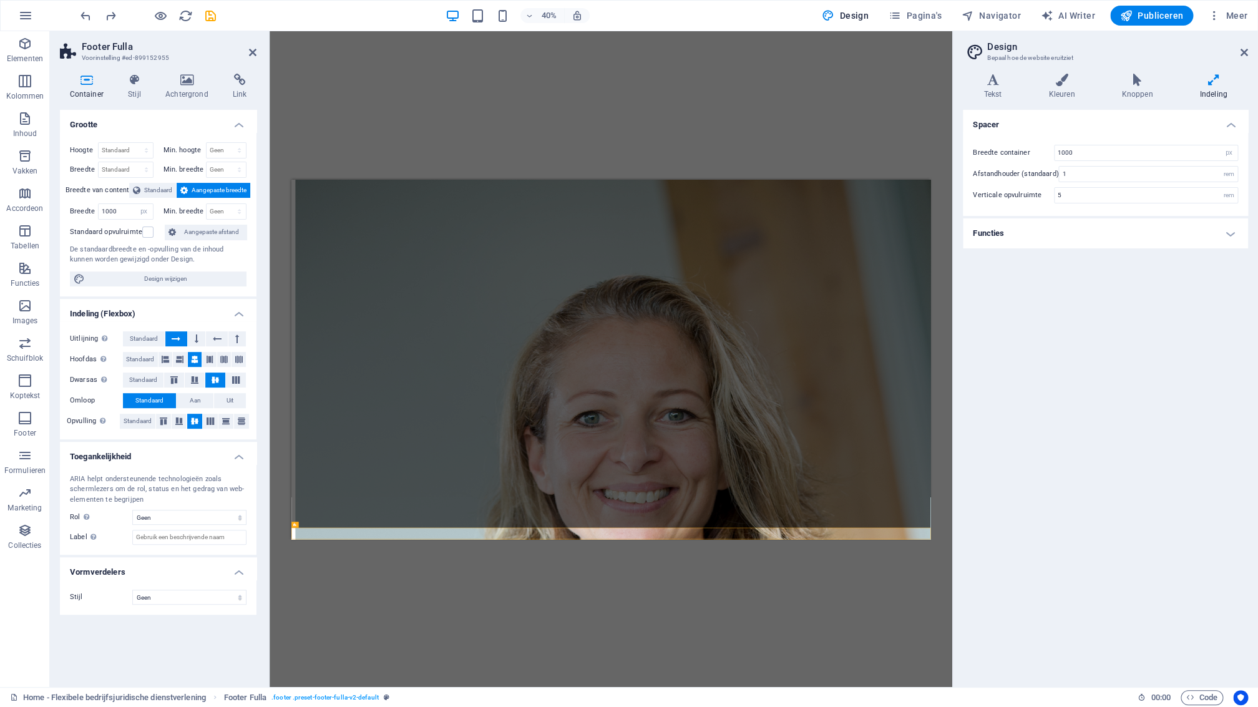
click at [723, 539] on div "H3 Tekst Tekst Afbeelding Voorinstelling Container Afbeelding Container Contain…" at bounding box center [611, 359] width 683 height 656
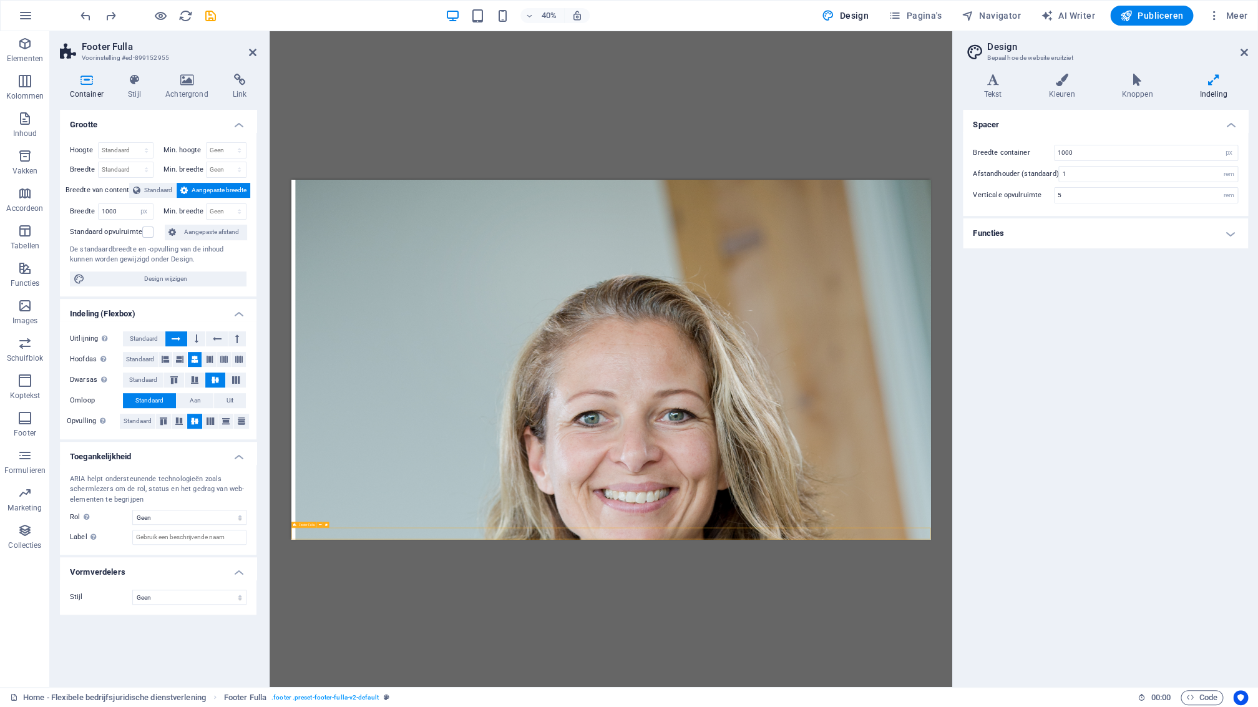
click at [144, 190] on span "Standaard" at bounding box center [158, 190] width 28 height 15
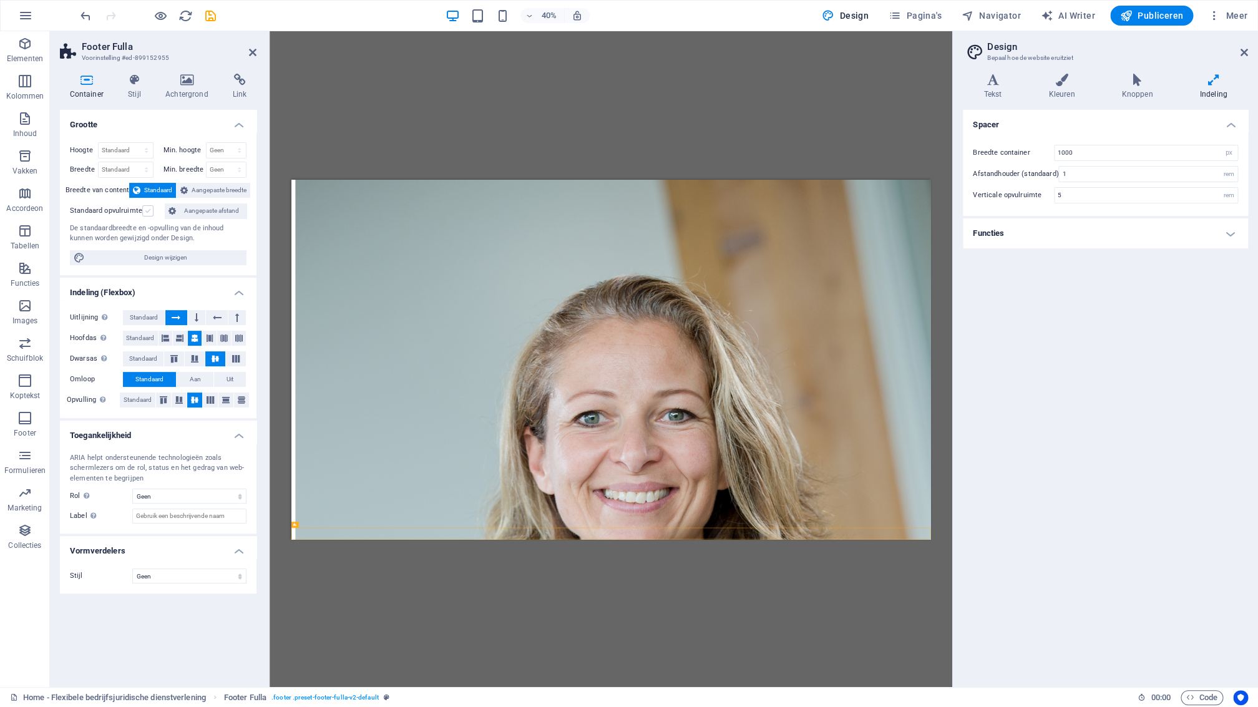
click at [149, 212] on label at bounding box center [147, 210] width 11 height 11
click at [0, 0] on input "Standaard opvulruimte" at bounding box center [0, 0] width 0 height 0
click at [148, 213] on label at bounding box center [147, 210] width 11 height 11
click at [0, 0] on input "Standaard opvulruimte" at bounding box center [0, 0] width 0 height 0
click at [222, 256] on span "Design wijzigen" at bounding box center [166, 257] width 154 height 15
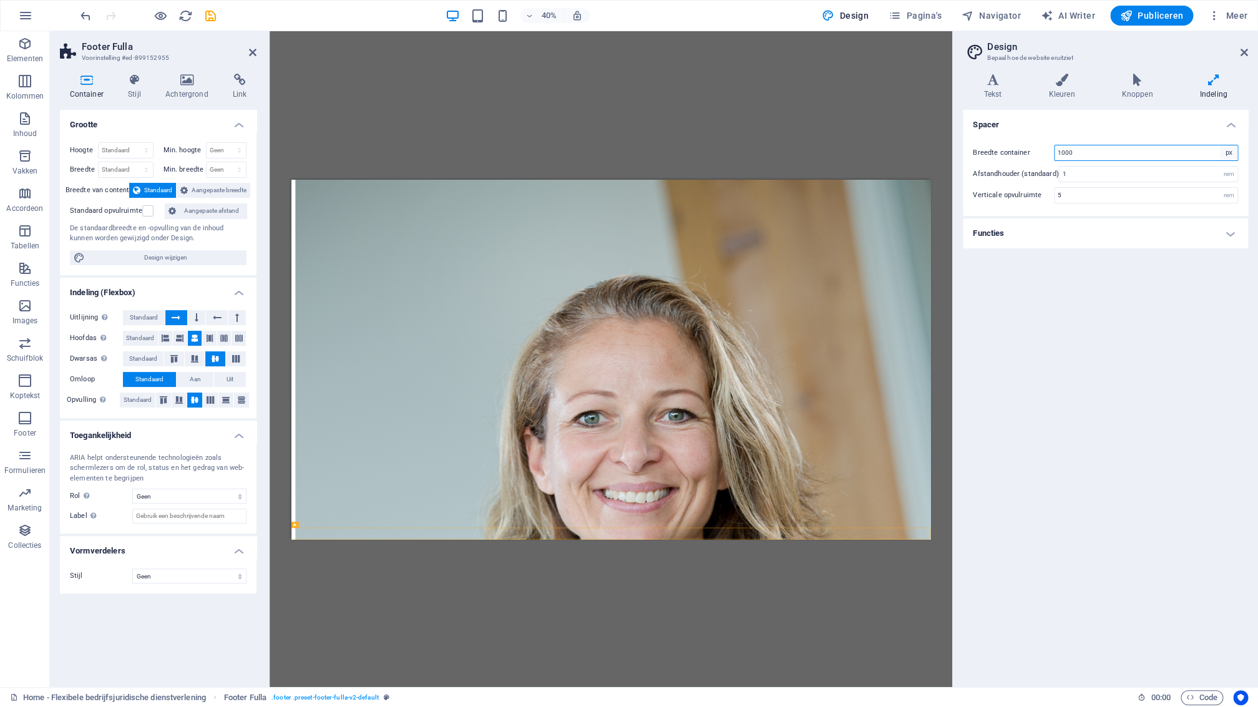
select select "rem"
click option "rem" at bounding box center [0, 0] width 0 height 0
type input "62.5"
click at [1230, 175] on div "rem" at bounding box center [1228, 174] width 17 height 15
click at [1228, 176] on div "rem" at bounding box center [1228, 174] width 17 height 15
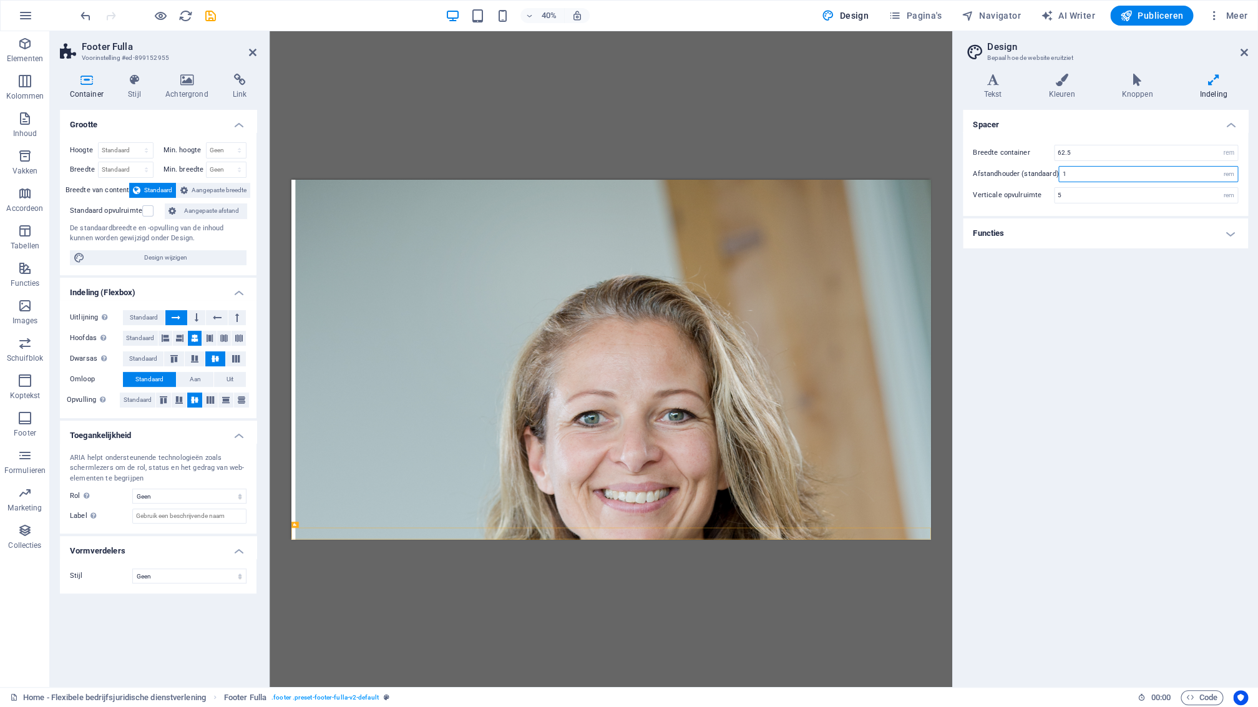
click at [1061, 173] on input "1" at bounding box center [1148, 174] width 178 height 15
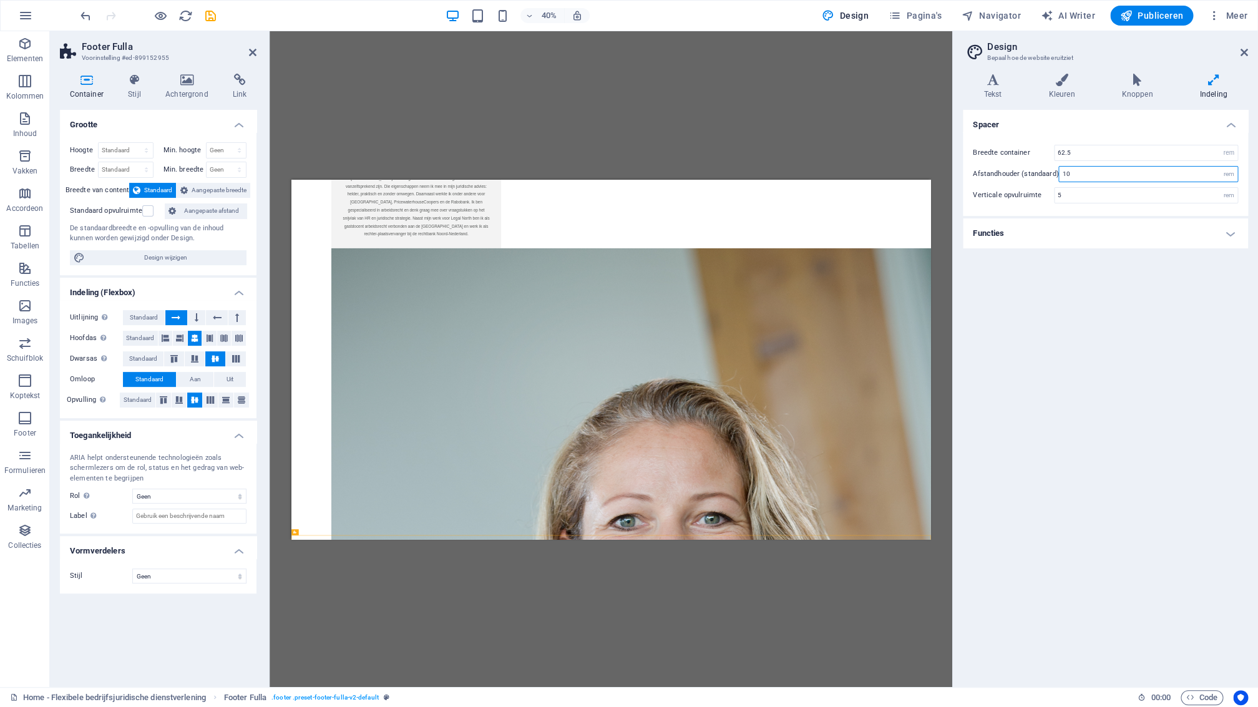
drag, startPoint x: 1078, startPoint y: 174, endPoint x: 1065, endPoint y: 183, distance: 15.7
click at [1059, 171] on input "10" at bounding box center [1148, 174] width 178 height 15
type input "1"
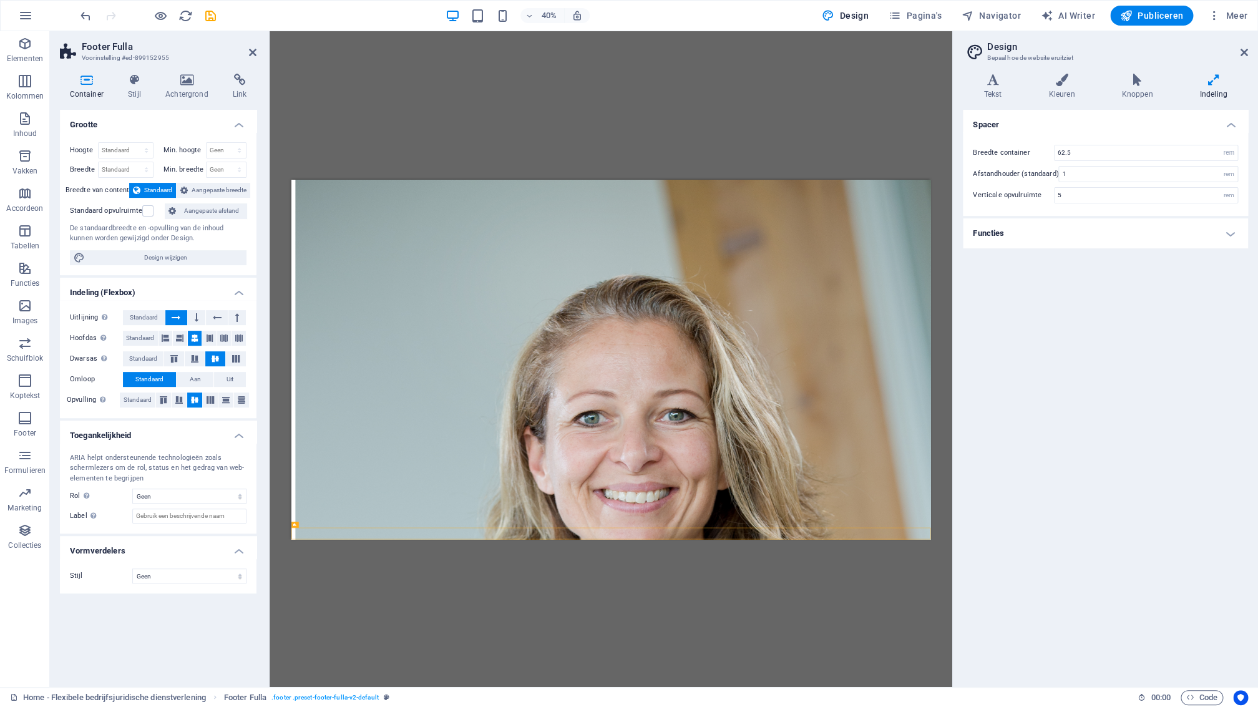
click at [1229, 233] on h4 "Functies" at bounding box center [1105, 233] width 285 height 30
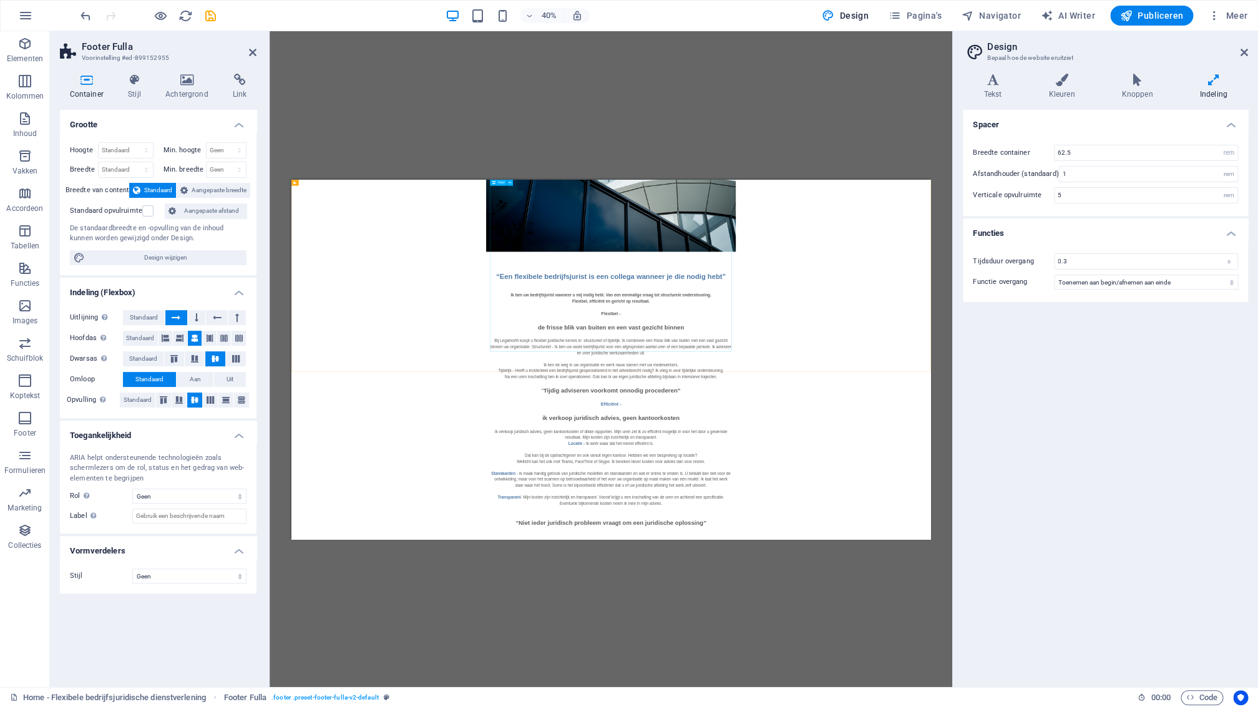
scroll to position [0, 0]
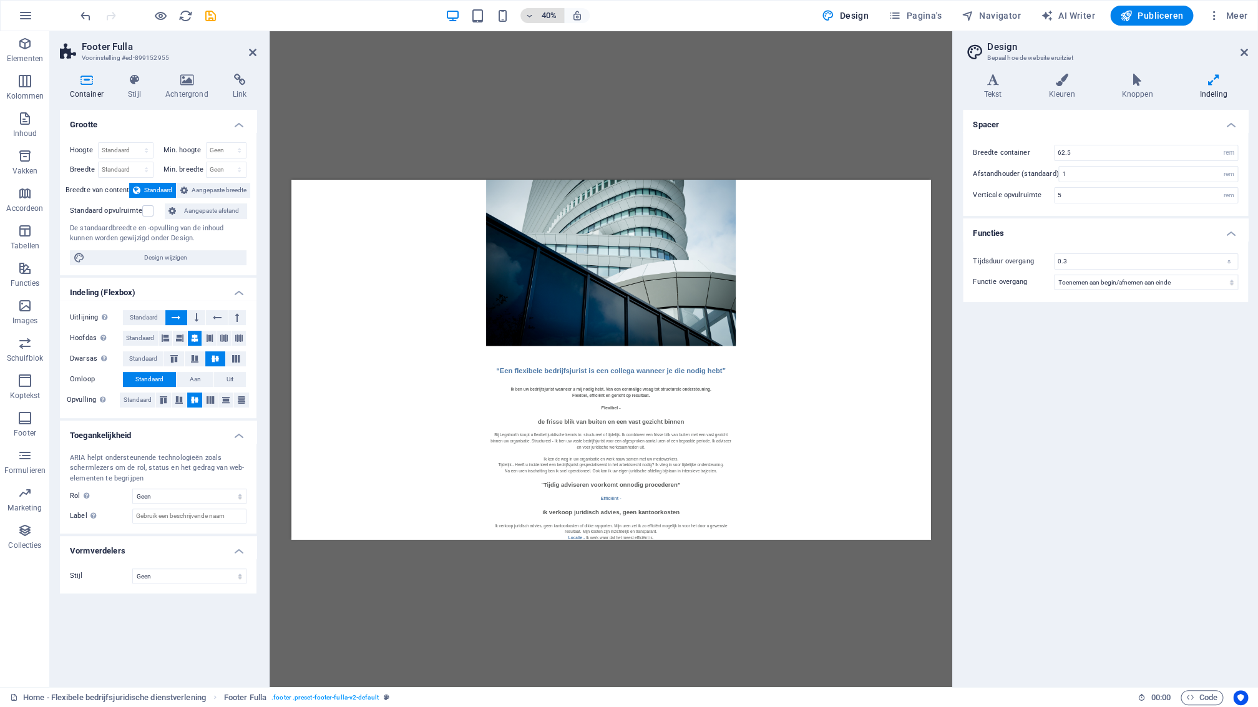
click at [534, 15] on icon "button" at bounding box center [529, 16] width 9 height 8
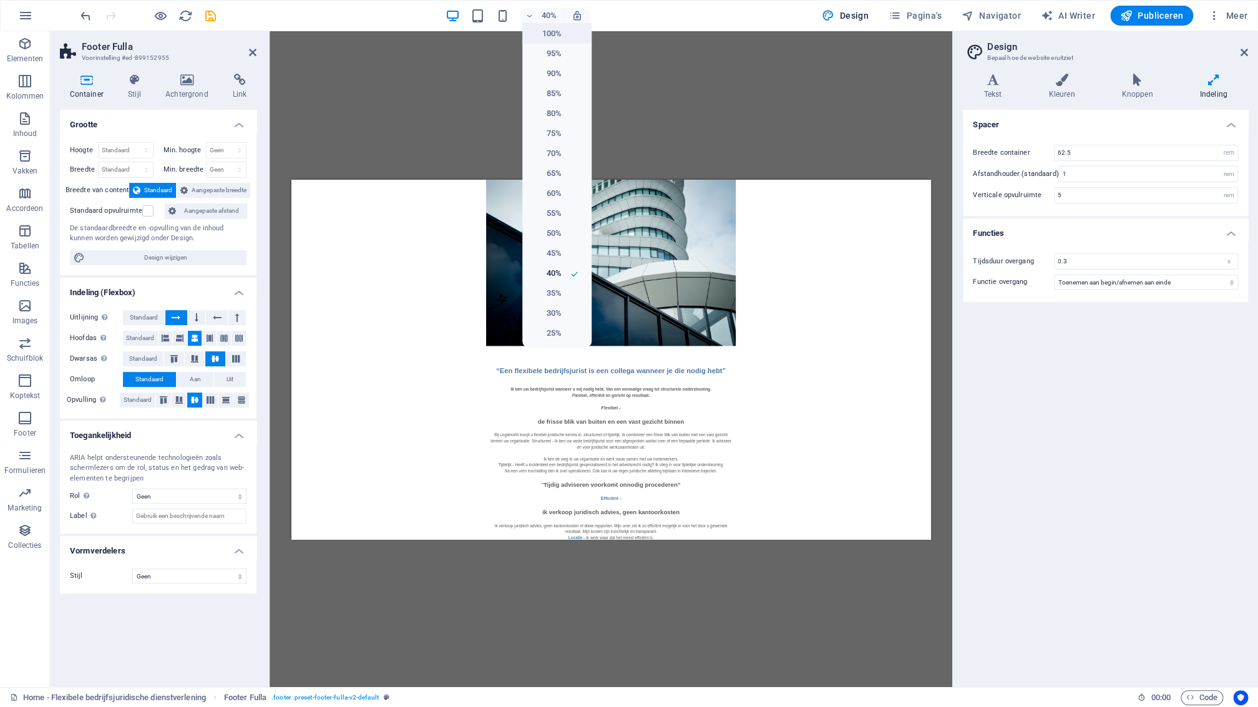
click at [558, 35] on h6 "100%" at bounding box center [546, 33] width 32 height 15
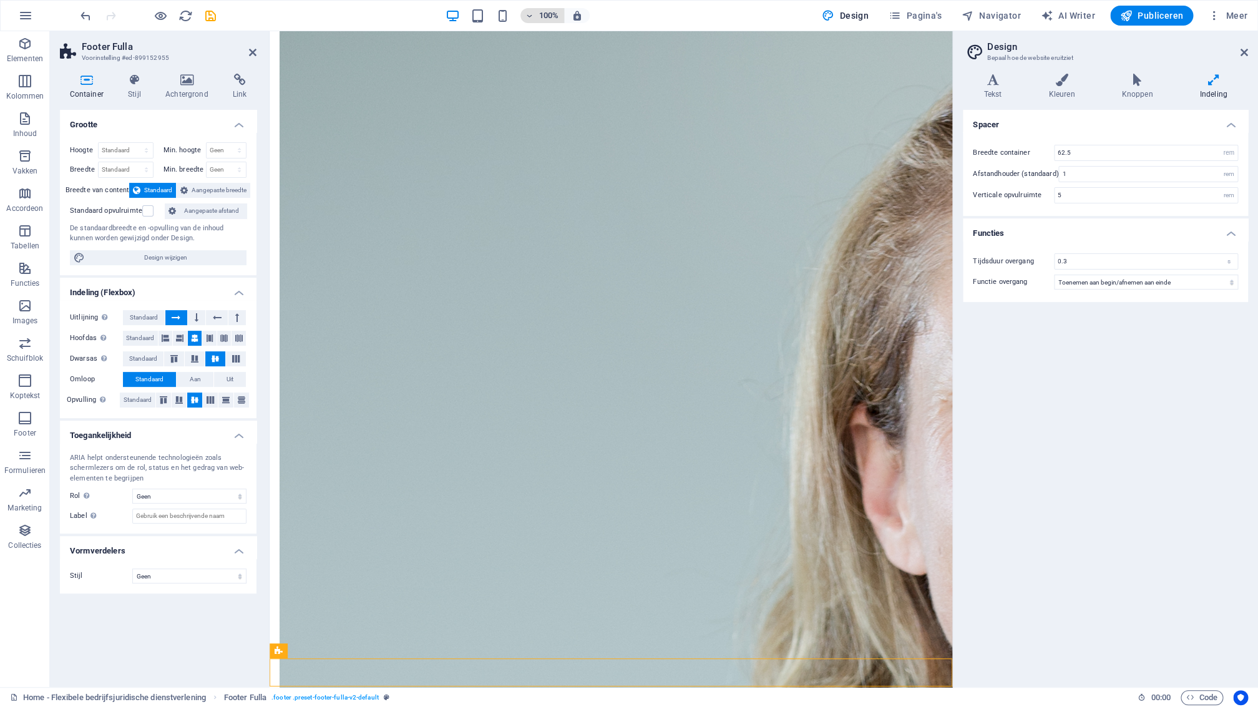
click at [533, 16] on icon "button" at bounding box center [529, 16] width 9 height 8
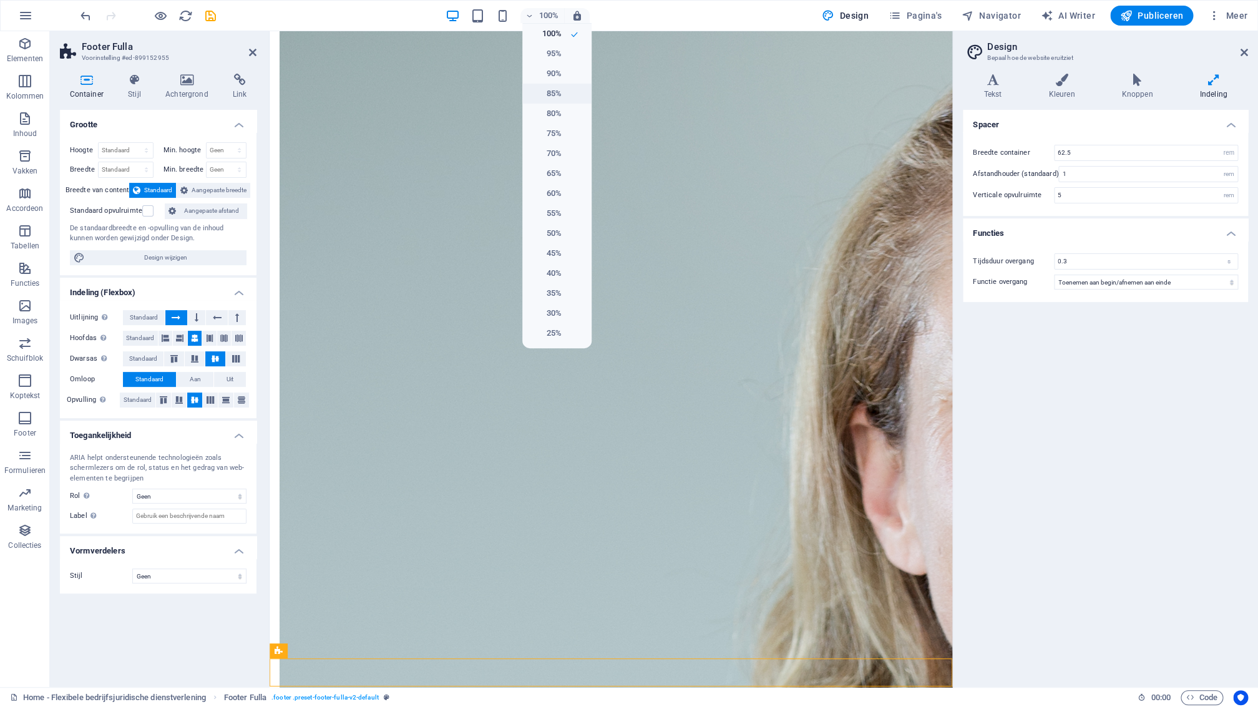
click at [556, 87] on h6 "85%" at bounding box center [546, 93] width 32 height 15
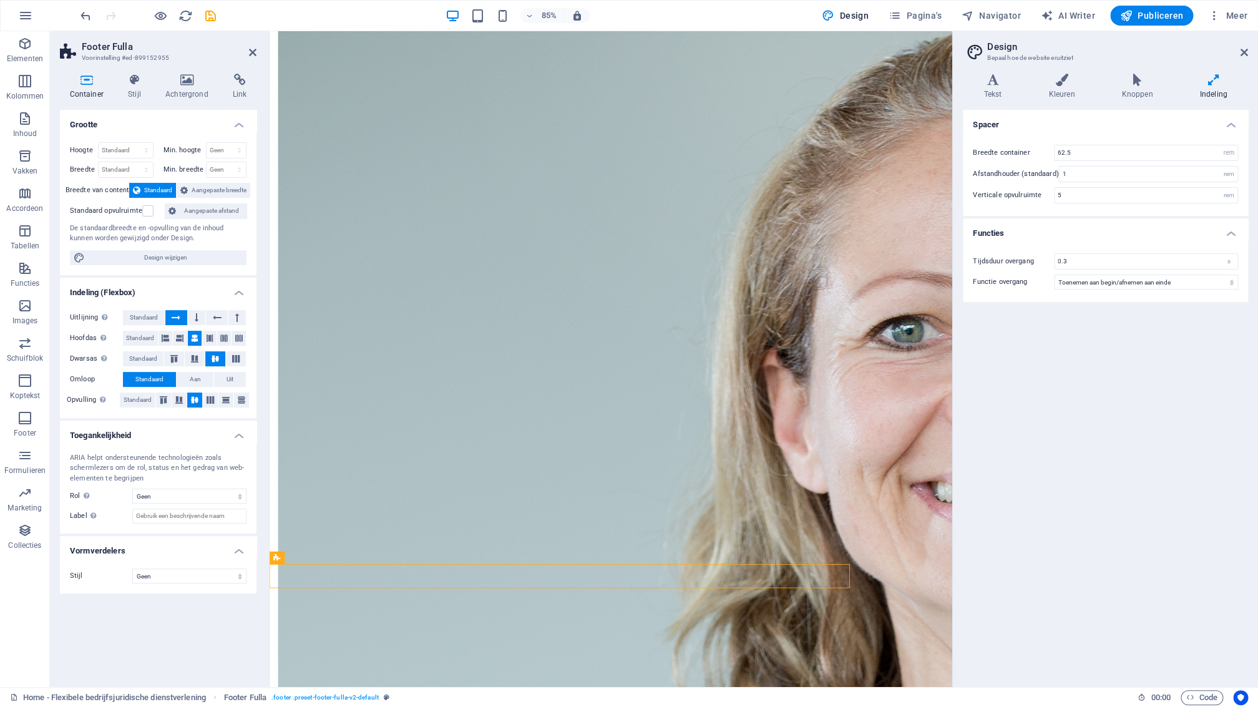
scroll to position [1780, 0]
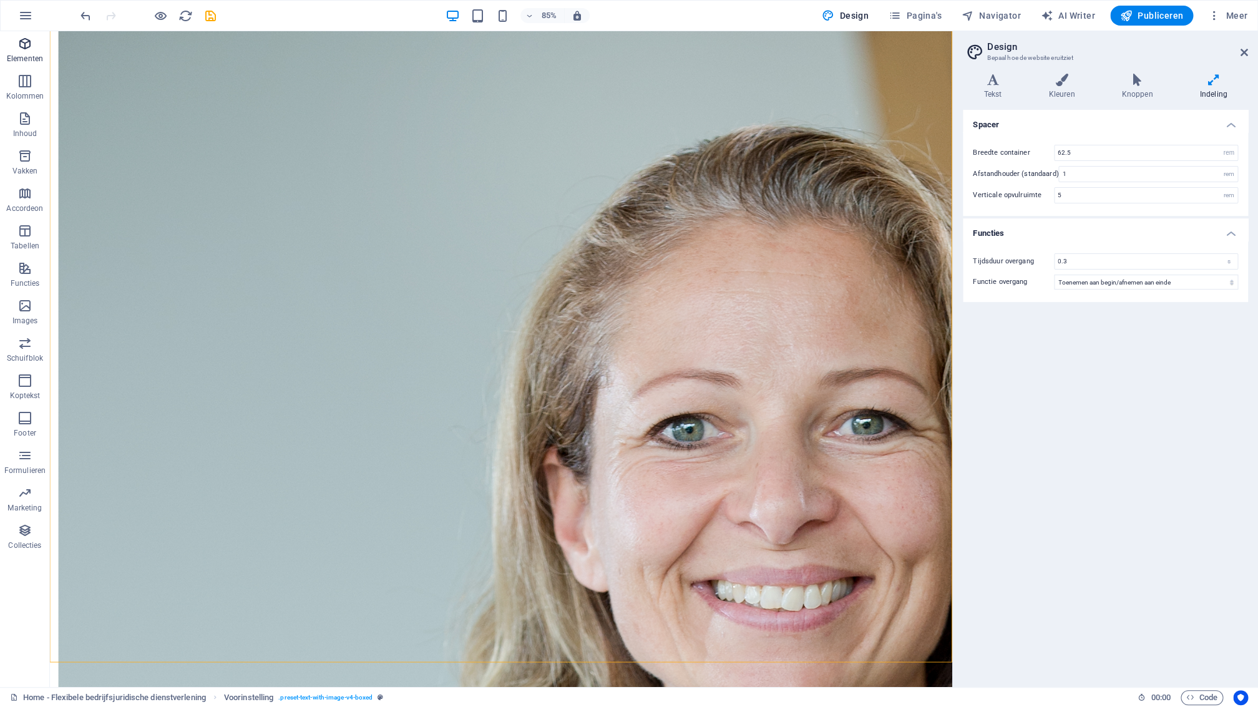
click at [27, 48] on icon "button" at bounding box center [24, 43] width 15 height 15
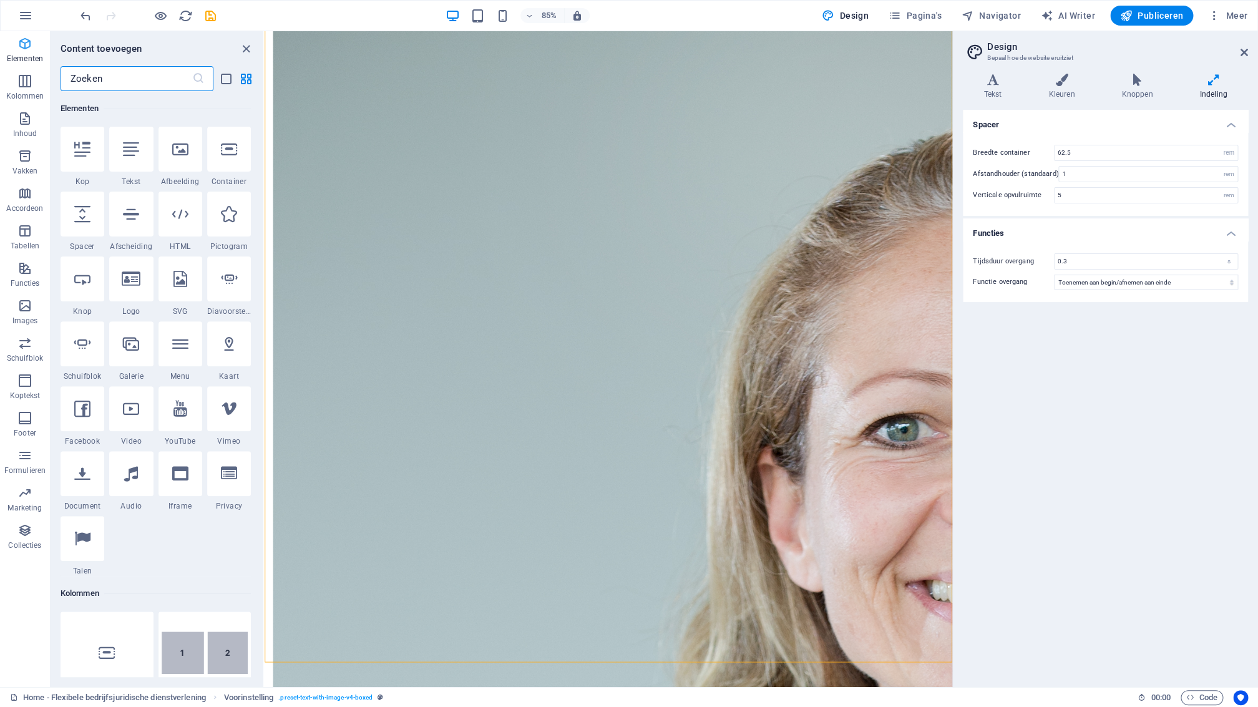
click at [31, 50] on icon "button" at bounding box center [24, 43] width 15 height 15
click at [26, 417] on icon "button" at bounding box center [24, 418] width 15 height 15
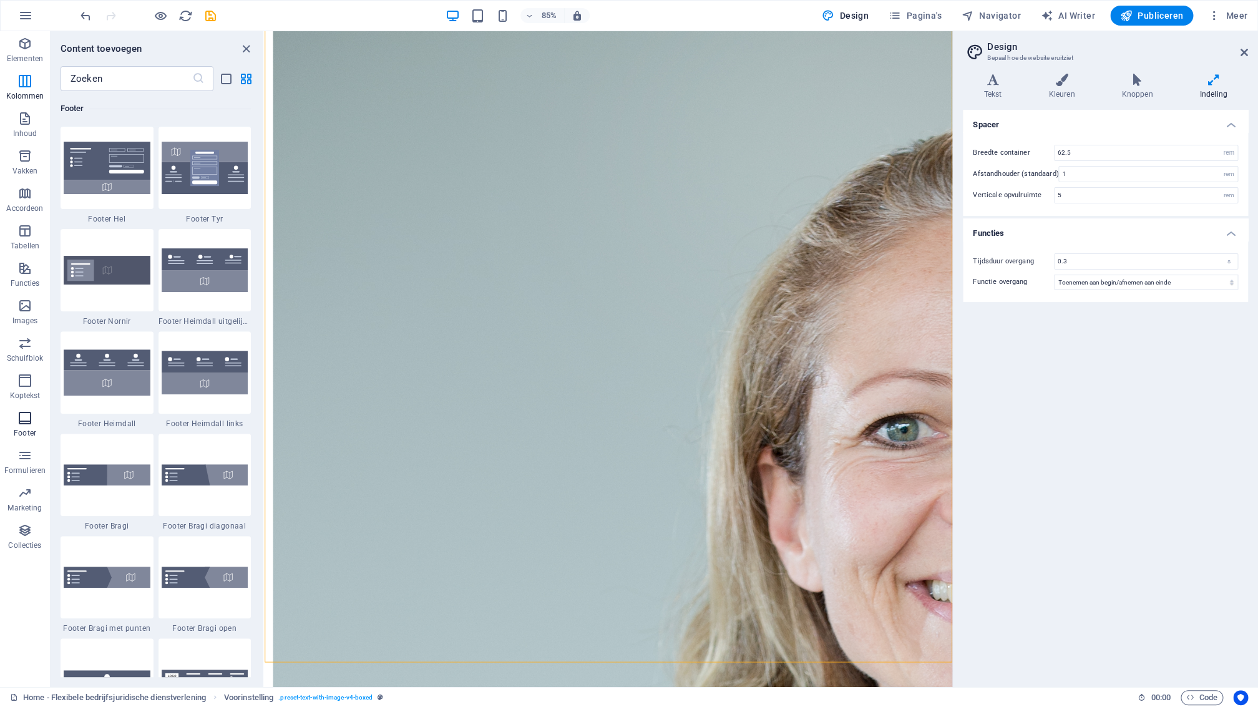
scroll to position [8128, 0]
click at [615, 683] on div "+ Sectie toevoegen" at bounding box center [608, 687] width 76 height 18
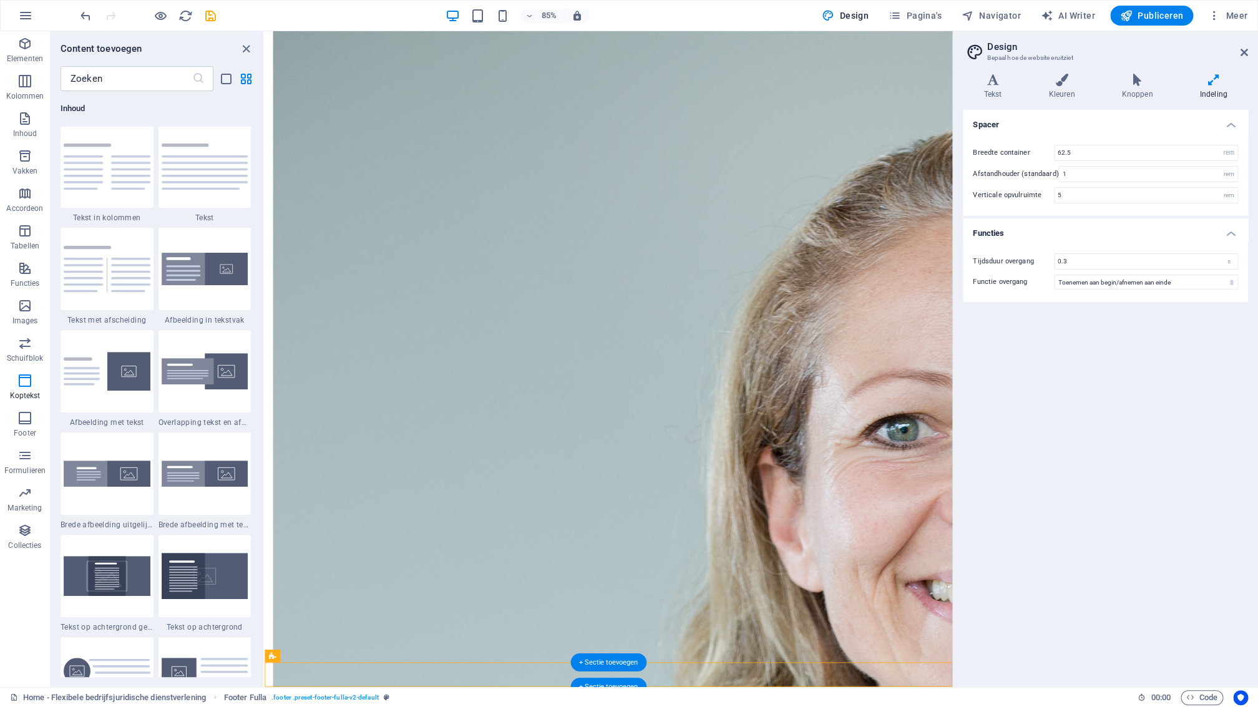
scroll to position [2050, 0]
click at [613, 685] on div "+ Sectie toevoegen" at bounding box center [608, 687] width 76 height 18
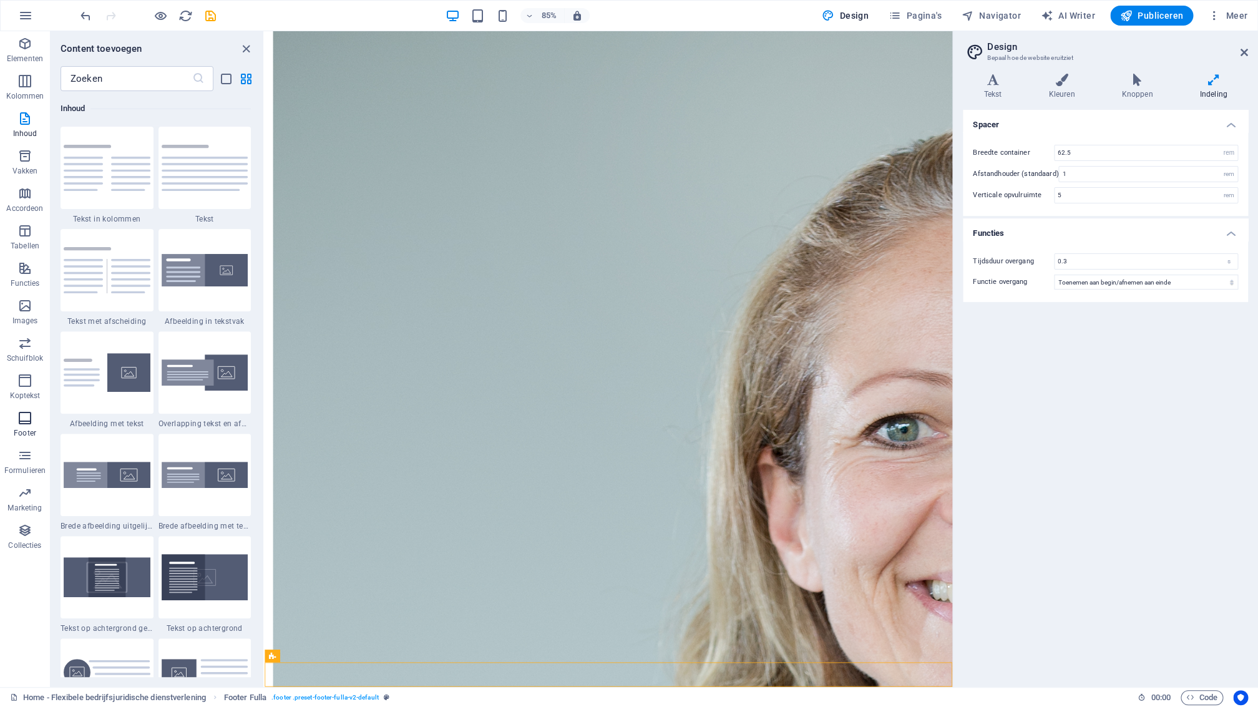
click at [27, 419] on icon "button" at bounding box center [24, 418] width 15 height 15
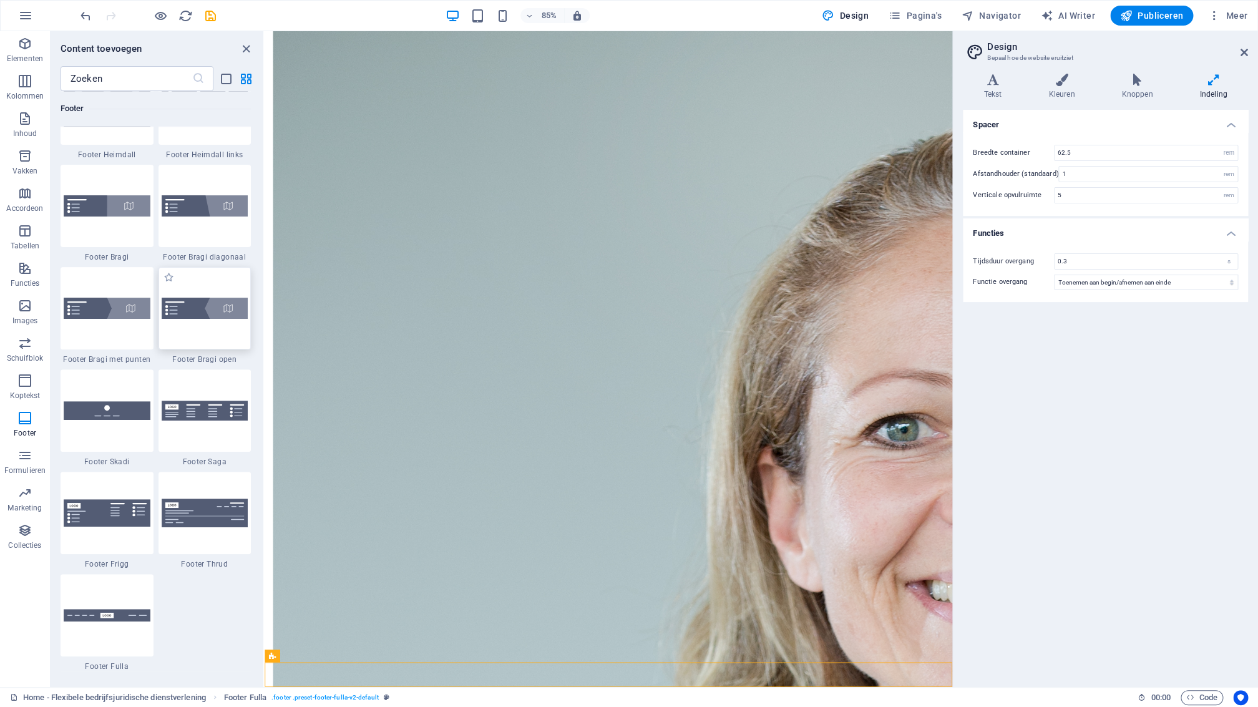
scroll to position [8399, 0]
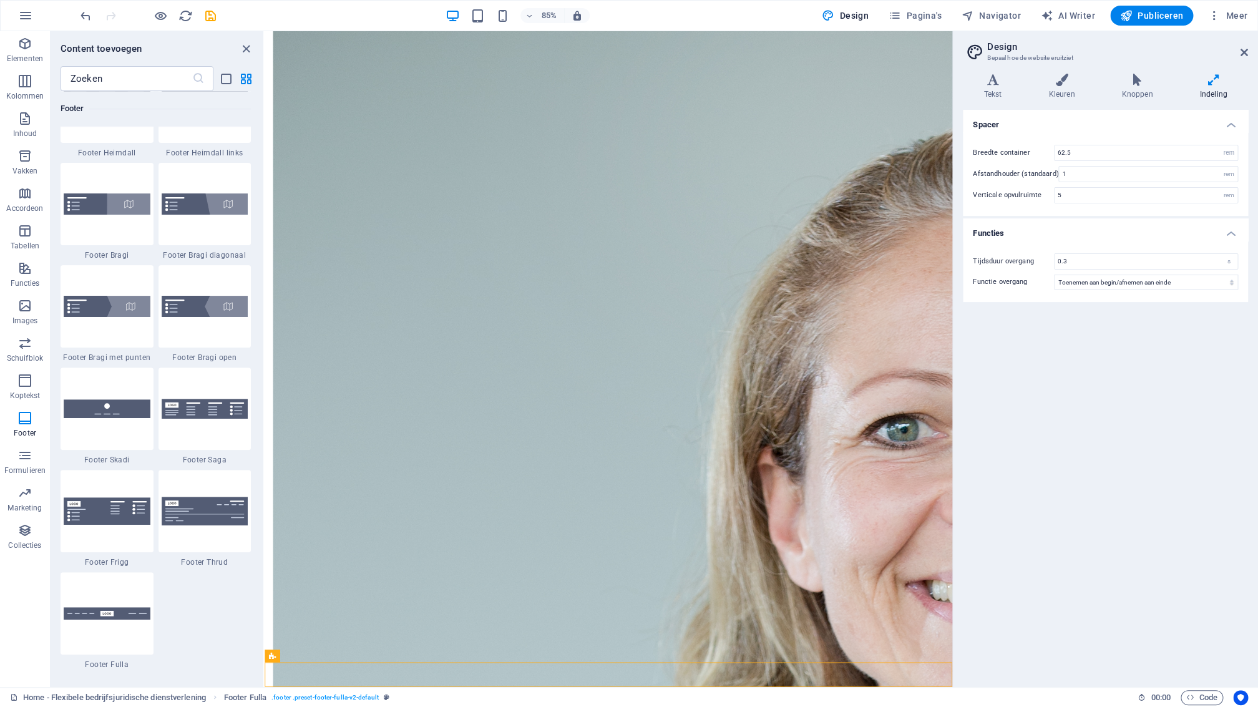
click at [137, 416] on img at bounding box center [107, 408] width 87 height 18
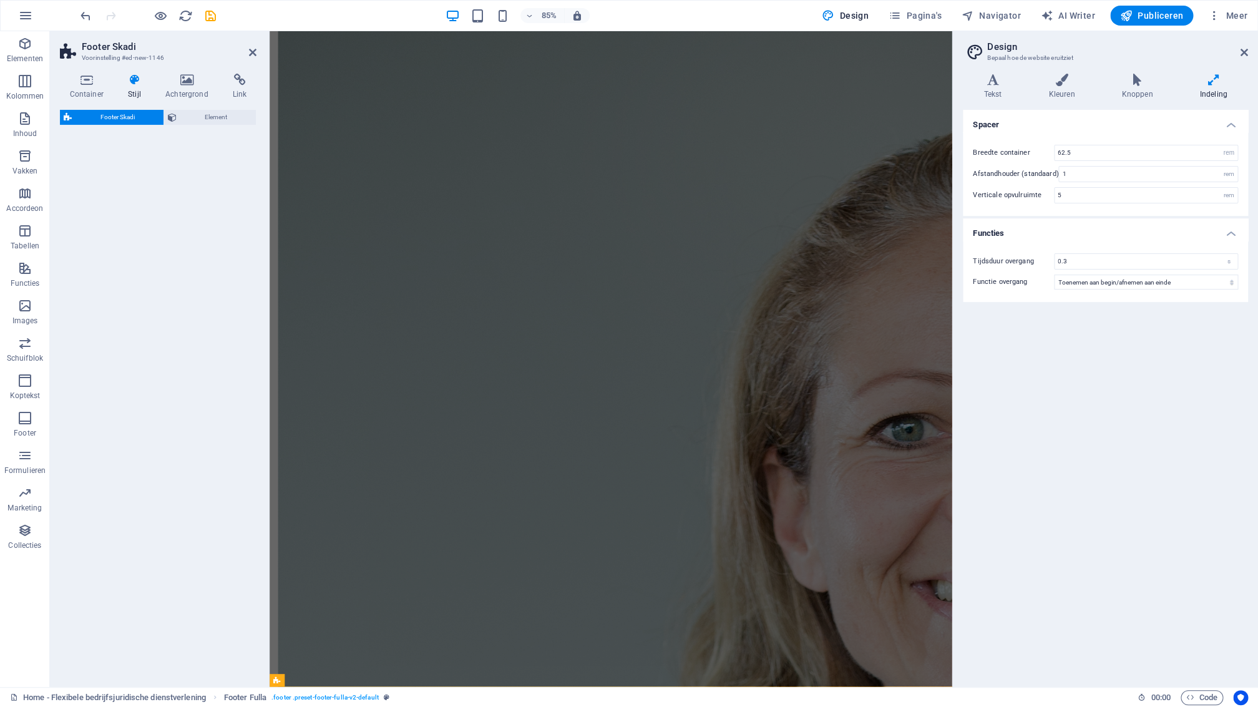
select select "rem"
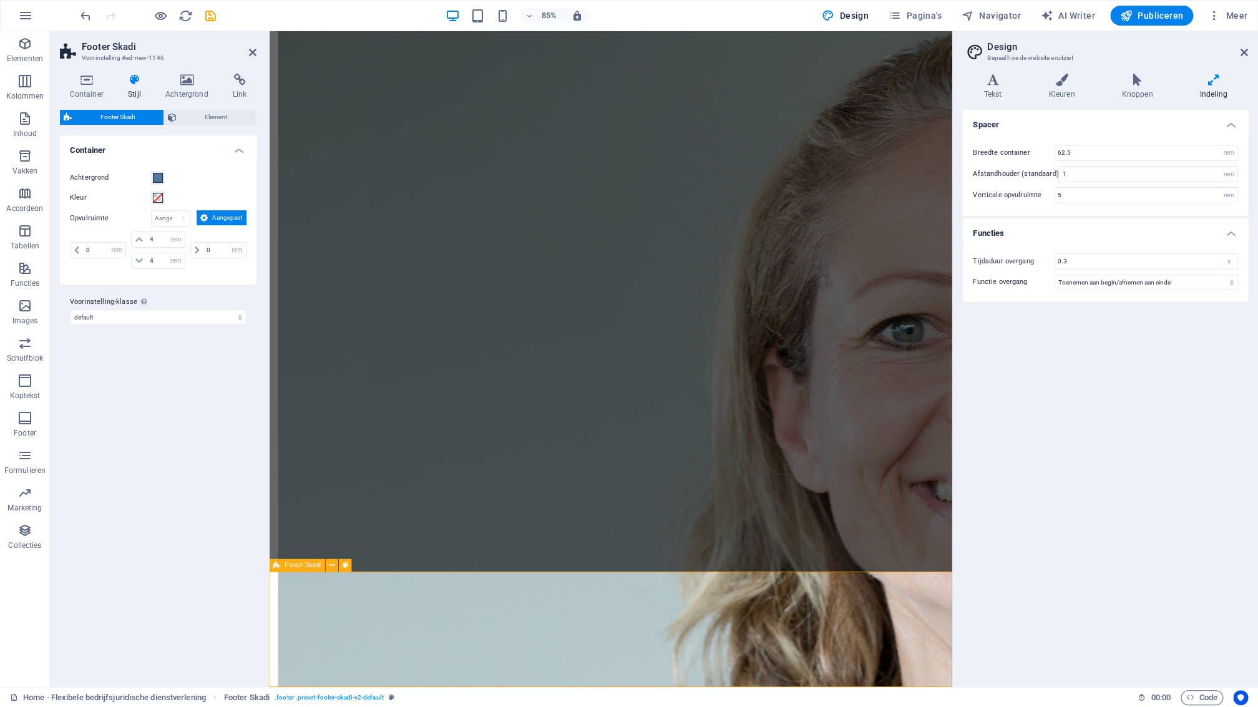
scroll to position [1916, 0]
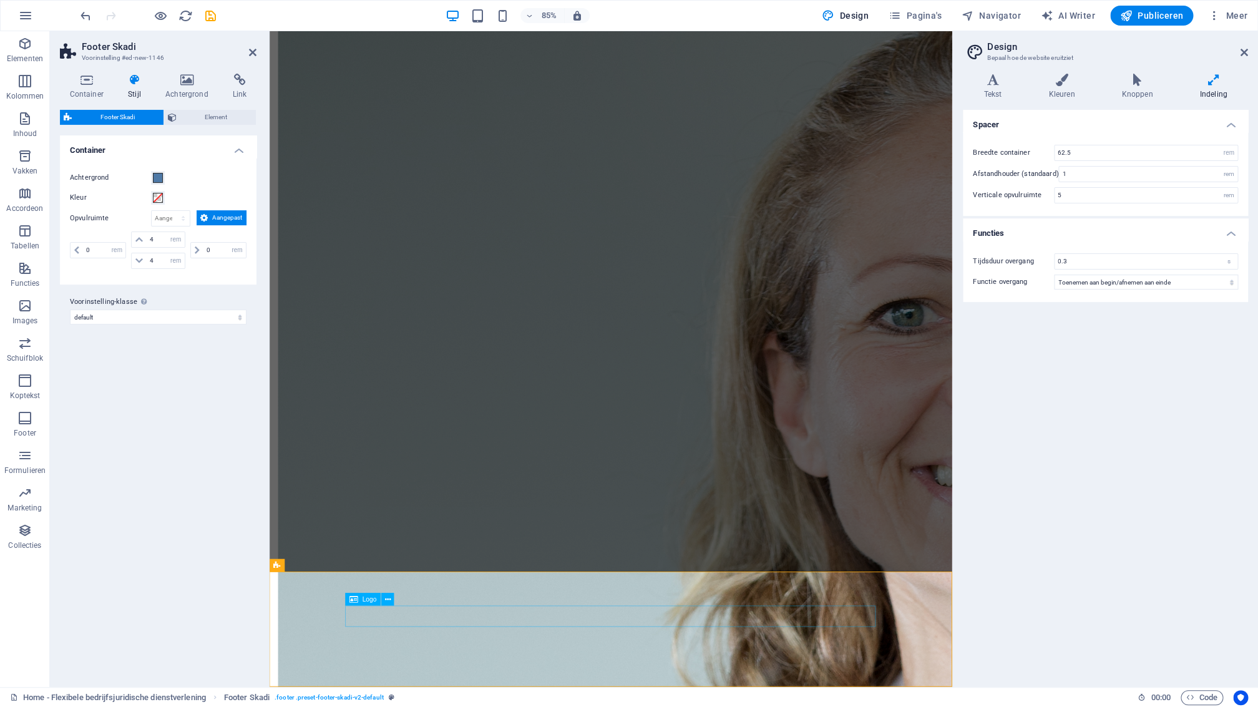
click at [387, 600] on icon at bounding box center [388, 599] width 6 height 11
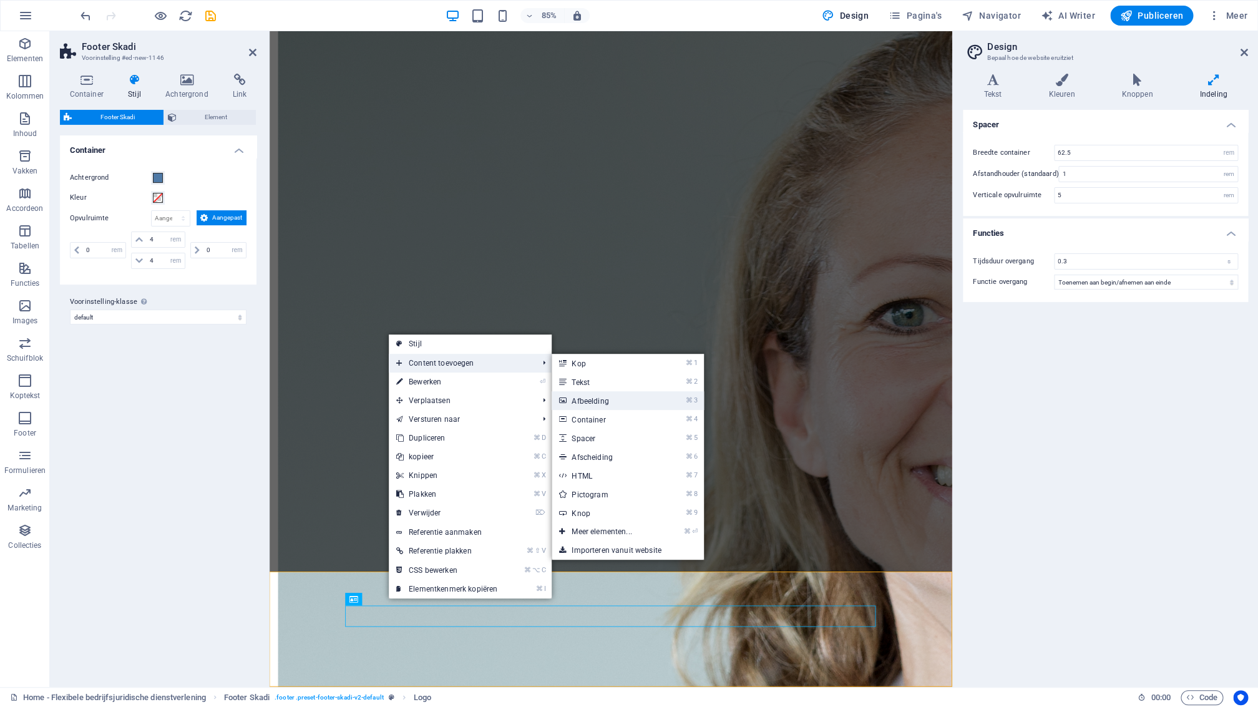
click at [602, 403] on link "⌘ 3 Afbeelding" at bounding box center [604, 400] width 105 height 19
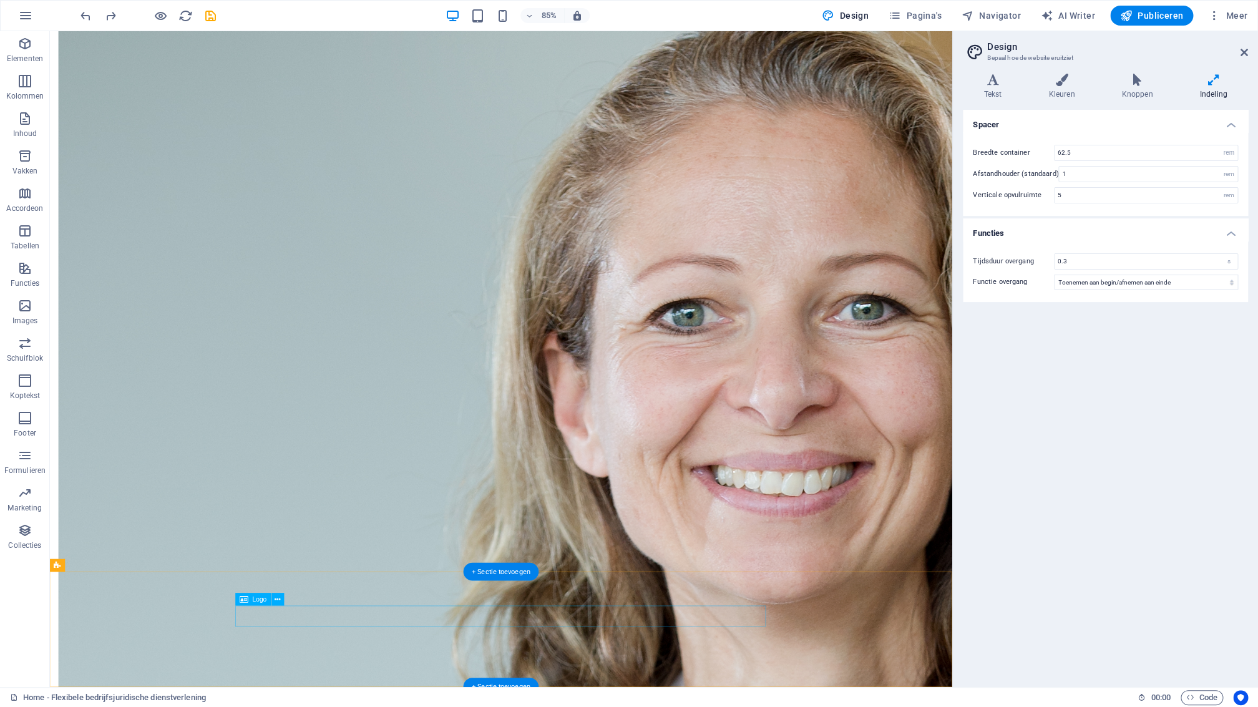
drag, startPoint x: 592, startPoint y: 723, endPoint x: 334, endPoint y: 724, distance: 257.1
select select "px"
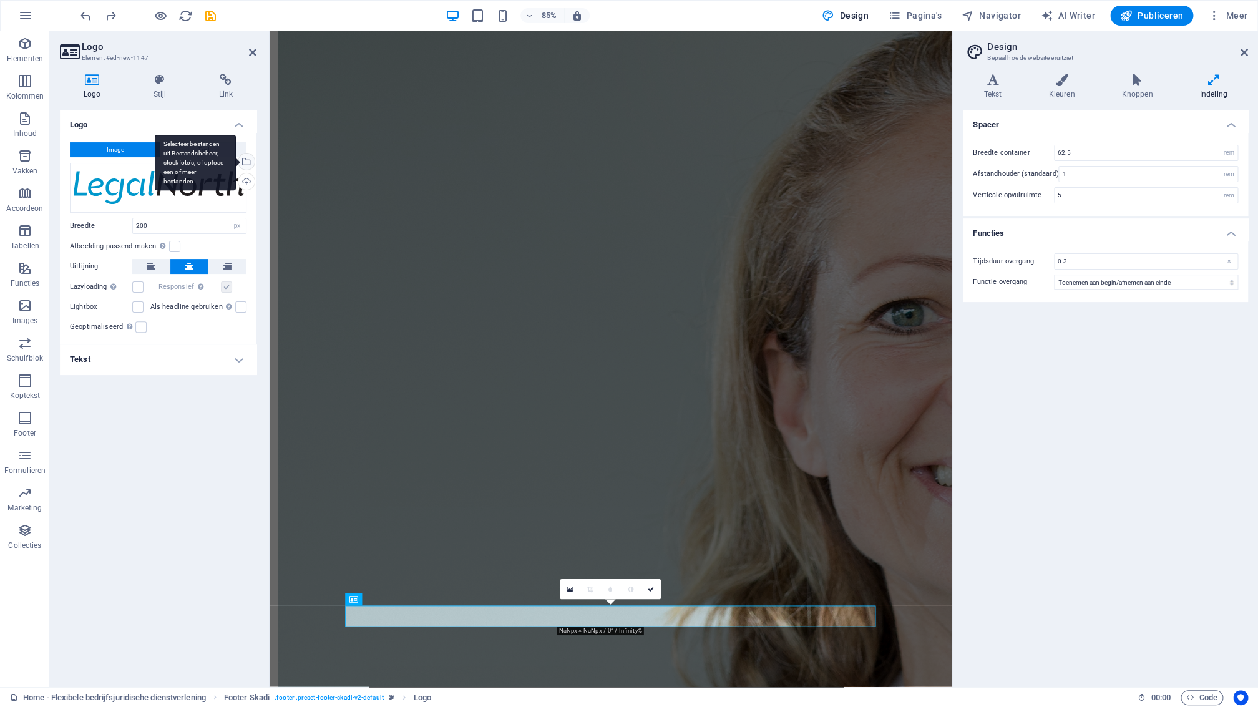
click at [246, 166] on div "Selecteer bestanden uit Bestandsbeheer, stockfoto's, of upload een of meer best…" at bounding box center [245, 162] width 19 height 19
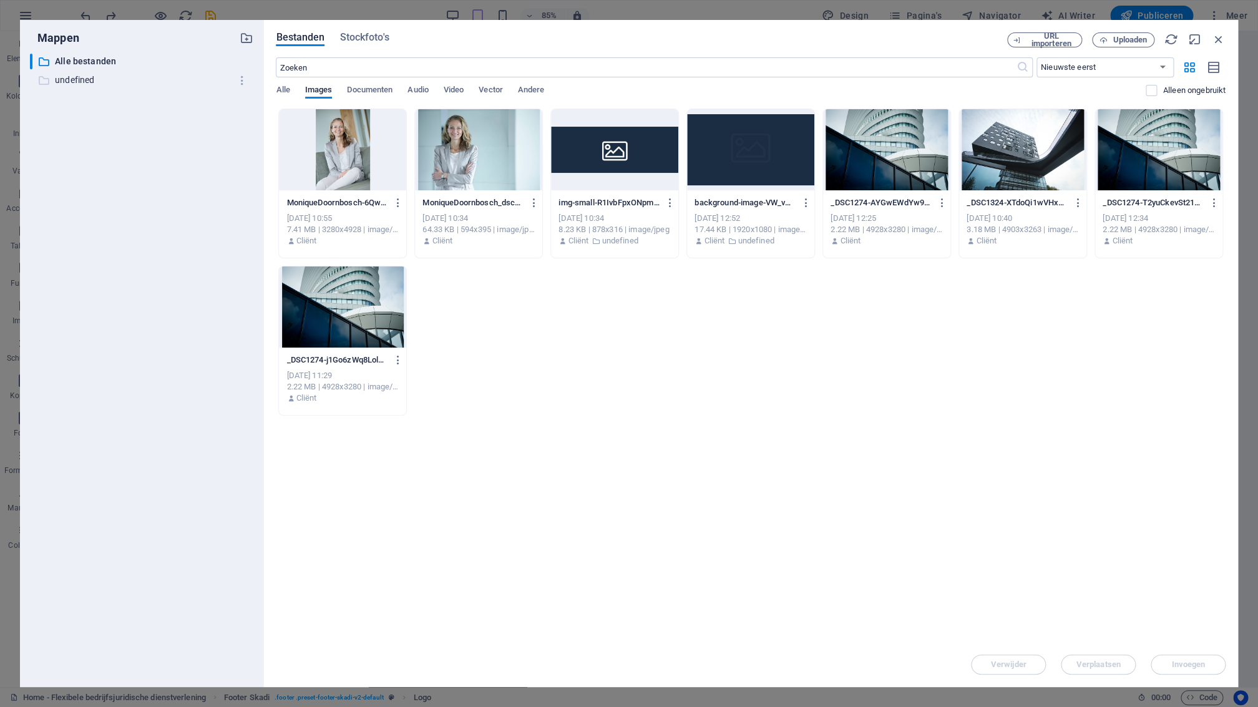
click at [112, 80] on p "undefined" at bounding box center [143, 80] width 176 height 14
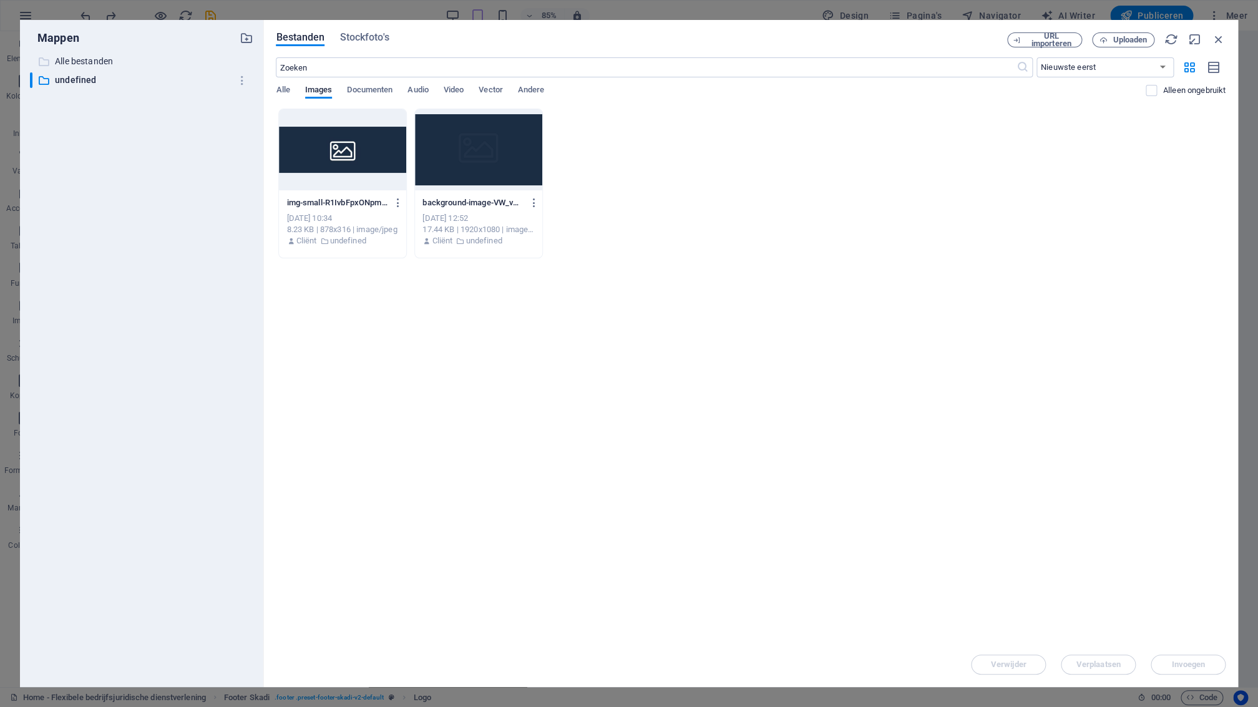
click at [122, 62] on p "Alle bestanden" at bounding box center [143, 61] width 176 height 14
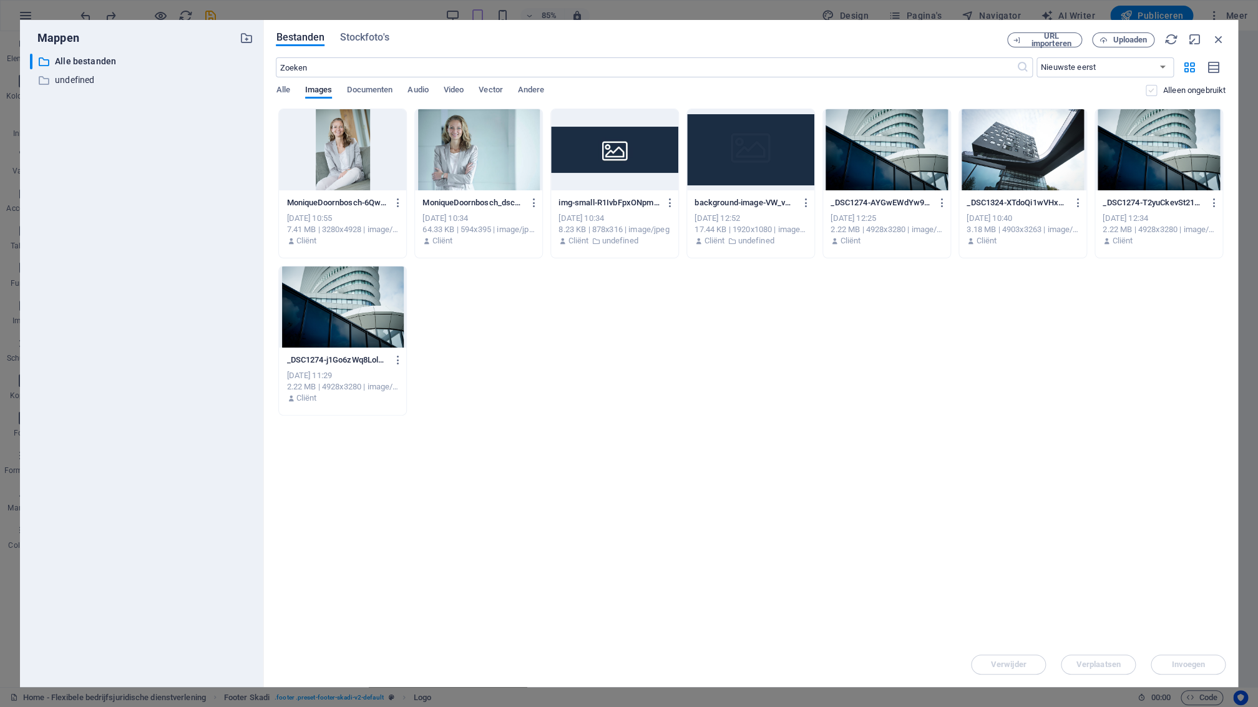
click at [1149, 89] on label at bounding box center [1151, 90] width 11 height 11
click at [0, 0] on input "checkbox" at bounding box center [0, 0] width 0 height 0
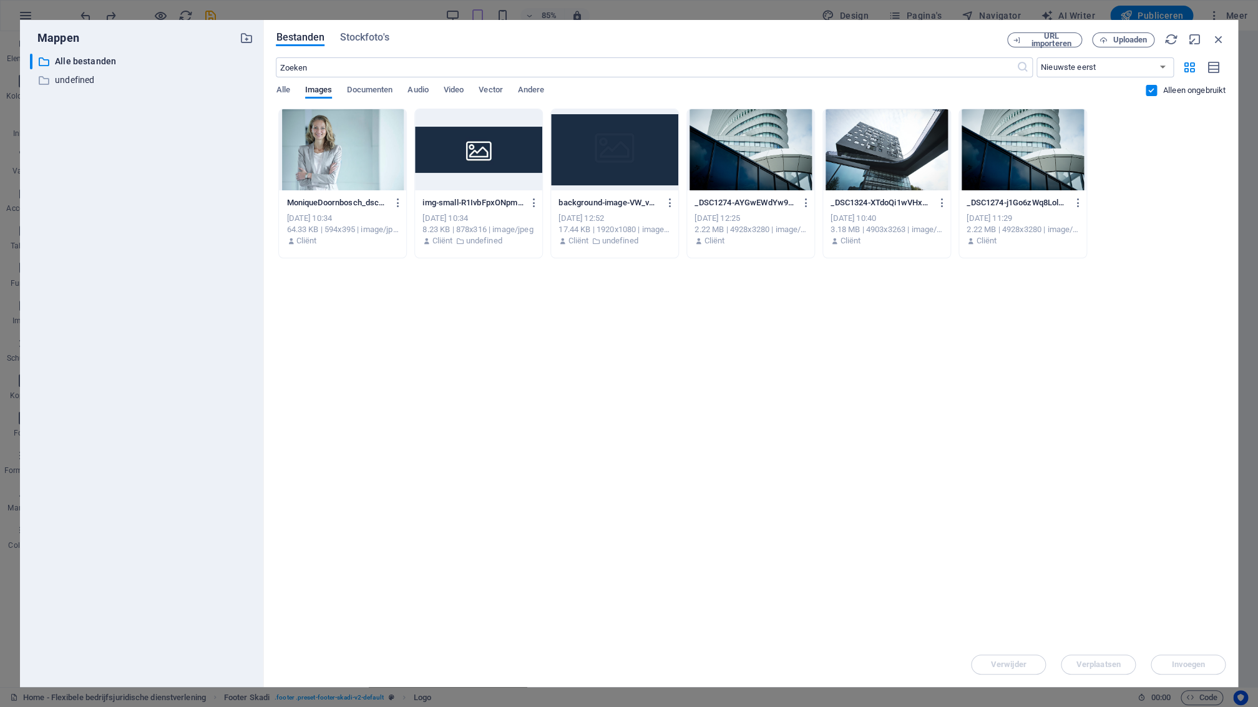
click at [1147, 90] on label at bounding box center [1151, 90] width 11 height 11
click at [0, 0] on input "checkbox" at bounding box center [0, 0] width 0 height 0
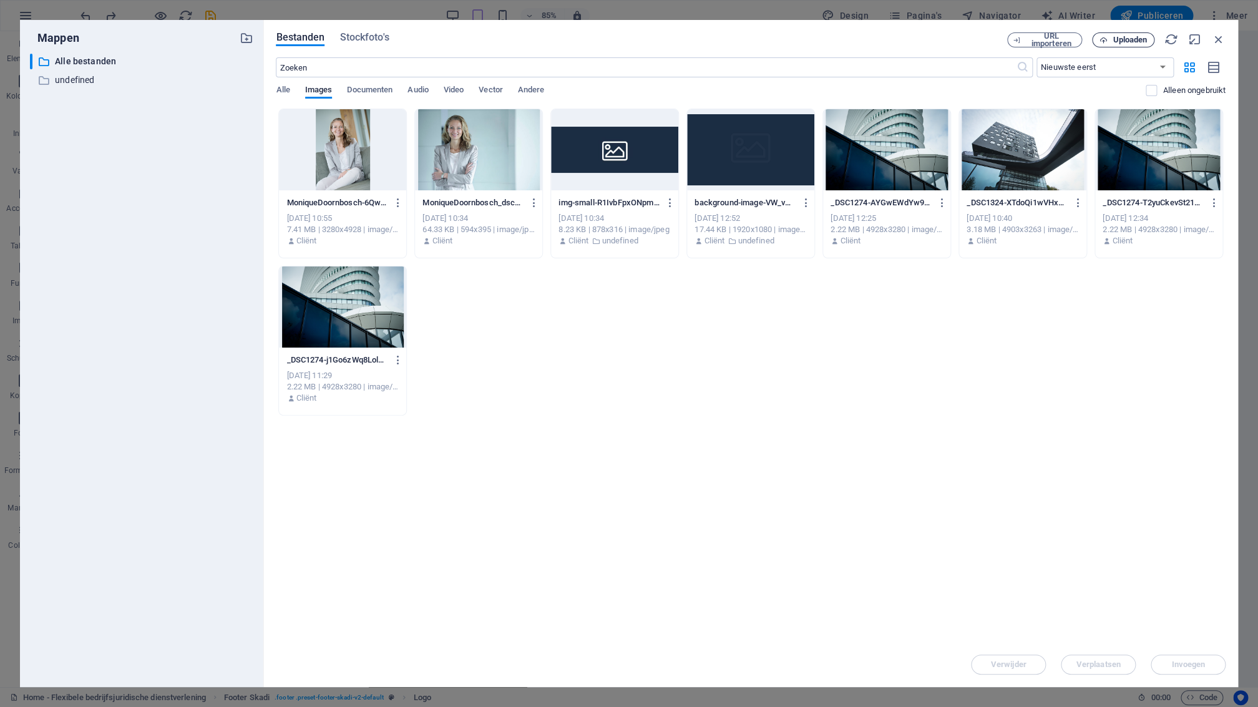
click at [1131, 41] on span "Uploaden" at bounding box center [1130, 39] width 34 height 7
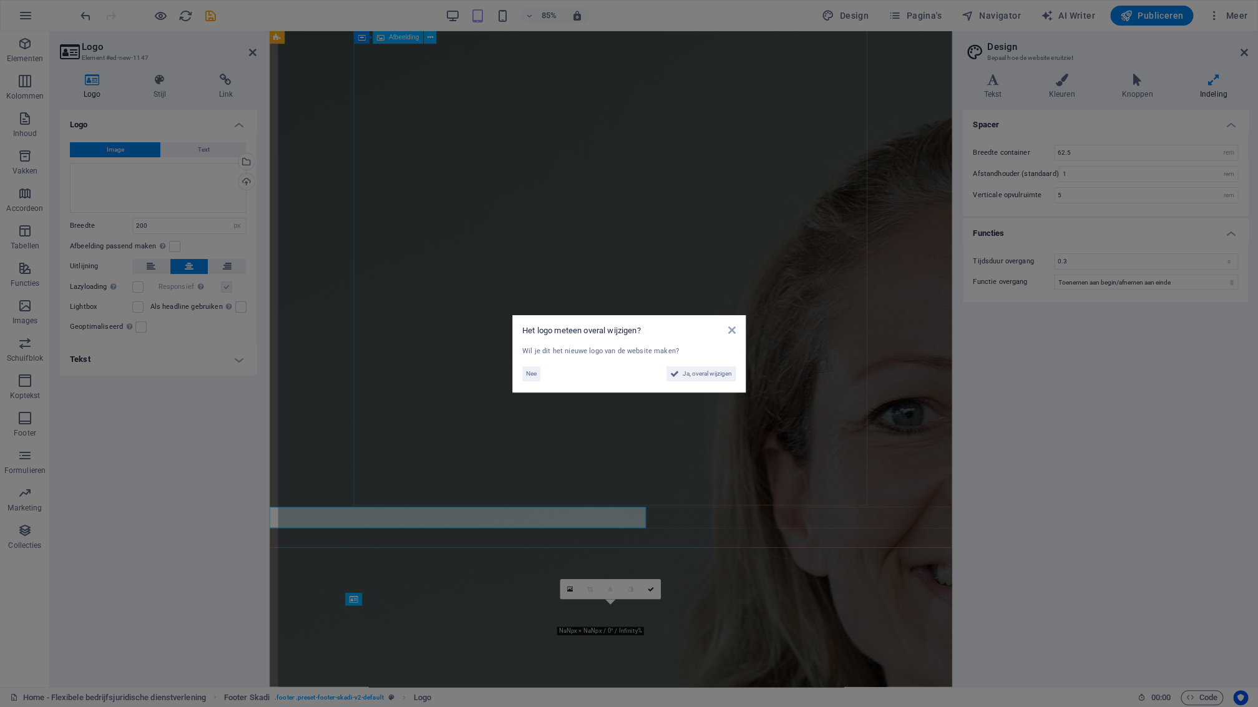
scroll to position [1916, 0]
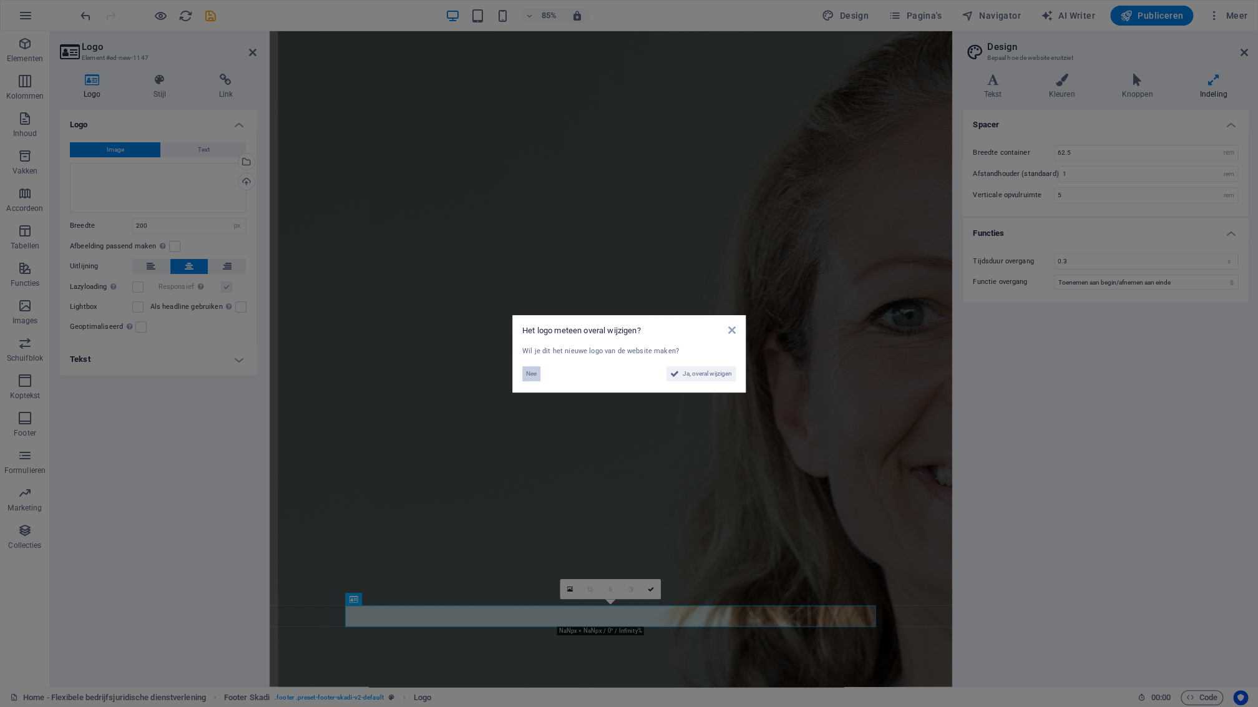
click at [535, 372] on span "Nee" at bounding box center [531, 373] width 11 height 15
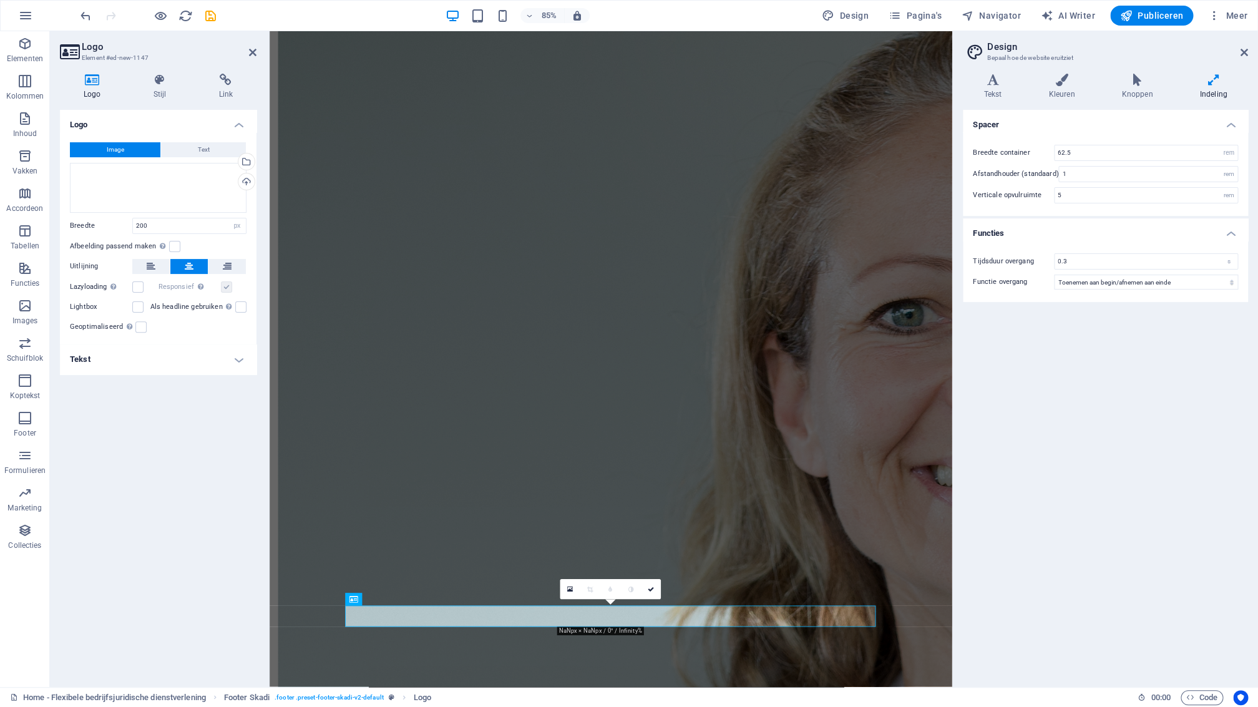
click at [208, 500] on div "Logo Image Text Sleep bestanden hierheen, klik om bestanden te kiezen of select…" at bounding box center [158, 393] width 197 height 567
click at [218, 610] on div "Logo Image Text Sleep bestanden hierheen, klik om bestanden te kiezen of select…" at bounding box center [158, 393] width 197 height 567
click at [1043, 613] on div "Spacer Breedte container 62.5 rem px Afstandhouder (standaard) 1 rem Verticale …" at bounding box center [1105, 393] width 285 height 567
click at [240, 359] on h4 "Tekst" at bounding box center [158, 359] width 197 height 30
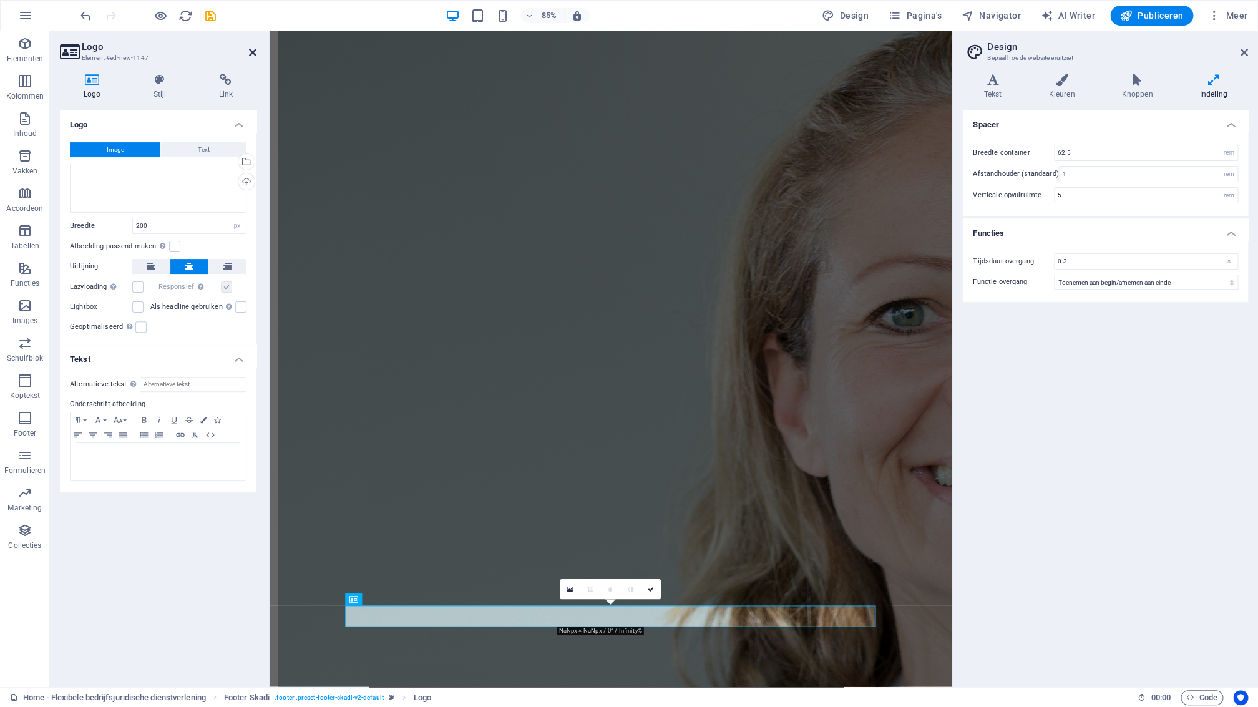
click at [255, 53] on icon at bounding box center [252, 52] width 7 height 10
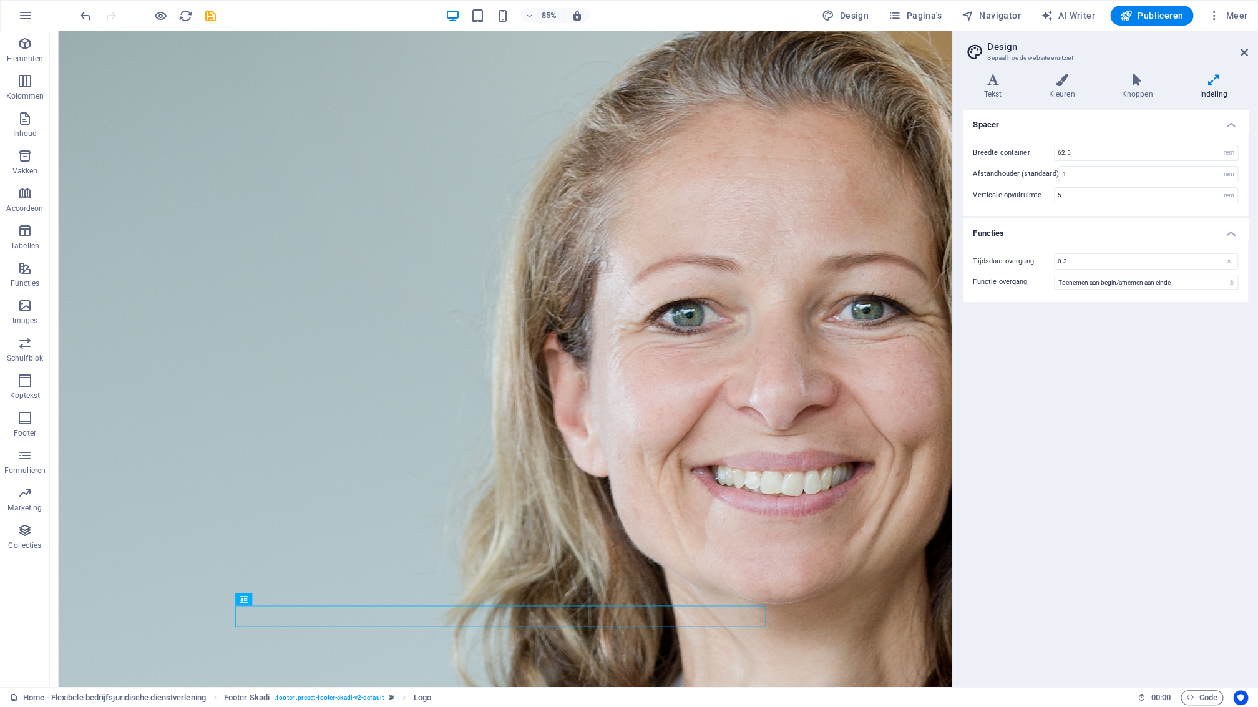
click at [1018, 547] on div "Spacer Breedte container 62.5 rem px Afstandhouder (standaard) 1 rem Verticale …" at bounding box center [1105, 393] width 285 height 567
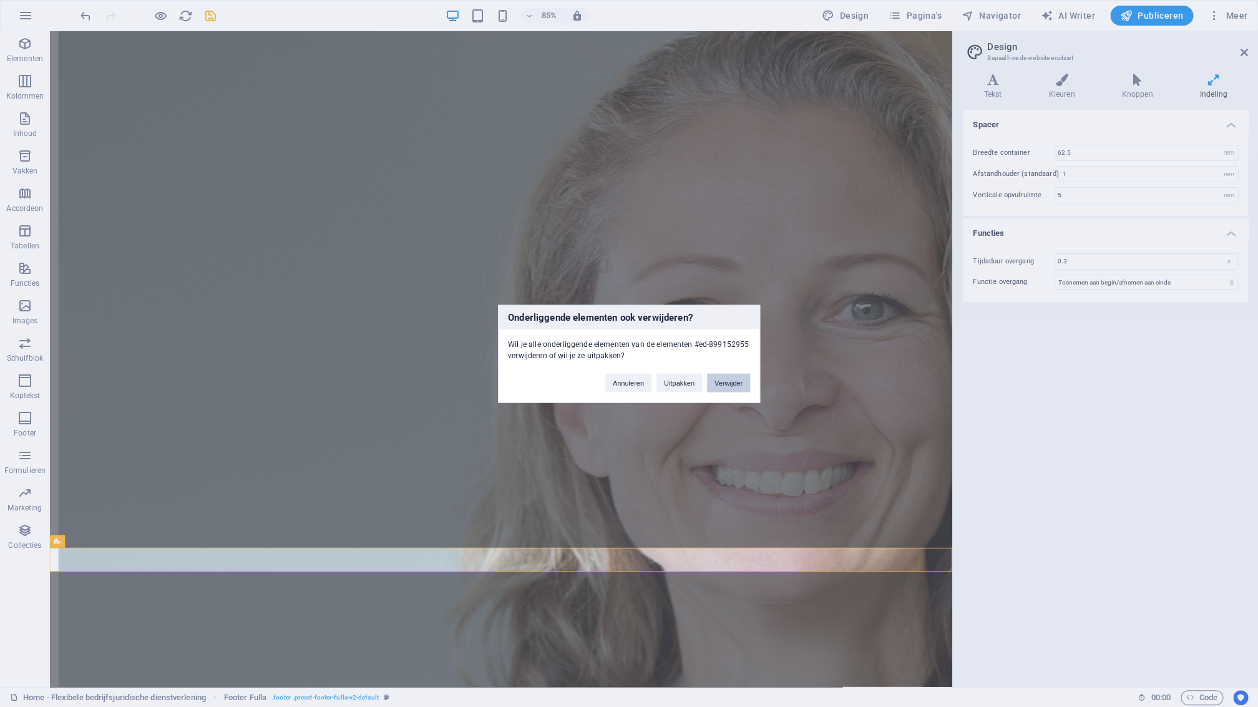
click at [736, 382] on button "Verwijder" at bounding box center [728, 382] width 43 height 19
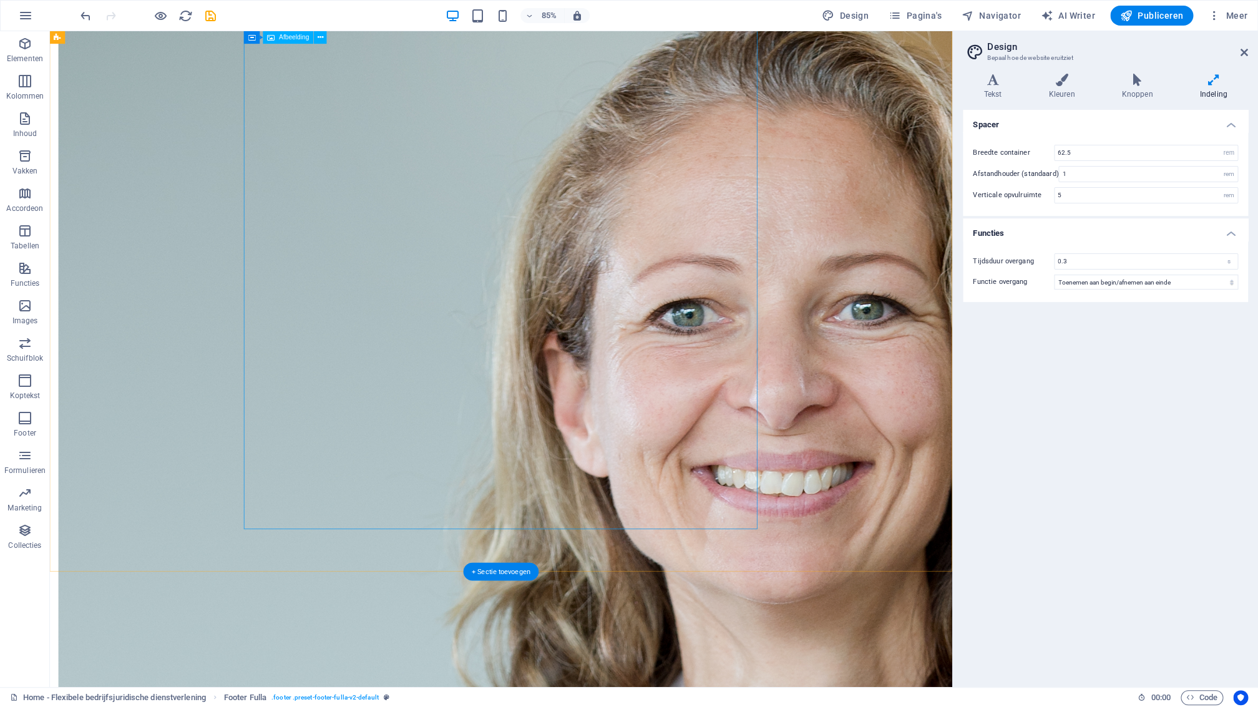
scroll to position [1887, 0]
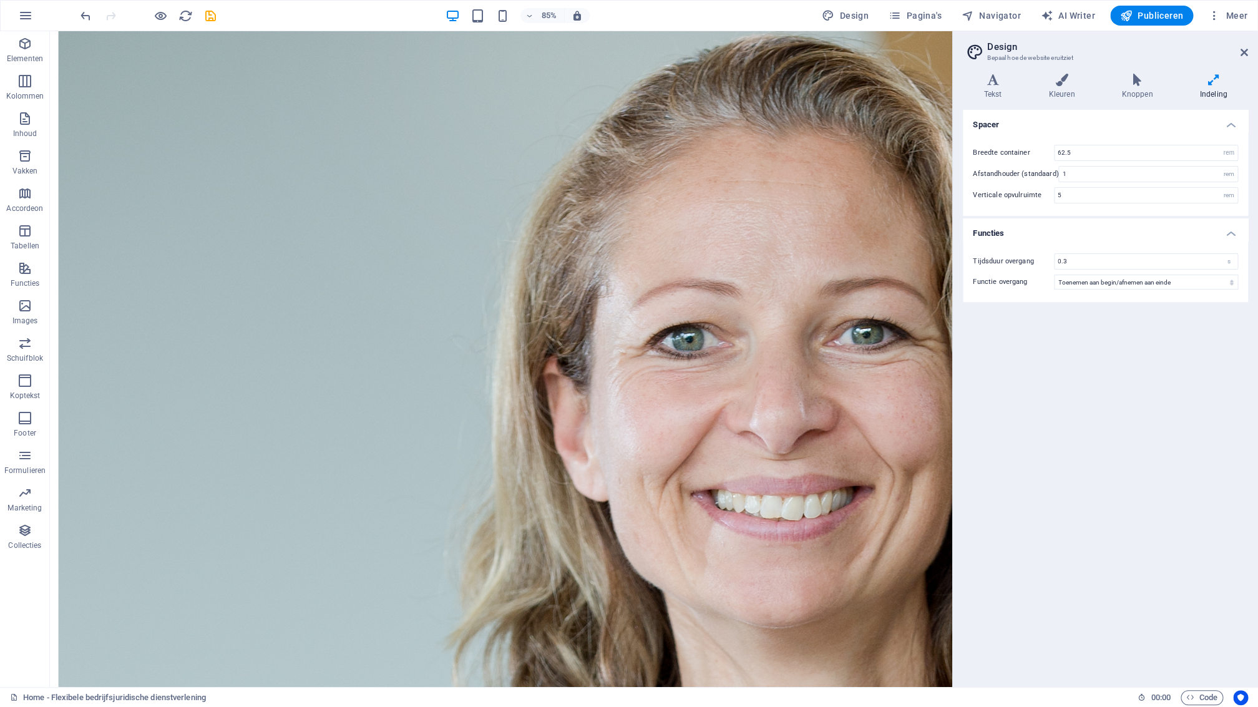
click at [1094, 529] on div "Spacer Breedte container 62.5 rem px Afstandhouder (standaard) 1 rem Verticale …" at bounding box center [1105, 393] width 285 height 567
click at [279, 635] on icon at bounding box center [278, 633] width 6 height 11
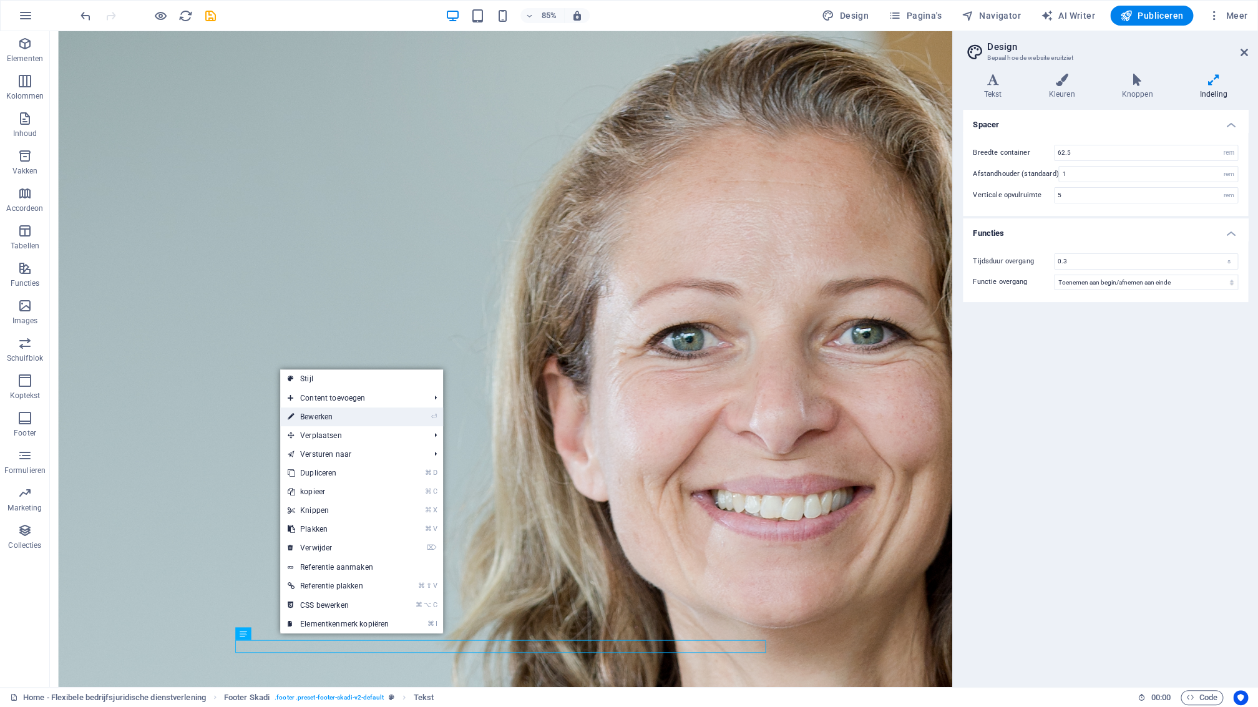
click at [368, 417] on link "⏎ Bewerken" at bounding box center [338, 416] width 116 height 19
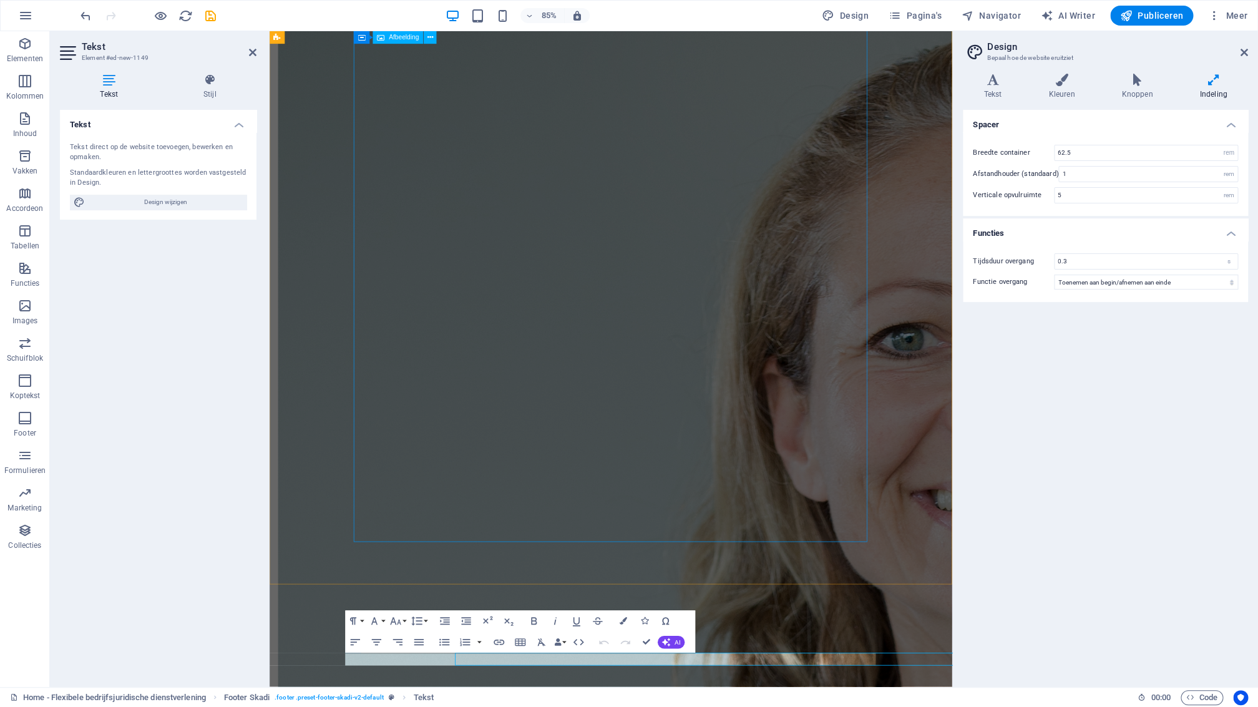
scroll to position [1872, 0]
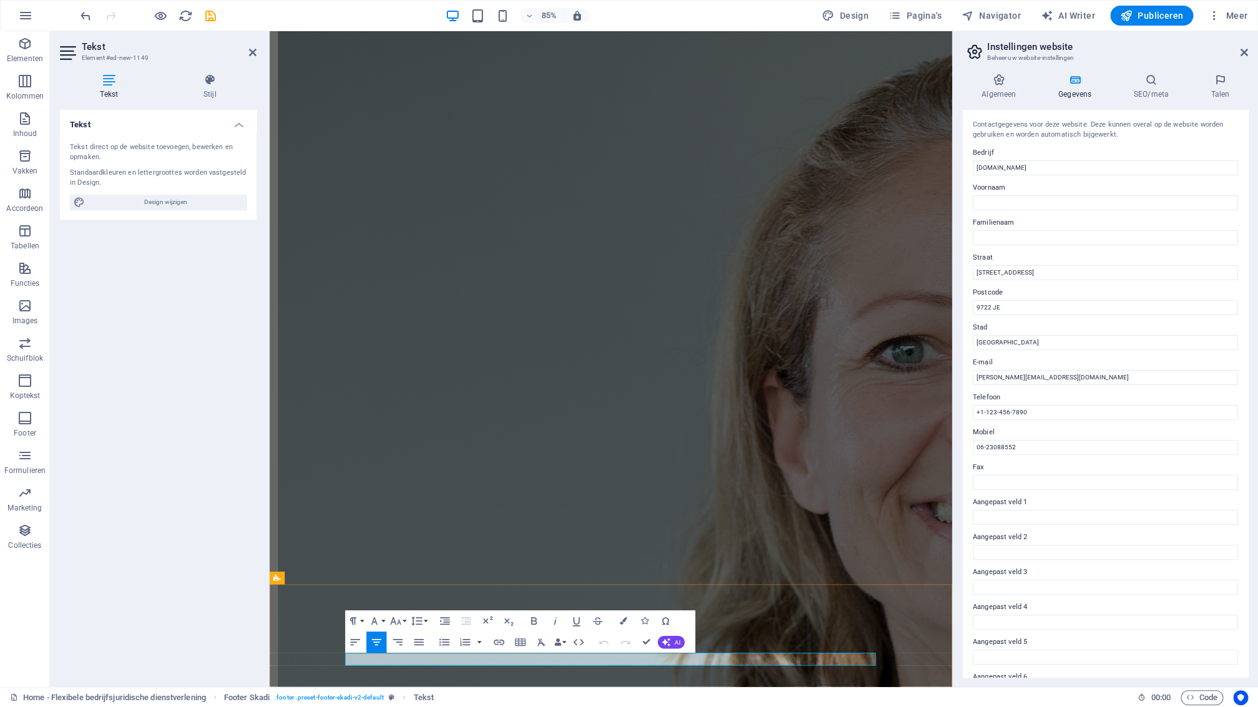
click at [998, 88] on h4 "Algemeen" at bounding box center [1001, 87] width 77 height 26
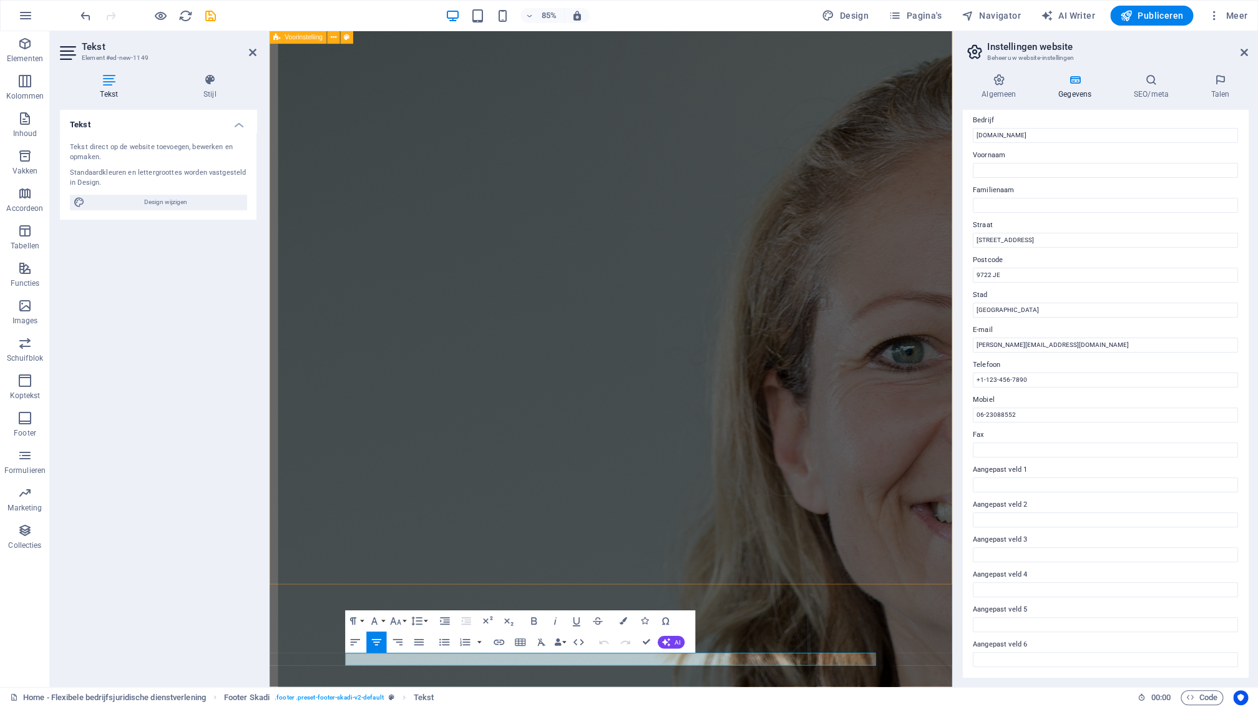
scroll to position [1856, 0]
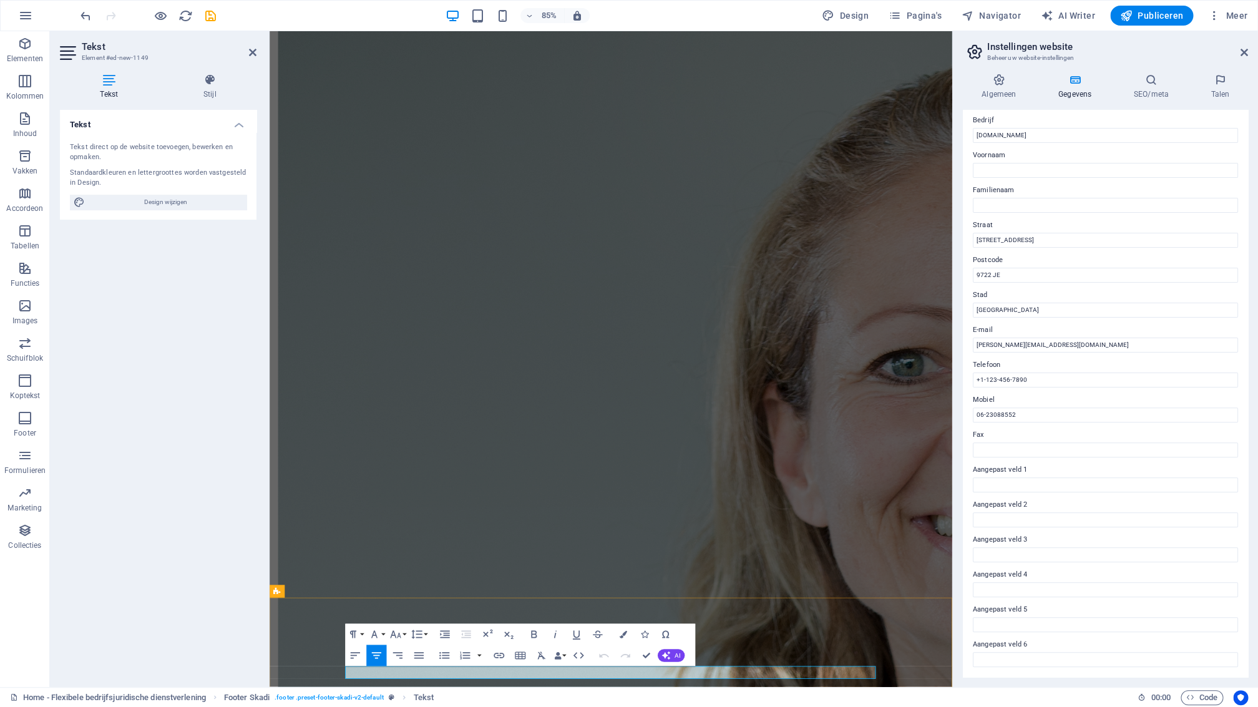
click at [992, 97] on h4 "Algemeen" at bounding box center [1001, 87] width 77 height 26
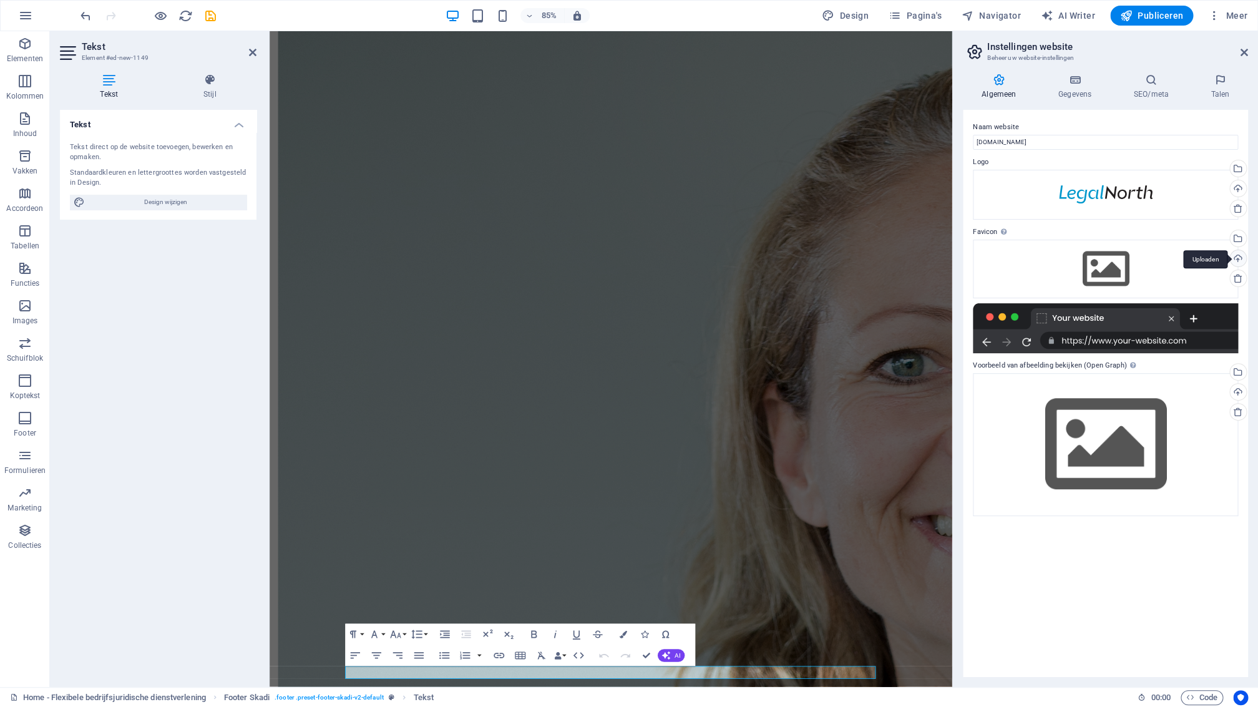
click at [1238, 260] on div "Uploaden" at bounding box center [1236, 259] width 19 height 19
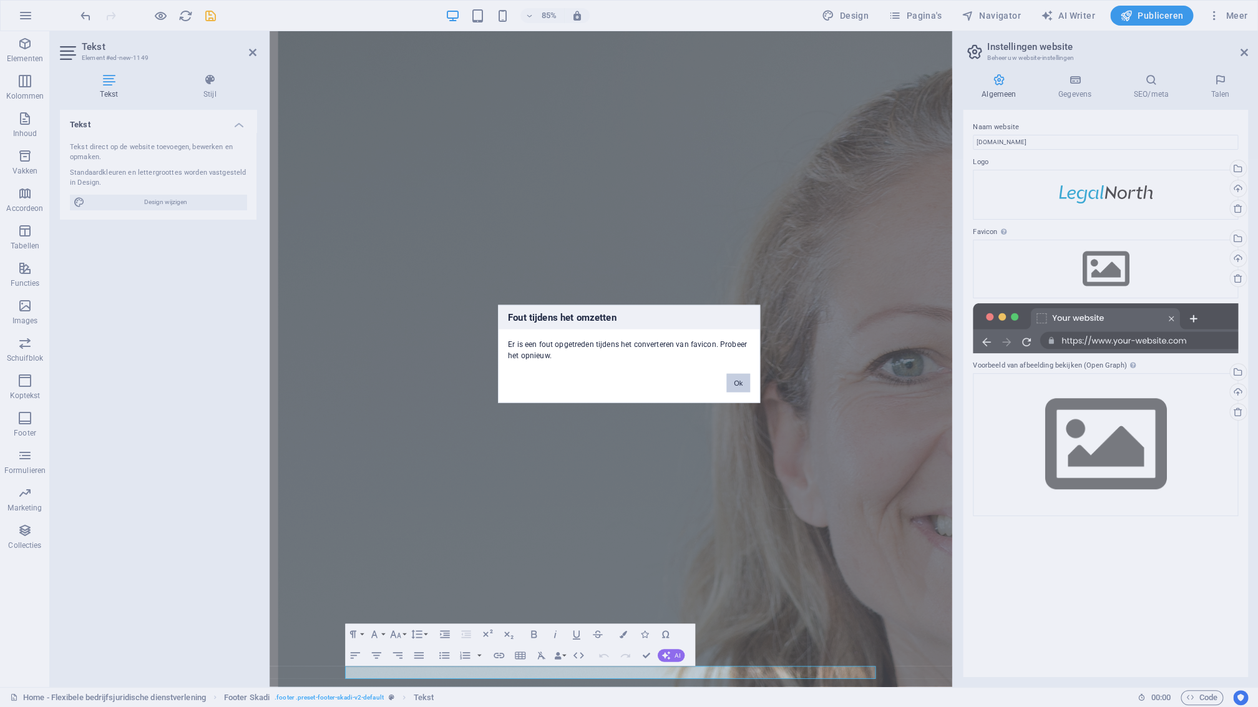
click at [740, 383] on button "Ok" at bounding box center [738, 382] width 24 height 19
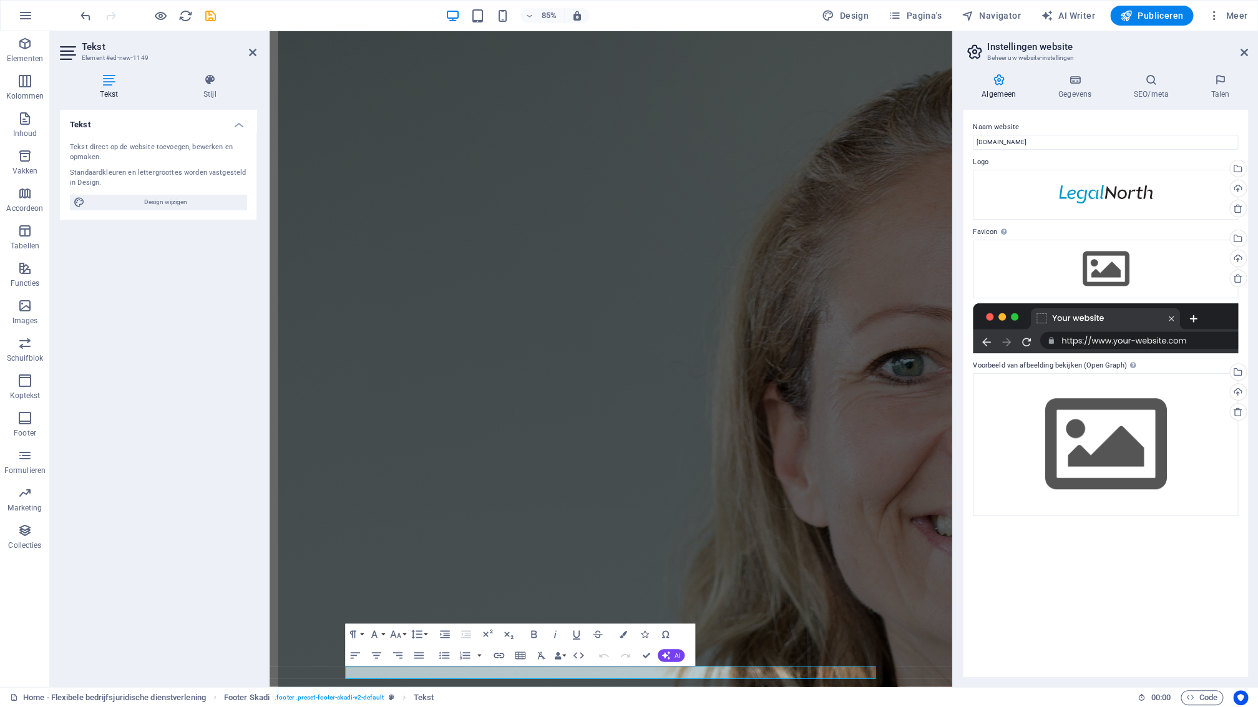
click at [1068, 344] on div at bounding box center [1105, 328] width 265 height 50
click at [1171, 319] on div at bounding box center [1105, 328] width 265 height 50
click at [1240, 278] on icon at bounding box center [1238, 278] width 10 height 10
click at [1239, 258] on div "Uploaden" at bounding box center [1236, 259] width 19 height 19
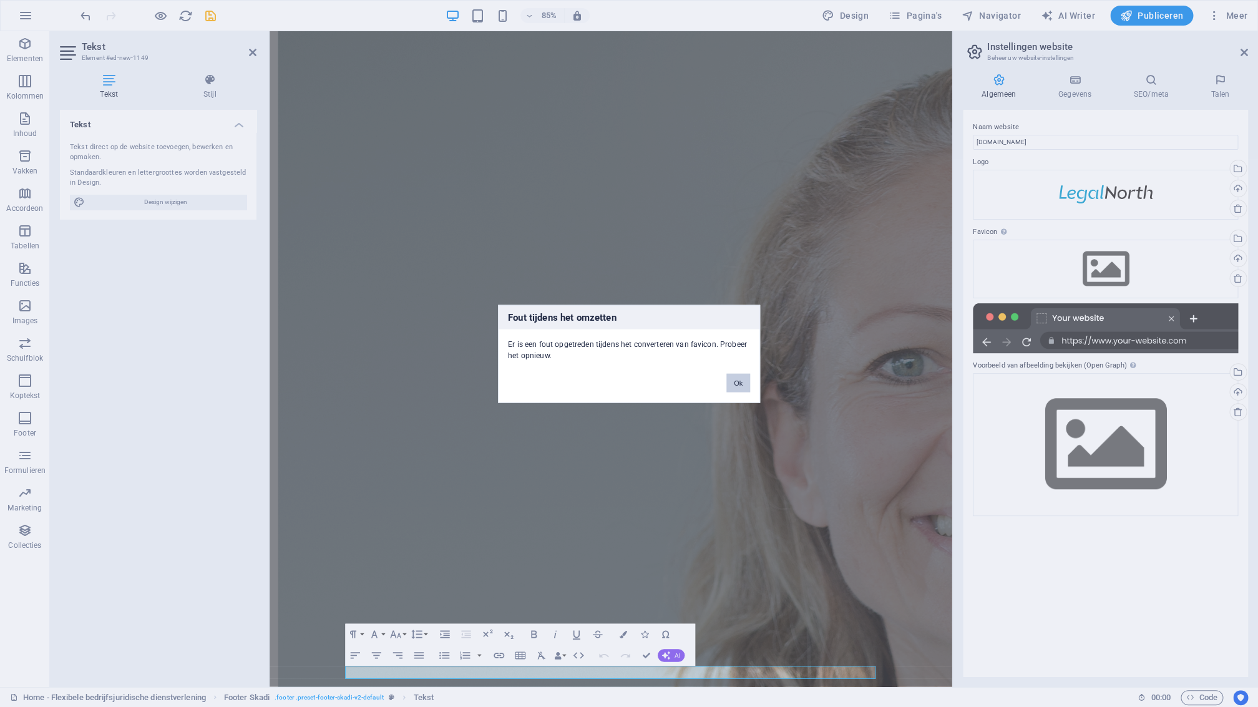
click at [739, 387] on button "Ok" at bounding box center [738, 382] width 24 height 19
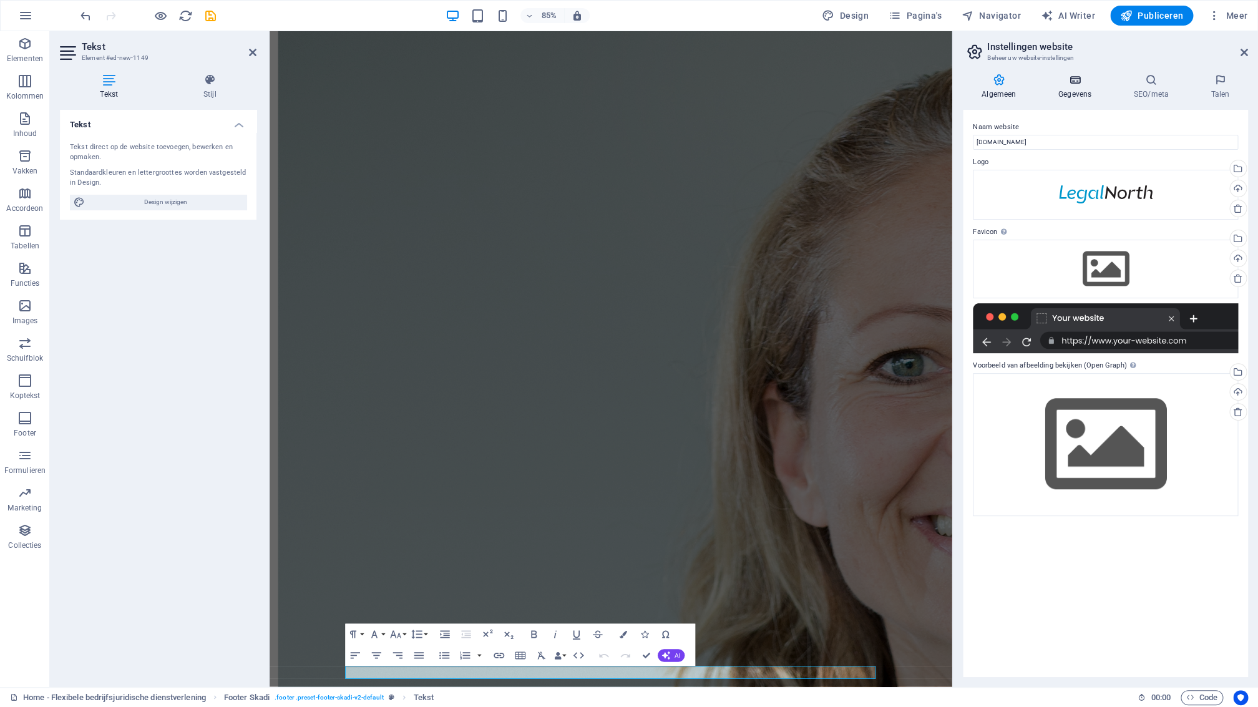
click at [1071, 84] on icon at bounding box center [1075, 80] width 71 height 12
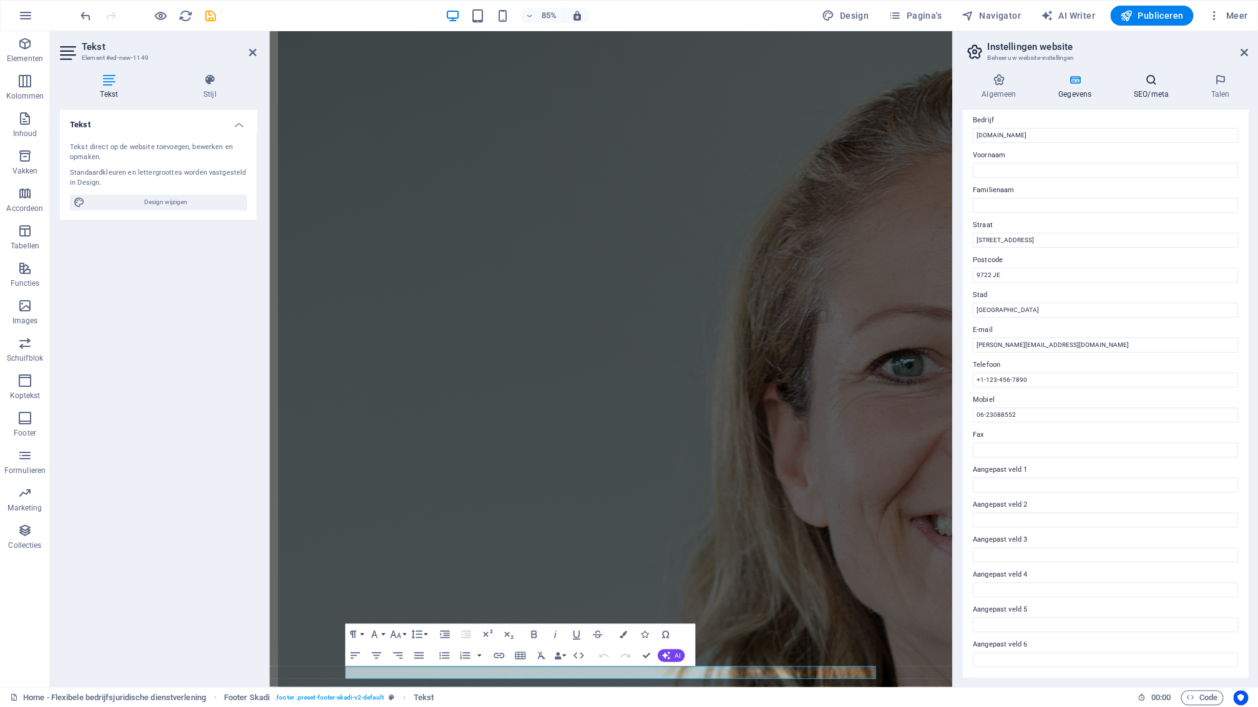
click at [1151, 90] on h4 "SEO/meta" at bounding box center [1153, 87] width 77 height 26
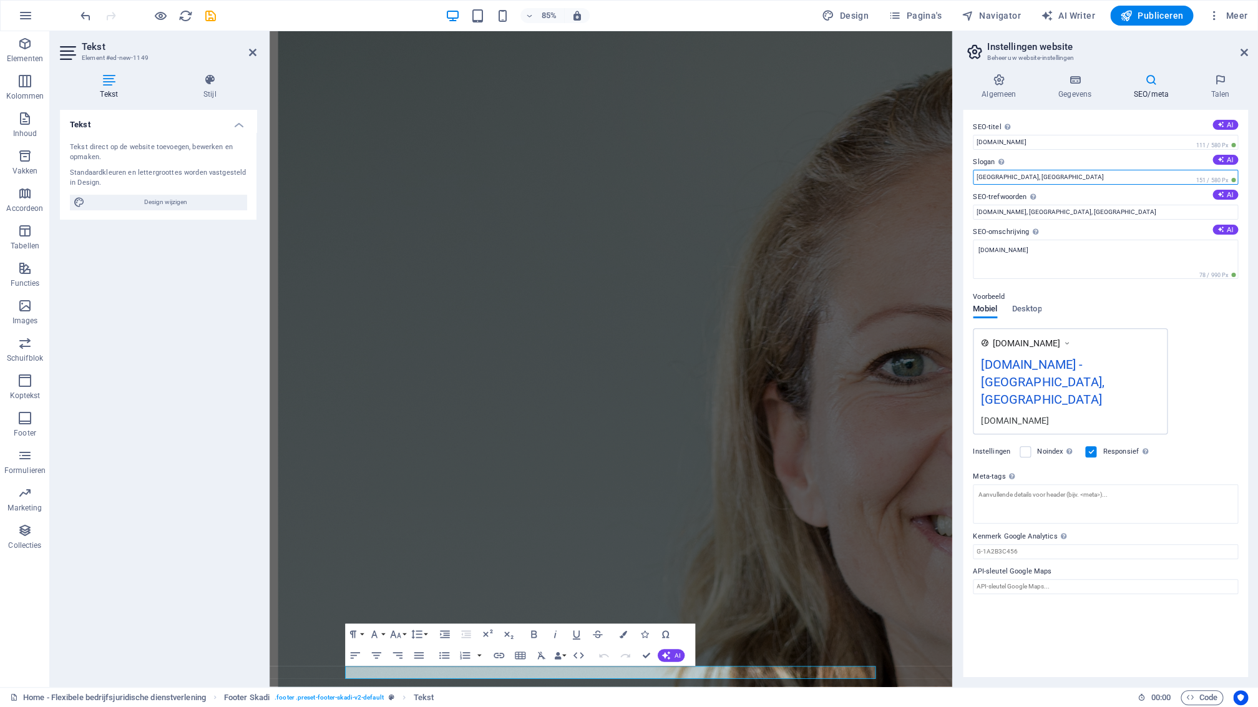
drag, startPoint x: 1030, startPoint y: 176, endPoint x: 963, endPoint y: 181, distance: 66.3
click at [973, 180] on input "Los Angeles, CA" at bounding box center [1105, 177] width 265 height 15
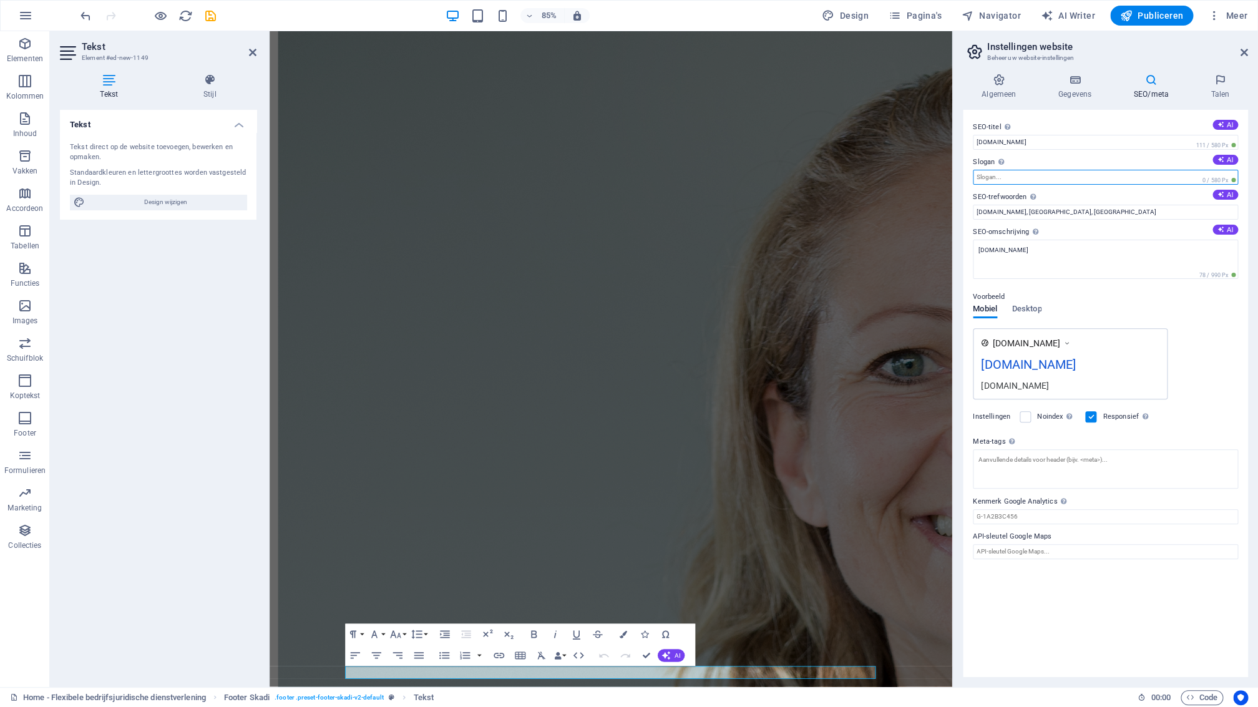
click at [1002, 175] on input "Slogan De slogan van uw website. AI" at bounding box center [1105, 177] width 265 height 15
click at [995, 178] on input "Slogan De slogan van uw website. AI" at bounding box center [1105, 177] width 265 height 15
paste input "Flexibele bedrijfsjuridische dienstverlening"
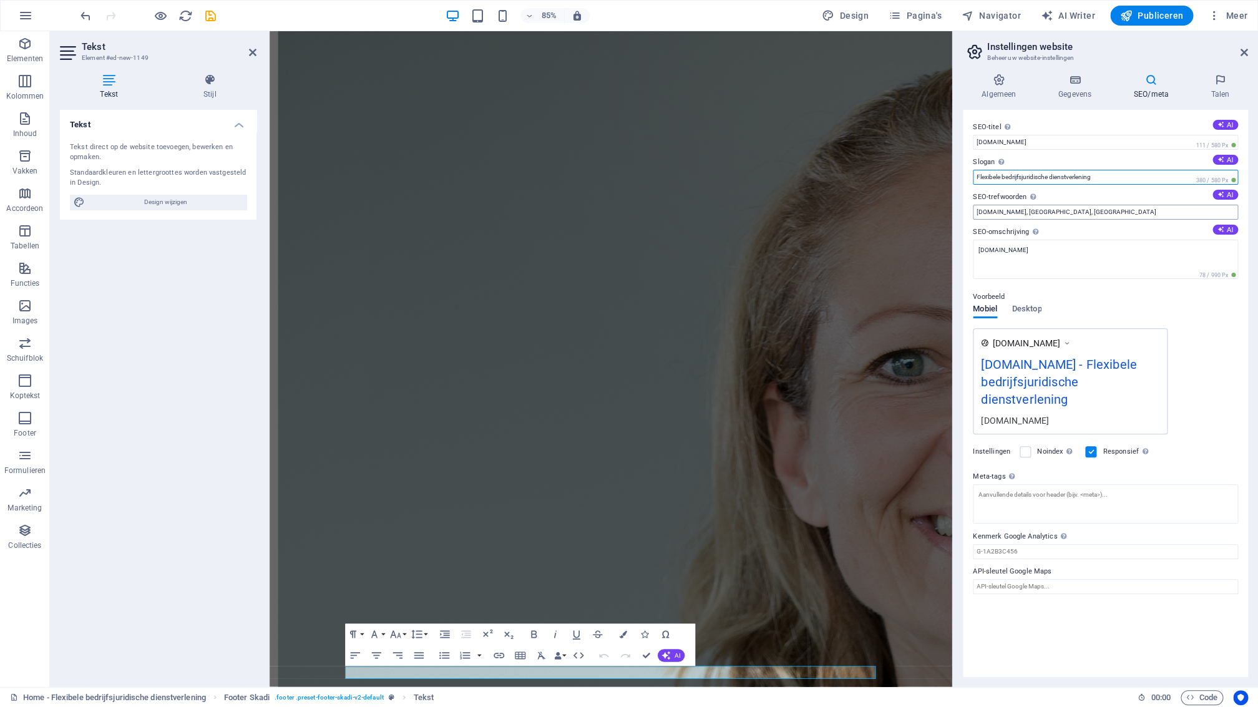
type input "Flexibele bedrijfsjuridische dienstverlening"
drag, startPoint x: 1063, startPoint y: 212, endPoint x: 975, endPoint y: 216, distance: 88.7
click at [973, 214] on input "legalnorth.nl, Los Angeles, CA" at bounding box center [1105, 212] width 265 height 15
paste input "Flexibele bedrijfsjuridische dienstverlening"
type input "Flexibele bedrijfsjuridische dienstverlening"
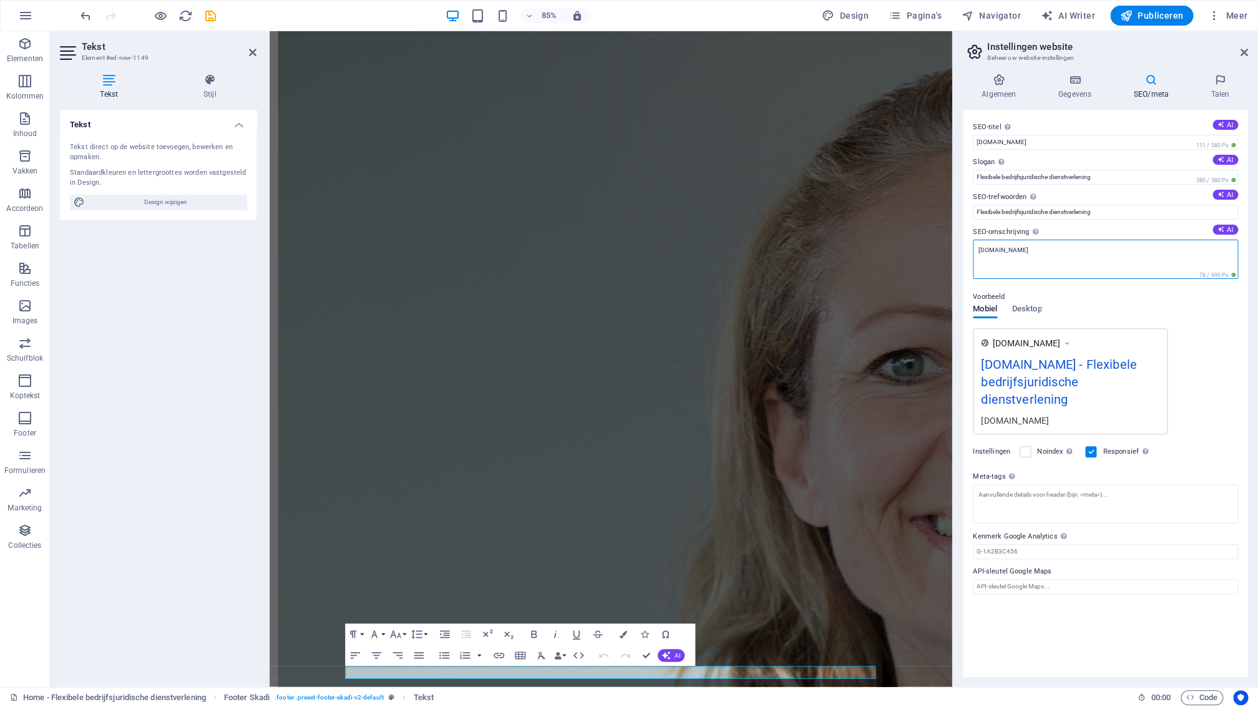
click at [1011, 258] on textarea "[DOMAIN_NAME]" at bounding box center [1105, 259] width 265 height 39
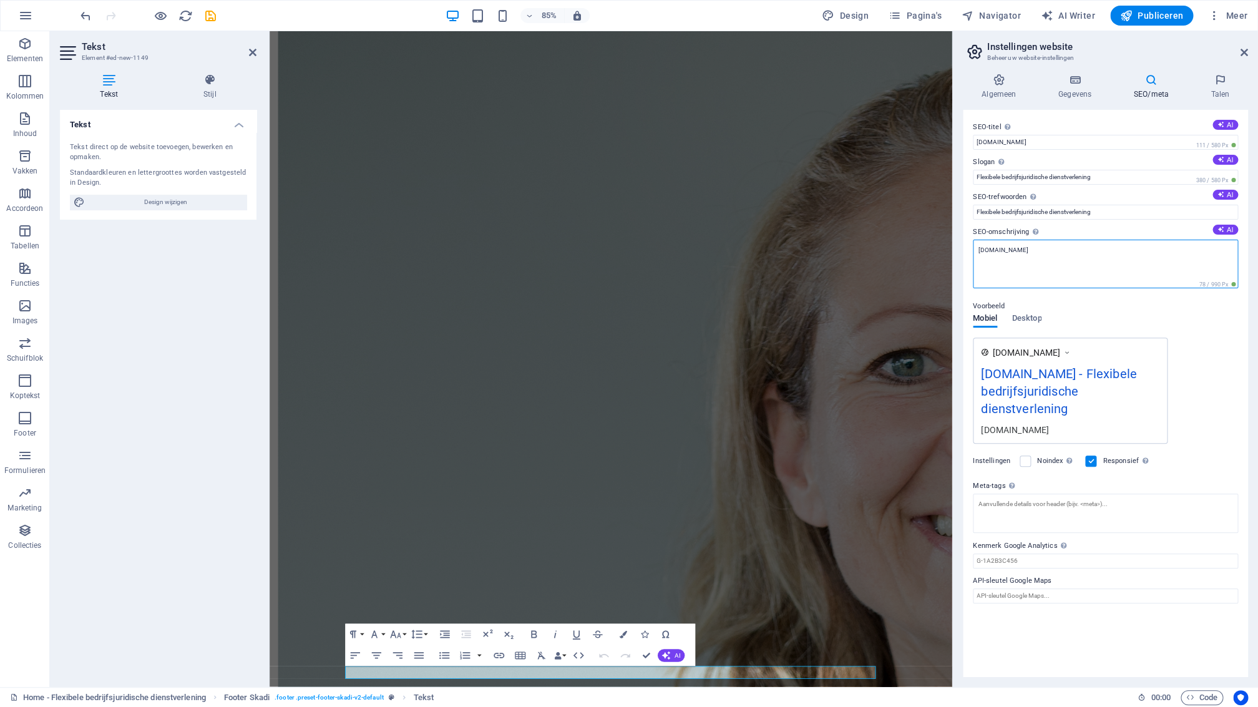
drag, startPoint x: 1028, startPoint y: 249, endPoint x: 969, endPoint y: 250, distance: 58.7
click at [973, 250] on textarea "[DOMAIN_NAME]" at bounding box center [1105, 264] width 265 height 49
paste textarea "Ik ben uw bedrijfsjurist wanneer u mij nodig hebt. Van een eenmalige vraag tot …"
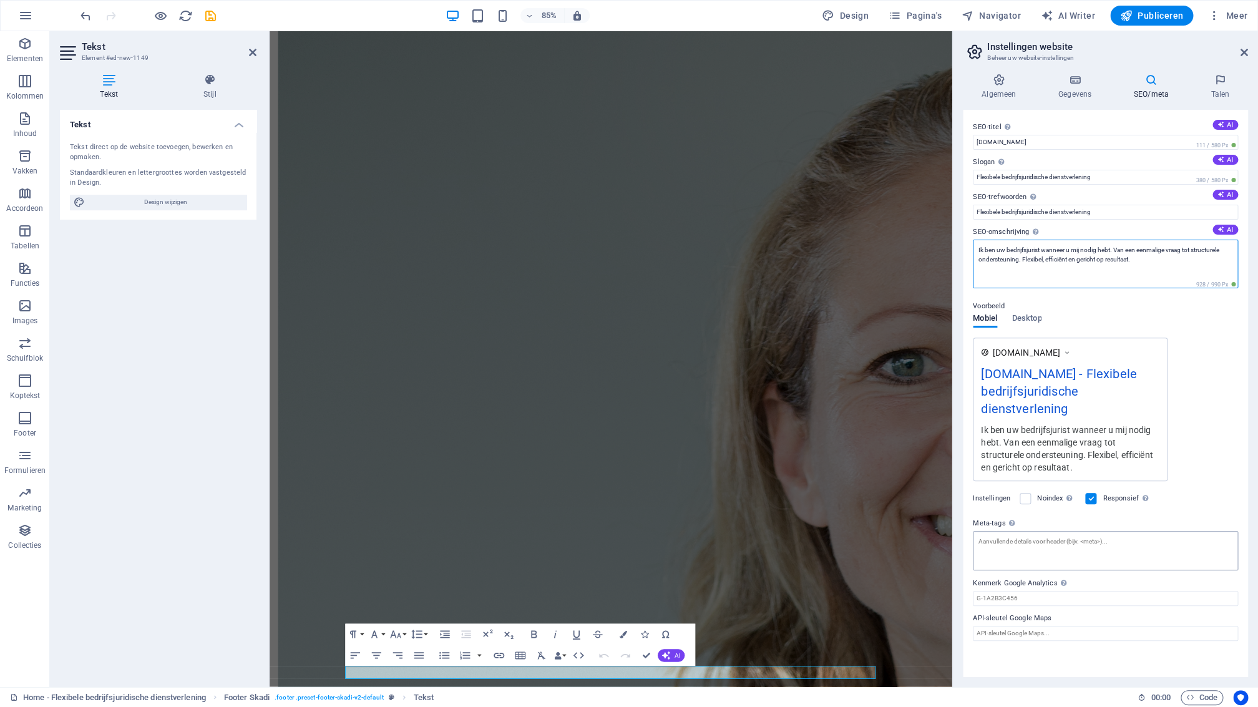
type textarea "Ik ben uw bedrijfsjurist wanneer u mij nodig hebt. Van een eenmalige vraag tot …"
click at [993, 543] on textarea "Meta-tags Geef hier HTML-code op die binnen de -tags van uw website moet worden…" at bounding box center [1105, 550] width 265 height 39
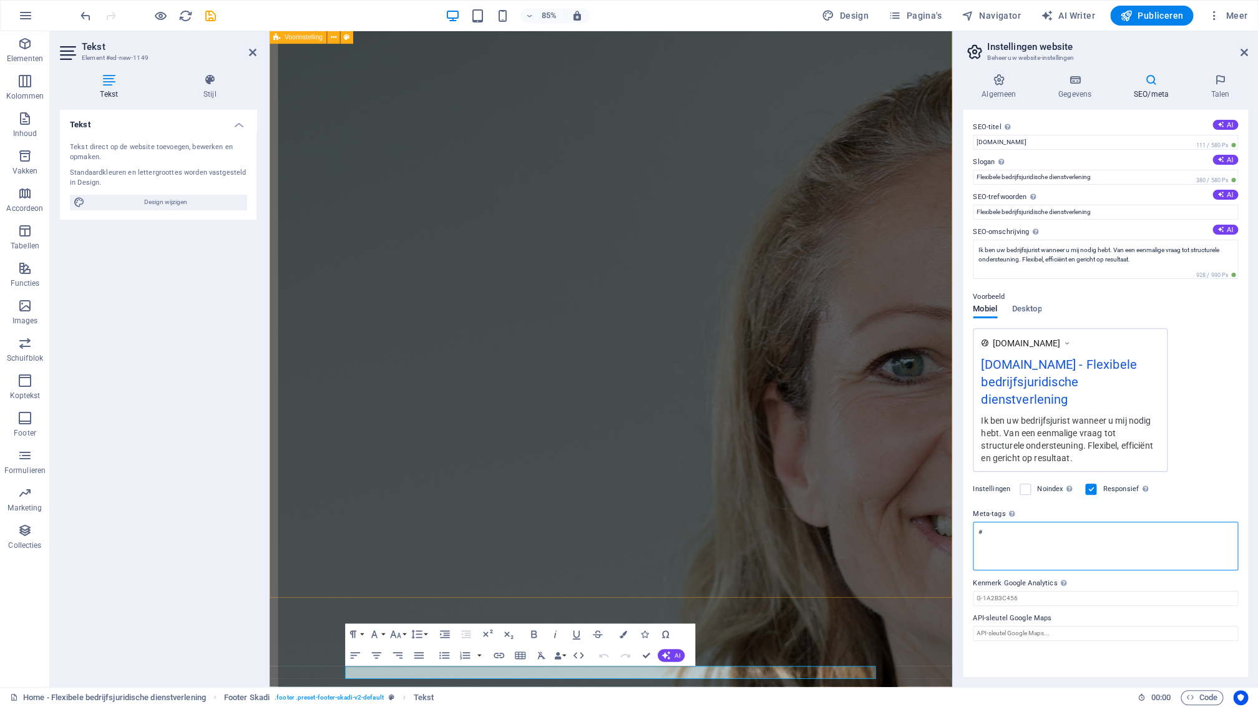
paste textarea "Ik ben uw bedrijfsjurist wanneer u mij nodig hebt. Van een eenmalige vraag tot …"
drag, startPoint x: 1133, startPoint y: 538, endPoint x: 987, endPoint y: 536, distance: 146.0
click at [986, 537] on textarea "#Ik ben uw bedrijfsjurist wanneer u mij nodig hebt. Van een eenmalige vraag tot…" at bounding box center [1105, 546] width 265 height 49
paste textarea "Ik ben uw bedrijfsjurist wanneer u mij nodig hebt. Van een eenmalige vraag tot …"
type textarea "#Ik ben uw bedrijfsjurist wanneer u mij nodig hebt. Van een eenmalige vraag tot…"
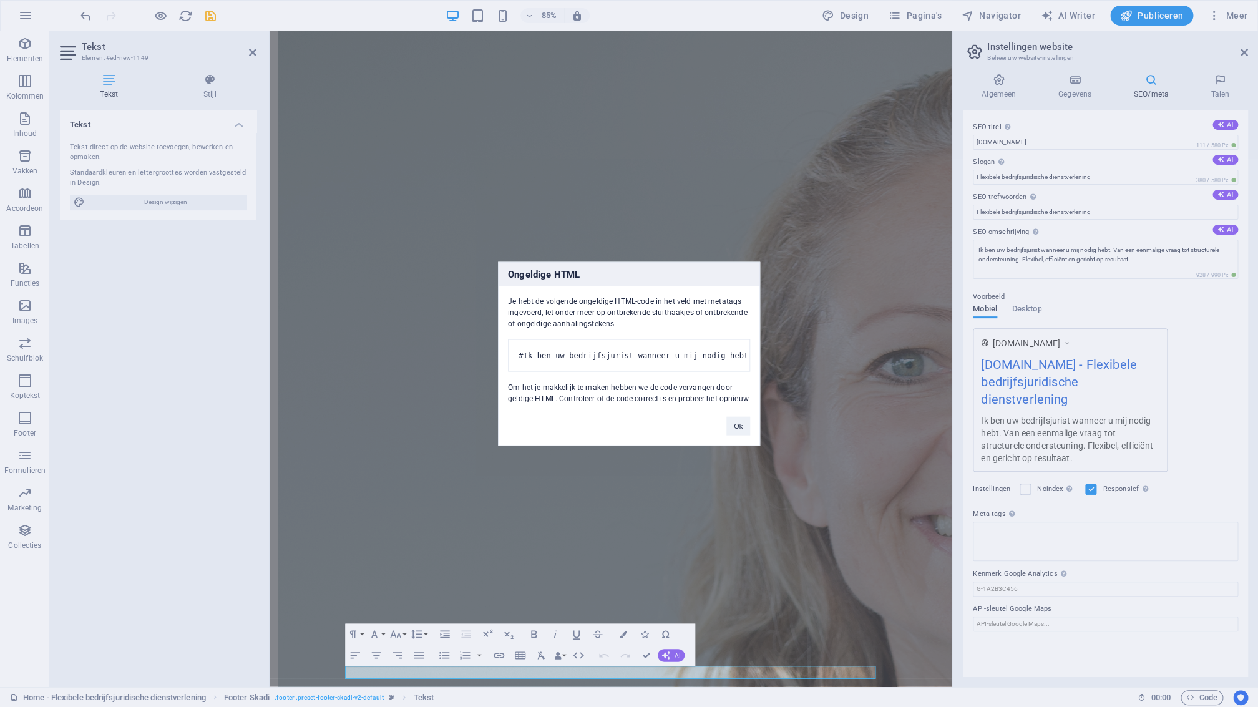
click at [1216, 84] on body "legalnorth.nl Home - Flexibele bedrijfsjuridische dienstverlening Elementen Kol…" at bounding box center [629, 353] width 1258 height 707
click at [736, 435] on button "Ok" at bounding box center [738, 425] width 24 height 19
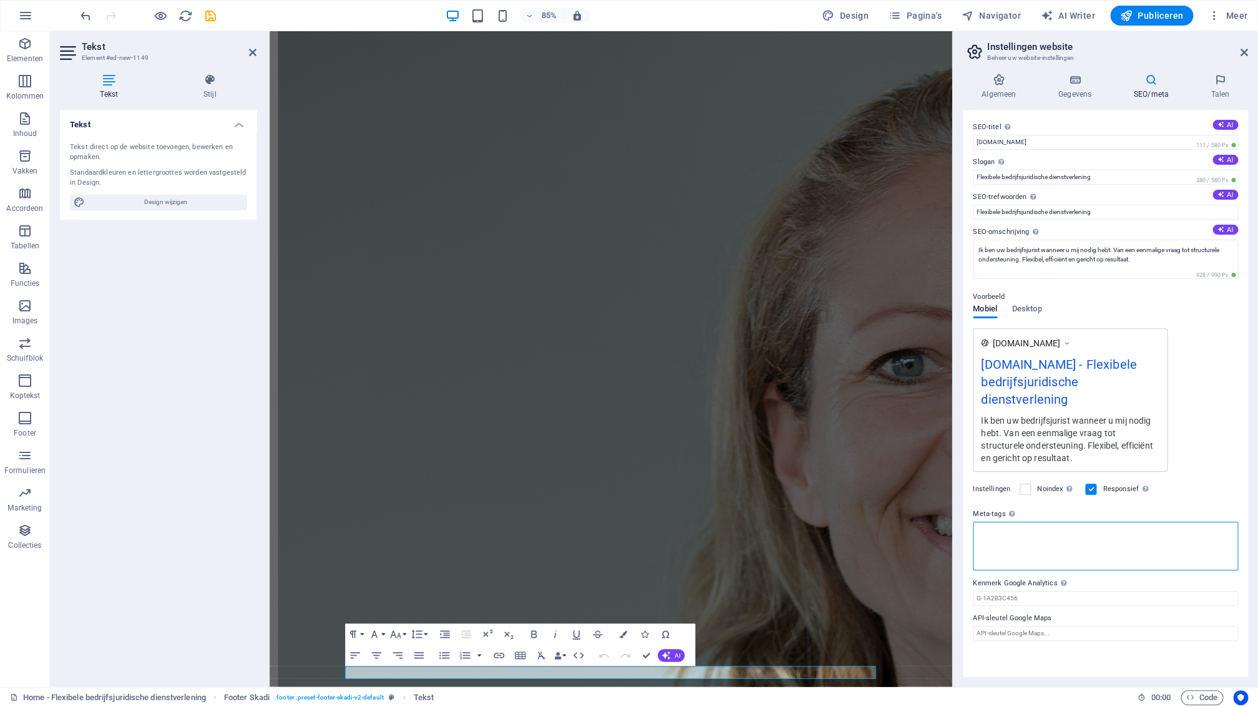
click at [1055, 540] on textarea "Meta-tags Geef hier HTML-code op die binnen de -tags van uw website moet worden…" at bounding box center [1105, 546] width 265 height 49
drag, startPoint x: 1032, startPoint y: 534, endPoint x: 967, endPoint y: 541, distance: 65.3
click at [973, 534] on textarea "Meta-tags Geef hier HTML-code op die binnen de -tags van uw website moet worden…" at bounding box center [1105, 546] width 265 height 49
click at [1004, 94] on h4 "Algemeen" at bounding box center [1001, 87] width 77 height 26
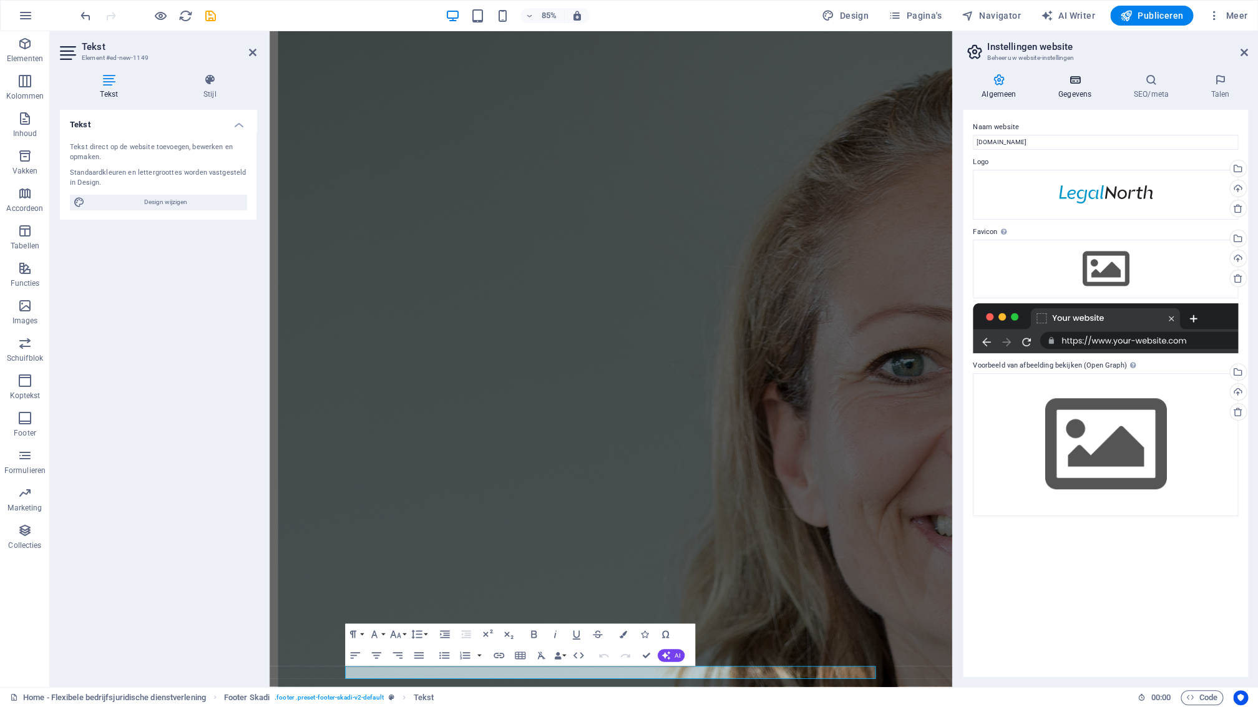
click at [1078, 88] on h4 "Gegevens" at bounding box center [1078, 87] width 76 height 26
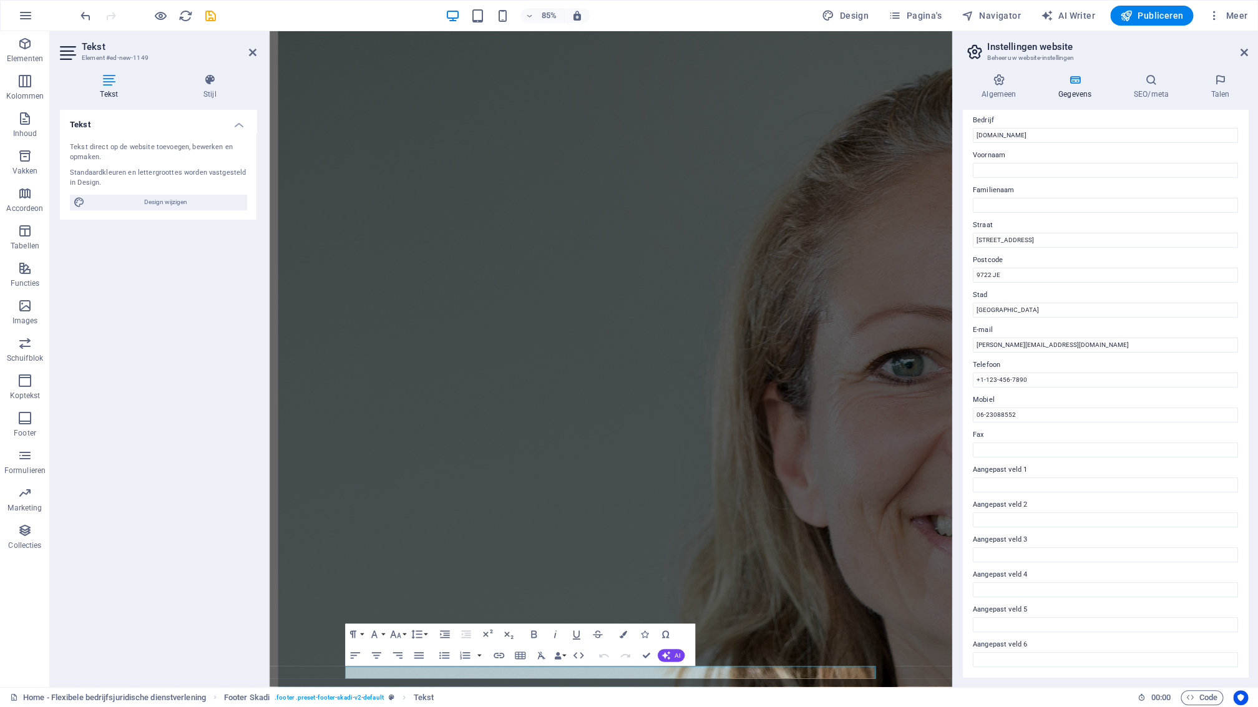
scroll to position [0, 0]
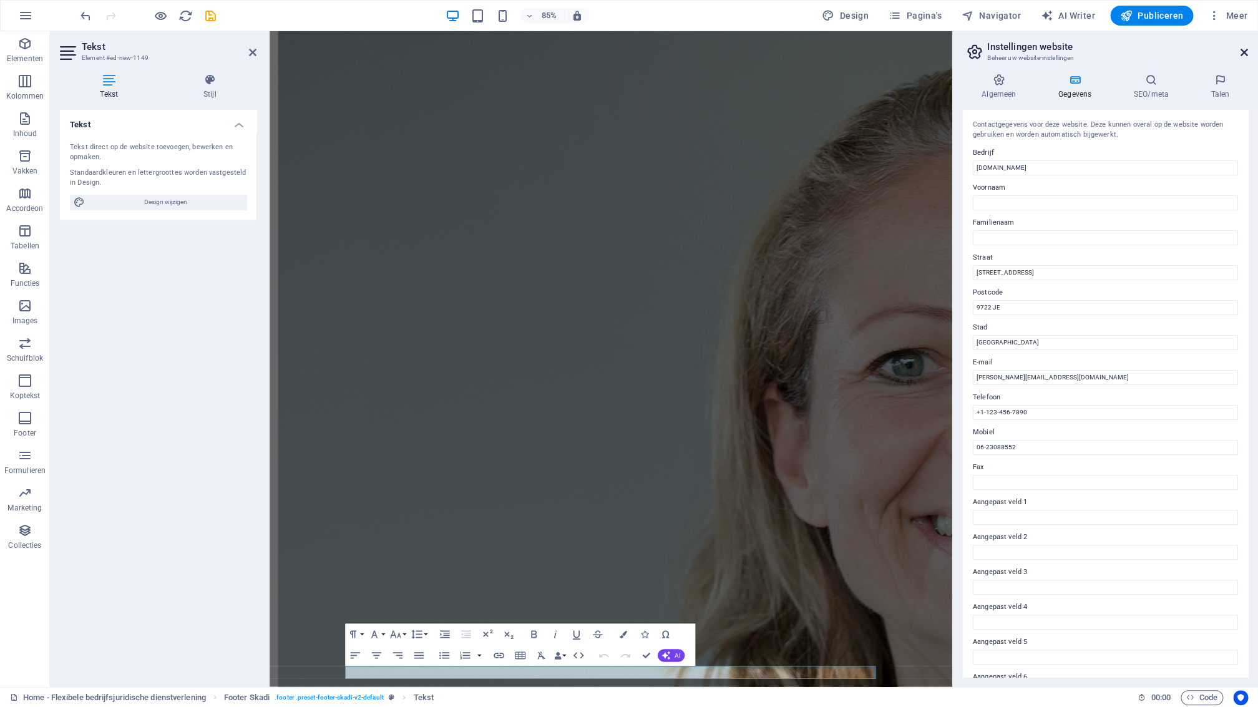
click at [1244, 52] on icon at bounding box center [1243, 52] width 7 height 10
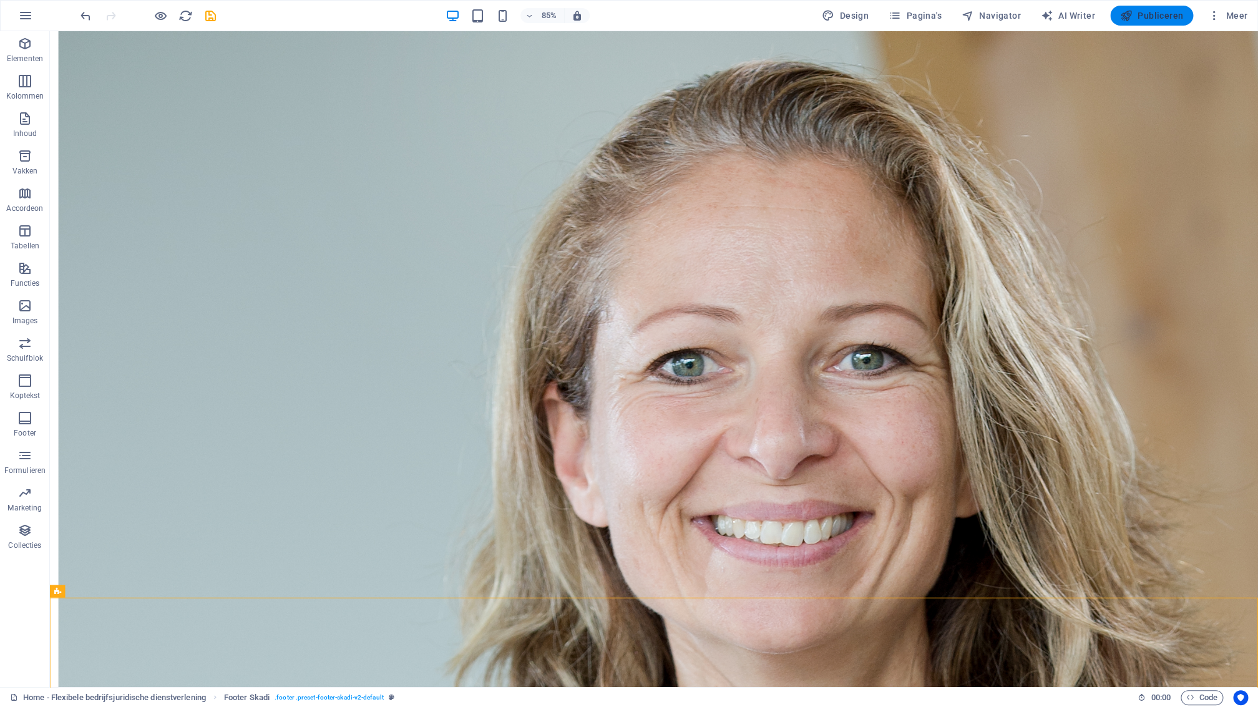
click at [1154, 16] on span "Publiceren" at bounding box center [1151, 15] width 63 height 12
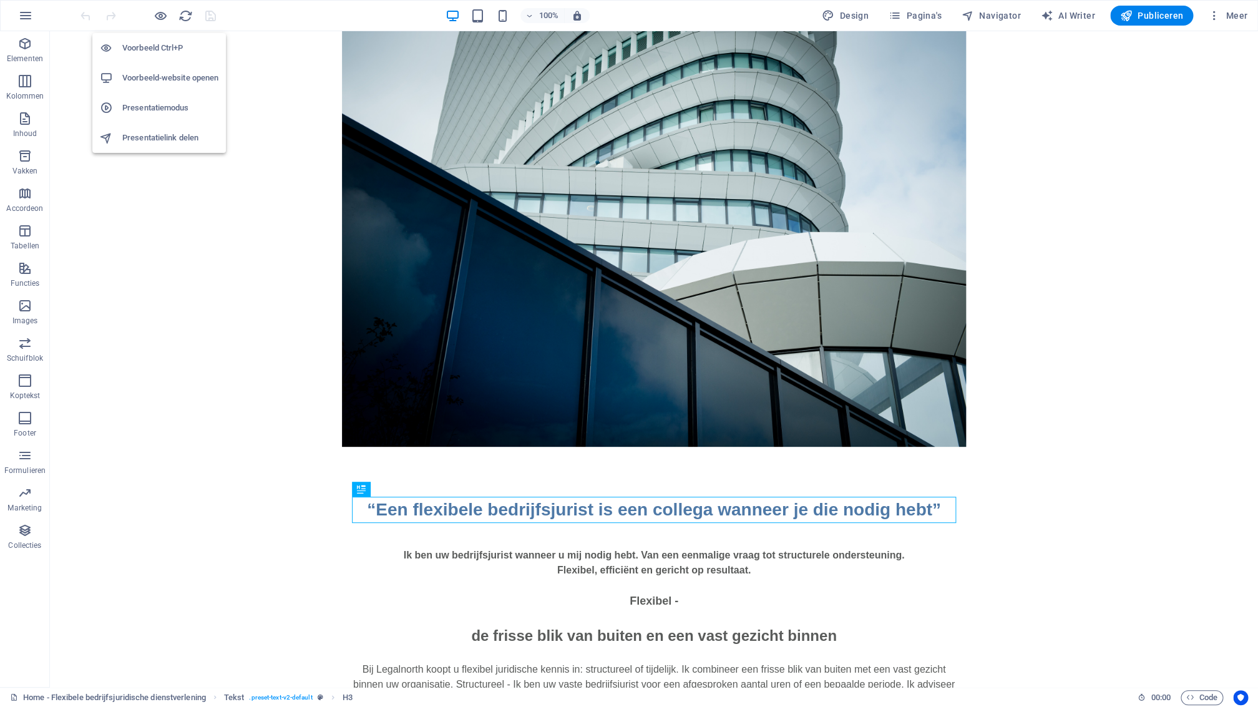
click at [163, 113] on h6 "Presentatiemodus" at bounding box center [170, 107] width 96 height 15
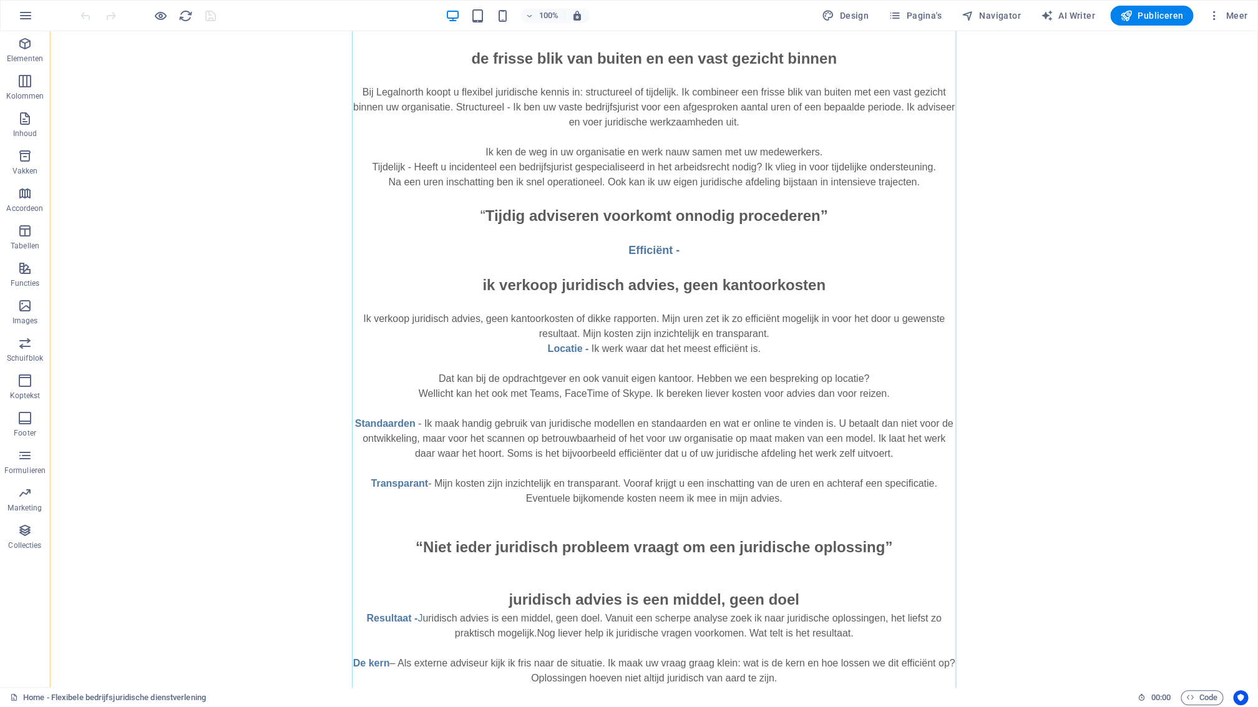
scroll to position [650, 0]
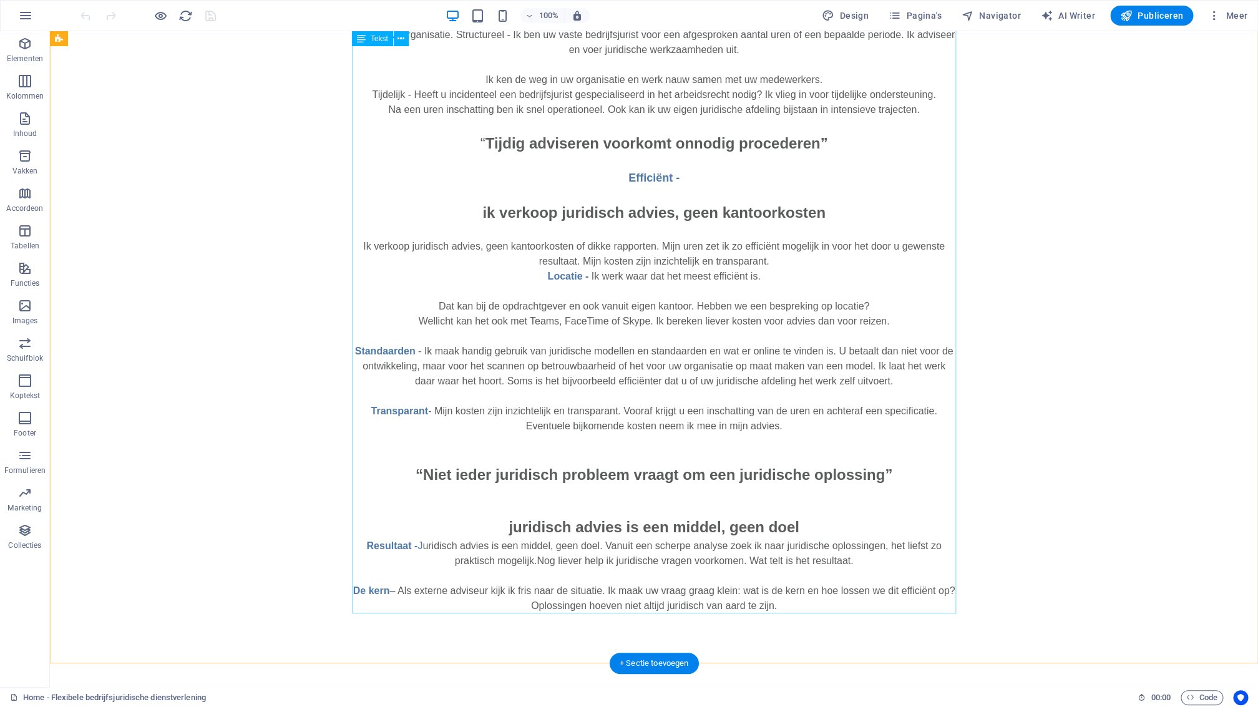
click at [805, 600] on div "Ik ben uw bedrijfsjurist wanneer u mij nodig hebt. Van een eenmalige vraag tot …" at bounding box center [654, 248] width 604 height 730
drag, startPoint x: 805, startPoint y: 600, endPoint x: 588, endPoint y: 603, distance: 217.2
click at [805, 600] on div "Ik ben uw bedrijfsjurist wanneer u mij nodig hebt. Van een eenmalige vraag tot …" at bounding box center [654, 248] width 604 height 730
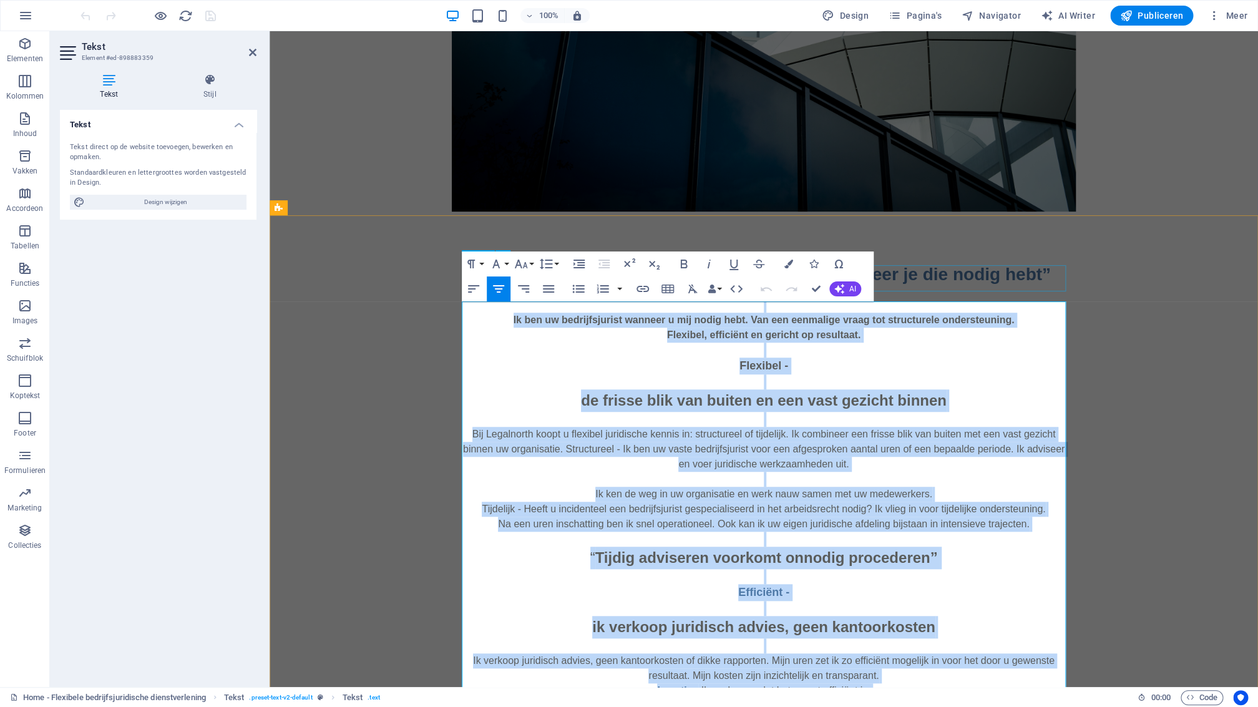
scroll to position [224, 0]
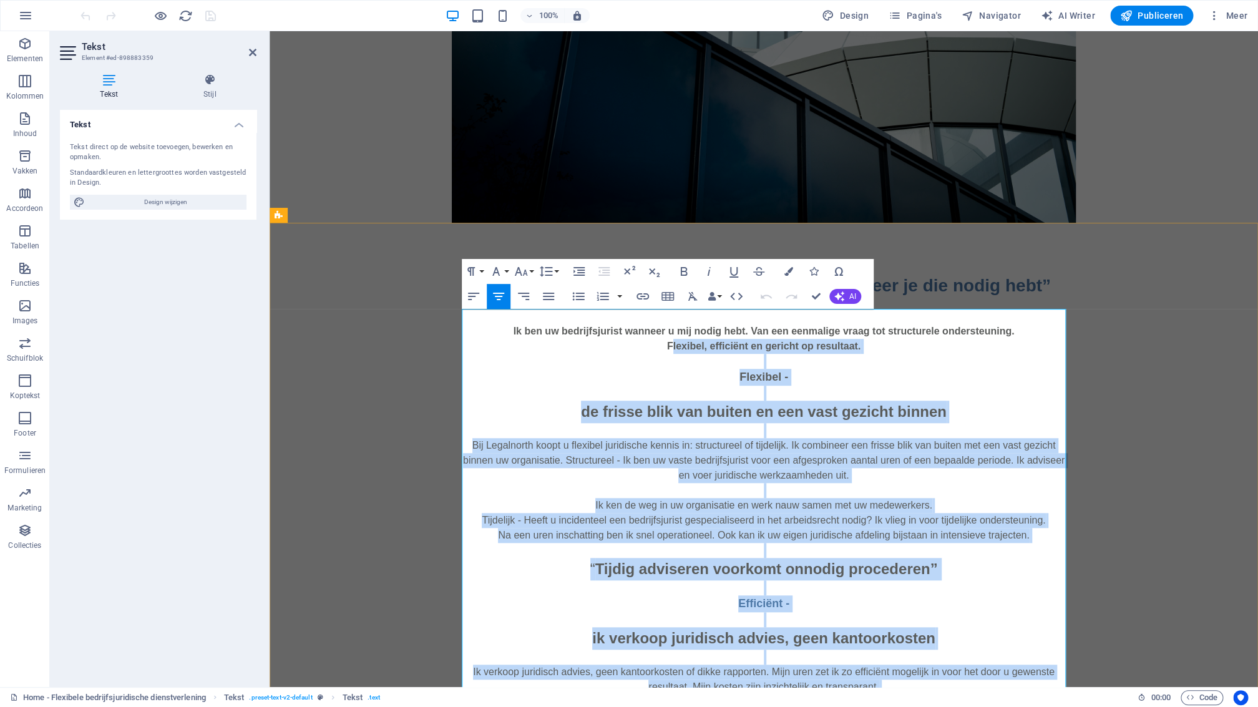
drag, startPoint x: 910, startPoint y: 451, endPoint x: 485, endPoint y: 338, distance: 438.9
click at [489, 340] on div "Ik ben uw bedrijfsjurist wanneer u mij nodig hebt. Van een eenmalige vraag tot …" at bounding box center [764, 674] width 604 height 730
click at [474, 301] on icon "button" at bounding box center [473, 296] width 15 height 15
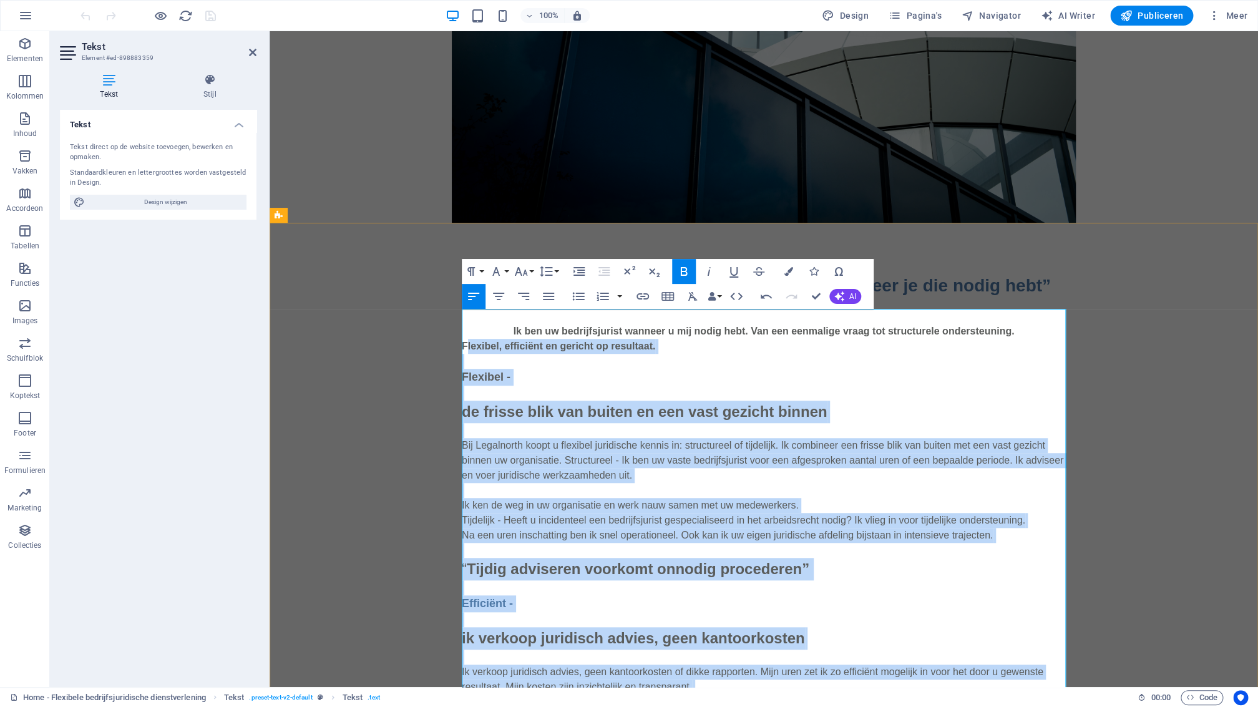
click at [570, 369] on p "Flexibel, efficiënt en gericht op resultaat. Flexibel -" at bounding box center [764, 362] width 604 height 47
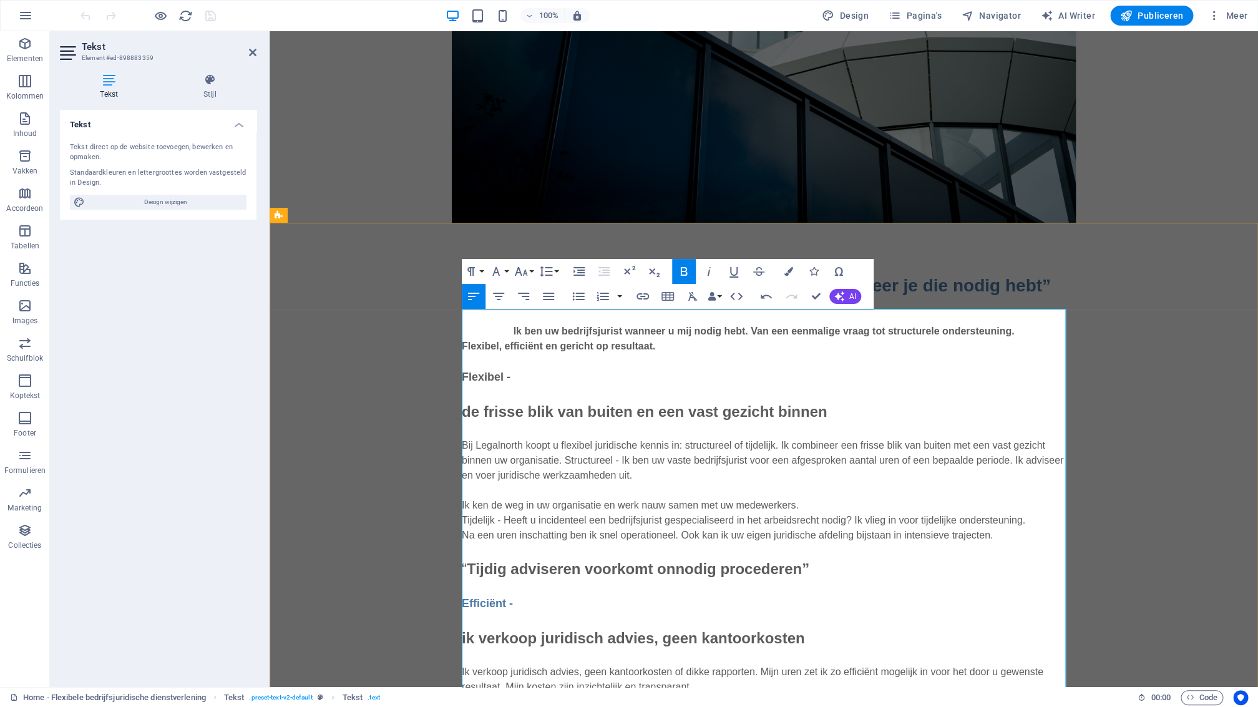
drag, startPoint x: 507, startPoint y: 331, endPoint x: 472, endPoint y: 334, distance: 34.5
click at [477, 334] on p "Ik ben uw bedrijfsjurist wanneer u mij nodig hebt. Van een eenmalige vraag tot …" at bounding box center [764, 324] width 604 height 30
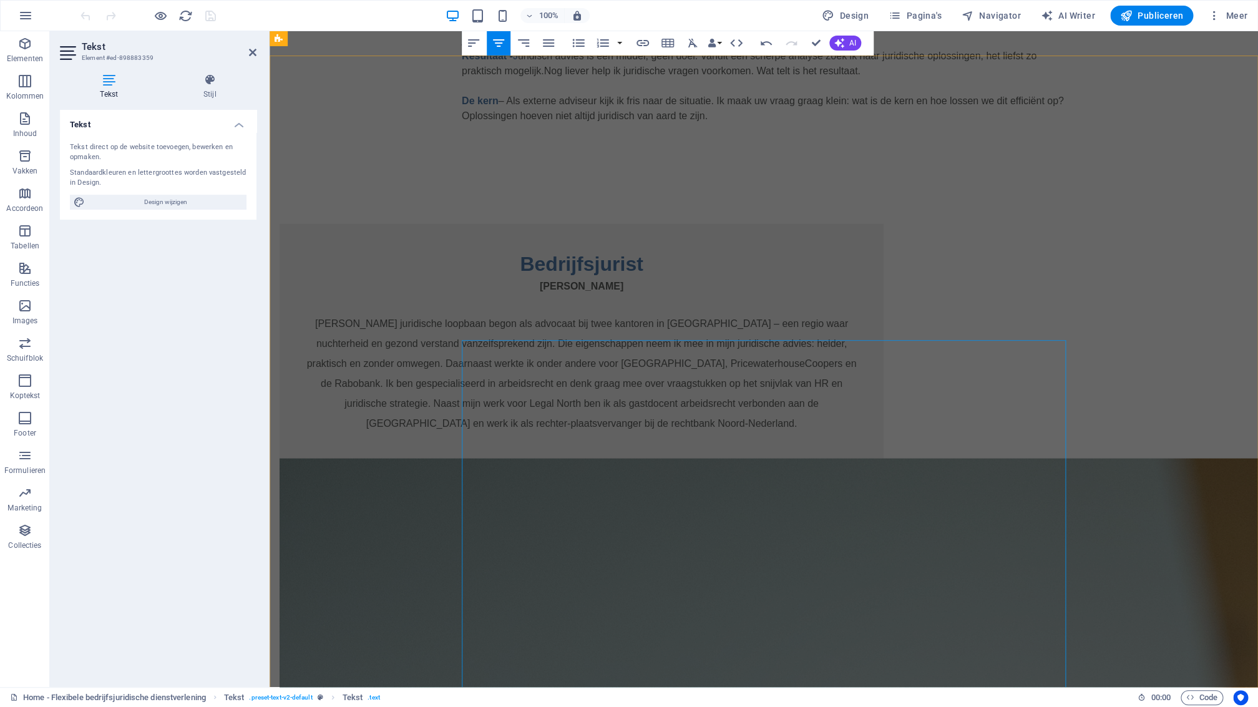
scroll to position [1109, 0]
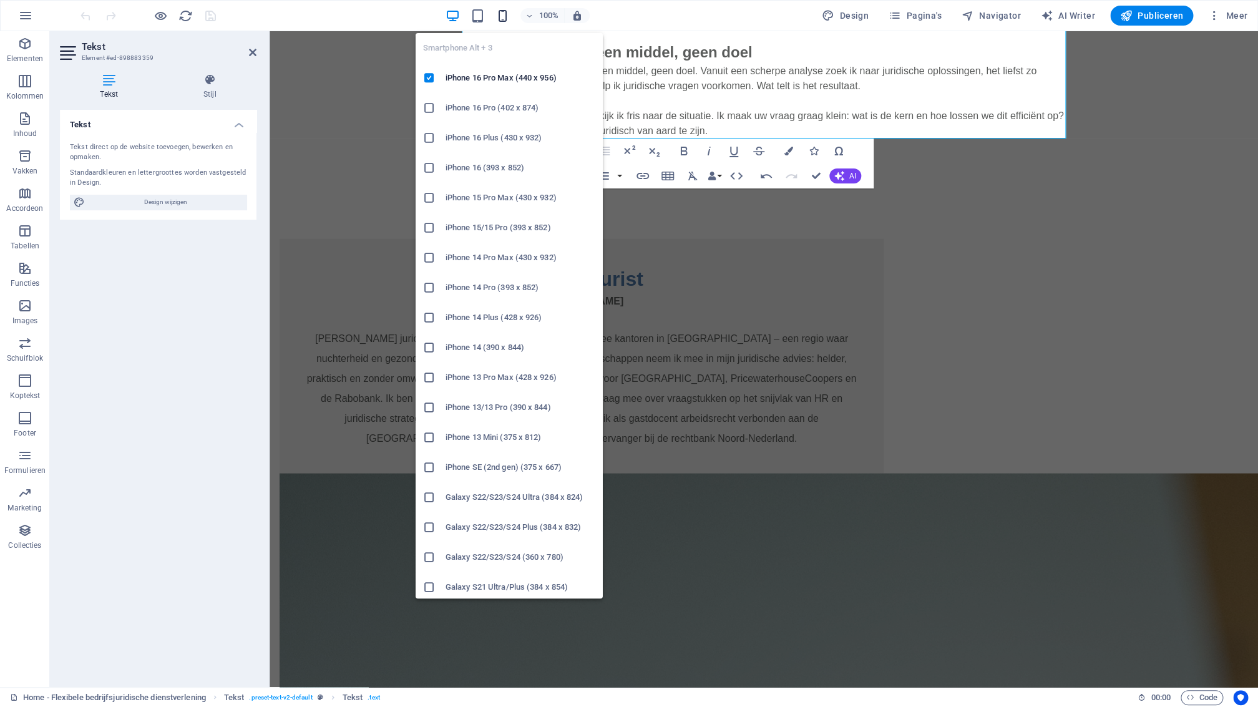
click at [505, 11] on icon "button" at bounding box center [502, 16] width 14 height 14
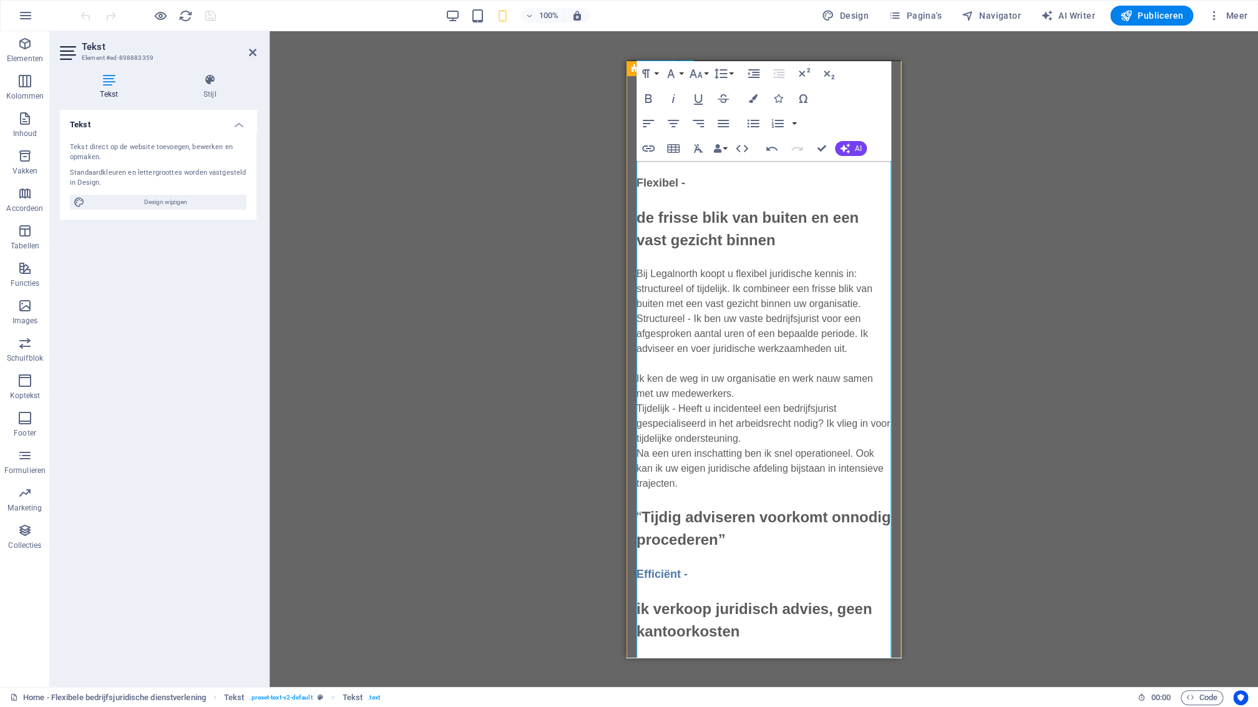
scroll to position [0, 0]
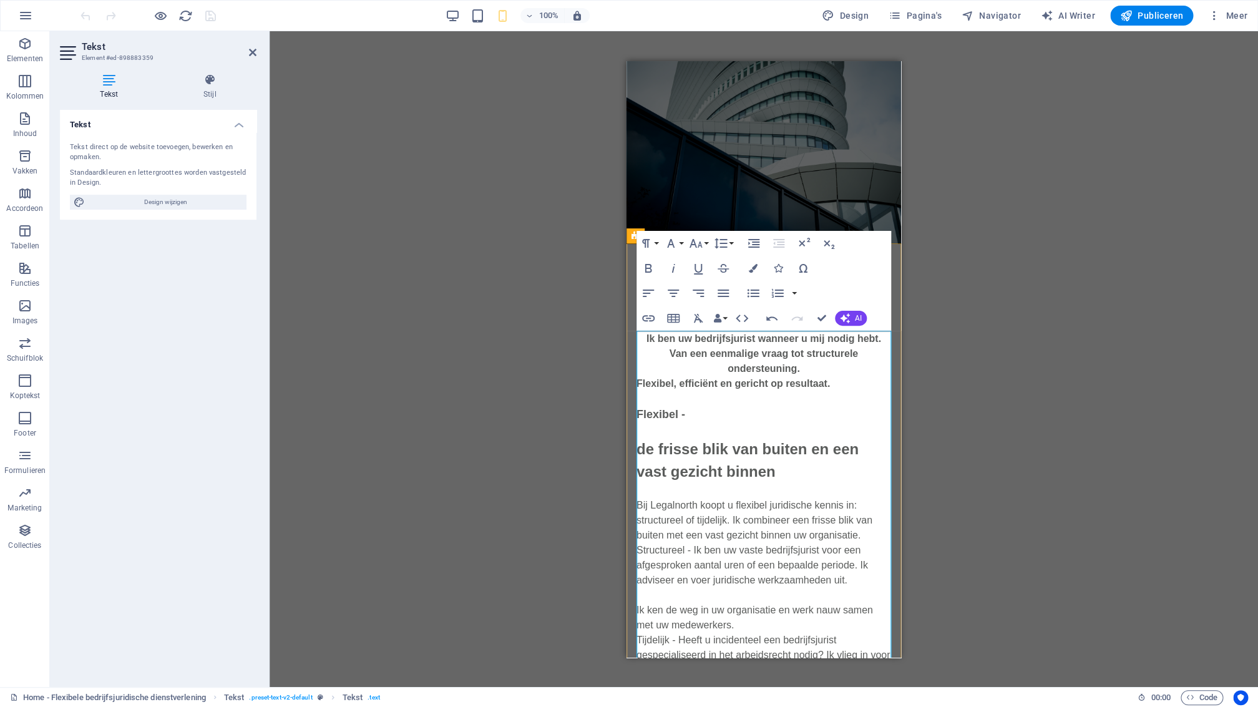
click at [812, 371] on p "Ik ben uw bedrijfsjurist wanneer u mij nodig hebt. Van een eenmalige vraag tot …" at bounding box center [763, 353] width 255 height 45
drag, startPoint x: 799, startPoint y: 368, endPoint x: 639, endPoint y: 338, distance: 163.0
click at [640, 343] on p "Ik ben uw bedrijfsjurist wanneer u mij nodig hebt. Van een eenmalige vraag tot …" at bounding box center [763, 353] width 255 height 45
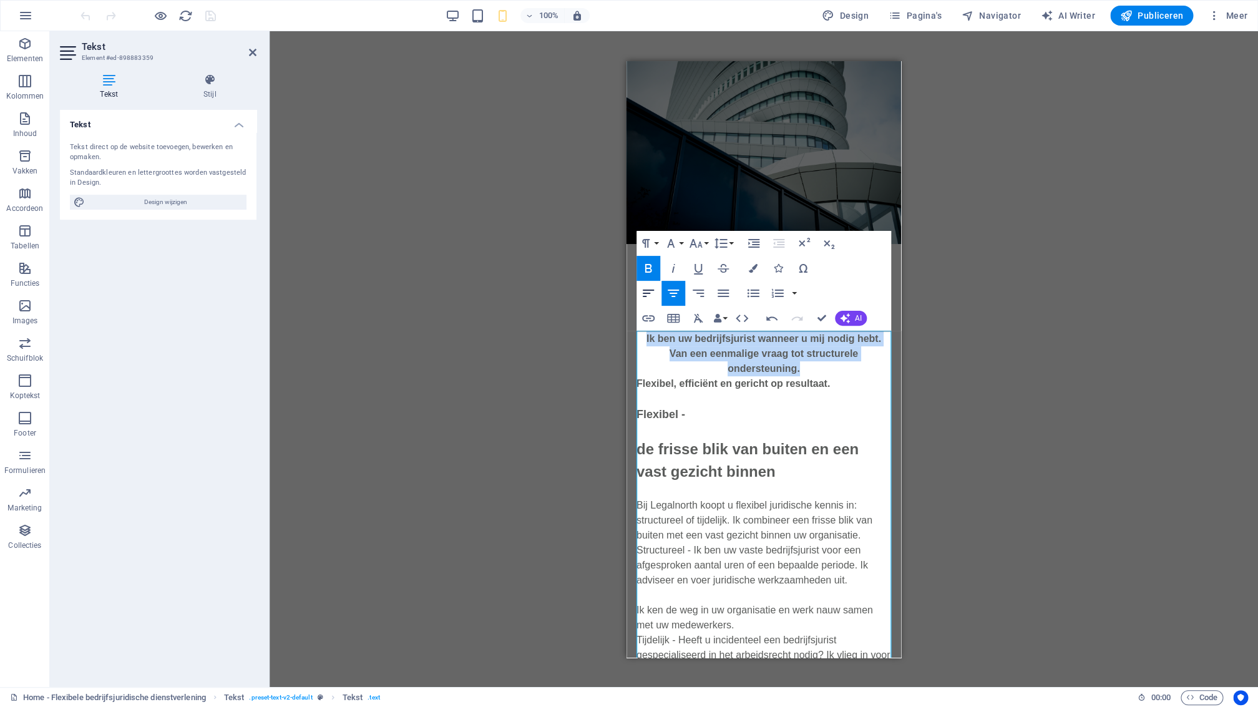
click at [648, 293] on icon "button" at bounding box center [648, 293] width 15 height 15
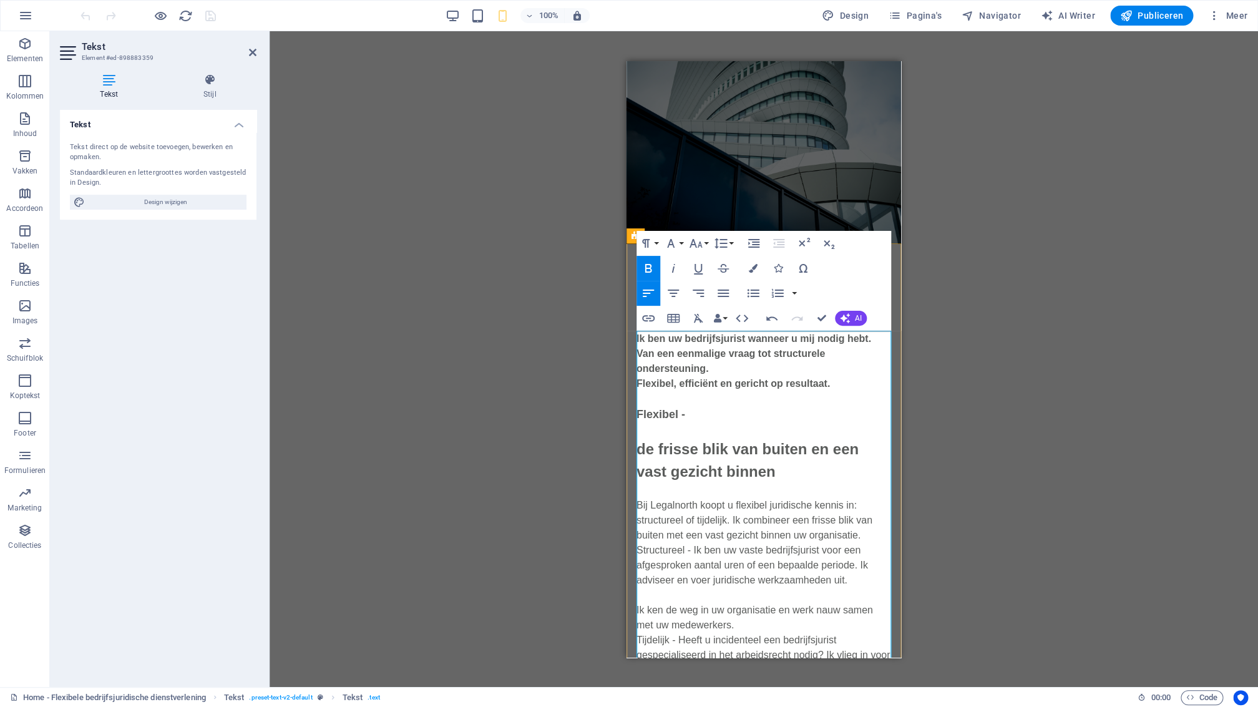
click at [748, 371] on p "Ik ben uw bedrijfsjurist wanneer u mij nodig hebt. Van een eenmalige vraag tot …" at bounding box center [763, 353] width 255 height 45
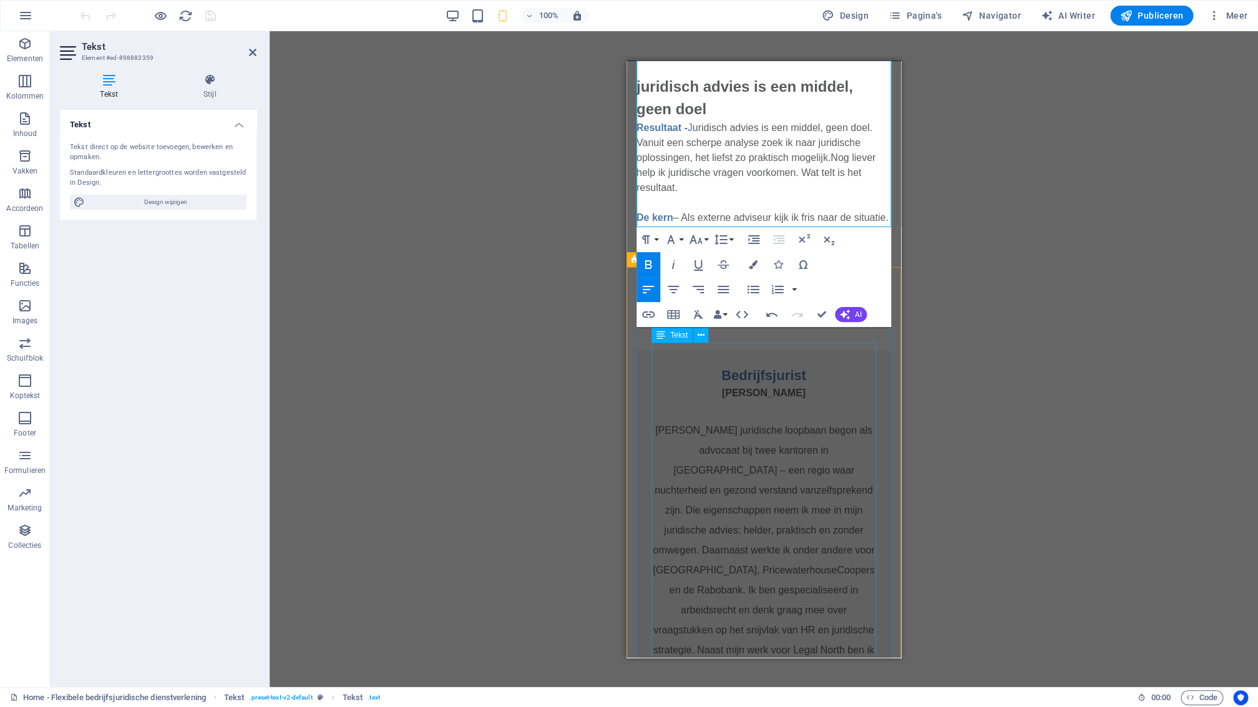
scroll to position [1320, 0]
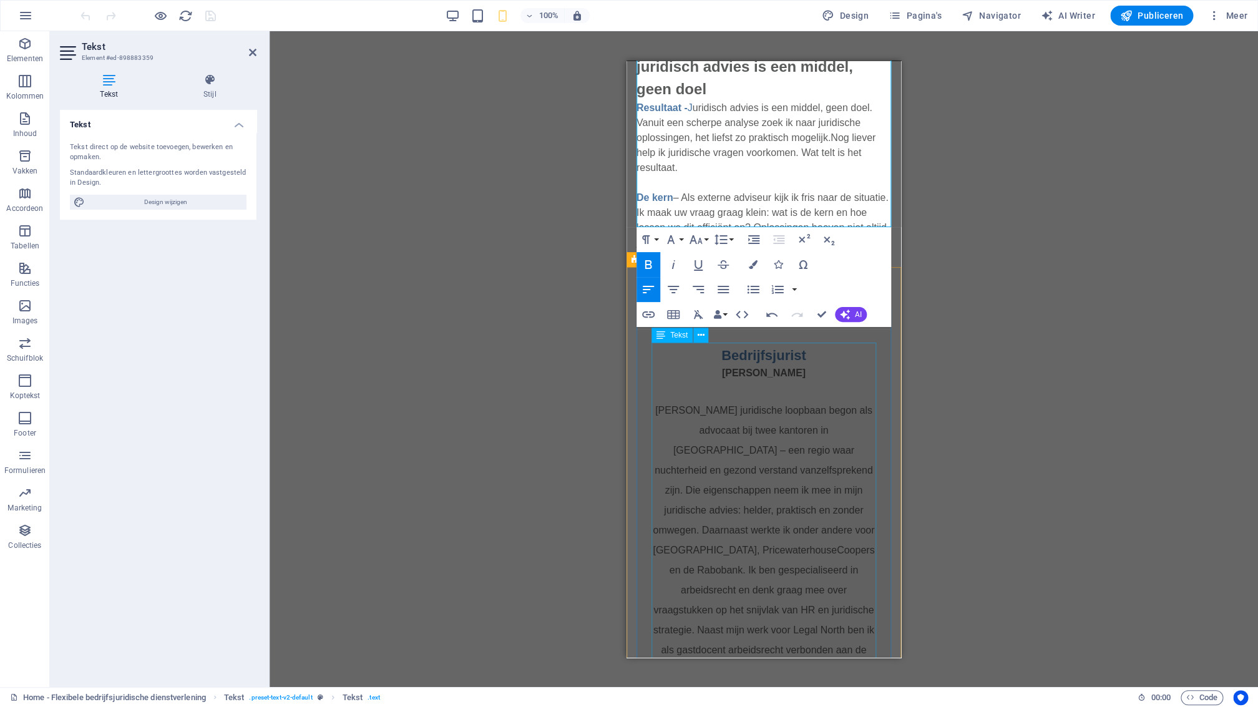
click at [814, 449] on div "Mr. Monique Doornbosch Mijn juridische loopbaan begon als advocaat bij twee kan…" at bounding box center [763, 542] width 225 height 354
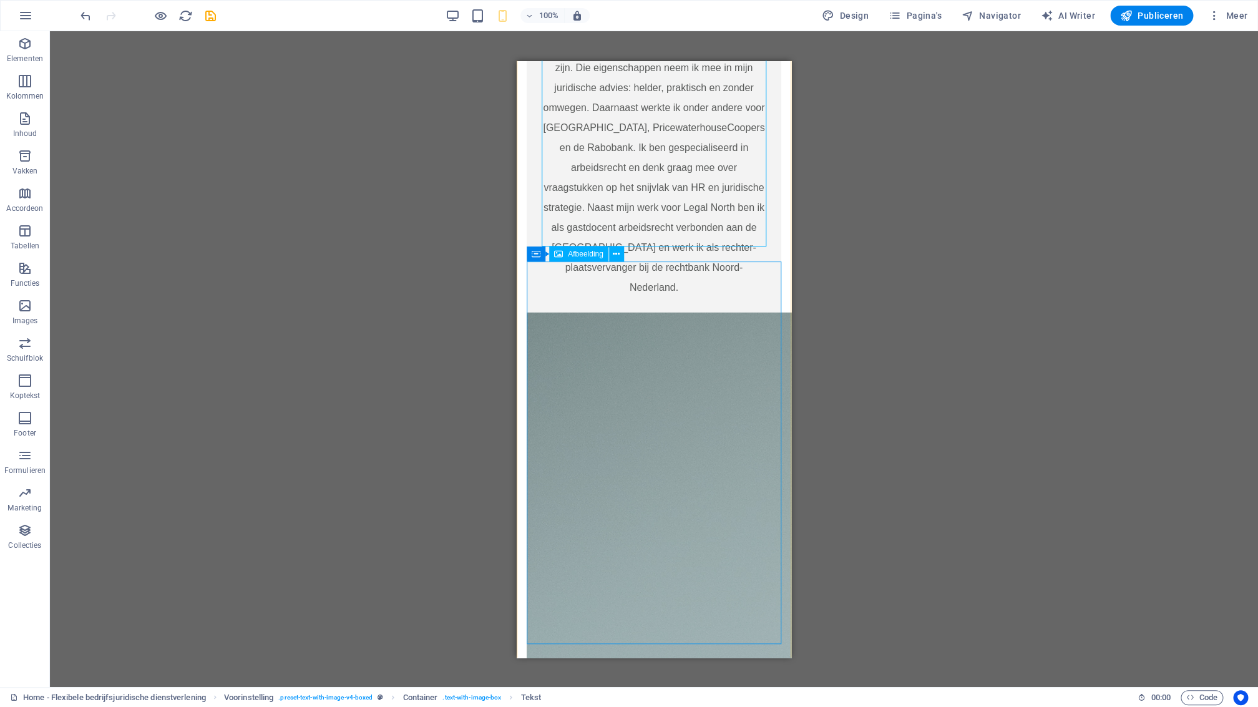
scroll to position [1758, 0]
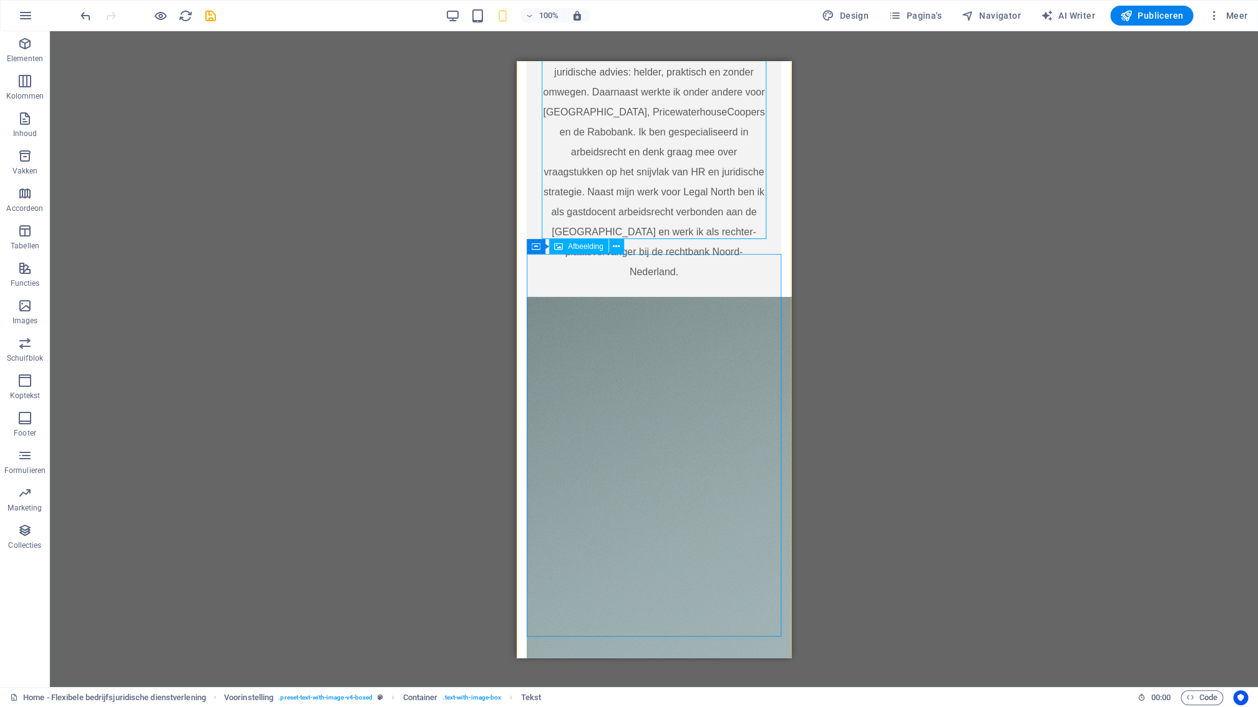
click at [592, 250] on span "Afbeelding" at bounding box center [586, 246] width 36 height 7
click at [618, 248] on icon at bounding box center [616, 246] width 7 height 13
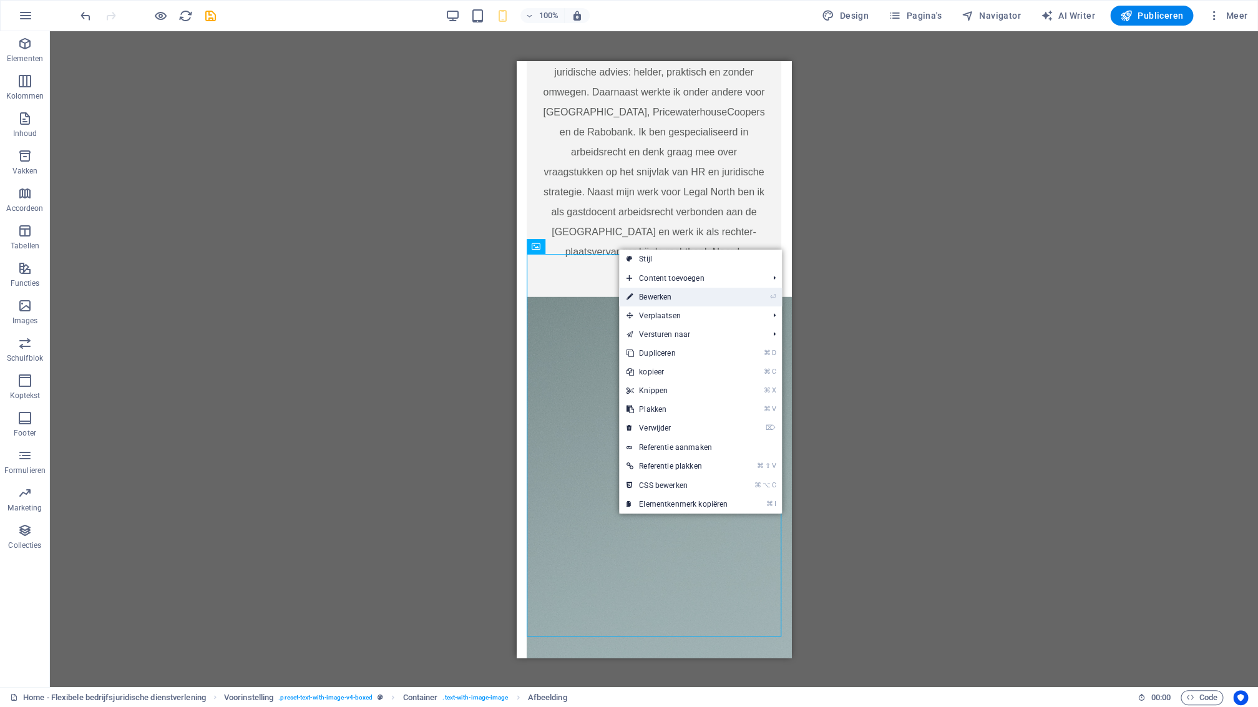
click at [663, 299] on link "⏎ Bewerken" at bounding box center [677, 297] width 116 height 19
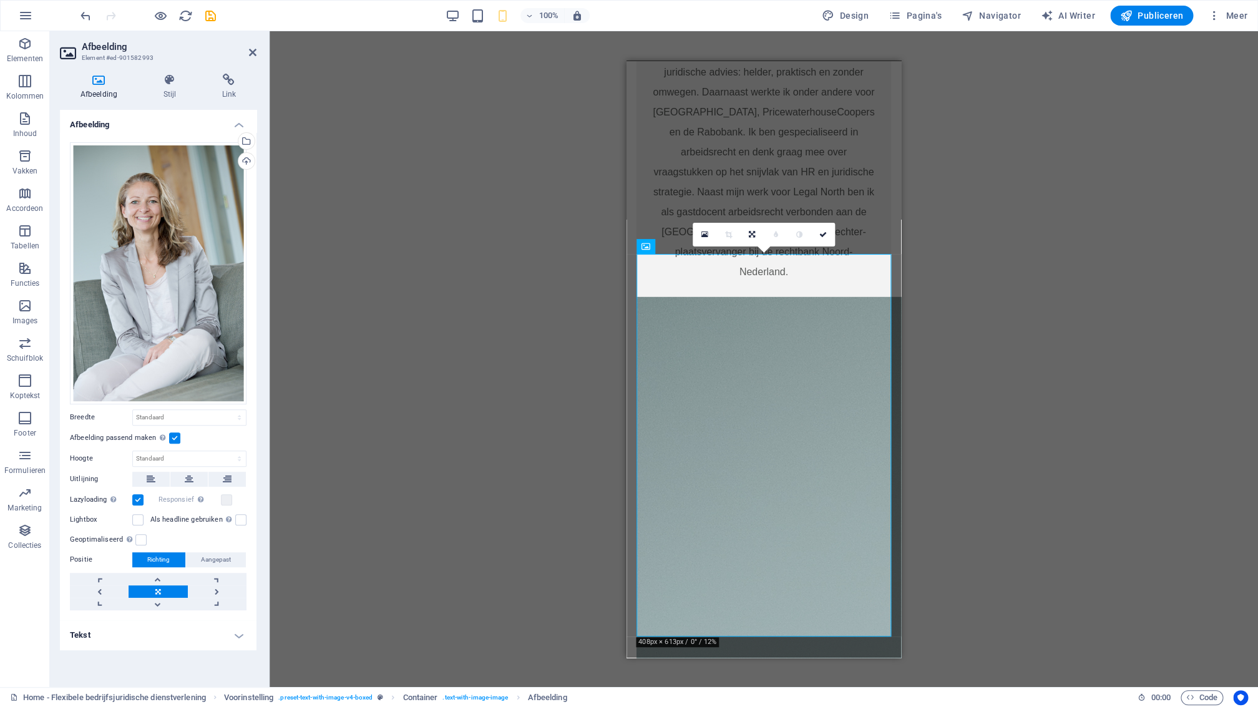
click at [175, 437] on label at bounding box center [174, 437] width 11 height 11
click at [0, 0] on input "Afbeelding passend maken Afbeelding automatisch passen binnen een vaststaande b…" at bounding box center [0, 0] width 0 height 0
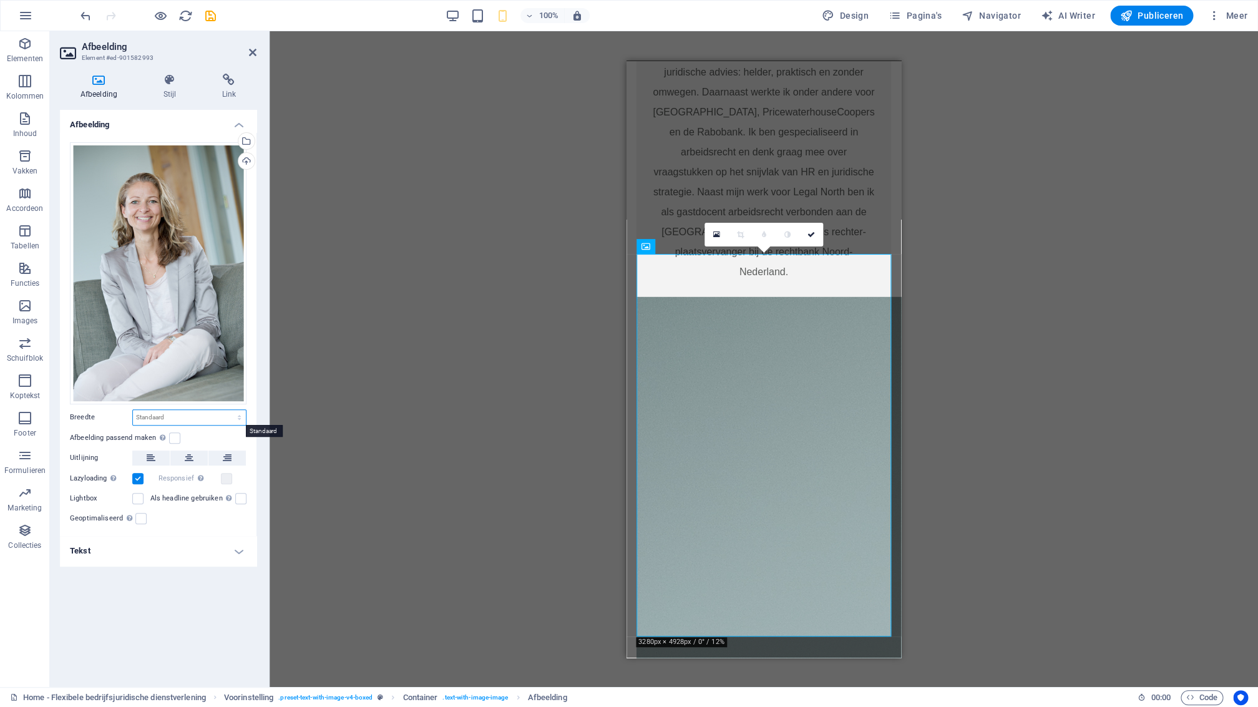
click at [133, 410] on select "Standaard auto px rem % em vh vw" at bounding box center [189, 417] width 113 height 15
click option "auto" at bounding box center [0, 0] width 0 height 0
click at [133, 410] on select "Standaard auto px rem % em vh vw" at bounding box center [189, 417] width 113 height 15
select select "px"
click option "px" at bounding box center [0, 0] width 0 height 0
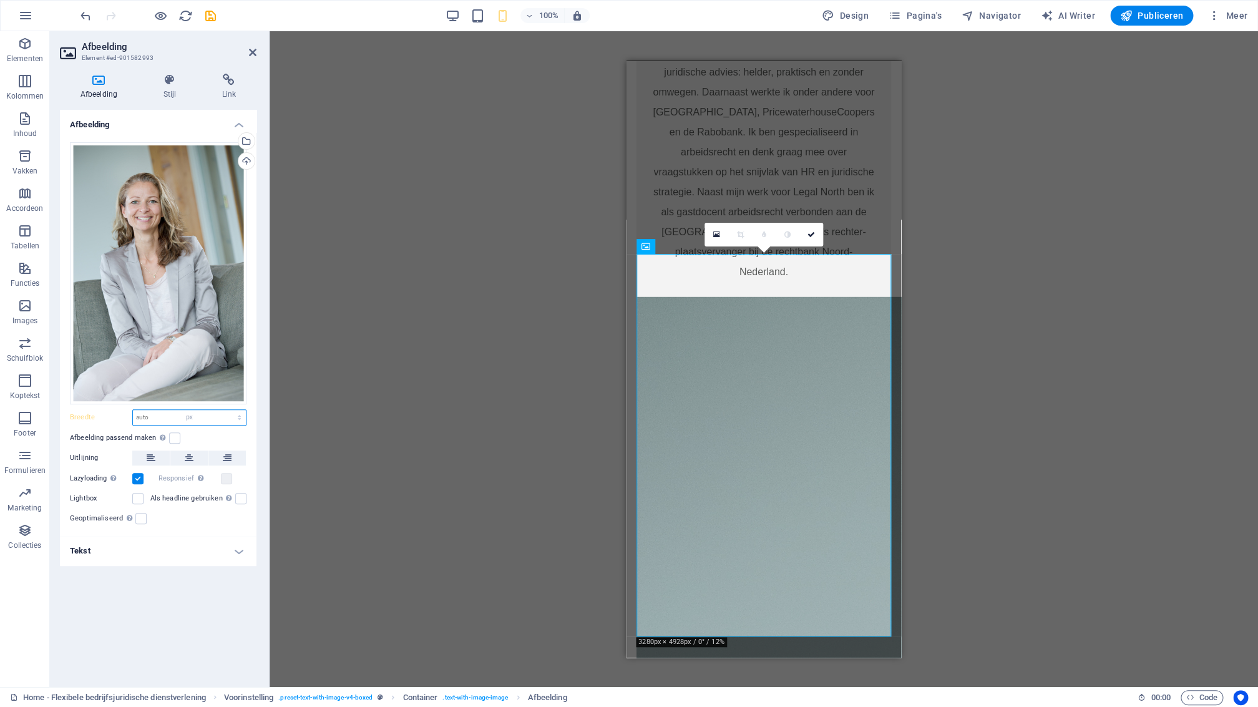
type input "408"
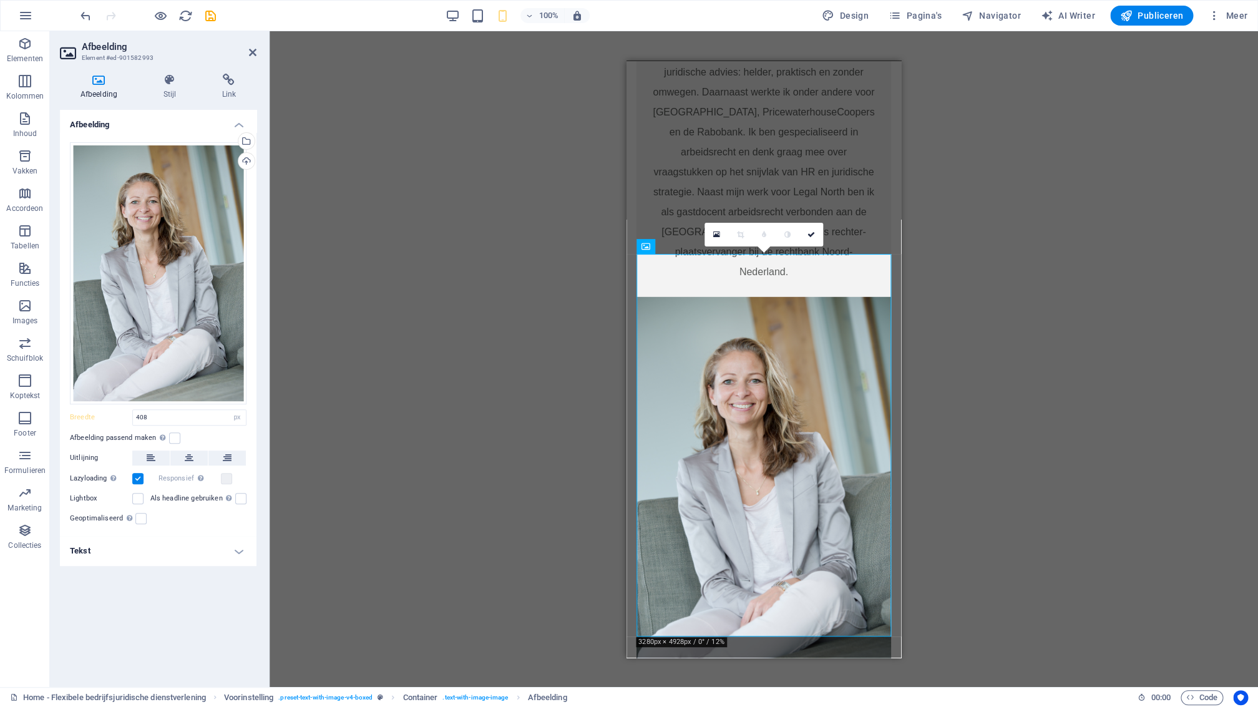
click at [124, 419] on label "Breedte" at bounding box center [101, 417] width 62 height 7
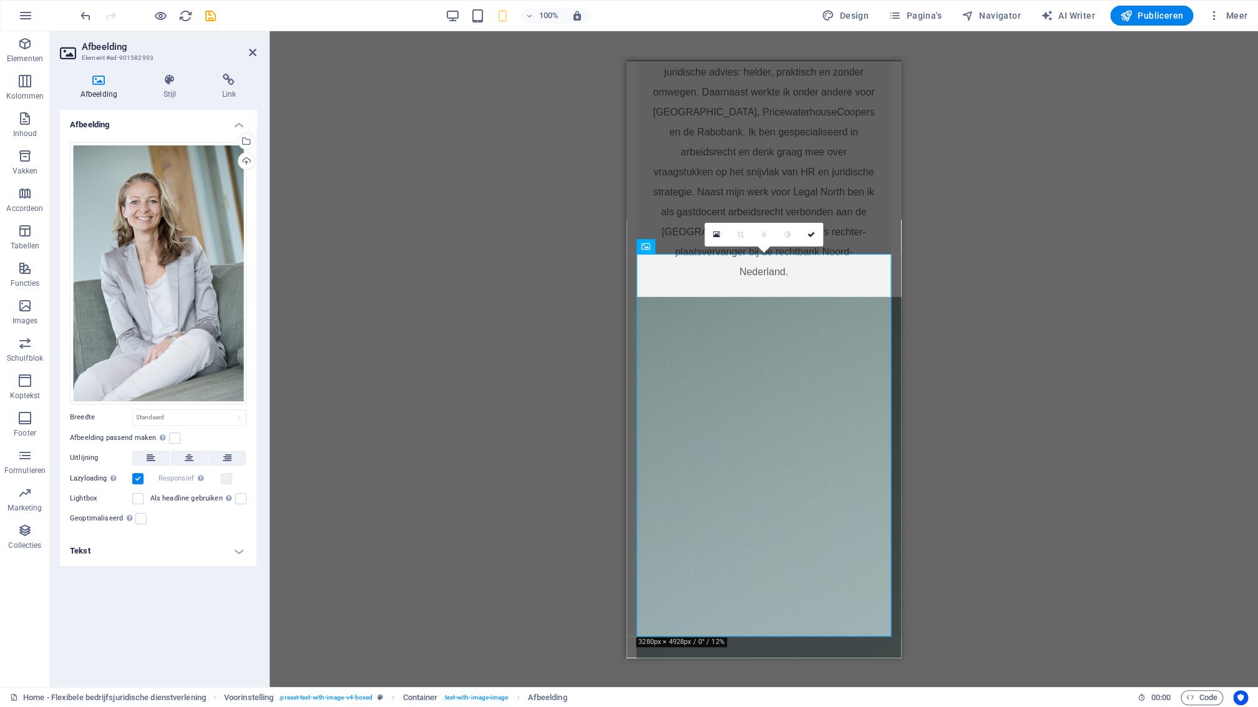
click at [129, 409] on div "Sleep bestanden hierheen, klik om bestanden te kiezen of selecteer bestanden ui…" at bounding box center [158, 334] width 197 height 404
click at [133, 410] on select "Standaard auto px rem % em vh vw" at bounding box center [189, 417] width 113 height 15
select select "px"
click option "px" at bounding box center [0, 0] width 0 height 0
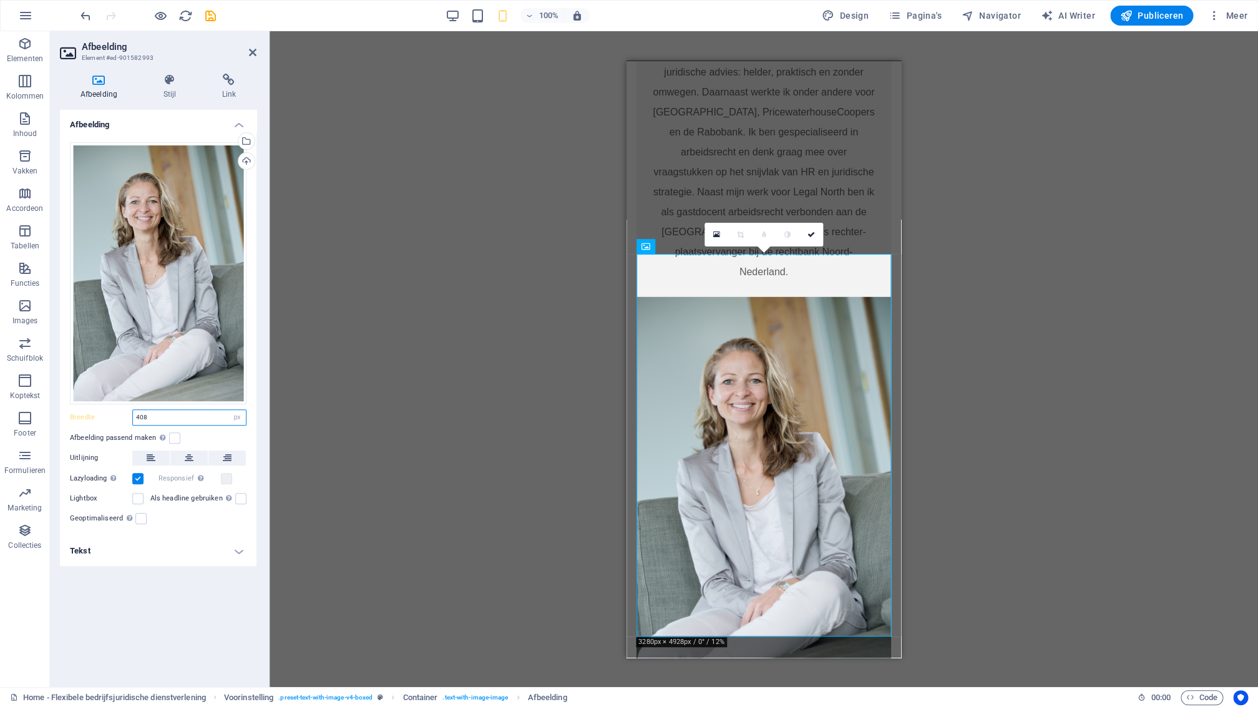
drag, startPoint x: 150, startPoint y: 417, endPoint x: 133, endPoint y: 417, distance: 17.5
click at [135, 417] on input "408" at bounding box center [189, 417] width 113 height 15
click at [167, 419] on input "408" at bounding box center [189, 417] width 113 height 15
drag, startPoint x: 169, startPoint y: 421, endPoint x: 129, endPoint y: 417, distance: 40.1
click at [133, 419] on input "408" at bounding box center [189, 417] width 113 height 15
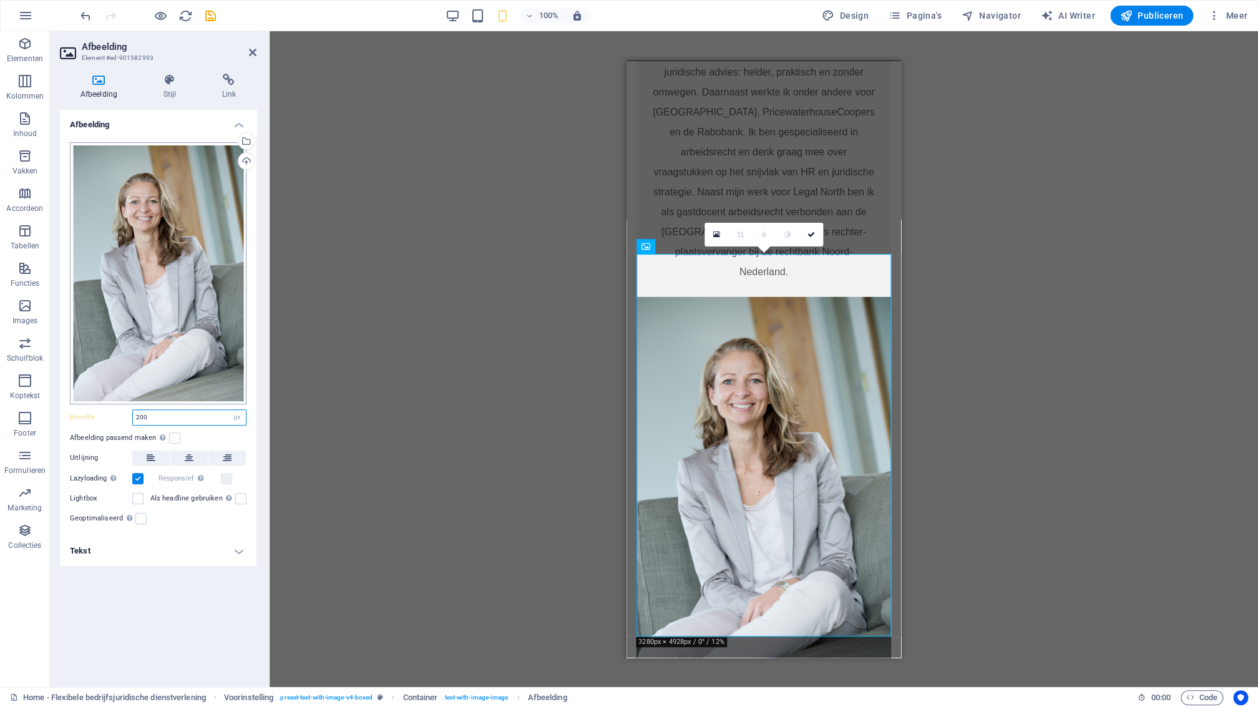
type input "200"
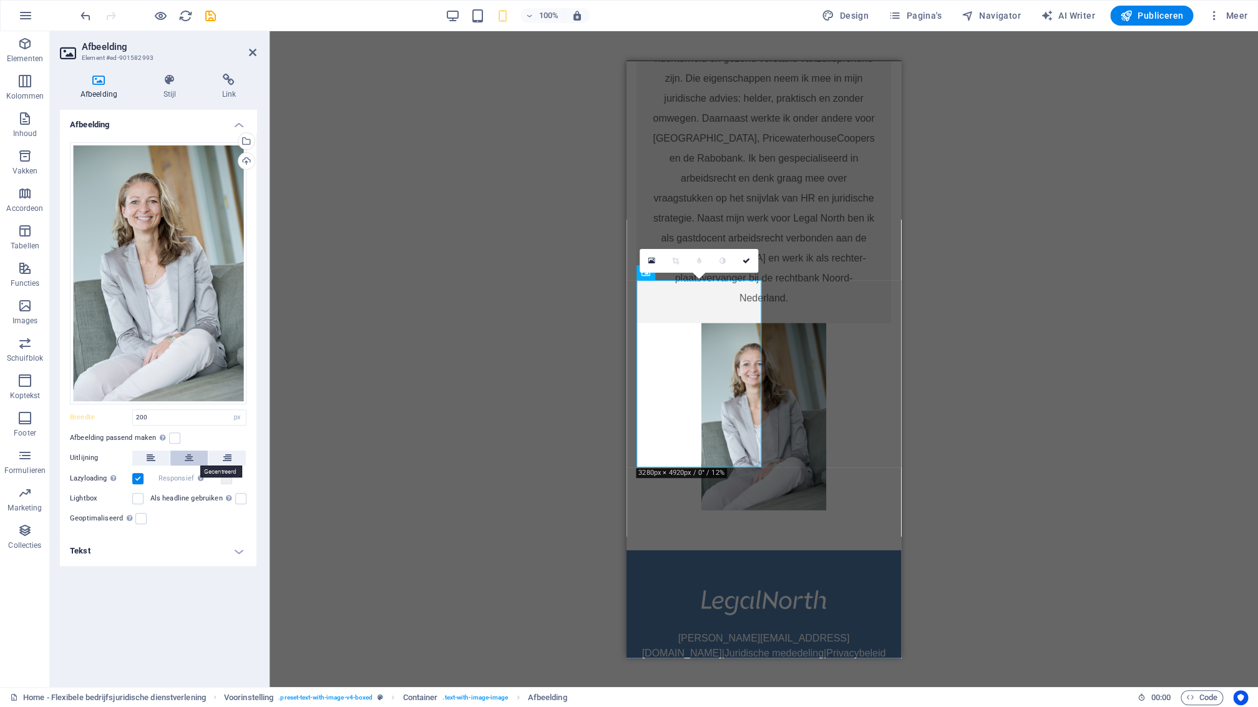
click at [190, 461] on icon at bounding box center [189, 458] width 9 height 15
click at [137, 502] on label at bounding box center [137, 498] width 11 height 11
click at [0, 0] on input "Lightbox" at bounding box center [0, 0] width 0 height 0
click at [138, 501] on label at bounding box center [137, 498] width 11 height 11
click at [0, 0] on input "Lightbox" at bounding box center [0, 0] width 0 height 0
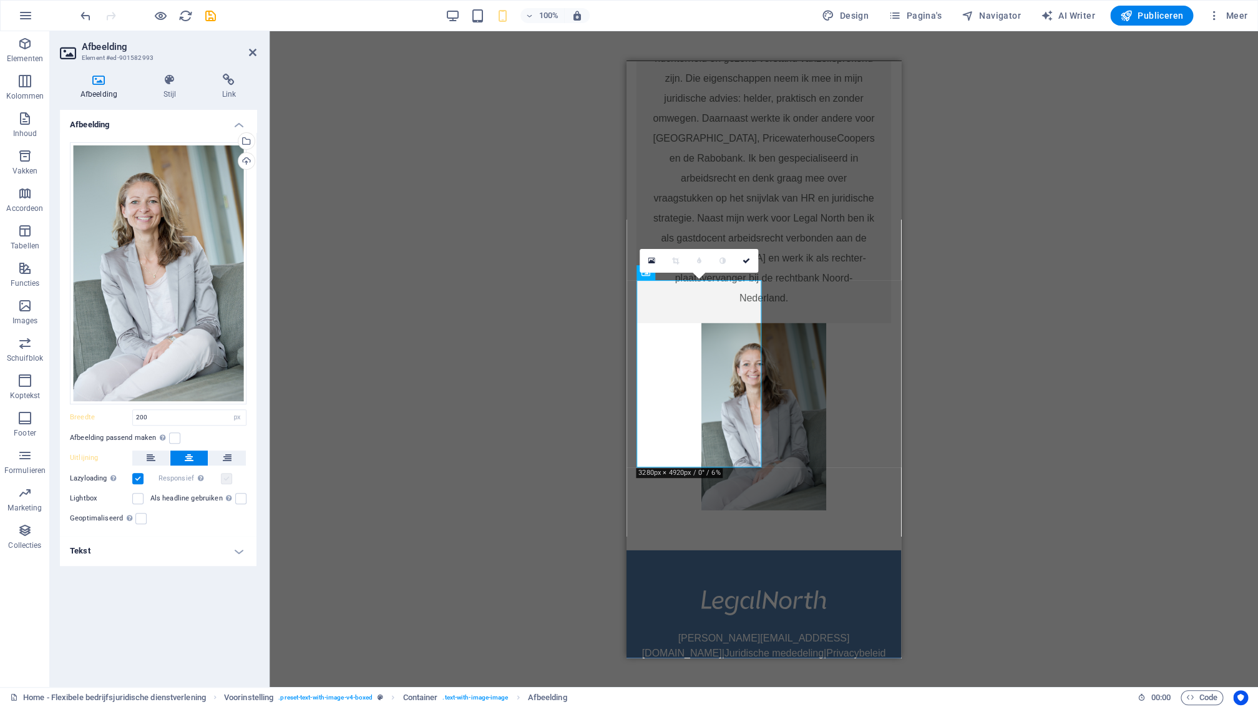
click at [228, 481] on label at bounding box center [226, 478] width 11 height 11
click at [226, 480] on label at bounding box center [226, 478] width 11 height 11
click at [229, 479] on label at bounding box center [226, 478] width 11 height 11
click at [230, 479] on label at bounding box center [226, 478] width 11 height 11
click at [227, 479] on label at bounding box center [226, 478] width 11 height 11
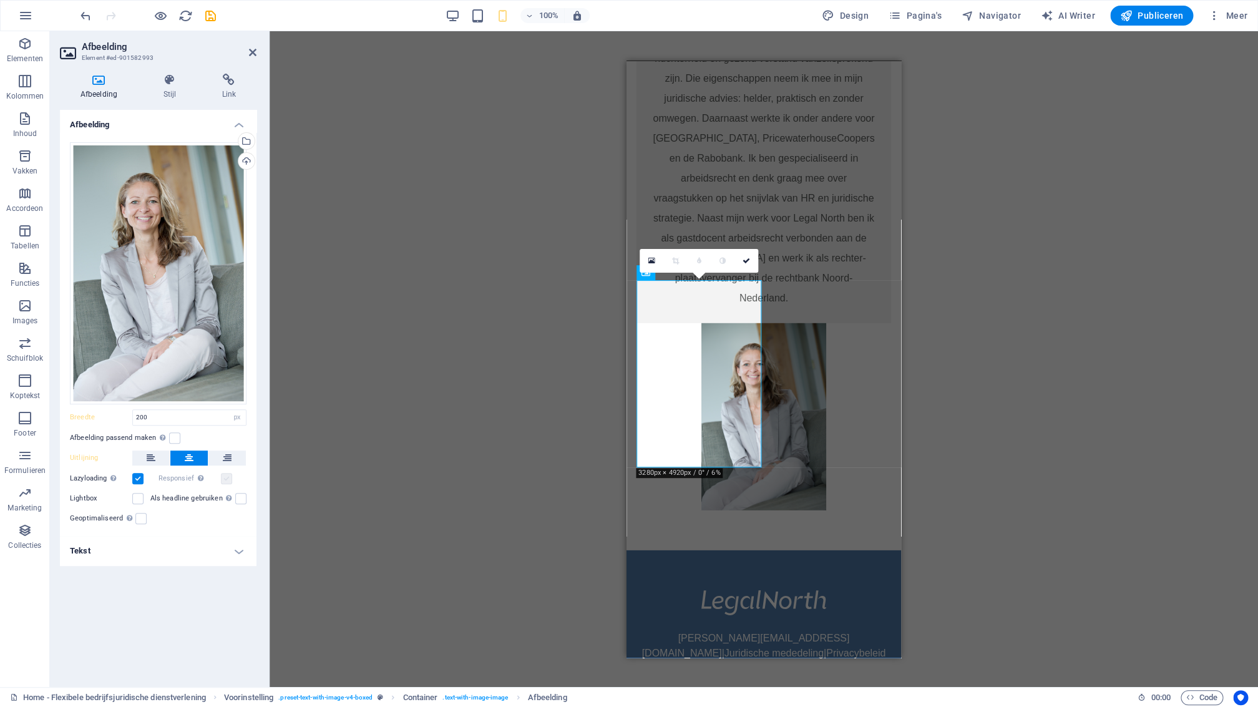
click at [227, 479] on label at bounding box center [226, 478] width 11 height 11
click at [137, 477] on label at bounding box center [137, 478] width 11 height 11
click at [0, 0] on input "Lazyloading Door afbeeldingen pas na de rest van de pagina te laden, voelt de p…" at bounding box center [0, 0] width 0 height 0
click at [136, 500] on label at bounding box center [137, 498] width 11 height 11
click at [0, 0] on input "Lightbox" at bounding box center [0, 0] width 0 height 0
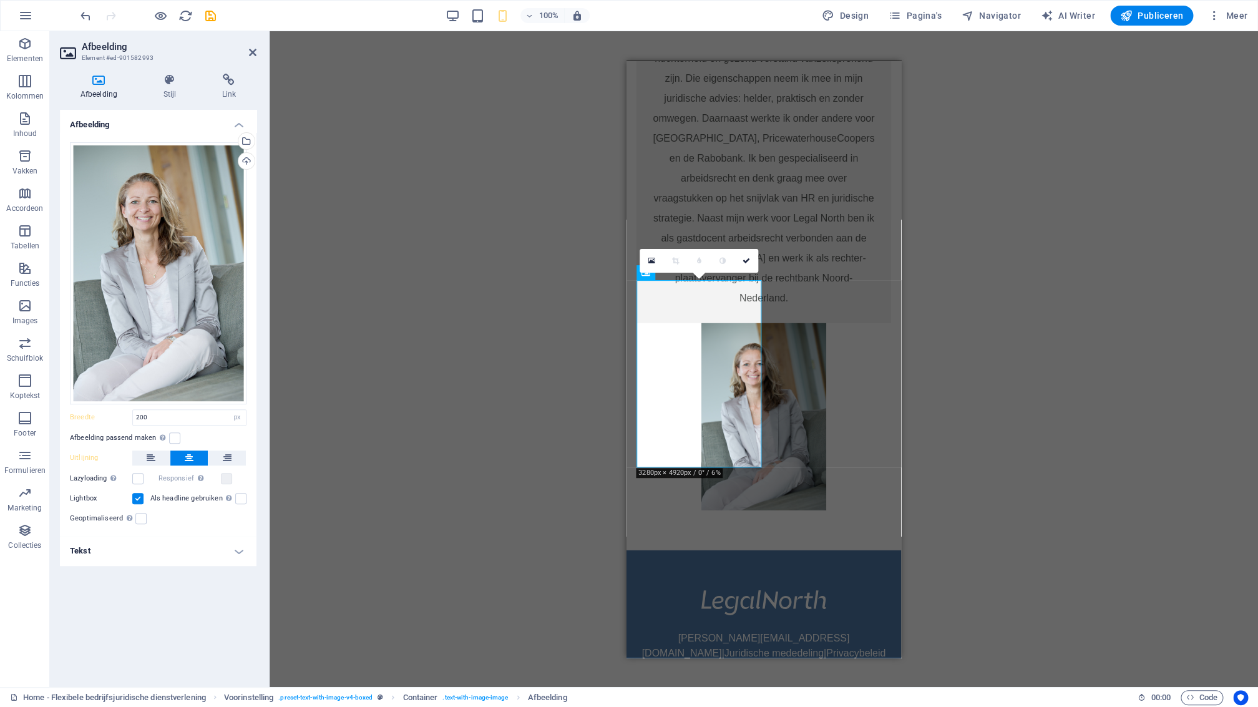
click at [136, 500] on label at bounding box center [137, 498] width 11 height 11
click at [0, 0] on input "Lightbox" at bounding box center [0, 0] width 0 height 0
click at [137, 498] on label at bounding box center [137, 498] width 11 height 11
click at [0, 0] on input "Lightbox" at bounding box center [0, 0] width 0 height 0
click at [139, 498] on label at bounding box center [137, 498] width 11 height 11
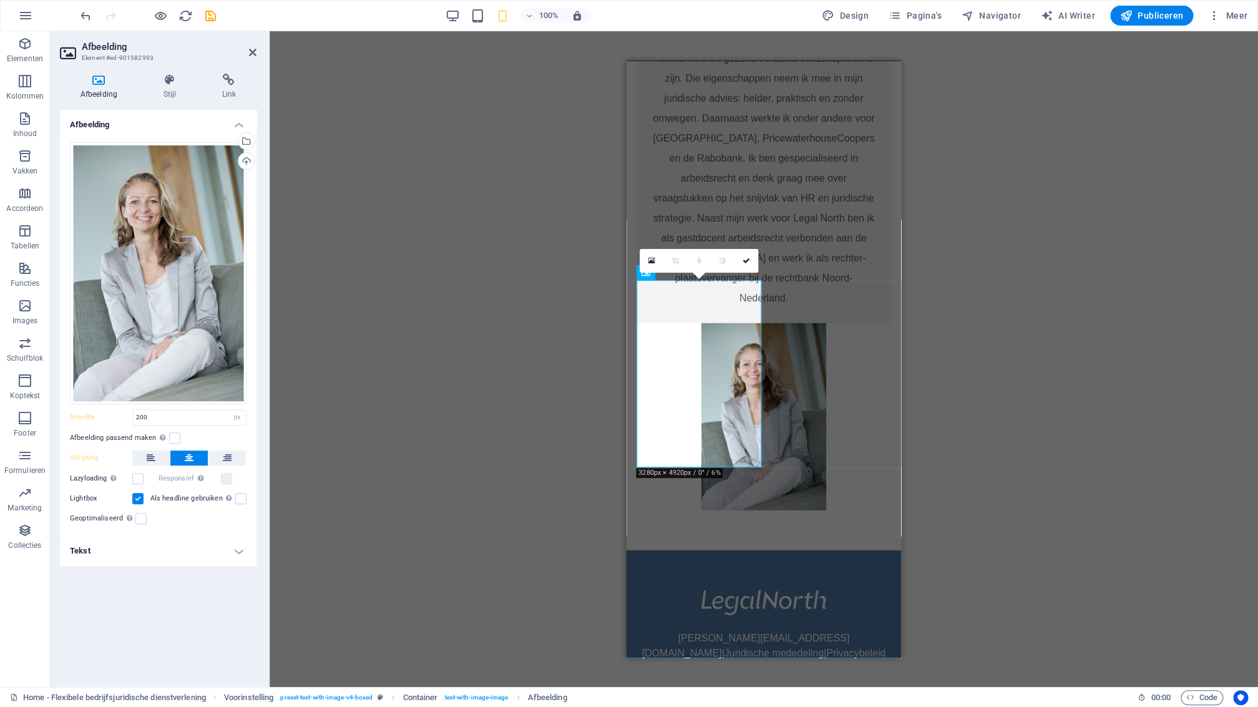
click at [0, 0] on input "Lightbox" at bounding box center [0, 0] width 0 height 0
click at [225, 479] on label at bounding box center [226, 478] width 11 height 11
click at [124, 554] on h4 "Tekst" at bounding box center [158, 551] width 197 height 30
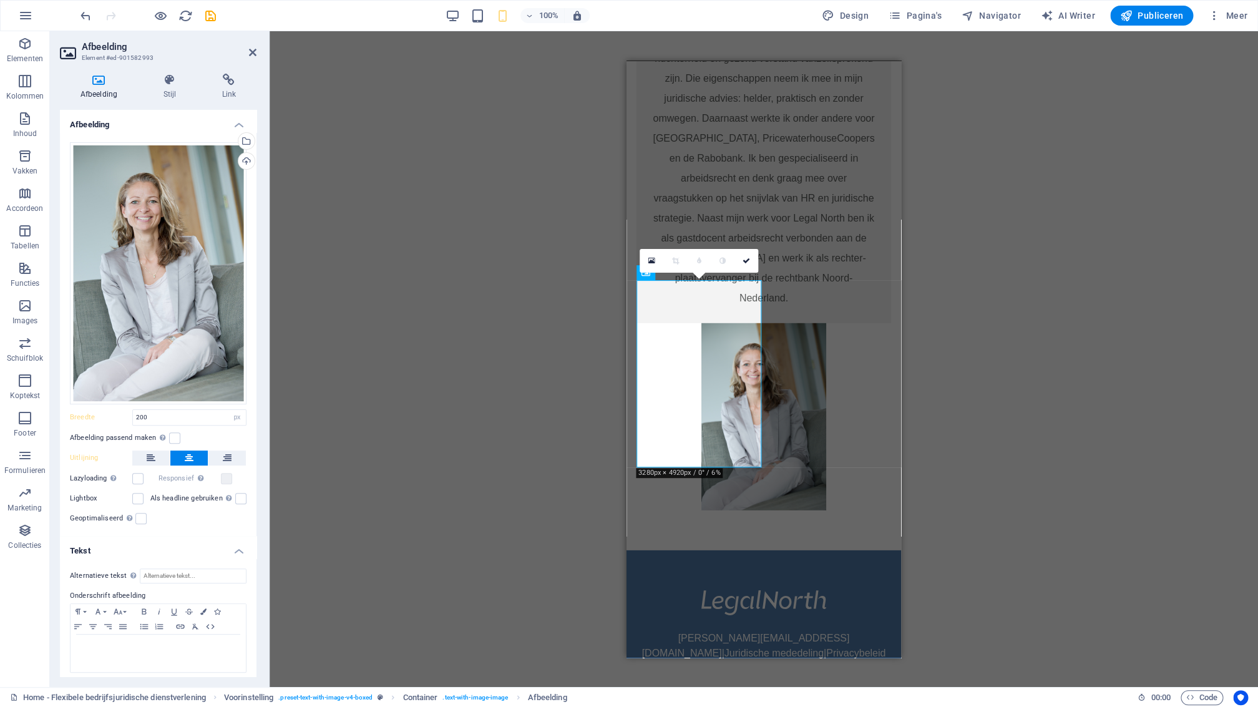
scroll to position [6, 0]
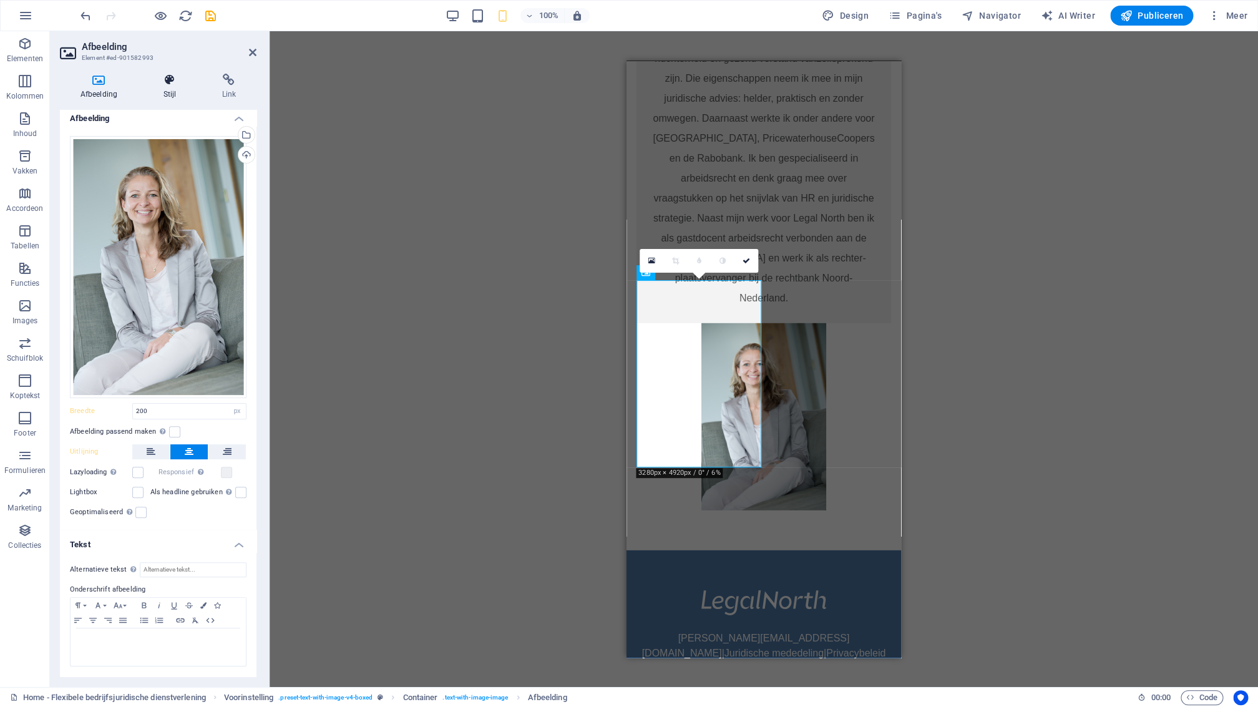
click at [173, 88] on h4 "Stijl" at bounding box center [172, 87] width 59 height 26
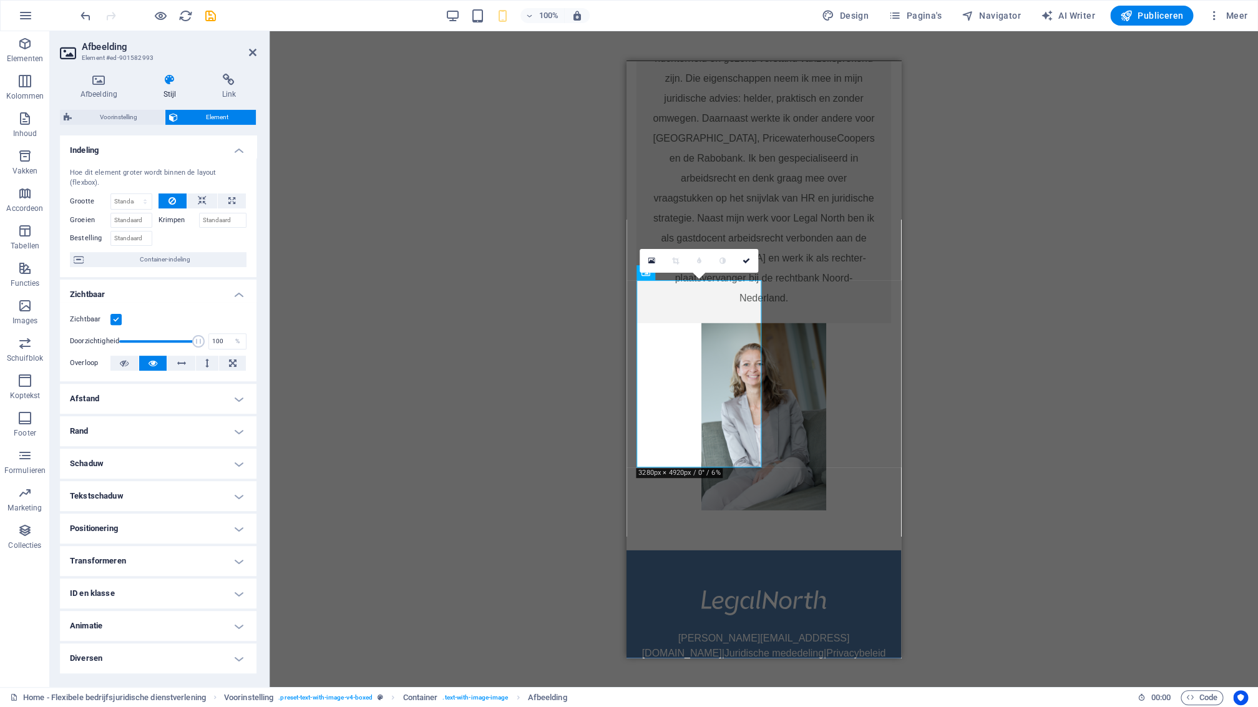
click at [118, 314] on label at bounding box center [115, 319] width 11 height 11
click at [0, 0] on input "Zichtbaar" at bounding box center [0, 0] width 0 height 0
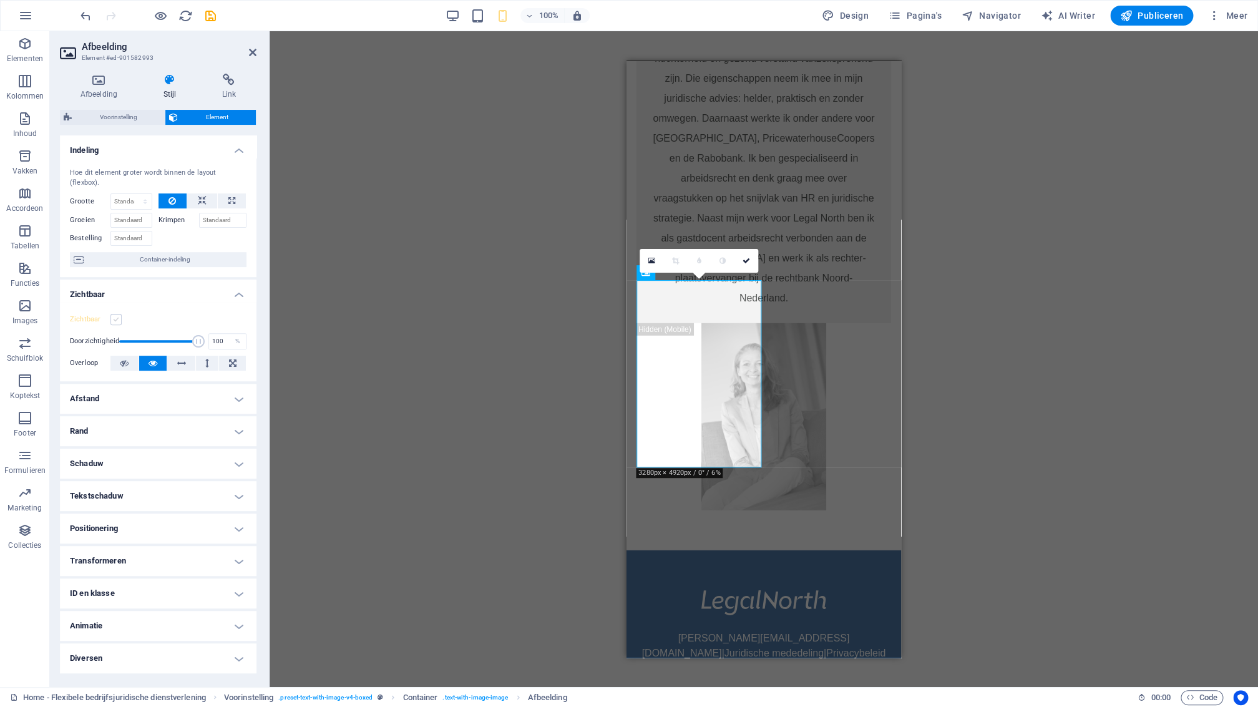
click at [117, 314] on label at bounding box center [115, 319] width 11 height 11
click at [0, 0] on input "Zichtbaar" at bounding box center [0, 0] width 0 height 0
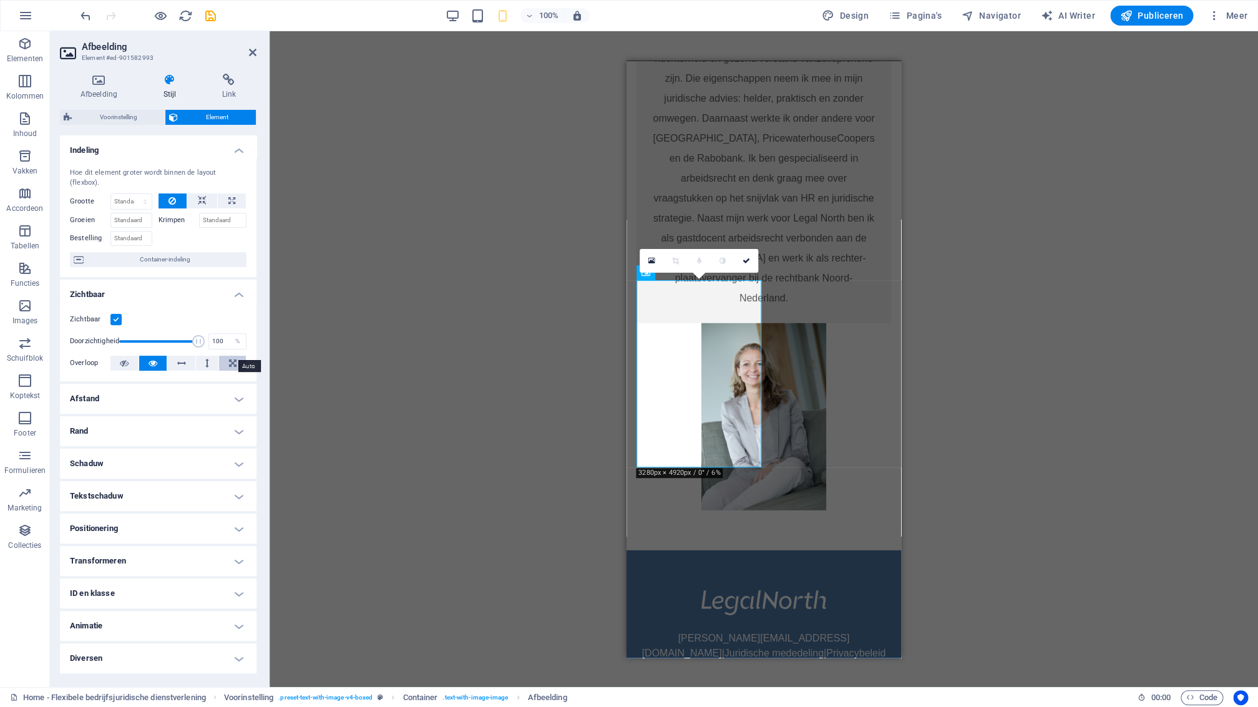
click at [233, 356] on icon at bounding box center [232, 363] width 7 height 15
click at [127, 357] on icon at bounding box center [124, 363] width 9 height 15
click at [176, 389] on h4 "Afstand" at bounding box center [158, 399] width 197 height 30
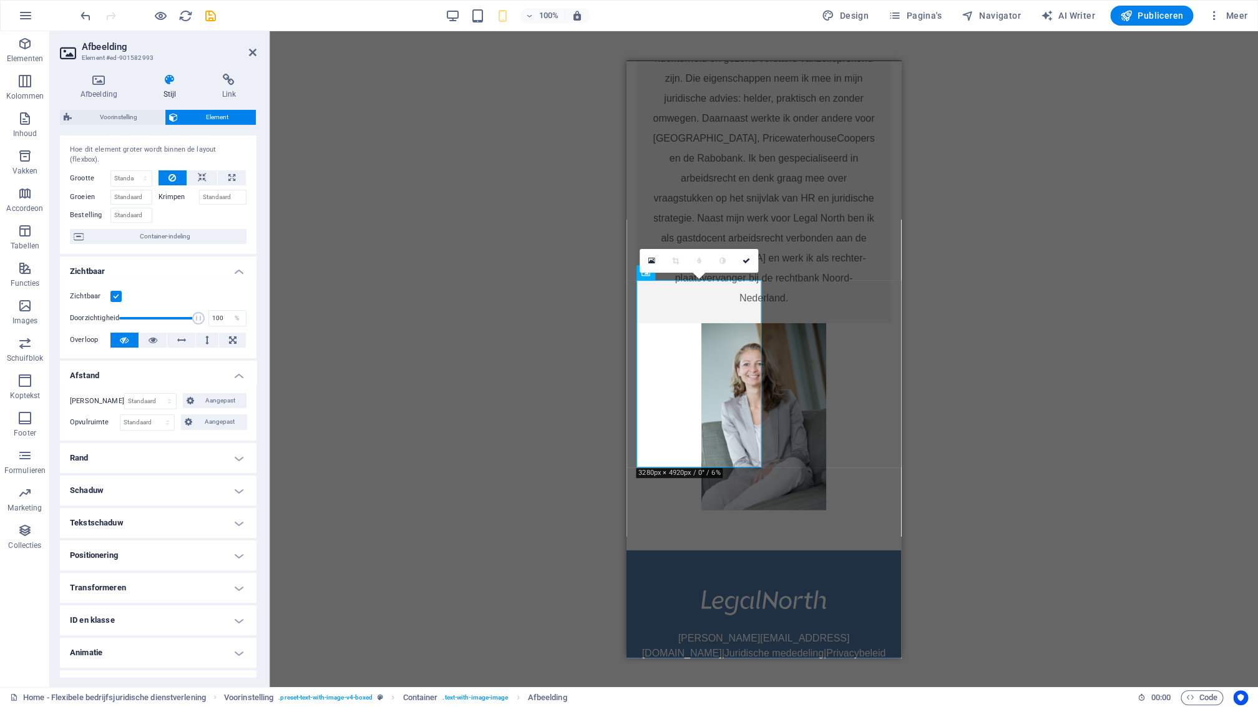
scroll to position [36, 0]
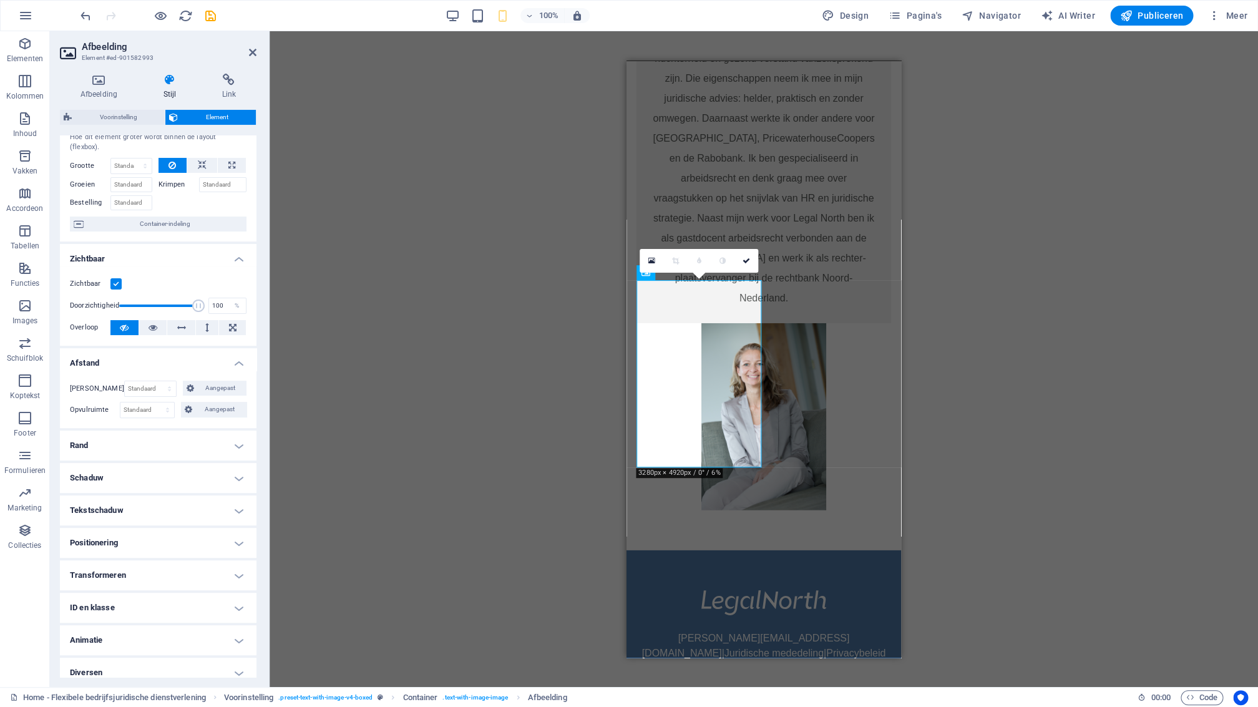
click at [131, 530] on h4 "Positionering" at bounding box center [158, 543] width 197 height 30
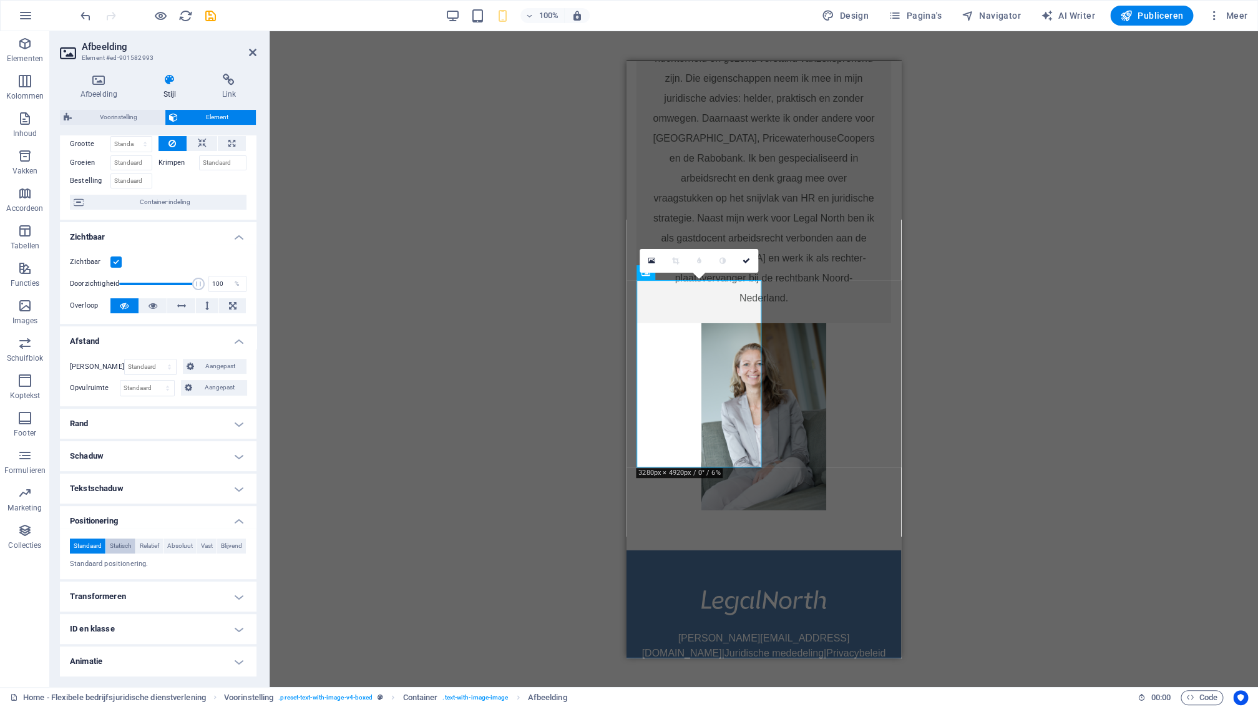
scroll to position [95, 0]
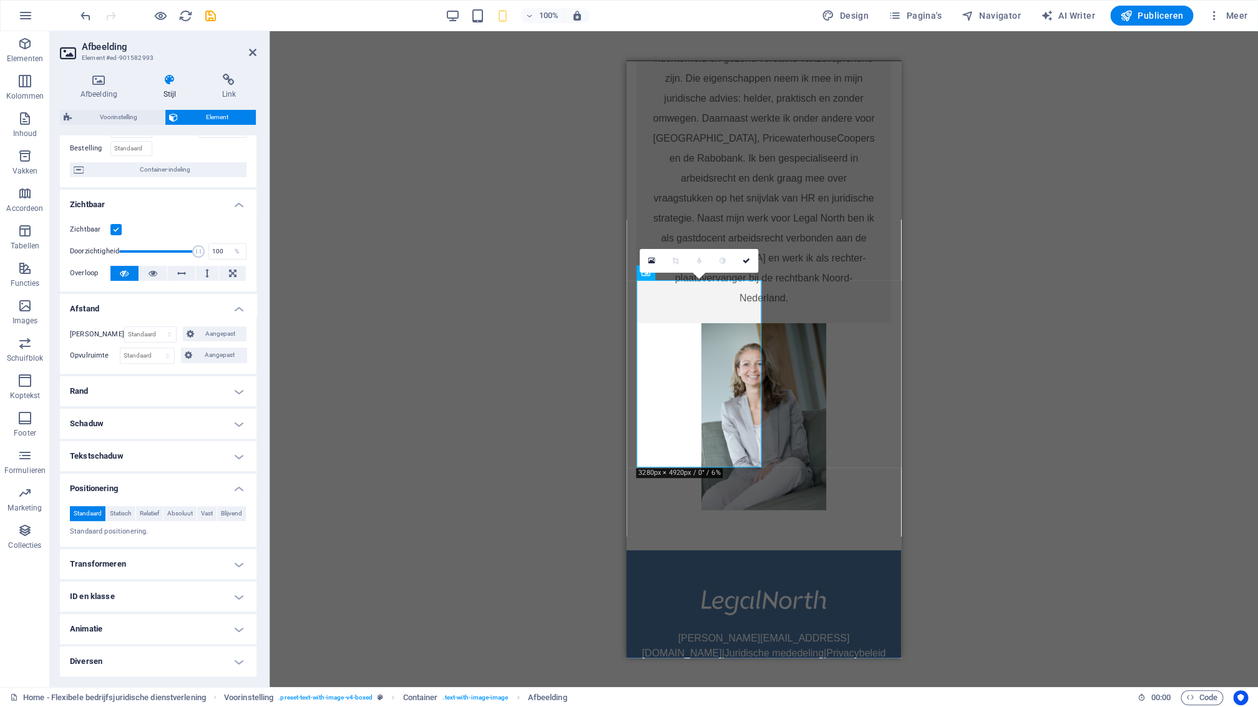
click at [134, 559] on h4 "Transformeren" at bounding box center [158, 564] width 197 height 30
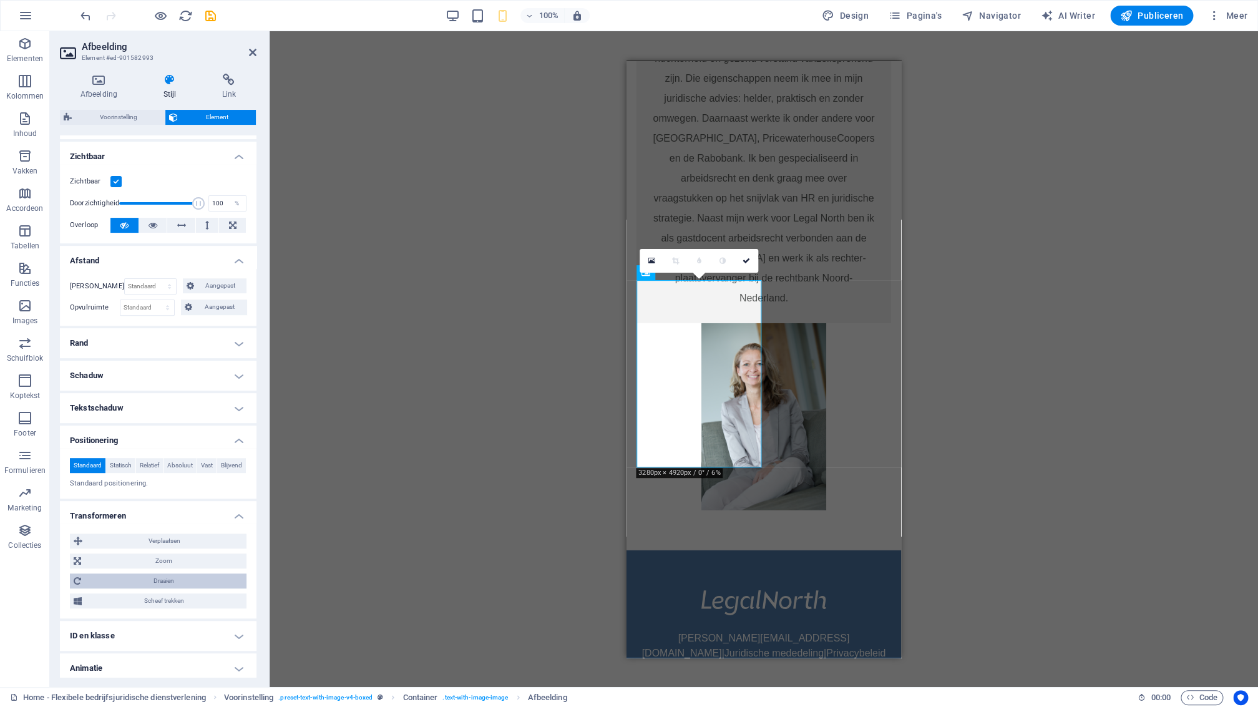
scroll to position [182, 0]
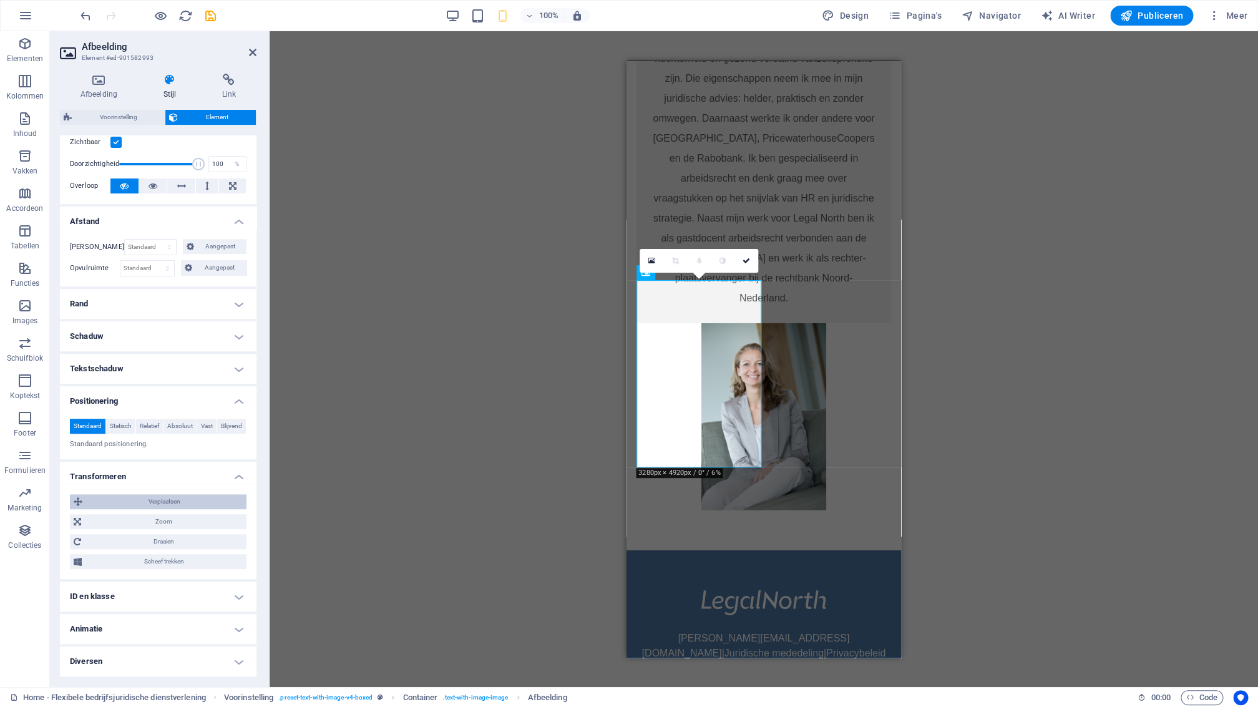
click at [195, 504] on span "Verplaatsen" at bounding box center [164, 501] width 157 height 15
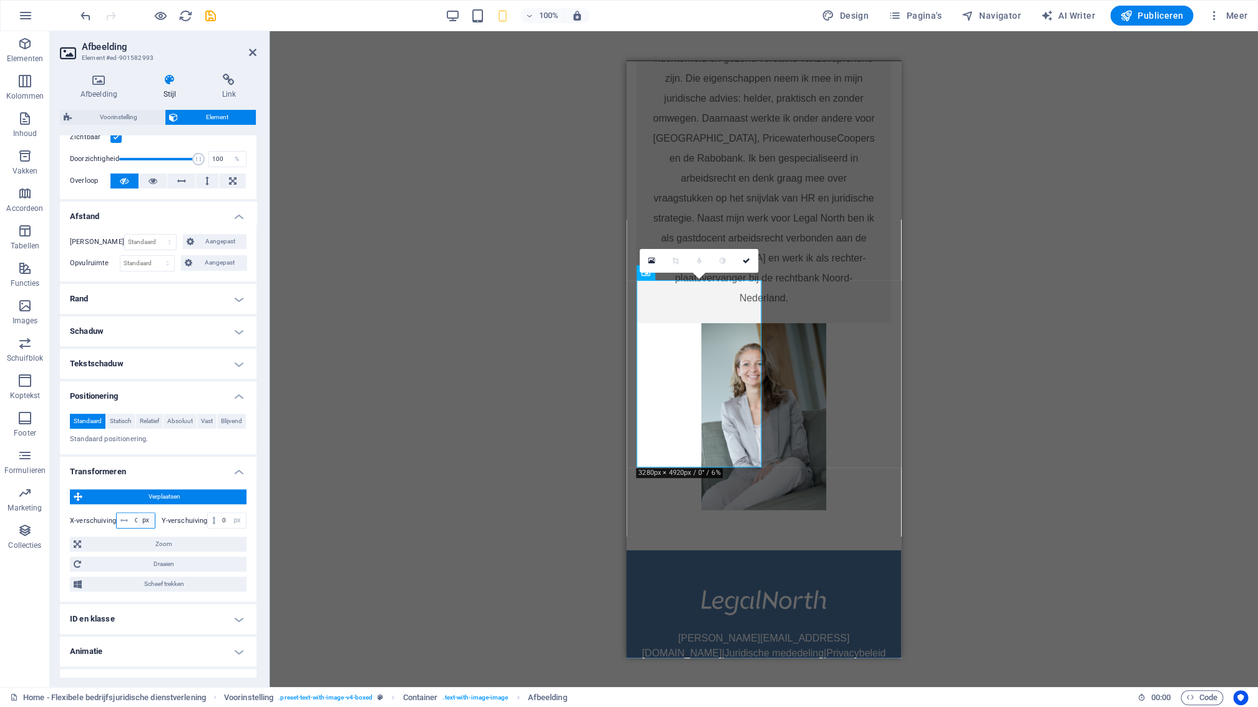
drag, startPoint x: 133, startPoint y: 524, endPoint x: 141, endPoint y: 526, distance: 8.3
click at [139, 524] on div "0 px rem % em vh vw" at bounding box center [135, 520] width 39 height 16
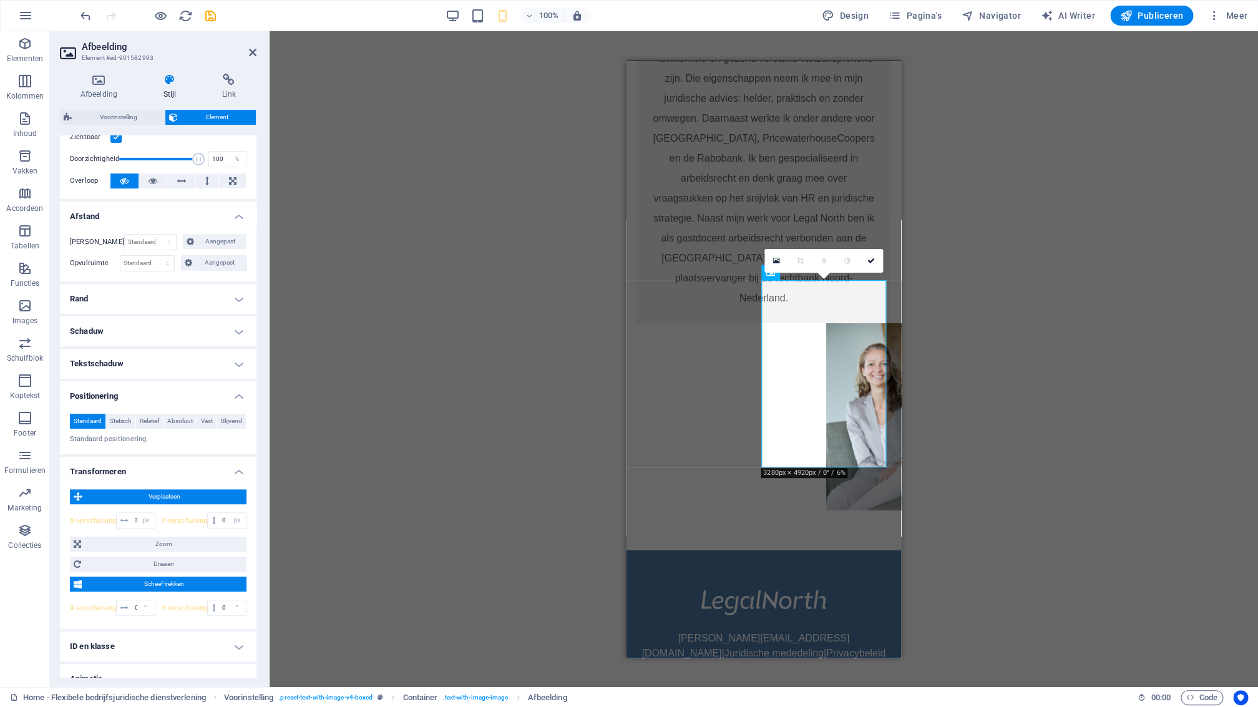
type input "0"
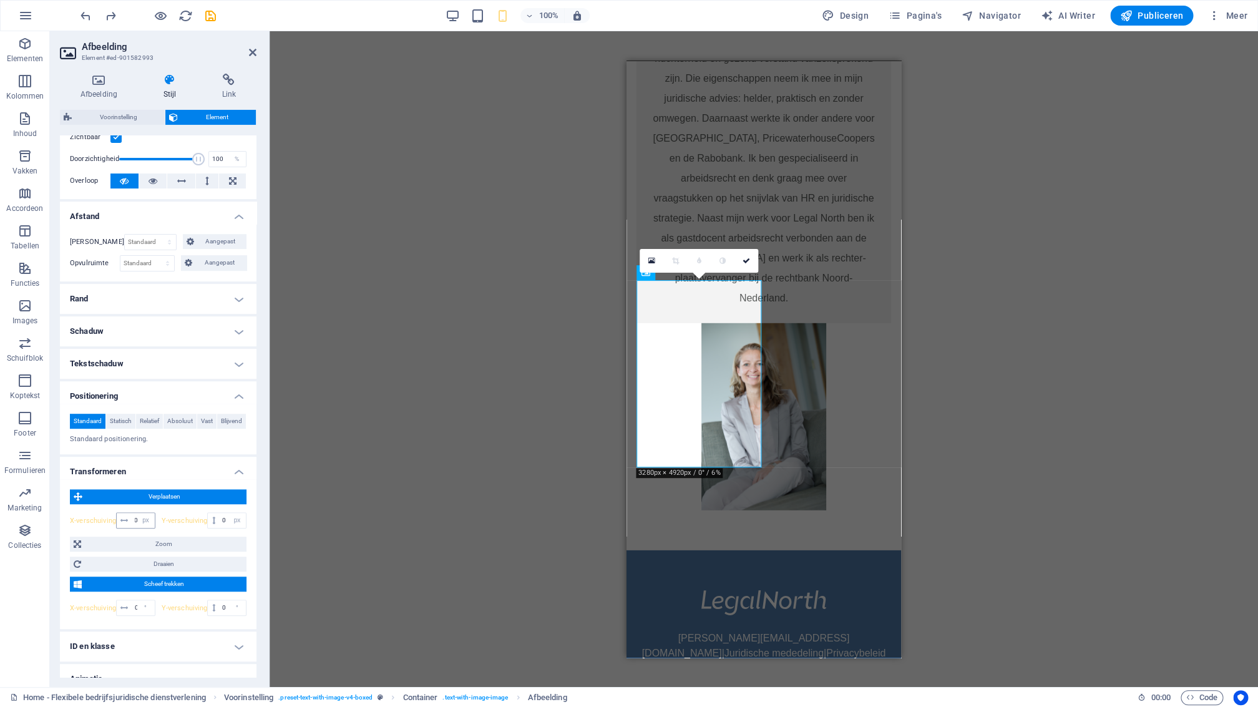
click at [135, 529] on div "0 px rem % em vh vw" at bounding box center [135, 520] width 39 height 16
click option "px" at bounding box center [0, 0] width 0 height 0
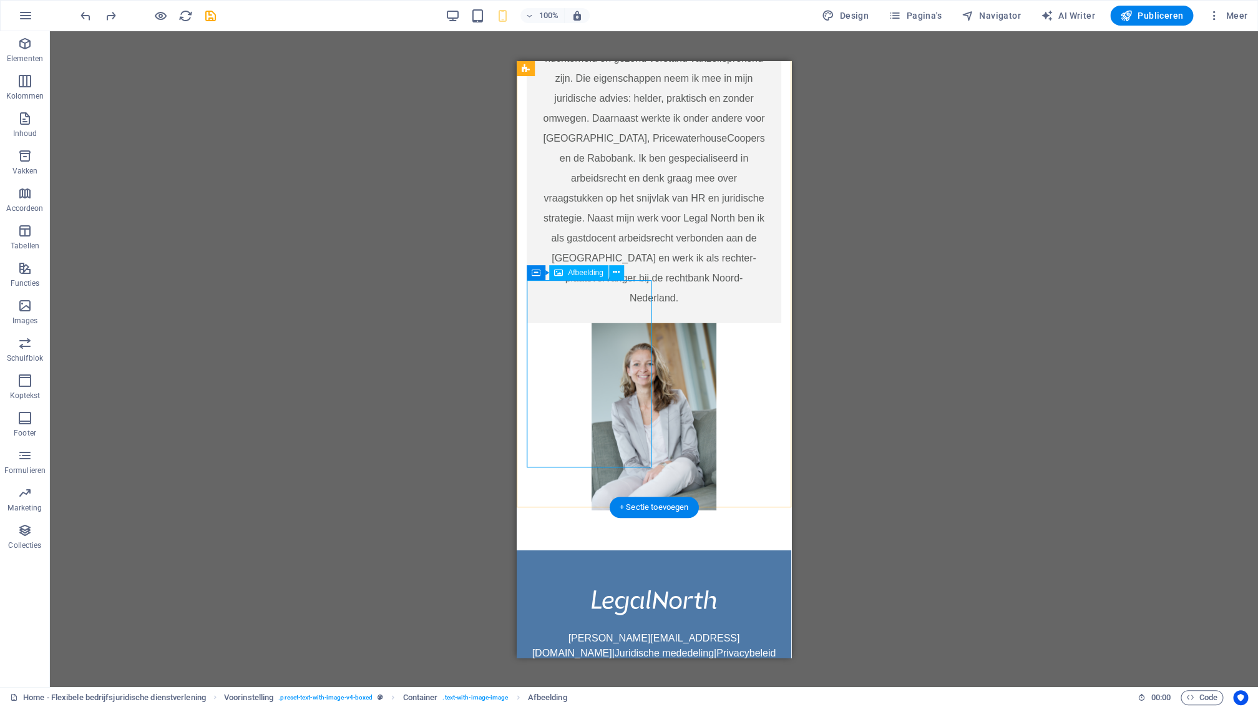
click at [611, 344] on figure at bounding box center [654, 416] width 255 height 187
click at [865, 346] on div "H3 Tekst Tekst Afbeelding Voorinstelling Container H2 Tekst Container Afbeeldin…" at bounding box center [654, 359] width 1208 height 656
click at [623, 323] on figure at bounding box center [654, 416] width 255 height 187
click at [595, 323] on figure at bounding box center [654, 416] width 255 height 187
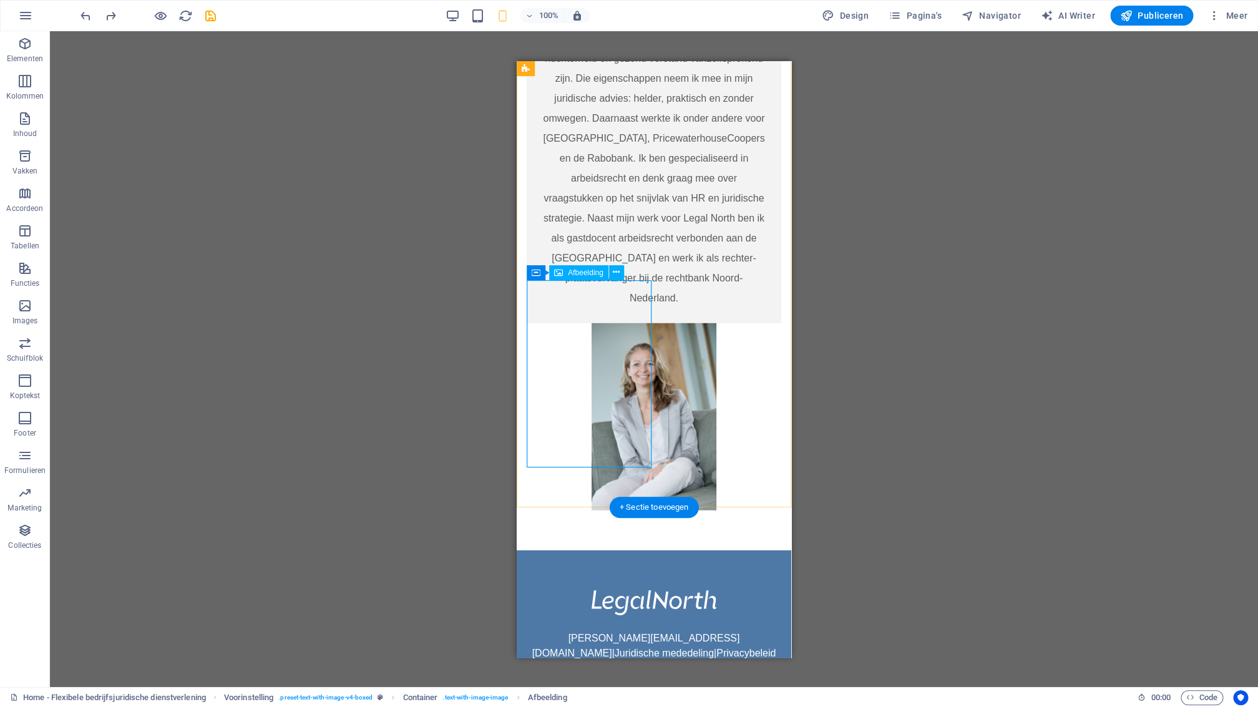
click at [595, 323] on figure at bounding box center [654, 416] width 255 height 187
select select "px"
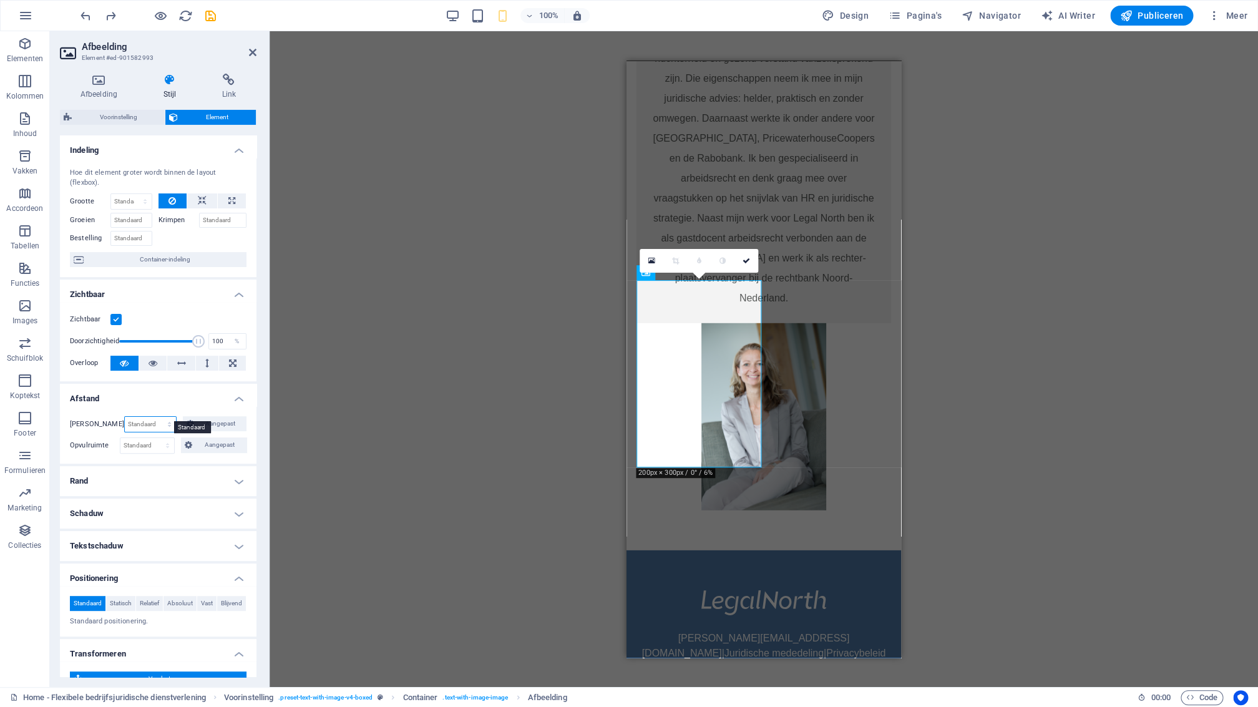
click at [125, 417] on select "Standaard auto px % rem vw vh Aangepast" at bounding box center [151, 424] width 52 height 15
click option "auto" at bounding box center [0, 0] width 0 height 0
click at [125, 417] on select "Standaard auto px % rem vw vh Aangepast" at bounding box center [151, 424] width 52 height 15
click option "Standaard" at bounding box center [0, 0] width 0 height 0
select select "DISABLED_OPTION_VALUE"
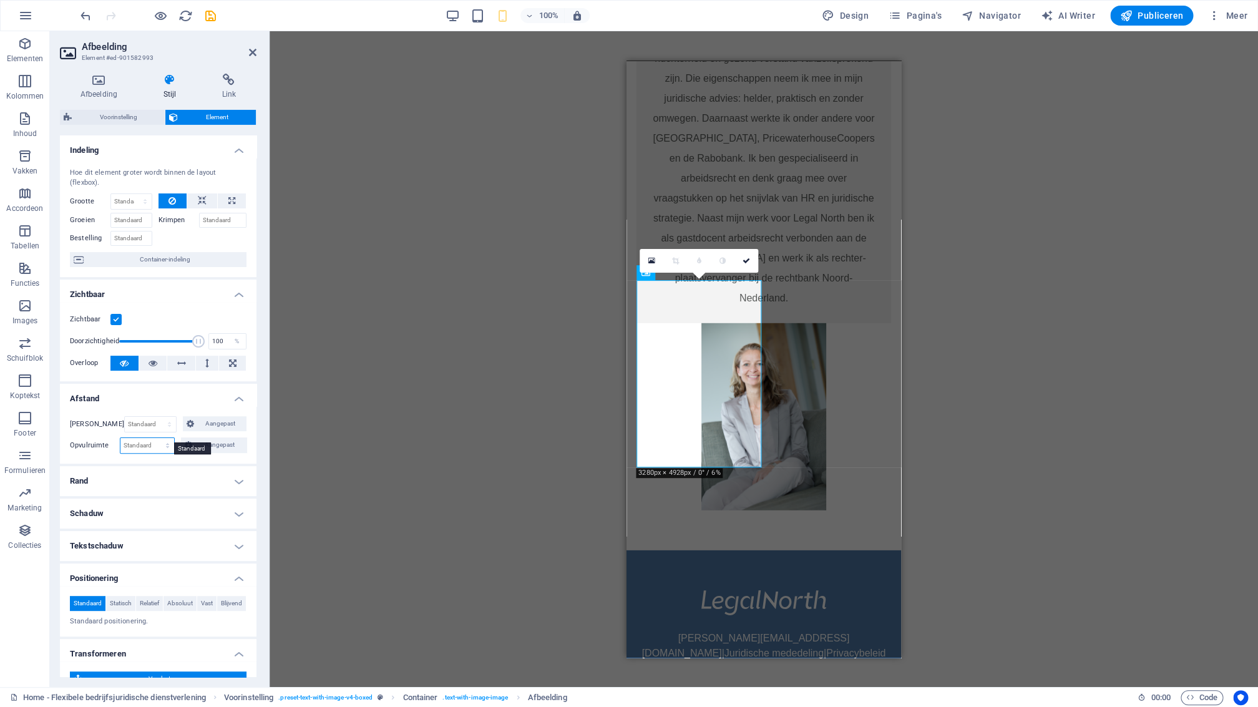
click at [120, 438] on select "Standaard px rem % vh vw Aangepast" at bounding box center [147, 445] width 54 height 15
select select "px"
click option "px" at bounding box center [0, 0] width 0 height 0
type input "0"
select select "default"
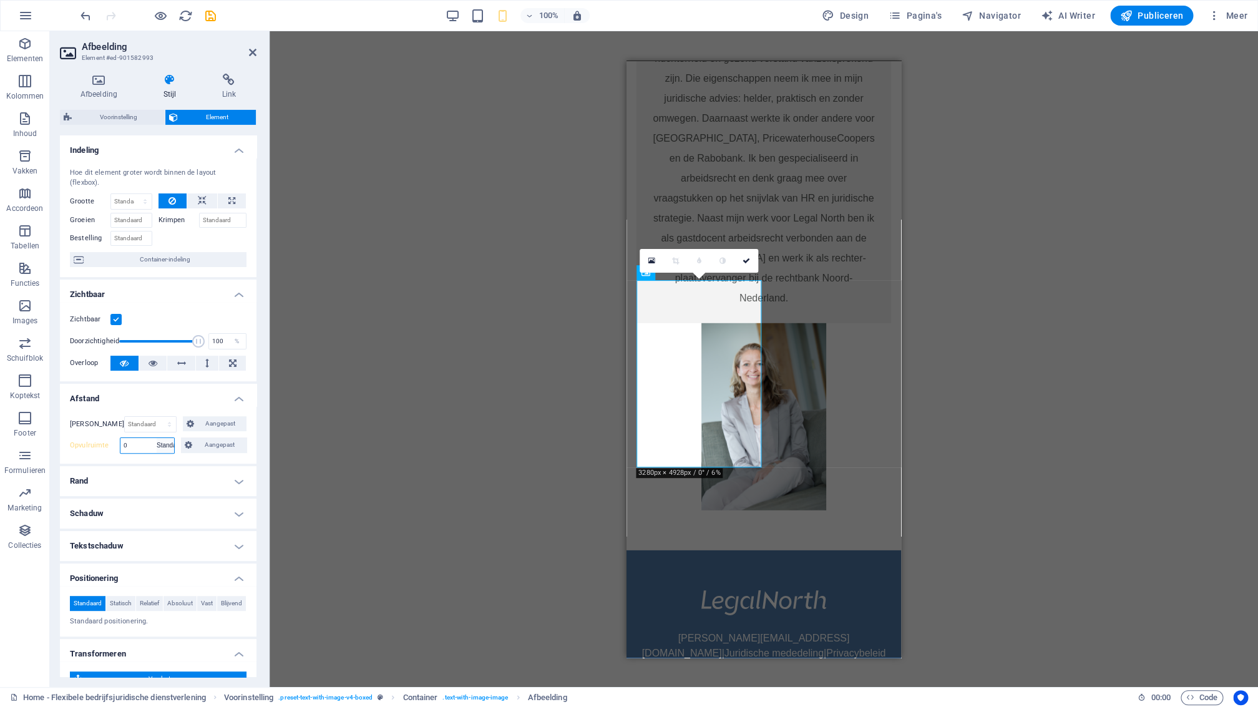
click option "Standaard" at bounding box center [0, 0] width 0 height 0
select select "DISABLED_OPTION_VALUE"
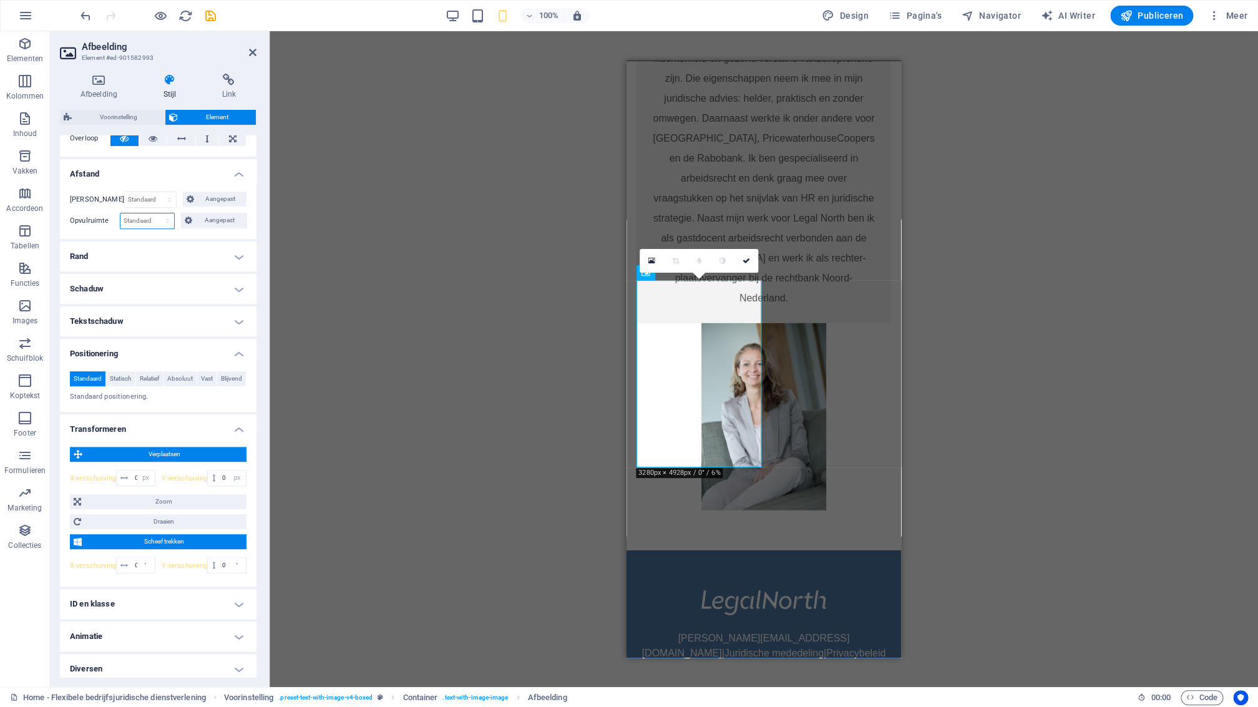
scroll to position [237, 0]
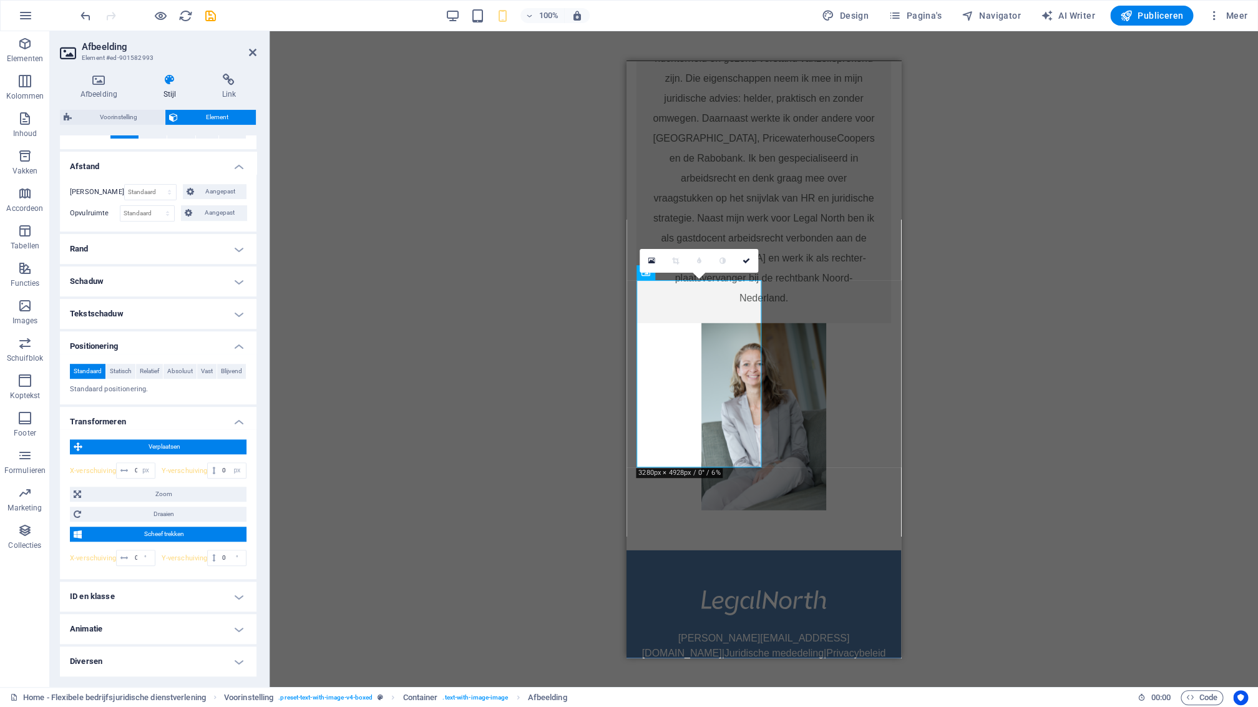
click at [150, 630] on h4 "Animatie" at bounding box center [158, 629] width 197 height 30
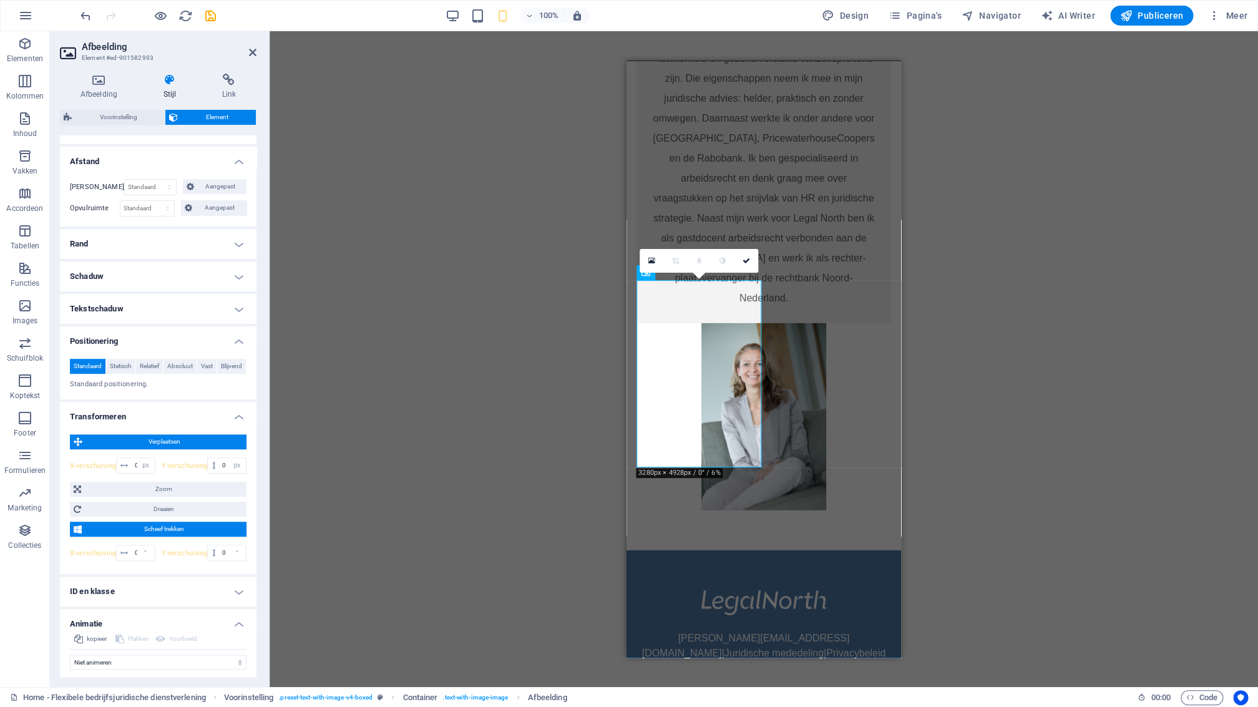
click at [160, 600] on h4 "ID en klasse" at bounding box center [158, 592] width 197 height 30
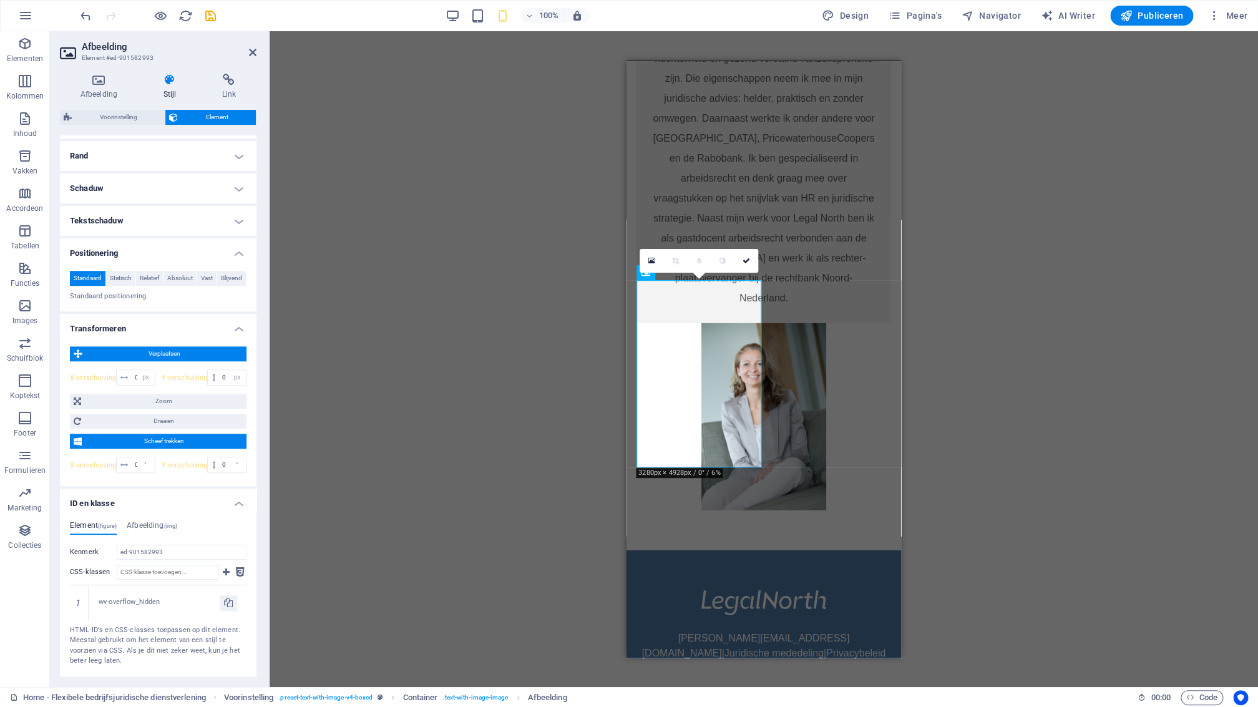
scroll to position [322, 0]
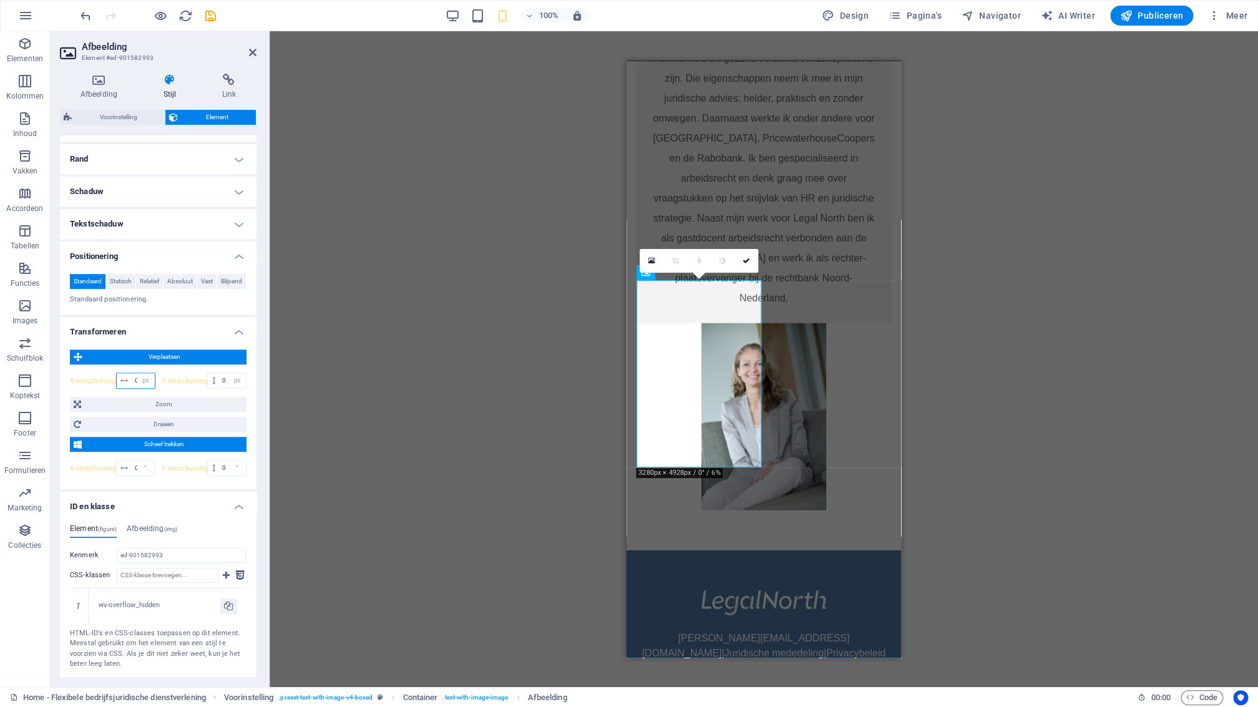
click at [136, 387] on input "0" at bounding box center [143, 380] width 23 height 15
type input "100"
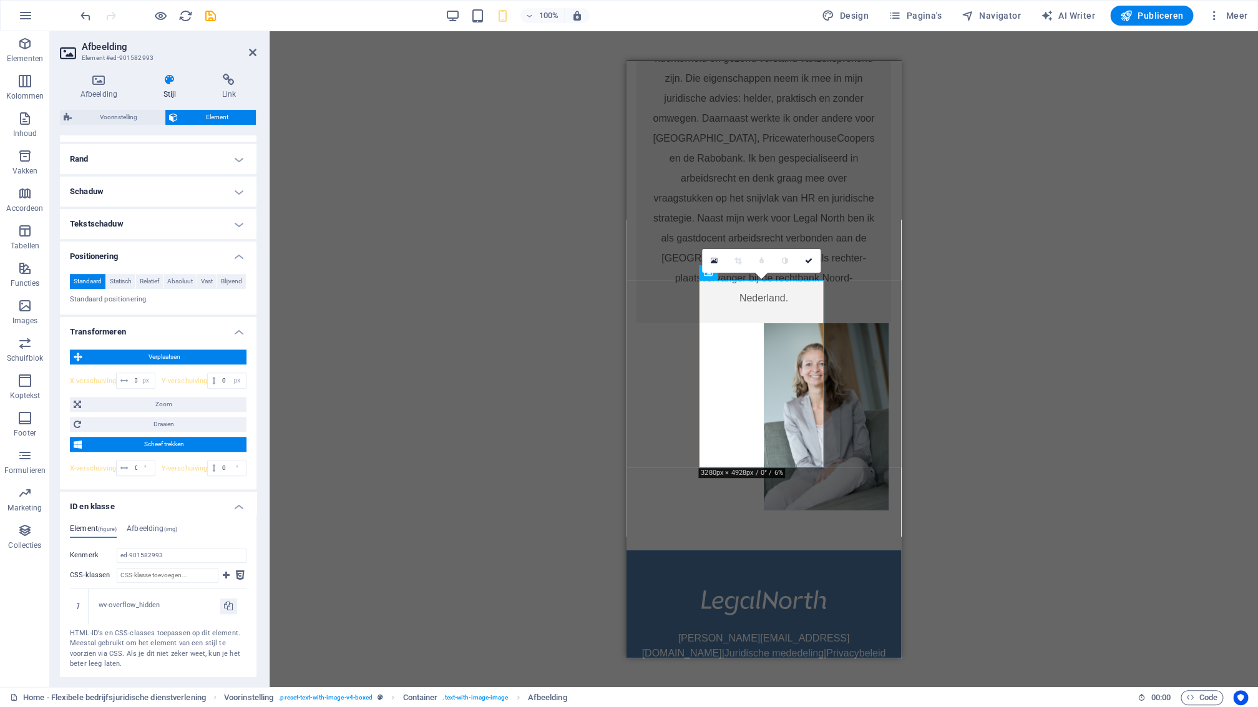
click at [352, 315] on div "H3 Tekst Tekst Afbeelding Voorinstelling Container H2 Tekst Container Afbeeldin…" at bounding box center [764, 359] width 988 height 656
click at [1157, 20] on span "Publiceren" at bounding box center [1151, 15] width 63 height 12
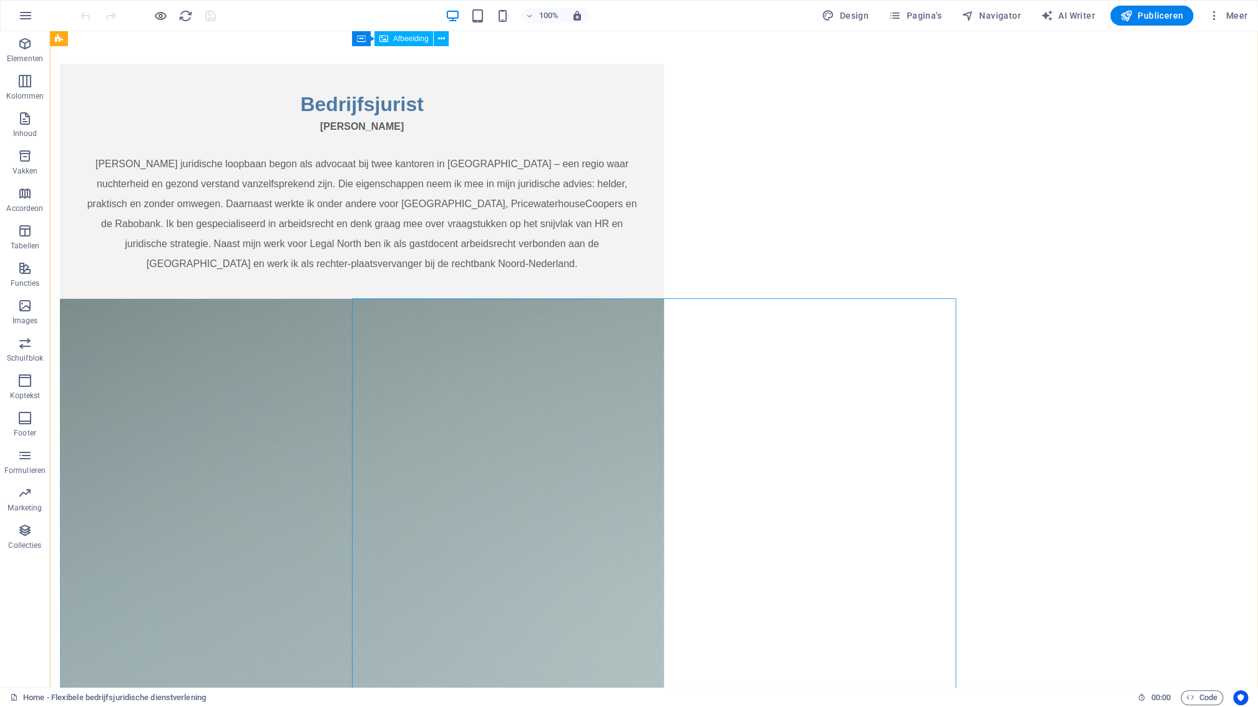
scroll to position [1282, 0]
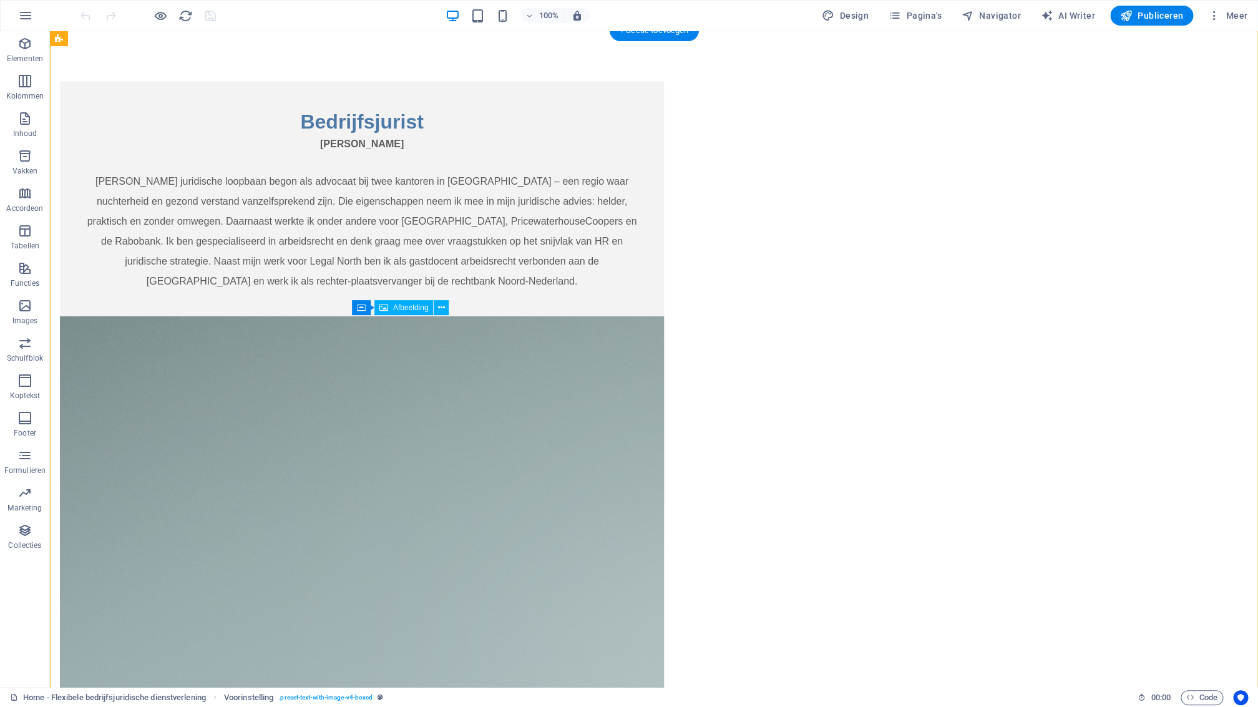
drag, startPoint x: 787, startPoint y: 413, endPoint x: 832, endPoint y: 347, distance: 80.0
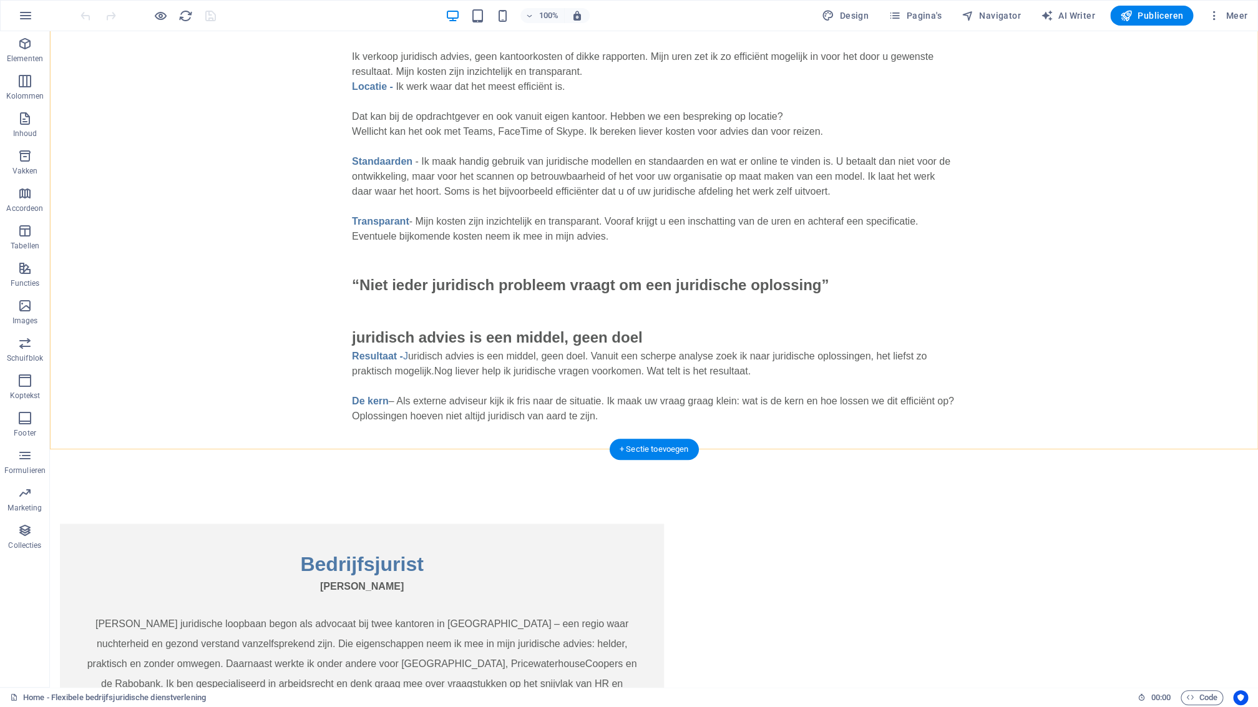
scroll to position [863, 0]
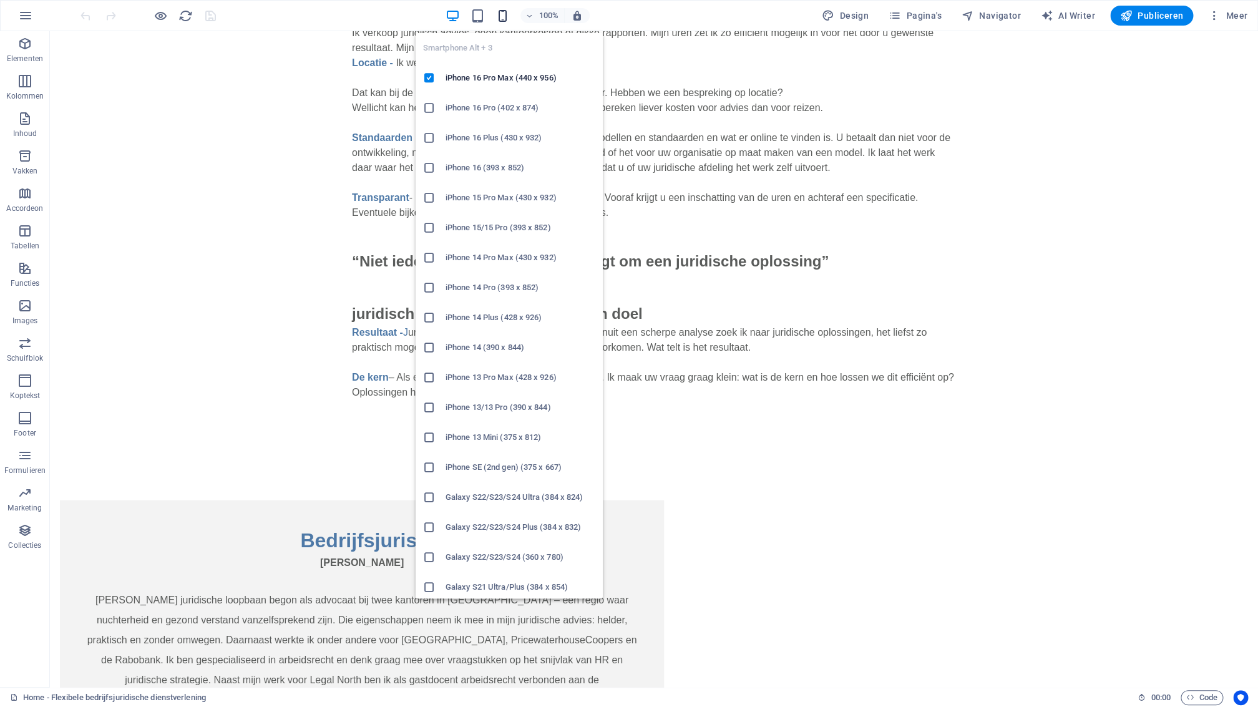
click at [507, 17] on icon "button" at bounding box center [502, 16] width 14 height 14
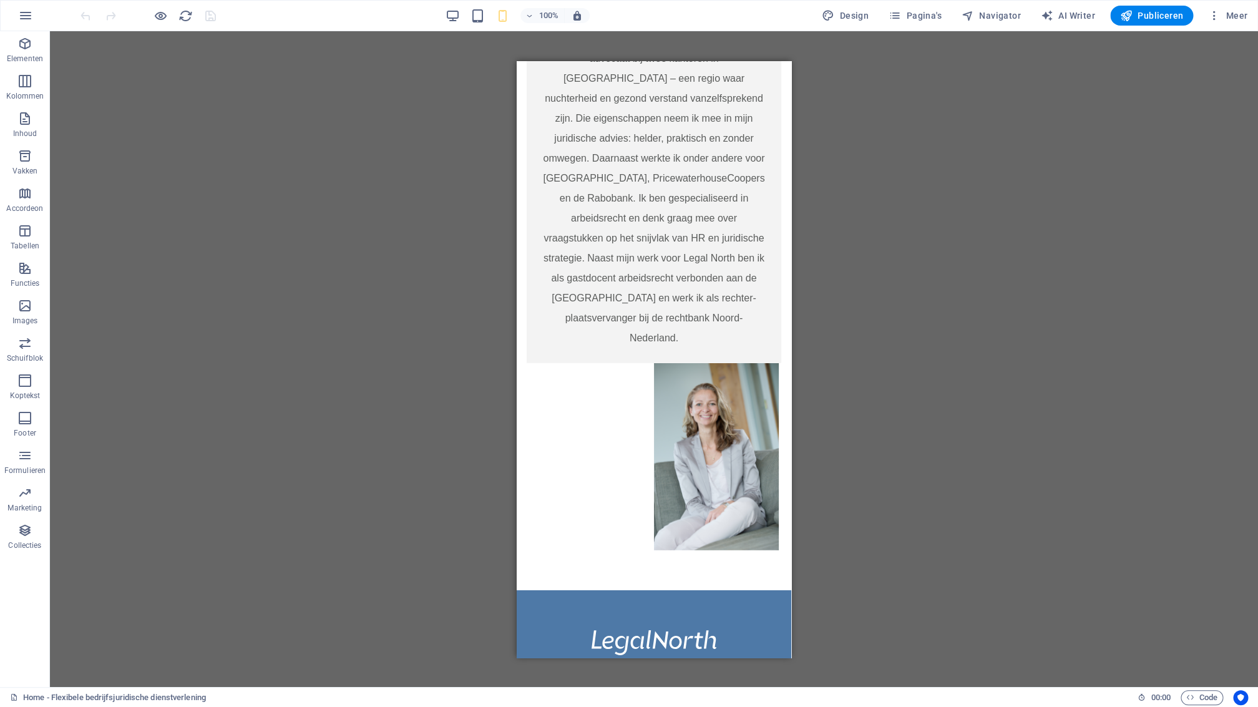
scroll to position [1732, 0]
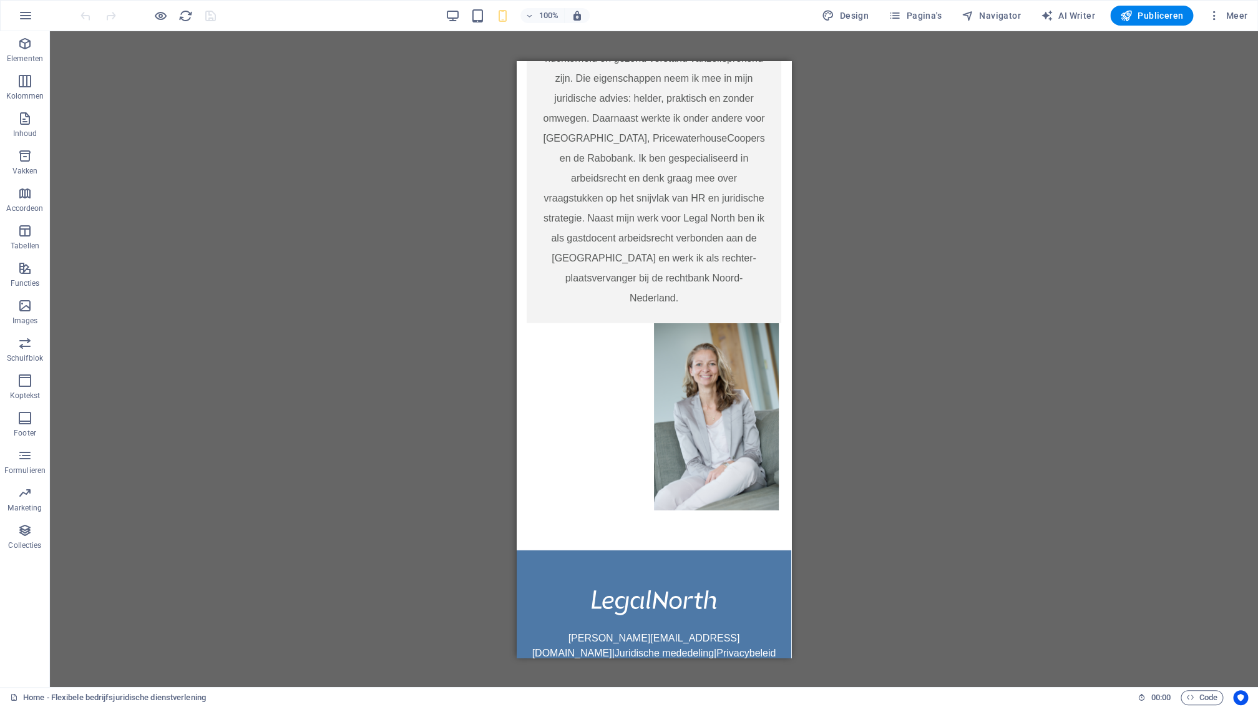
click at [854, 336] on div "Sleep hierheen om de bestaande content te vervangen. Druk op “Ctrl” als je een …" at bounding box center [654, 359] width 1208 height 656
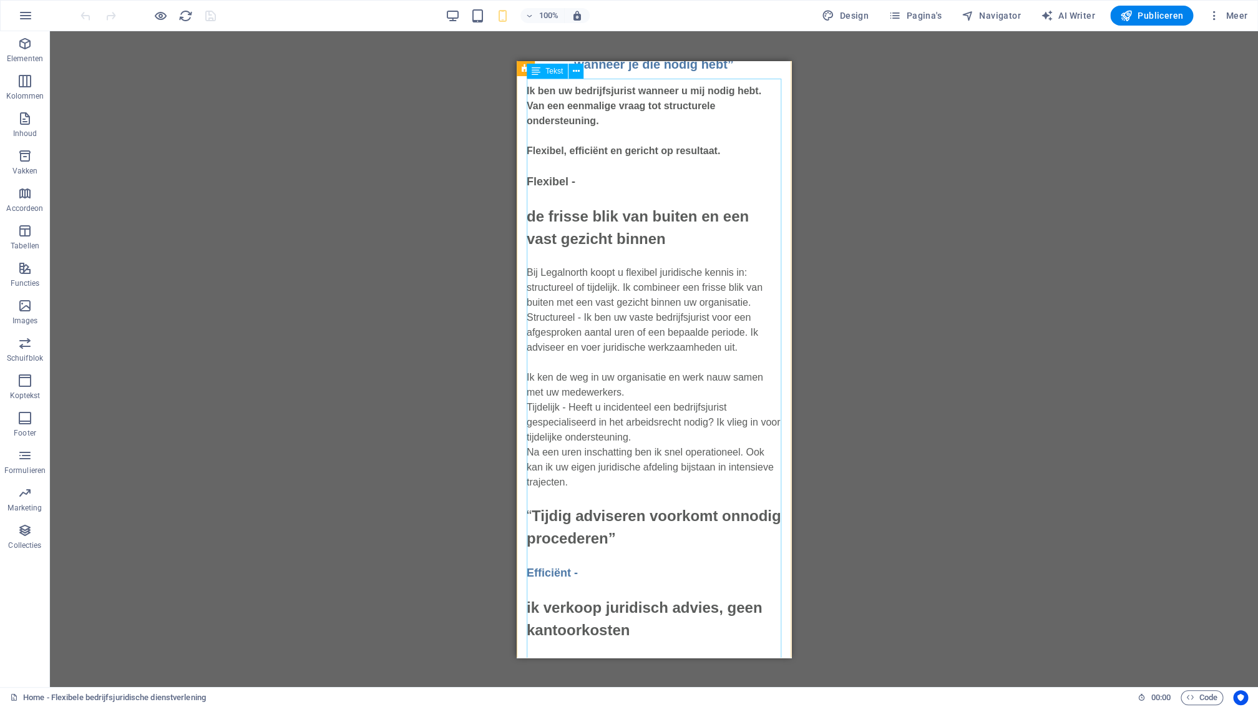
scroll to position [257, 0]
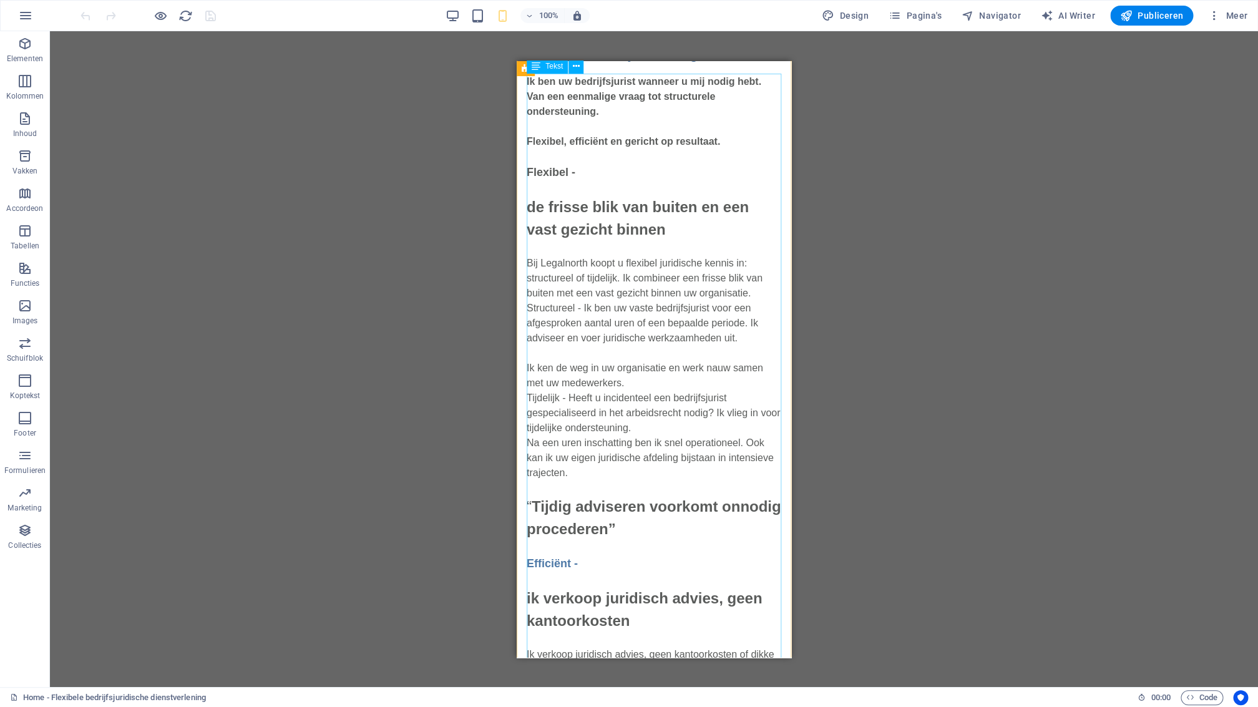
drag, startPoint x: 634, startPoint y: 385, endPoint x: 528, endPoint y: 386, distance: 106.1
click at [635, 386] on div "Ik ben uw bedrijfsjurist wanneer u mij nodig hebt. Van een eenmalige vraag tot …" at bounding box center [654, 693] width 255 height 1239
click at [634, 386] on div "Ik ben uw bedrijfsjurist wanneer u mij nodig hebt. Van een eenmalige vraag tot …" at bounding box center [654, 693] width 255 height 1239
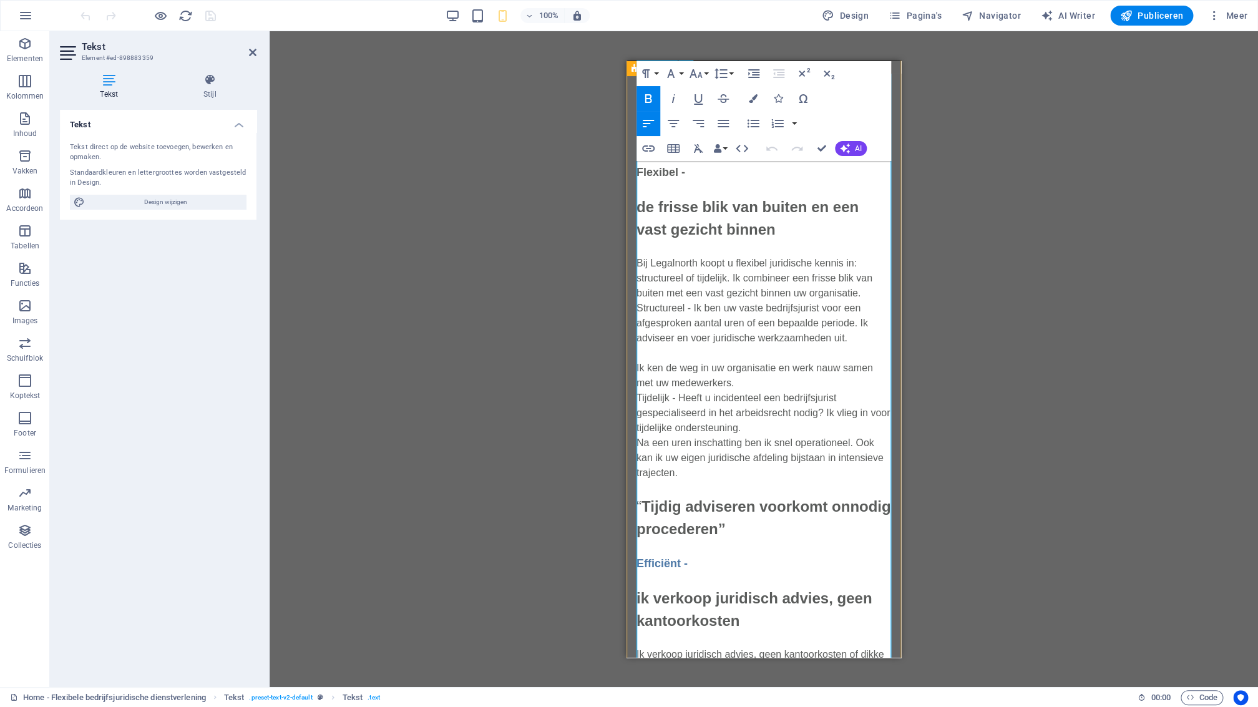
click at [746, 386] on p "Ik ken de weg in uw organisatie en werk nauw samen met uw medewerkers. Tijdelij…" at bounding box center [763, 442] width 255 height 195
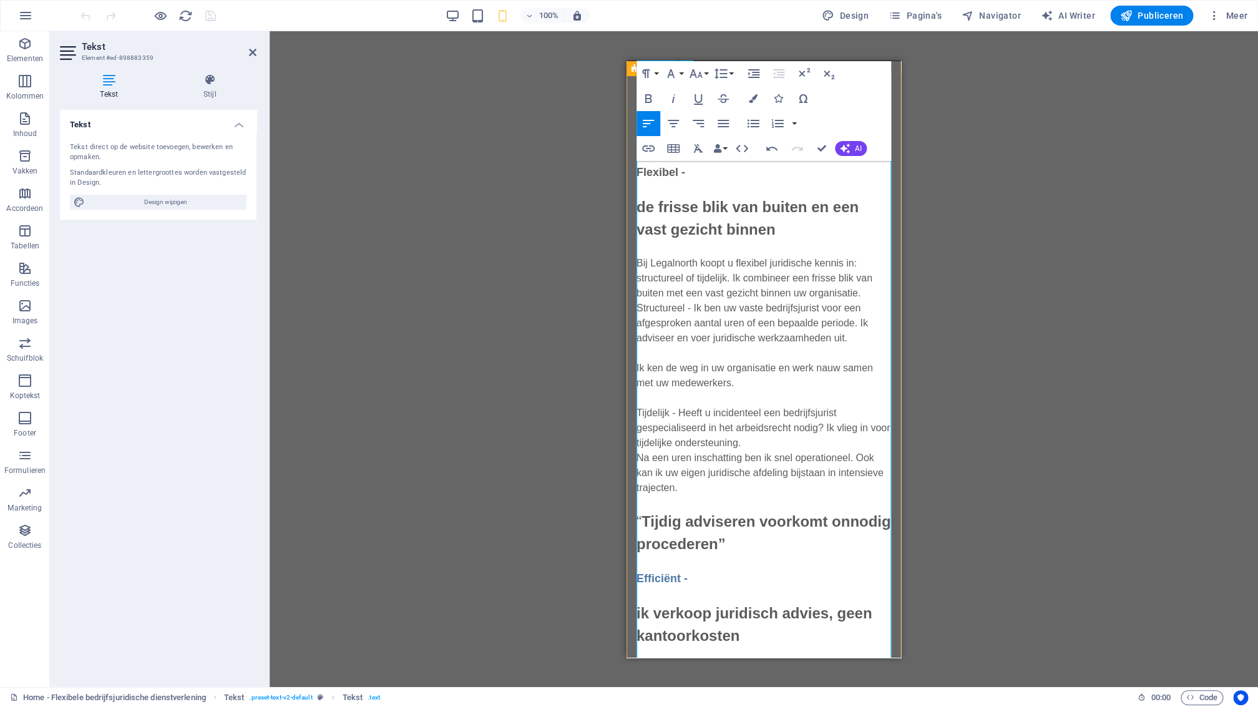
click at [776, 446] on p "Tijdelijk - Heeft u incidenteel een bedrijfsjurist gespecialiseerd in het arbei…" at bounding box center [763, 472] width 255 height 165
drag, startPoint x: 674, startPoint y: 412, endPoint x: 636, endPoint y: 414, distance: 37.5
click at [636, 414] on div "“Een flexibele bedrijfsjurist is een collega wanneer je die nodig hebt” Ik ben …" at bounding box center [763, 676] width 275 height 1381
click at [756, 99] on icon "button" at bounding box center [753, 98] width 9 height 9
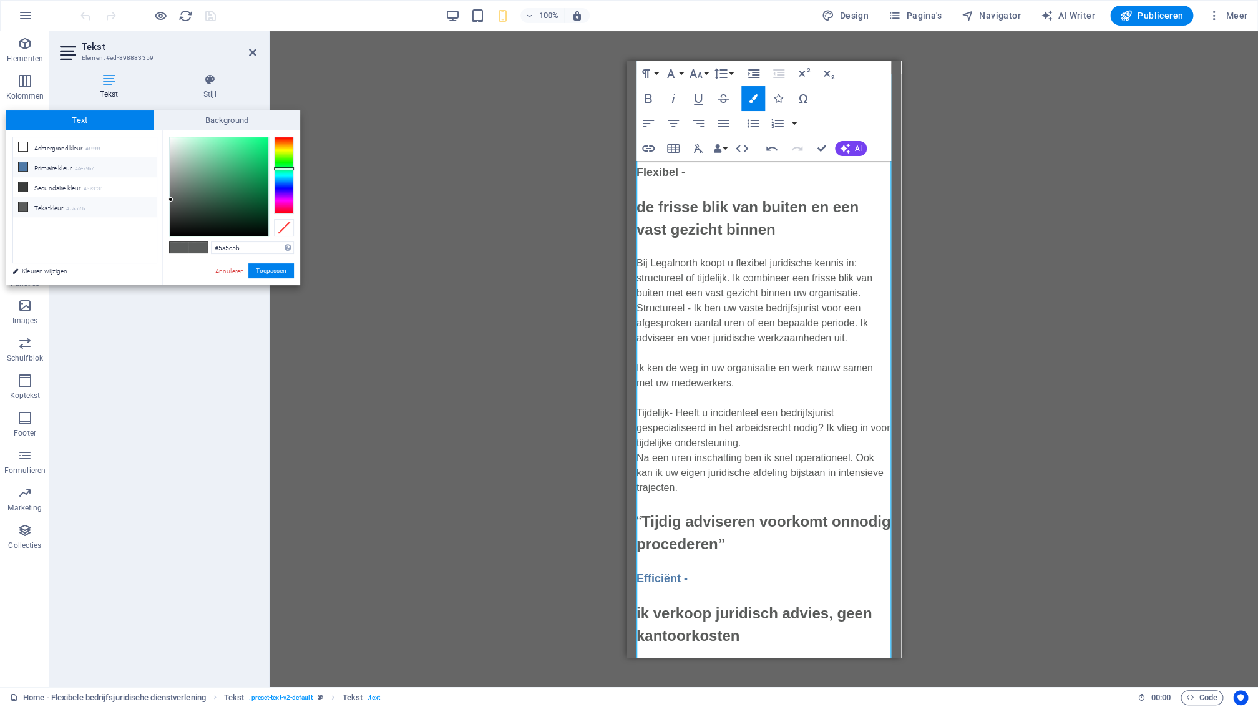
click at [34, 167] on li "Primaire kleur #4e79a7" at bounding box center [85, 167] width 144 height 20
type input "#4e79a7"
click at [278, 270] on button "Toepassen" at bounding box center [271, 270] width 46 height 15
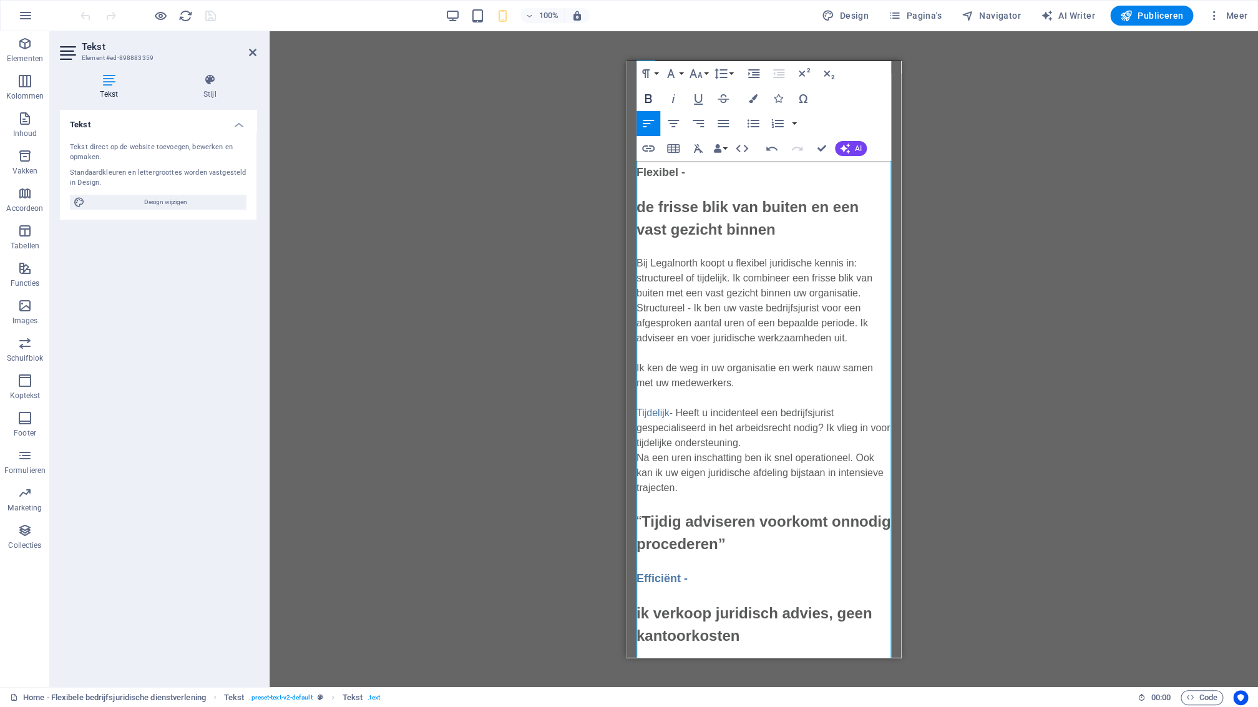
click at [650, 101] on icon "button" at bounding box center [648, 98] width 15 height 15
click at [739, 582] on p "Efficiënt -" at bounding box center [763, 571] width 255 height 32
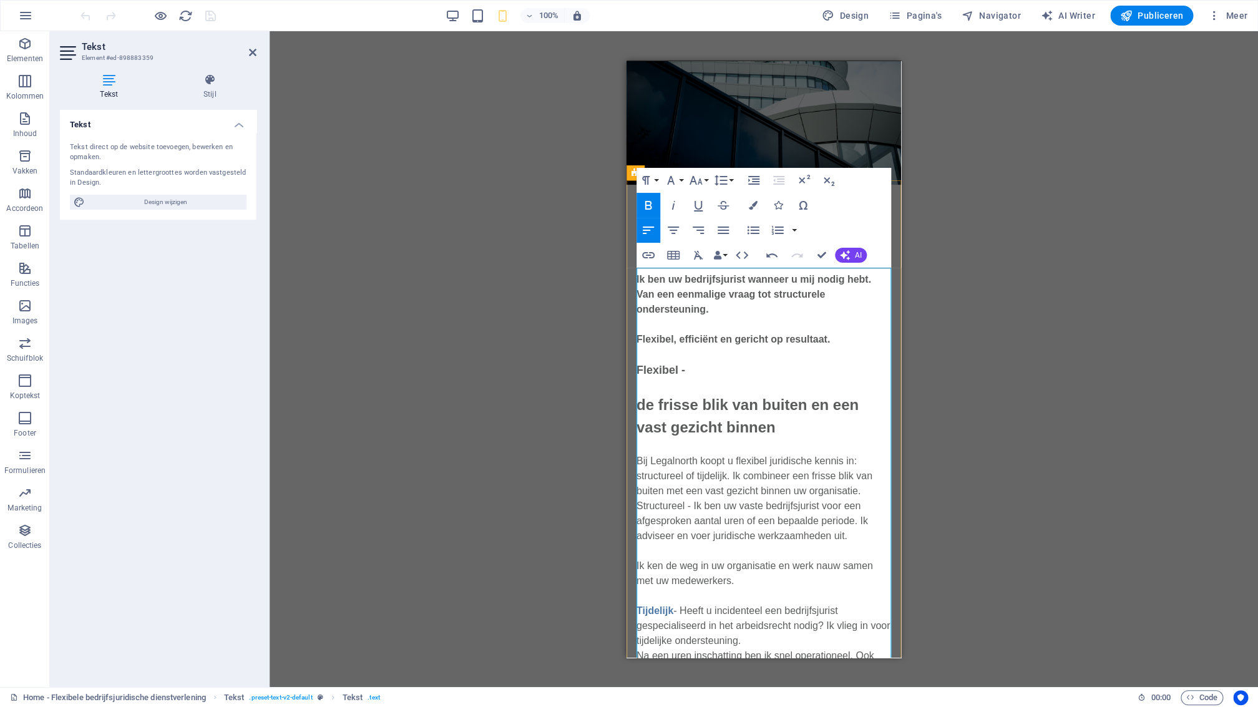
scroll to position [66, 0]
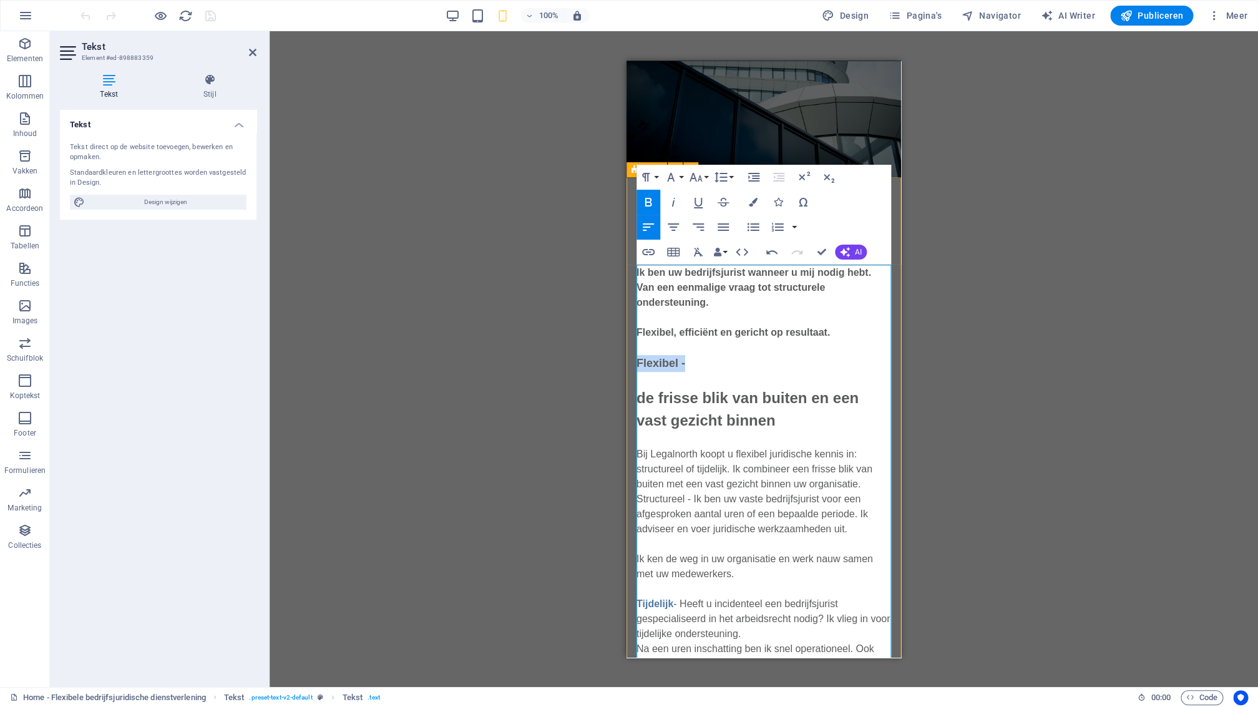
drag, startPoint x: 691, startPoint y: 363, endPoint x: 630, endPoint y: 365, distance: 60.6
click at [701, 361] on p "Flexibel, efficiënt en gericht op resultaat. Flexibel -" at bounding box center [763, 347] width 255 height 47
click at [658, 364] on p "Flexibel, efficiënt en gericht op resultaat. ​" at bounding box center [763, 347] width 255 height 47
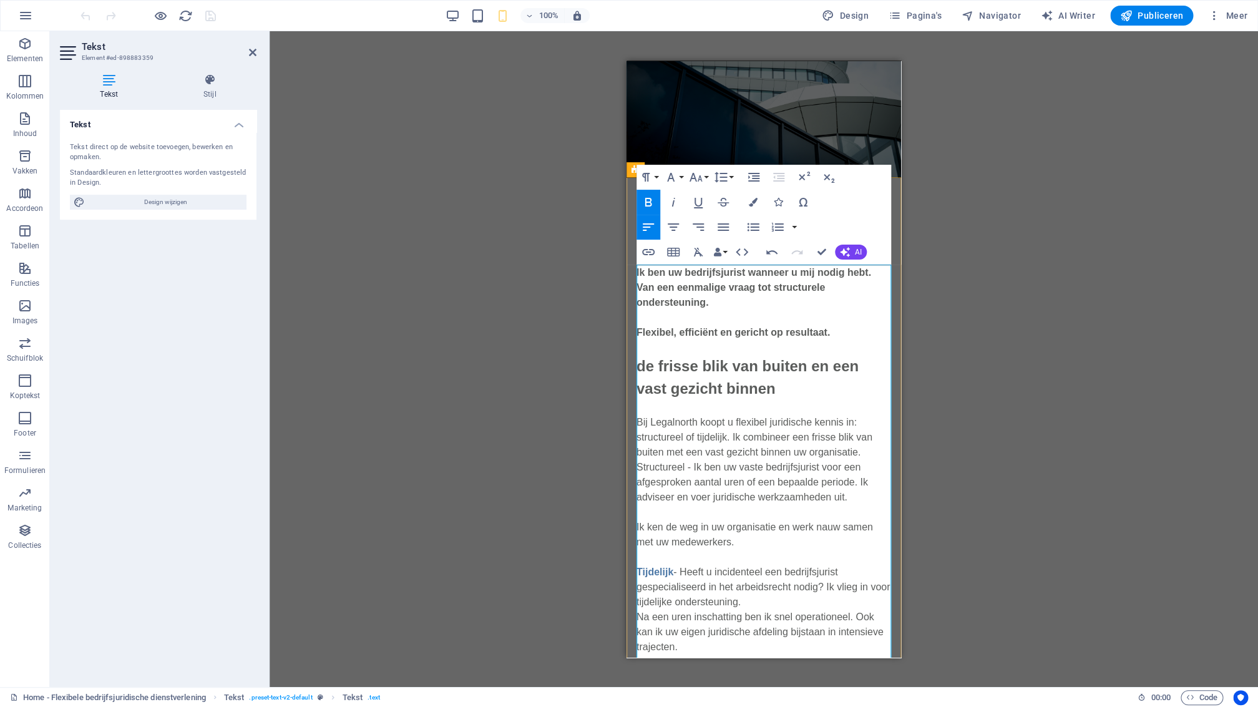
drag, startPoint x: 638, startPoint y: 417, endPoint x: 641, endPoint y: 425, distance: 8.4
click at [638, 418] on p "de frisse blik van buiten en een vast gezicht binnen Bij Legalnorth koopt u fle…" at bounding box center [763, 421] width 255 height 165
click at [641, 419] on p "de frisse blik van buiten en een vast gezicht binnen Flxibel - Bij Legalnorth k…" at bounding box center [763, 421] width 255 height 165
drag, startPoint x: 640, startPoint y: 422, endPoint x: 636, endPoint y: 434, distance: 13.0
click at [640, 424] on p "de frisse blik van buiten en een vast gezicht binnen Flxibel - Bij Legalnorth k…" at bounding box center [763, 421] width 255 height 165
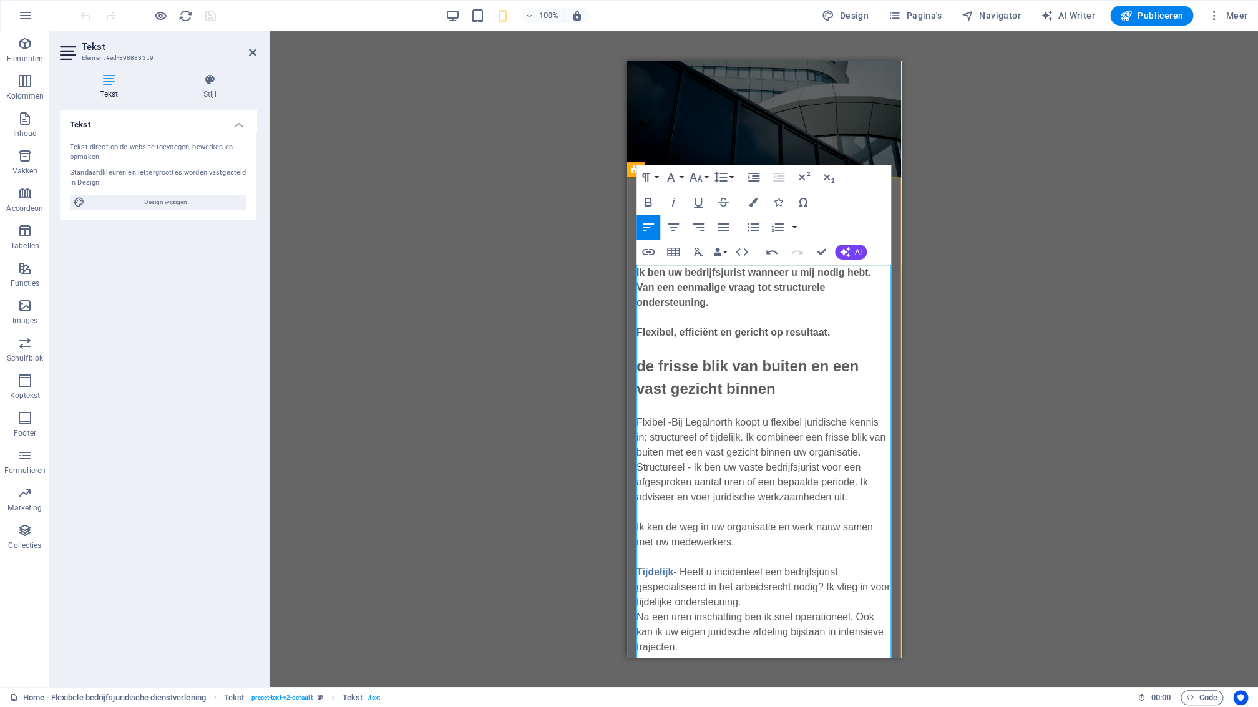
click at [675, 423] on p "de frisse blik van buiten en een vast gezicht binnen Flxibel -Bij Legalnorth ko…" at bounding box center [763, 421] width 255 height 165
drag, startPoint x: 677, startPoint y: 419, endPoint x: 634, endPoint y: 421, distance: 43.1
click at [652, 203] on icon "button" at bounding box center [648, 202] width 15 height 15
click at [758, 204] on icon "button" at bounding box center [753, 202] width 9 height 9
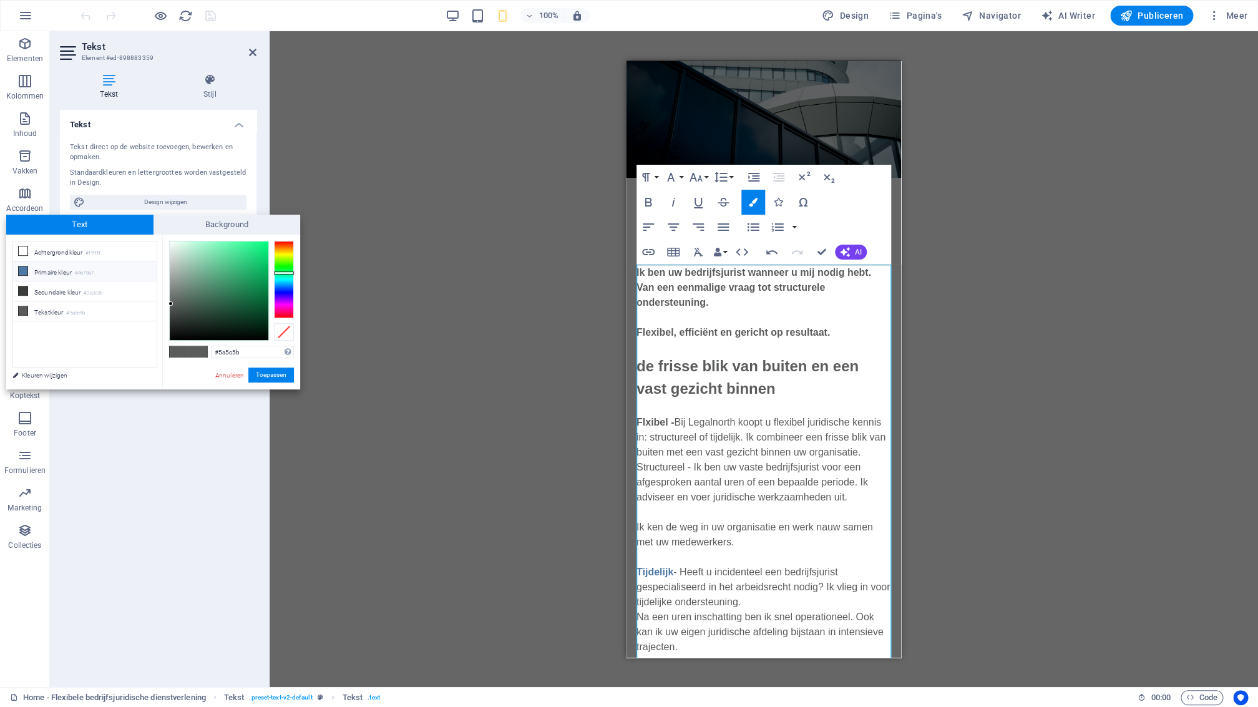
click at [46, 275] on li "Primaire kleur #4e79a7" at bounding box center [85, 271] width 144 height 20
click at [262, 376] on button "Toepassen" at bounding box center [271, 375] width 46 height 15
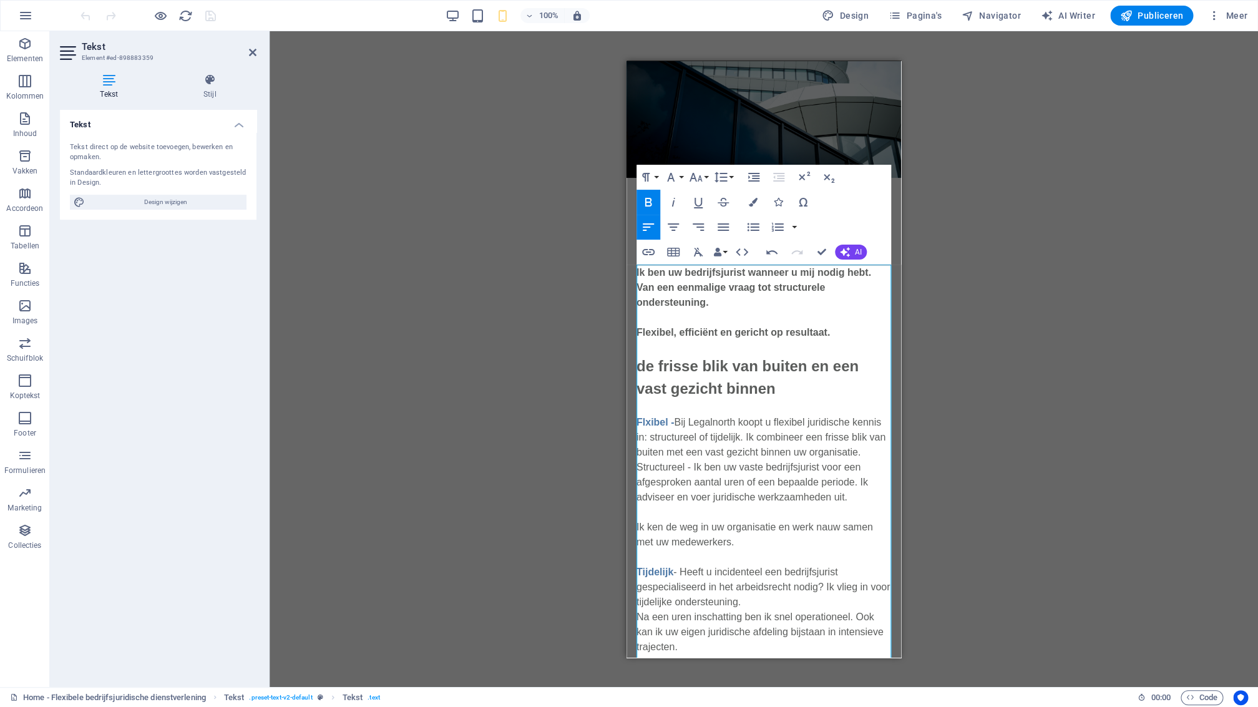
click at [234, 514] on div "Tekst Tekst direct op de website toevoegen, bewerken en opmaken. Standaardkleur…" at bounding box center [158, 393] width 197 height 567
click at [772, 399] on p "de frisse blik van buiten en een vast gezicht binnen Flxibel - Bij Legalnorth k…" at bounding box center [763, 421] width 255 height 165
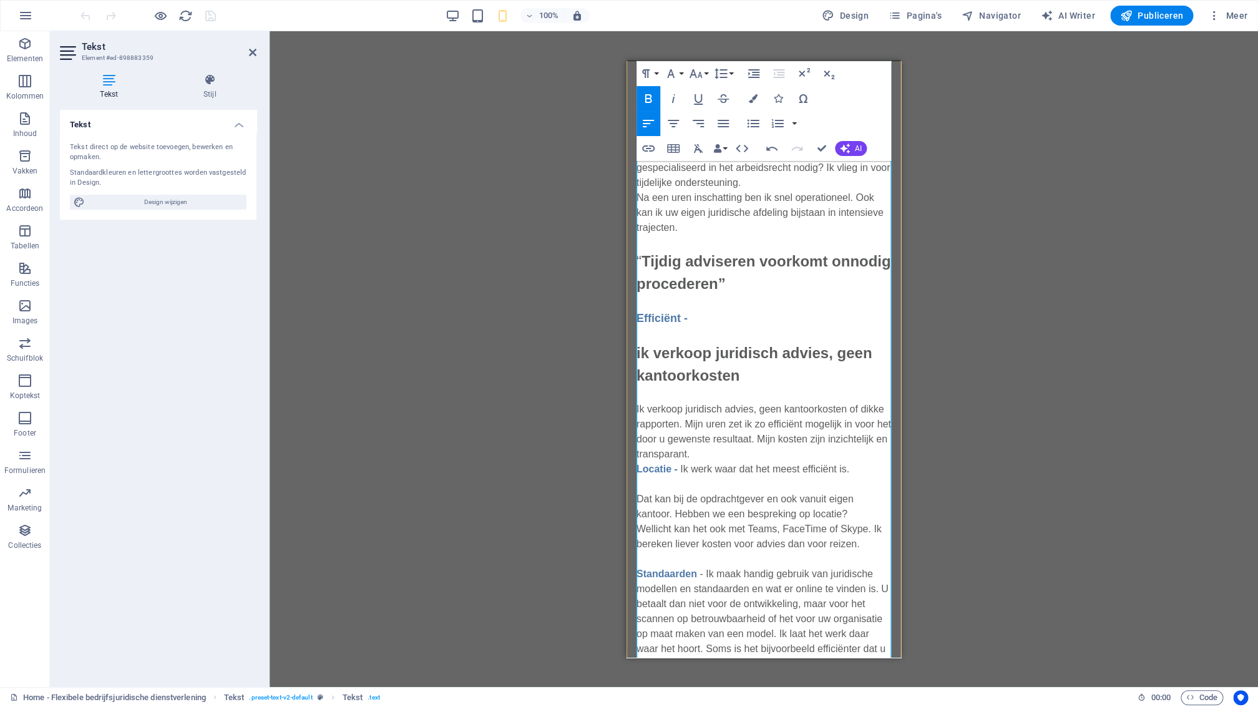
scroll to position [487, 0]
click at [766, 455] on p "ik verkoop juridisch advies, geen kantoorkosten Ik verkoop juridisch advies, ge…" at bounding box center [763, 400] width 255 height 150
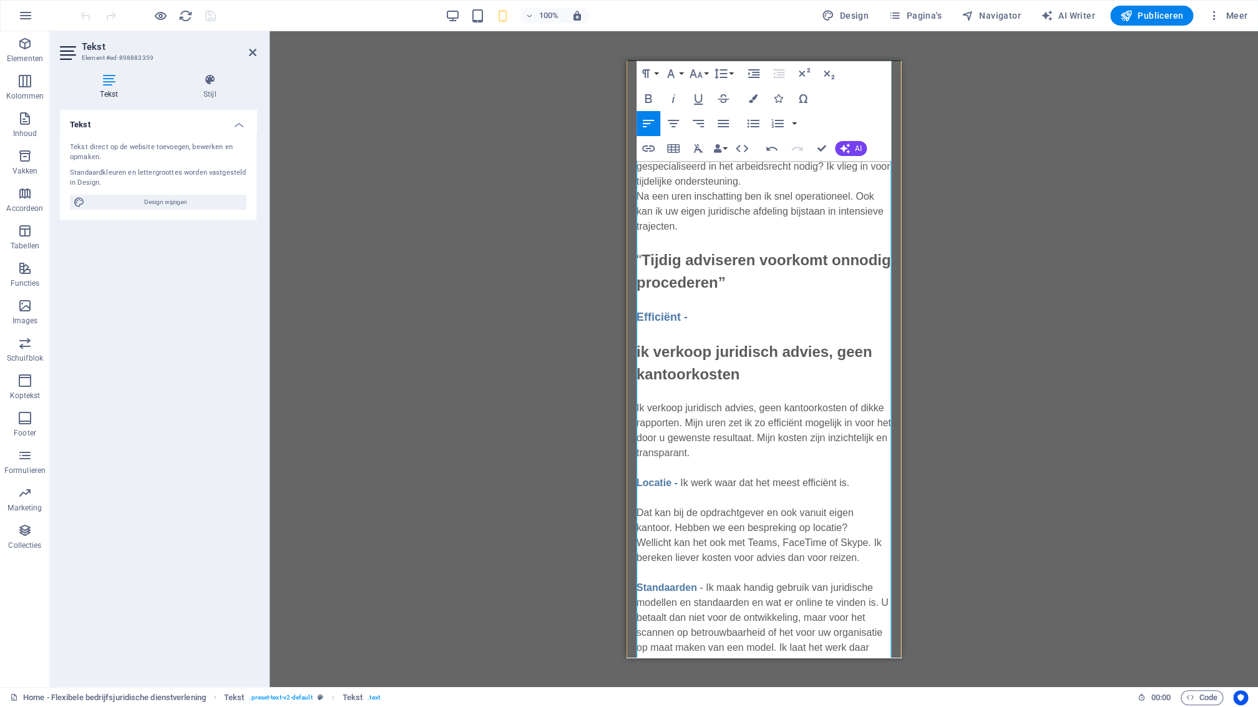
click at [671, 499] on p "Dat kan bij de opdrachtgever en ook vanuit eigen kantoor. Hebben we een besprek…" at bounding box center [763, 527] width 255 height 75
click at [650, 498] on p "Dat kan bij de opdrachtgever en ook vanuit eigen kantoor. Hebben we een besprek…" at bounding box center [763, 527] width 255 height 75
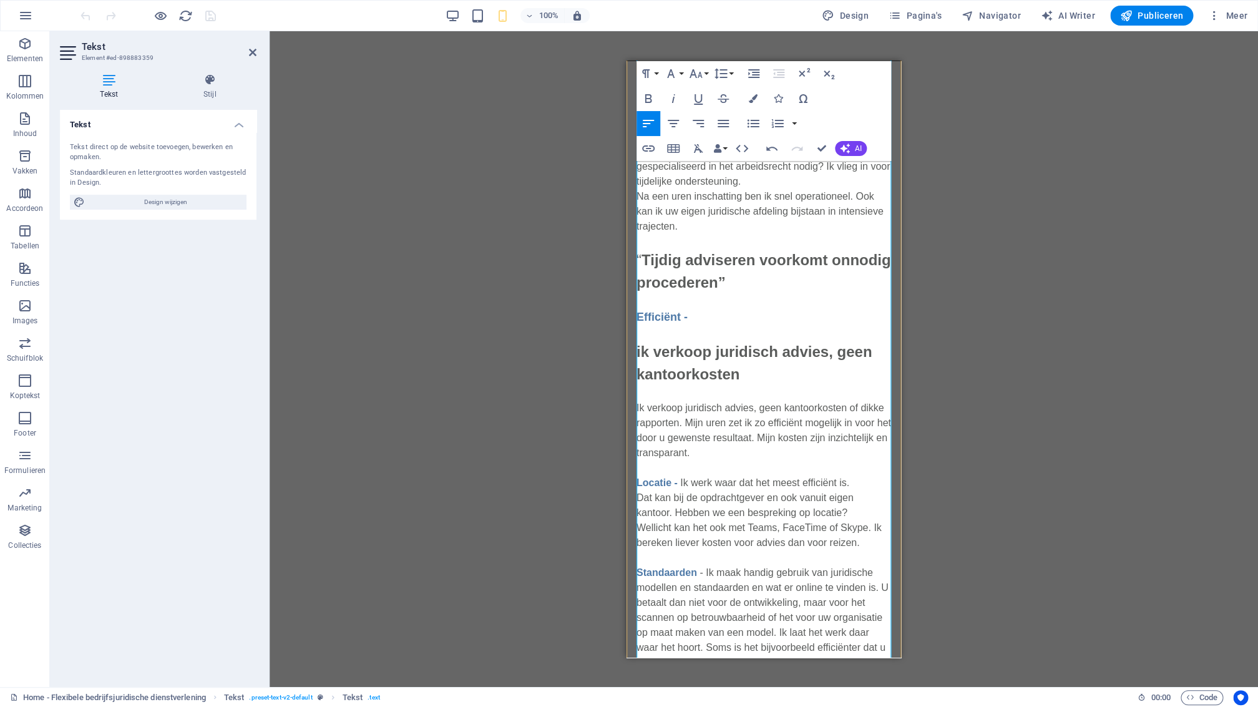
click at [638, 406] on p "ik verkoop juridisch advies, geen kantoorkosten Ik verkoop juridisch advies, ge…" at bounding box center [763, 392] width 255 height 135
drag, startPoint x: 691, startPoint y: 317, endPoint x: 644, endPoint y: 314, distance: 46.9
click at [635, 317] on div "“Een flexibele bedrijfsjurist is een collega wanneer je die nodig hebt” Ik ben …" at bounding box center [763, 432] width 275 height 1350
copy span "Efficiënt -"
drag, startPoint x: 638, startPoint y: 406, endPoint x: 635, endPoint y: 415, distance: 9.9
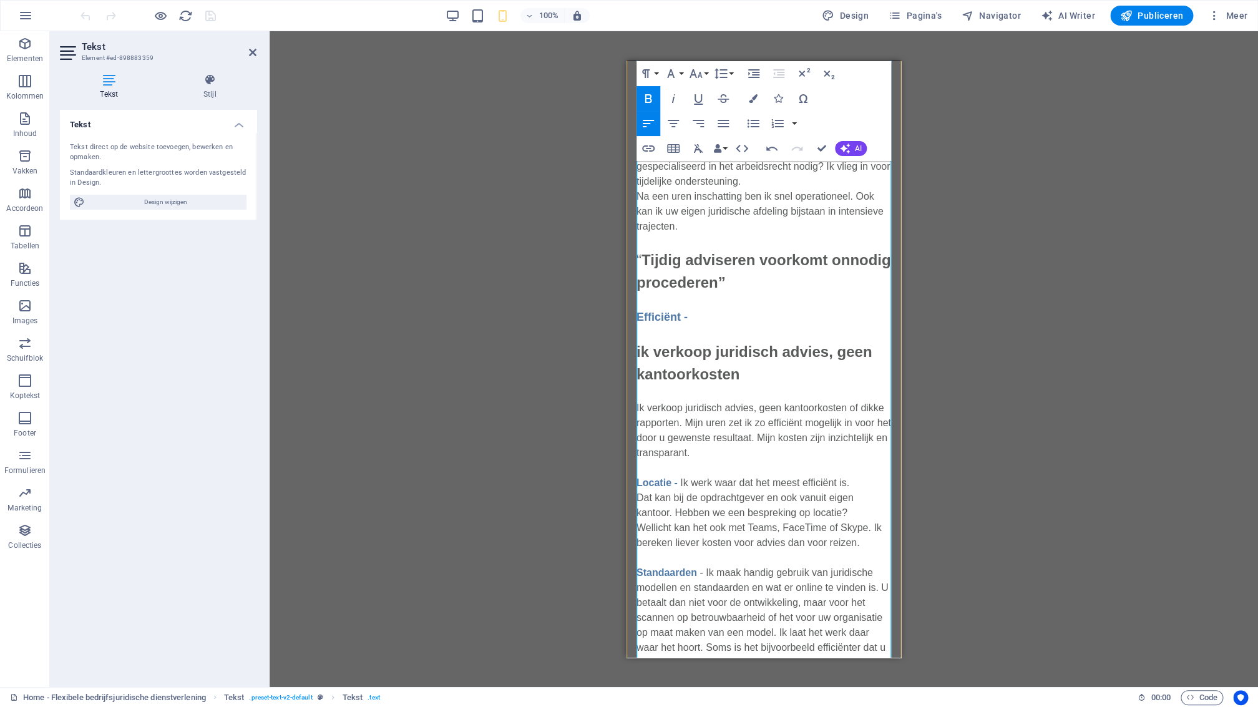
click at [637, 406] on p "ik verkoop juridisch advies, geen kantoorkosten Ik verkoop juridisch advies, ge…" at bounding box center [763, 392] width 255 height 135
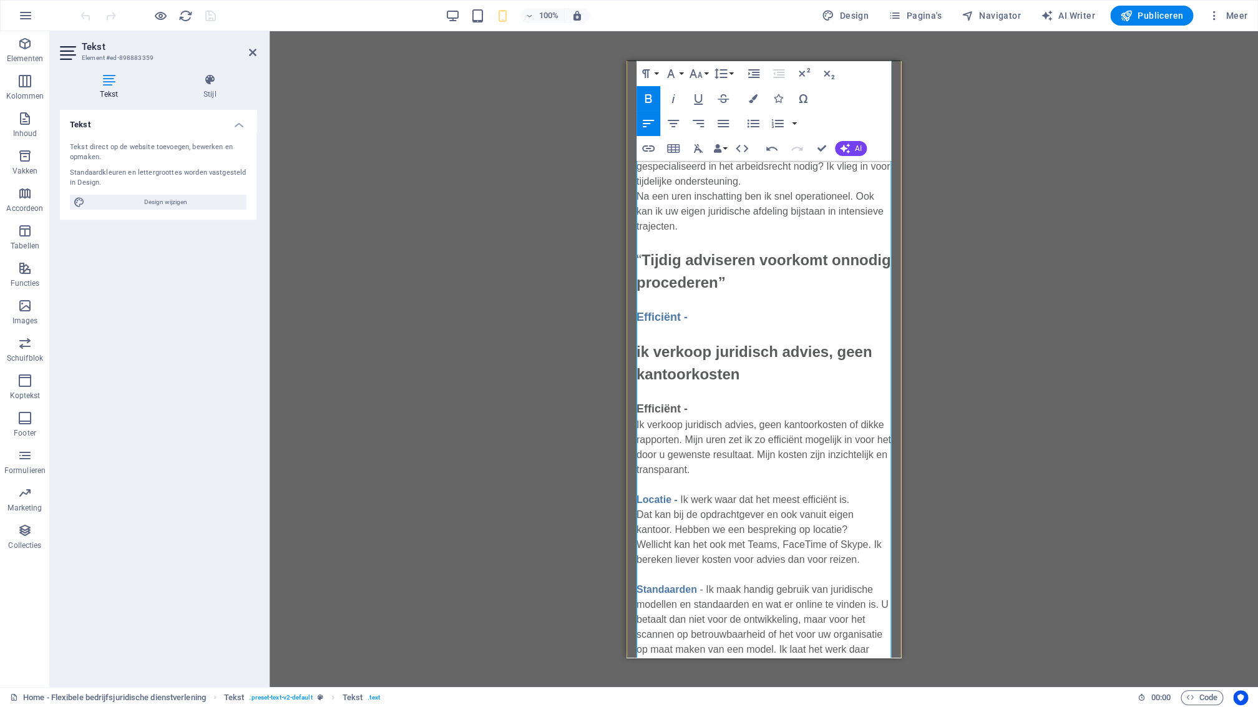
click at [638, 422] on p "Ik verkoop juridisch advies, geen kantoorkosten of dikke rapporten. Mijn uren z…" at bounding box center [763, 447] width 255 height 60
click at [694, 409] on p "Efficiënt -" at bounding box center [763, 408] width 255 height 17
click at [643, 421] on p "Ik verkoop juridisch advies, geen kantoorkosten of dikke rapporten. Mijn uren z…" at bounding box center [763, 447] width 255 height 60
drag, startPoint x: 691, startPoint y: 402, endPoint x: 636, endPoint y: 406, distance: 54.4
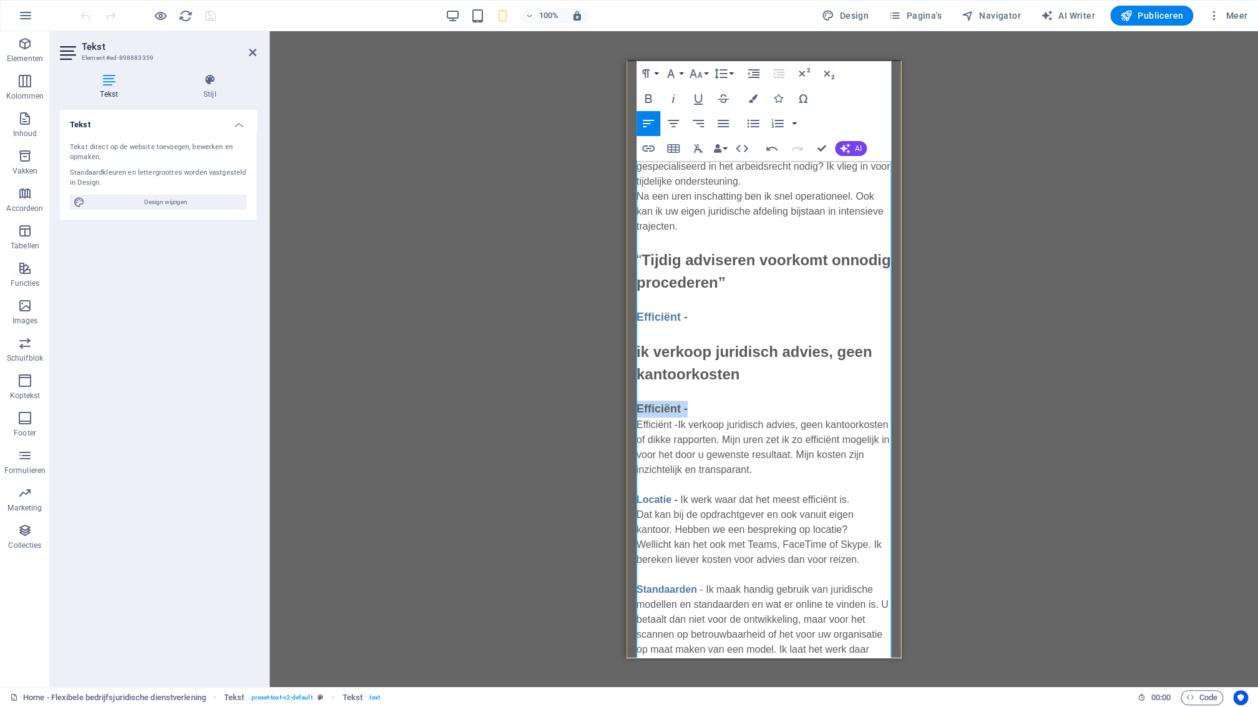
click at [636, 406] on p "Efficiënt -" at bounding box center [763, 408] width 255 height 17
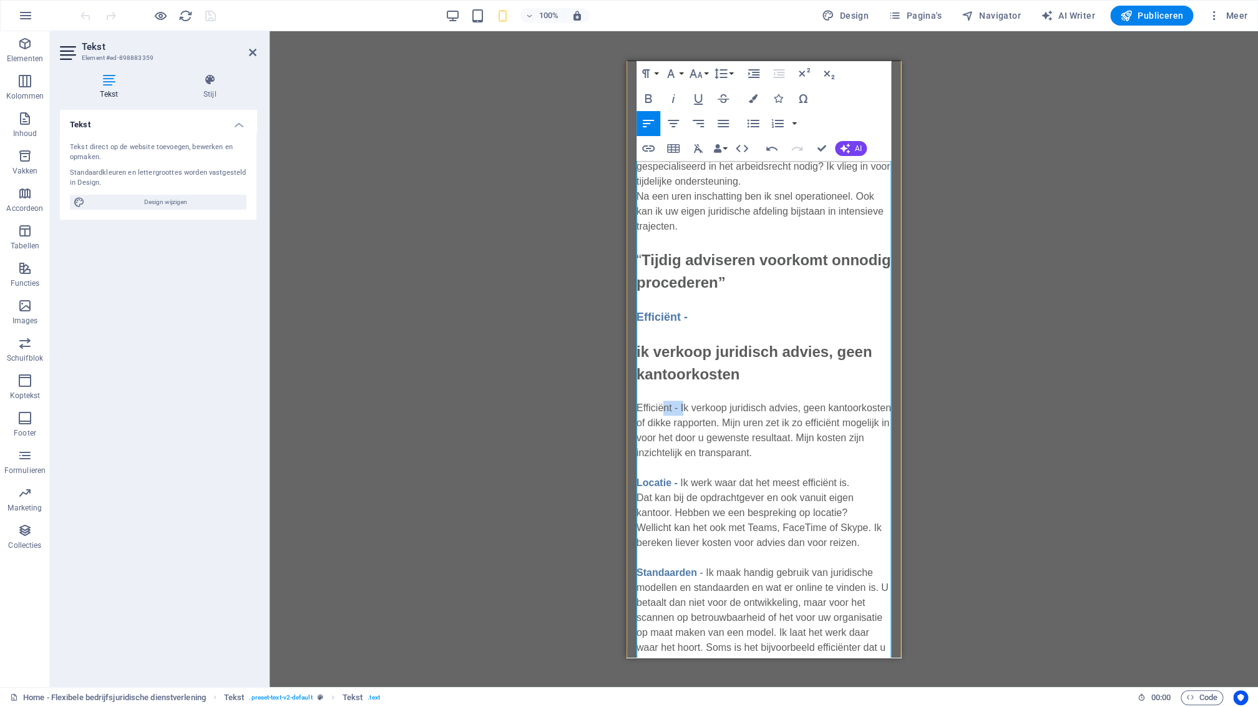
drag, startPoint x: 685, startPoint y: 407, endPoint x: 676, endPoint y: 405, distance: 9.1
click at [665, 406] on p "Efficiënt - Ik verkoop juridisch advies, geen kantoorkosten of dikke rapporten.…" at bounding box center [763, 430] width 255 height 60
click at [672, 402] on p "Efficiënt - Ik verkoop juridisch advies, geen kantoorkosten of dikke rapporten.…" at bounding box center [763, 430] width 255 height 60
drag, startPoint x: 673, startPoint y: 407, endPoint x: 638, endPoint y: 408, distance: 34.9
click at [636, 407] on div "“Een flexibele bedrijfsjurist is een collega wanneer je die nodig hebt” Ik ben …" at bounding box center [763, 432] width 275 height 1350
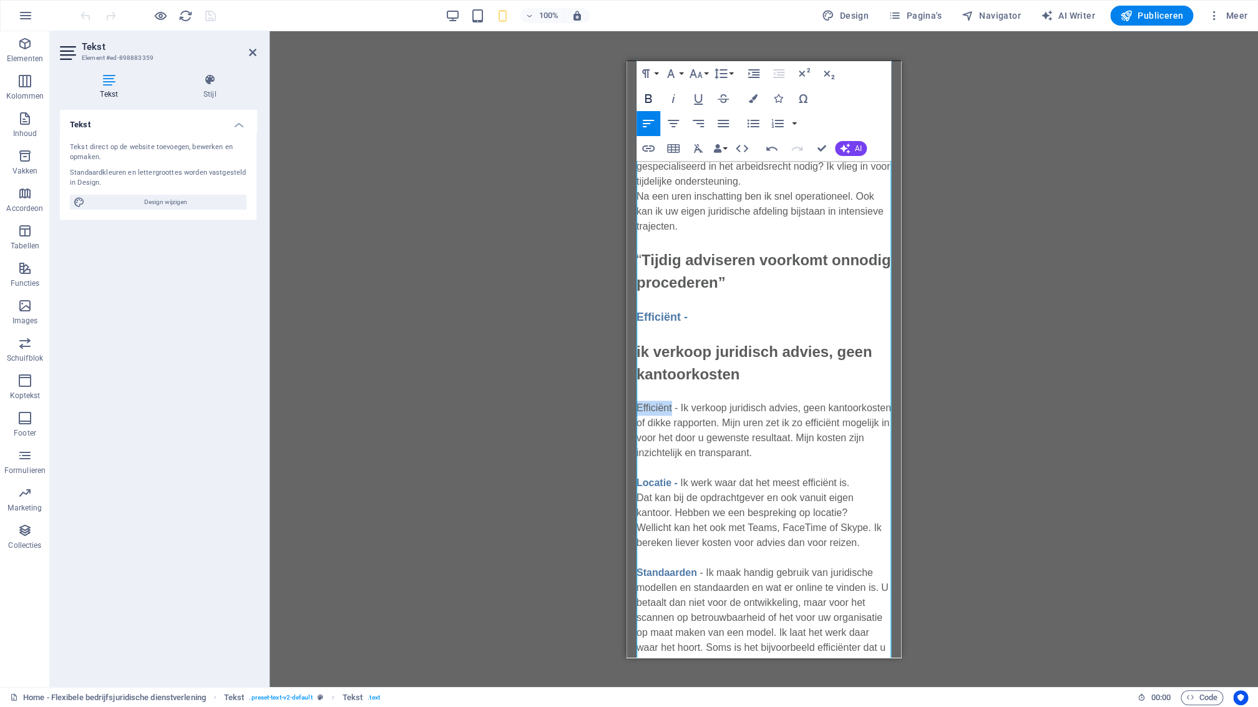
click at [646, 101] on icon "button" at bounding box center [648, 98] width 15 height 15
click at [756, 100] on icon "button" at bounding box center [753, 98] width 9 height 9
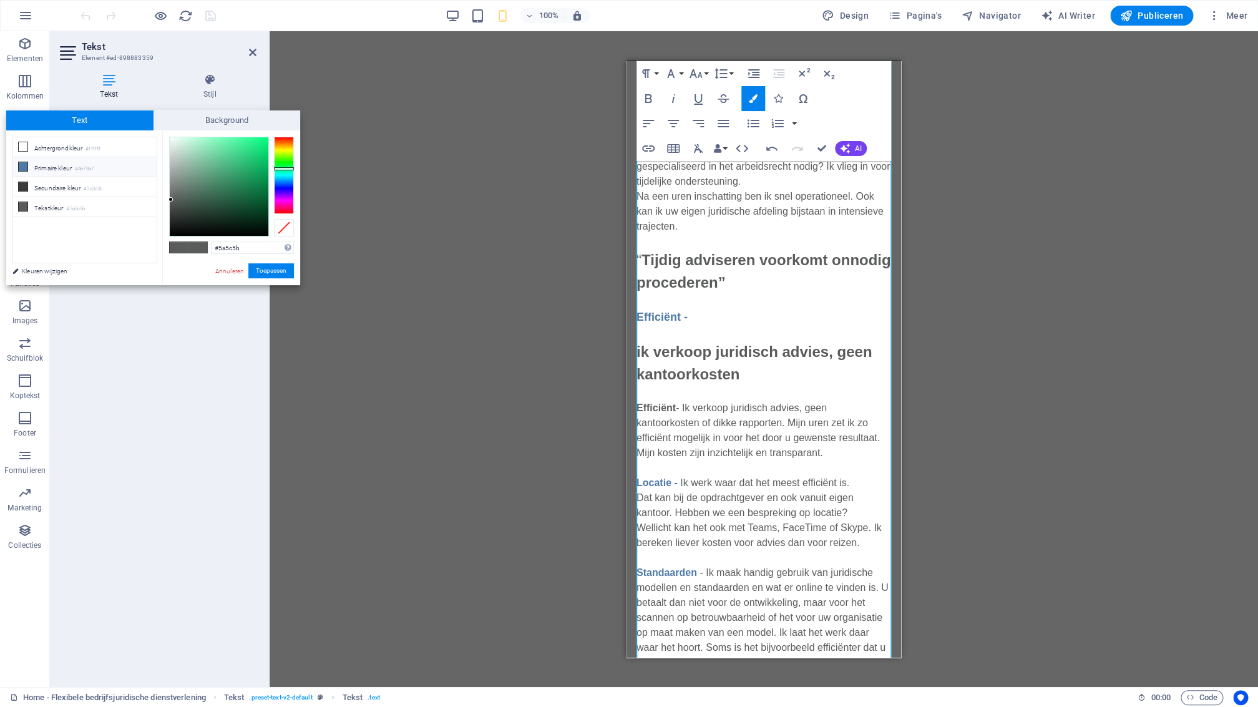
click at [34, 168] on li "Primaire kleur #4e79a7" at bounding box center [85, 167] width 144 height 20
type input "#4e79a7"
click at [260, 265] on button "Toepassen" at bounding box center [271, 270] width 46 height 15
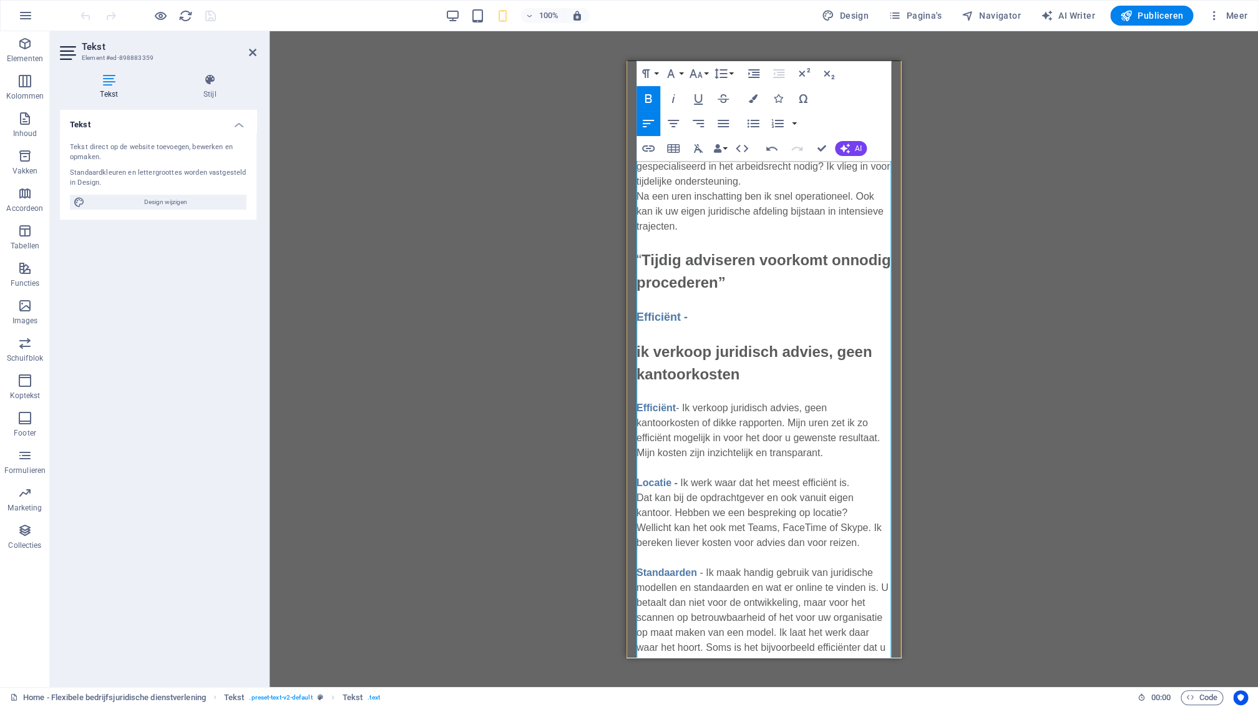
click at [840, 331] on p "ik verkoop juridisch advies, geen kantoorkosten" at bounding box center [763, 355] width 255 height 60
drag, startPoint x: 687, startPoint y: 318, endPoint x: 646, endPoint y: 321, distance: 41.4
click at [635, 320] on div "“Een flexibele bedrijfsjurist is een collega wanneer je die nodig hebt” Ik ben …" at bounding box center [763, 432] width 275 height 1350
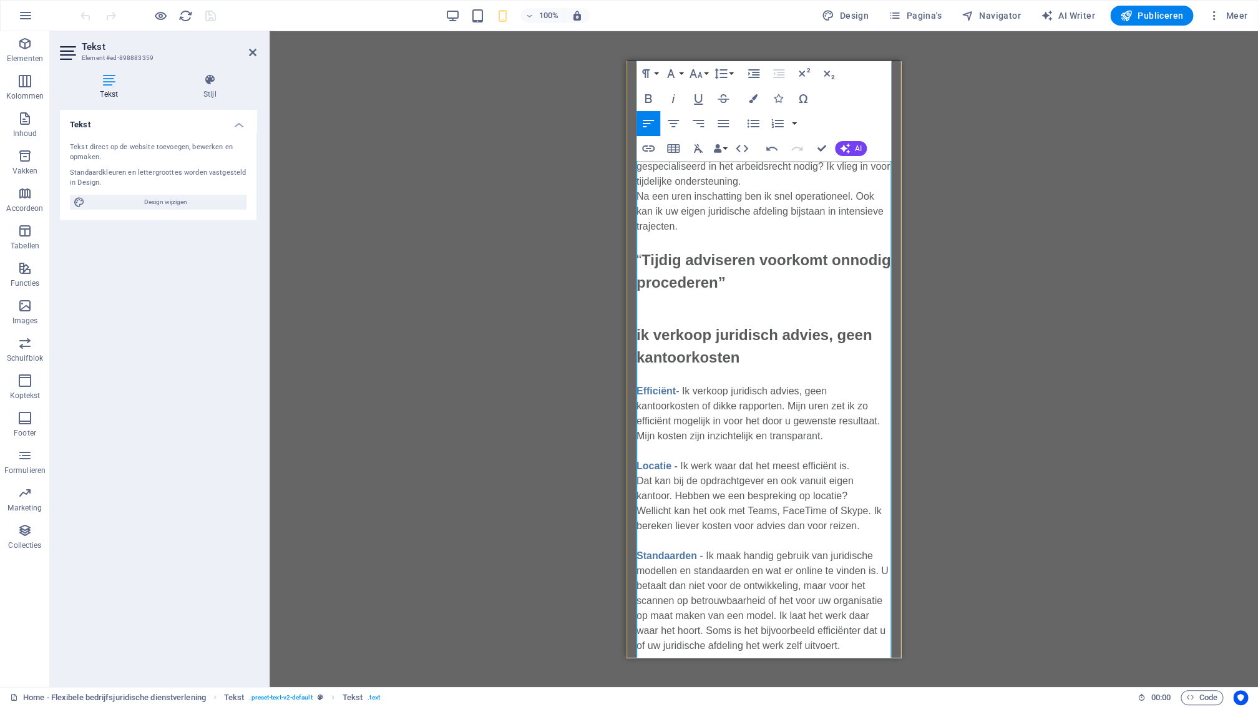
click at [682, 309] on p "ik verkoop juridisch advies, geen kantoorkosten" at bounding box center [763, 338] width 255 height 60
click at [670, 315] on p "ik verkoop juridisch advies, geen kantoorkosten" at bounding box center [763, 338] width 255 height 60
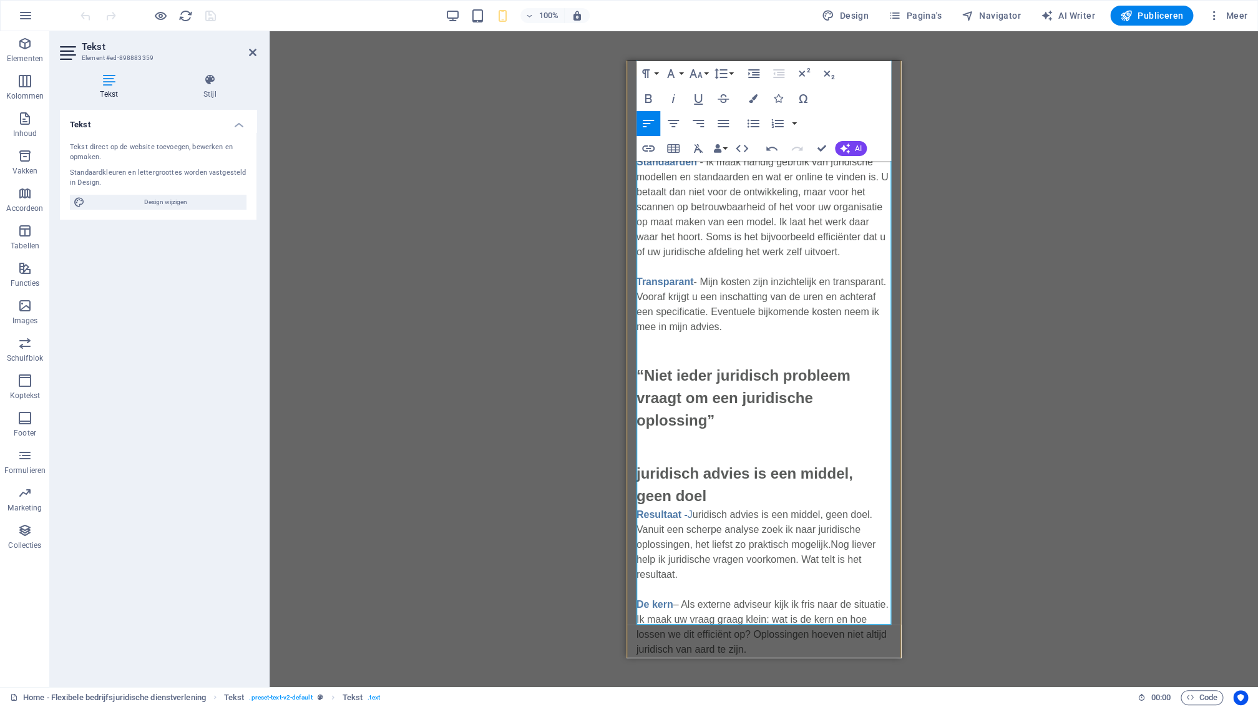
scroll to position [887, 0]
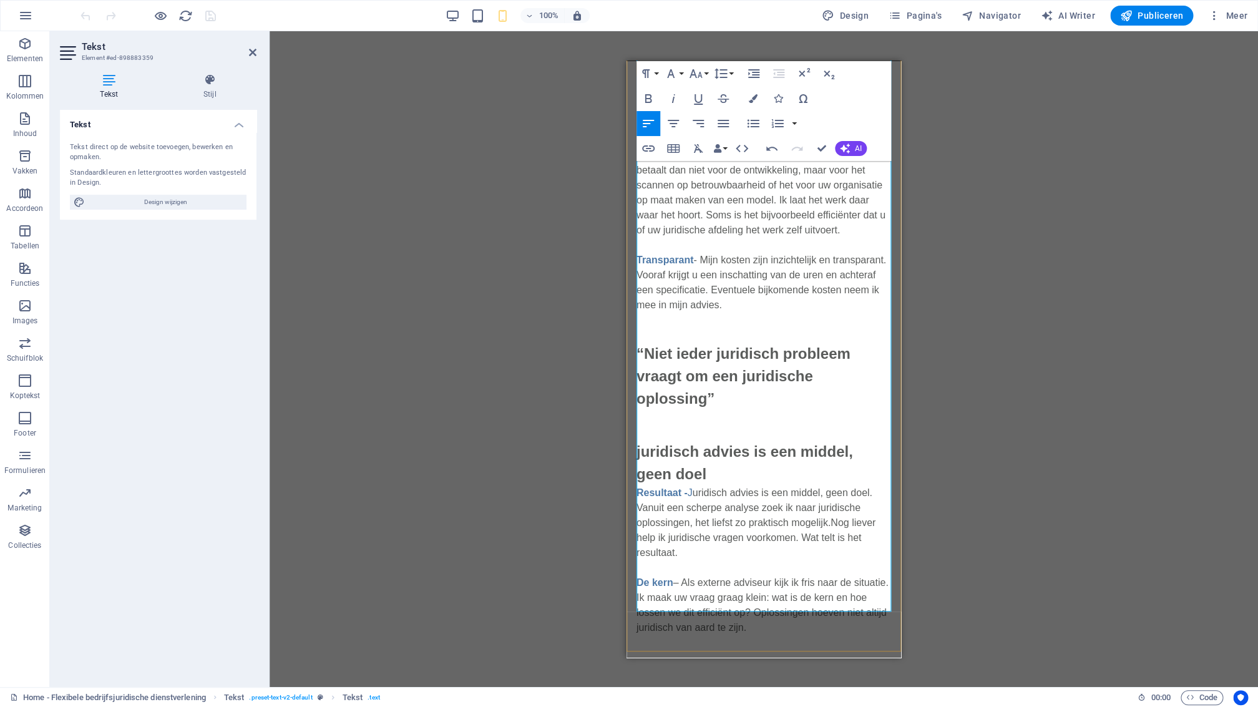
click at [691, 451] on p "juridisch advies is een middel, geen doel Resultaat - J uridisch advies is een …" at bounding box center [763, 499] width 255 height 120
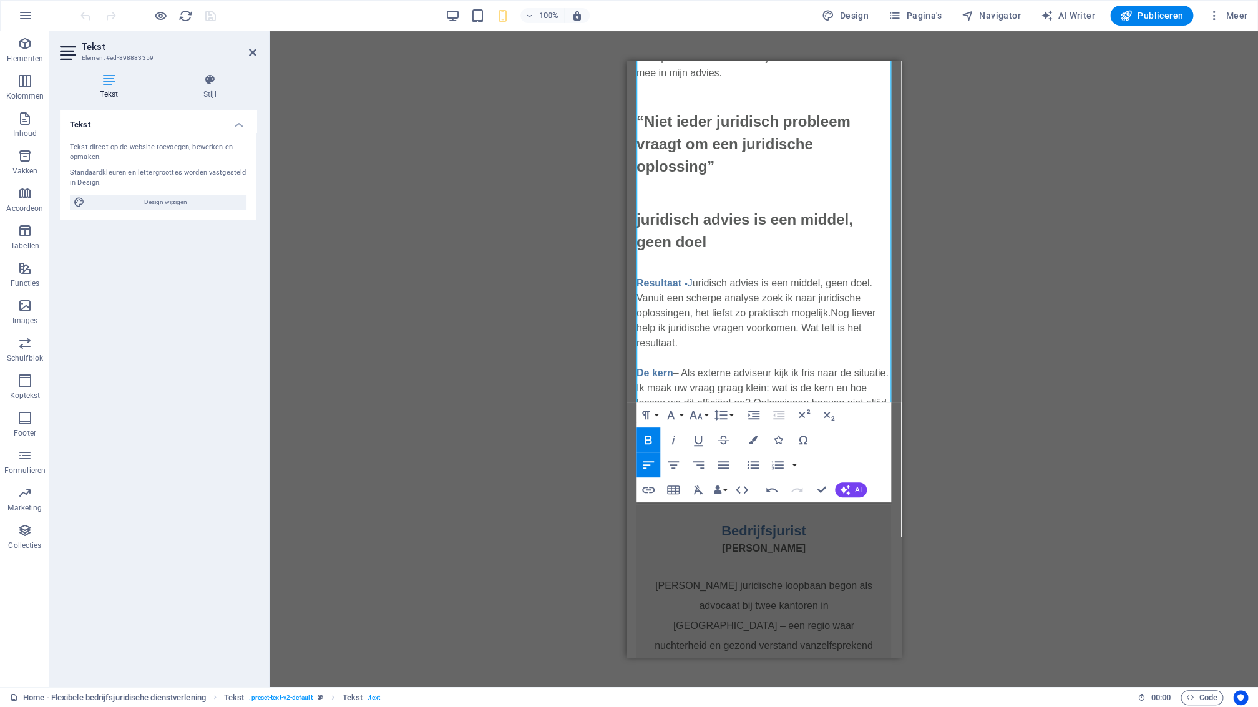
scroll to position [1116, 0]
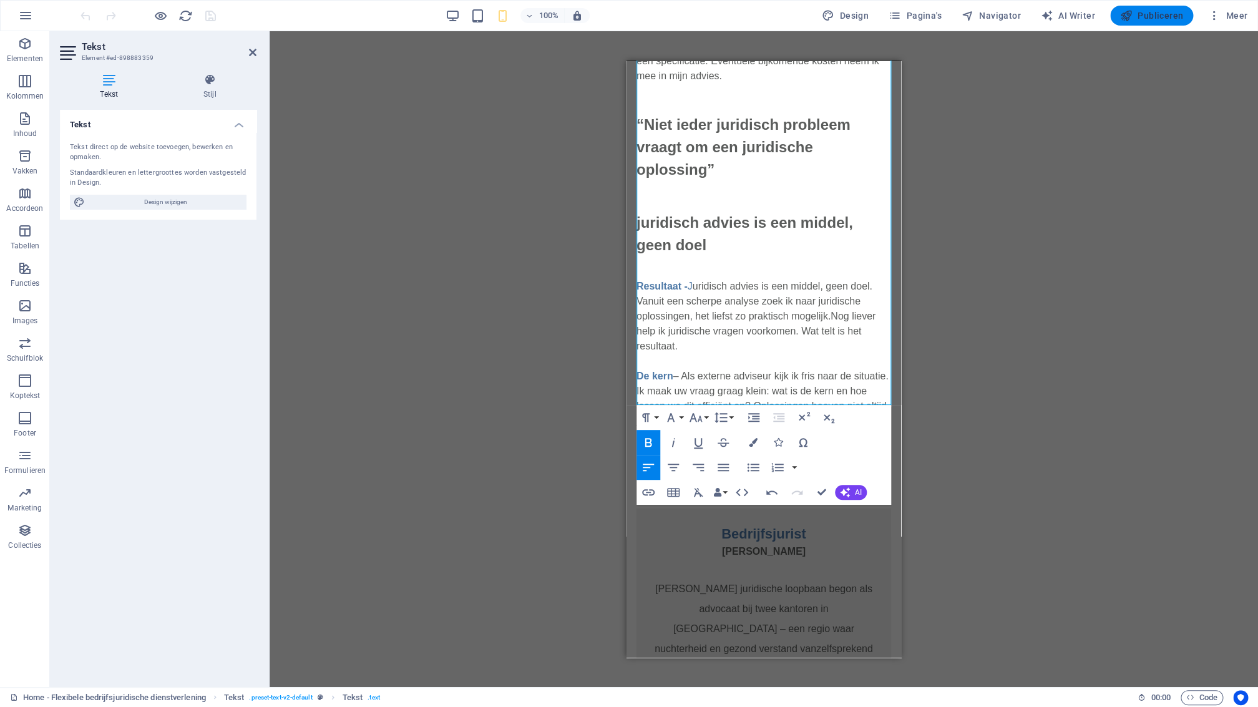
click at [1147, 15] on span "Publiceren" at bounding box center [1151, 15] width 63 height 12
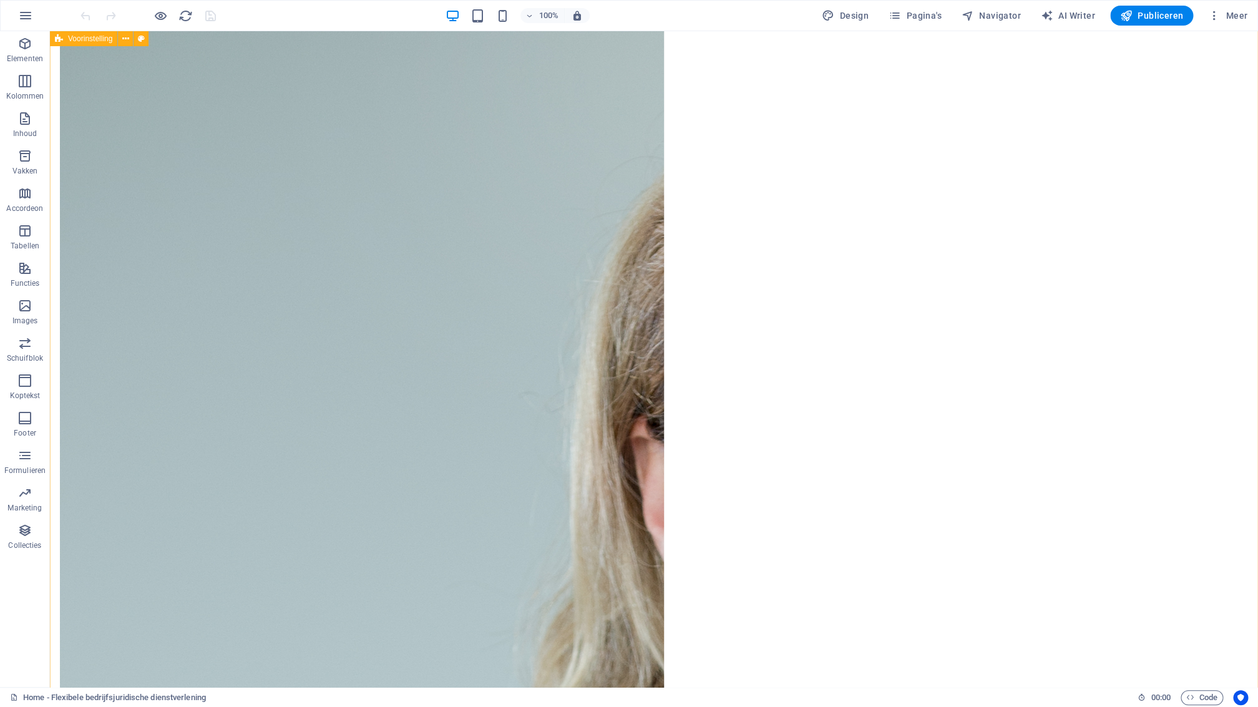
scroll to position [1969, 0]
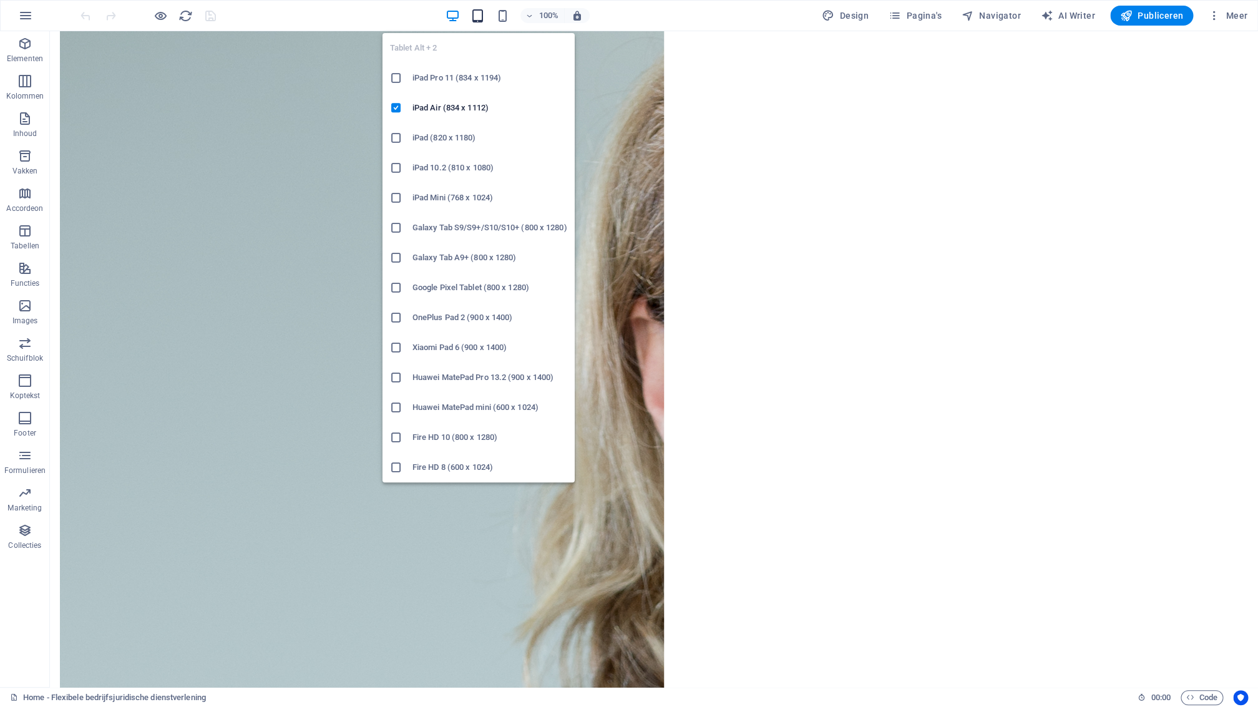
click at [480, 15] on icon "button" at bounding box center [477, 16] width 14 height 14
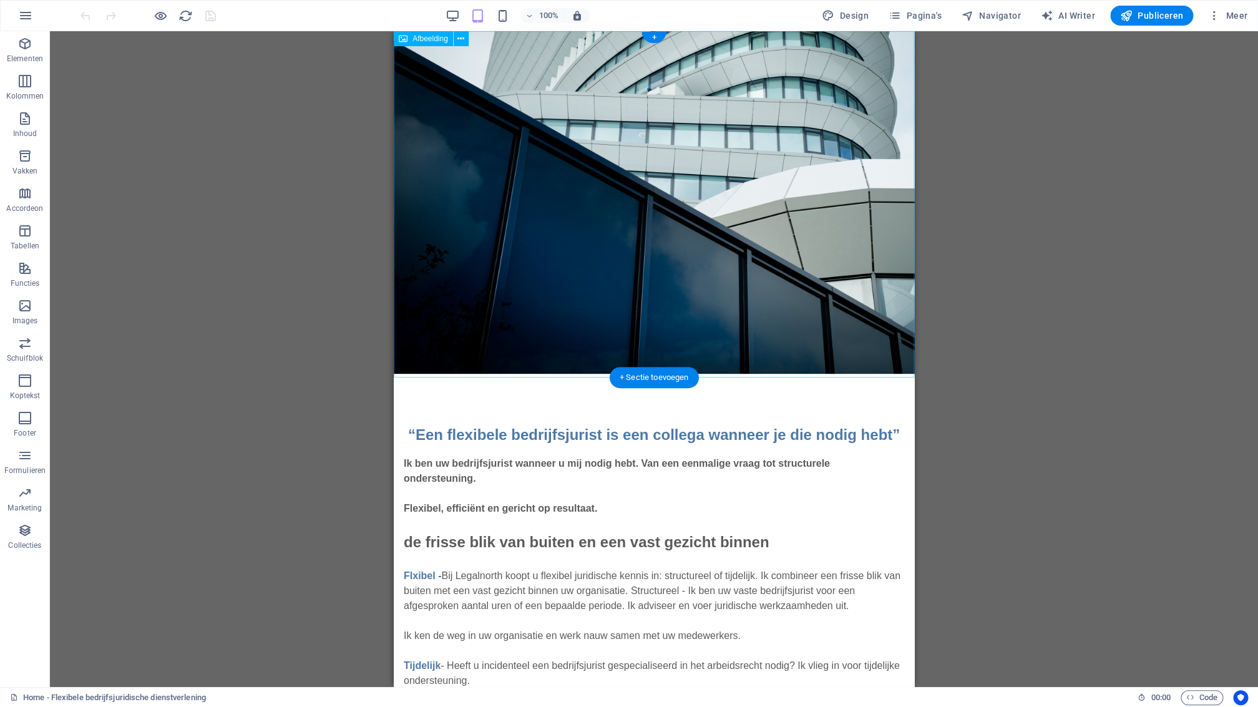
scroll to position [0, 0]
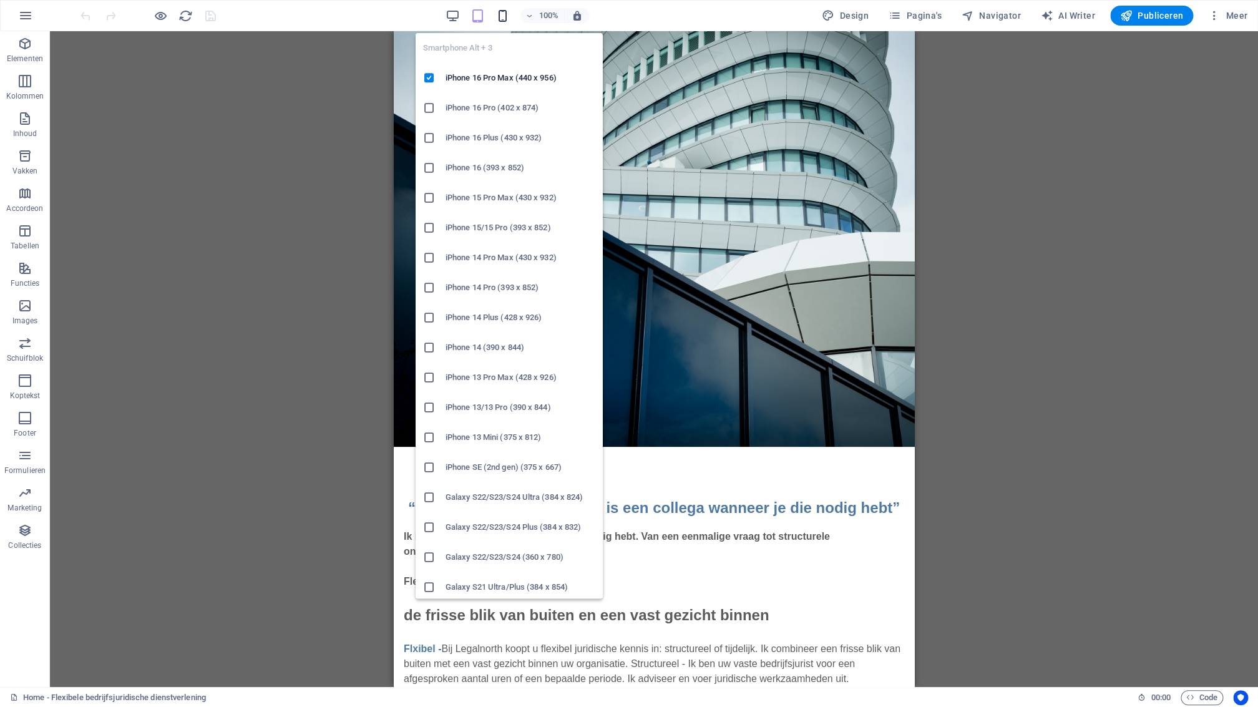
click at [503, 12] on icon "button" at bounding box center [502, 16] width 14 height 14
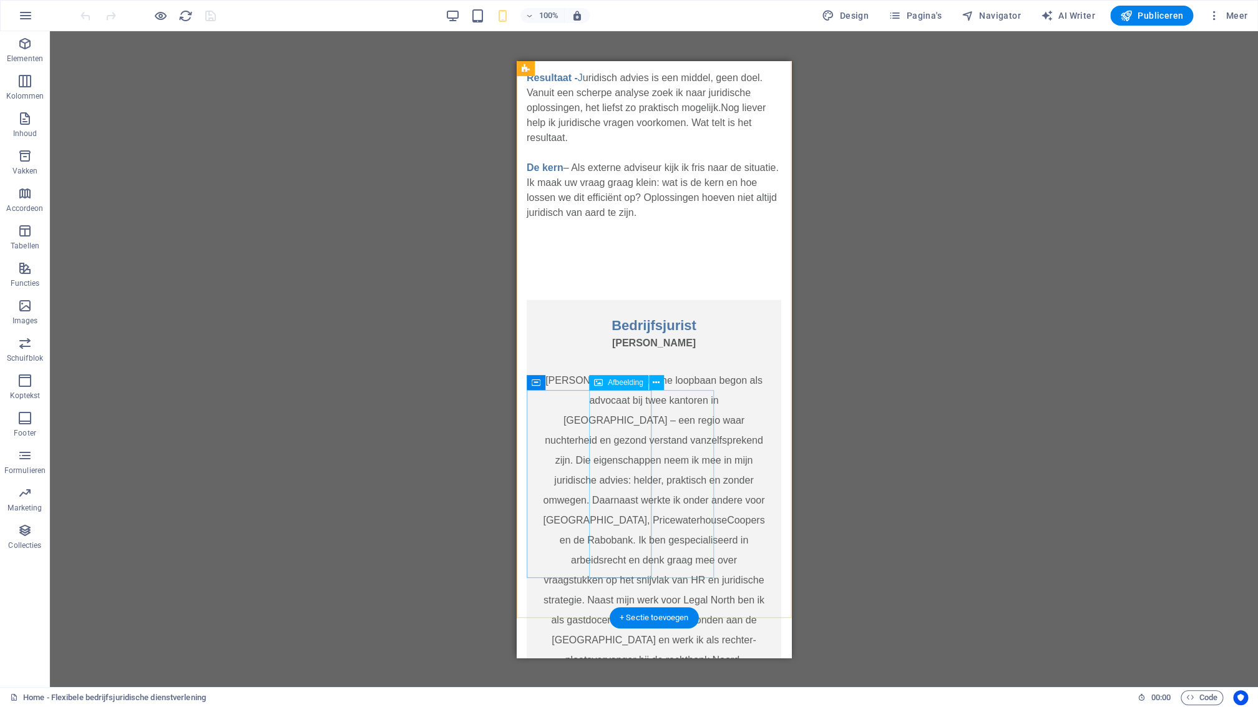
scroll to position [1698, 0]
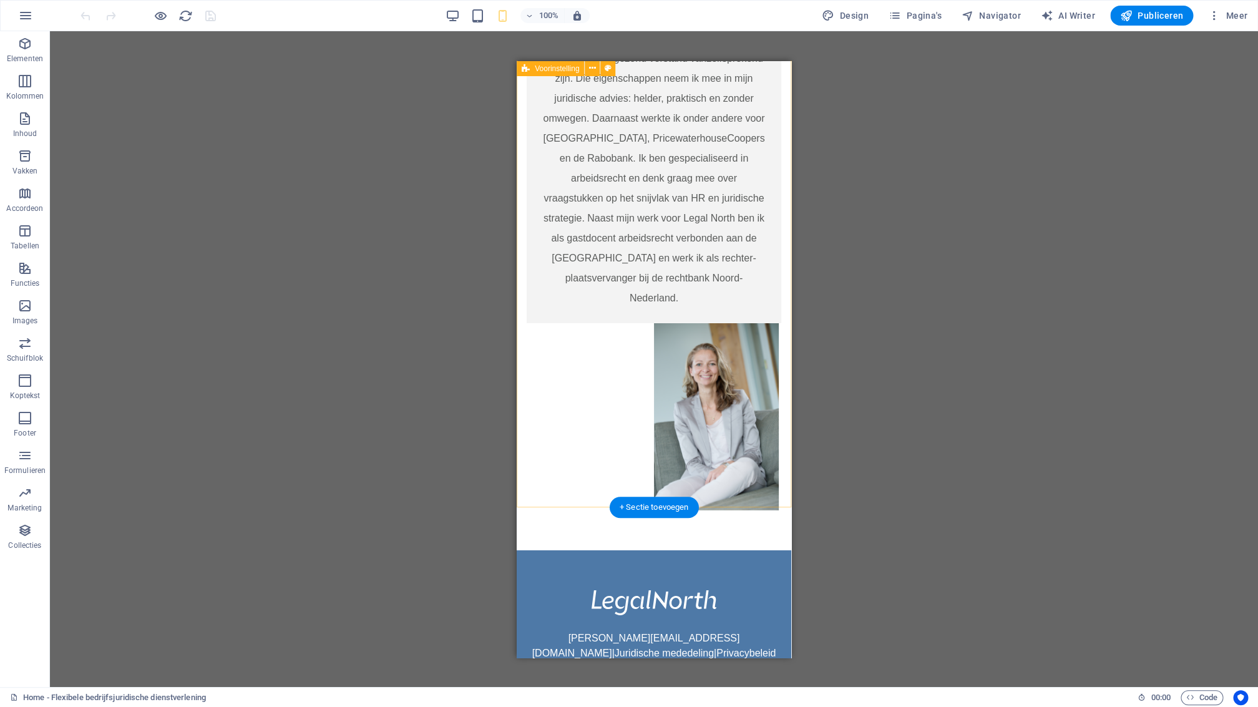
click at [772, 321] on div "Bedrijfsjurist [PERSON_NAME] juridische loopbaan begon als advocaat bij twee ka…" at bounding box center [654, 214] width 275 height 672
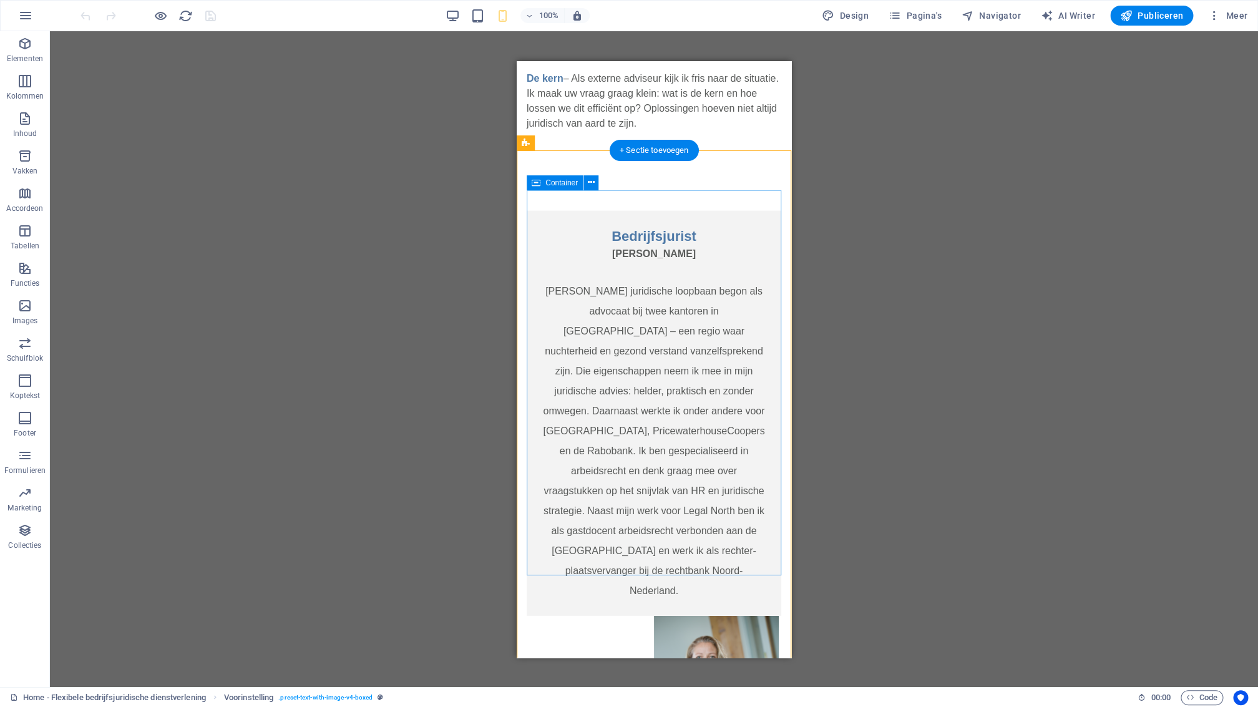
scroll to position [1403, 0]
click at [769, 213] on div "Bedrijfsjurist [PERSON_NAME] juridische loopbaan begon als advocaat bij twee ka…" at bounding box center [654, 415] width 255 height 405
drag, startPoint x: 769, startPoint y: 198, endPoint x: 660, endPoint y: 200, distance: 109.8
click at [769, 213] on div "Bedrijfsjurist [PERSON_NAME] juridische loopbaan begon als advocaat bij twee ka…" at bounding box center [654, 415] width 255 height 405
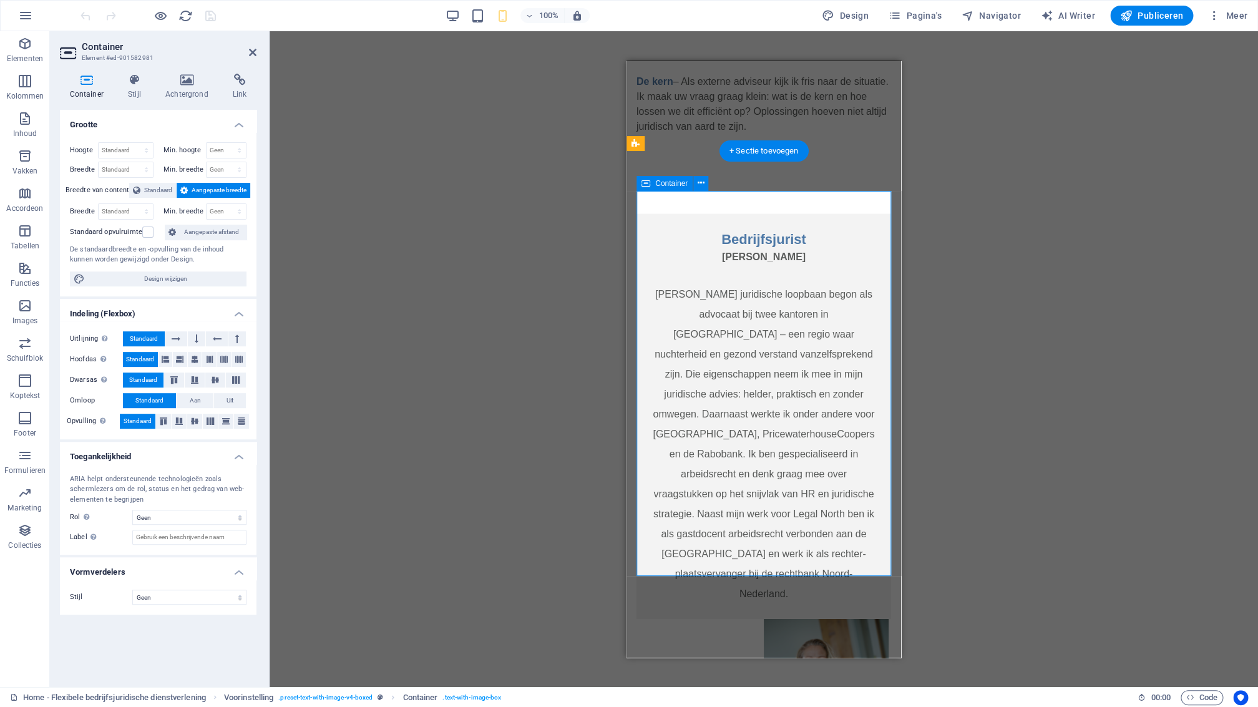
select select "px"
click at [136, 94] on h4 "Stijl" at bounding box center [137, 87] width 37 height 26
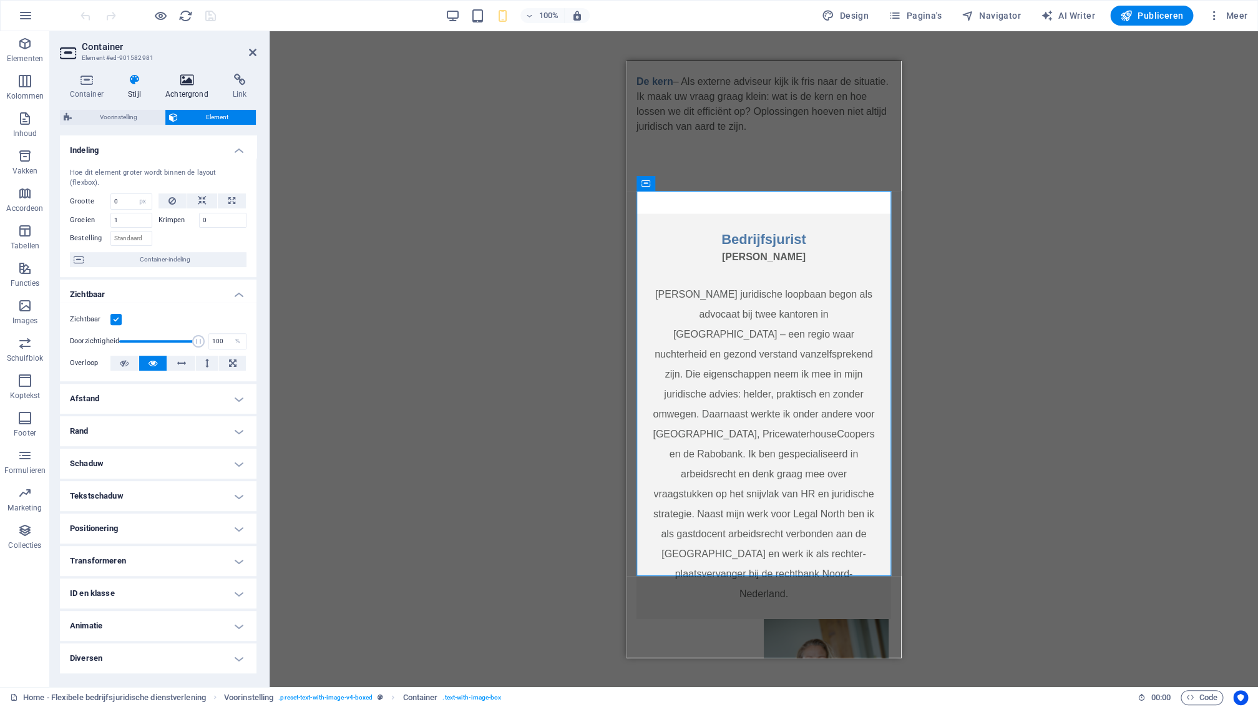
click at [183, 94] on h4 "Achtergrond" at bounding box center [188, 87] width 67 height 26
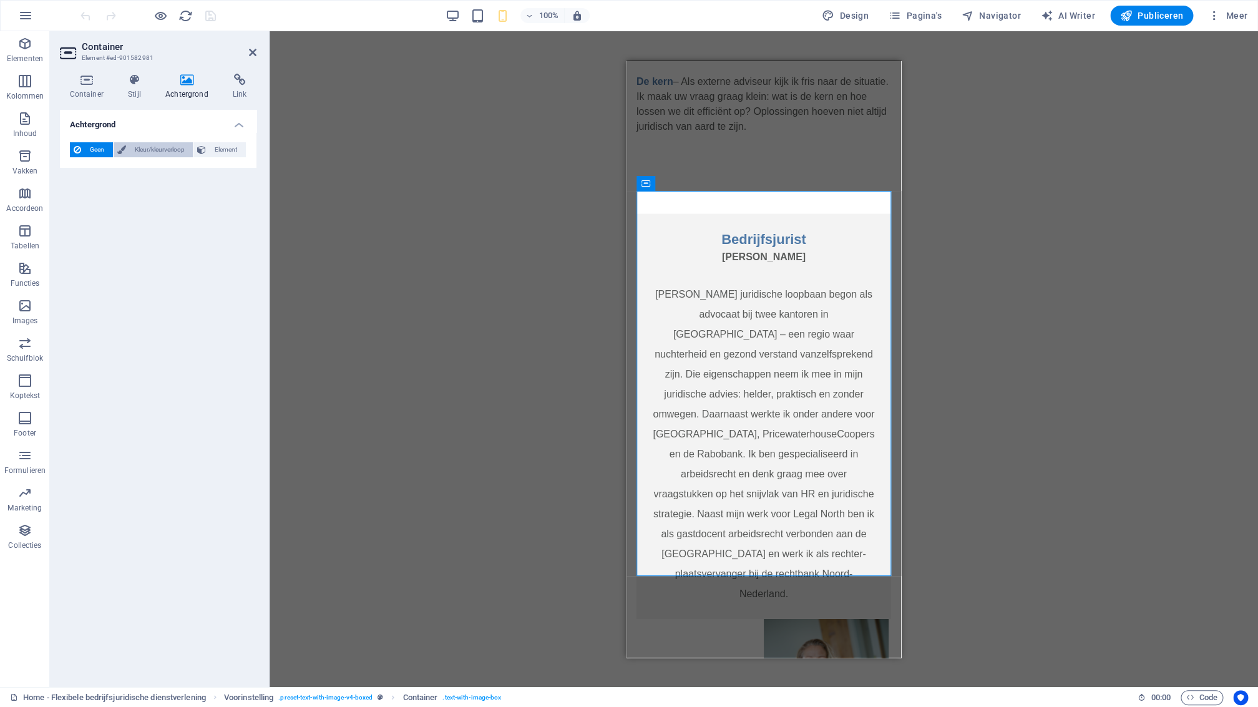
click at [145, 149] on span "Kleur/kleurverloop" at bounding box center [160, 149] width 60 height 15
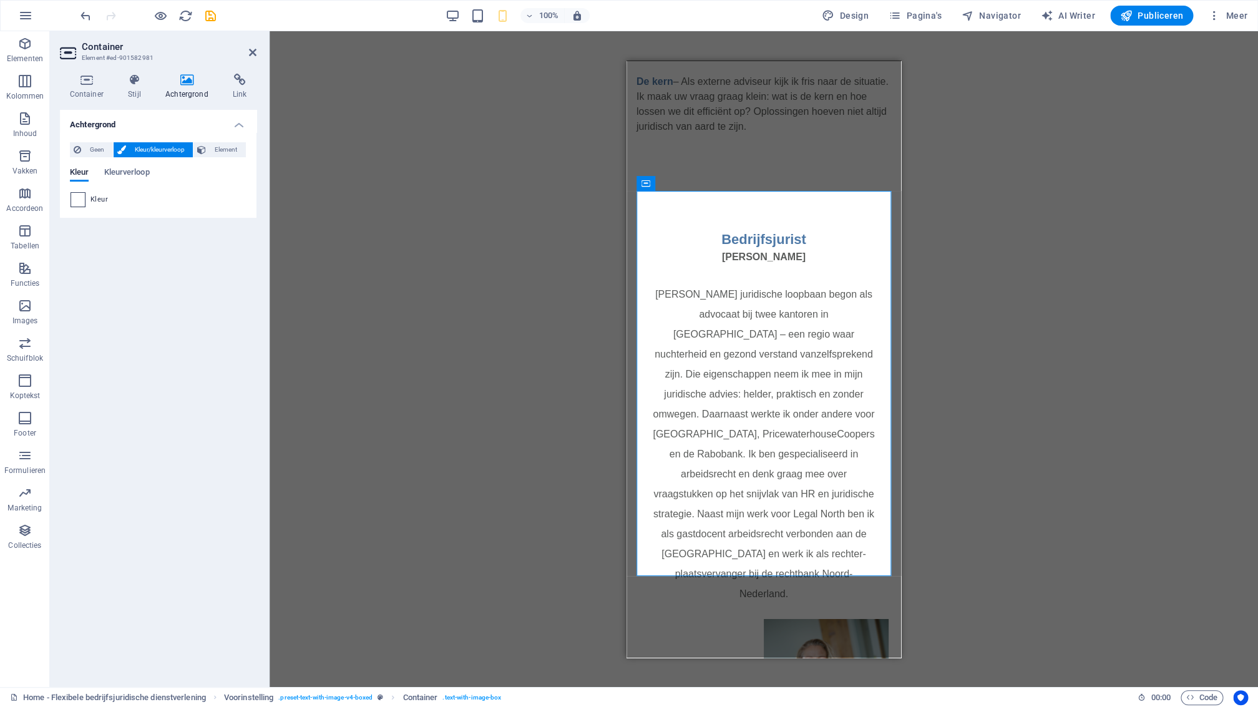
click at [79, 200] on span at bounding box center [78, 200] width 14 height 14
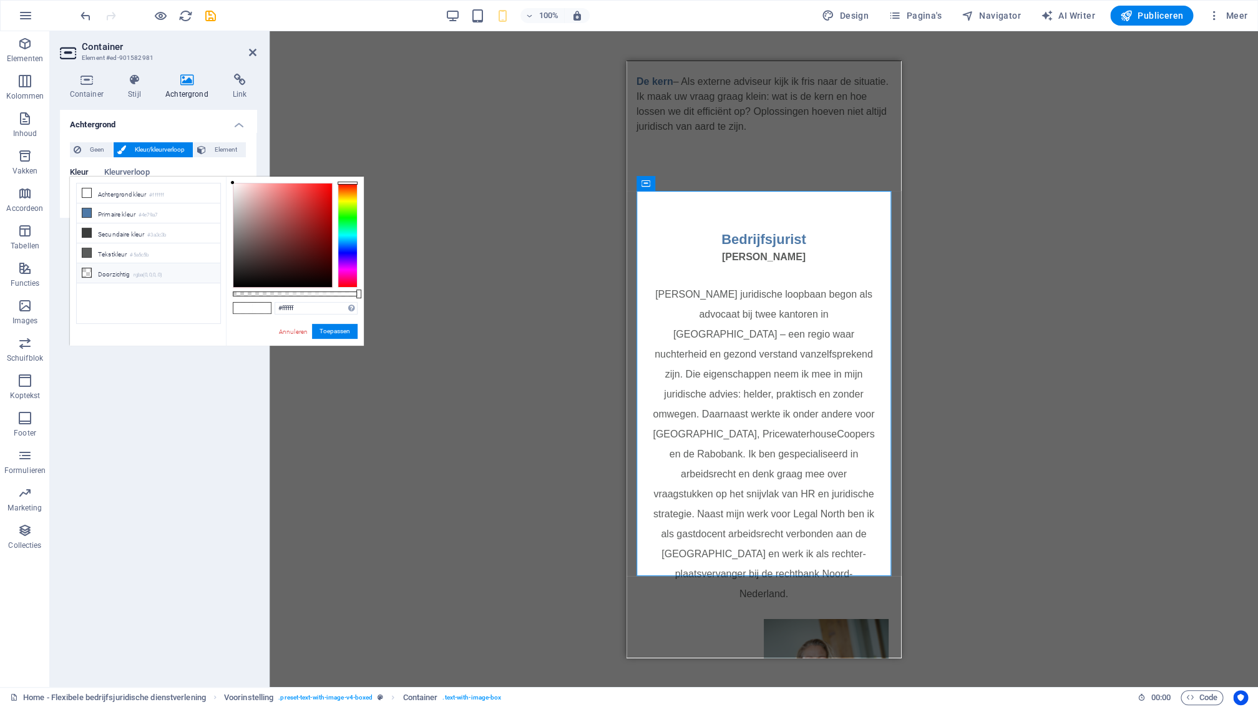
click at [85, 275] on icon at bounding box center [86, 272] width 9 height 9
type input "rgba(0, 0, 0, 0)"
click at [329, 333] on button "Toepassen" at bounding box center [335, 331] width 46 height 15
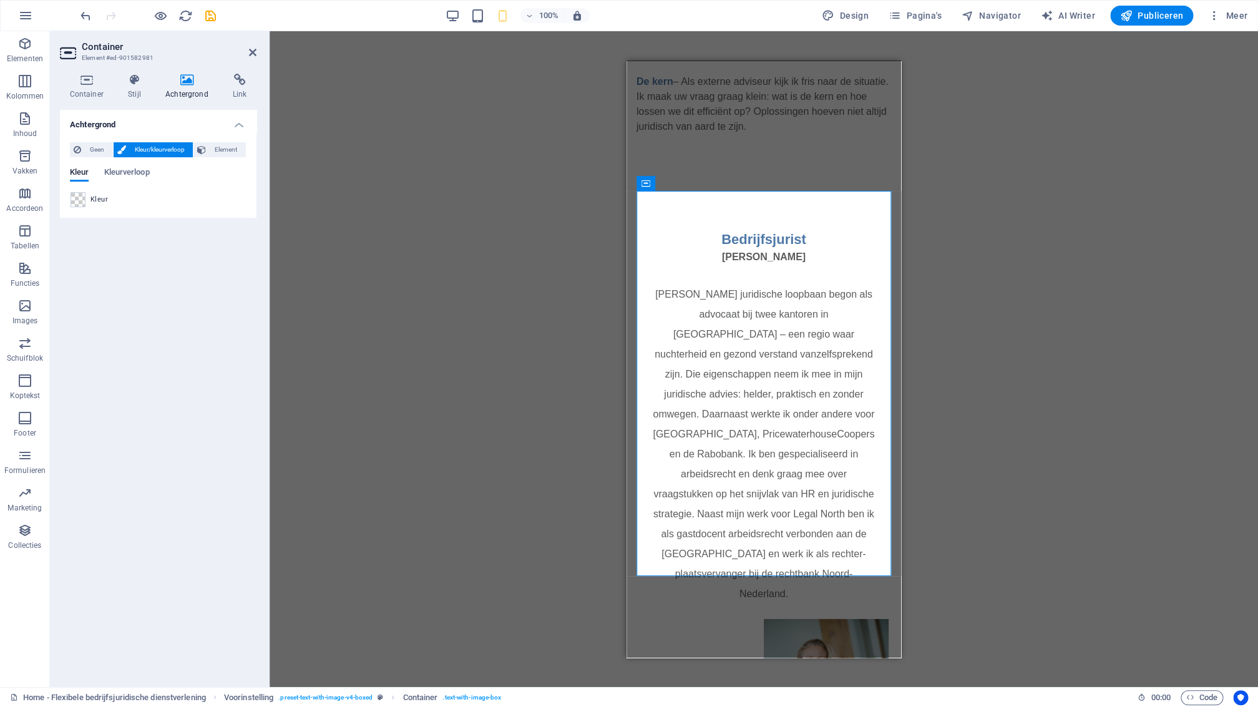
click at [445, 372] on div "Sleep hierheen om de bestaande content te vervangen. Druk op “Ctrl” als je een …" at bounding box center [764, 359] width 988 height 656
click at [1174, 15] on span "Publiceren" at bounding box center [1151, 15] width 63 height 12
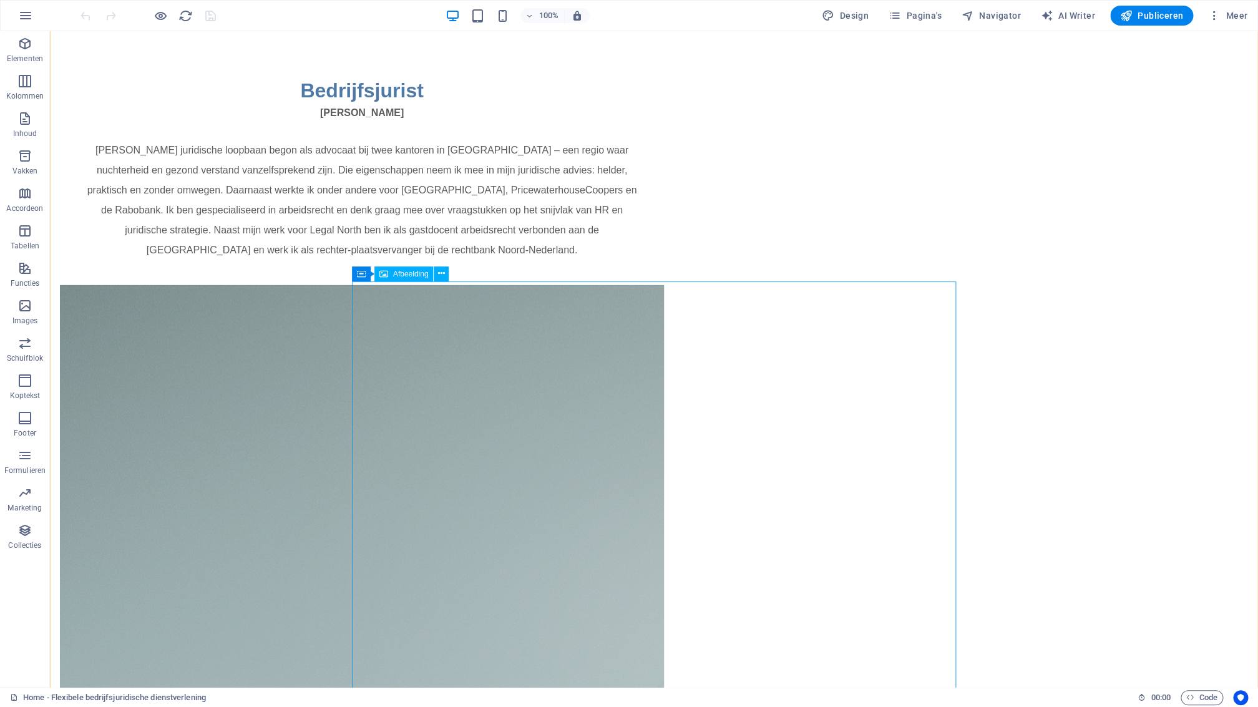
scroll to position [1284, 0]
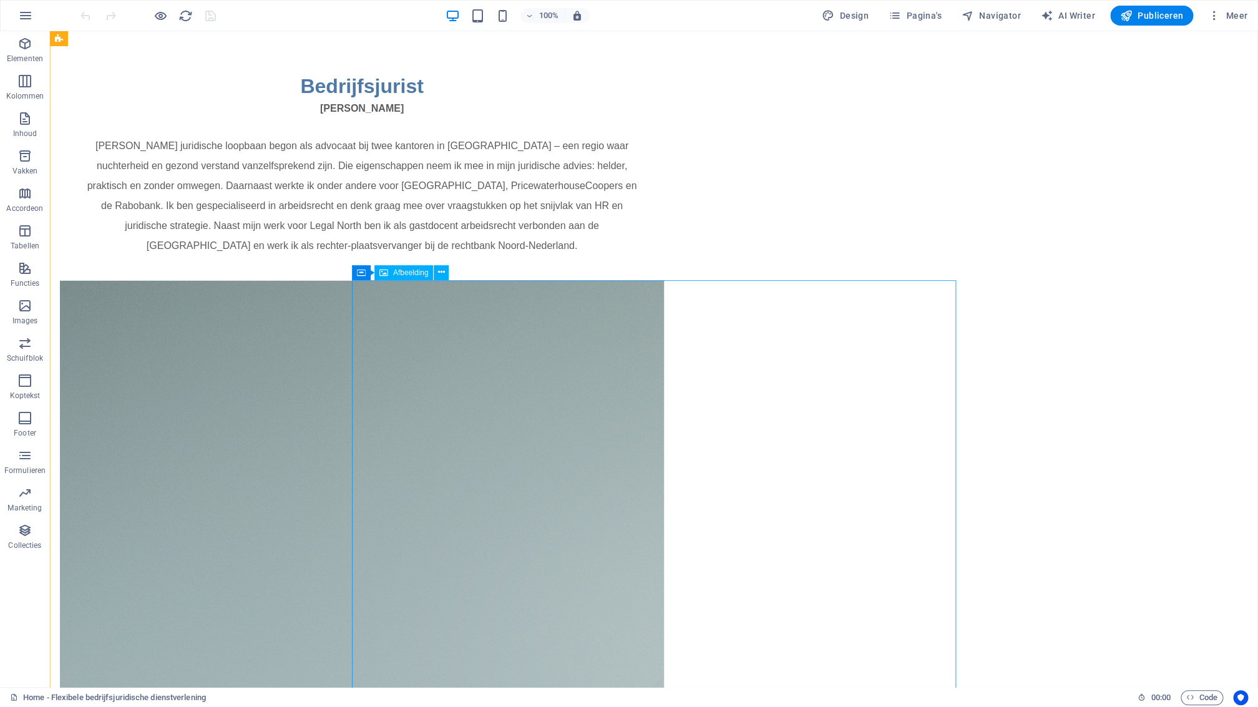
drag, startPoint x: 613, startPoint y: 336, endPoint x: 396, endPoint y: 338, distance: 217.8
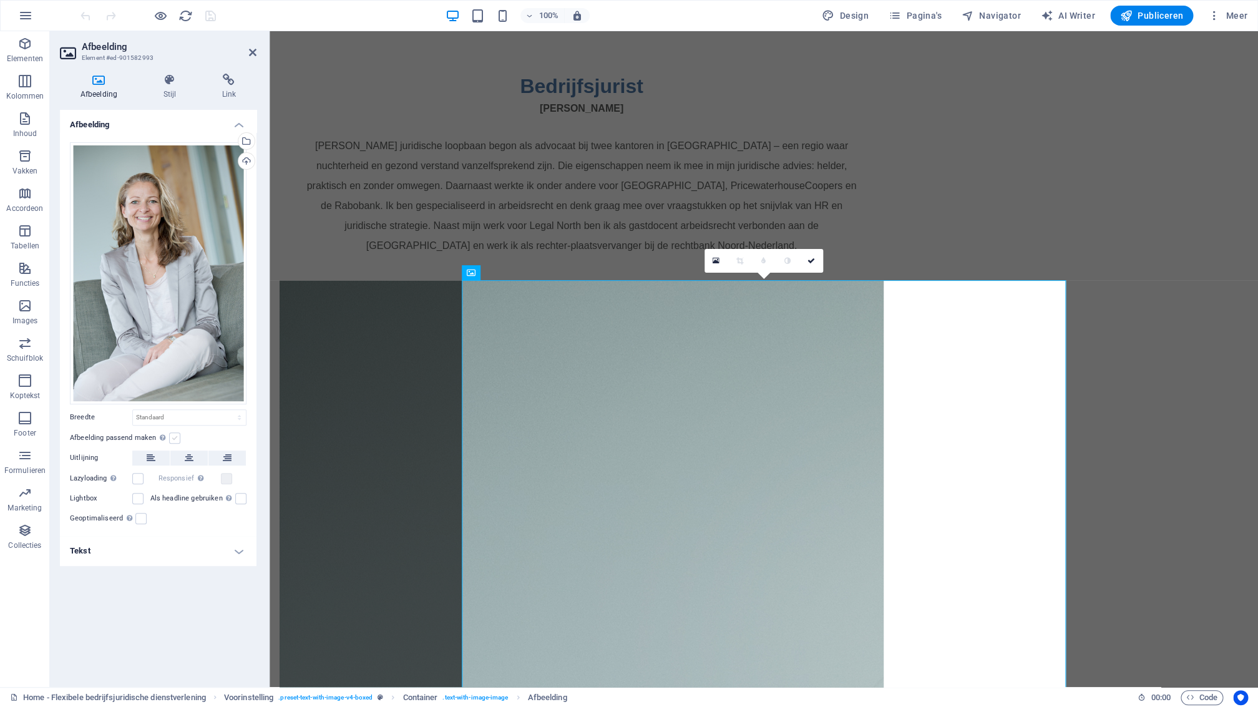
click at [172, 439] on label at bounding box center [174, 437] width 11 height 11
click at [0, 0] on input "Afbeelding passend maken Afbeelding automatisch passen binnen een vaststaande b…" at bounding box center [0, 0] width 0 height 0
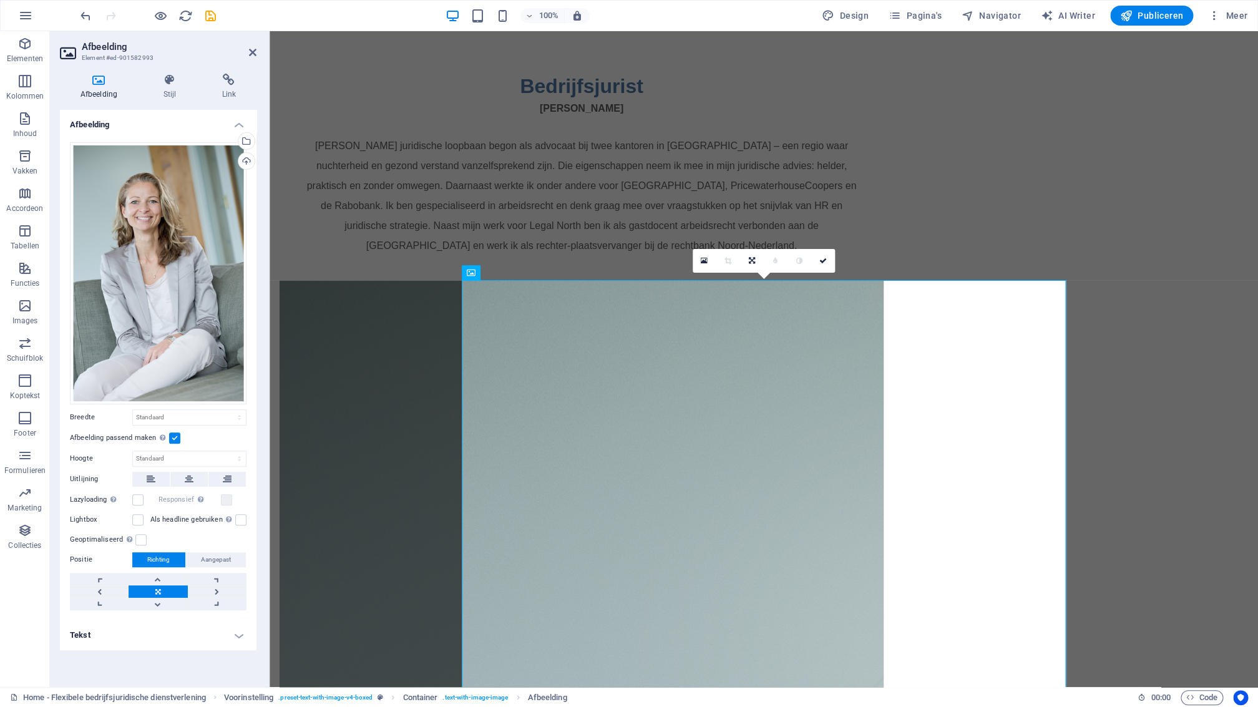
click at [173, 441] on label at bounding box center [174, 437] width 11 height 11
click at [173, 437] on label at bounding box center [174, 437] width 11 height 11
click at [173, 439] on label at bounding box center [174, 437] width 11 height 11
click at [0, 0] on input "Afbeelding passend maken Afbeelding automatisch passen binnen een vaststaande b…" at bounding box center [0, 0] width 0 height 0
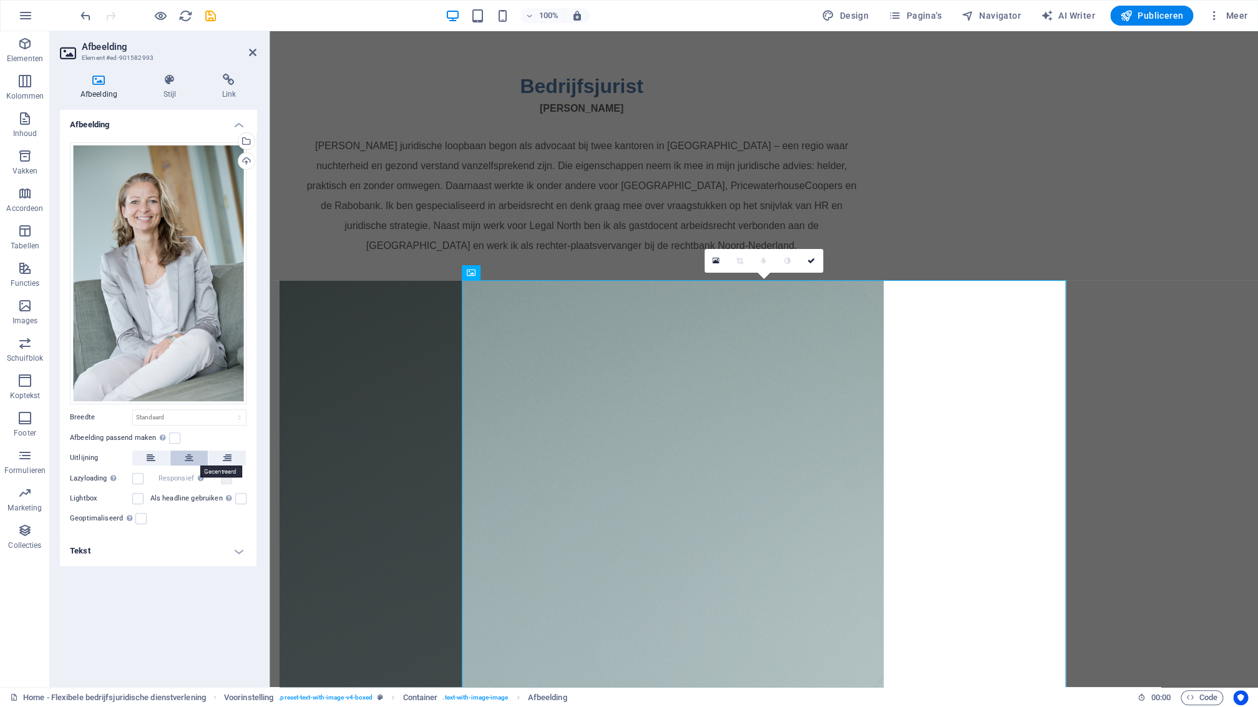
click at [186, 456] on icon at bounding box center [189, 458] width 9 height 15
click at [133, 410] on select "Standaard auto px rem % em vh vw" at bounding box center [189, 417] width 113 height 15
select select "px"
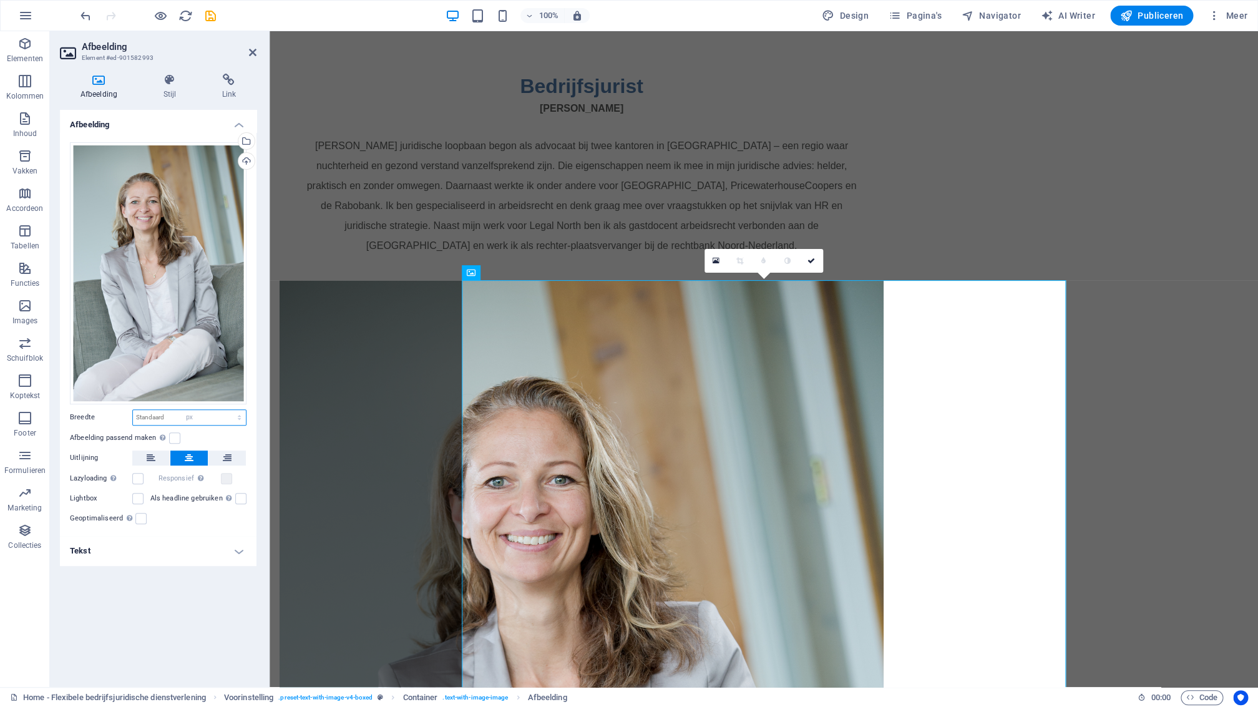
click option "px" at bounding box center [0, 0] width 0 height 0
click at [161, 419] on input "968" at bounding box center [189, 417] width 113 height 15
drag, startPoint x: 157, startPoint y: 419, endPoint x: 124, endPoint y: 418, distance: 32.5
click at [133, 418] on input "968" at bounding box center [189, 417] width 113 height 15
type input "2"
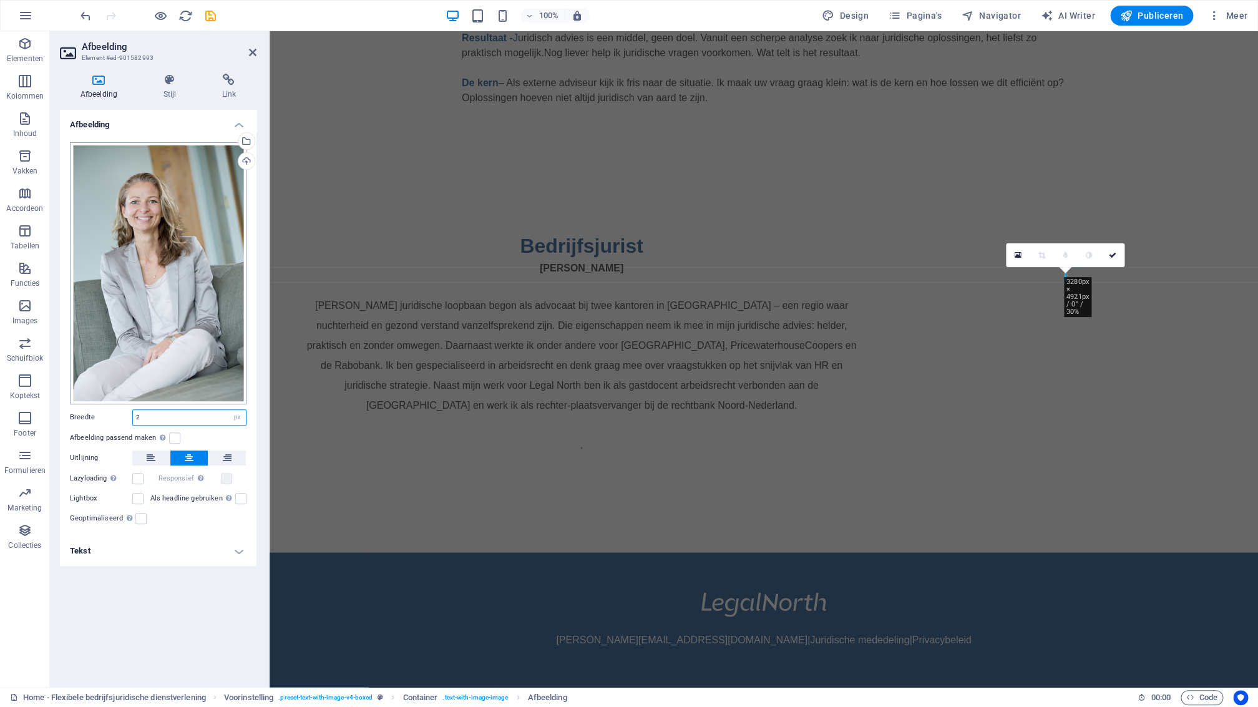
scroll to position [1061, 0]
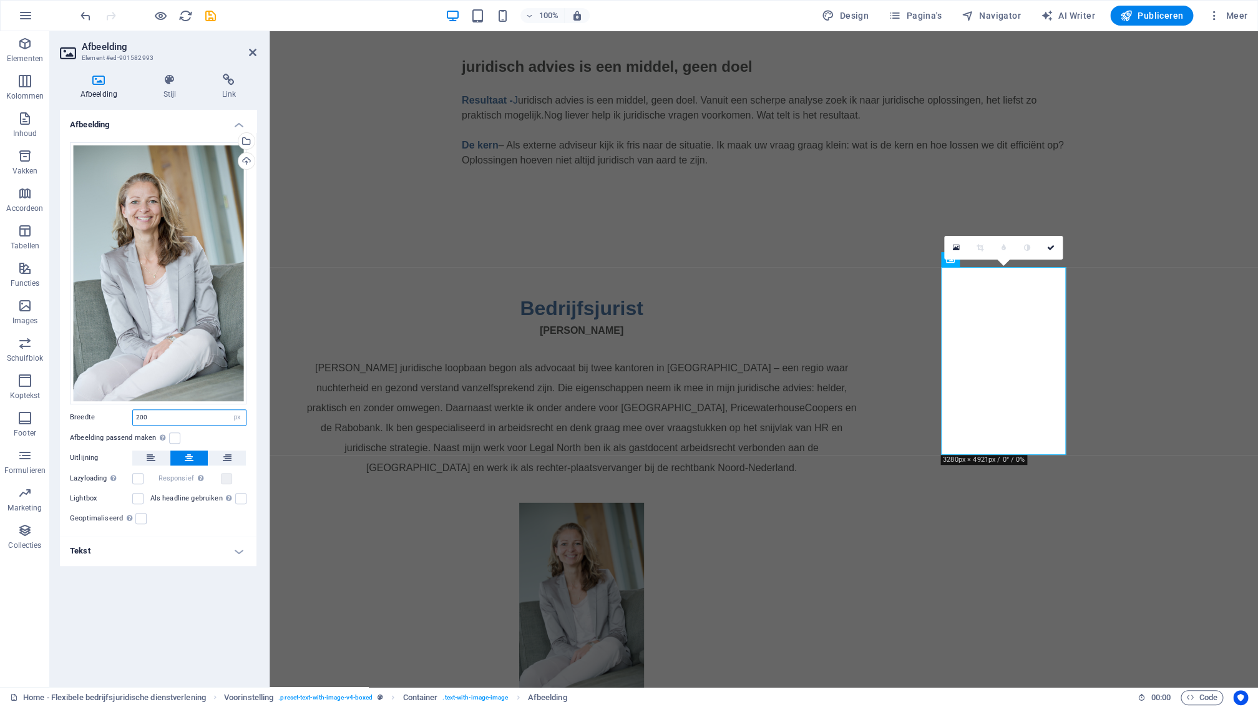
drag, startPoint x: 151, startPoint y: 417, endPoint x: 127, endPoint y: 413, distance: 24.0
click at [133, 413] on input "200" at bounding box center [189, 417] width 113 height 15
type input "250"
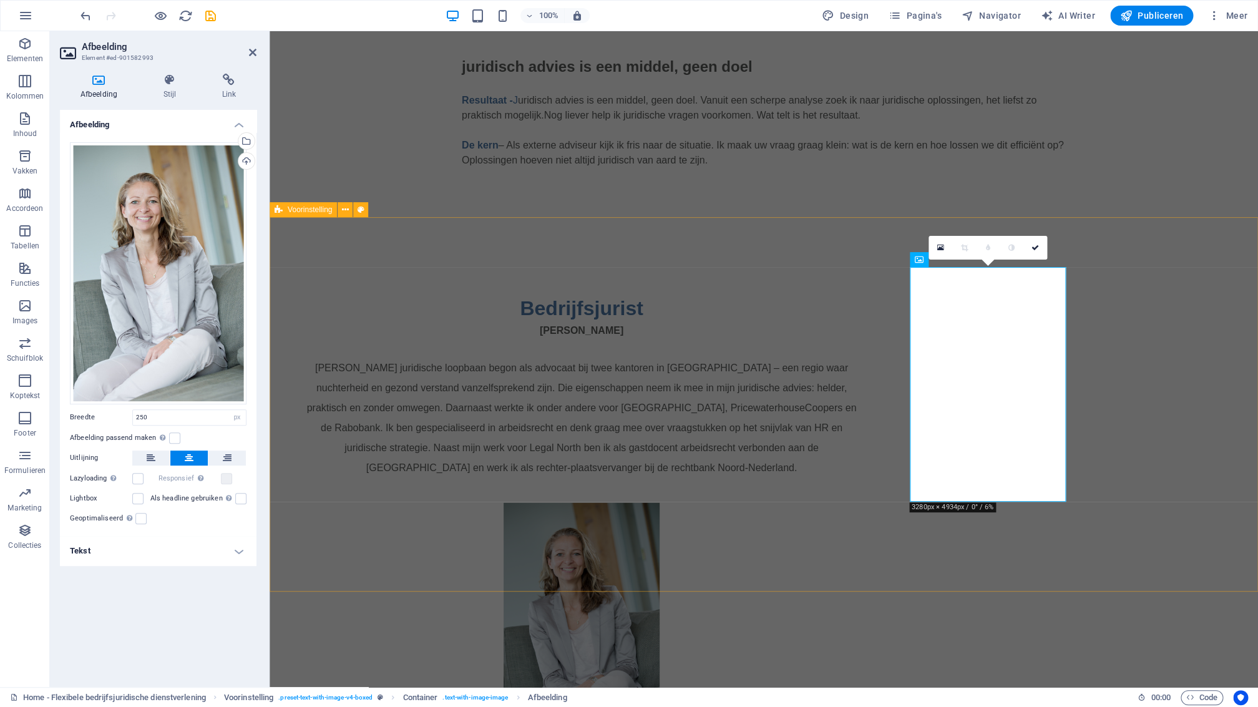
click at [1257, 474] on div "Bedrijfsjurist Mr. Monique Doornbosch Mijn juridische loopbaan begon als advoca…" at bounding box center [764, 502] width 988 height 569
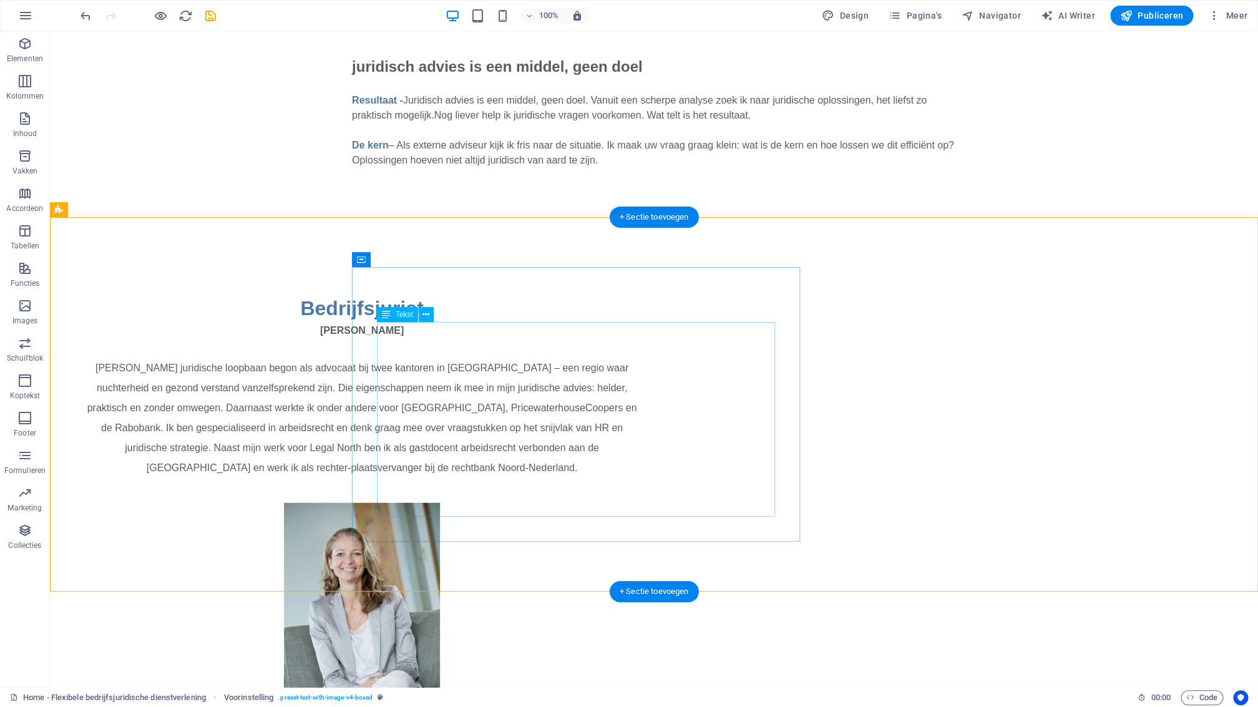
click at [622, 433] on div "Mr. Monique Doornbosch Mijn juridische loopbaan begon als advocaat bij twee kan…" at bounding box center [362, 400] width 554 height 155
drag, startPoint x: 622, startPoint y: 433, endPoint x: 406, endPoint y: 436, distance: 216.5
click at [622, 433] on div "Mr. Monique Doornbosch Mijn juridische loopbaan begon als advocaat bij twee kan…" at bounding box center [362, 400] width 554 height 155
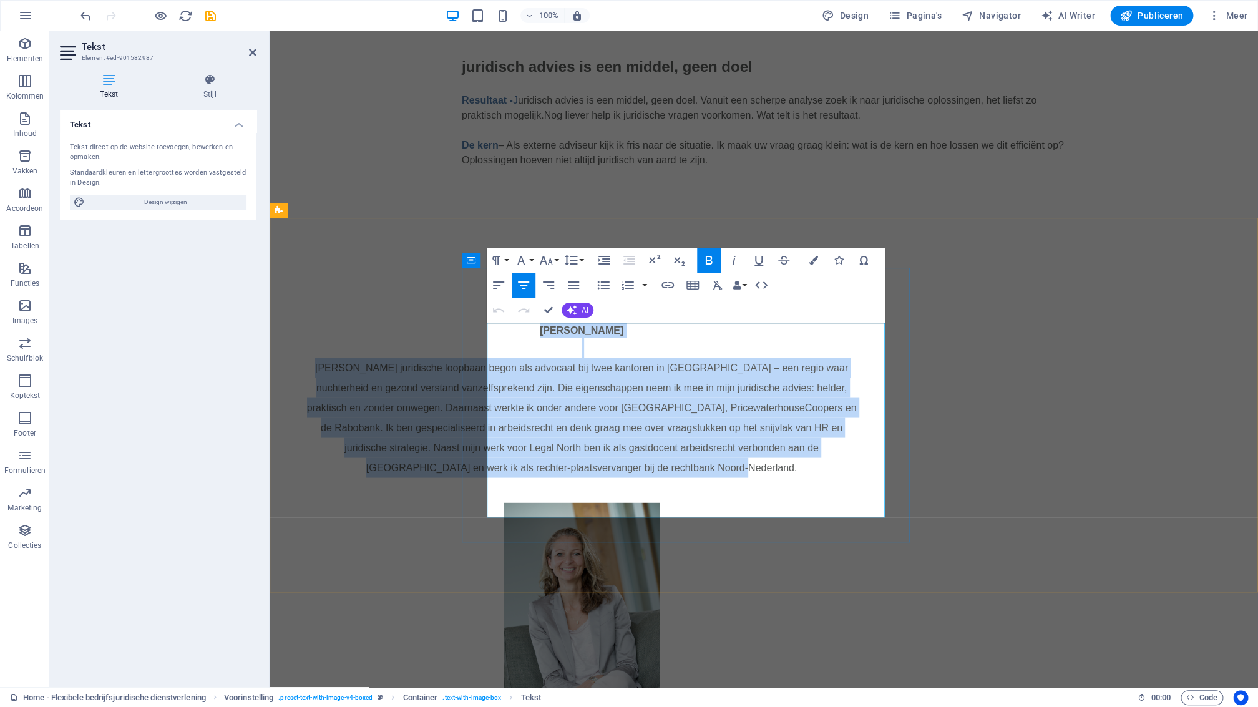
drag, startPoint x: 863, startPoint y: 502, endPoint x: 489, endPoint y: 321, distance: 415.3
click at [489, 321] on div "Bedrijfsjurist Mr. Monique Doornbosch Mijn juridische loopbaan begon als advoca…" at bounding box center [582, 385] width 554 height 185
click at [499, 285] on icon "button" at bounding box center [498, 285] width 15 height 15
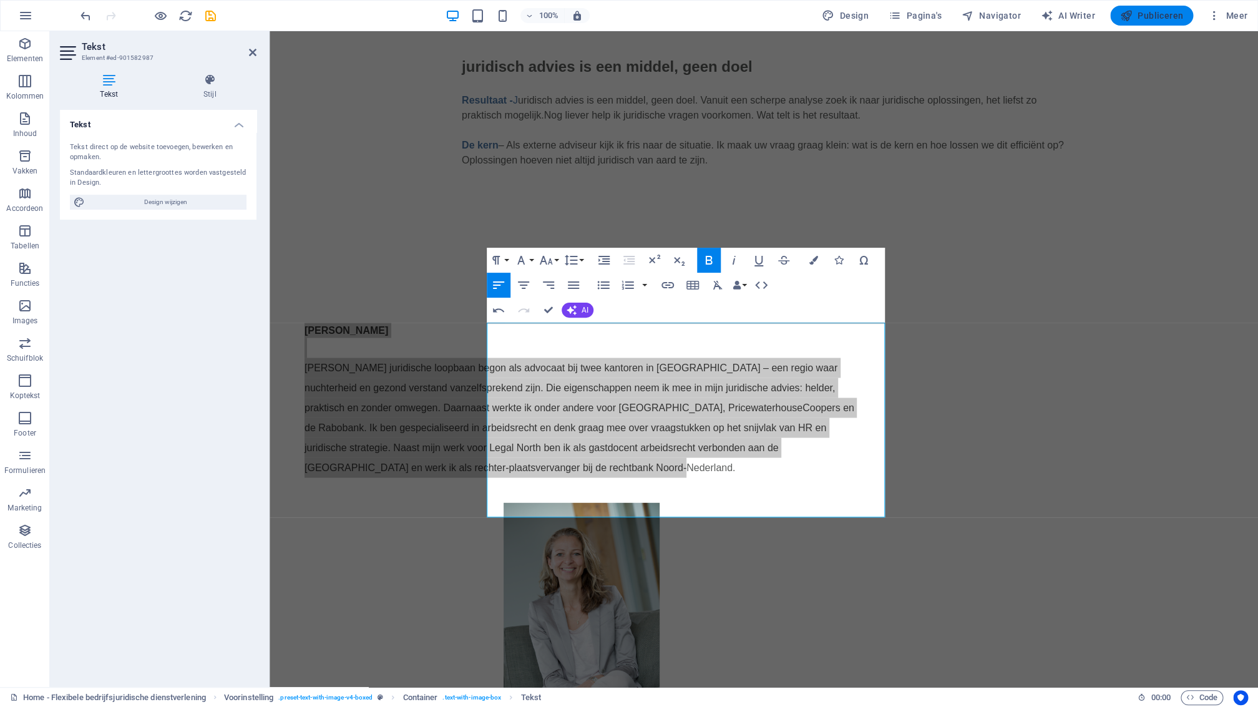
click at [1167, 15] on span "Publiceren" at bounding box center [1151, 15] width 63 height 12
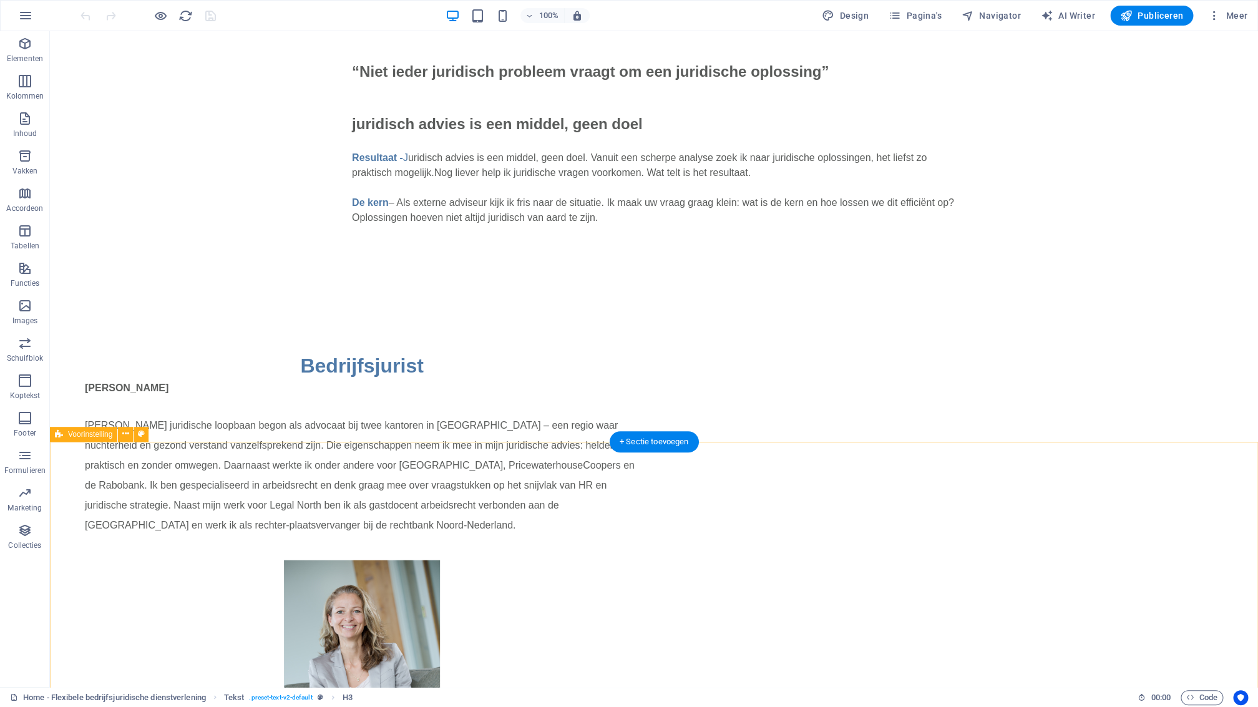
scroll to position [1101, 0]
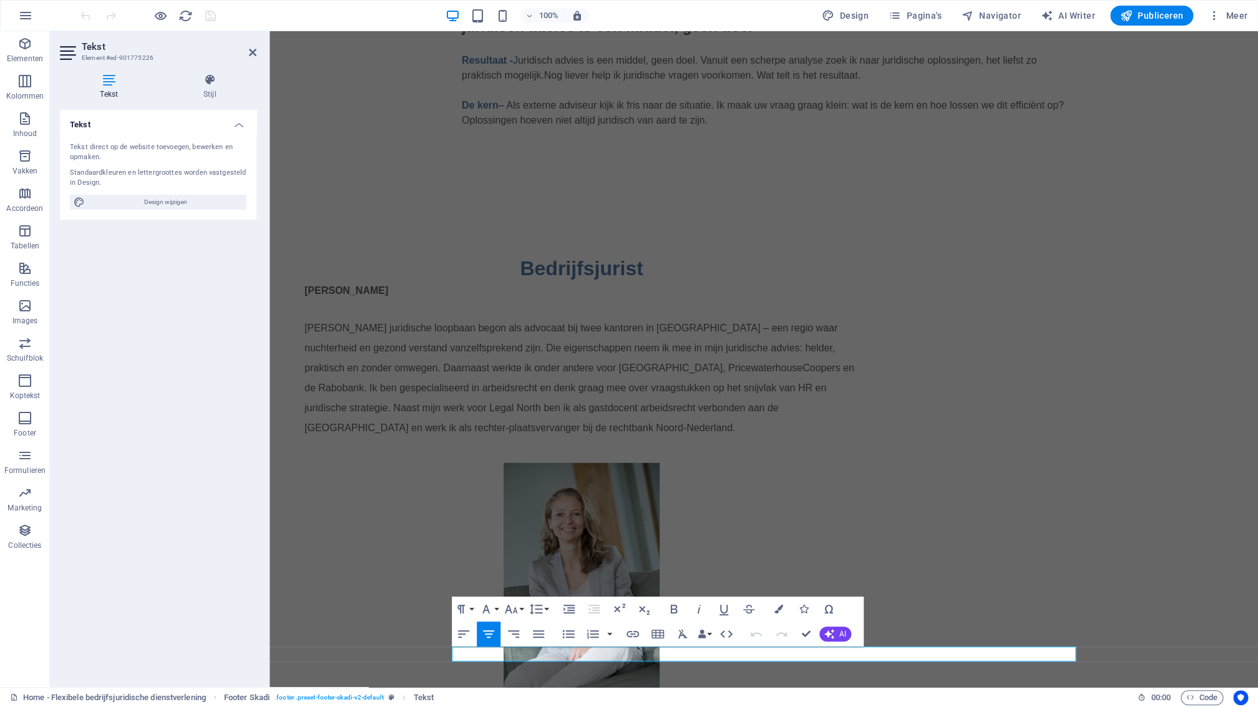
scroll to position [1086, 0]
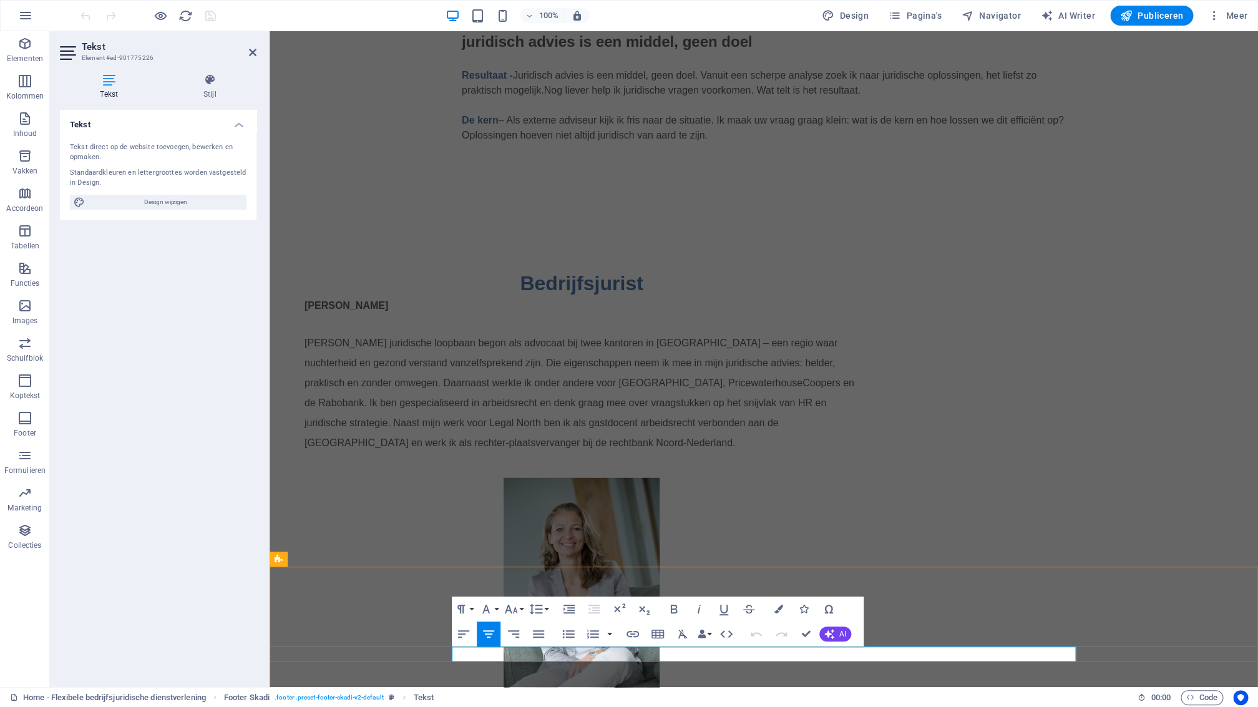
click at [637, 633] on icon "button" at bounding box center [632, 633] width 15 height 15
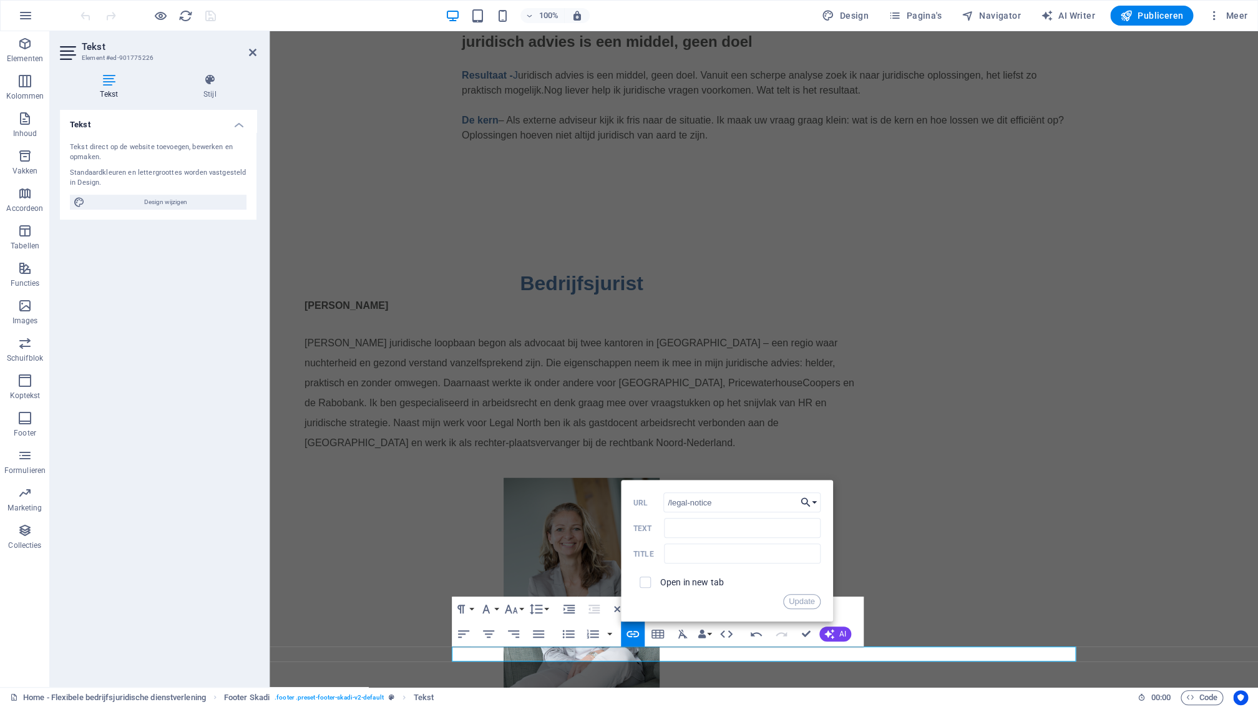
click at [812, 504] on button "Choose Link" at bounding box center [809, 502] width 24 height 20
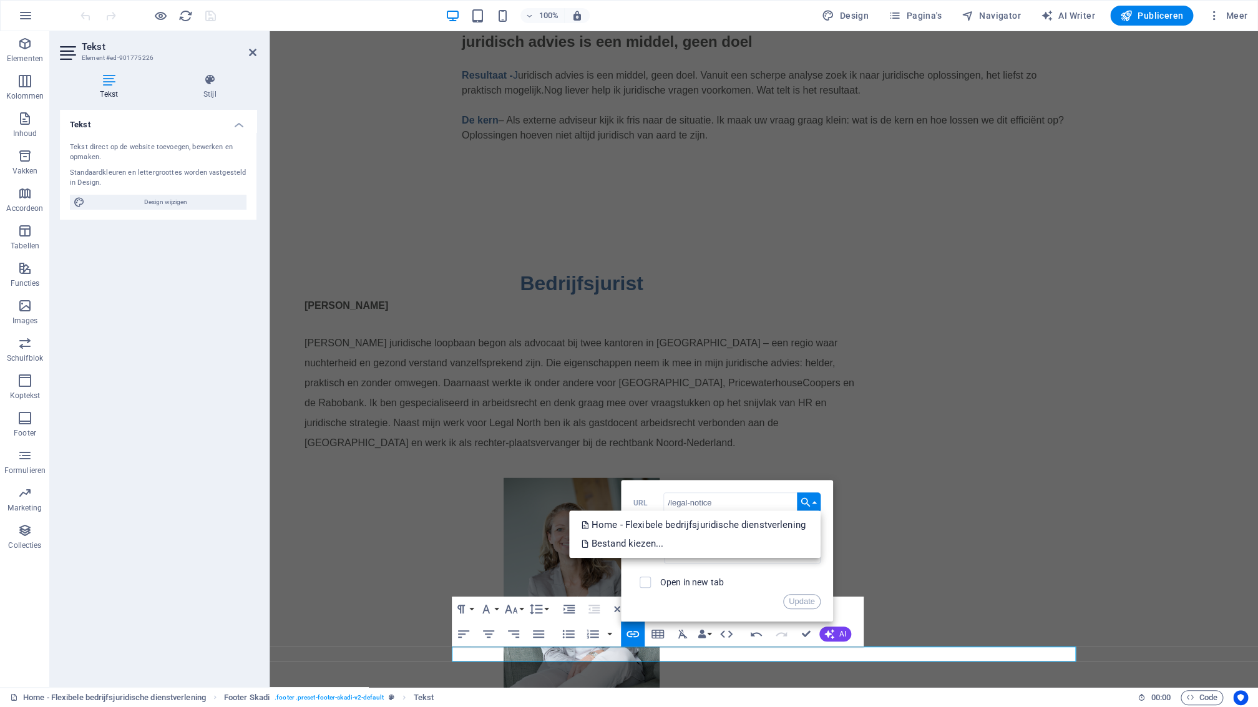
click at [754, 569] on div "/legal-notice URL ​ Text Title Open in new tab Update" at bounding box center [726, 550] width 187 height 117
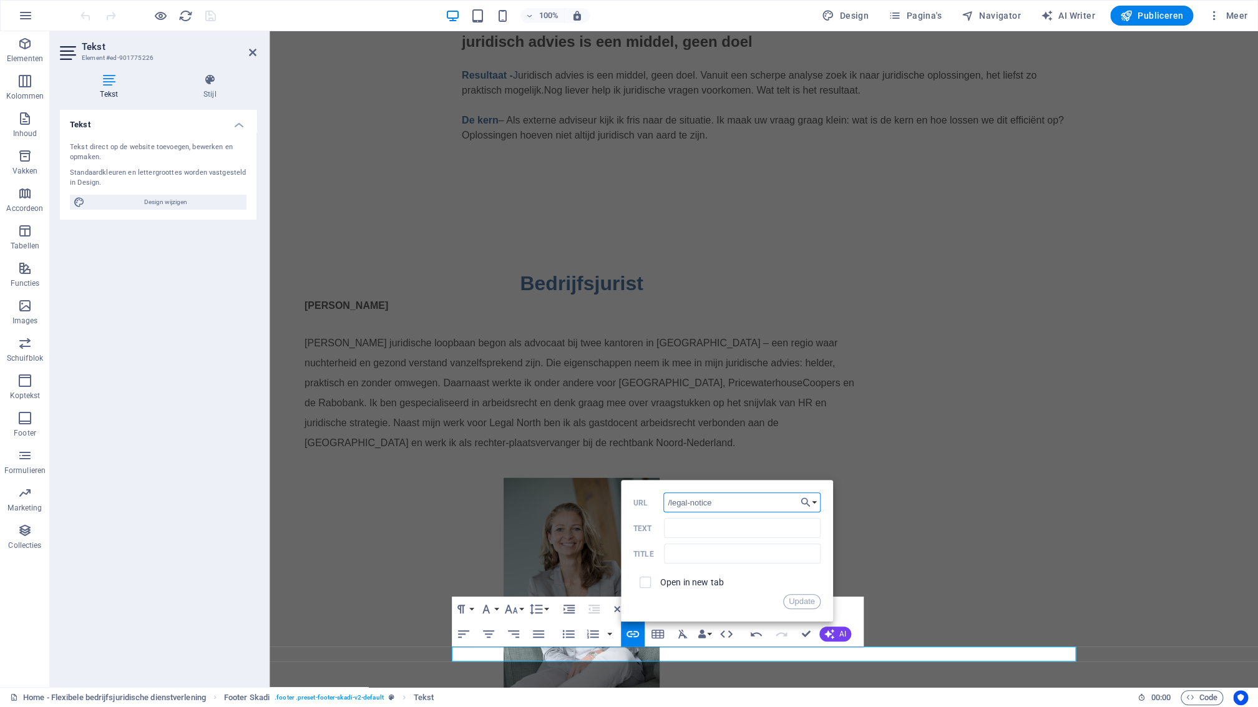
drag, startPoint x: 724, startPoint y: 505, endPoint x: 664, endPoint y: 512, distance: 61.0
click at [663, 504] on input "/legal-notice" at bounding box center [741, 502] width 157 height 20
click at [798, 605] on button "Update" at bounding box center [801, 601] width 37 height 15
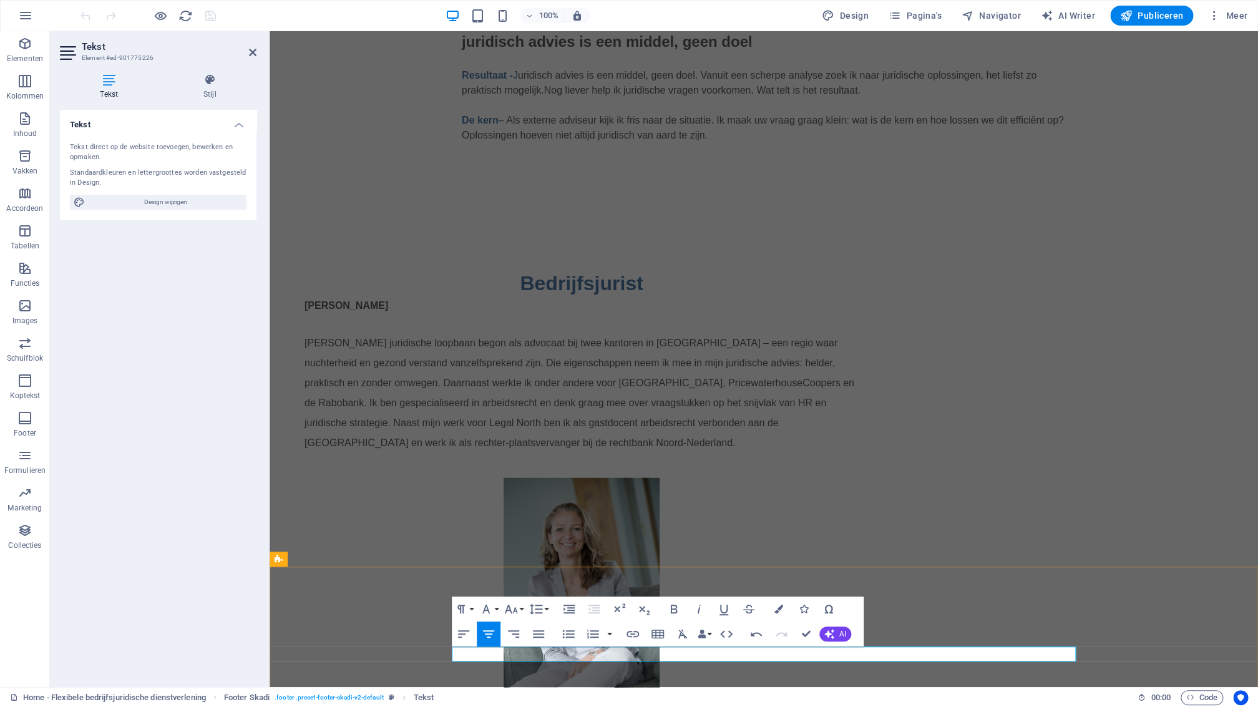
click at [1168, 18] on span "Publiceren" at bounding box center [1151, 15] width 63 height 12
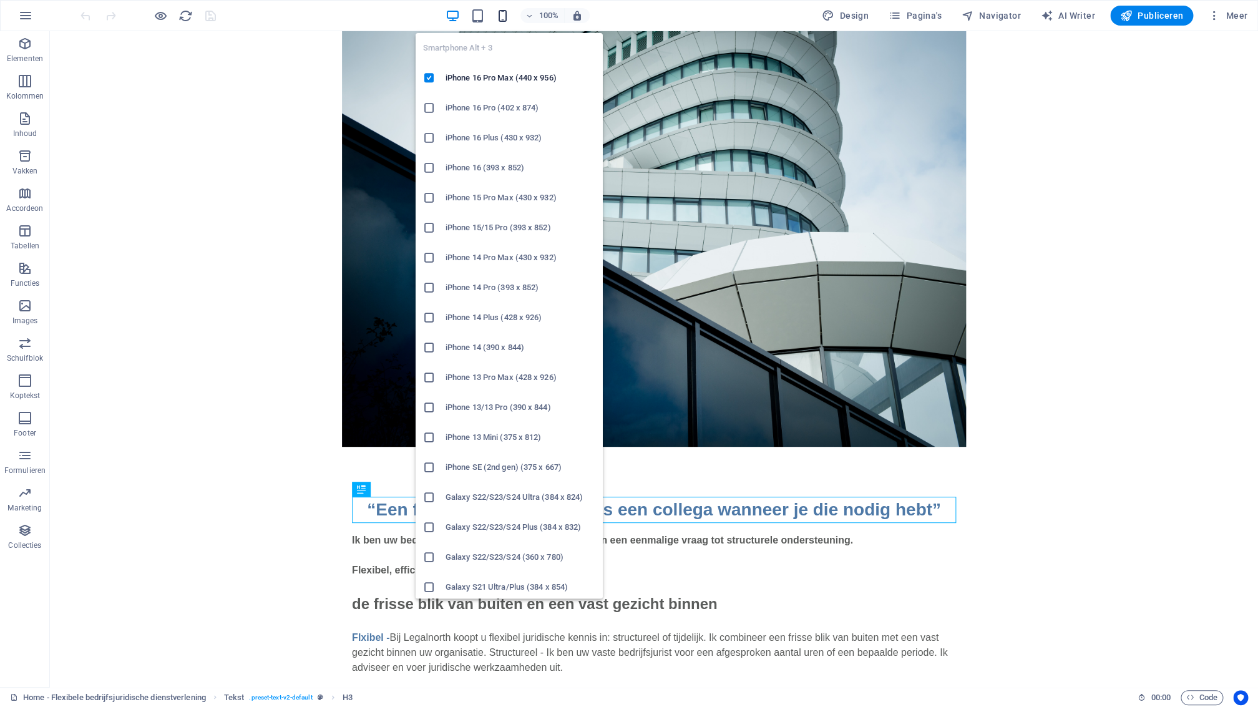
click at [508, 16] on icon "button" at bounding box center [502, 16] width 14 height 14
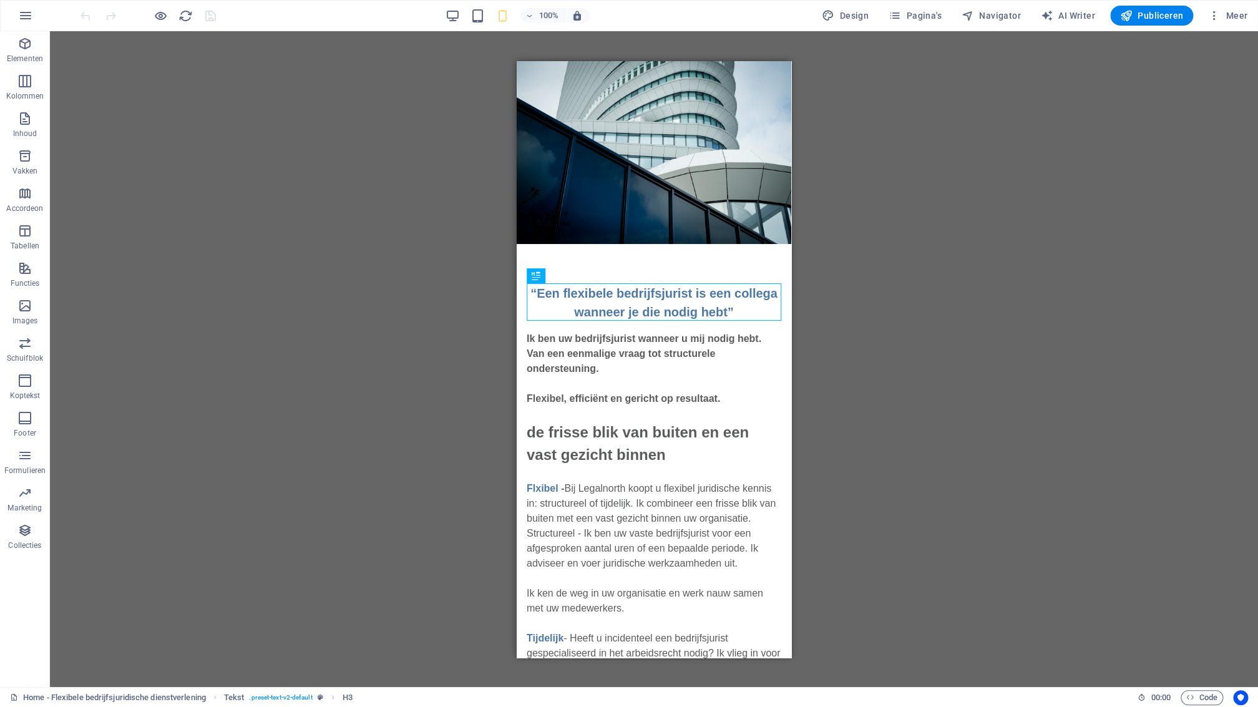
click at [862, 260] on div "Sleep hierheen om de bestaande content te vervangen. Druk op “Ctrl” als je een …" at bounding box center [654, 359] width 1208 height 656
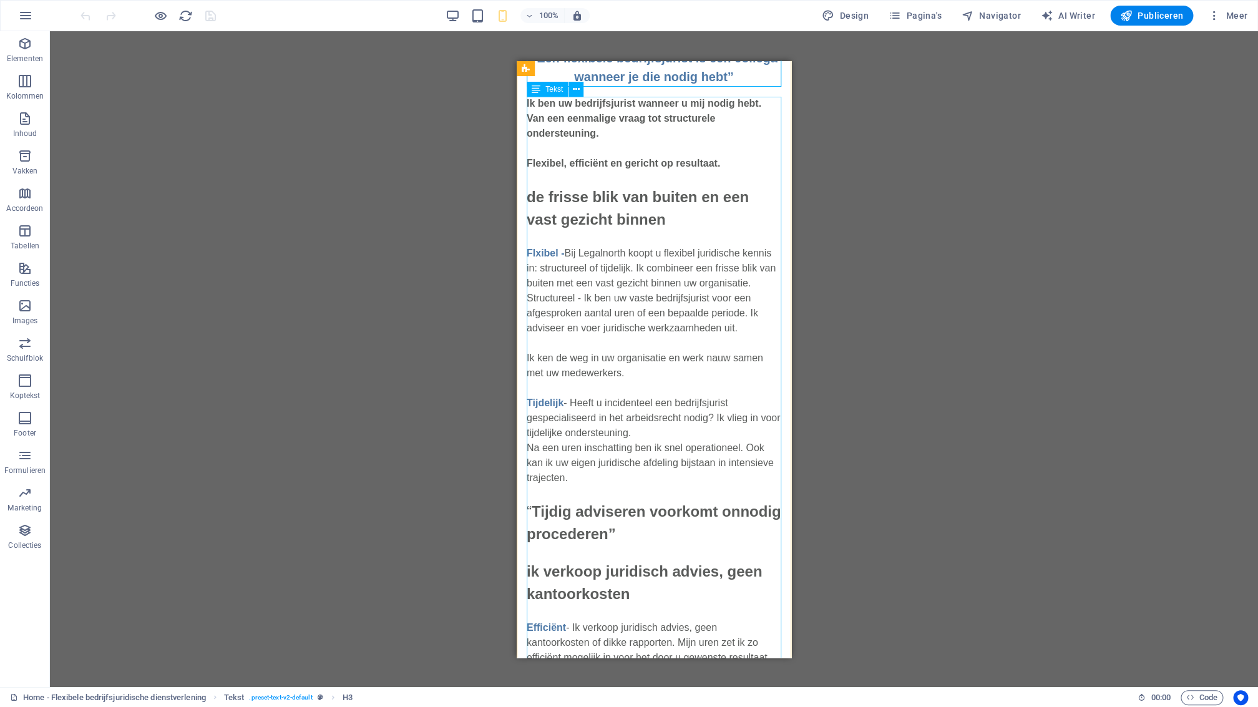
scroll to position [231, 0]
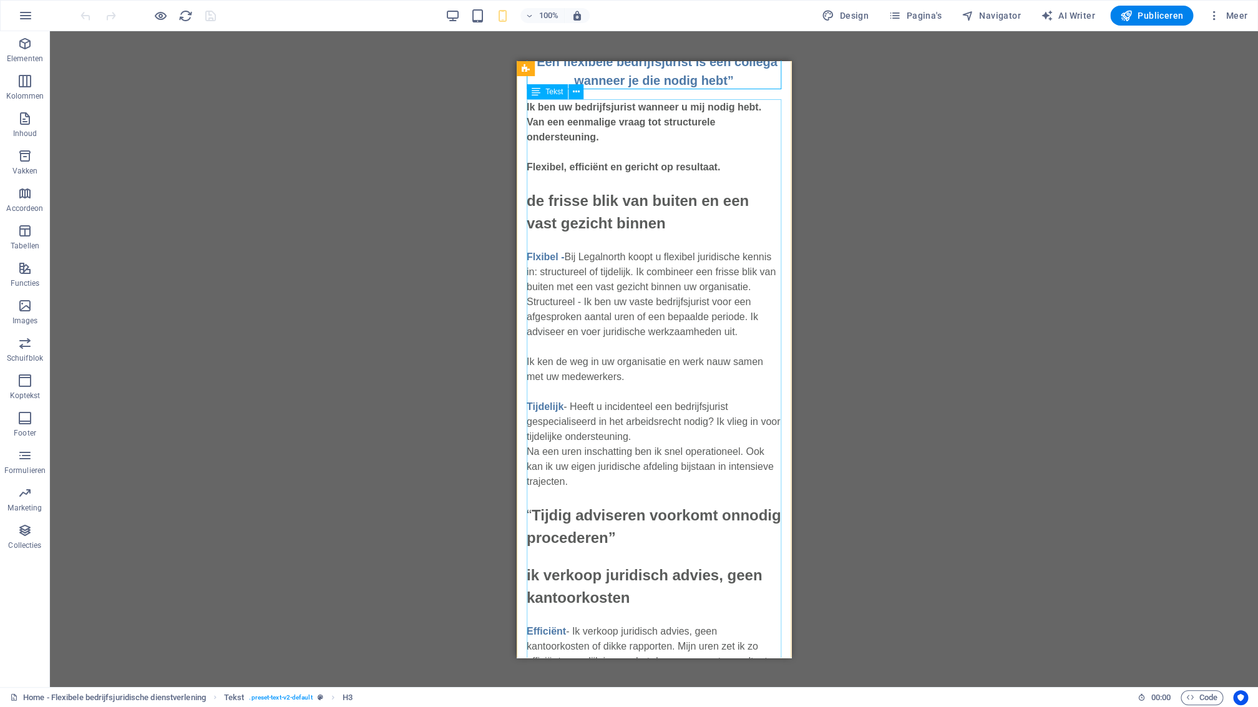
click at [638, 376] on div "Ik ben uw bedrijfsjurist wanneer u mij nodig hebt. Van een eenmalige vraag tot …" at bounding box center [654, 702] width 255 height 1206
click at [634, 378] on div "Ik ben uw bedrijfsjurist wanneer u mij nodig hebt. Van een eenmalige vraag tot …" at bounding box center [654, 702] width 255 height 1206
drag, startPoint x: 634, startPoint y: 378, endPoint x: 523, endPoint y: 381, distance: 111.1
click at [634, 378] on div "Ik ben uw bedrijfsjurist wanneer u mij nodig hebt. Van een eenmalige vraag tot …" at bounding box center [654, 702] width 255 height 1206
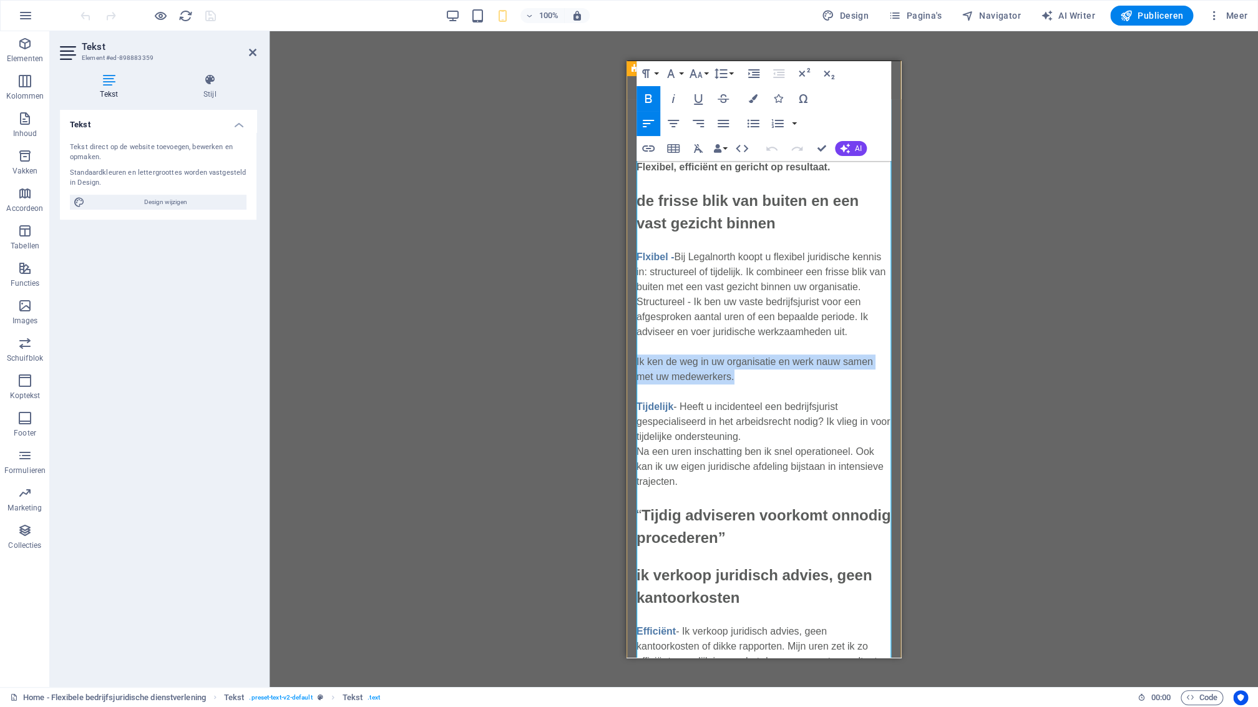
drag, startPoint x: 741, startPoint y: 378, endPoint x: 633, endPoint y: 362, distance: 109.1
click at [633, 362] on div "“Een flexibele bedrijfsjurist is een collega wanneer je die nodig hebt” Ik ben …" at bounding box center [763, 678] width 275 height 1333
click at [753, 100] on icon "button" at bounding box center [753, 98] width 9 height 9
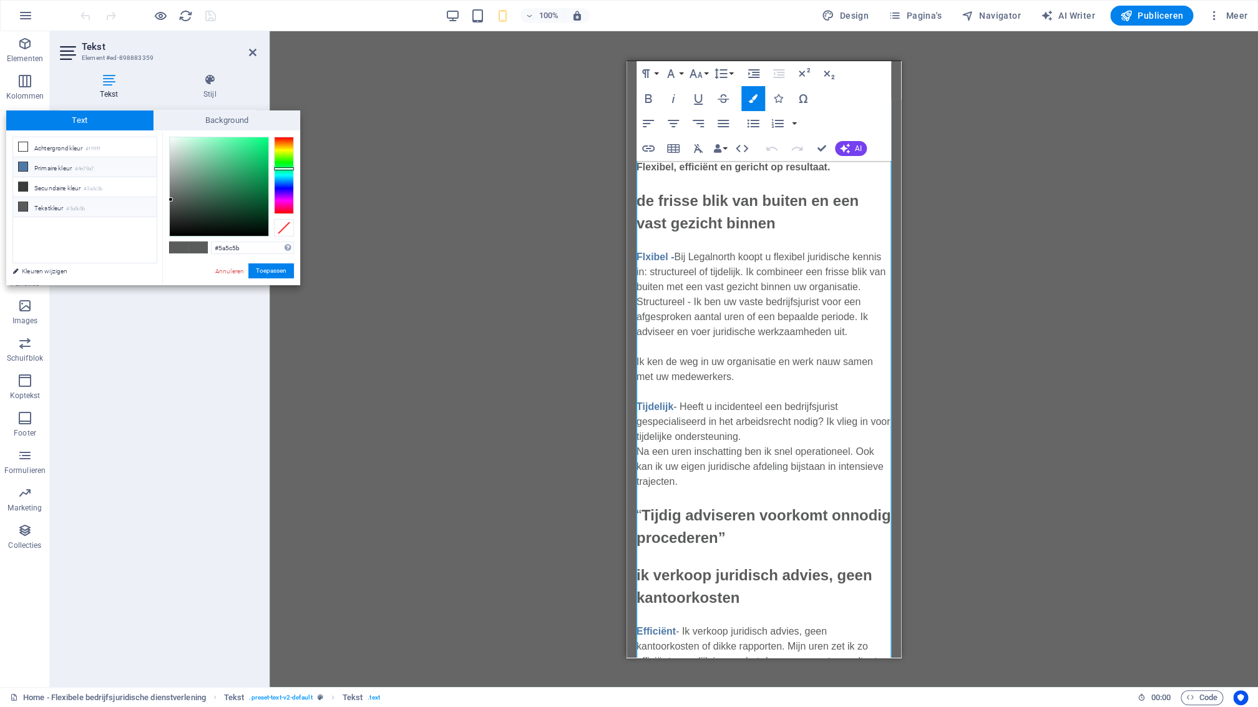
drag, startPoint x: 65, startPoint y: 167, endPoint x: 76, endPoint y: 168, distance: 10.6
click at [66, 168] on li "Primaire kleur #4e79a7" at bounding box center [85, 167] width 144 height 20
type input "#4e79a7"
click at [278, 268] on button "Toepassen" at bounding box center [271, 270] width 46 height 15
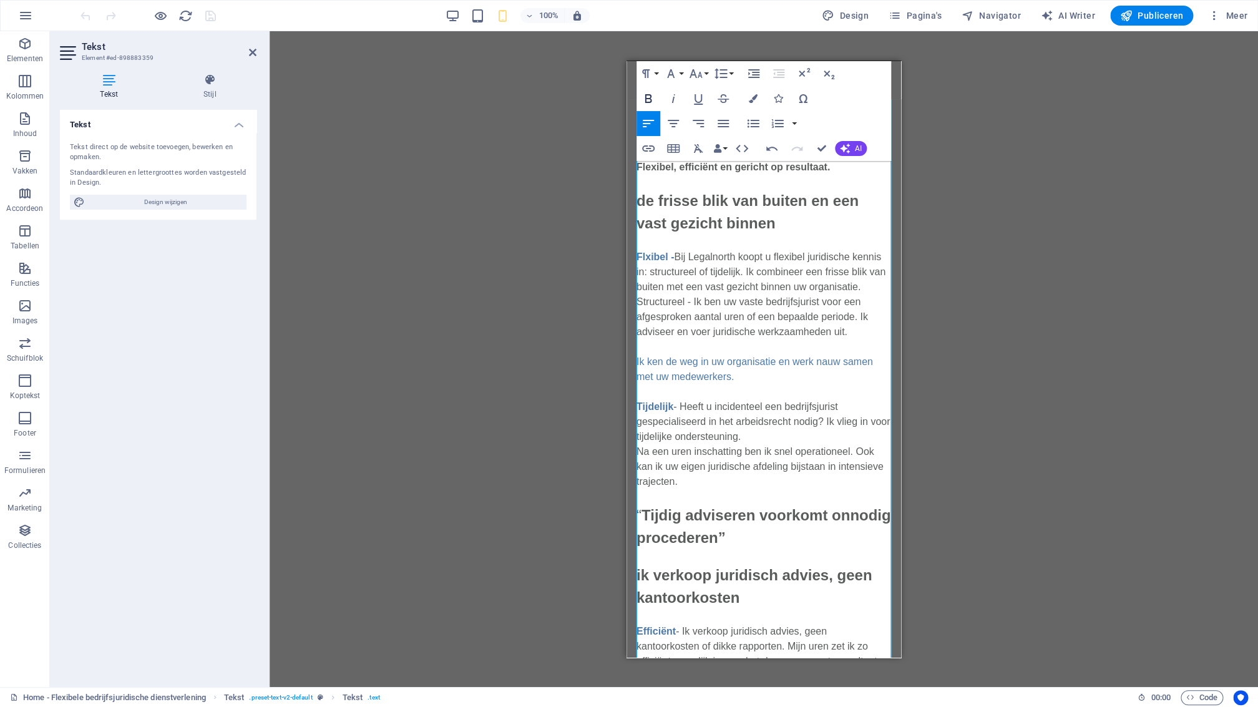
click at [650, 98] on icon "button" at bounding box center [648, 98] width 7 height 9
click at [957, 306] on div "Sleep hierheen om de bestaande content te vervangen. Druk op “Ctrl” als je een …" at bounding box center [764, 359] width 988 height 656
click at [1151, 22] on button "Publiceren" at bounding box center [1151, 16] width 83 height 20
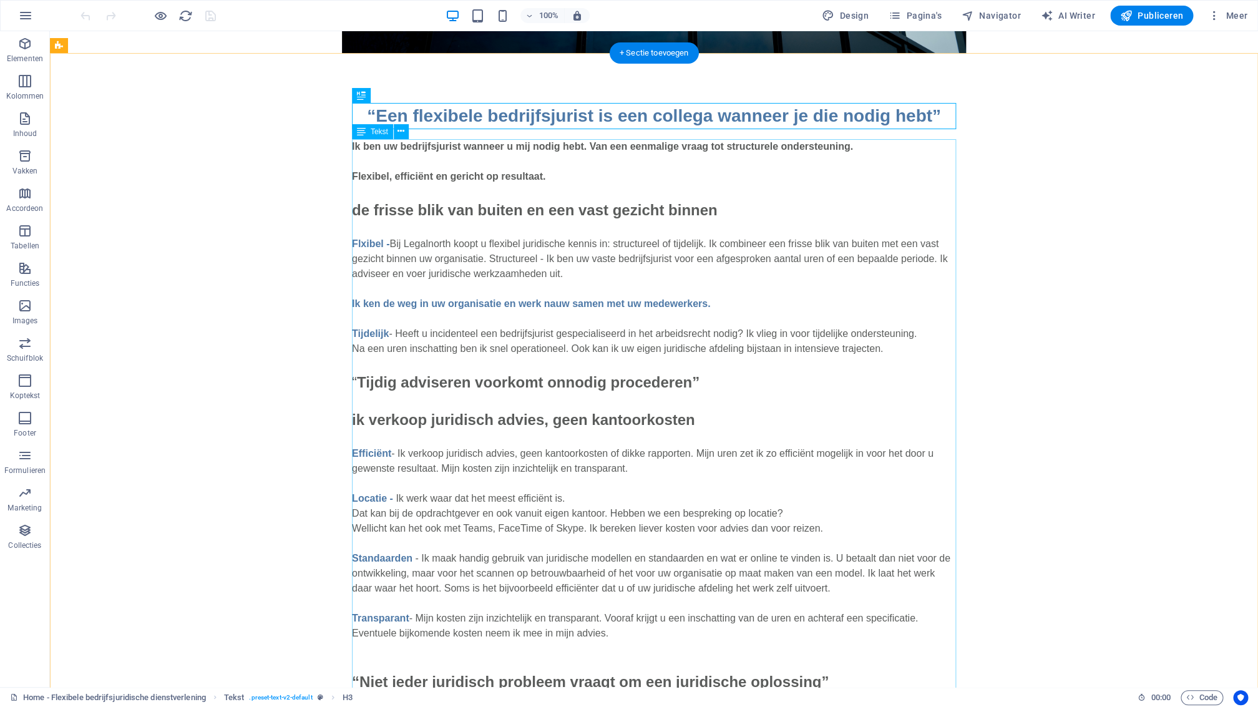
scroll to position [406, 0]
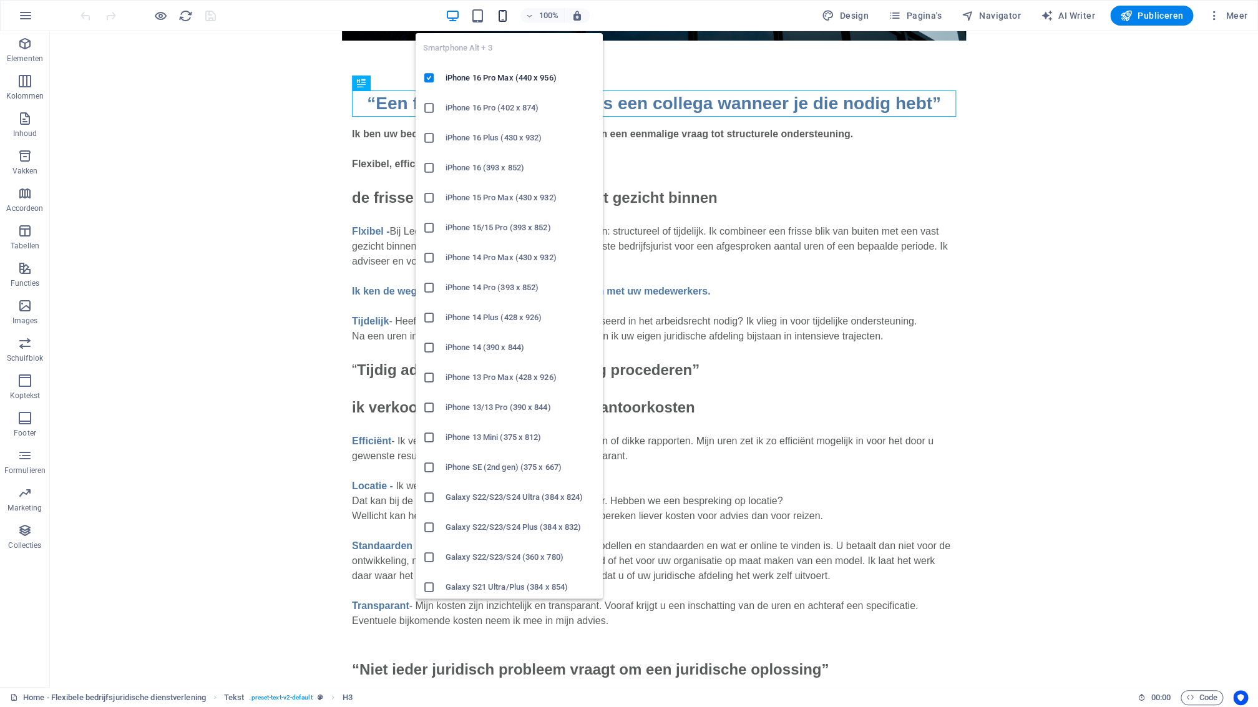
click at [503, 19] on icon "button" at bounding box center [502, 16] width 14 height 14
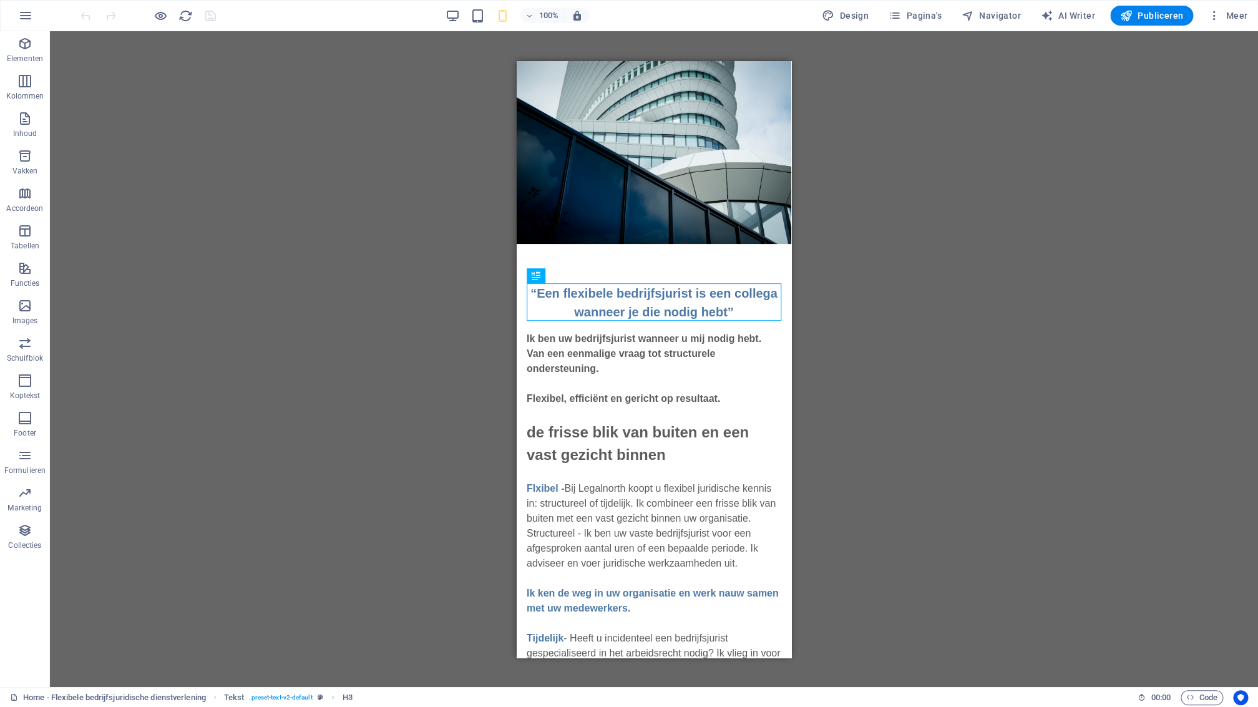
click at [869, 312] on div "Sleep hierheen om de bestaande content te vervangen. Druk op “Ctrl” als je een …" at bounding box center [654, 359] width 1208 height 656
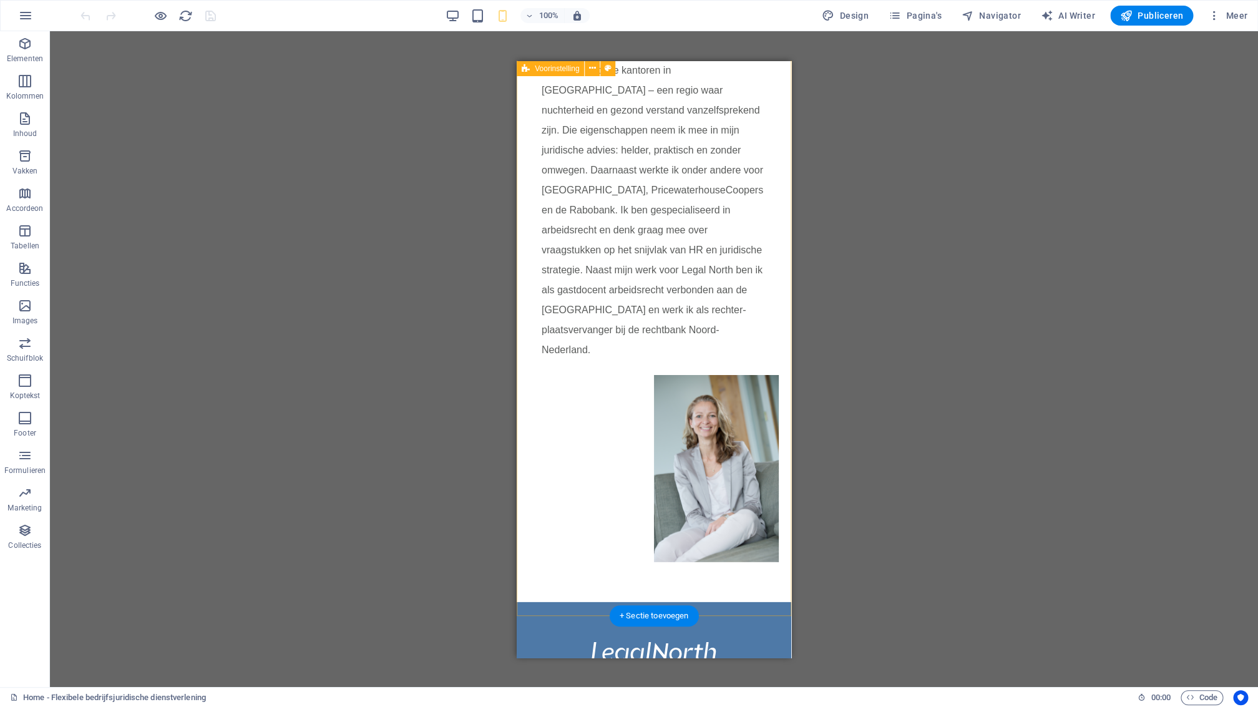
scroll to position [1698, 0]
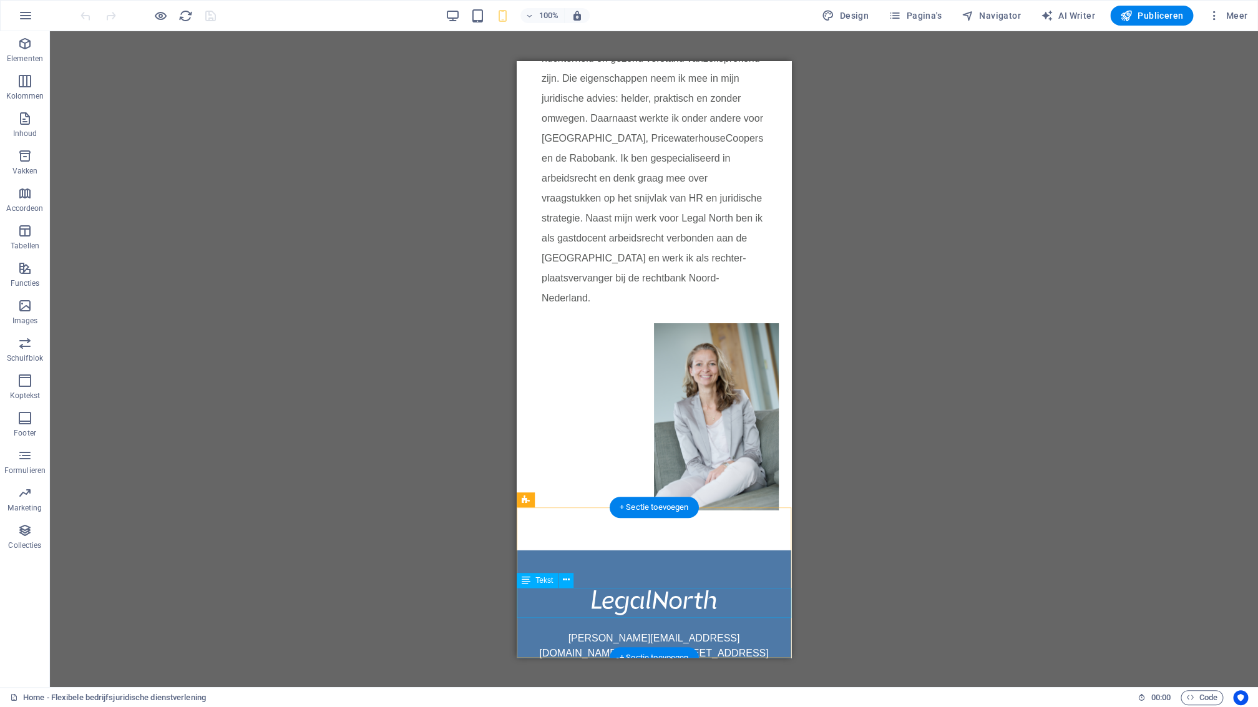
click at [723, 630] on div "[PERSON_NAME][EMAIL_ADDRESS][DOMAIN_NAME] Postadres: [STREET_ADDRESS]" at bounding box center [654, 645] width 275 height 30
drag, startPoint x: 723, startPoint y: 601, endPoint x: 615, endPoint y: 600, distance: 107.9
click at [723, 630] on div "[PERSON_NAME][EMAIL_ADDRESS][DOMAIN_NAME] Postadres: [STREET_ADDRESS]" at bounding box center [654, 645] width 275 height 30
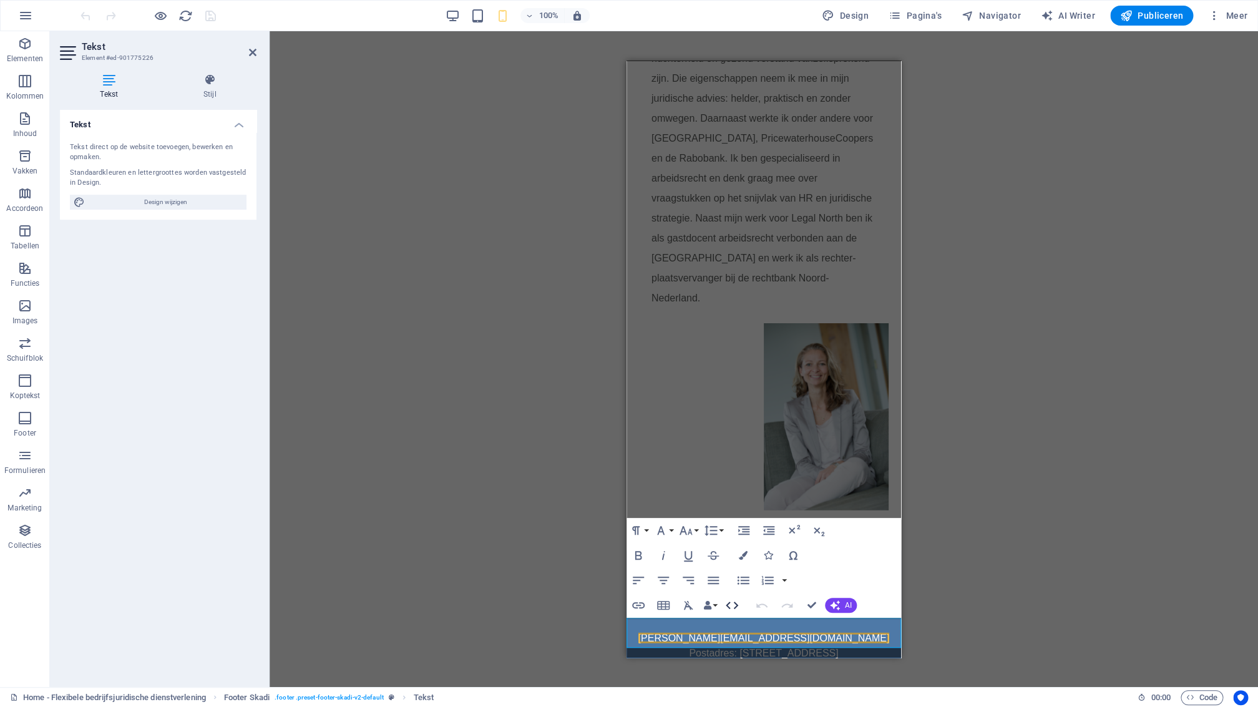
scroll to position [1669, 0]
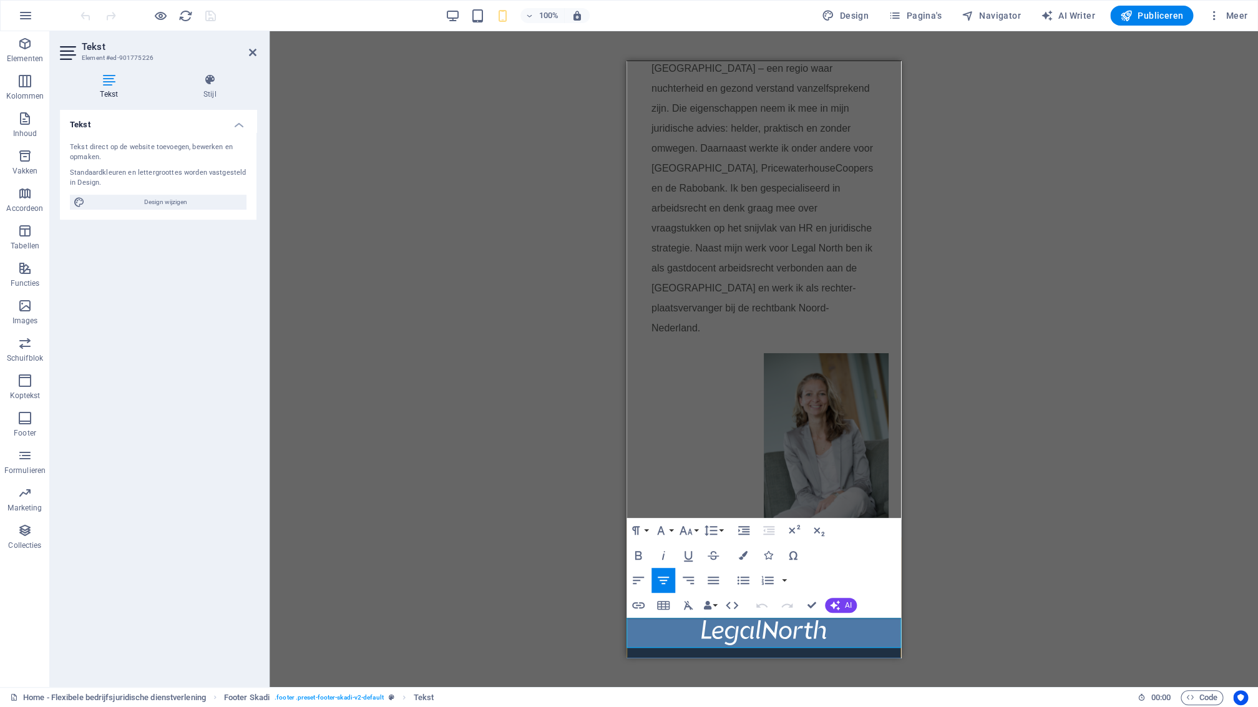
click at [816, 660] on p "[PERSON_NAME][EMAIL_ADDRESS][DOMAIN_NAME] Postadres: [STREET_ADDRESS]" at bounding box center [763, 675] width 275 height 30
drag, startPoint x: 850, startPoint y: 638, endPoint x: 668, endPoint y: 623, distance: 182.2
click at [669, 660] on div "[PERSON_NAME][EMAIL_ADDRESS][DOMAIN_NAME] Postadres:  [STREET_ADDRESS]" at bounding box center [763, 682] width 275 height 45
click at [666, 531] on icon "button" at bounding box center [660, 530] width 15 height 15
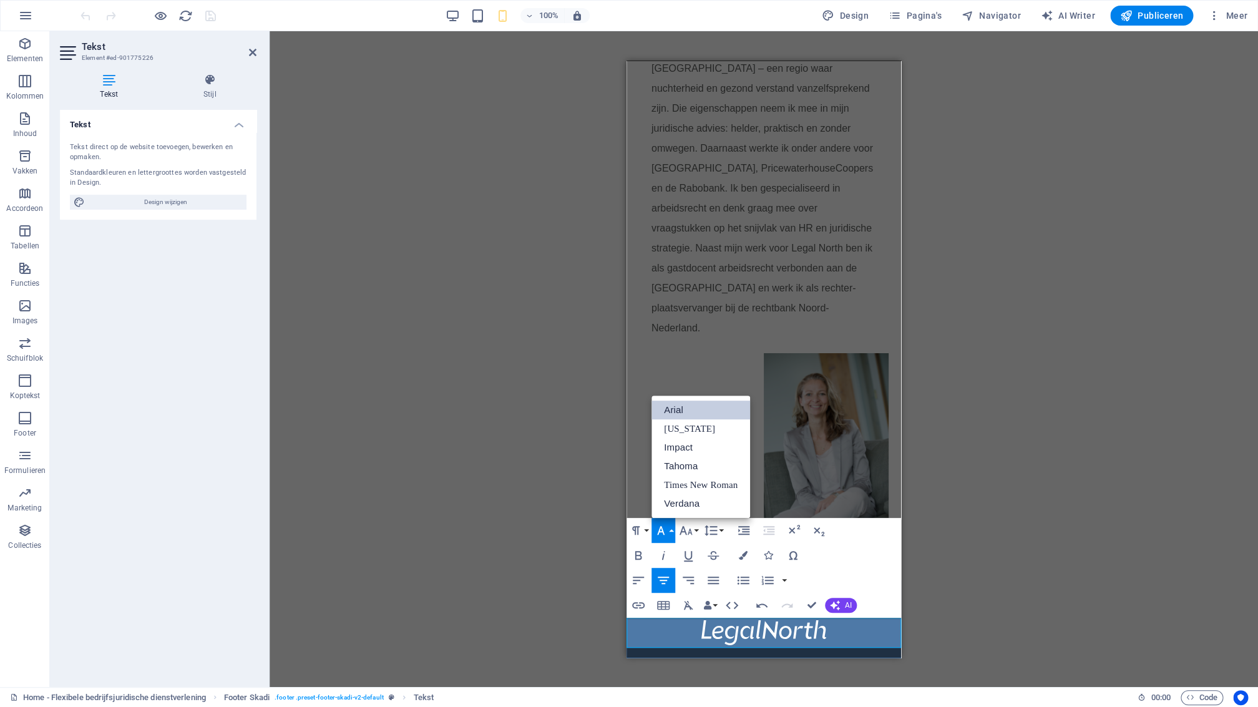
scroll to position [0, 0]
click at [664, 528] on icon "button" at bounding box center [660, 530] width 15 height 15
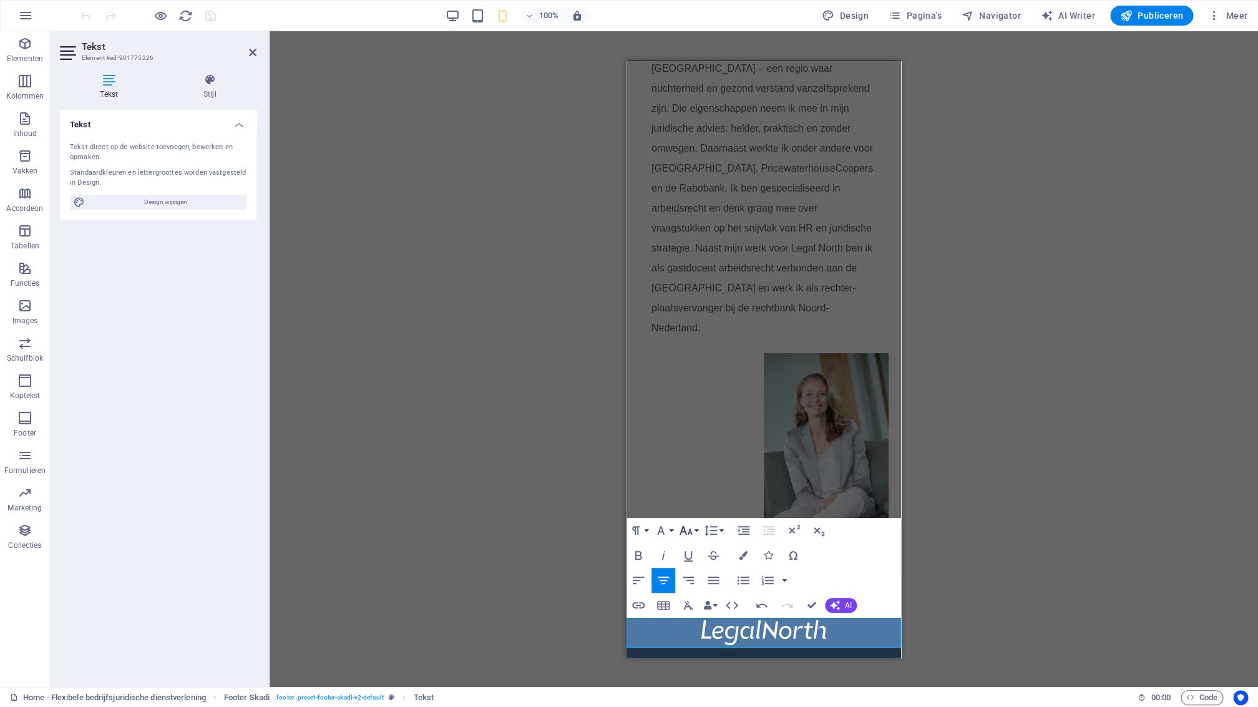
click at [689, 529] on icon "button" at bounding box center [685, 530] width 15 height 15
click at [702, 392] on link "10" at bounding box center [698, 398] width 45 height 19
drag, startPoint x: 736, startPoint y: 630, endPoint x: 889, endPoint y: 630, distance: 152.9
click at [736, 662] on link "[PERSON_NAME][EMAIL_ADDRESS][DOMAIN_NAME]" at bounding box center [763, 667] width 251 height 11
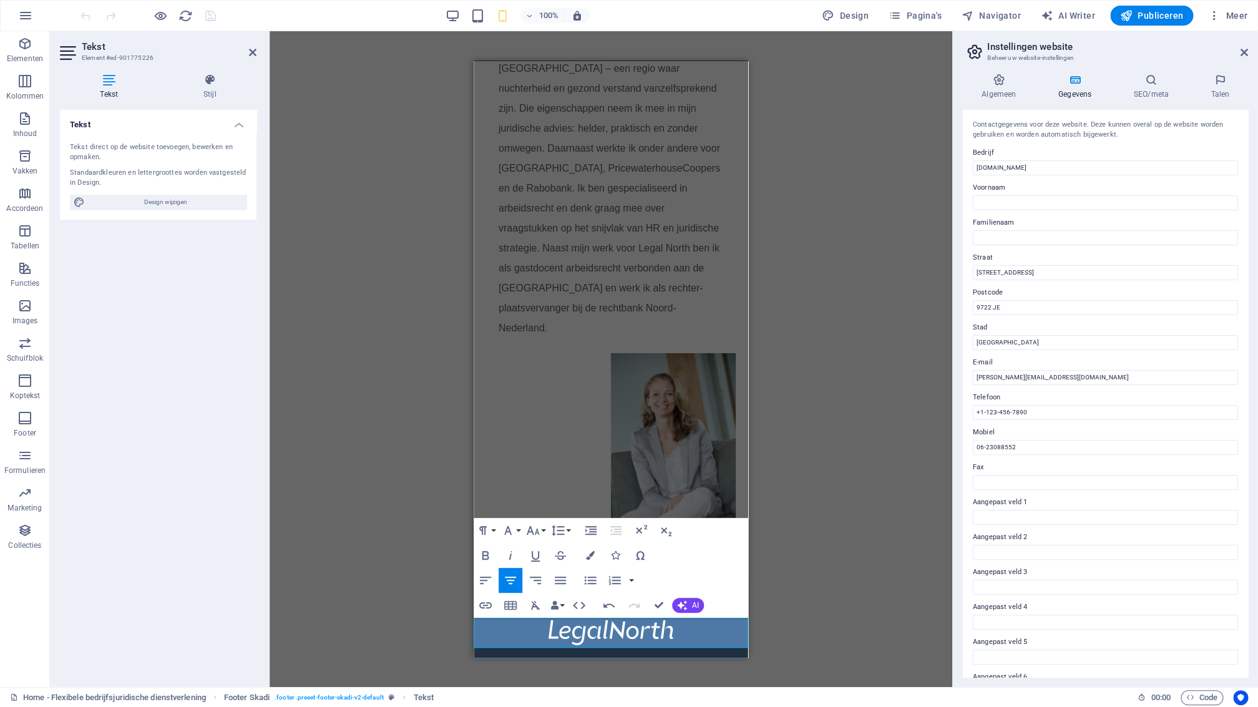
click at [708, 690] on p "Troelstralaan 63E 9722 JE Groningen" at bounding box center [611, 697] width 275 height 15
drag, startPoint x: 702, startPoint y: 638, endPoint x: 508, endPoint y: 623, distance: 194.7
click at [509, 660] on div "m.doornbosch@legalnorth.nl Postadres:  Troelstralaan 63E 9722 JE Groningen" at bounding box center [611, 682] width 275 height 45
click at [538, 529] on icon "button" at bounding box center [532, 530] width 15 height 15
click at [552, 363] on link "8" at bounding box center [546, 360] width 45 height 19
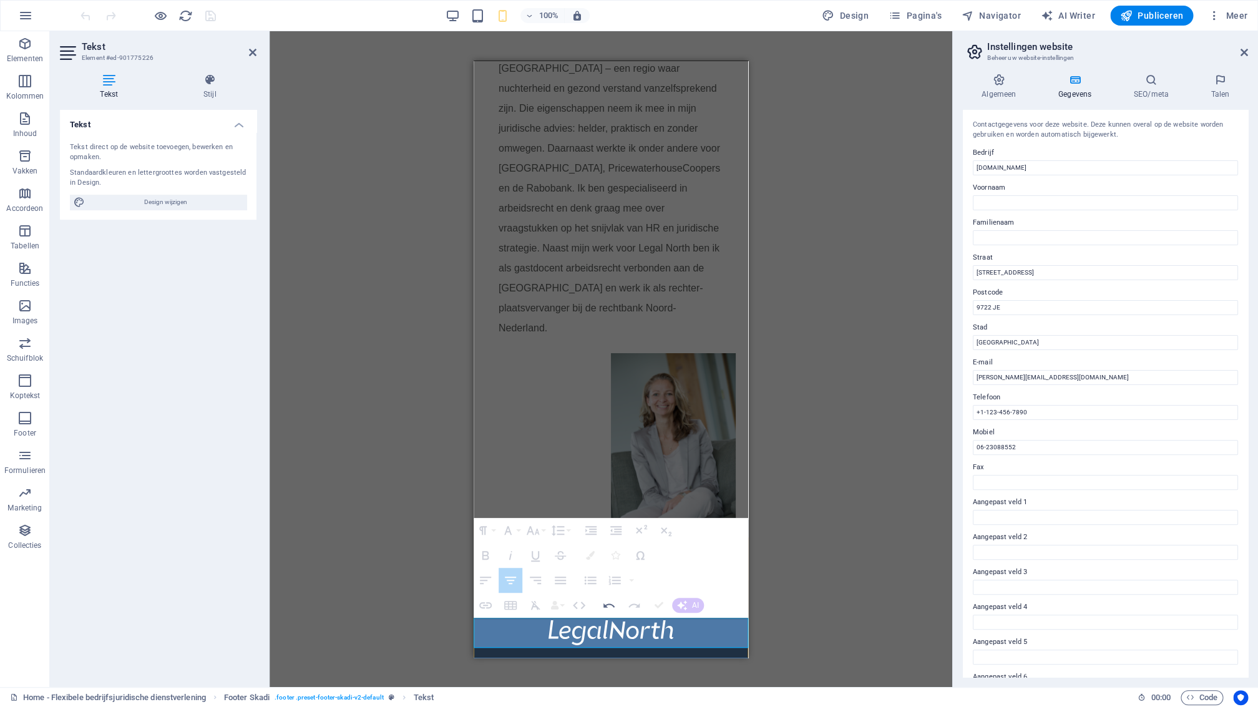
click at [734, 690] on p "Troelstralaan 63E 9722 JE Groningen" at bounding box center [611, 697] width 275 height 15
click at [654, 660] on p "m.doornbosch@legalnorth.nl Postadres:" at bounding box center [611, 675] width 275 height 30
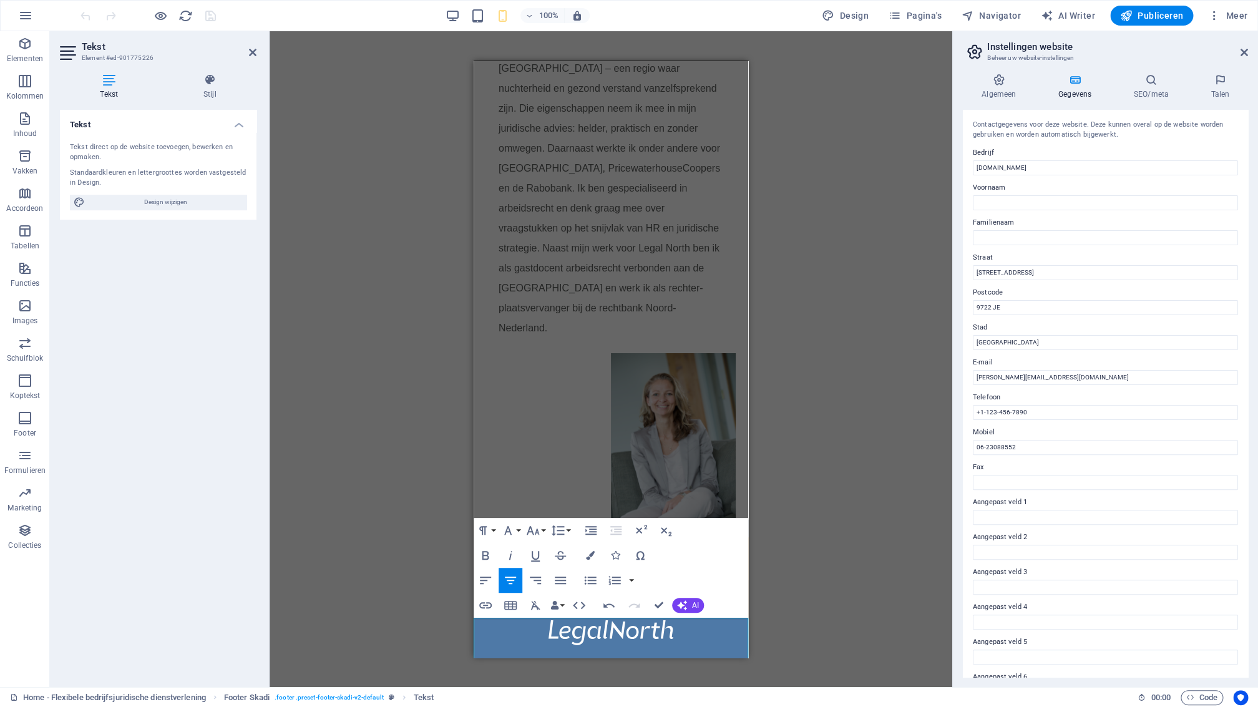
click at [527, 690] on p "Troelstralaan 63E 9722 JE Groningen" at bounding box center [611, 697] width 275 height 15
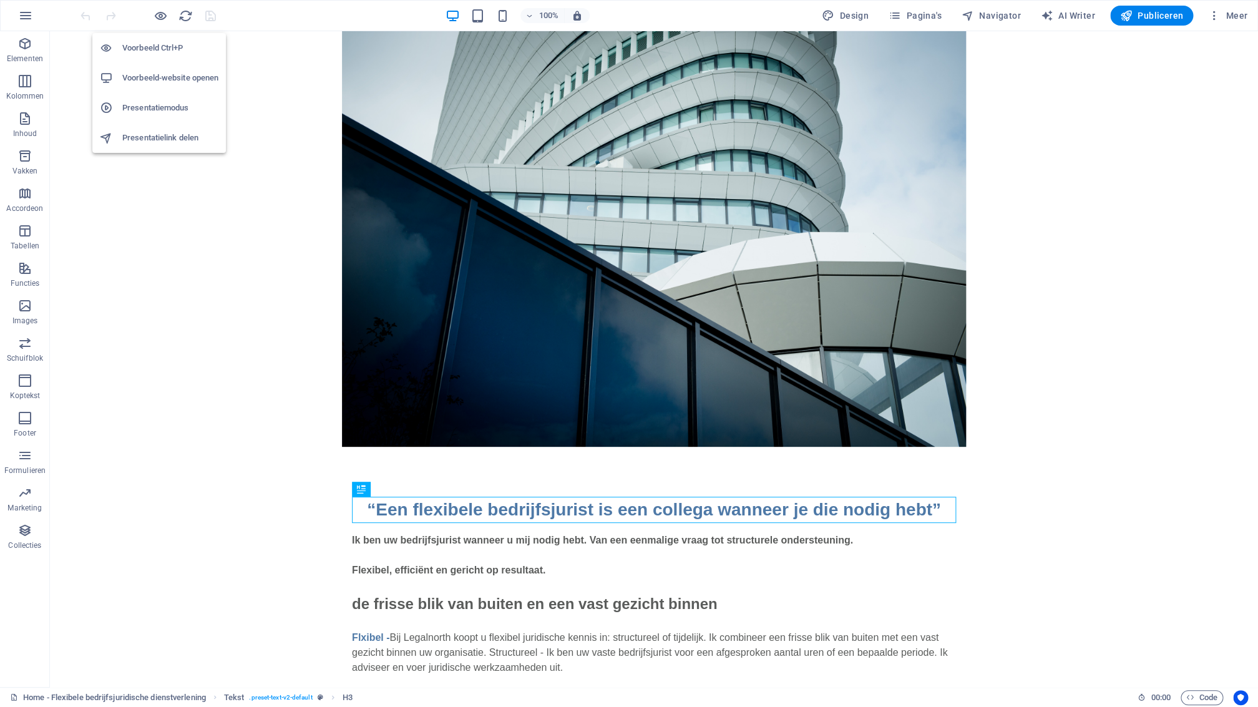
click at [165, 47] on h6 "Voorbeeld Ctrl+P" at bounding box center [170, 48] width 96 height 15
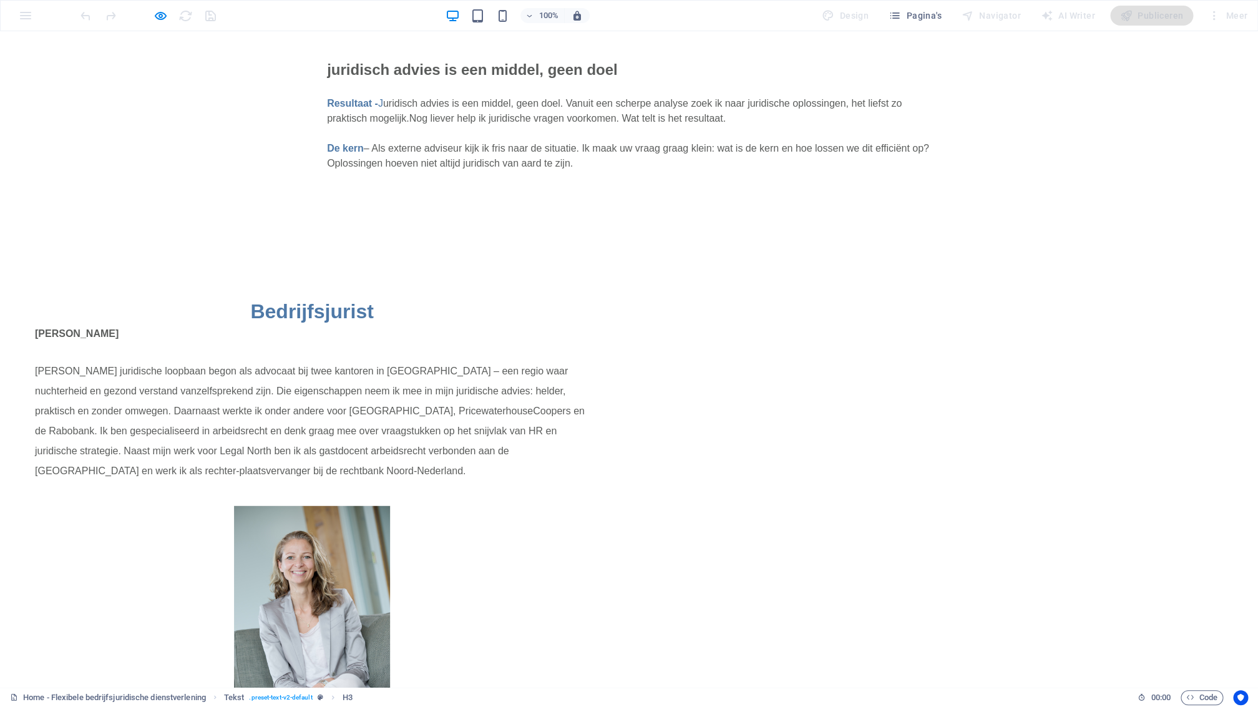
scroll to position [1116, 0]
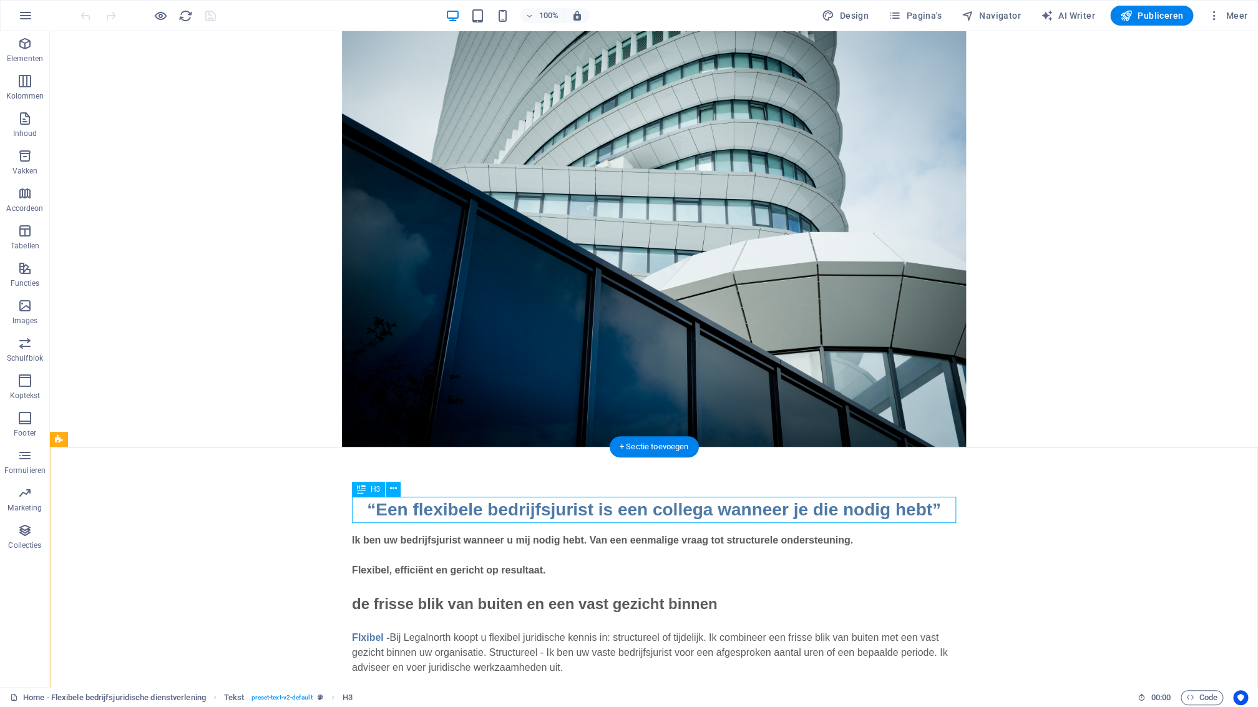
click at [421, 509] on div "“Een flexibele bedrijfsjurist is een collega wanneer je die nodig hebt”" at bounding box center [654, 510] width 604 height 26
drag, startPoint x: 421, startPoint y: 509, endPoint x: 207, endPoint y: 512, distance: 214.1
click at [422, 509] on div "“Een flexibele bedrijfsjurist is een collega wanneer je die nodig hebt”" at bounding box center [654, 510] width 604 height 26
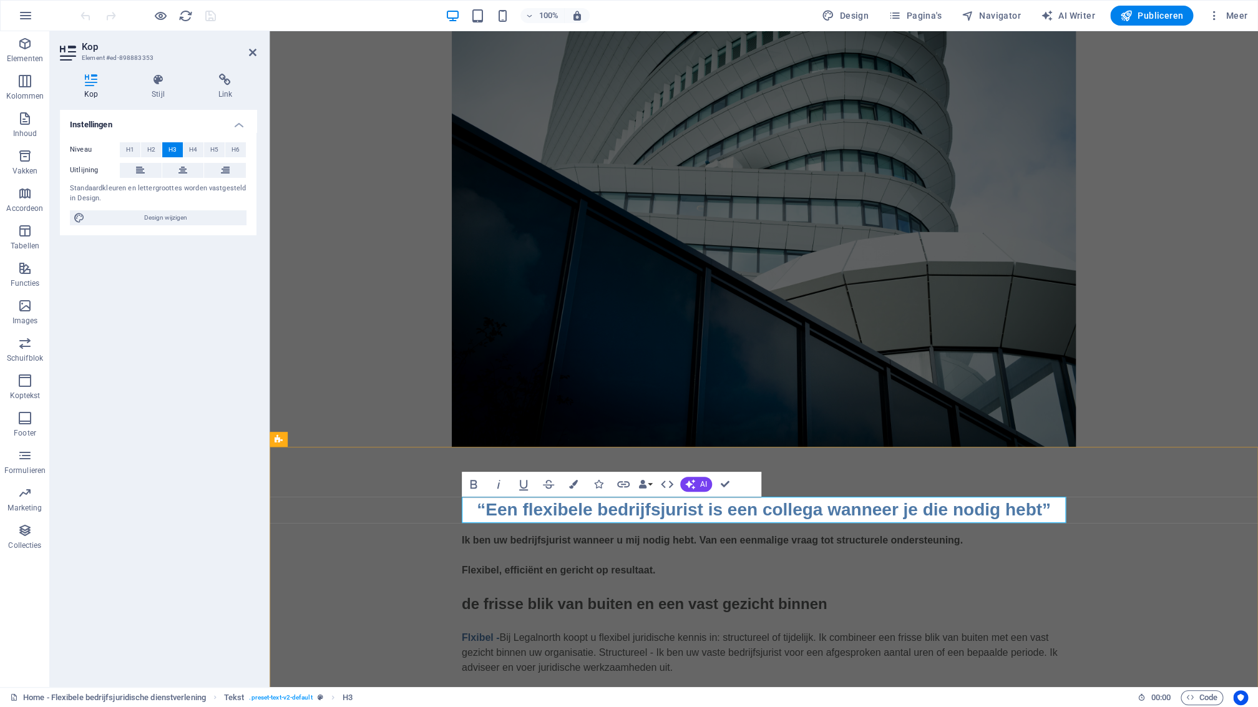
click at [499, 514] on h3 "“Een flexibele bedrijfsjurist is een collega wanneer je die nodig hebt”" at bounding box center [764, 510] width 604 height 26
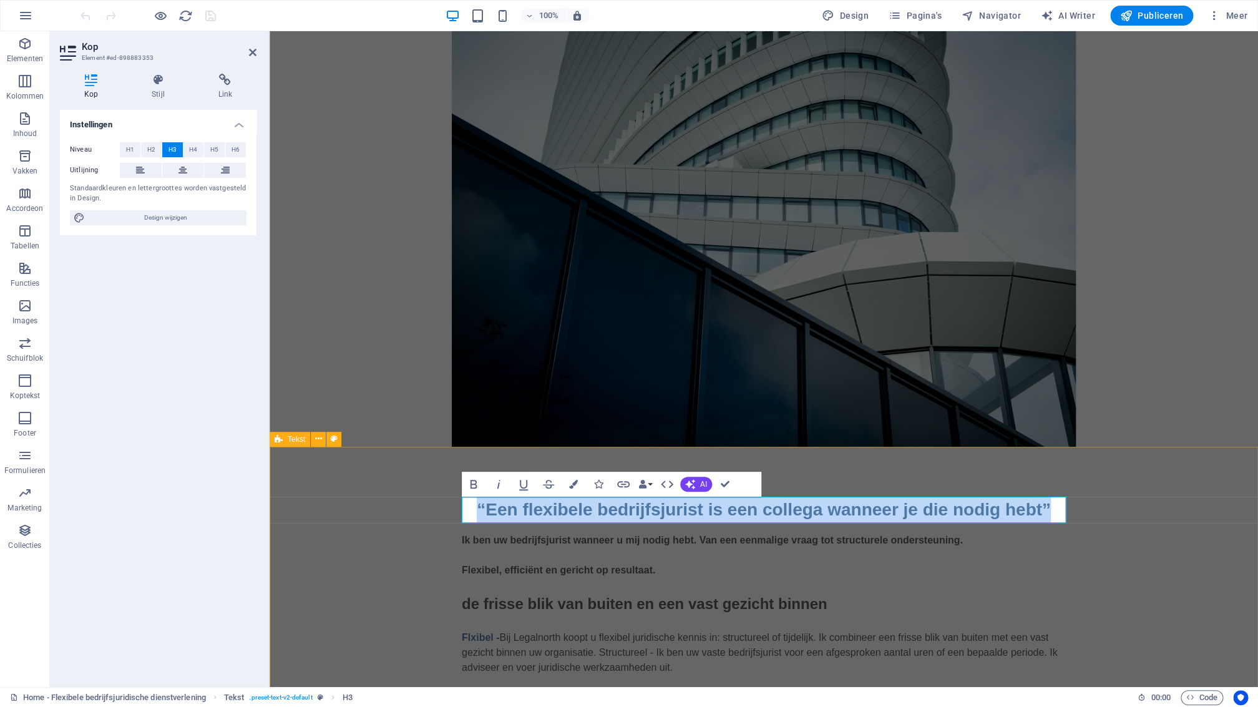
drag, startPoint x: 1041, startPoint y: 507, endPoint x: 454, endPoint y: 510, distance: 587.2
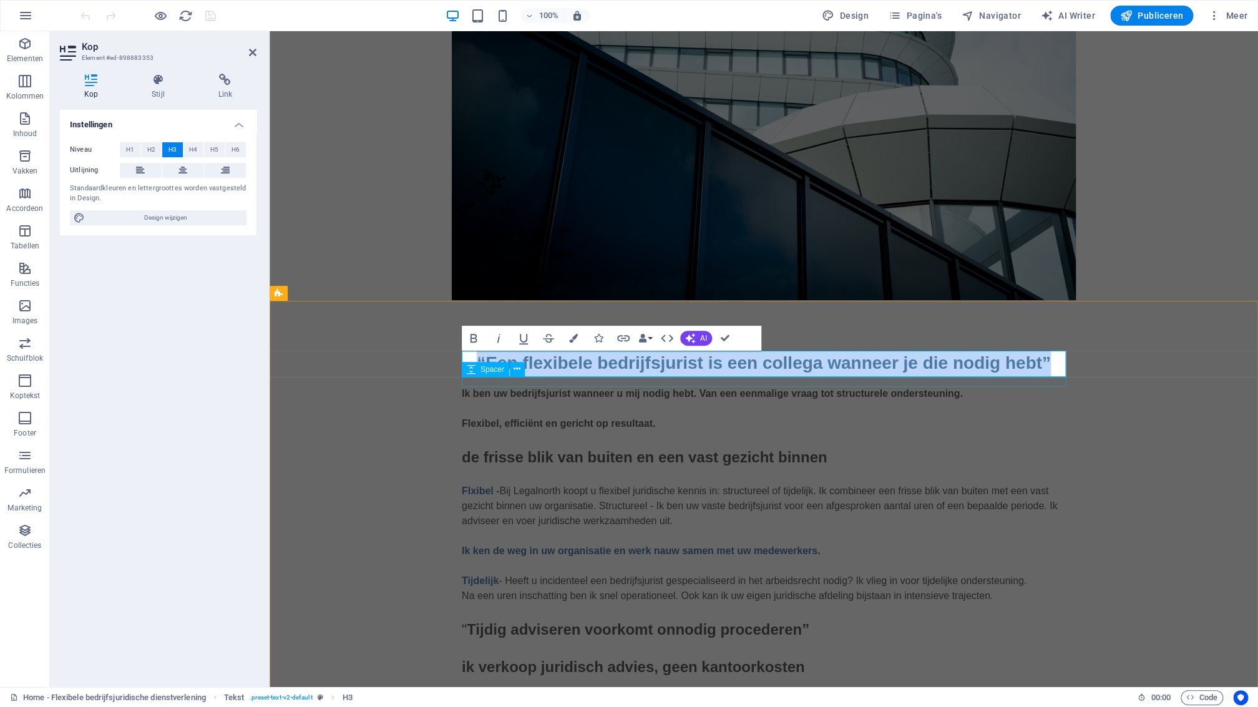
scroll to position [150, 0]
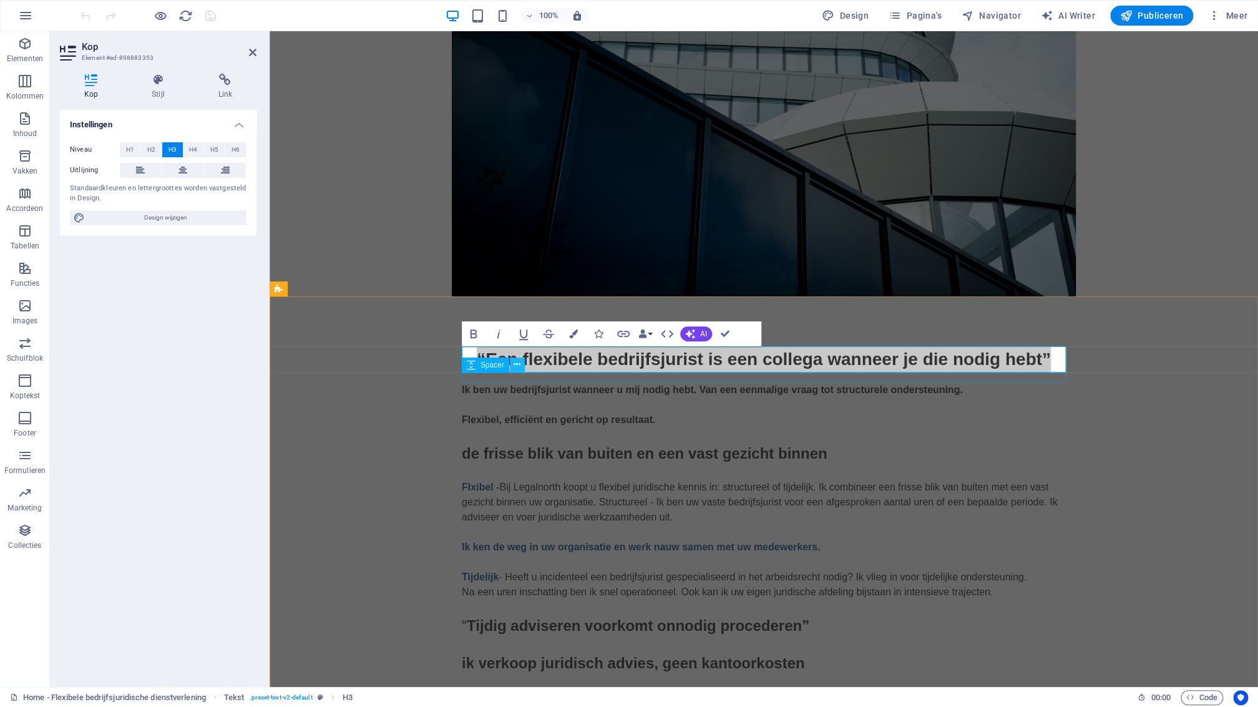
click at [517, 365] on icon at bounding box center [517, 364] width 7 height 13
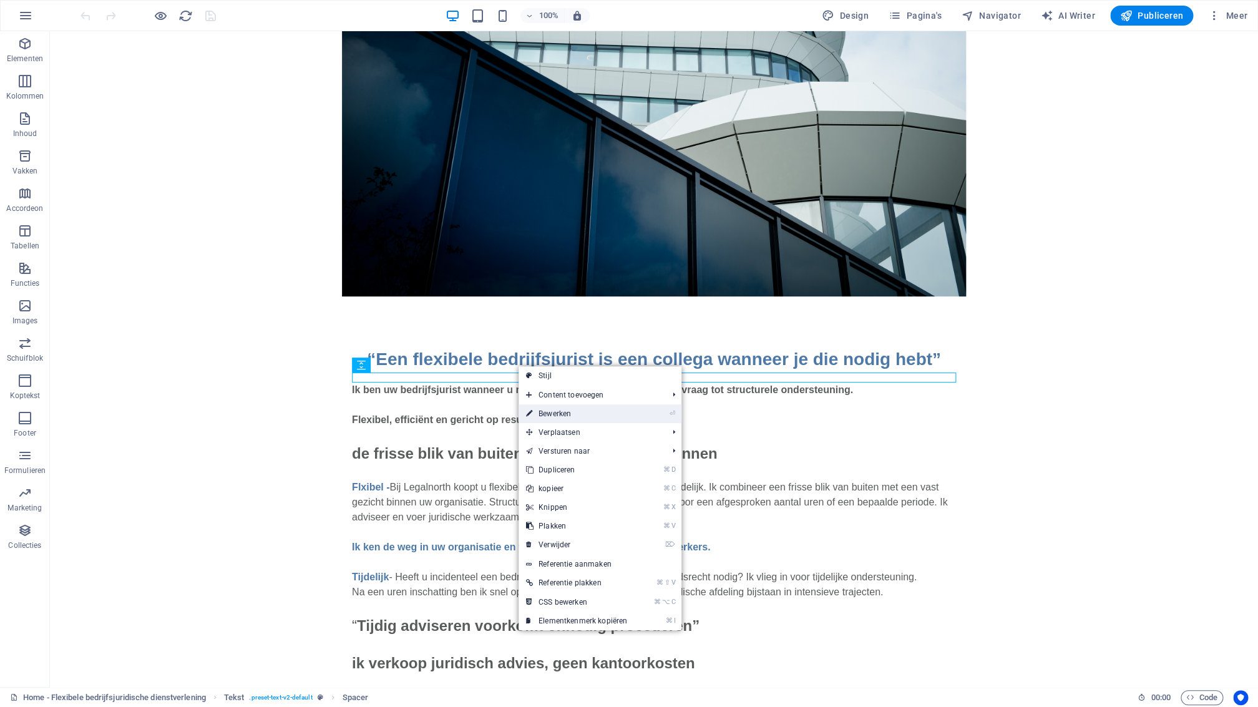
click at [576, 414] on link "⏎ Bewerken" at bounding box center [577, 413] width 116 height 19
select select "rem"
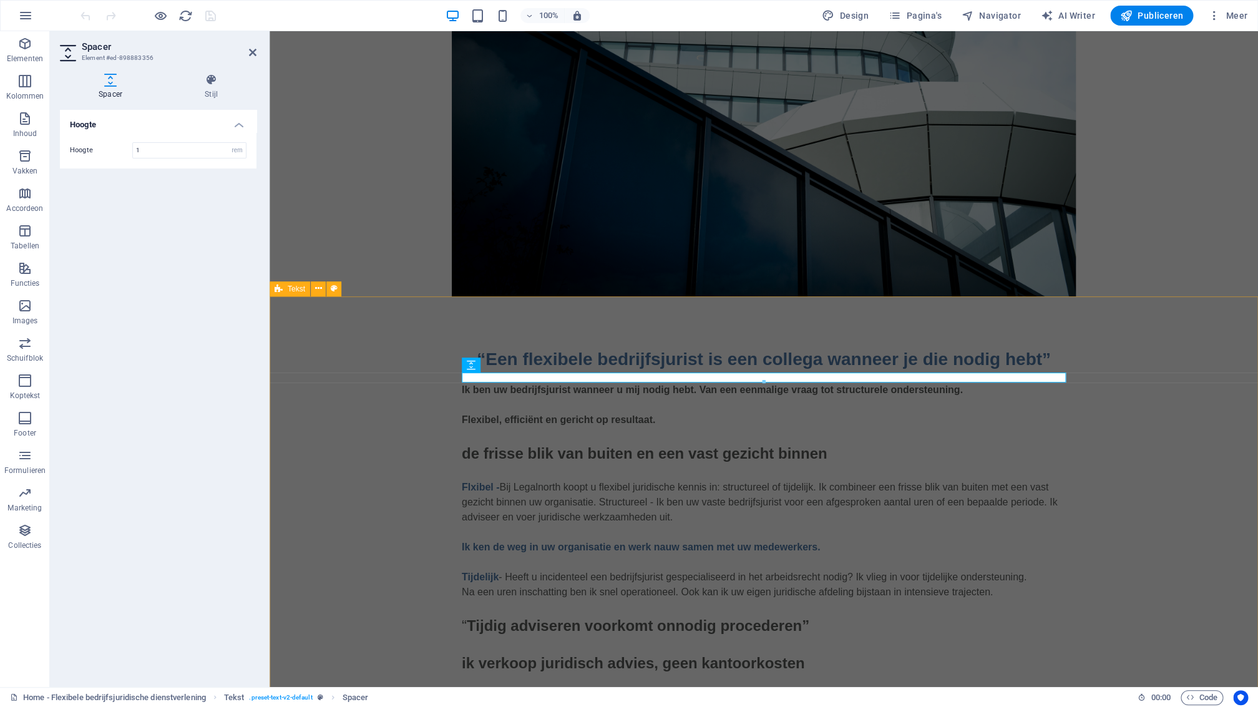
click at [534, 333] on div "“Een flexibele bedrijfsjurist is een collega wanneer je die nodig hebt” Ik ben …" at bounding box center [764, 712] width 988 height 832
click at [736, 359] on div "“Een flexibele bedrijfsjurist is een collega wanneer je die nodig hebt”" at bounding box center [764, 359] width 604 height 26
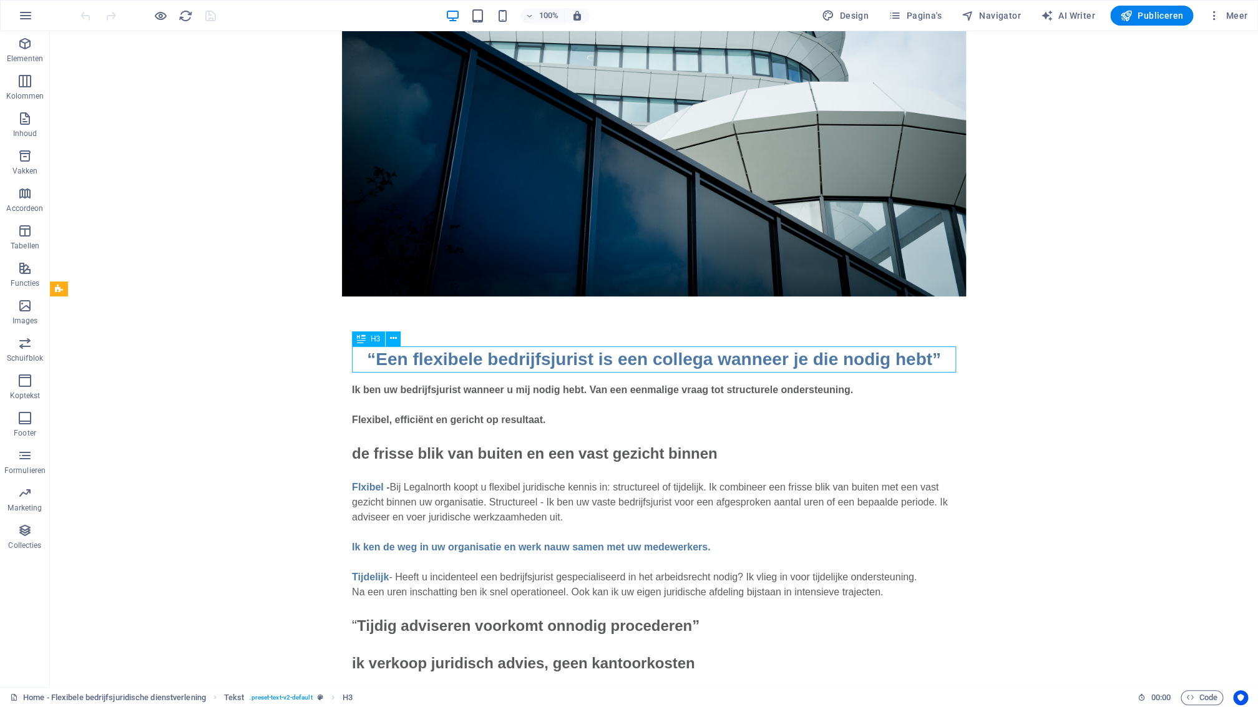
click at [463, 353] on div "“Een flexibele bedrijfsjurist is een collega wanneer je die nodig hebt”" at bounding box center [654, 359] width 604 height 26
drag, startPoint x: 463, startPoint y: 353, endPoint x: 247, endPoint y: 353, distance: 215.9
click at [463, 353] on div "“Een flexibele bedrijfsjurist is een collega wanneer je die nodig hebt”" at bounding box center [654, 359] width 604 height 26
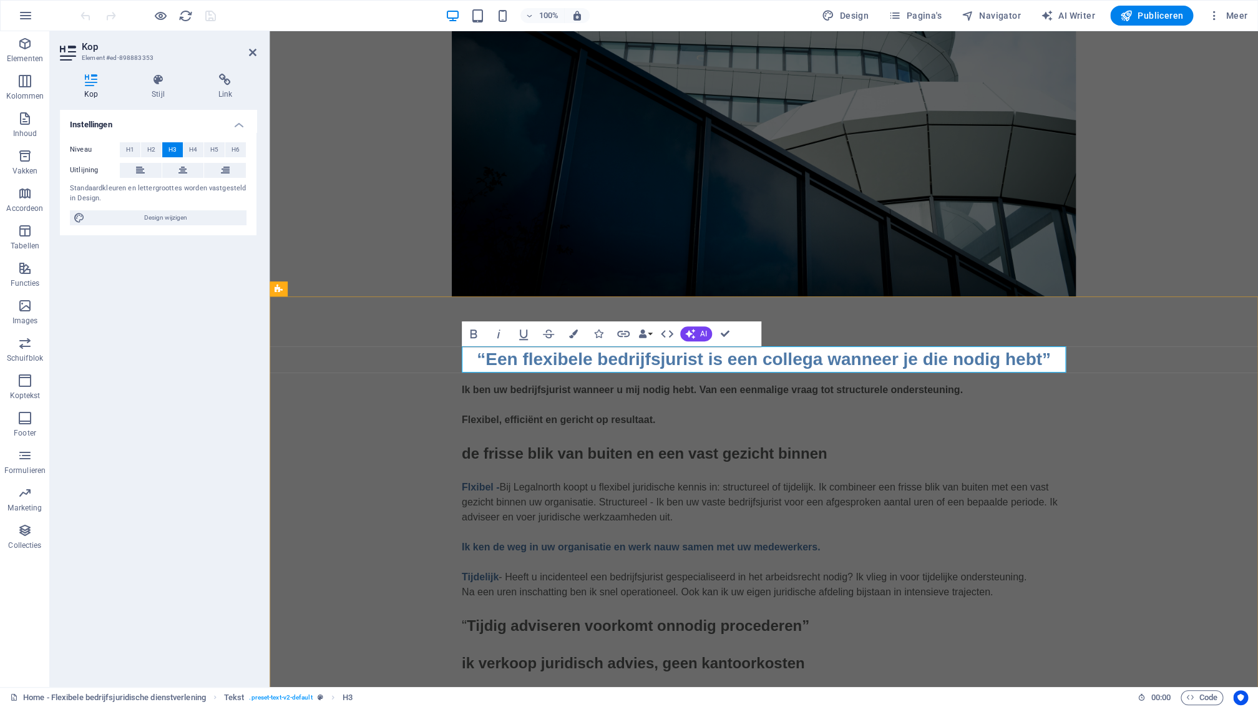
drag, startPoint x: 492, startPoint y: 354, endPoint x: 490, endPoint y: 361, distance: 7.0
click at [491, 353] on h3 "“Een flexibele bedrijfsjurist is een collega wanneer je die nodig hebt”" at bounding box center [764, 359] width 604 height 26
click at [140, 170] on icon at bounding box center [140, 170] width 9 height 15
click at [379, 415] on div "“Een flexibele bedrijfsjurist is een collega wanneer je die nodig hebt” Ik ben …" at bounding box center [764, 712] width 988 height 832
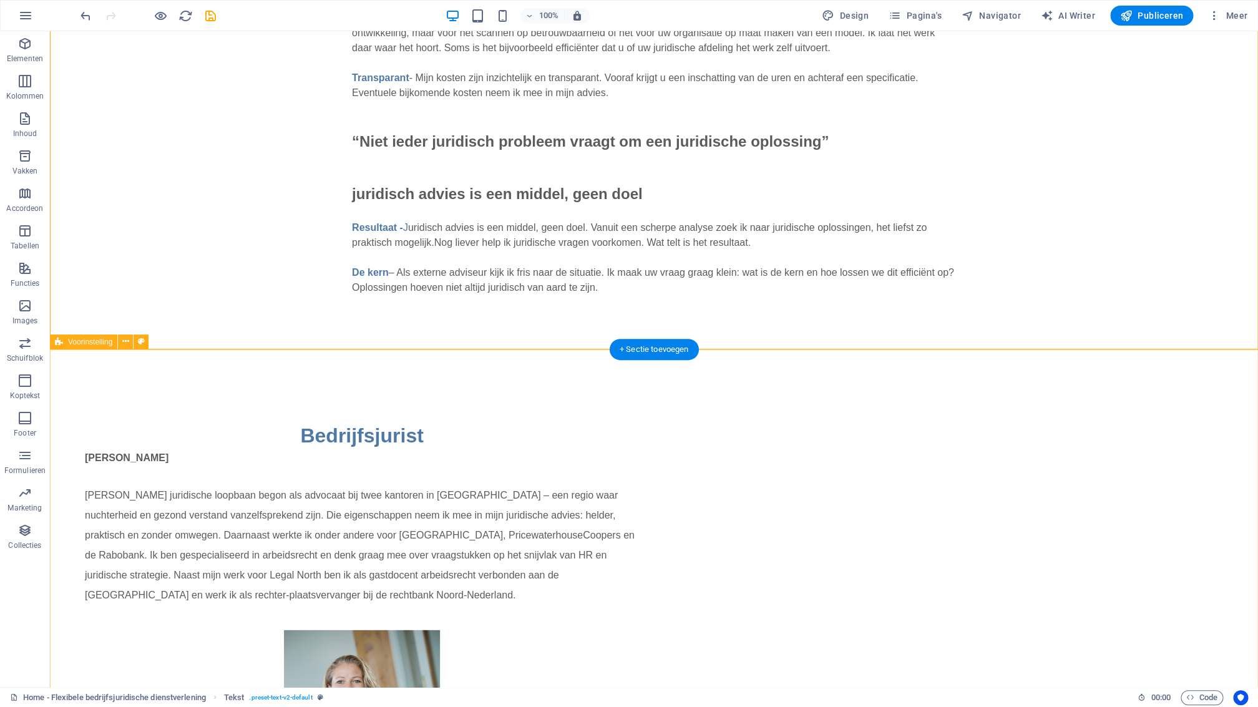
scroll to position [968, 0]
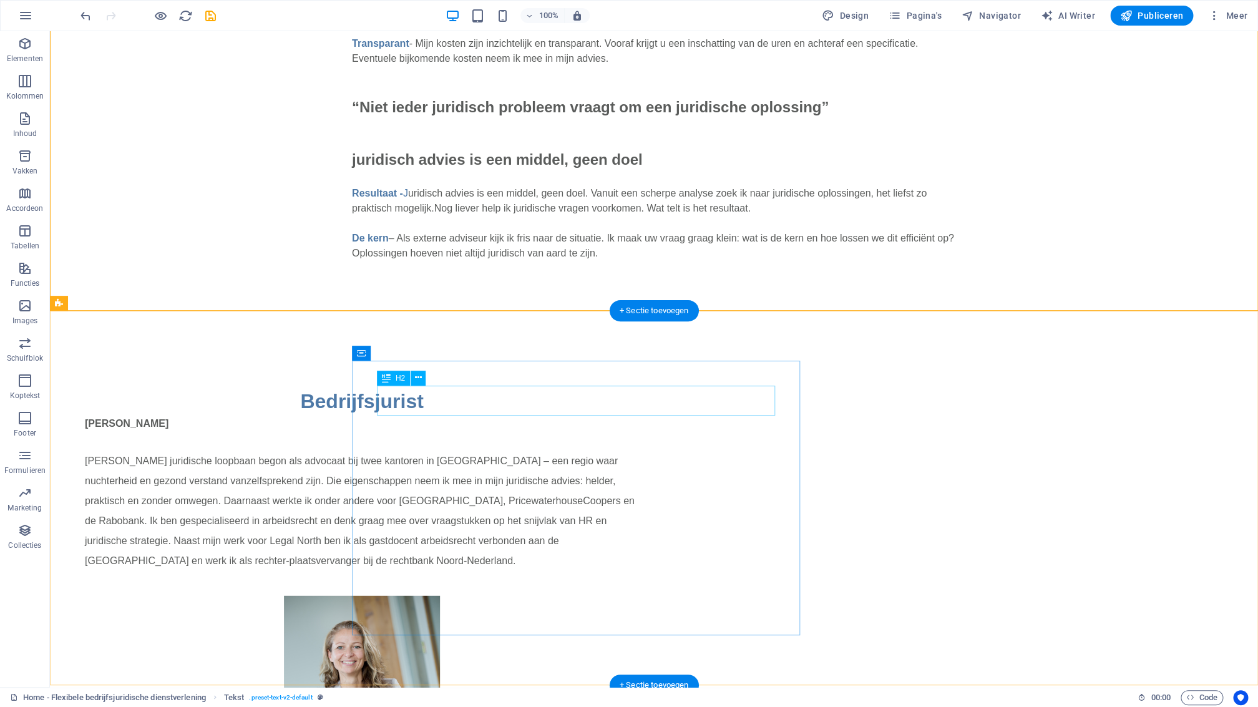
click at [583, 404] on div "Bedrijfsjurist" at bounding box center [362, 401] width 554 height 30
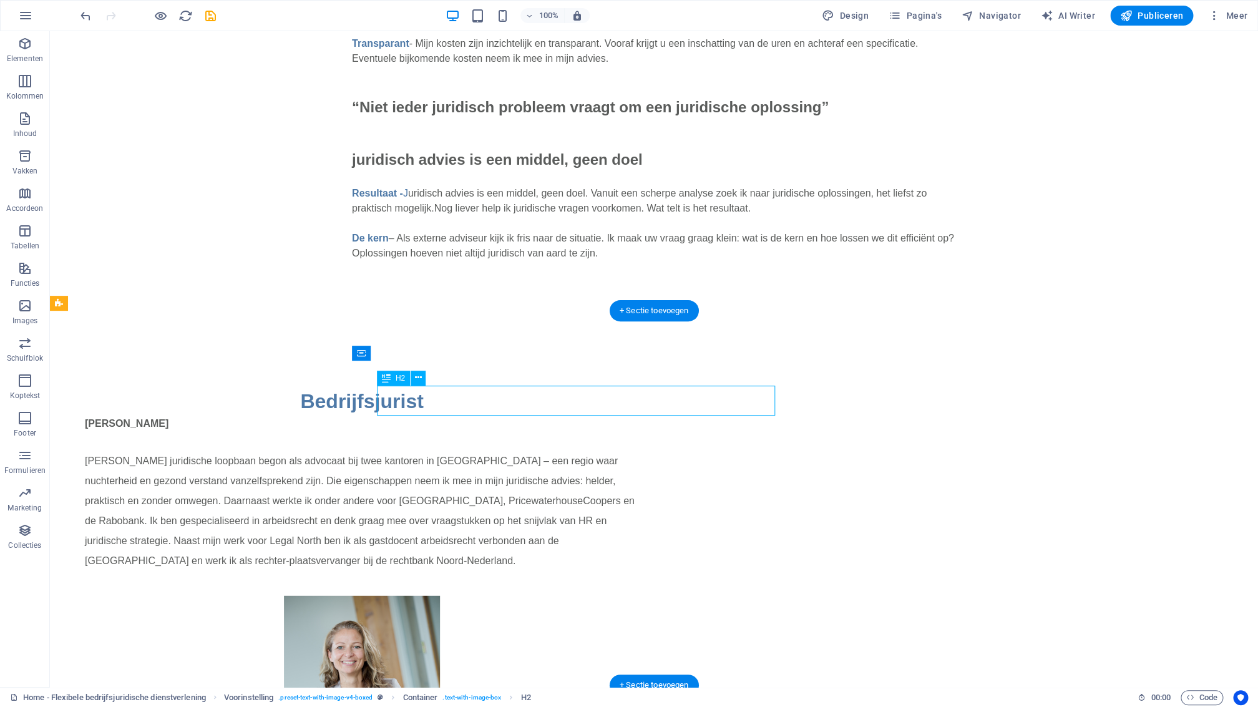
click at [560, 402] on div "Bedrijfsjurist" at bounding box center [362, 401] width 554 height 30
drag, startPoint x: 560, startPoint y: 402, endPoint x: 341, endPoint y: 403, distance: 218.4
click at [560, 402] on div "Bedrijfsjurist" at bounding box center [362, 401] width 554 height 30
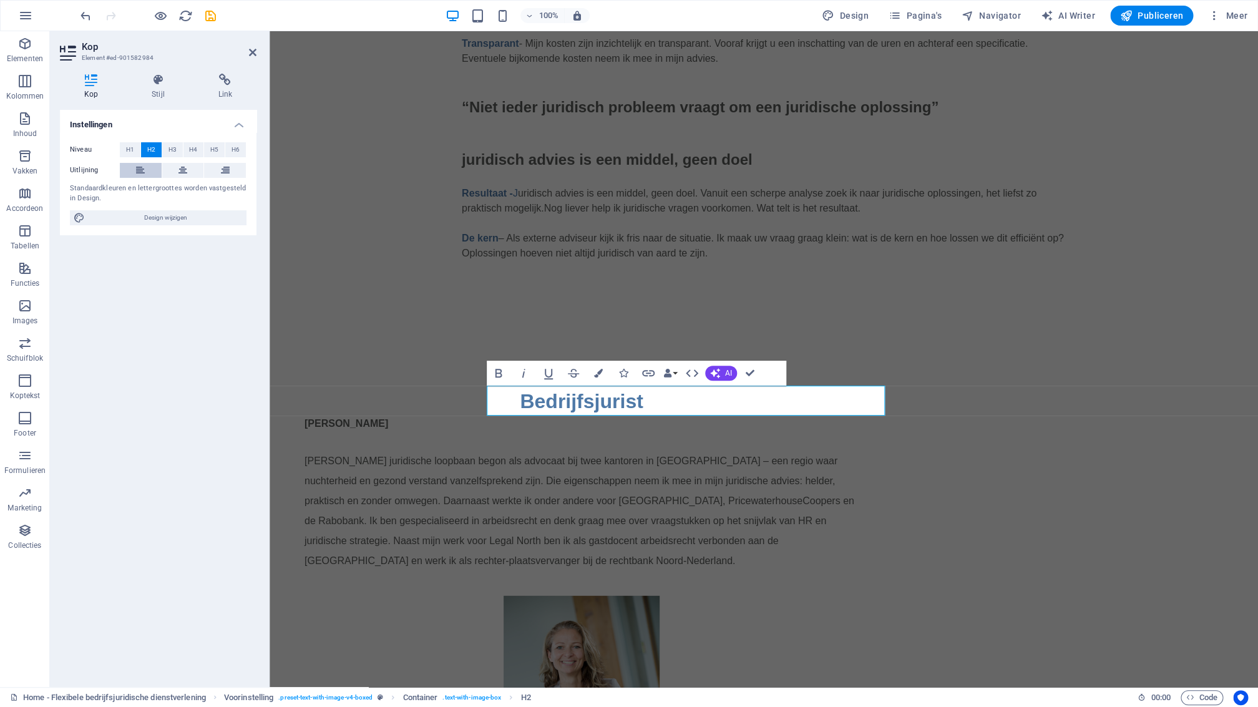
click at [135, 171] on button at bounding box center [141, 170] width 42 height 15
click at [1167, 13] on span "Publiceren" at bounding box center [1151, 15] width 63 height 12
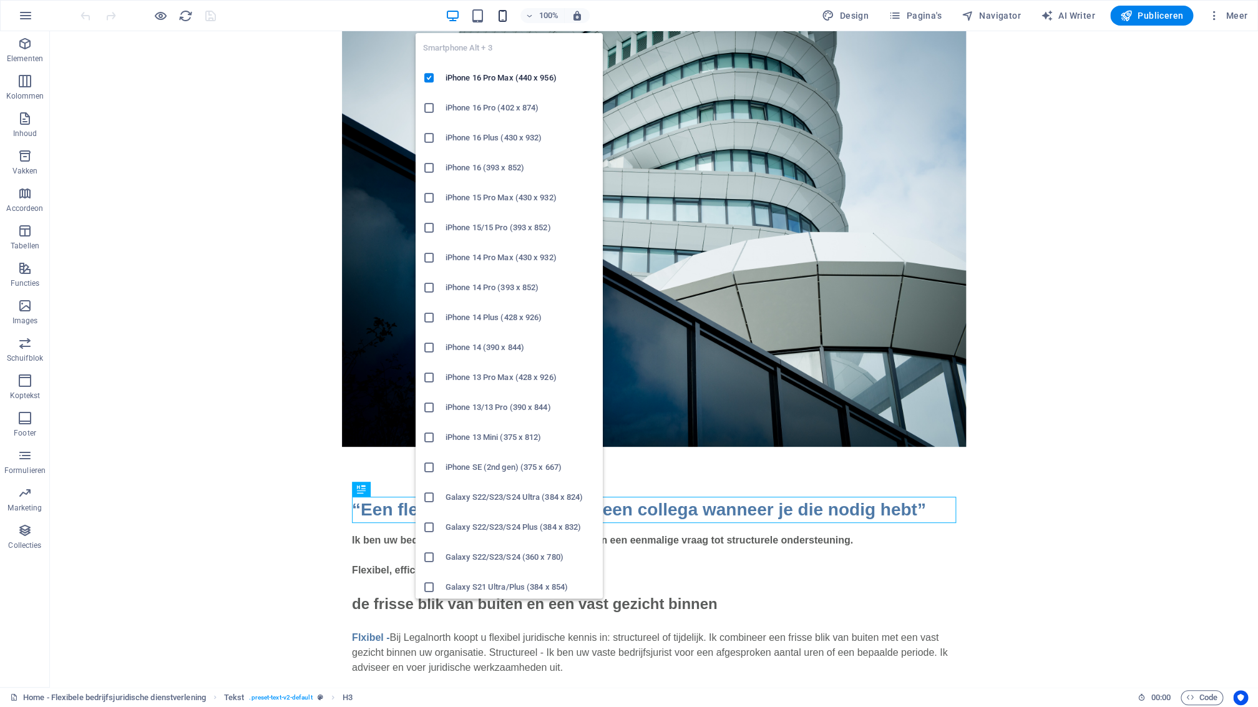
click at [503, 15] on icon "button" at bounding box center [502, 16] width 14 height 14
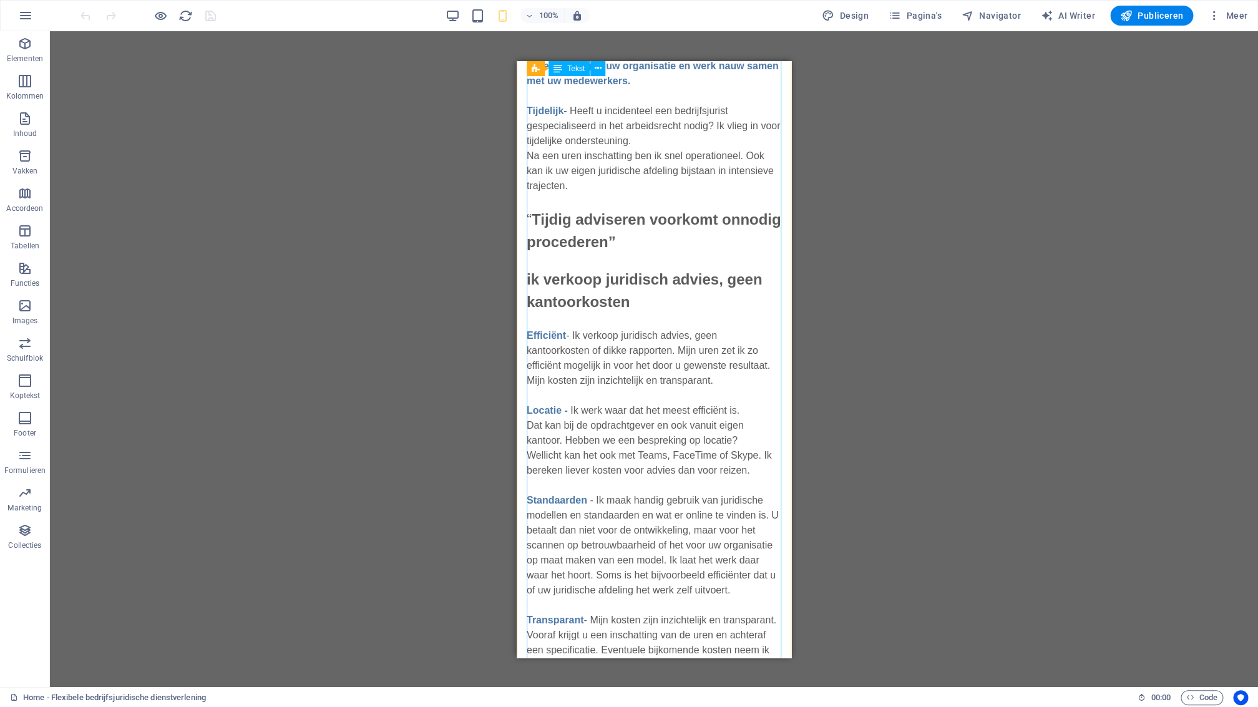
scroll to position [527, 0]
click at [619, 247] on div "Ik ben uw bedrijfsjurist wanneer u mij nodig hebt. Van een eenmalige vraag tot …" at bounding box center [654, 407] width 255 height 1206
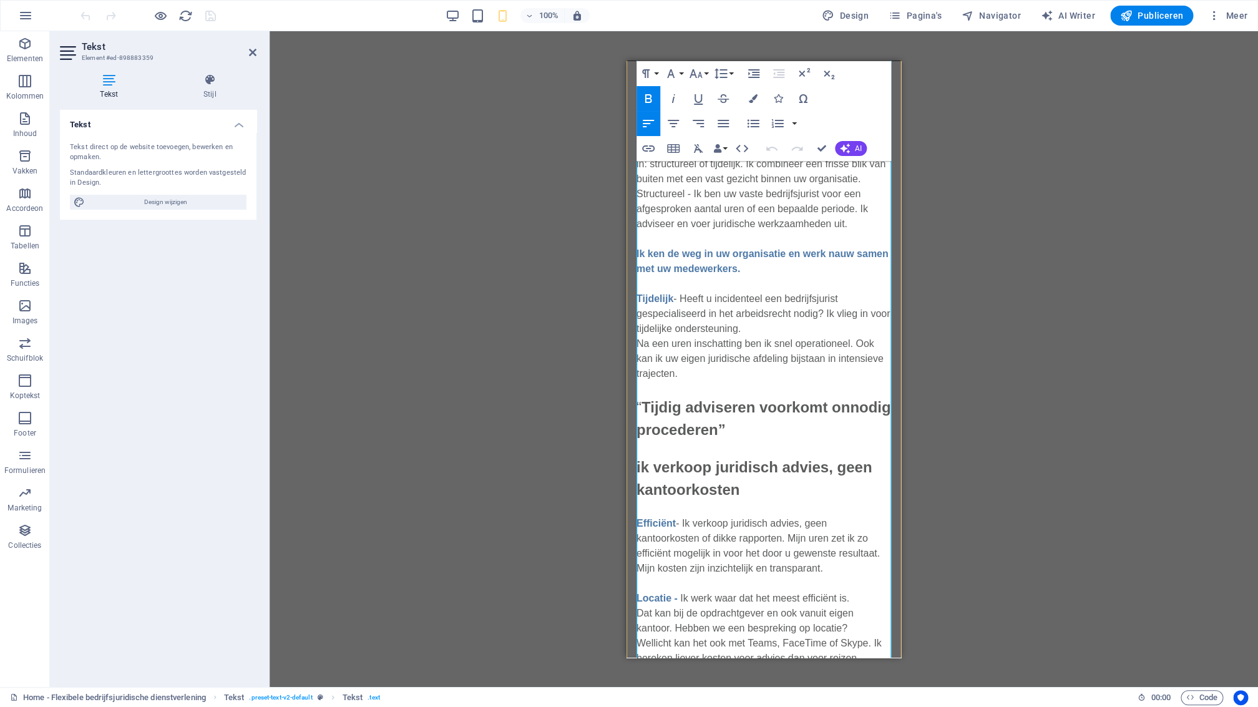
scroll to position [342, 0]
drag, startPoint x: 724, startPoint y: 430, endPoint x: 646, endPoint y: 400, distance: 84.1
click at [635, 406] on div "“Een flexibele bedrijfsjurist is een collega wanneer je die nodig hebt” Ik ben …" at bounding box center [763, 567] width 275 height 1333
click at [756, 101] on icon "button" at bounding box center [753, 98] width 9 height 9
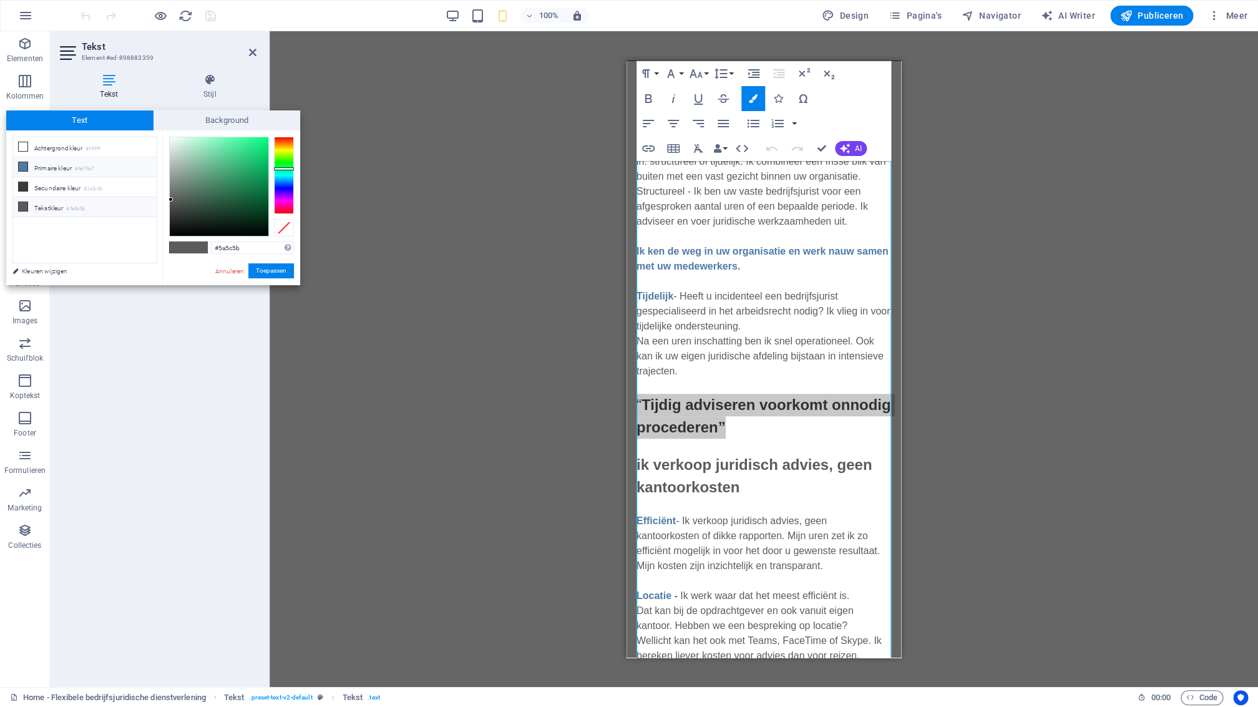
click at [28, 166] on li "Primaire kleur #4e79a7" at bounding box center [85, 167] width 144 height 20
type input "#4e79a7"
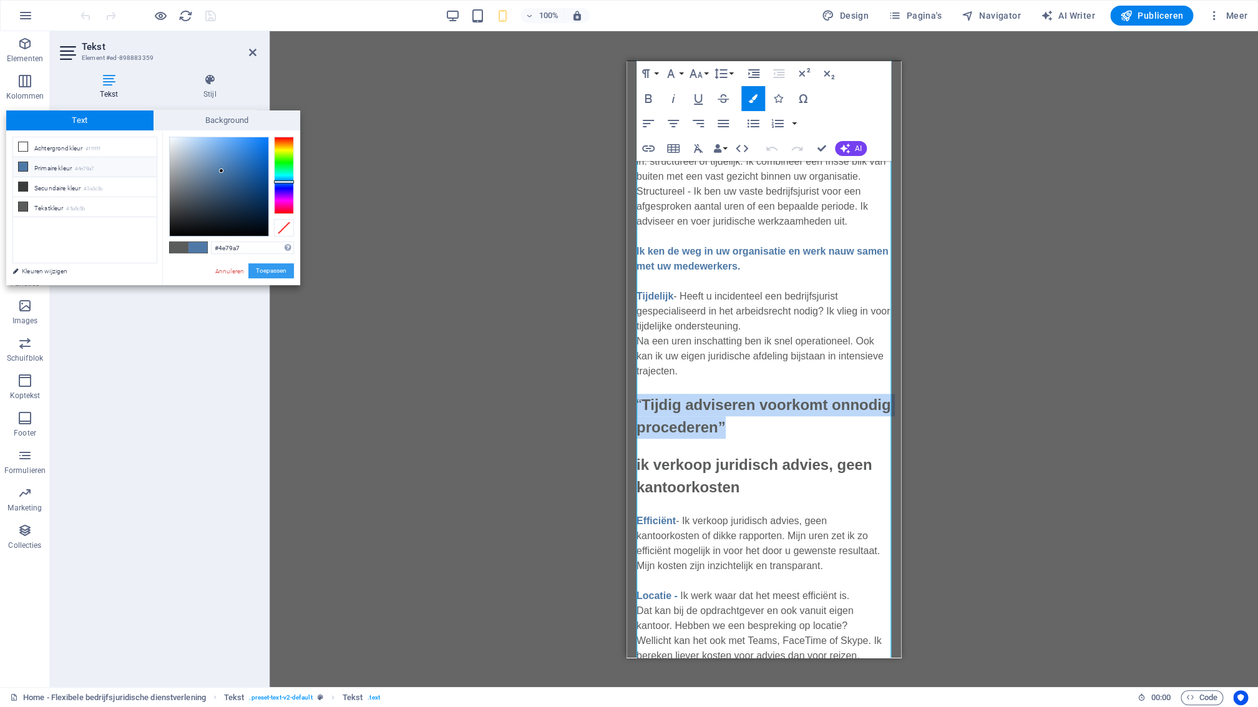
click at [270, 273] on button "Toepassen" at bounding box center [271, 270] width 46 height 15
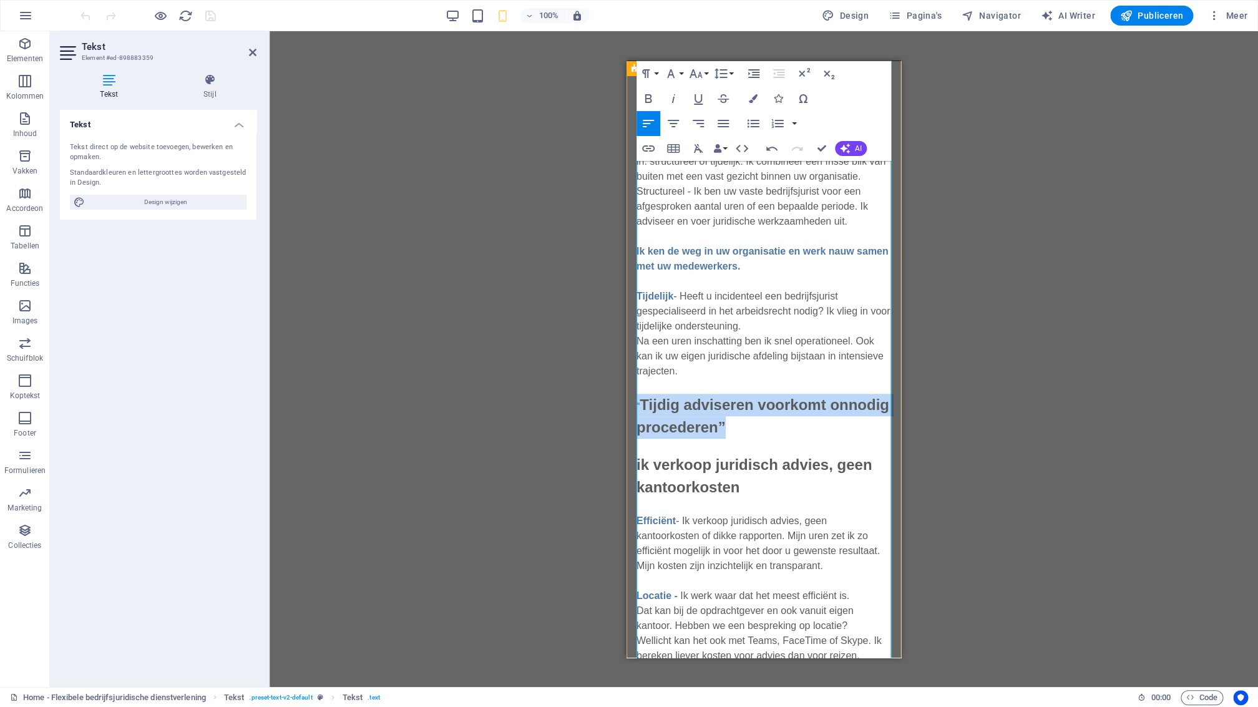
drag, startPoint x: 726, startPoint y: 426, endPoint x: 633, endPoint y: 398, distance: 96.9
click at [631, 405] on div "“Een flexibele bedrijfsjurist is een collega wanneer je die nodig hebt” Ik ben …" at bounding box center [763, 567] width 275 height 1333
click at [210, 87] on h4 "Stijl" at bounding box center [210, 87] width 94 height 26
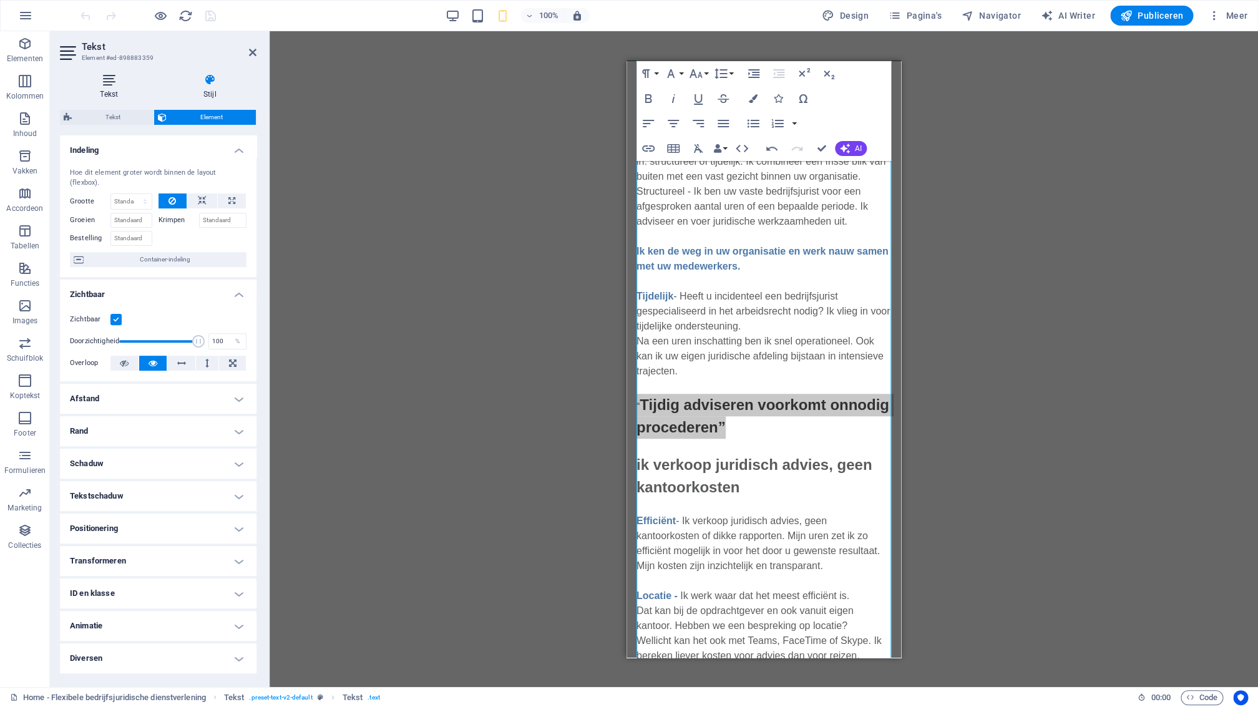
click at [115, 83] on icon at bounding box center [109, 80] width 99 height 12
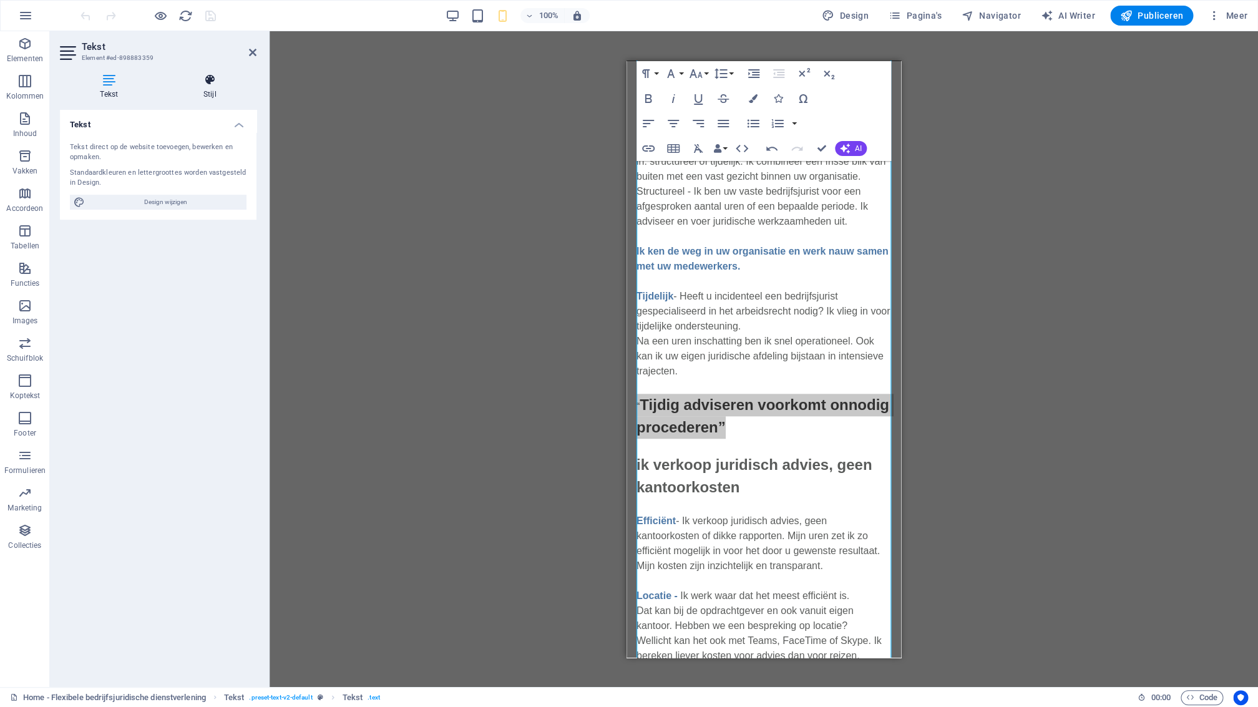
click at [204, 83] on icon at bounding box center [210, 80] width 94 height 12
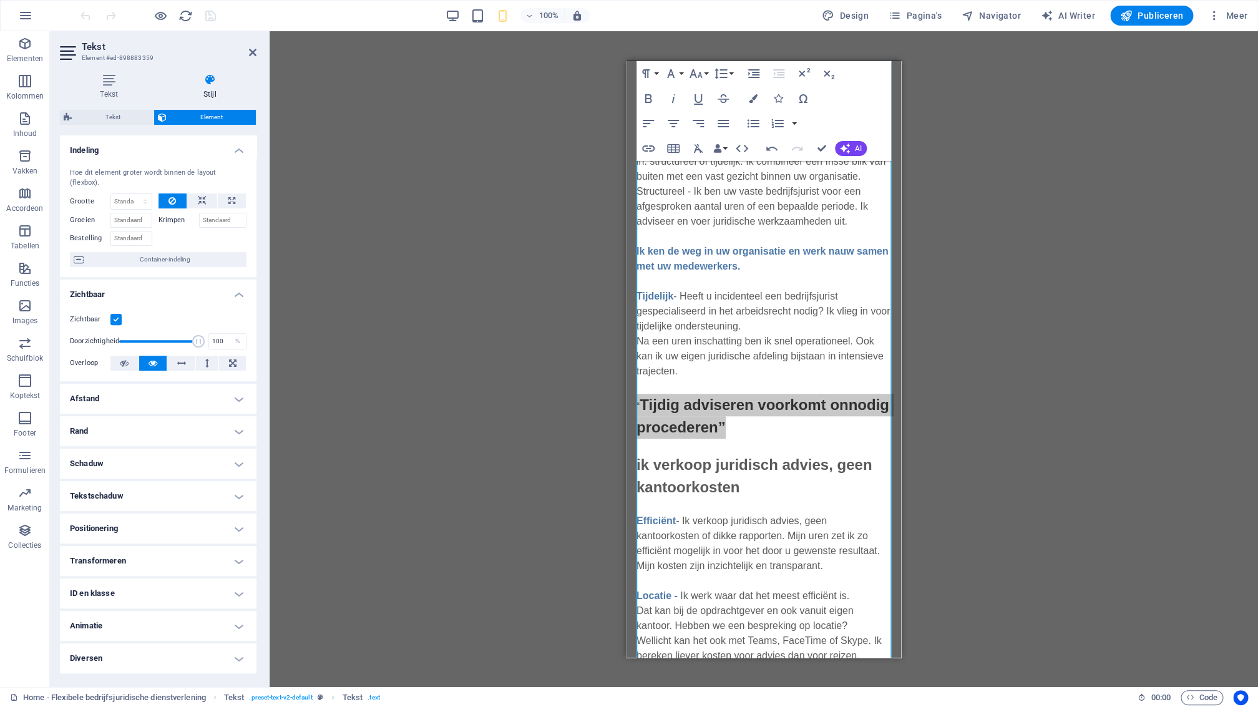
click at [205, 648] on h4 "Diversen" at bounding box center [158, 658] width 197 height 30
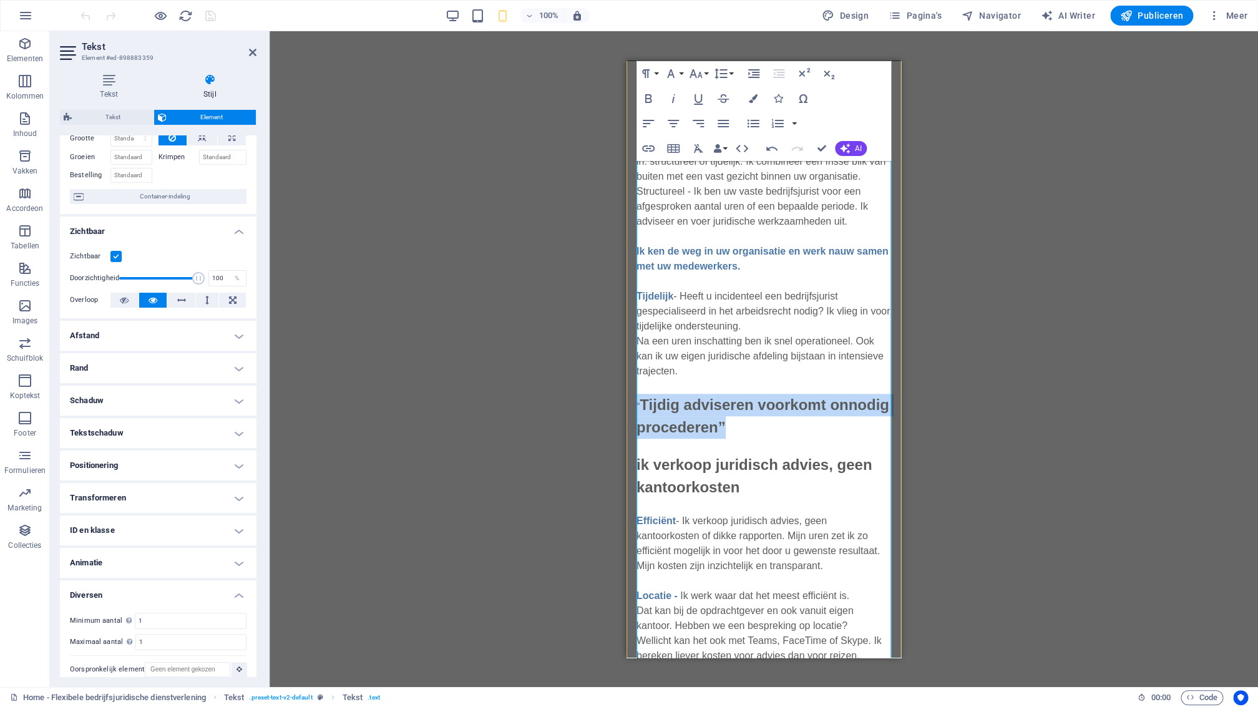
click at [729, 427] on p "Tijdelijk - Heeft u incidenteel een bedrijfsjurist gespecialiseerd in het arbei…" at bounding box center [763, 355] width 255 height 165
drag, startPoint x: 728, startPoint y: 424, endPoint x: 667, endPoint y: 356, distance: 91.9
click at [628, 408] on div "“Een flexibele bedrijfsjurist is een collega wanneer je die nodig hebt” Ik ben …" at bounding box center [763, 567] width 275 height 1333
click at [660, 408] on span "Tijdig adviseren voorkomt onnodig procederen”" at bounding box center [762, 415] width 253 height 39
click at [636, 404] on div "“Een flexibele bedrijfsjurist is een collega wanneer je die nodig hebt” Ik ben …" at bounding box center [763, 567] width 275 height 1333
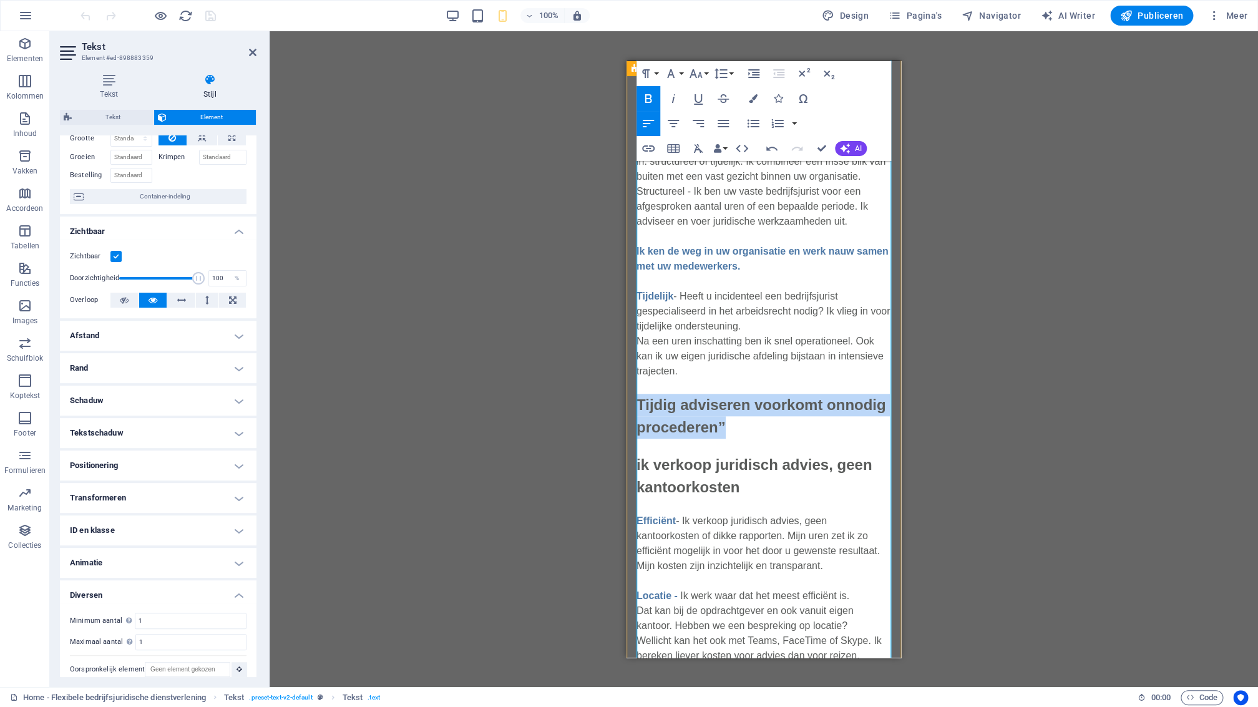
drag, startPoint x: 724, startPoint y: 425, endPoint x: 638, endPoint y: 397, distance: 91.0
click at [634, 405] on div "“Een flexibele bedrijfsjurist is een collega wanneer je die nodig hebt” Ik ben …" at bounding box center [763, 567] width 275 height 1333
click at [751, 95] on icon "button" at bounding box center [753, 98] width 9 height 9
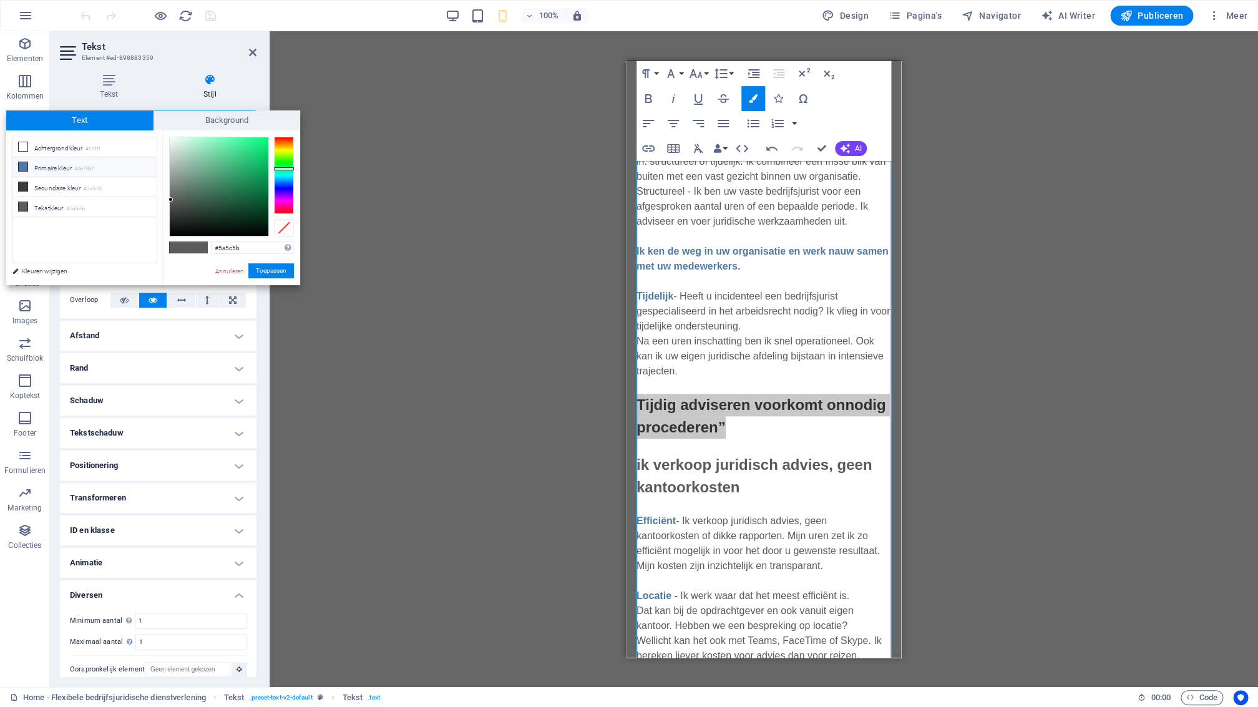
click at [57, 168] on li "Primaire kleur #4e79a7" at bounding box center [85, 167] width 144 height 20
click at [29, 166] on li "Primaire kleur #4e79a7" at bounding box center [85, 167] width 144 height 20
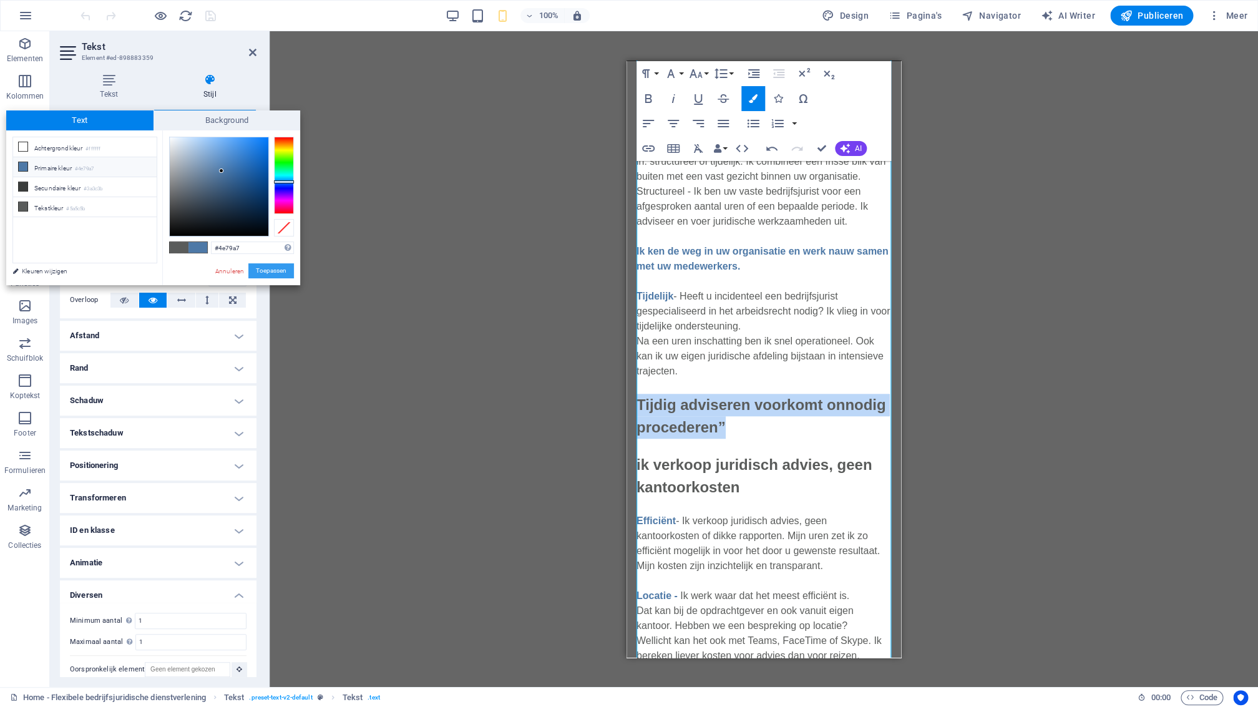
click at [267, 271] on button "Toepassen" at bounding box center [271, 270] width 46 height 15
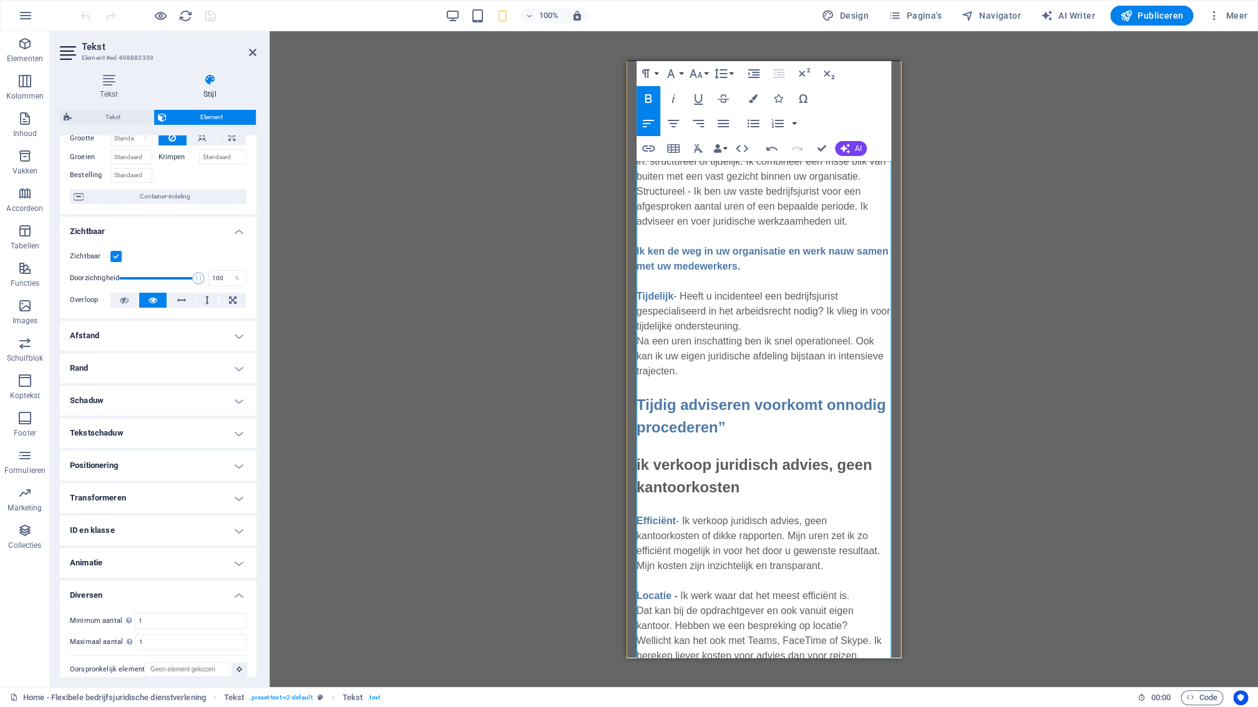
click at [806, 439] on p "ik verkoop juridisch advies, geen kantoorkosten" at bounding box center [763, 468] width 255 height 60
click at [638, 398] on span "Tijdig adviseren voorkomt onnodig procederen”" at bounding box center [761, 415] width 250 height 39
drag, startPoint x: 733, startPoint y: 422, endPoint x: 646, endPoint y: 402, distance: 88.4
click at [629, 399] on div "“Een flexibele bedrijfsjurist is een collega wanneer je die nodig hebt” Ik ben …" at bounding box center [763, 567] width 275 height 1333
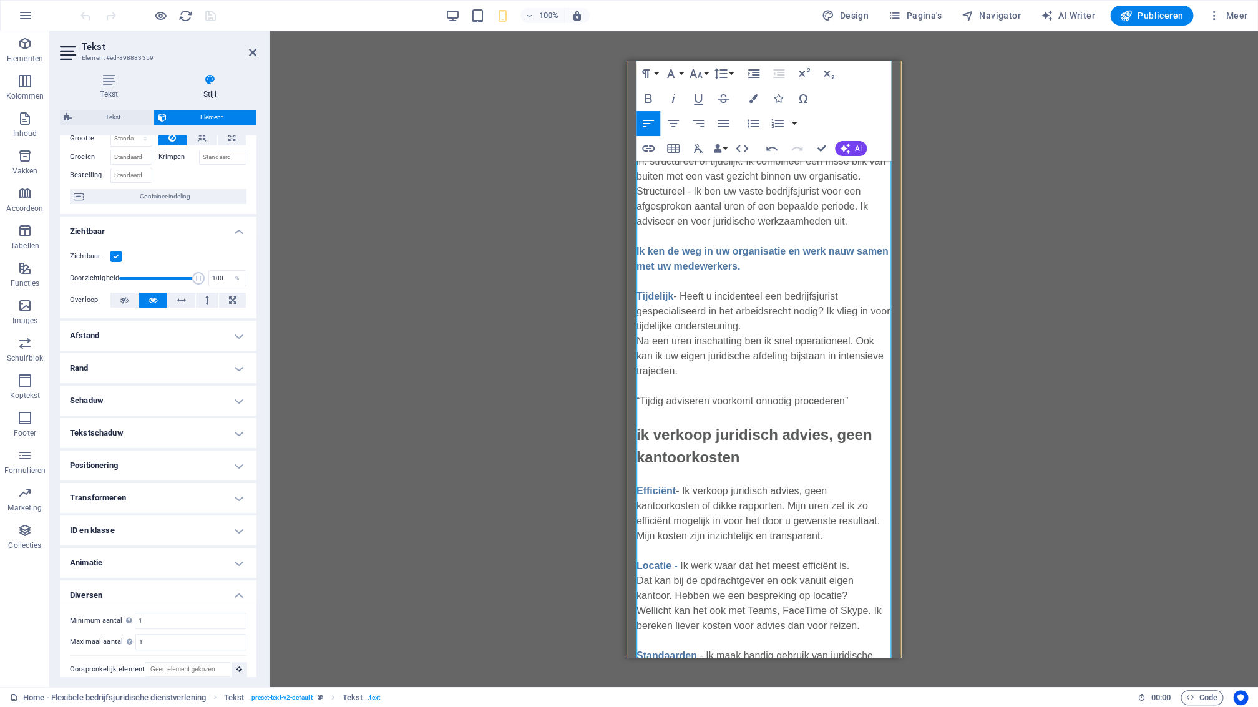
scroll to position [0, 10]
drag, startPoint x: 840, startPoint y: 401, endPoint x: 660, endPoint y: 337, distance: 191.8
click at [632, 393] on div "“Een flexibele bedrijfsjurist is een collega wanneer je die nodig hebt” Ik ben …" at bounding box center [763, 552] width 275 height 1303
click at [653, 97] on icon "button" at bounding box center [648, 98] width 15 height 15
click at [678, 74] on button "Font Family" at bounding box center [673, 73] width 24 height 25
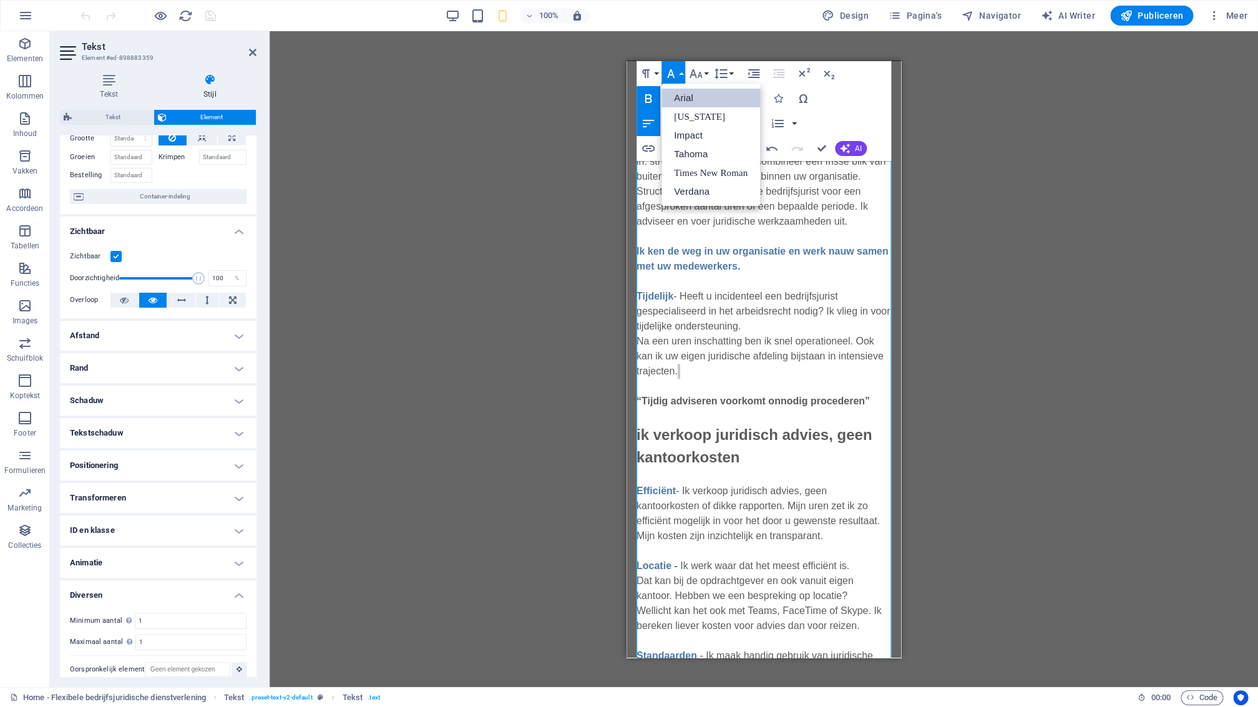
scroll to position [0, 0]
click at [703, 74] on button "Font Size" at bounding box center [698, 73] width 24 height 25
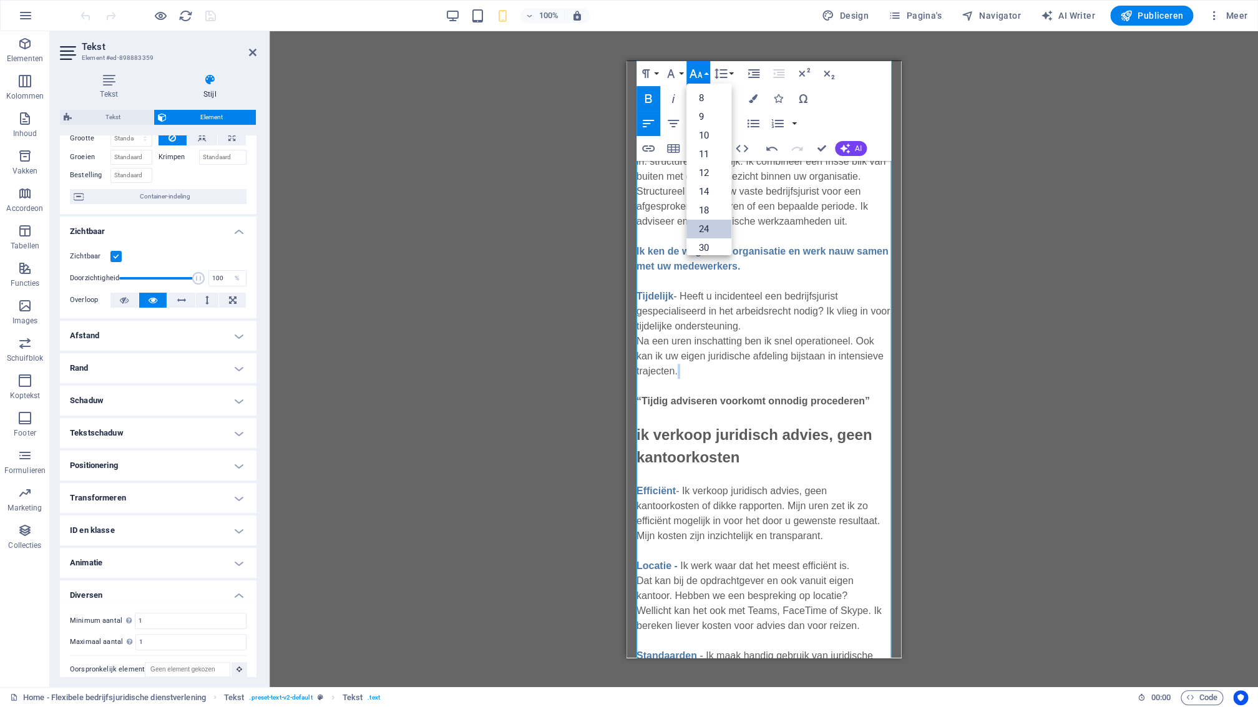
click at [709, 222] on link "24" at bounding box center [708, 229] width 45 height 19
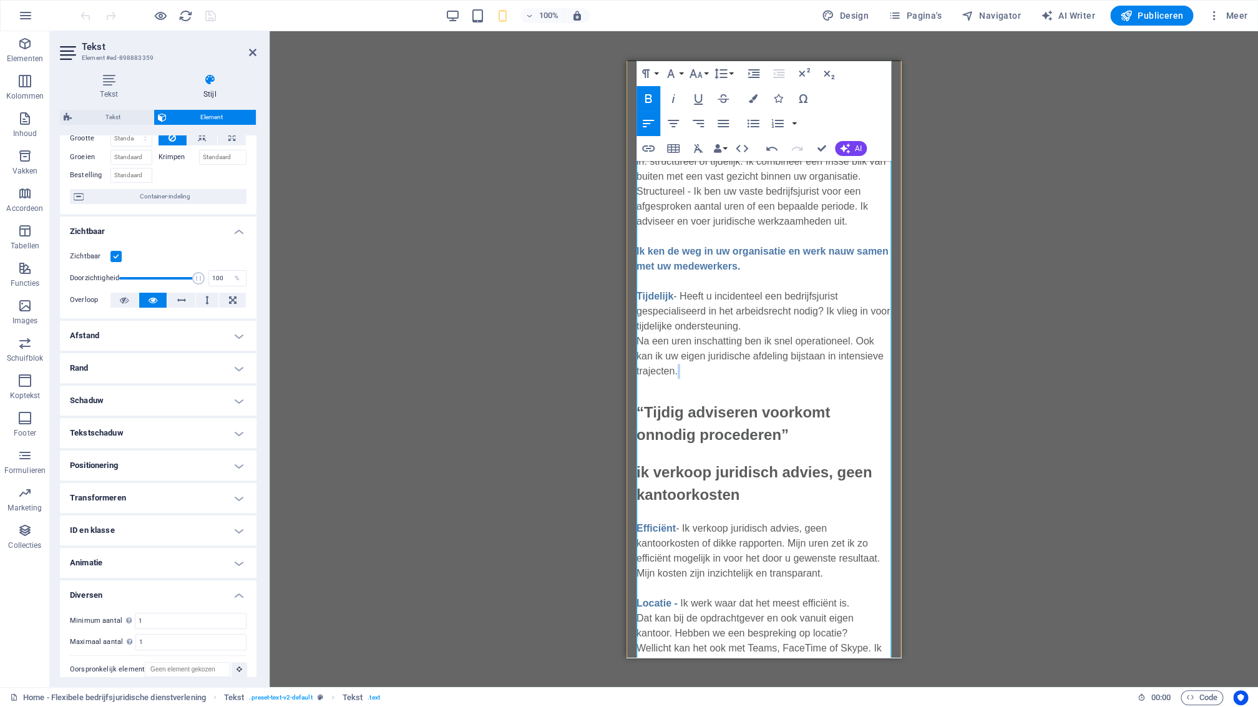
drag, startPoint x: 789, startPoint y: 435, endPoint x: 788, endPoint y: 444, distance: 9.4
click at [789, 435] on p "Tijdelijk - Heeft u incidenteel een bedrijfsjurist gespecialiseerd in het arbei…" at bounding box center [763, 359] width 255 height 172
drag, startPoint x: 728, startPoint y: 431, endPoint x: 631, endPoint y: 407, distance: 99.4
click at [631, 406] on div "“Een flexibele bedrijfsjurist is een collega wanneer je die nodig hebt” Ik ben …" at bounding box center [763, 571] width 275 height 1340
click at [756, 95] on icon "button" at bounding box center [753, 98] width 9 height 9
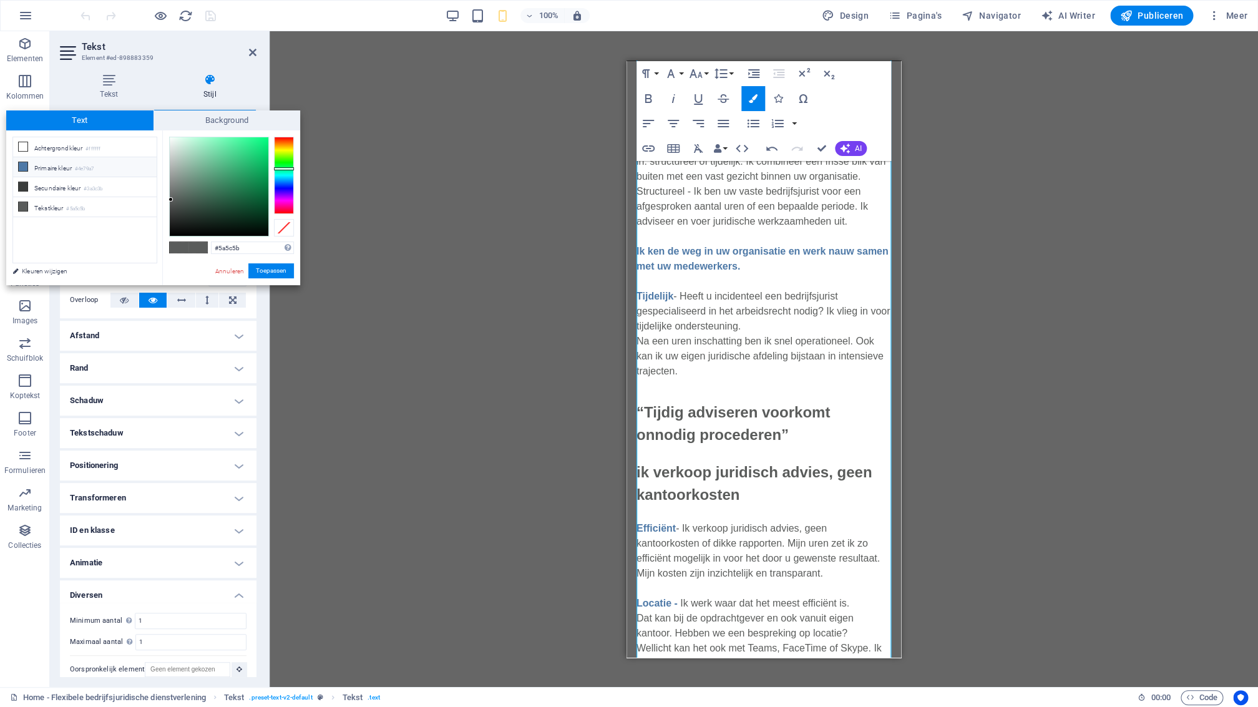
click at [43, 164] on li "Primaire kleur #4e79a7" at bounding box center [85, 167] width 144 height 20
click at [258, 270] on button "Toepassen" at bounding box center [271, 270] width 46 height 15
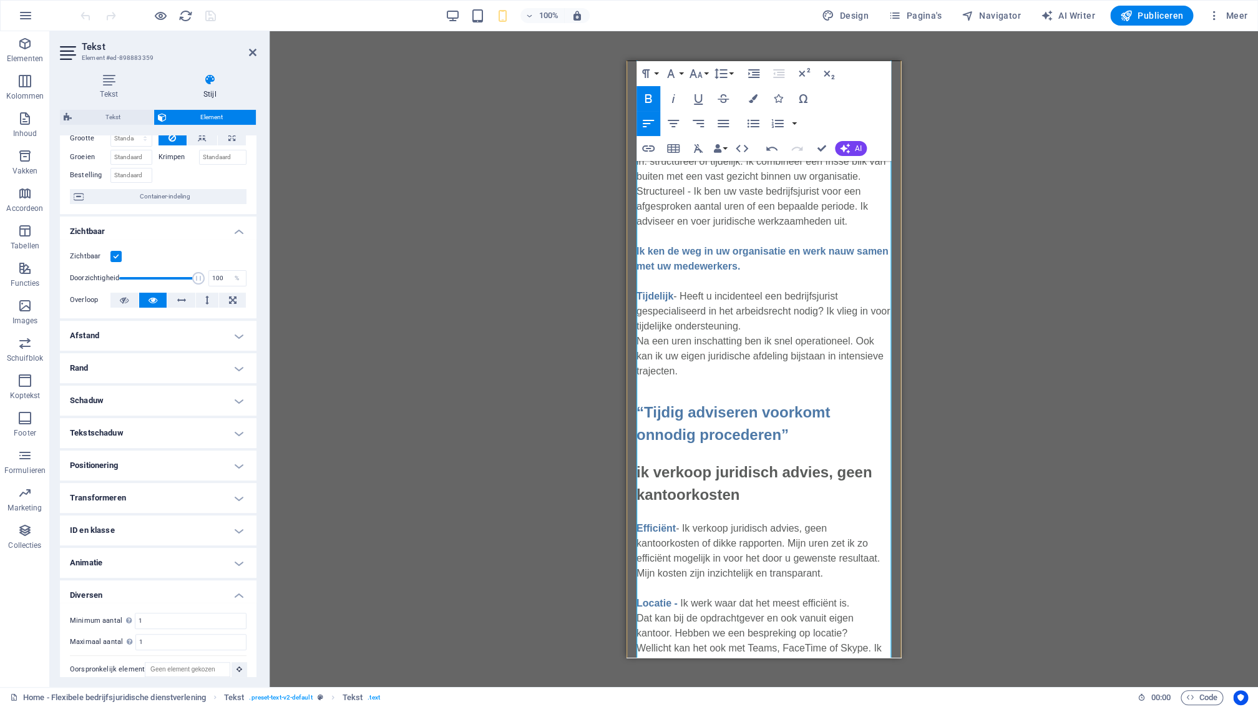
click at [857, 445] on p "Tijdelijk - Heeft u incidenteel een bedrijfsjurist gespecialiseerd in het arbei…" at bounding box center [763, 359] width 255 height 172
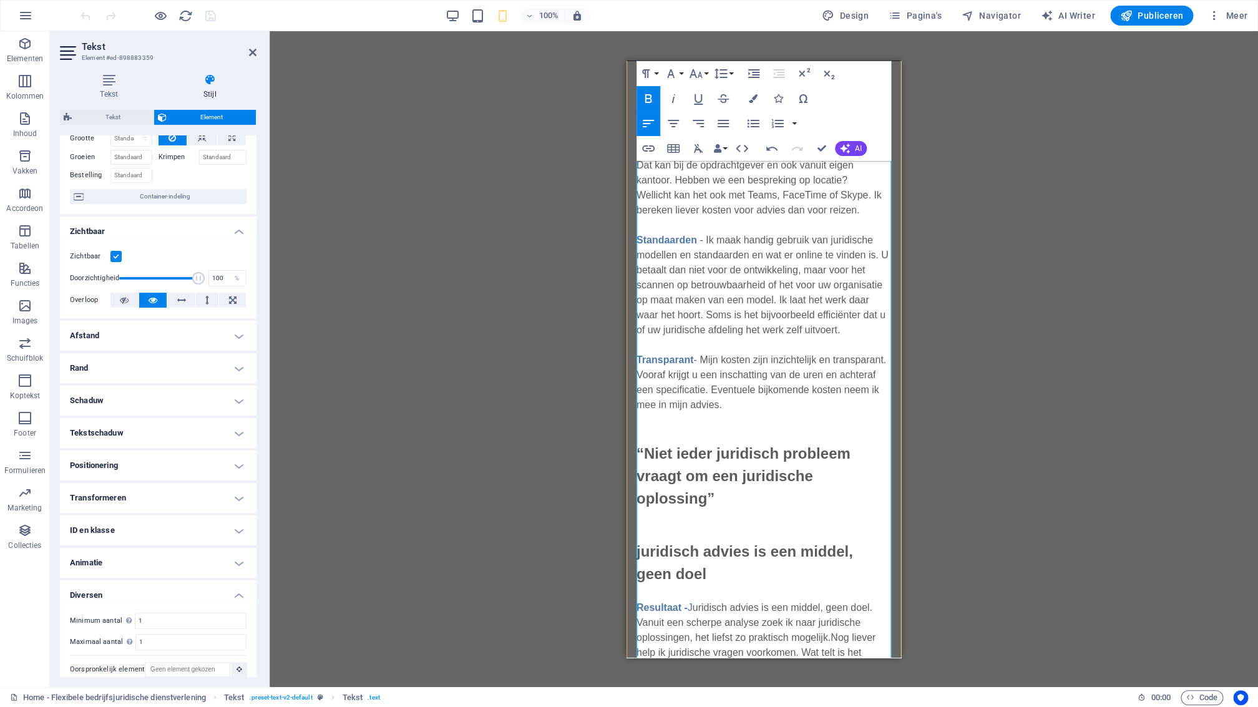
scroll to position [799, 0]
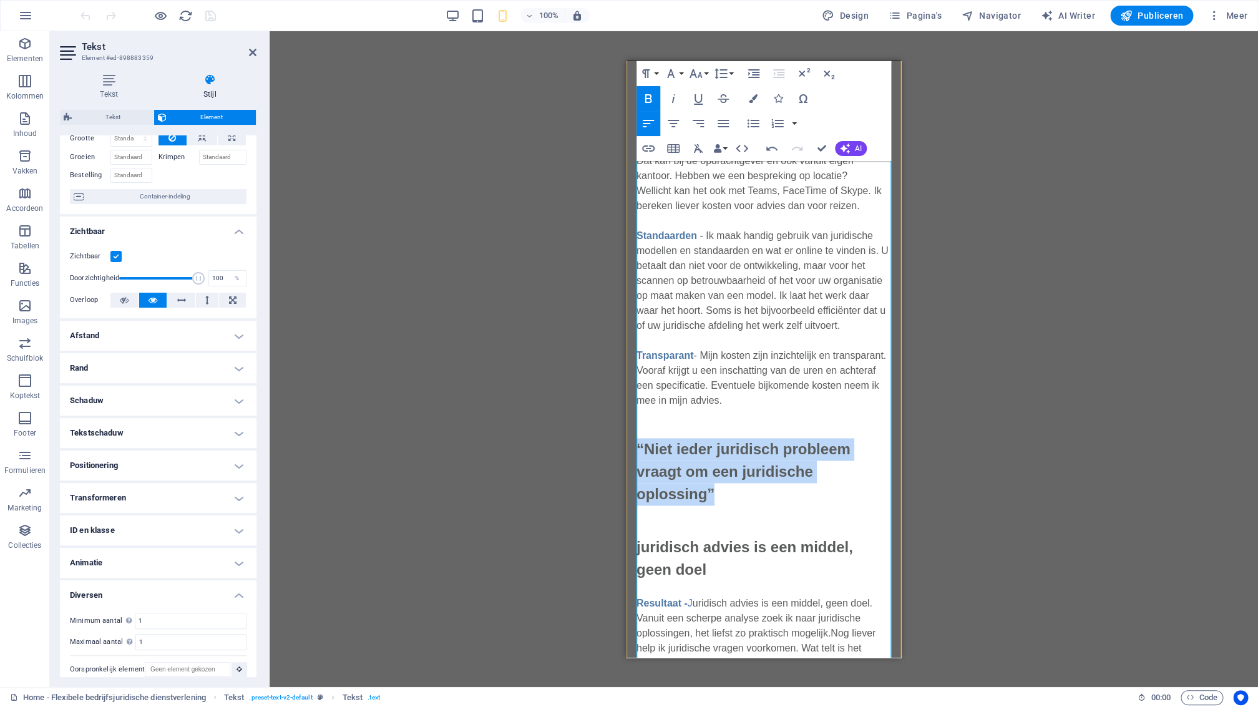
drag, startPoint x: 885, startPoint y: 470, endPoint x: 634, endPoint y: 443, distance: 252.3
click at [636, 449] on div "“Een flexibele bedrijfsjurist is een collega wanneer je die nodig hebt” Ik ben …" at bounding box center [763, 114] width 275 height 1340
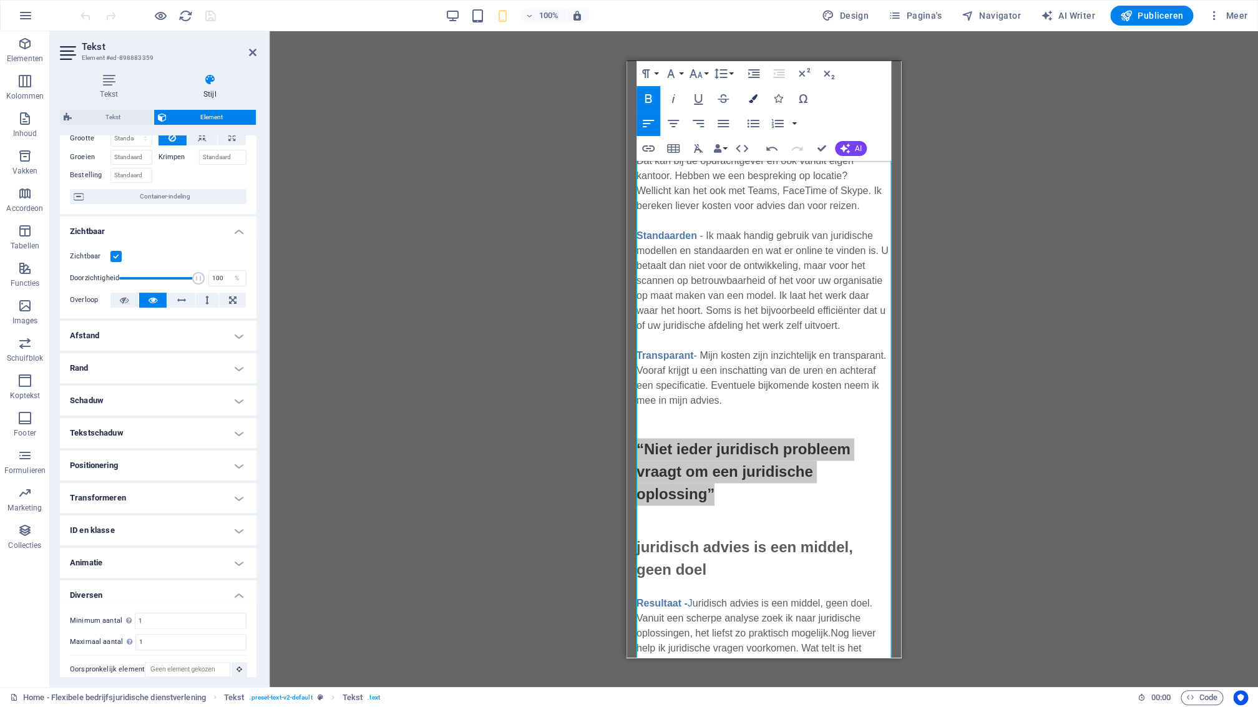
click at [758, 98] on icon "button" at bounding box center [753, 98] width 9 height 9
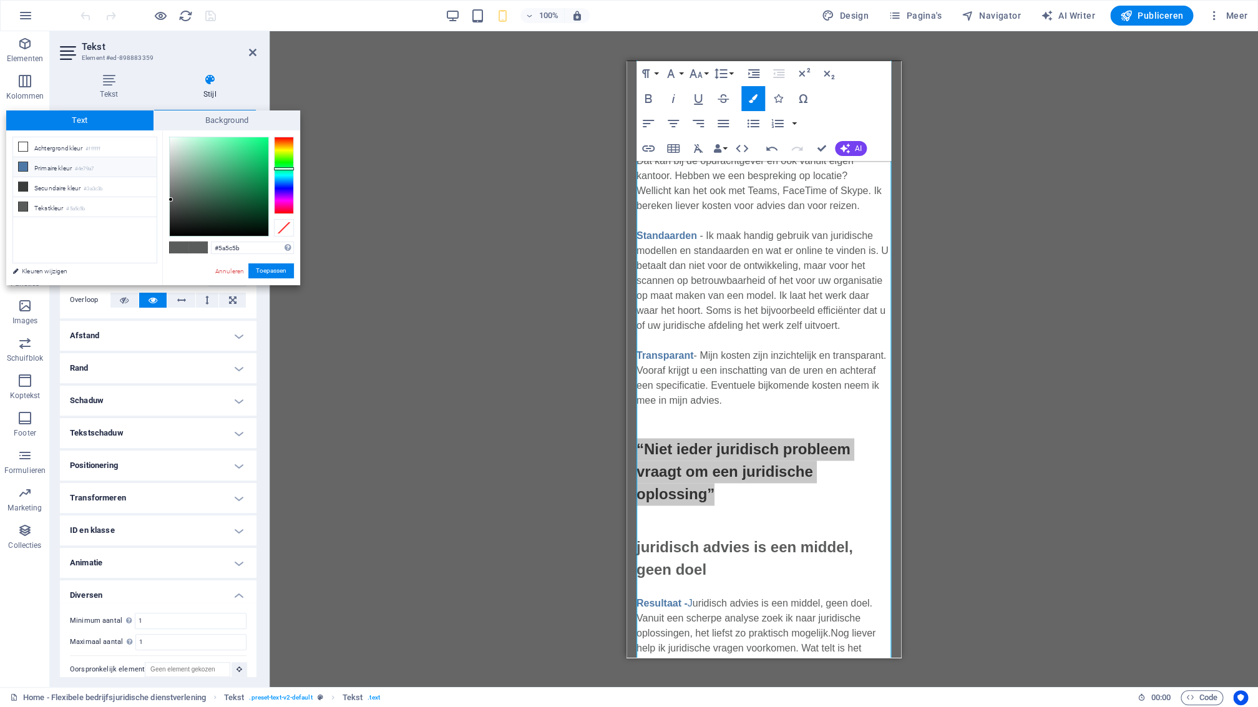
click at [70, 171] on li "Primaire kleur #4e79a7" at bounding box center [85, 167] width 144 height 20
type input "#4e79a7"
drag, startPoint x: 269, startPoint y: 270, endPoint x: 274, endPoint y: 279, distance: 10.1
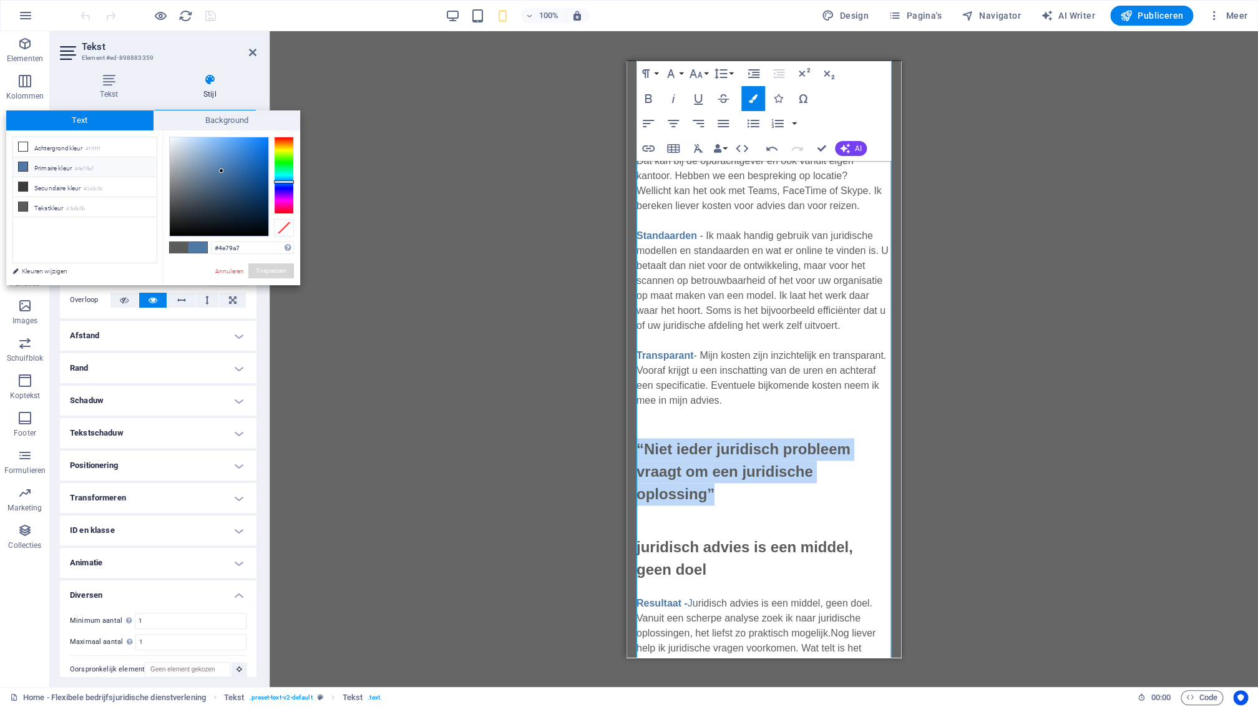
click at [269, 270] on button "Toepassen" at bounding box center [271, 270] width 46 height 15
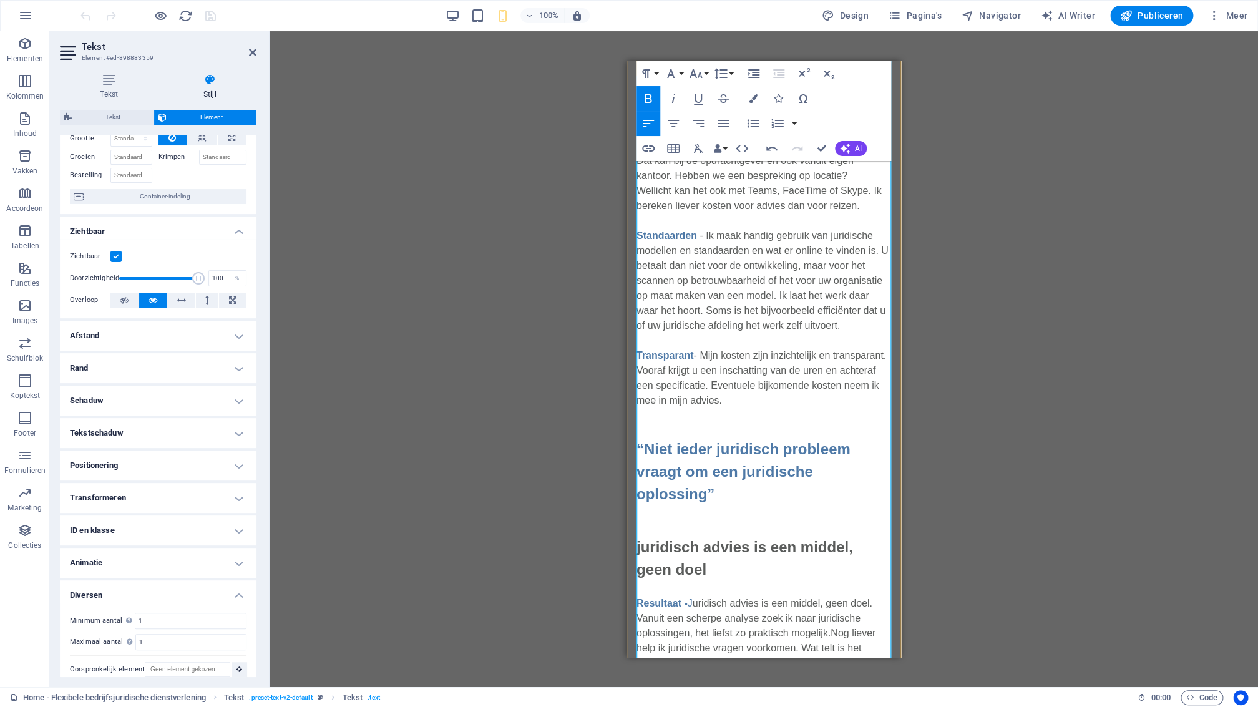
drag, startPoint x: 814, startPoint y: 502, endPoint x: 819, endPoint y: 509, distance: 8.7
click at [814, 520] on p at bounding box center [763, 527] width 255 height 15
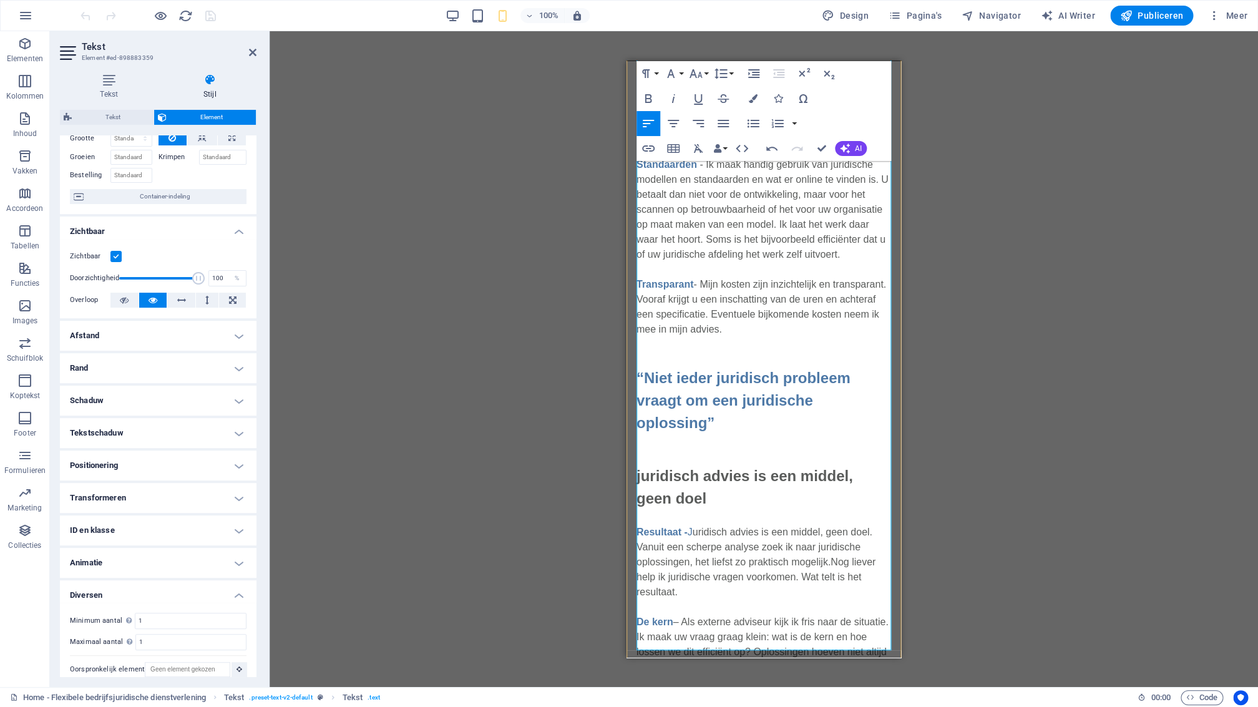
scroll to position [871, 0]
click at [847, 465] on strong "juridisch advies is een middel, geen doel" at bounding box center [744, 484] width 217 height 39
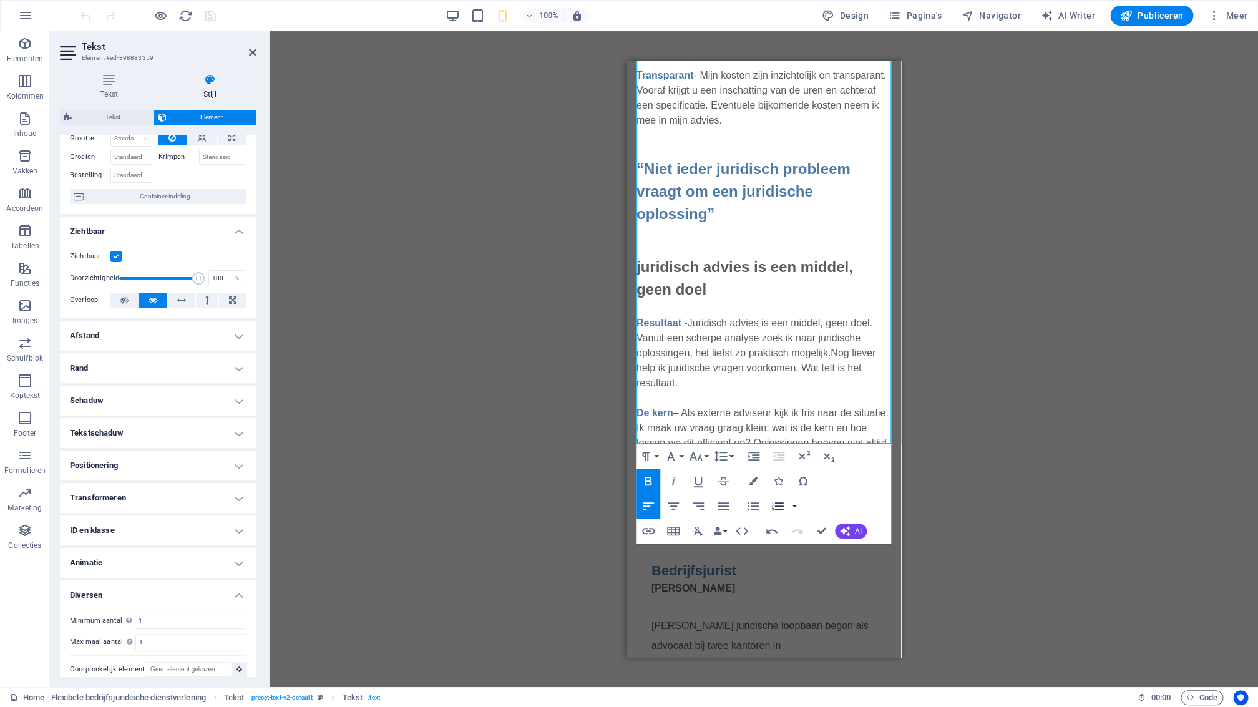
scroll to position [1081, 0]
click at [1161, 15] on span "Publiceren" at bounding box center [1151, 15] width 63 height 12
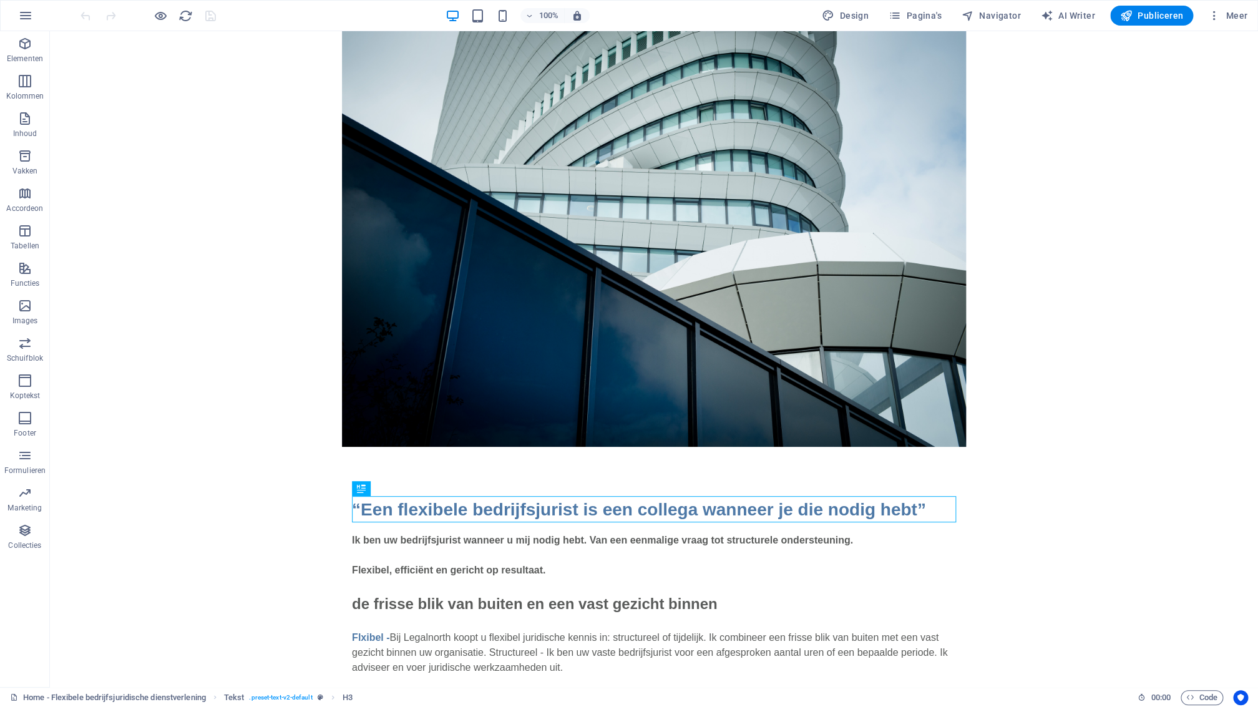
scroll to position [1, 0]
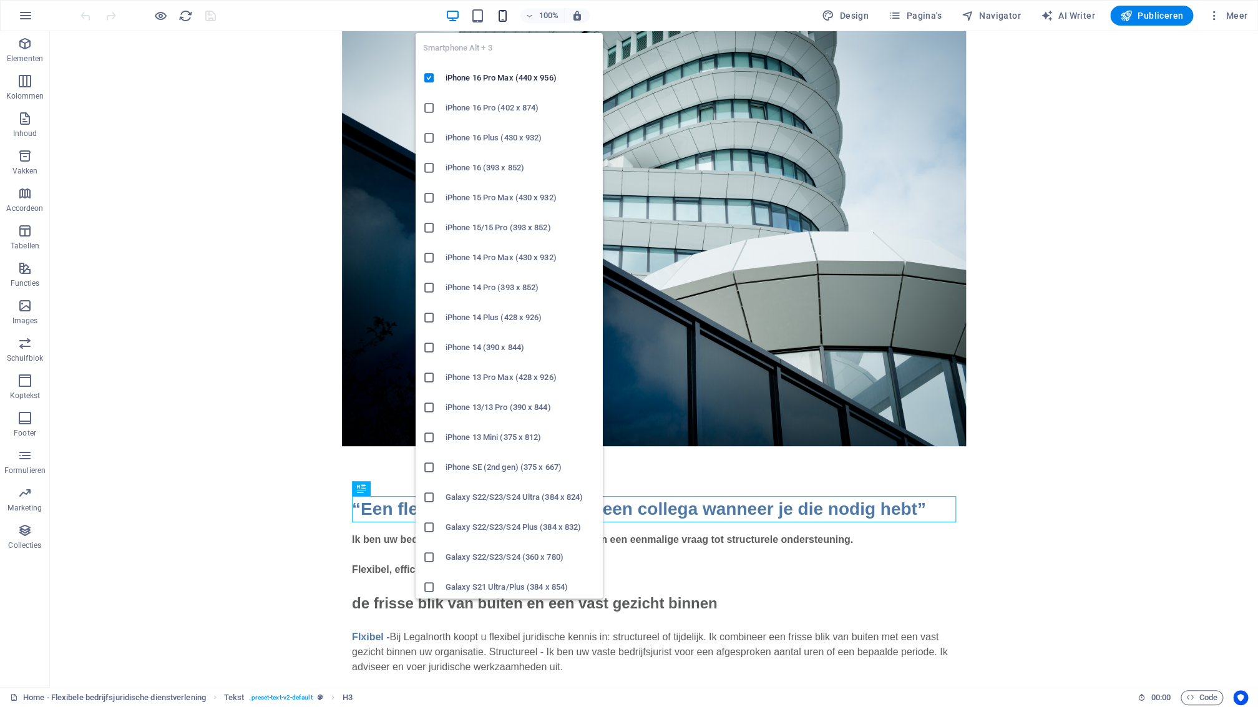
click at [506, 16] on icon "button" at bounding box center [502, 16] width 14 height 14
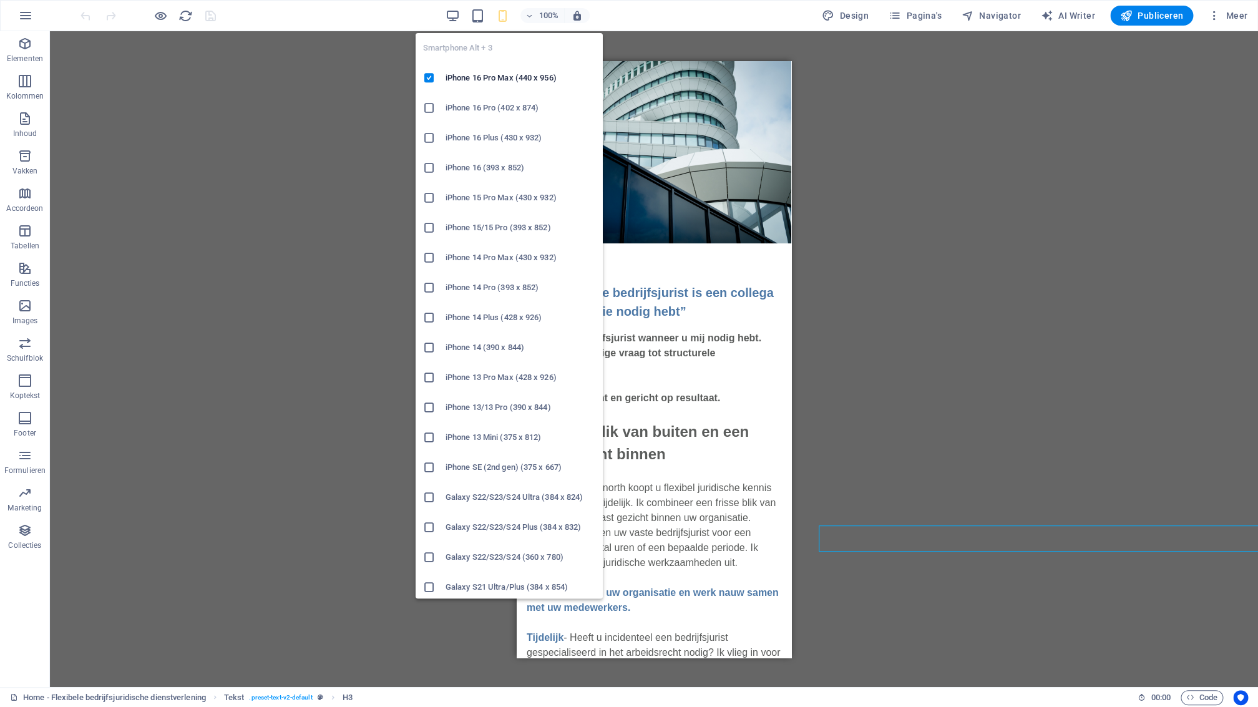
click at [504, 17] on icon "button" at bounding box center [502, 16] width 14 height 14
click at [507, 18] on icon "button" at bounding box center [502, 16] width 14 height 14
click at [504, 14] on icon "button" at bounding box center [502, 16] width 14 height 14
click at [508, 21] on icon "button" at bounding box center [502, 16] width 14 height 14
click at [507, 21] on icon "button" at bounding box center [502, 16] width 14 height 14
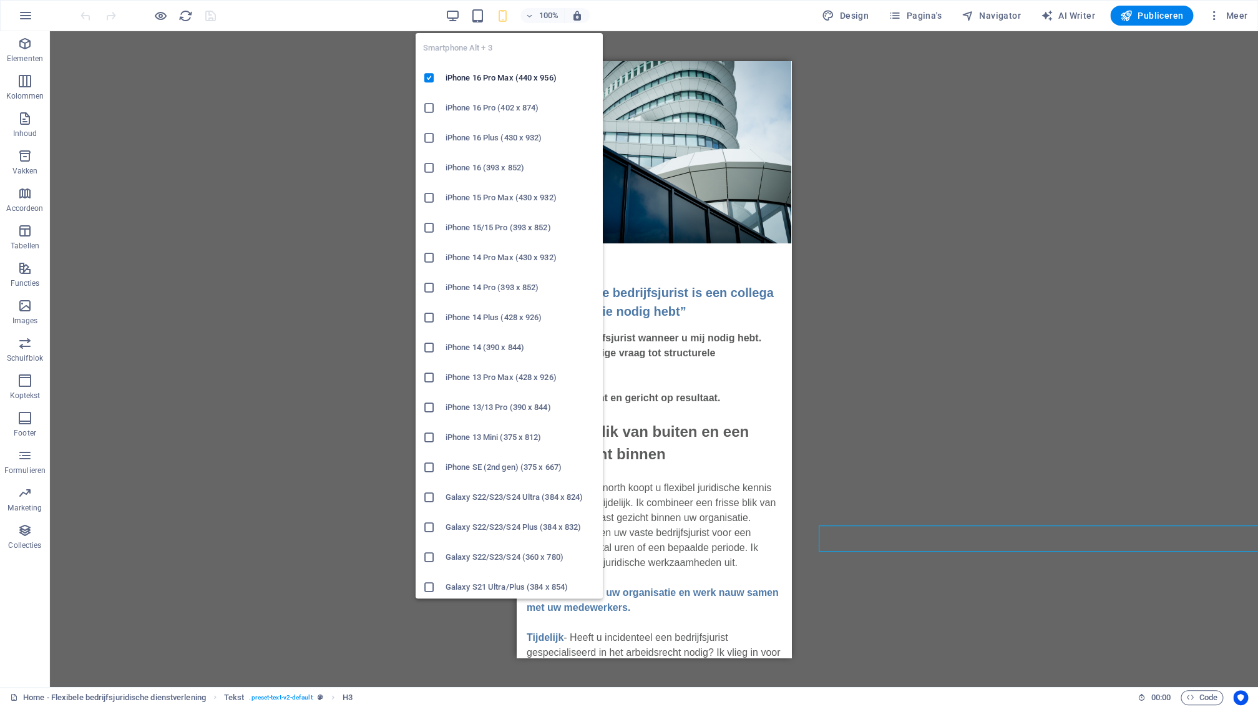
click at [509, 16] on icon "button" at bounding box center [502, 16] width 14 height 14
click at [506, 19] on icon "button" at bounding box center [502, 16] width 14 height 14
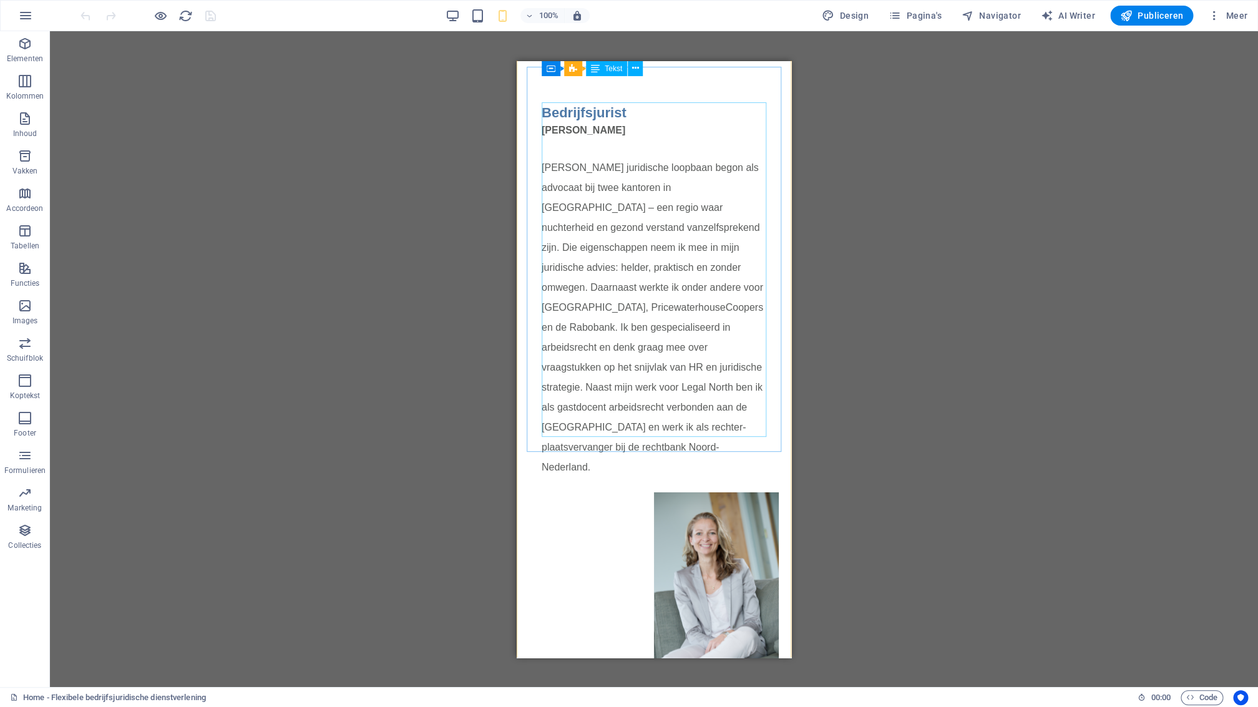
scroll to position [1531, 0]
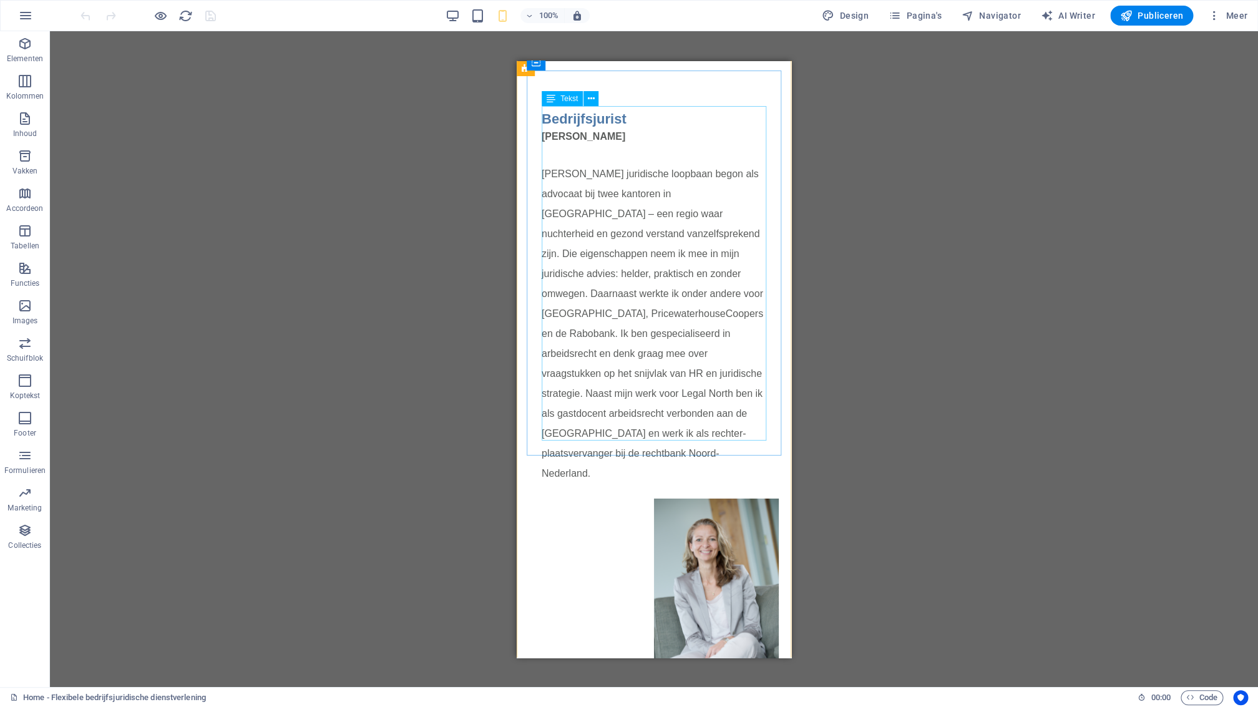
click at [605, 429] on div "[PERSON_NAME] juridische loopbaan begon als advocaat bij twee kantoren in [GEOG…" at bounding box center [654, 306] width 225 height 354
click at [605, 432] on div "Sleep hierheen om de bestaande content te vervangen. Druk op “Ctrl” als je een …" at bounding box center [654, 359] width 1208 height 656
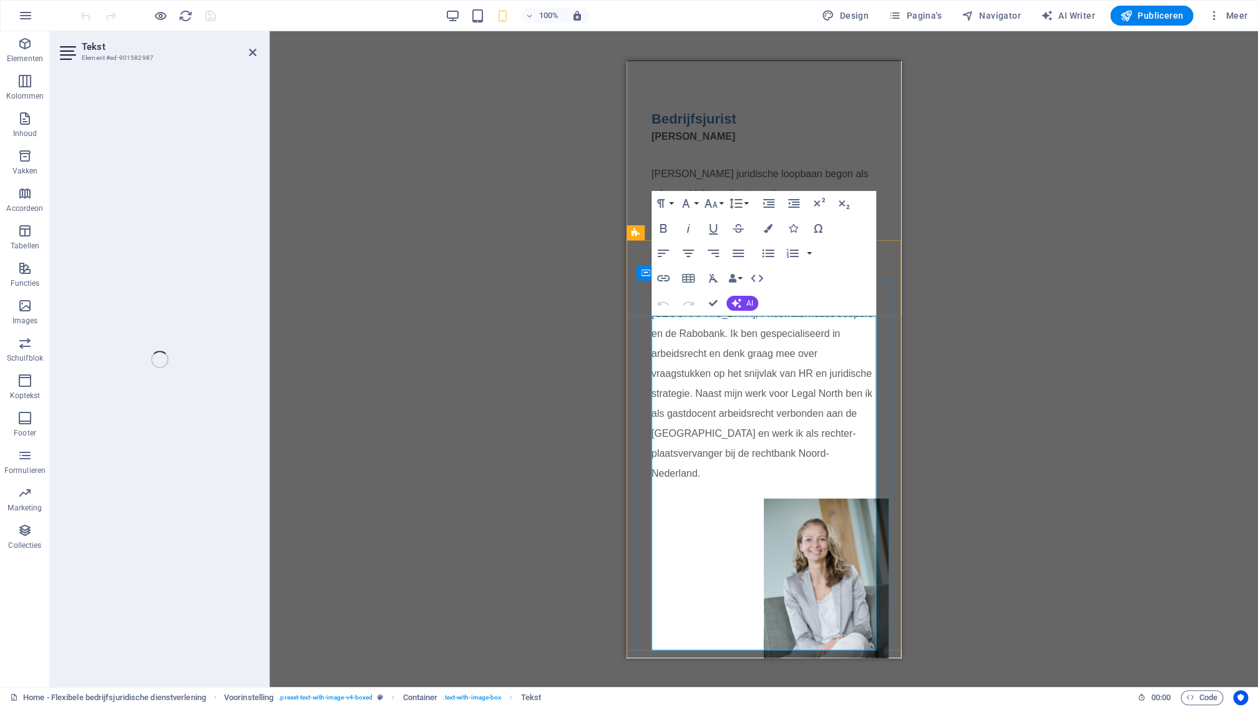
scroll to position [1321, 0]
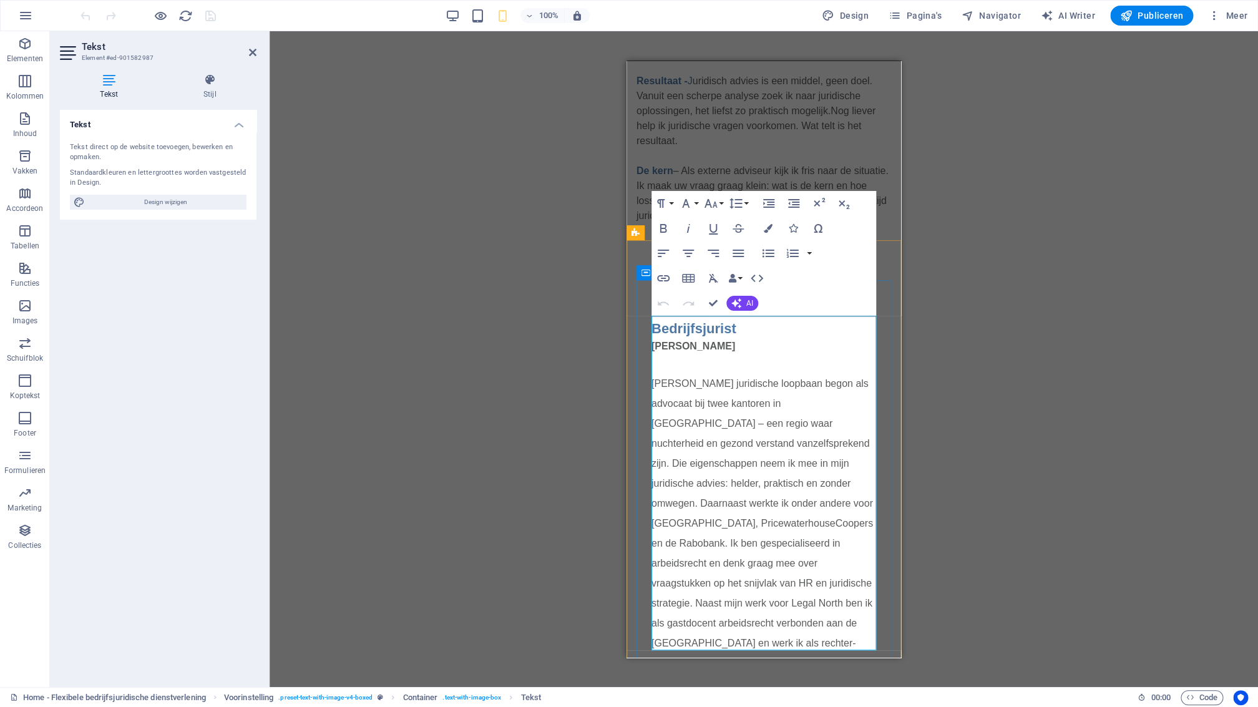
click at [658, 623] on p "[PERSON_NAME] juridische loopbaan begon als advocaat bij twee kantoren in [GEOG…" at bounding box center [763, 522] width 225 height 339
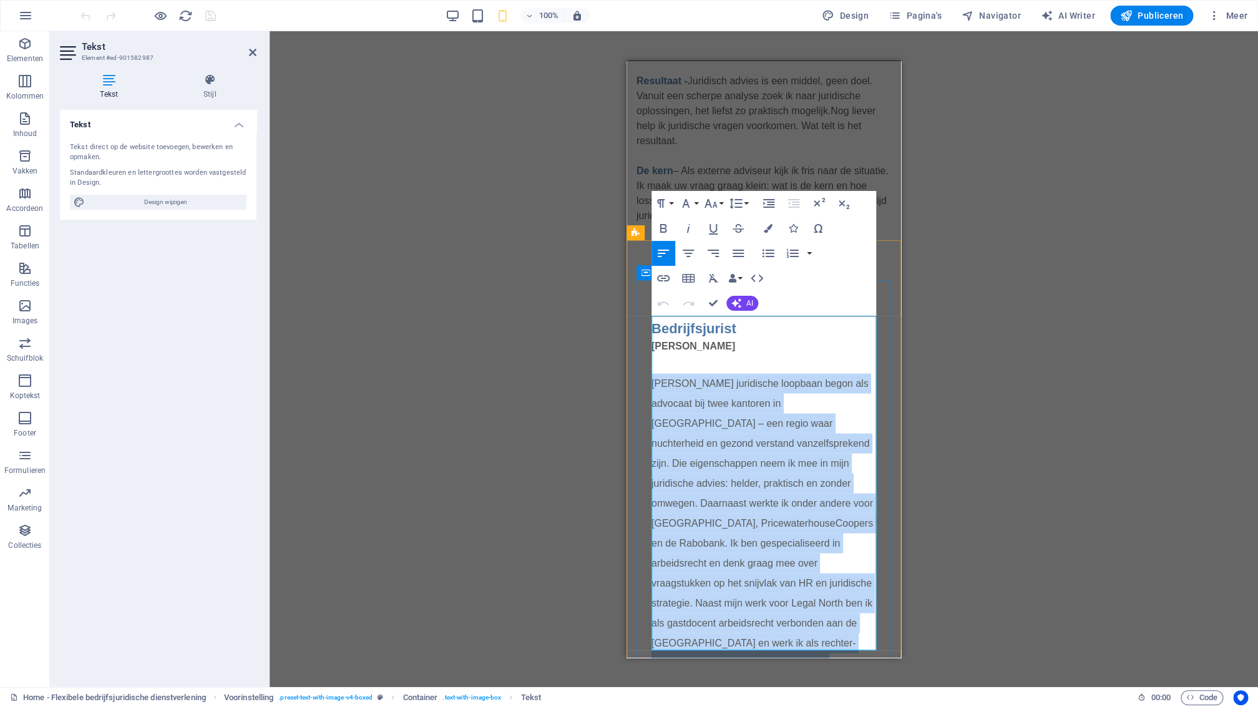
drag, startPoint x: 702, startPoint y: 638, endPoint x: 649, endPoint y: 357, distance: 286.4
click at [651, 356] on div "Bedrijfsjurist [PERSON_NAME] juridische loopbaan begon als advocaat bij twee ka…" at bounding box center [763, 505] width 255 height 405
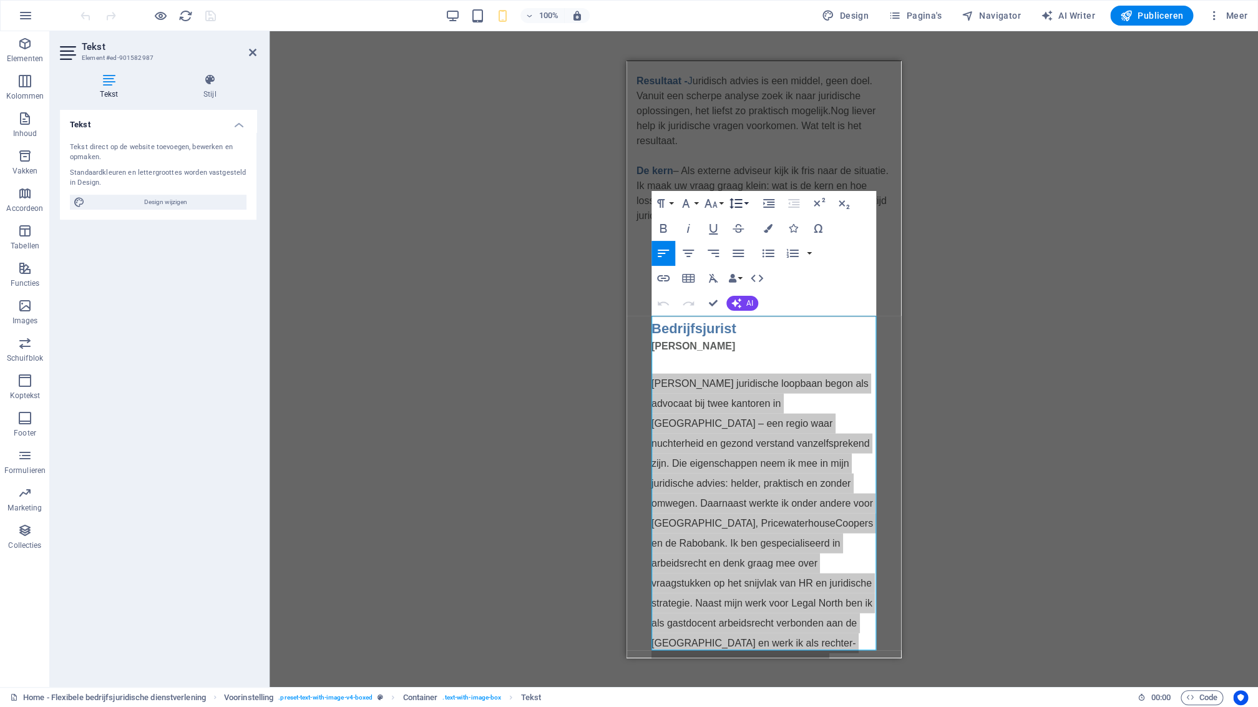
click at [746, 203] on button "Line Height" at bounding box center [738, 203] width 24 height 25
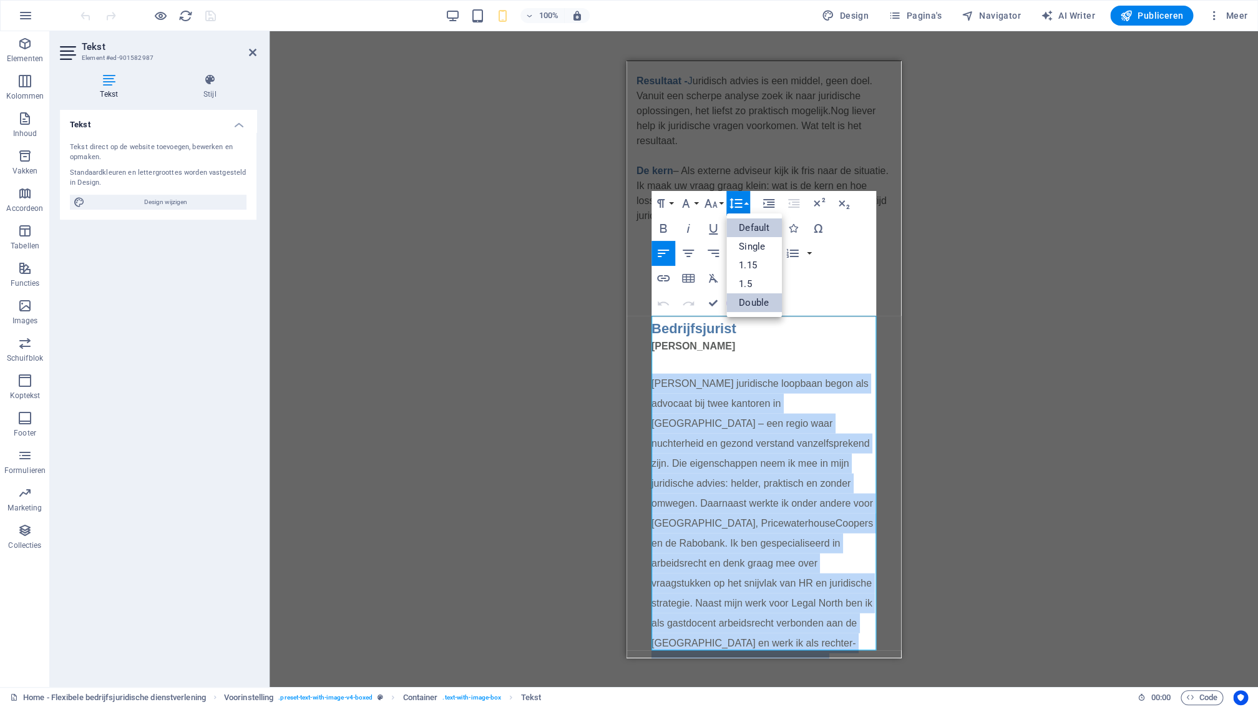
click at [757, 225] on link "Default" at bounding box center [754, 227] width 56 height 19
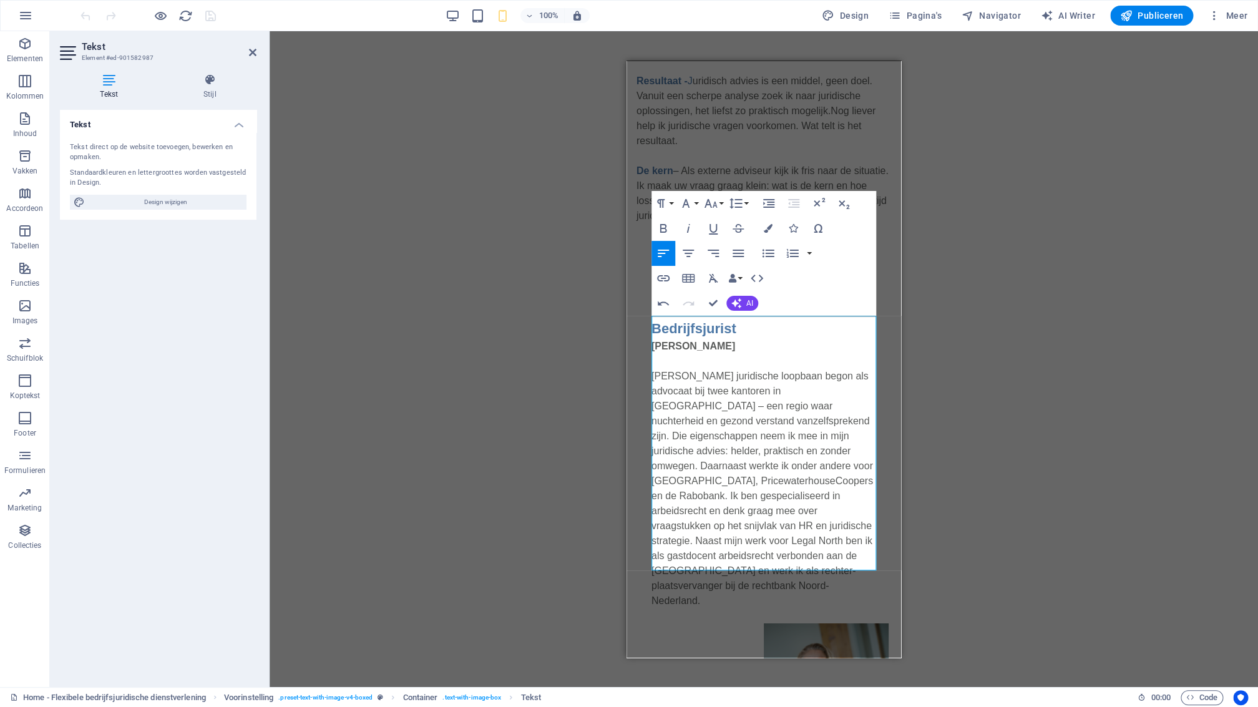
click at [935, 523] on div "Sleep hierheen om de bestaande content te vervangen. Druk op “Ctrl” als je een …" at bounding box center [764, 359] width 988 height 656
click at [251, 56] on icon at bounding box center [252, 52] width 7 height 10
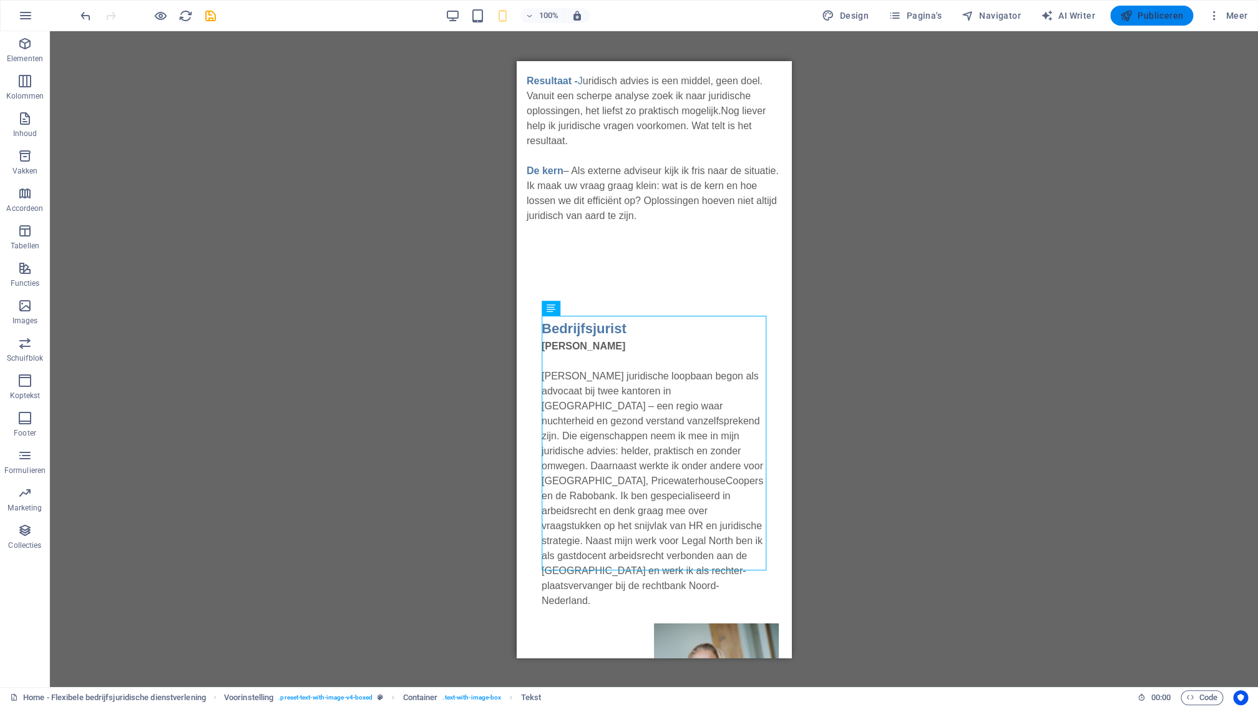
click at [1161, 16] on span "Publiceren" at bounding box center [1151, 15] width 63 height 12
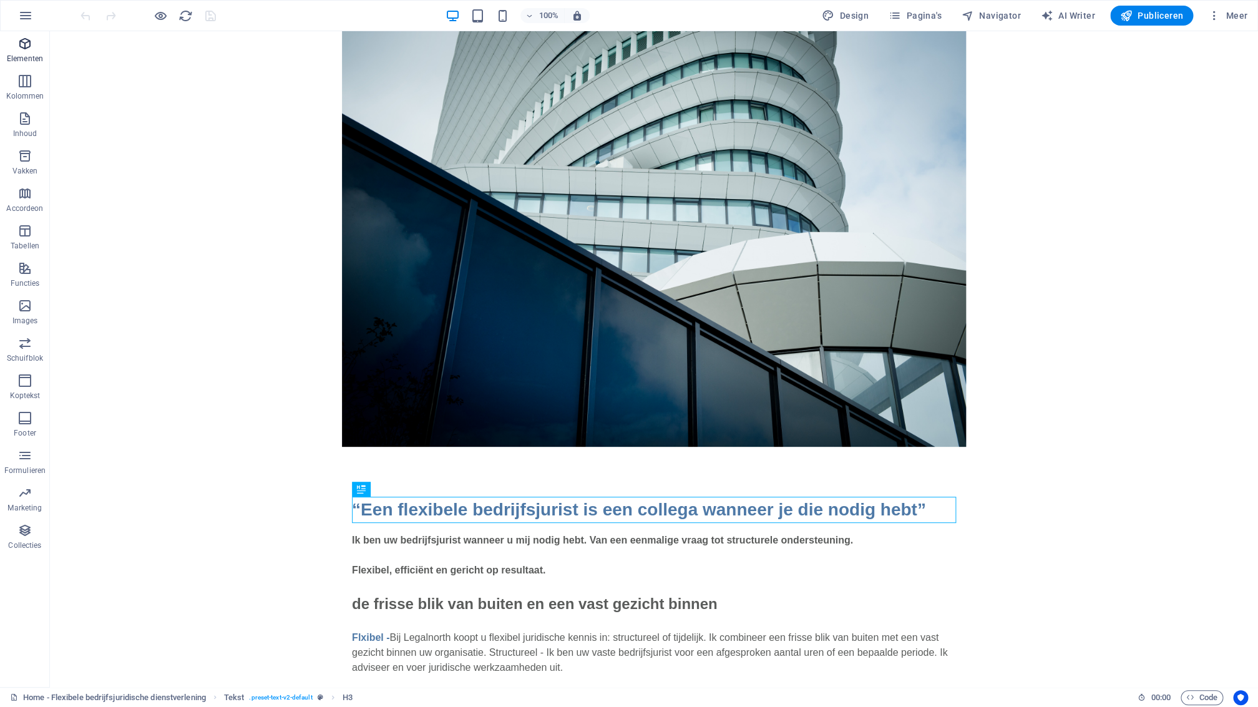
click at [27, 57] on p "Elementen" at bounding box center [25, 59] width 36 height 10
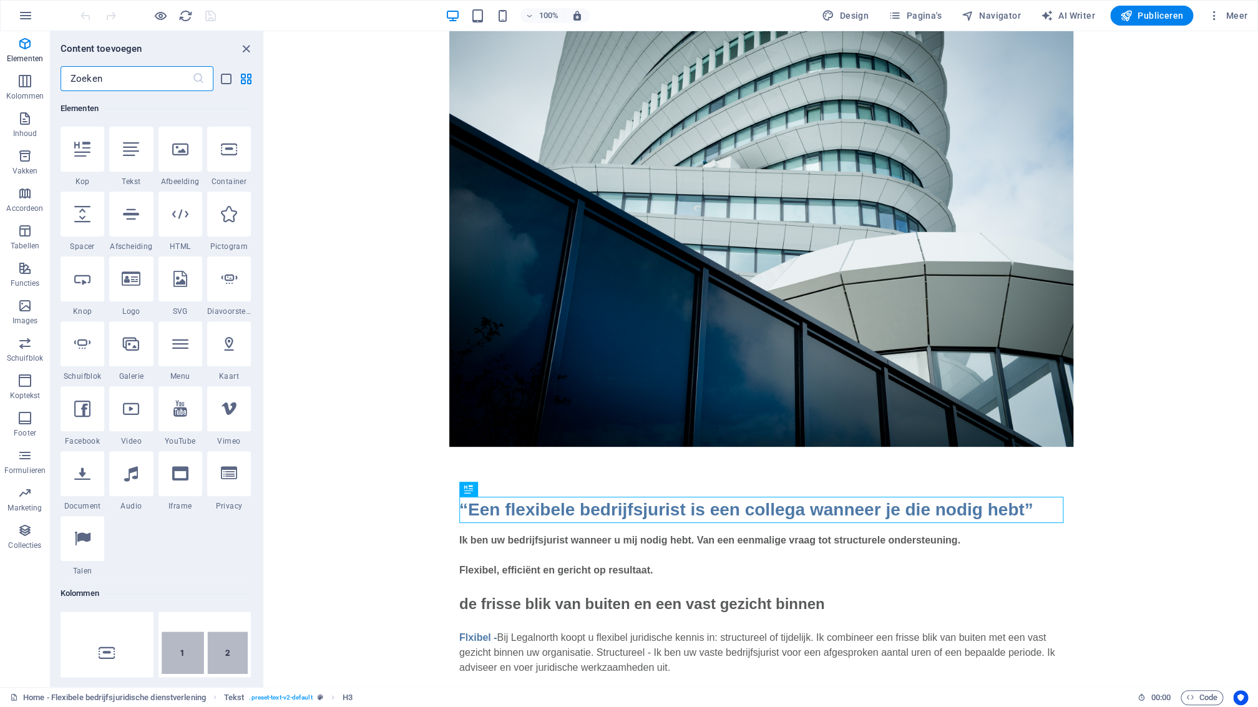
click at [139, 288] on div at bounding box center [131, 278] width 44 height 45
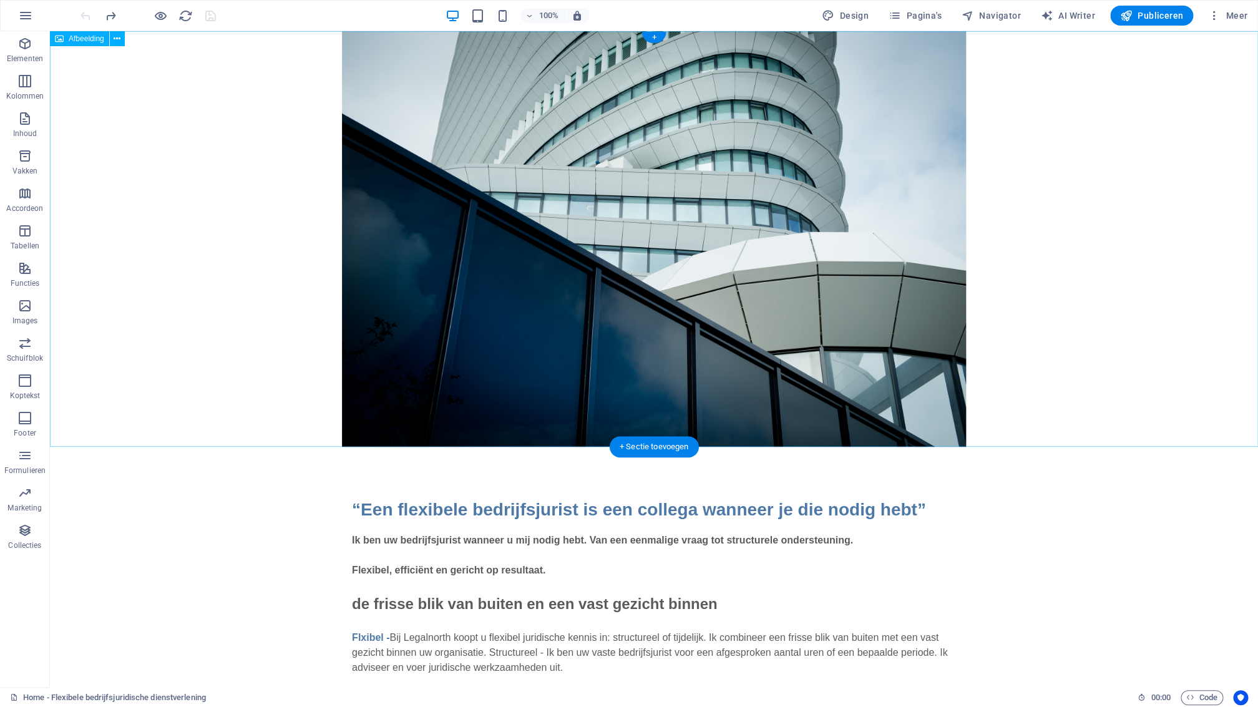
click at [323, 52] on figure at bounding box center [654, 239] width 1208 height 416
click at [655, 37] on div "+" at bounding box center [653, 37] width 24 height 11
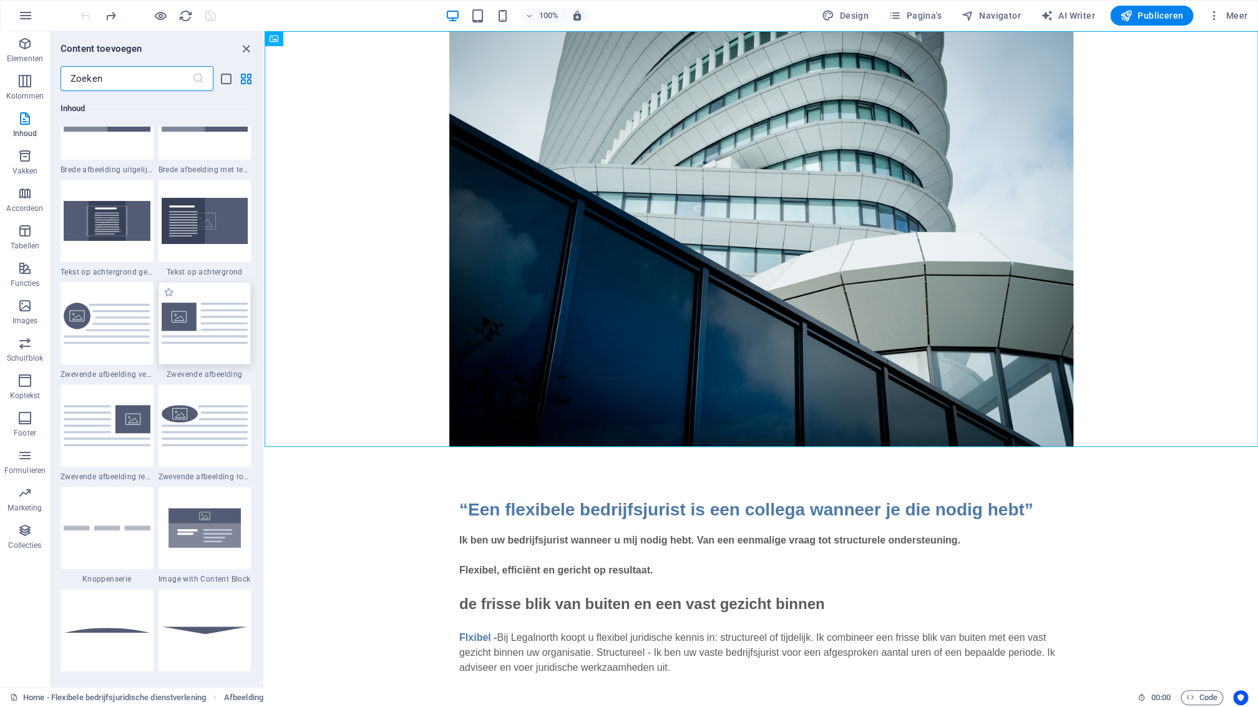
scroll to position [2424, 0]
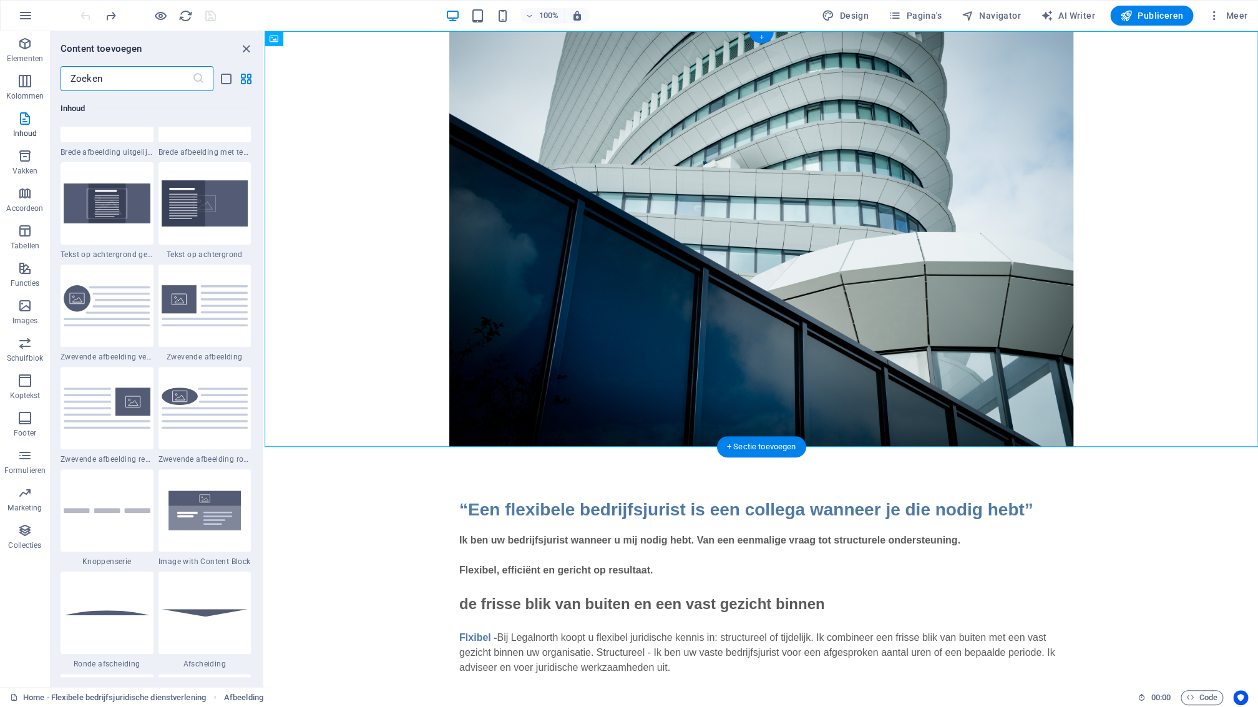
click at [761, 39] on div "+" at bounding box center [761, 37] width 24 height 11
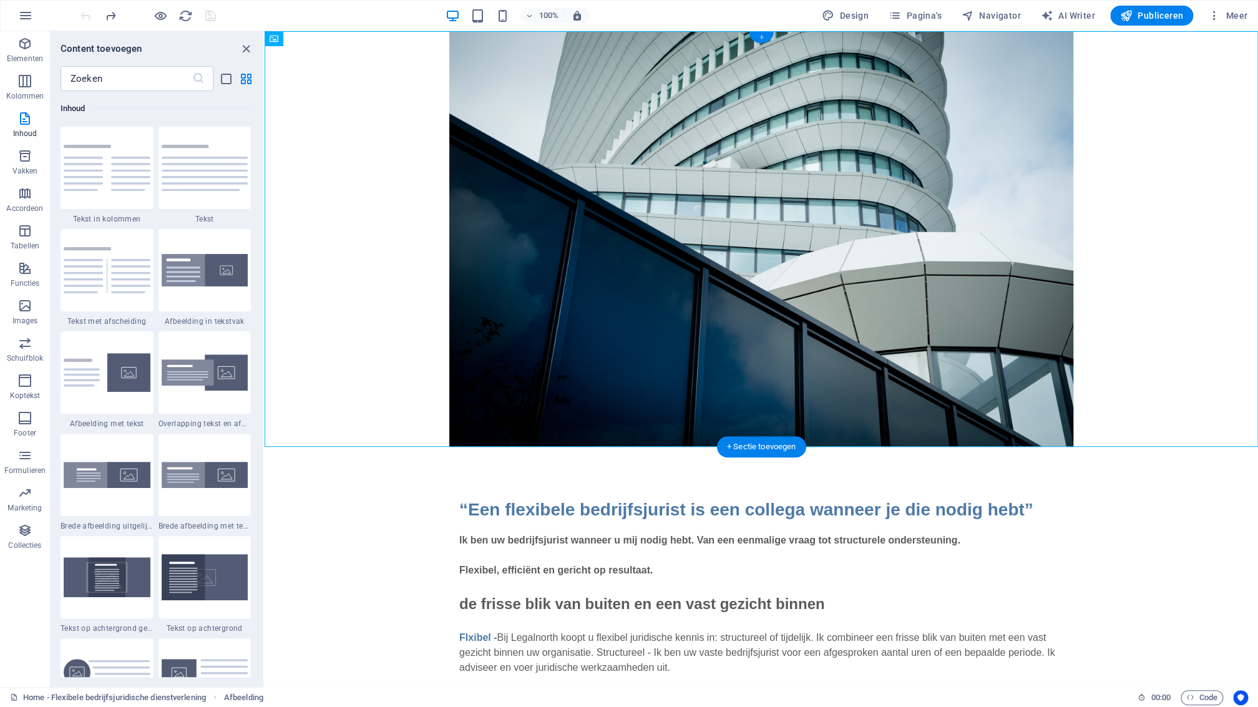
scroll to position [2050, 0]
click at [228, 80] on icon "list-view" at bounding box center [226, 79] width 14 height 14
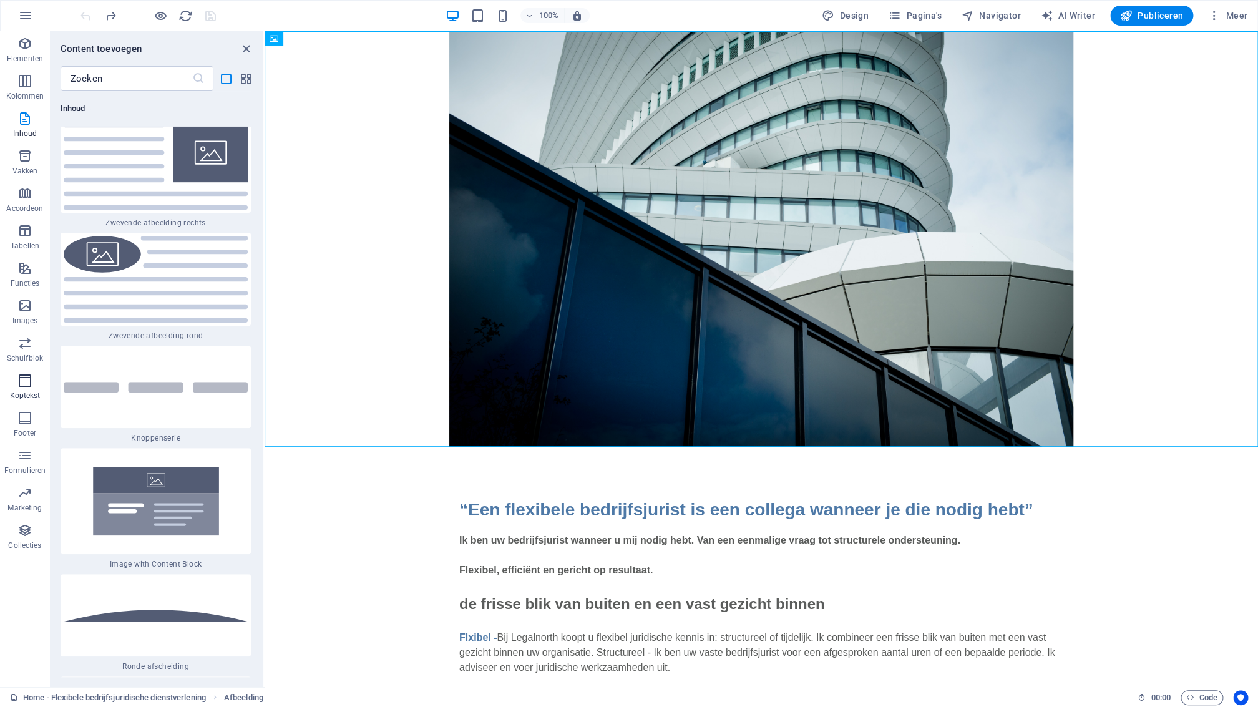
click at [29, 384] on icon "button" at bounding box center [24, 380] width 15 height 15
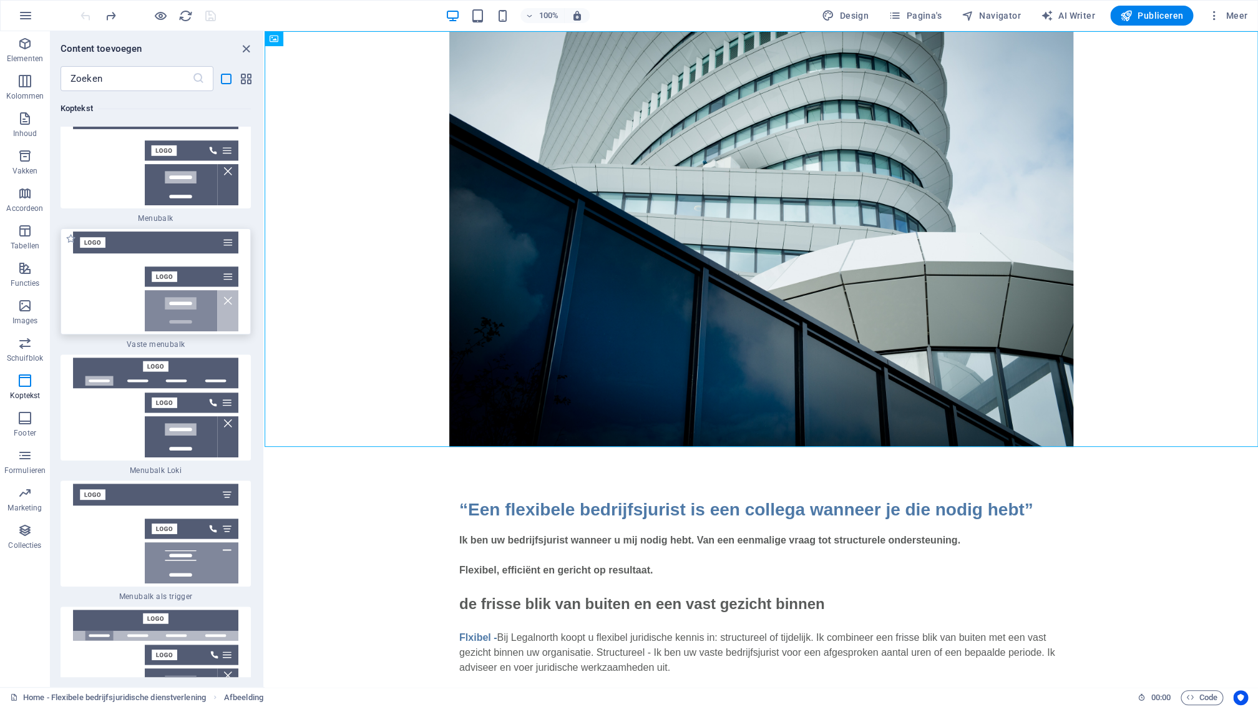
scroll to position [17560, 0]
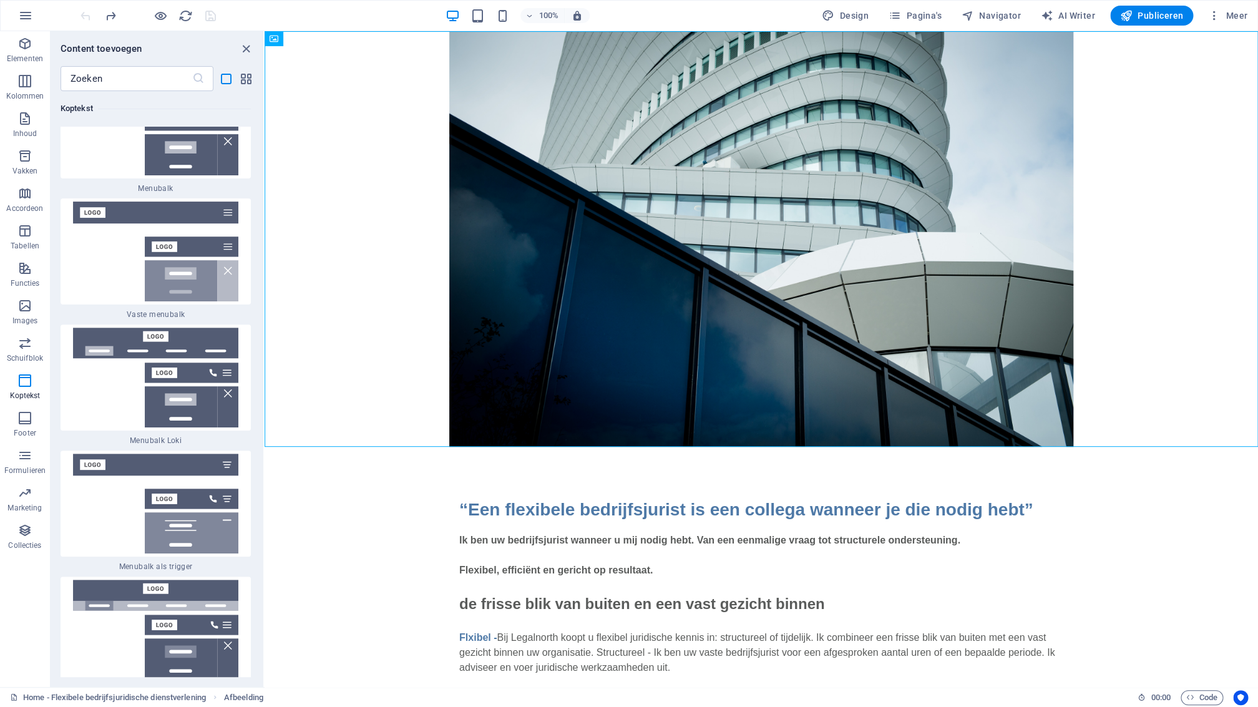
click at [215, 299] on img at bounding box center [156, 252] width 184 height 100
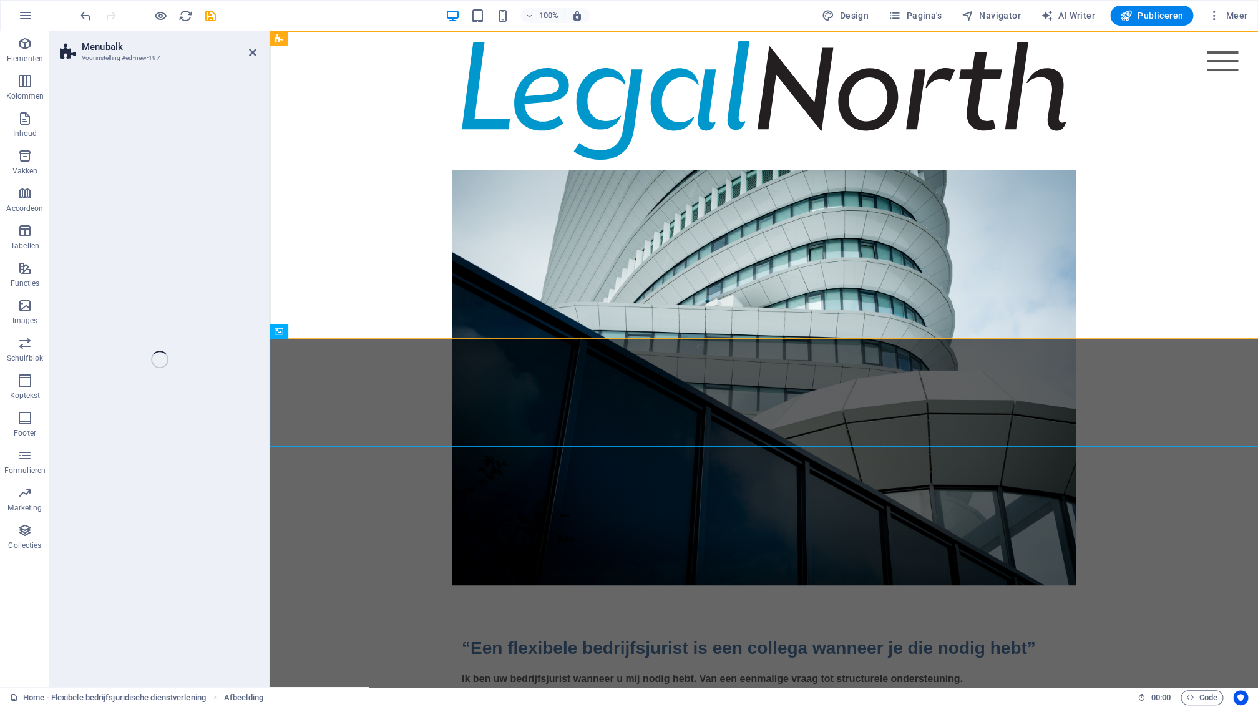
select select "rem"
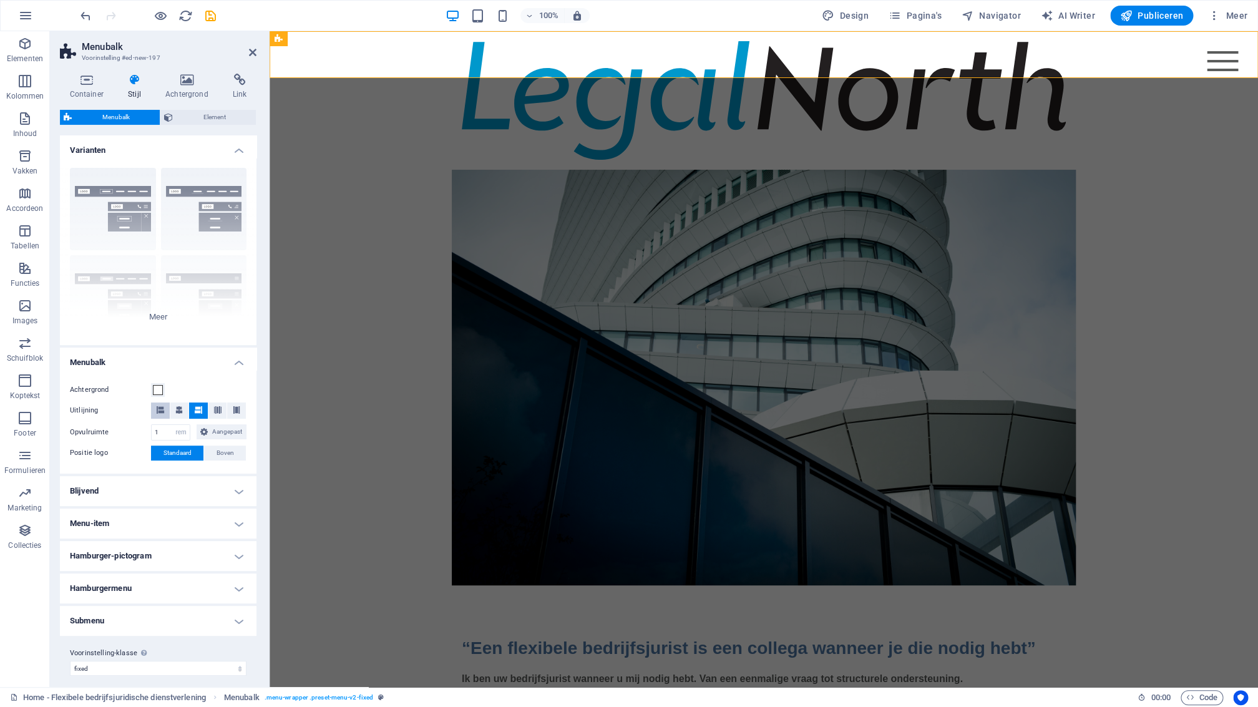
click at [160, 409] on icon at bounding box center [160, 409] width 7 height 7
click at [510, 57] on div at bounding box center [764, 100] width 604 height 119
click at [417, 47] on div "Menu Home About Service Contact" at bounding box center [764, 100] width 988 height 139
click at [215, 451] on button "Boven" at bounding box center [225, 453] width 42 height 15
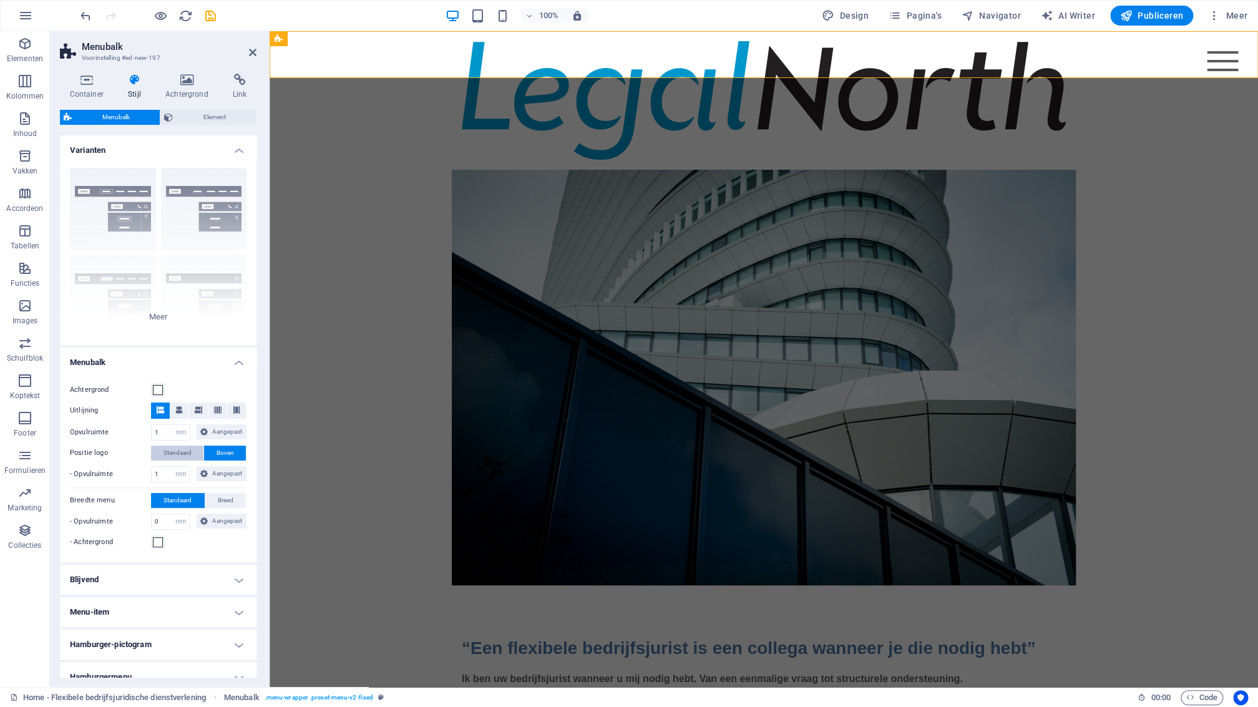
click at [185, 454] on span "Standaard" at bounding box center [177, 453] width 28 height 15
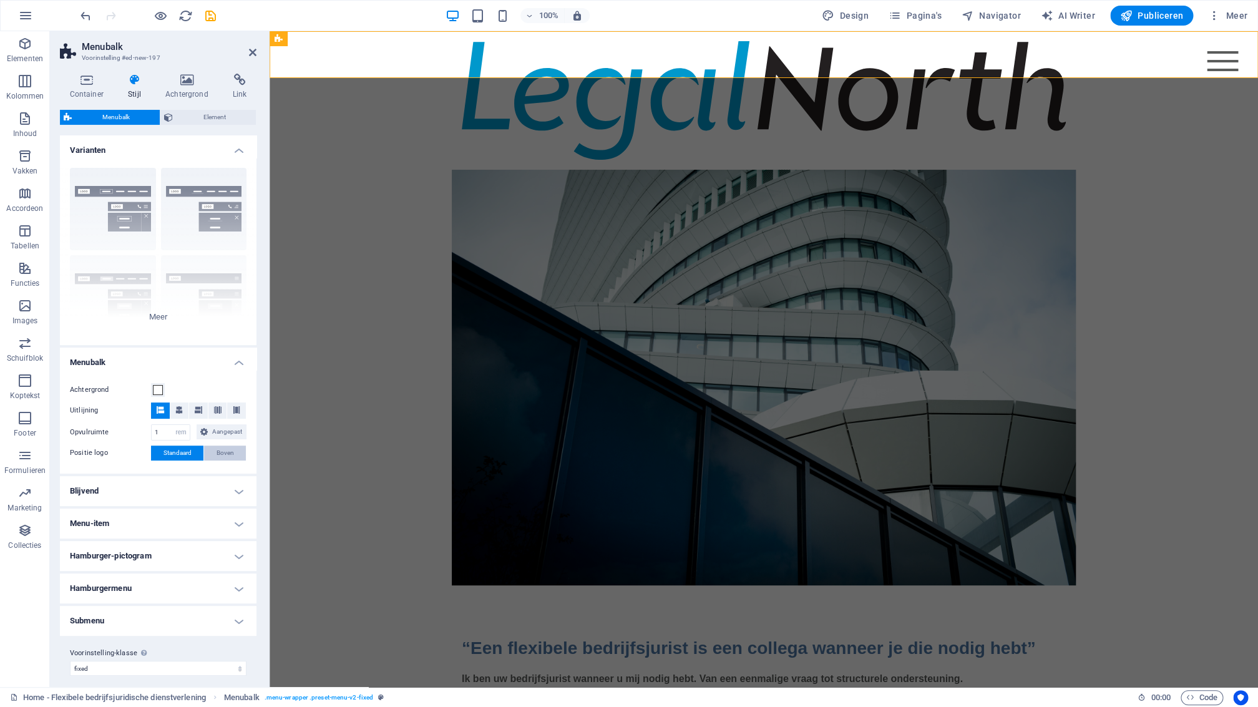
click at [215, 454] on button "Boven" at bounding box center [225, 453] width 42 height 15
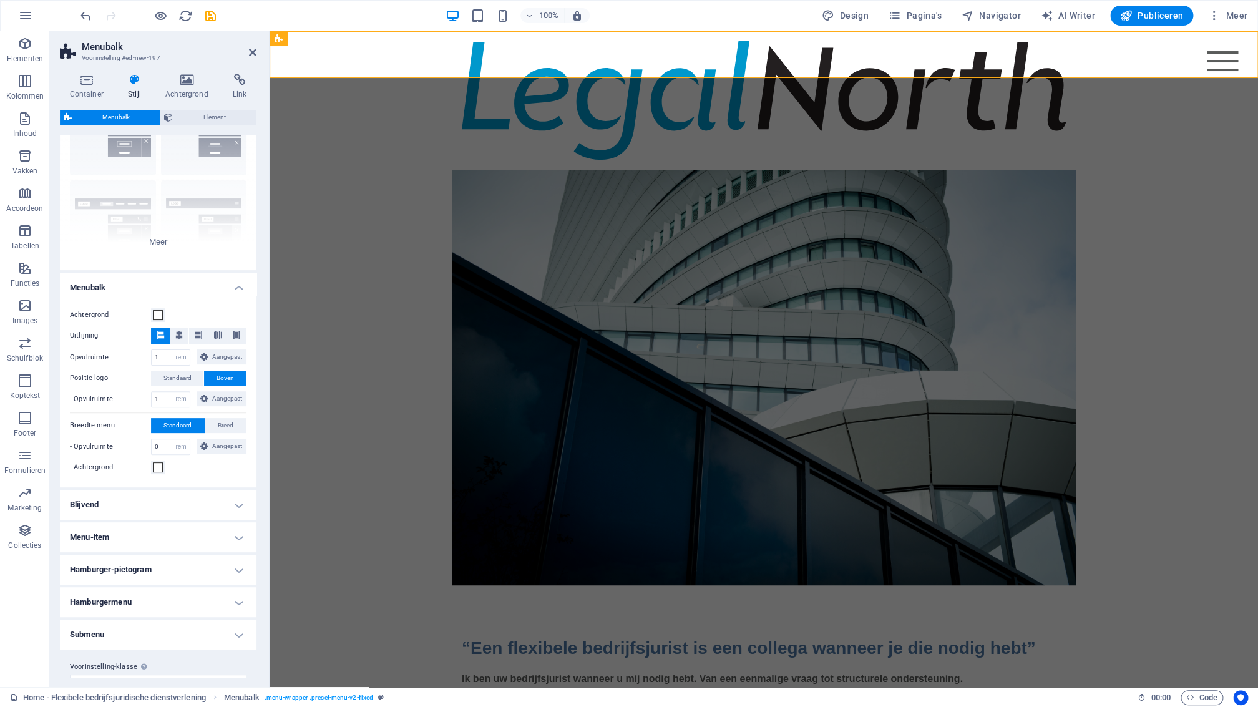
scroll to position [66, 0]
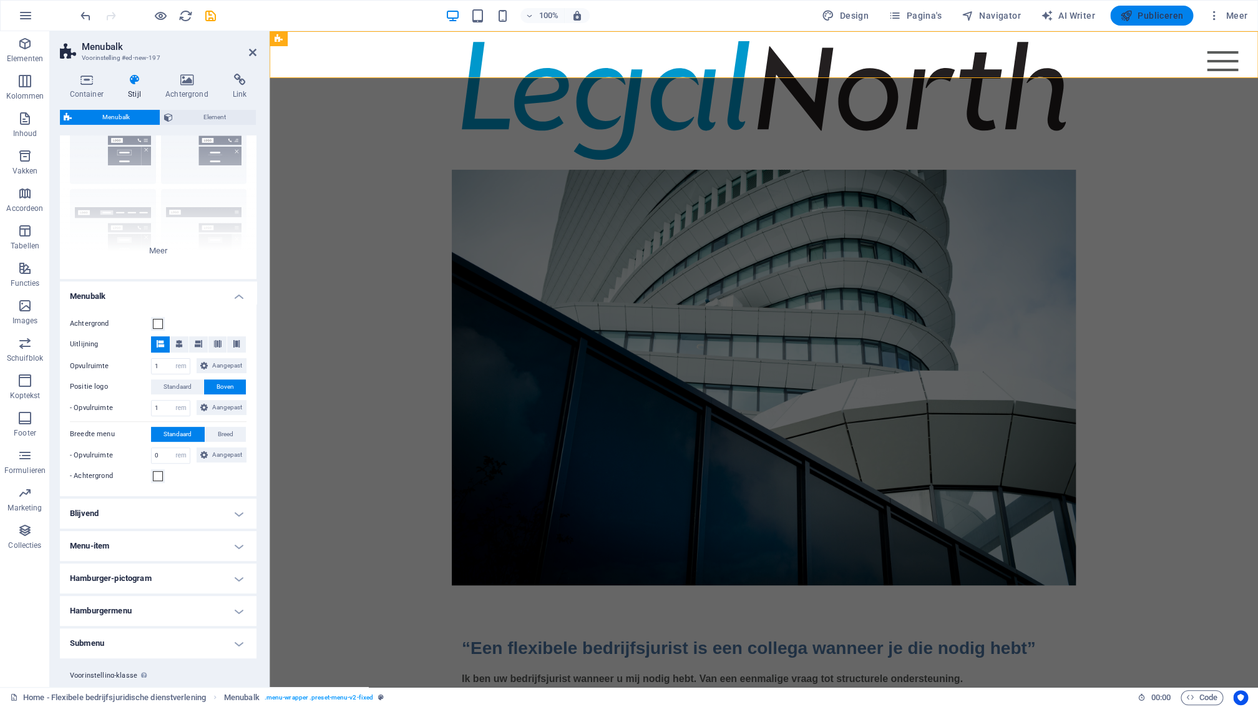
click at [1166, 14] on span "Publiceren" at bounding box center [1151, 15] width 63 height 12
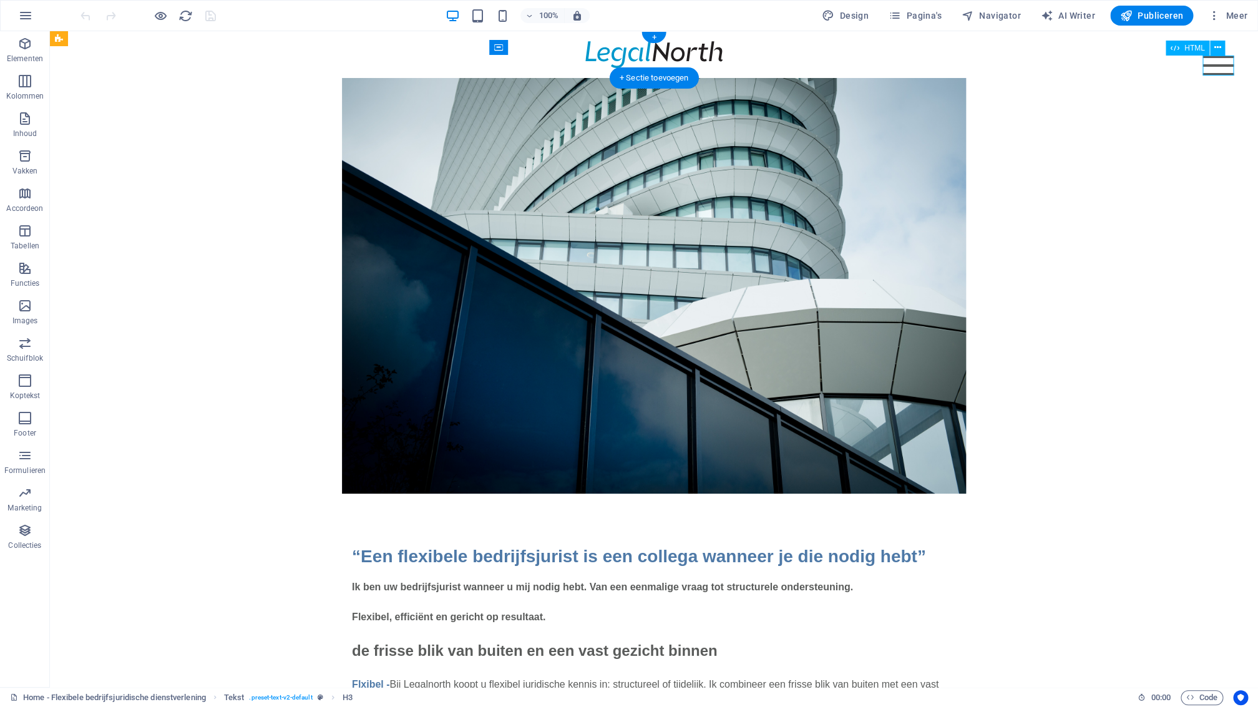
click at [1227, 68] on div "Menu" at bounding box center [1217, 66] width 31 height 20
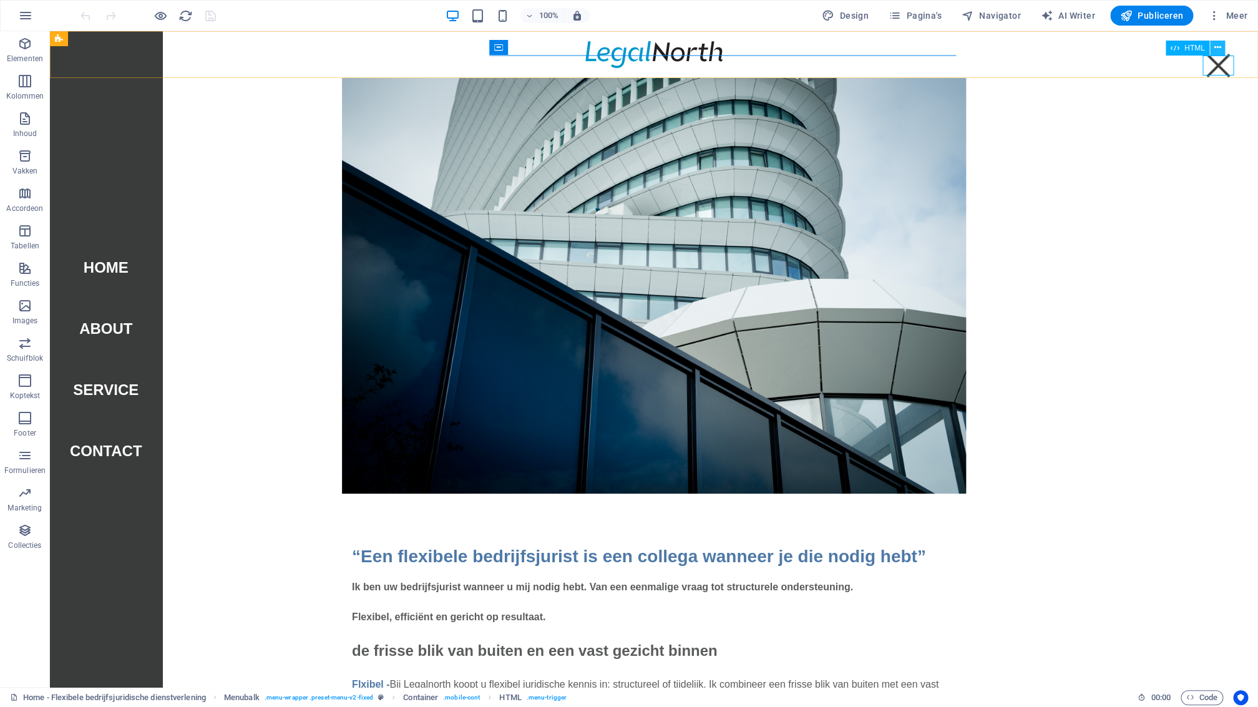
click at [1219, 48] on icon at bounding box center [1217, 47] width 7 height 13
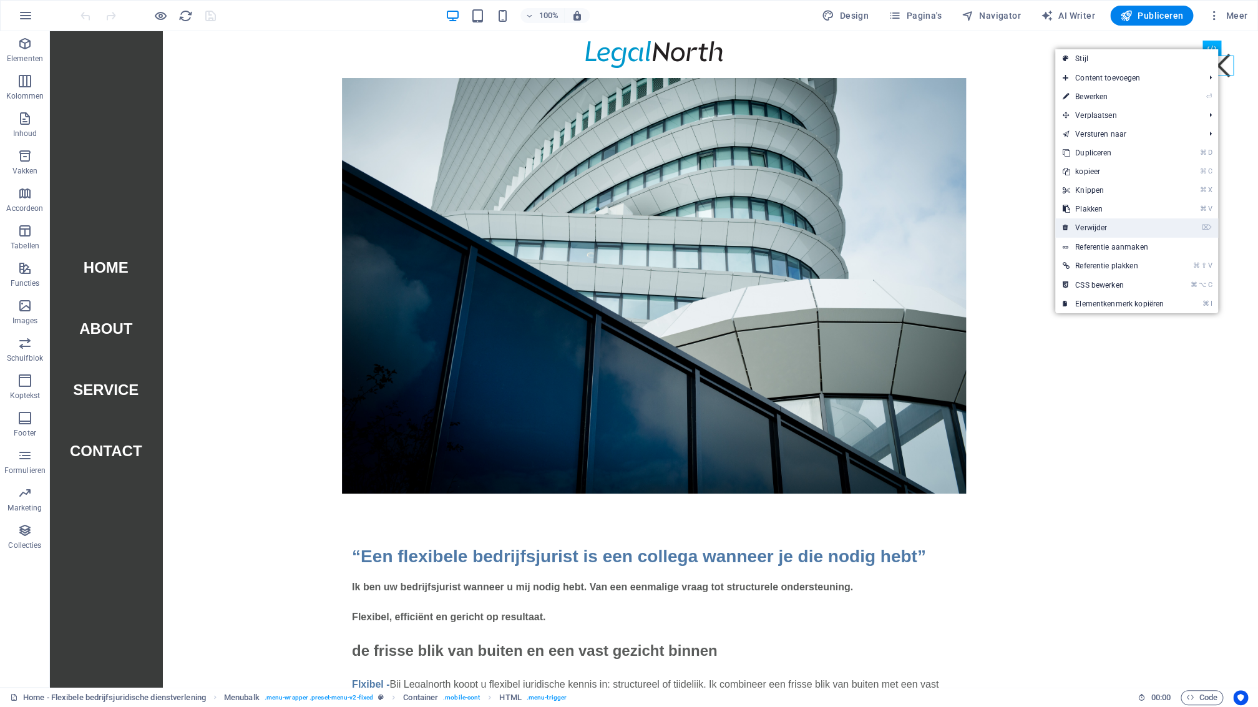
click at [1109, 228] on link "⌦ Verwijder" at bounding box center [1113, 227] width 116 height 19
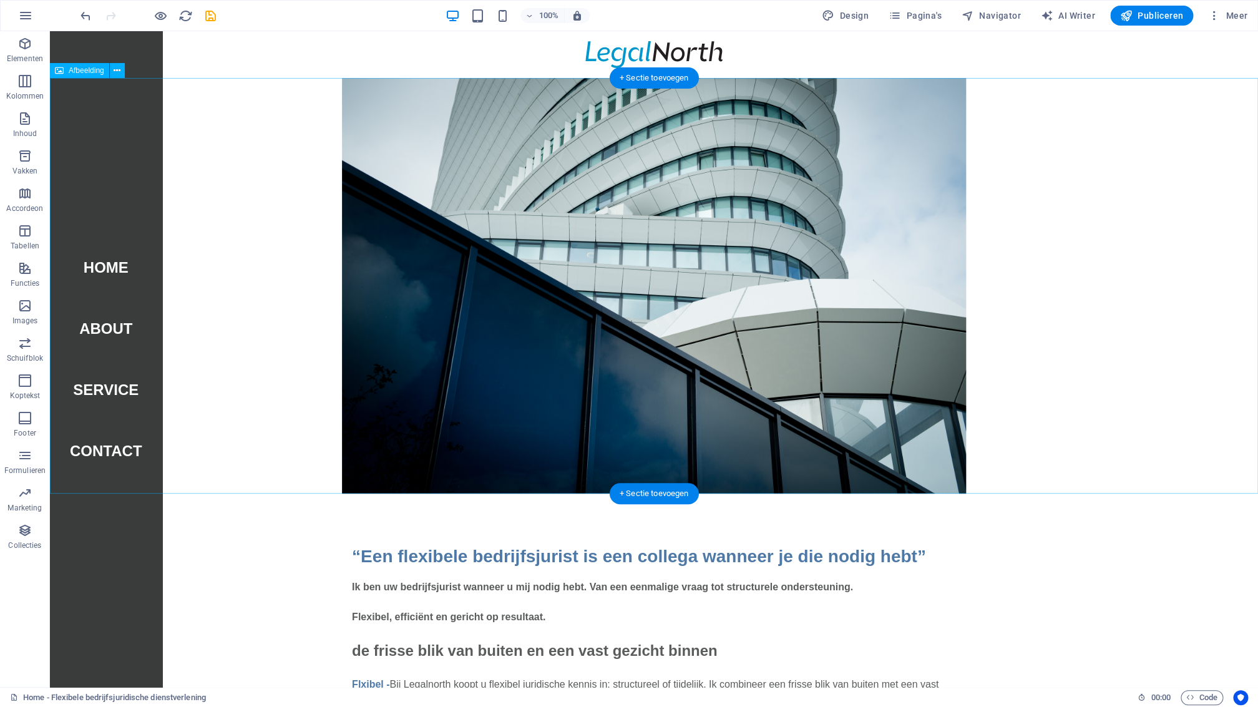
click at [296, 133] on figure at bounding box center [654, 286] width 1208 height 416
click at [1087, 117] on figure at bounding box center [654, 286] width 1208 height 416
click at [1144, 16] on span "Publiceren" at bounding box center [1151, 15] width 63 height 12
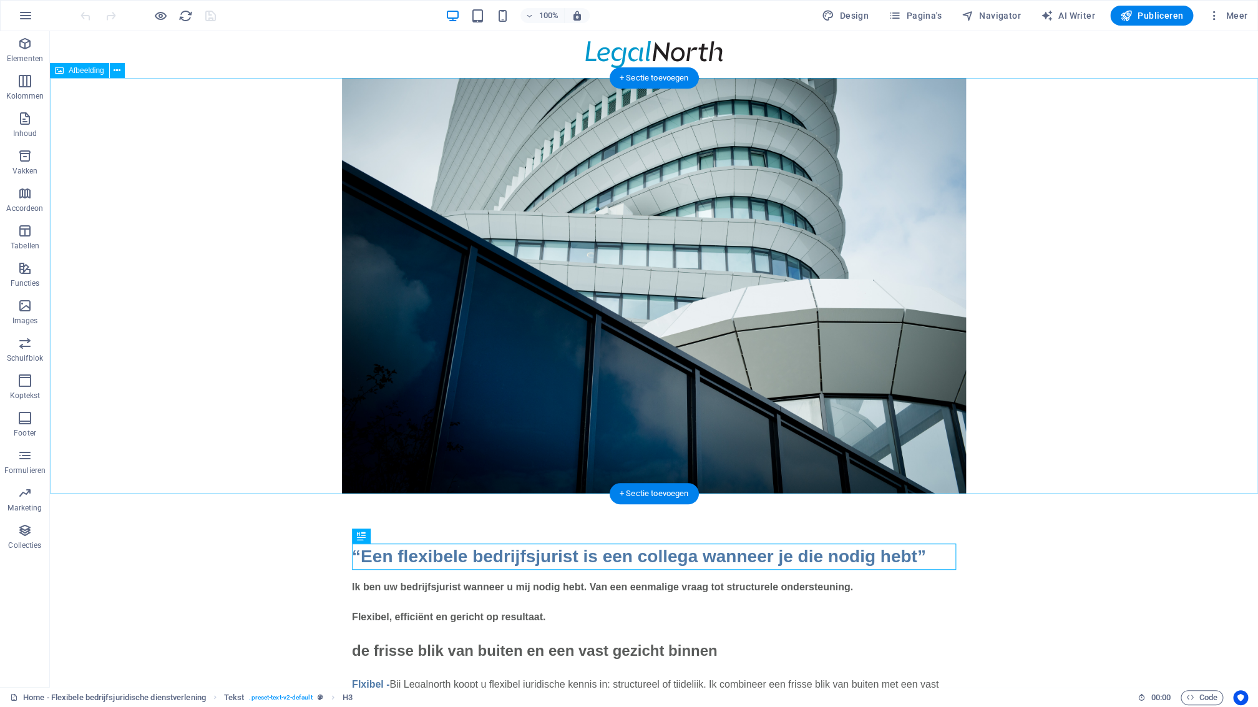
click at [678, 162] on figure at bounding box center [654, 286] width 1208 height 416
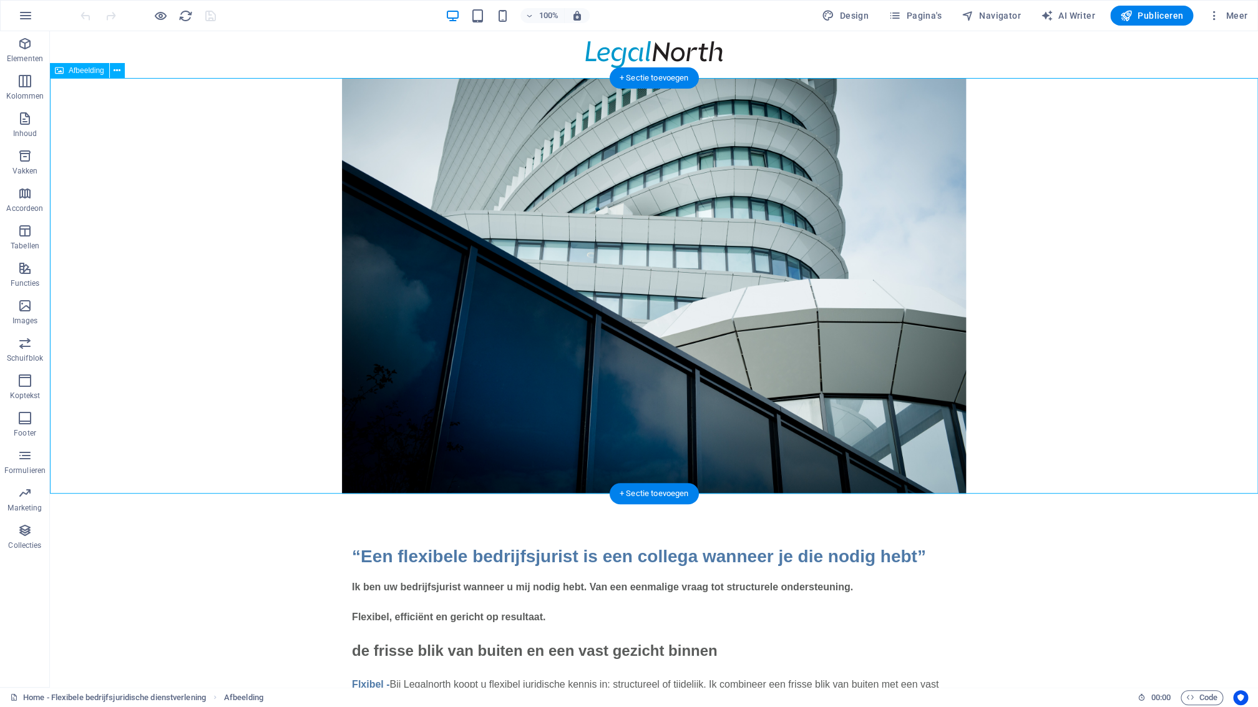
click at [505, 178] on figure at bounding box center [654, 286] width 1208 height 416
drag, startPoint x: 505, startPoint y: 178, endPoint x: 283, endPoint y: 182, distance: 222.2
click at [505, 178] on figure at bounding box center [654, 286] width 1208 height 416
select select "px"
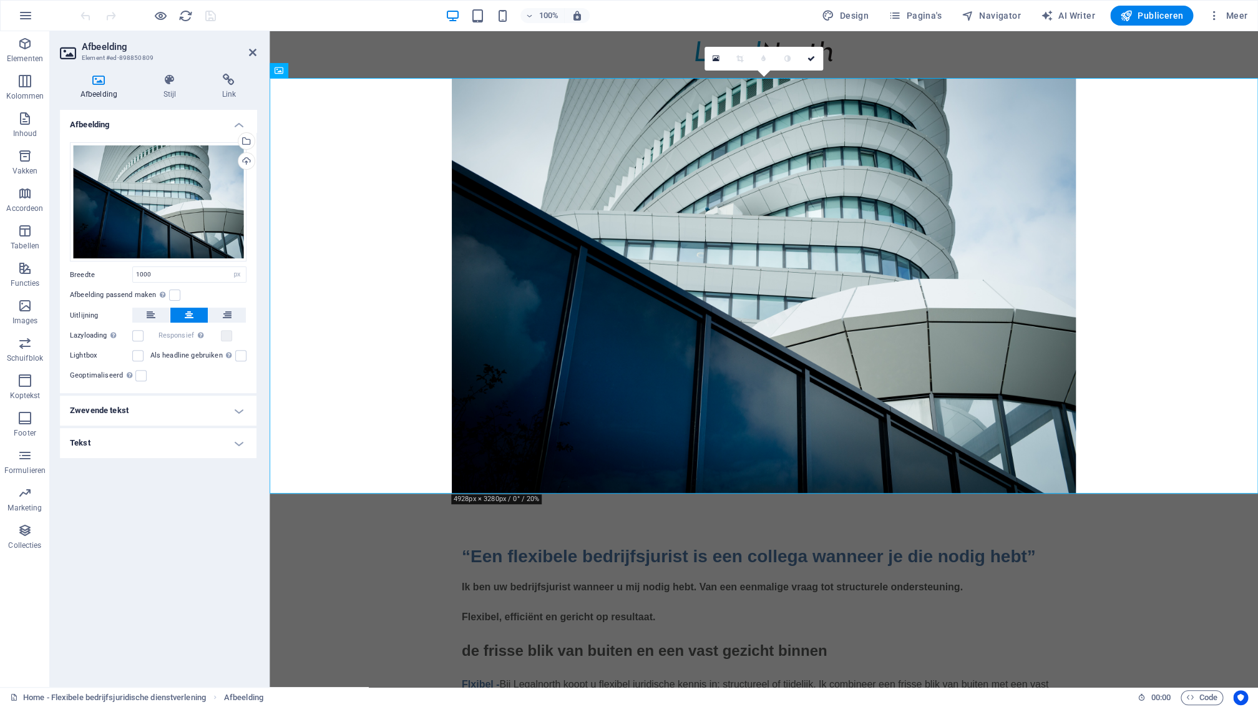
click at [136, 412] on h4 "Zwevende tekst" at bounding box center [158, 411] width 197 height 30
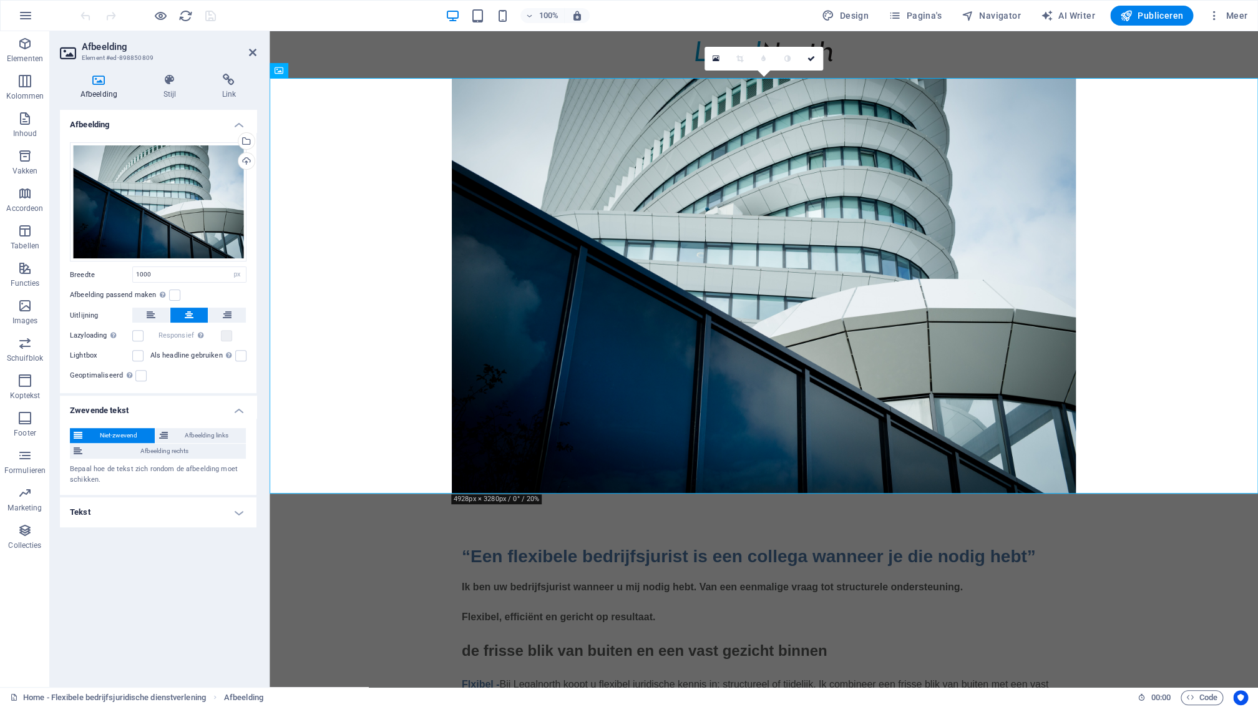
click at [149, 408] on h4 "Zwevende tekst" at bounding box center [158, 407] width 197 height 22
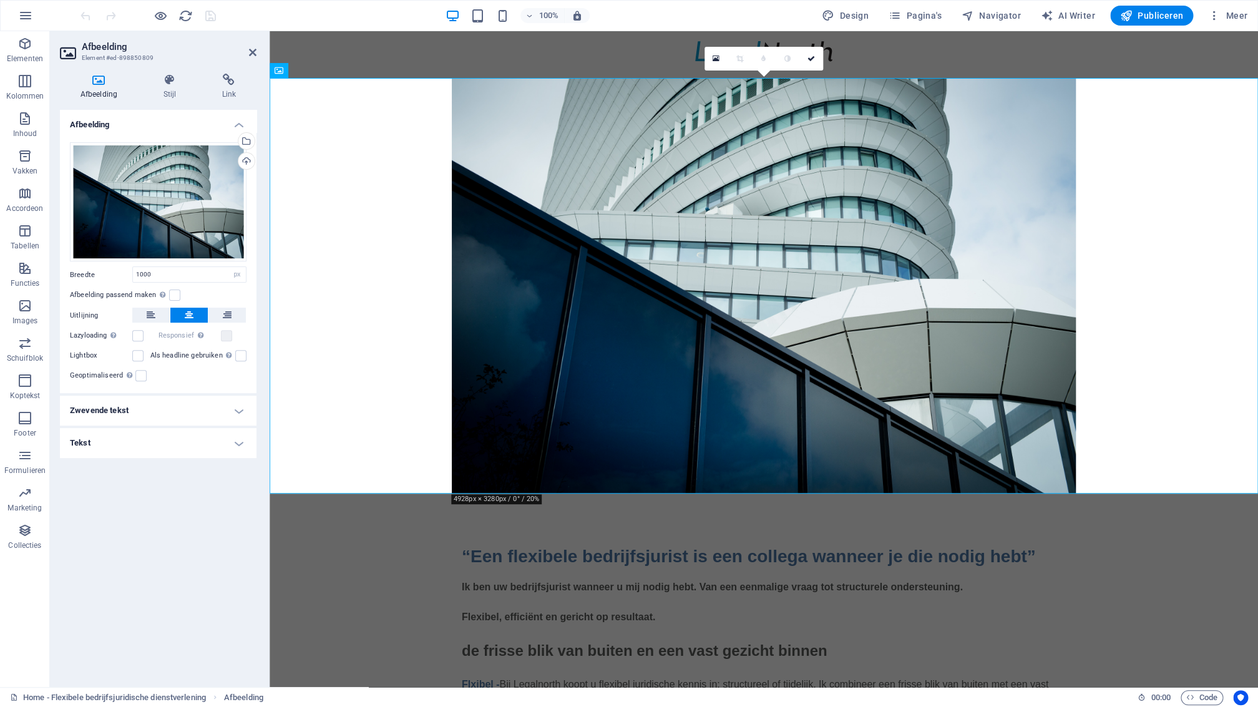
click at [129, 437] on h4 "Tekst" at bounding box center [158, 443] width 197 height 30
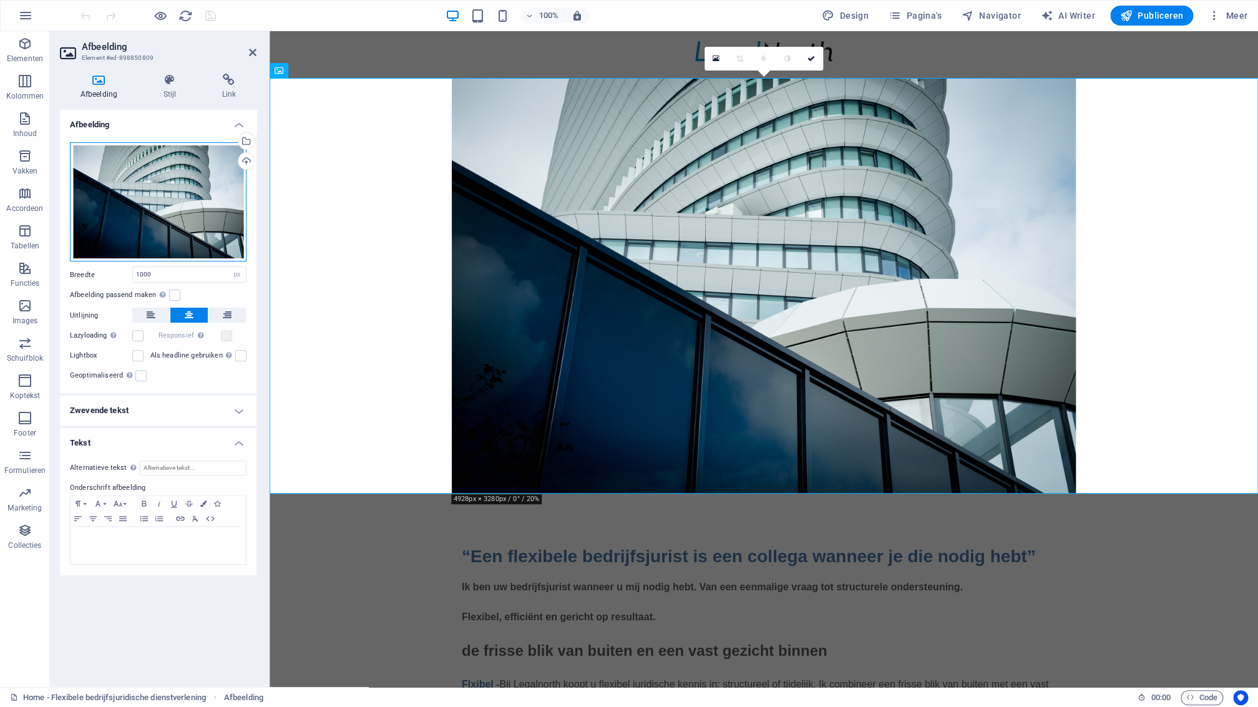
click at [219, 178] on div "Sleep bestanden hierheen, klik om bestanden te kiezen of selecteer bestanden ui…" at bounding box center [158, 202] width 177 height 120
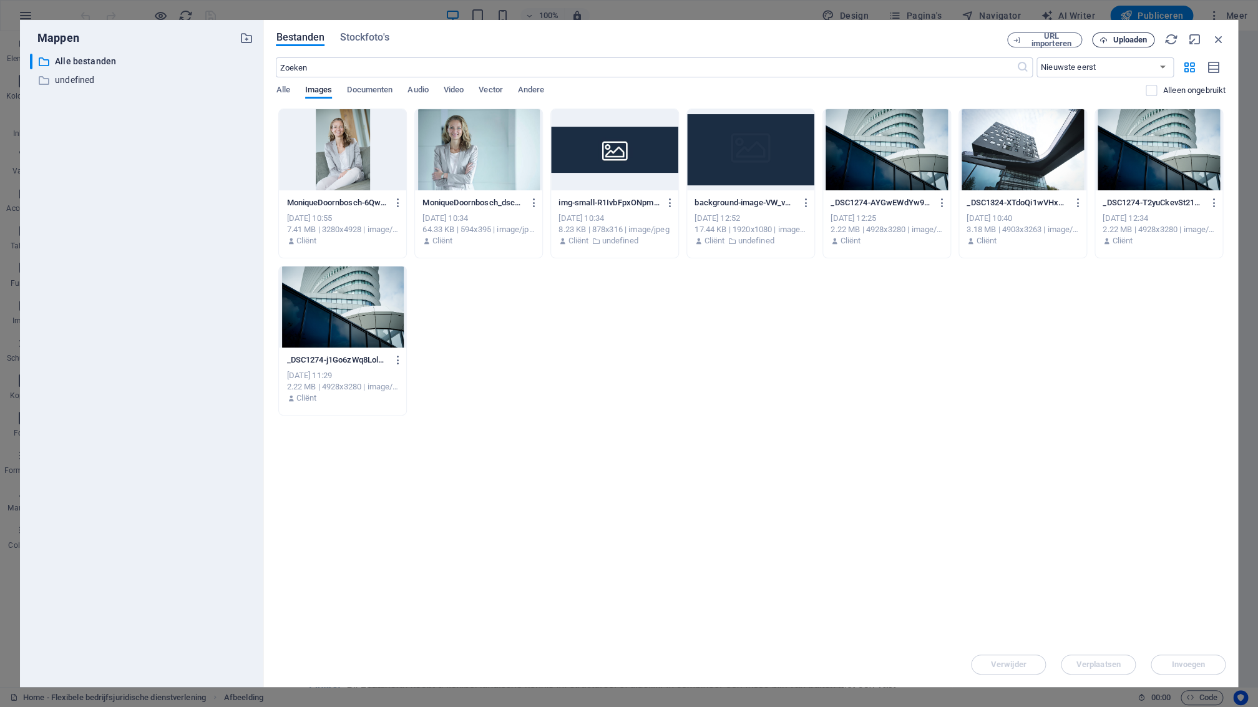
click at [1131, 37] on span "Uploaden" at bounding box center [1130, 39] width 34 height 7
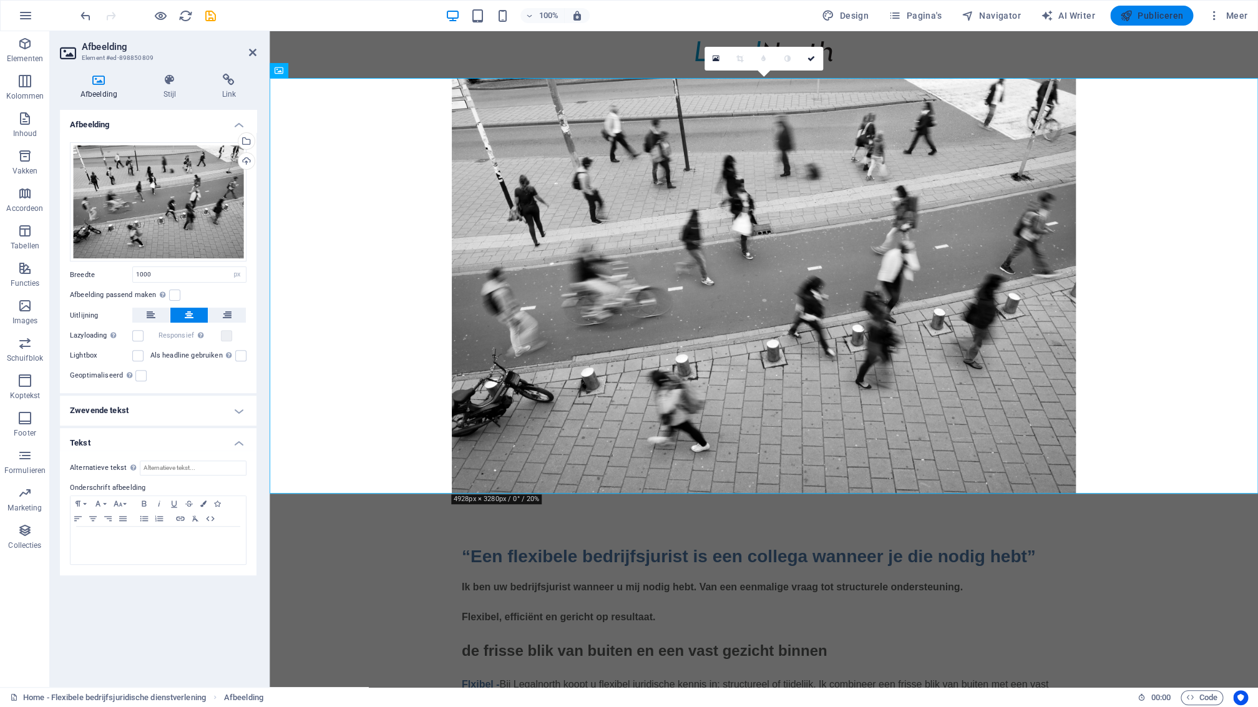
click at [1169, 17] on span "Publiceren" at bounding box center [1151, 15] width 63 height 12
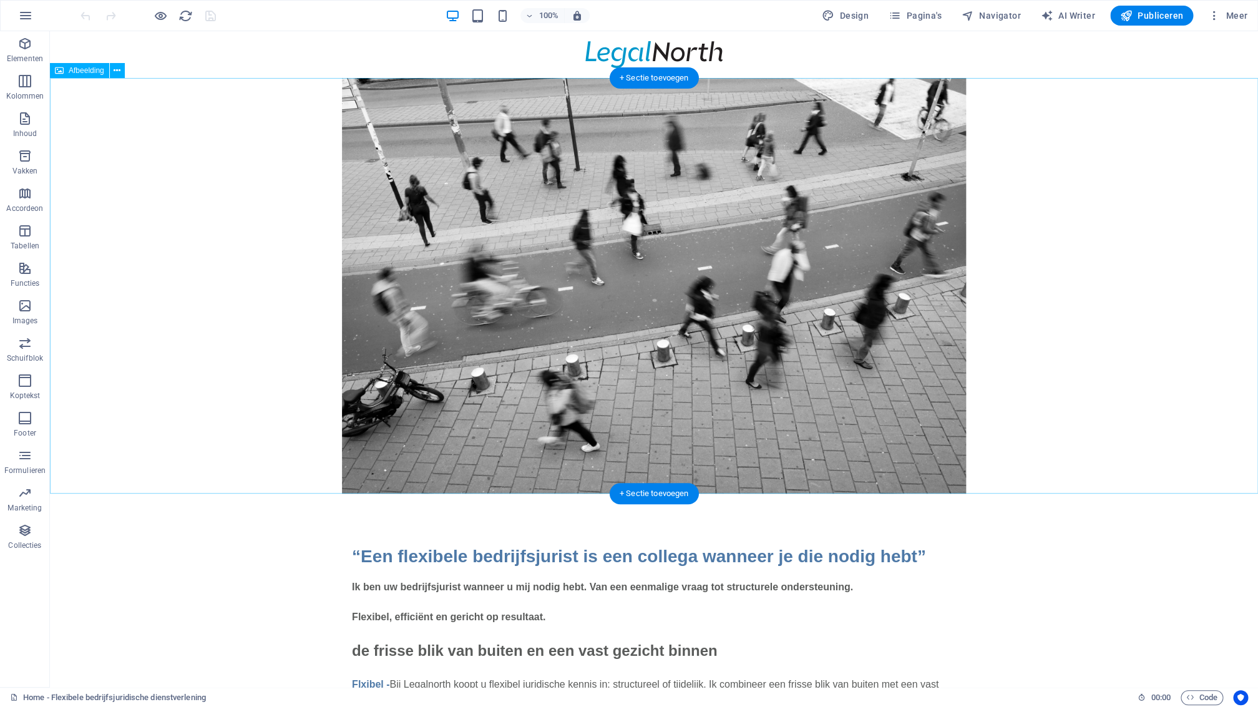
click at [629, 152] on figure at bounding box center [654, 286] width 1208 height 416
click at [635, 178] on figure at bounding box center [654, 286] width 1208 height 416
drag, startPoint x: 635, startPoint y: 178, endPoint x: 417, endPoint y: 180, distance: 218.4
click at [635, 178] on figure at bounding box center [654, 286] width 1208 height 416
select select "px"
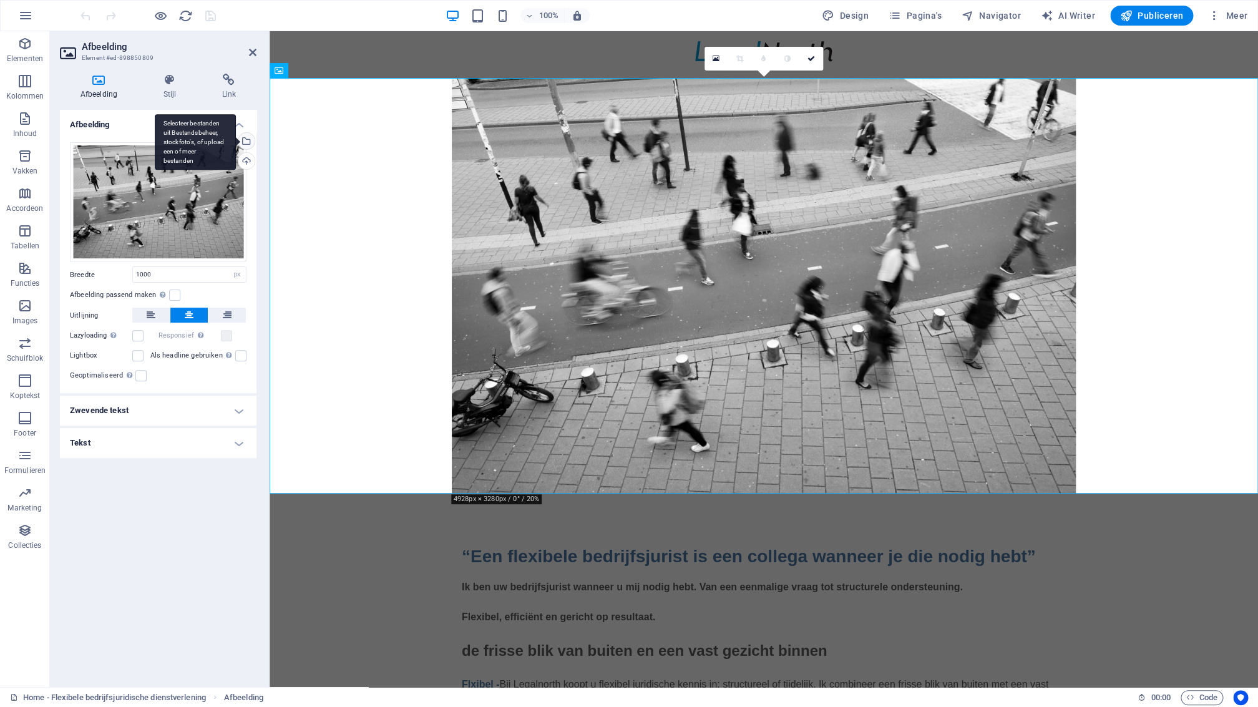
click at [245, 140] on div "Selecteer bestanden uit Bestandsbeheer, stockfoto's, of upload een of meer best…" at bounding box center [245, 142] width 19 height 19
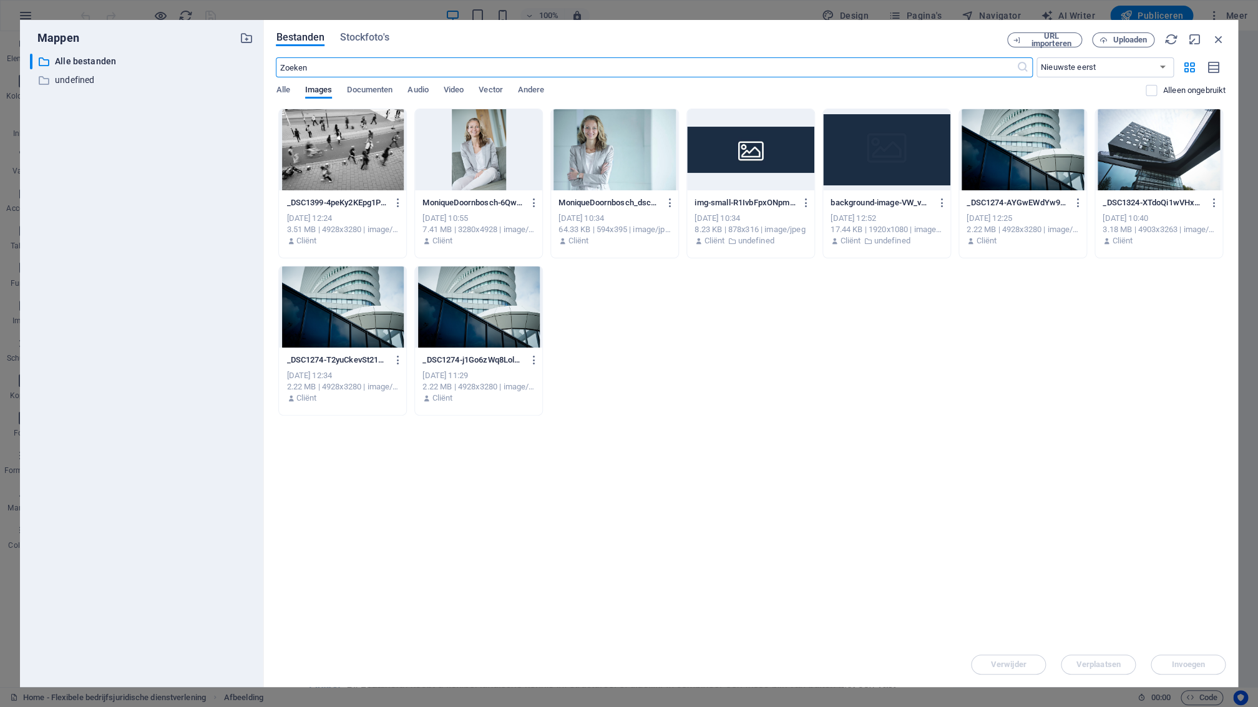
click at [361, 319] on div at bounding box center [342, 306] width 127 height 81
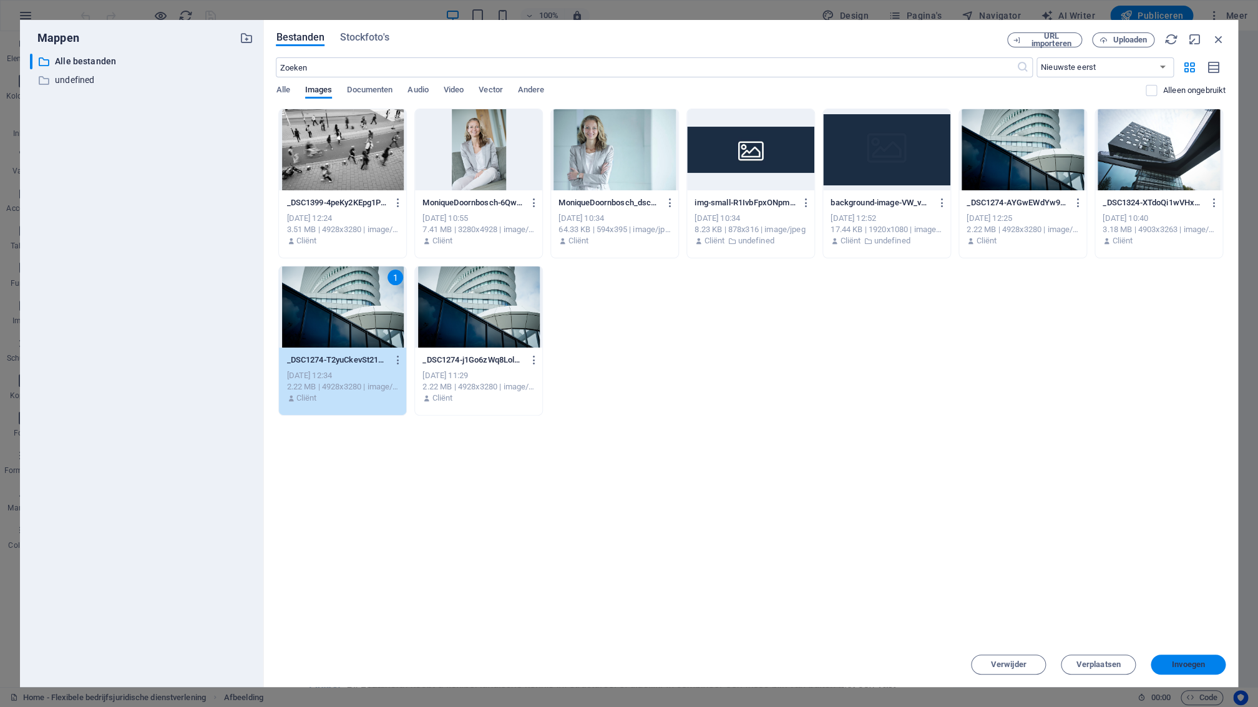
click at [1198, 661] on span "Invoegen" at bounding box center [1188, 664] width 34 height 7
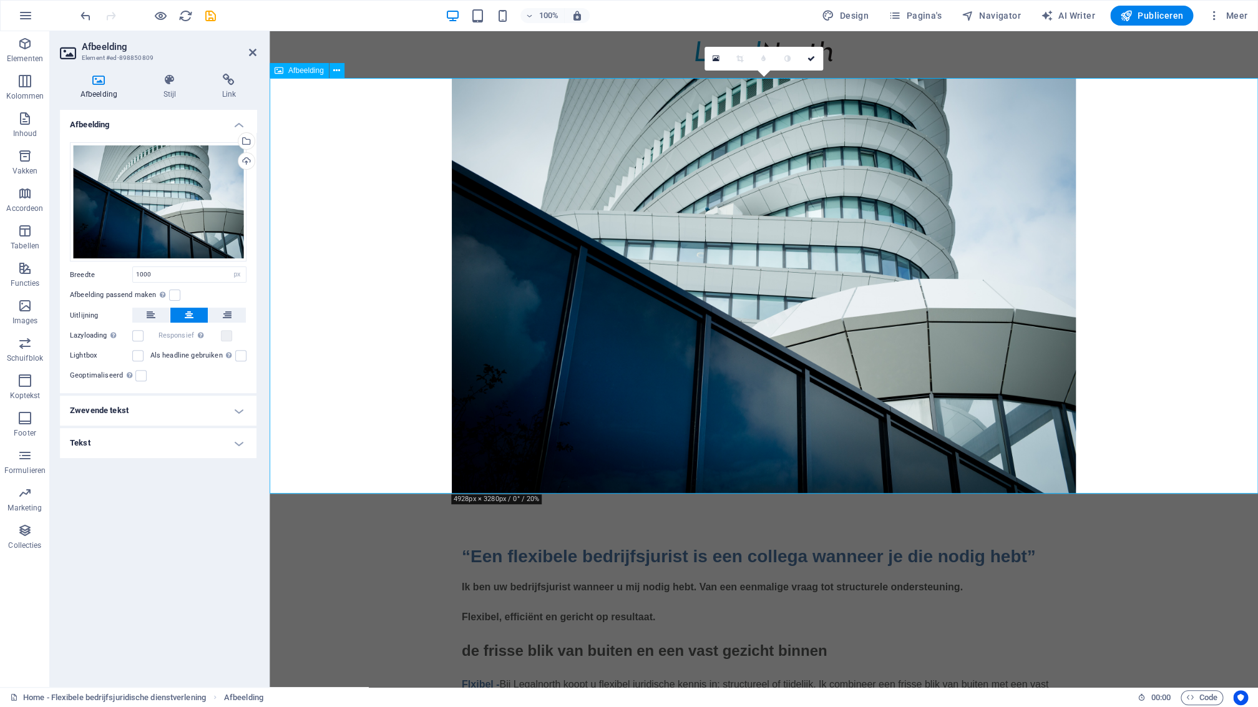
click at [361, 317] on figure at bounding box center [764, 286] width 988 height 416
click at [1152, 17] on span "Publiceren" at bounding box center [1151, 15] width 63 height 12
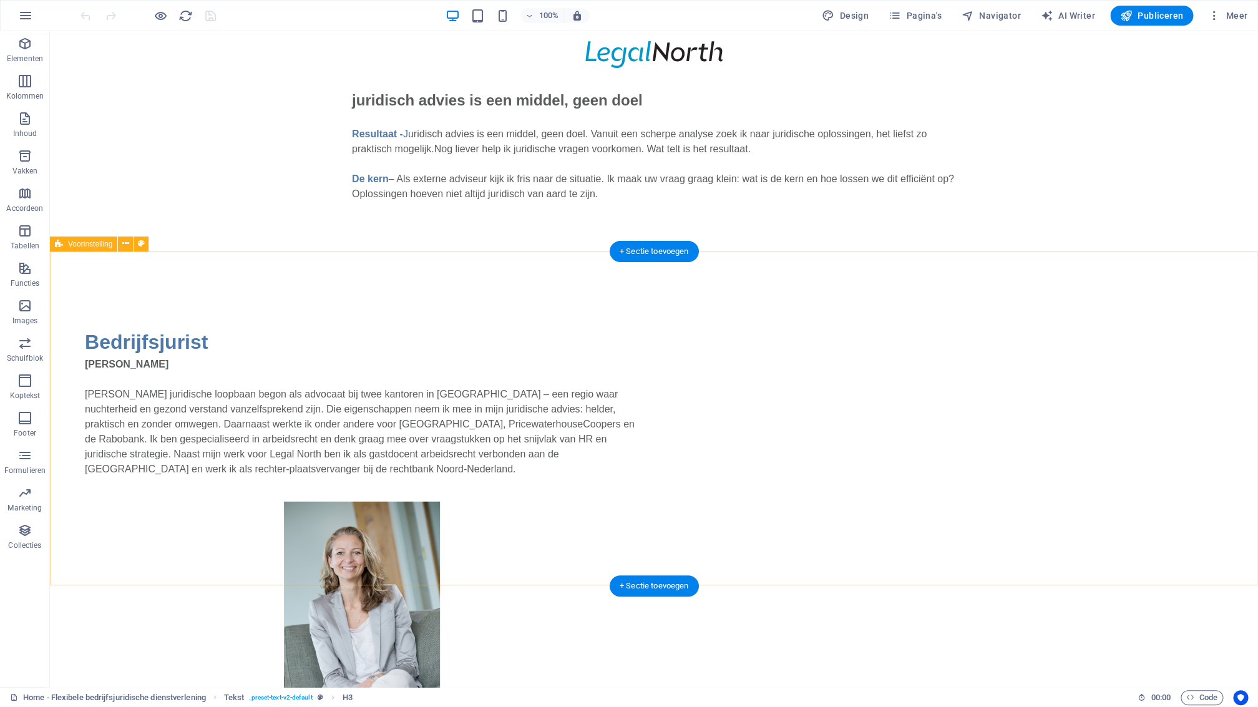
scroll to position [1083, 0]
click at [646, 250] on div "+ Sectie toevoegen" at bounding box center [654, 250] width 89 height 21
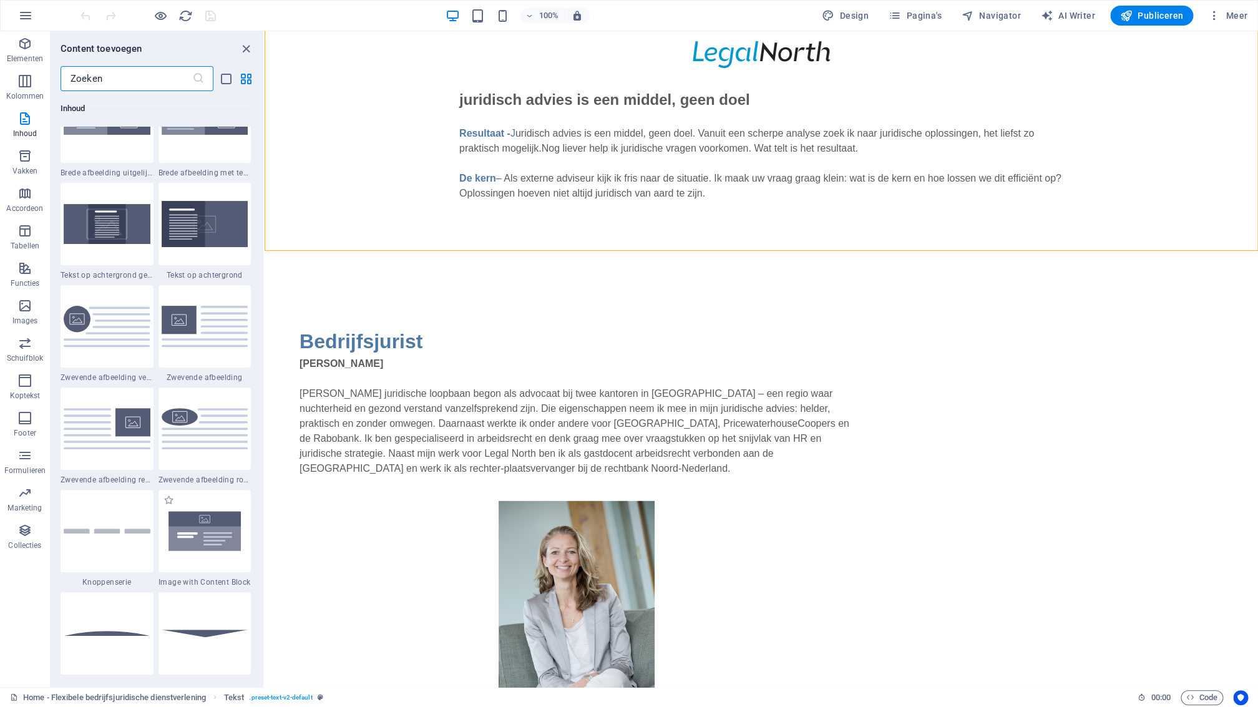
scroll to position [2448, 0]
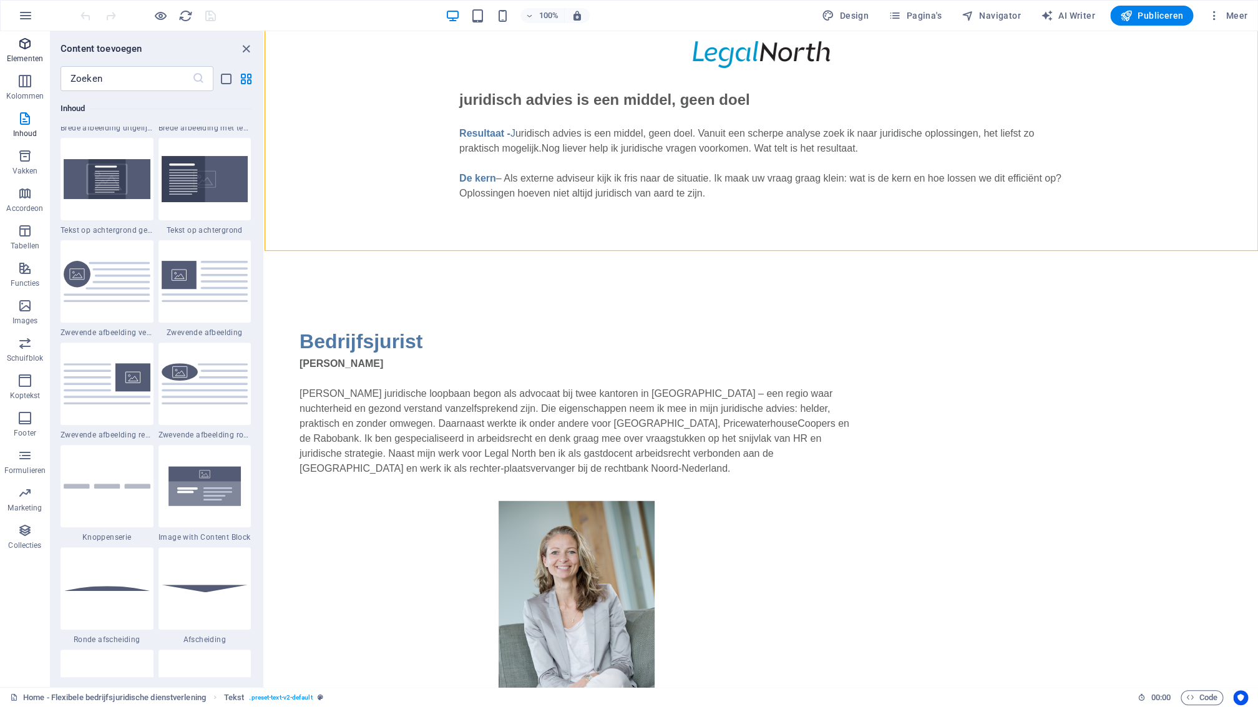
click at [26, 45] on icon "button" at bounding box center [24, 43] width 15 height 15
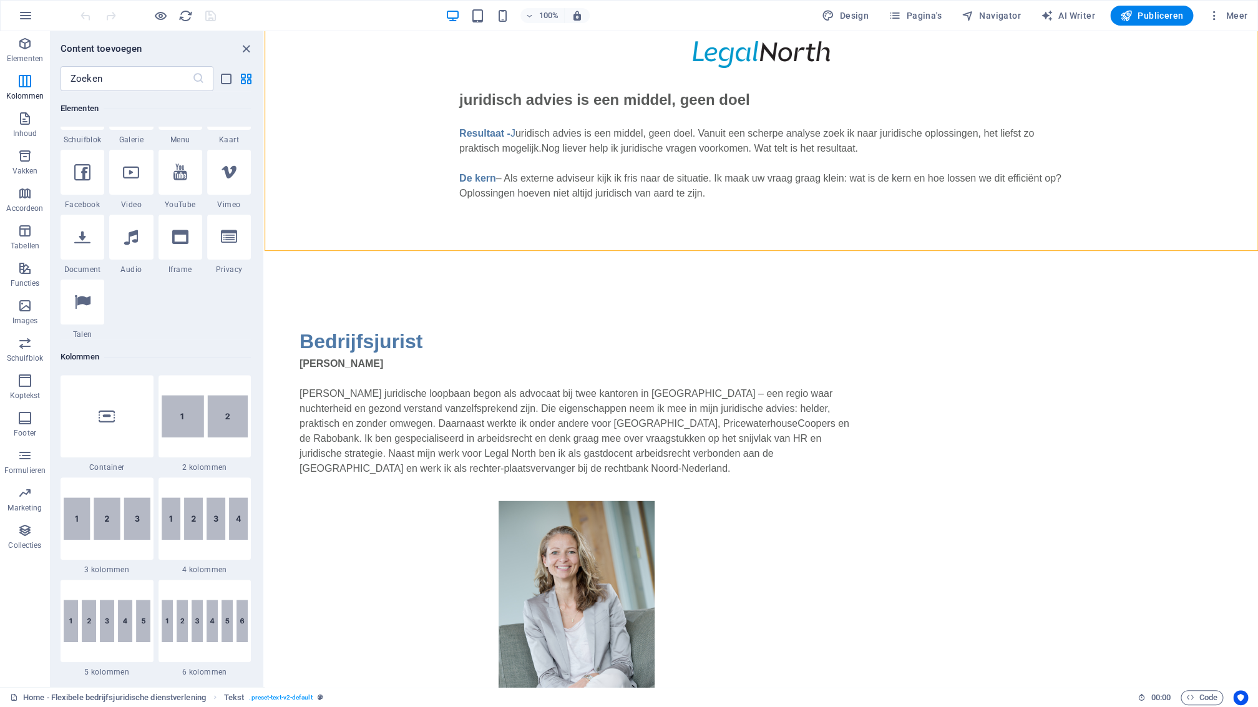
scroll to position [0, 0]
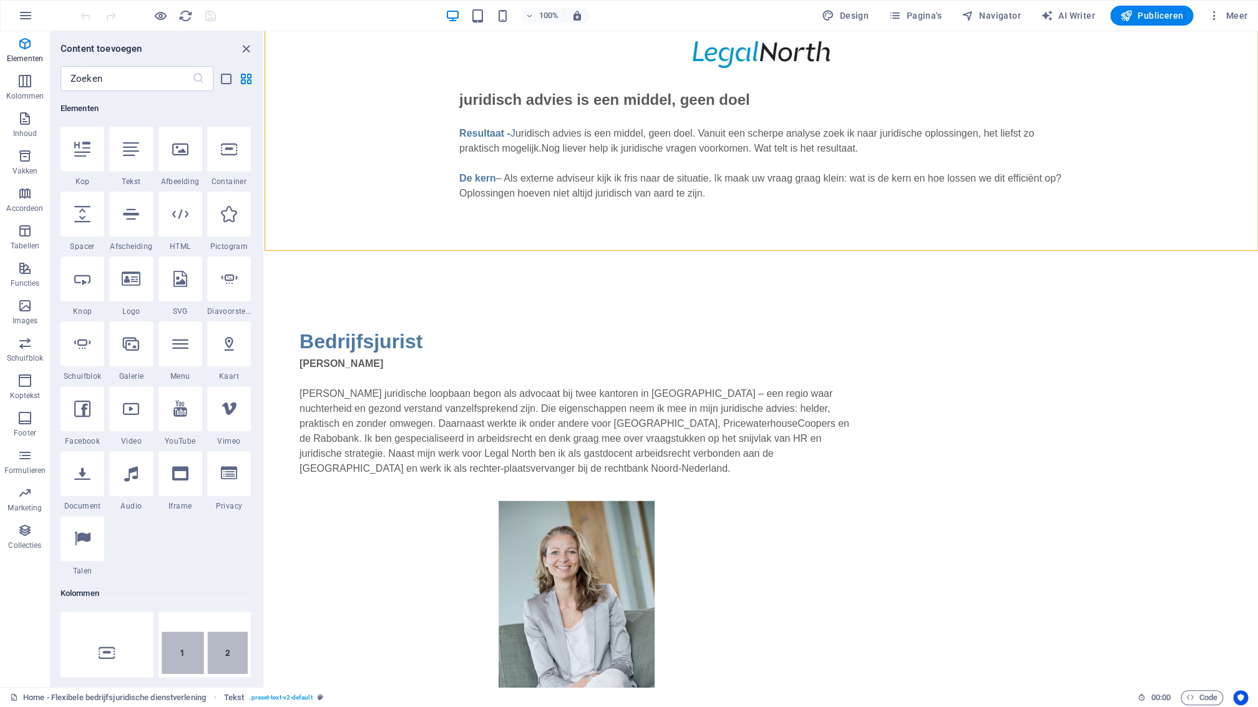
click at [187, 160] on div at bounding box center [180, 149] width 44 height 45
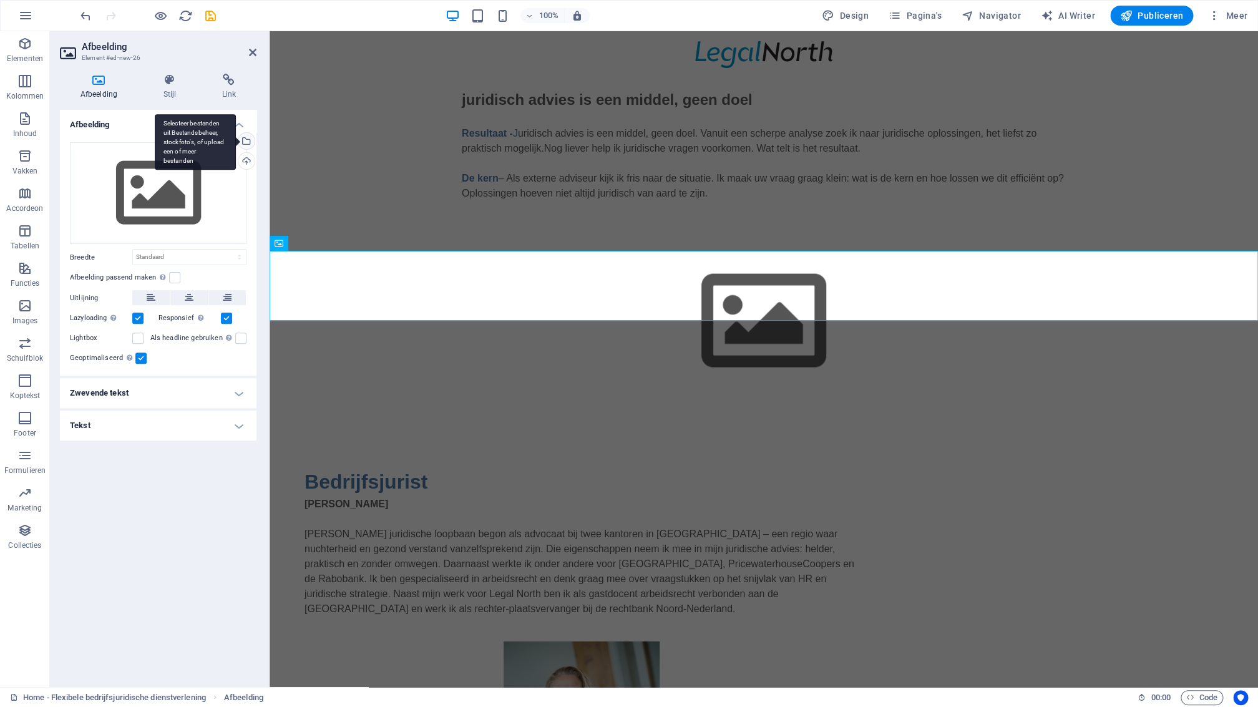
click at [236, 143] on div "Selecteer bestanden uit Bestandsbeheer, stockfoto's, of upload een of meer best…" at bounding box center [195, 142] width 81 height 56
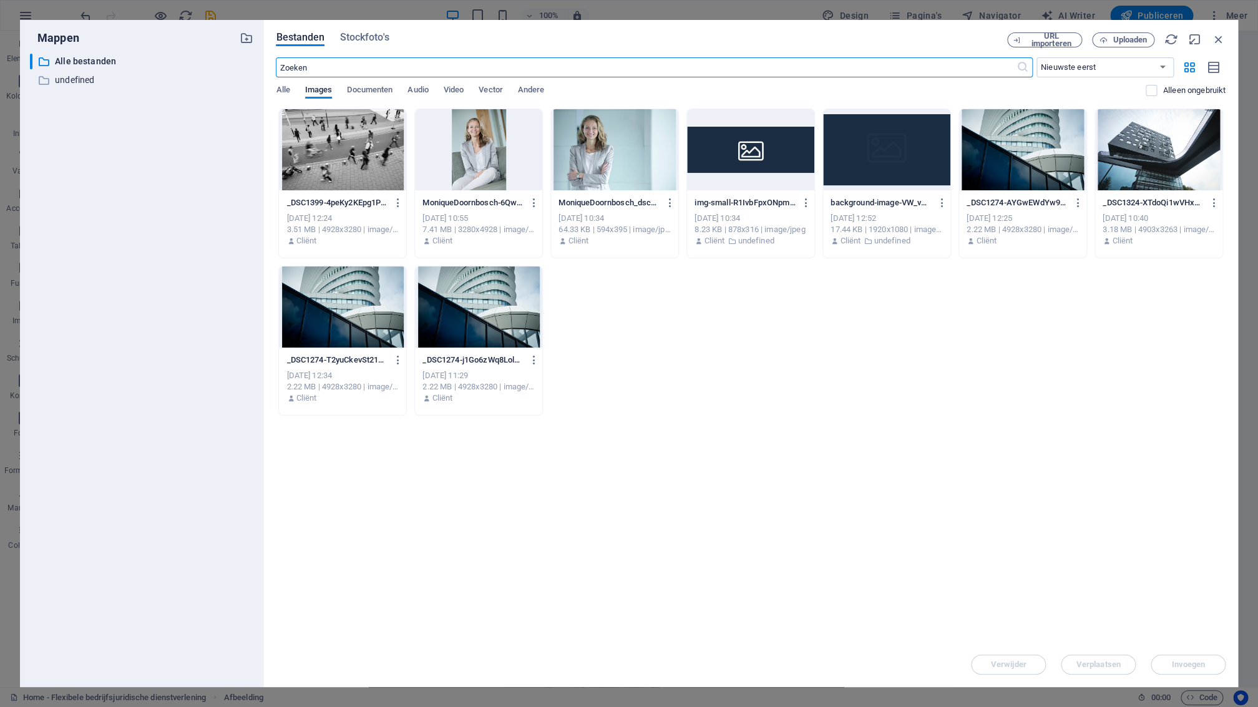
click at [375, 162] on div at bounding box center [342, 149] width 127 height 81
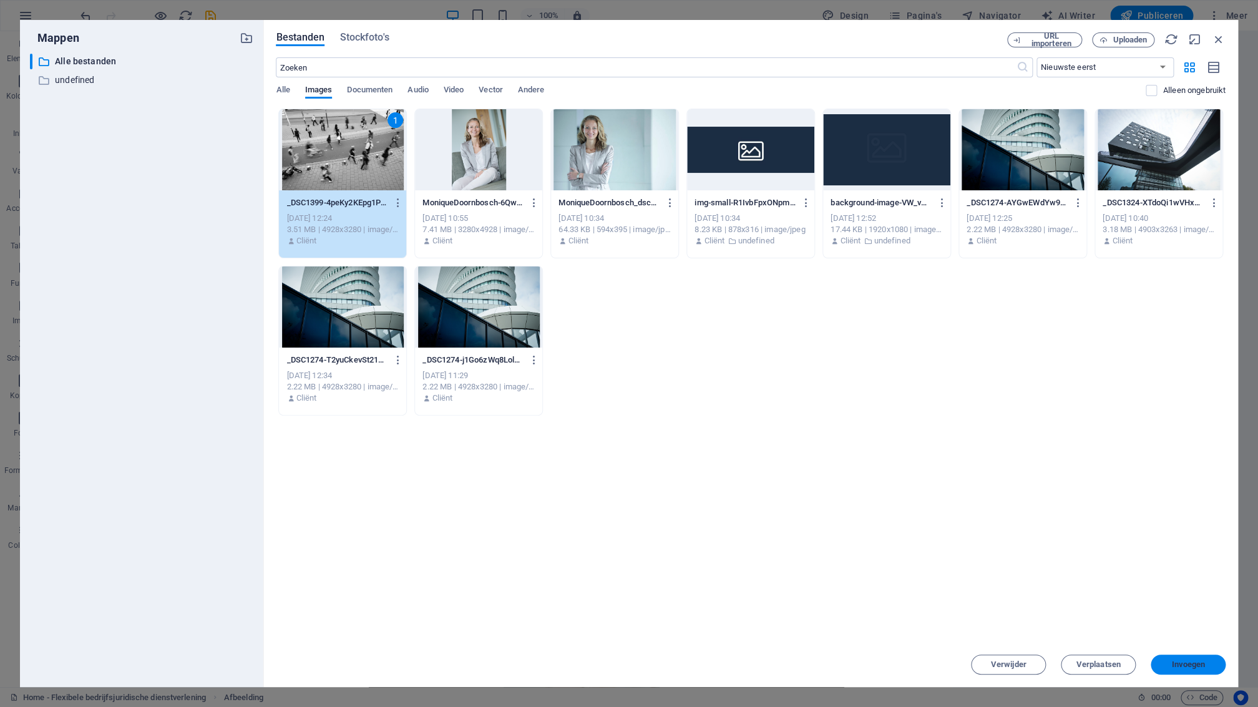
click at [1175, 668] on span "Invoegen" at bounding box center [1188, 664] width 34 height 7
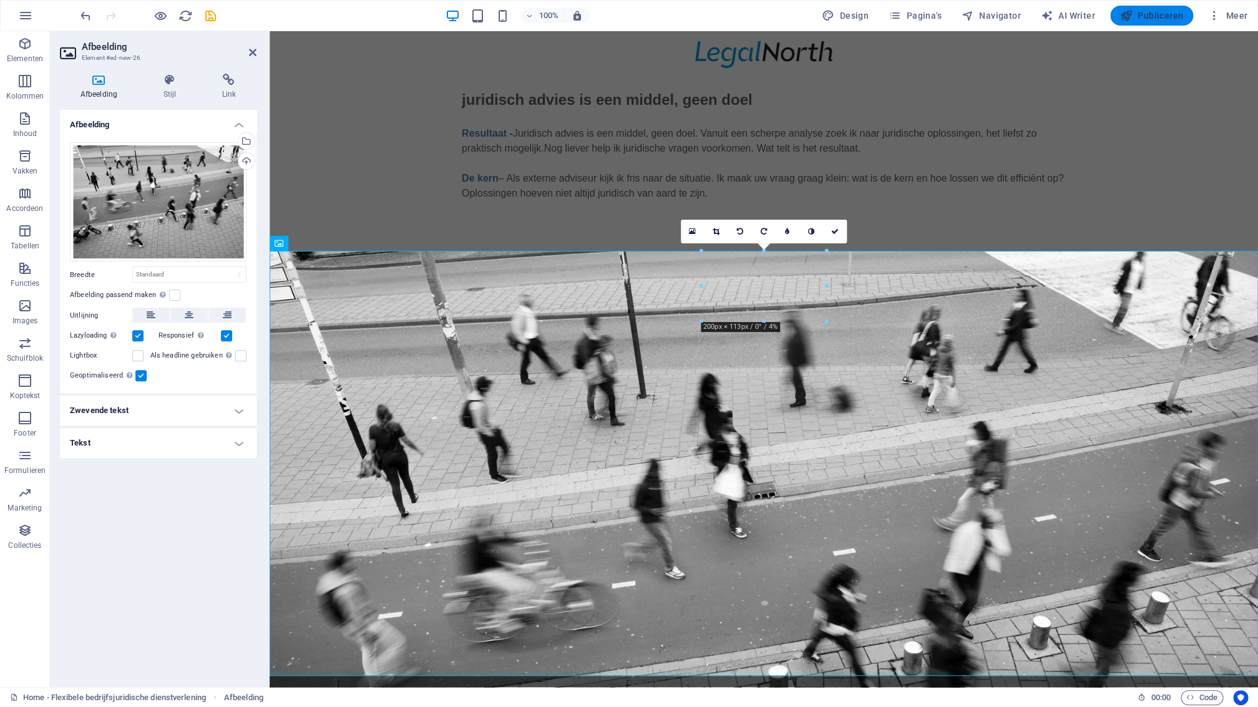
click at [1165, 16] on span "Publiceren" at bounding box center [1151, 15] width 63 height 12
